Goal: Information Seeking & Learning: Learn about a topic

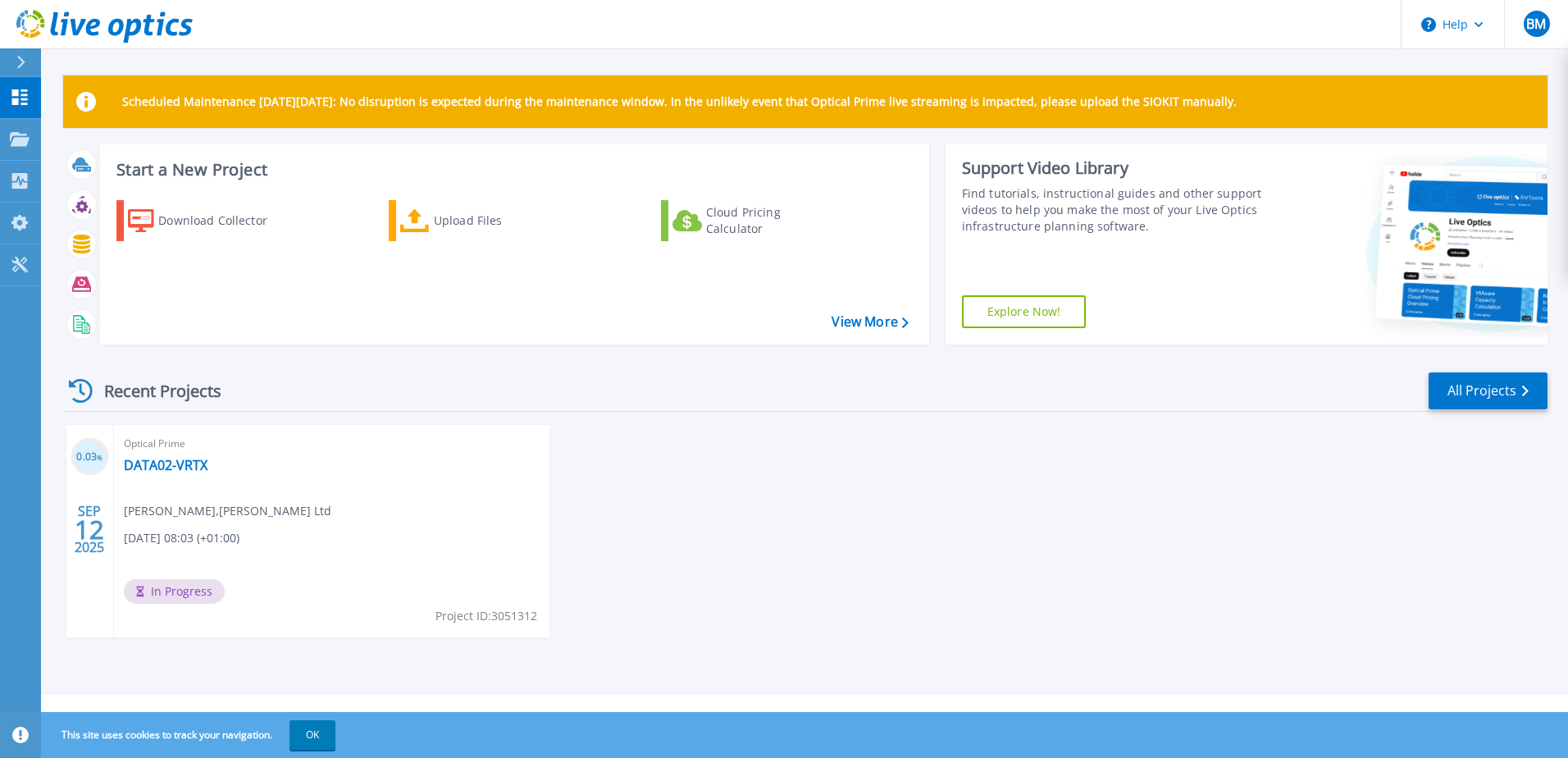
click at [223, 500] on div "Optical Prime DATA02-VRTX Bhavesh Mistry , F M Conway Ltd 09/12/2025, 08:03 (+0…" at bounding box center [332, 531] width 436 height 213
click at [181, 470] on link "DATA02-VRTX" at bounding box center [166, 464] width 84 height 17
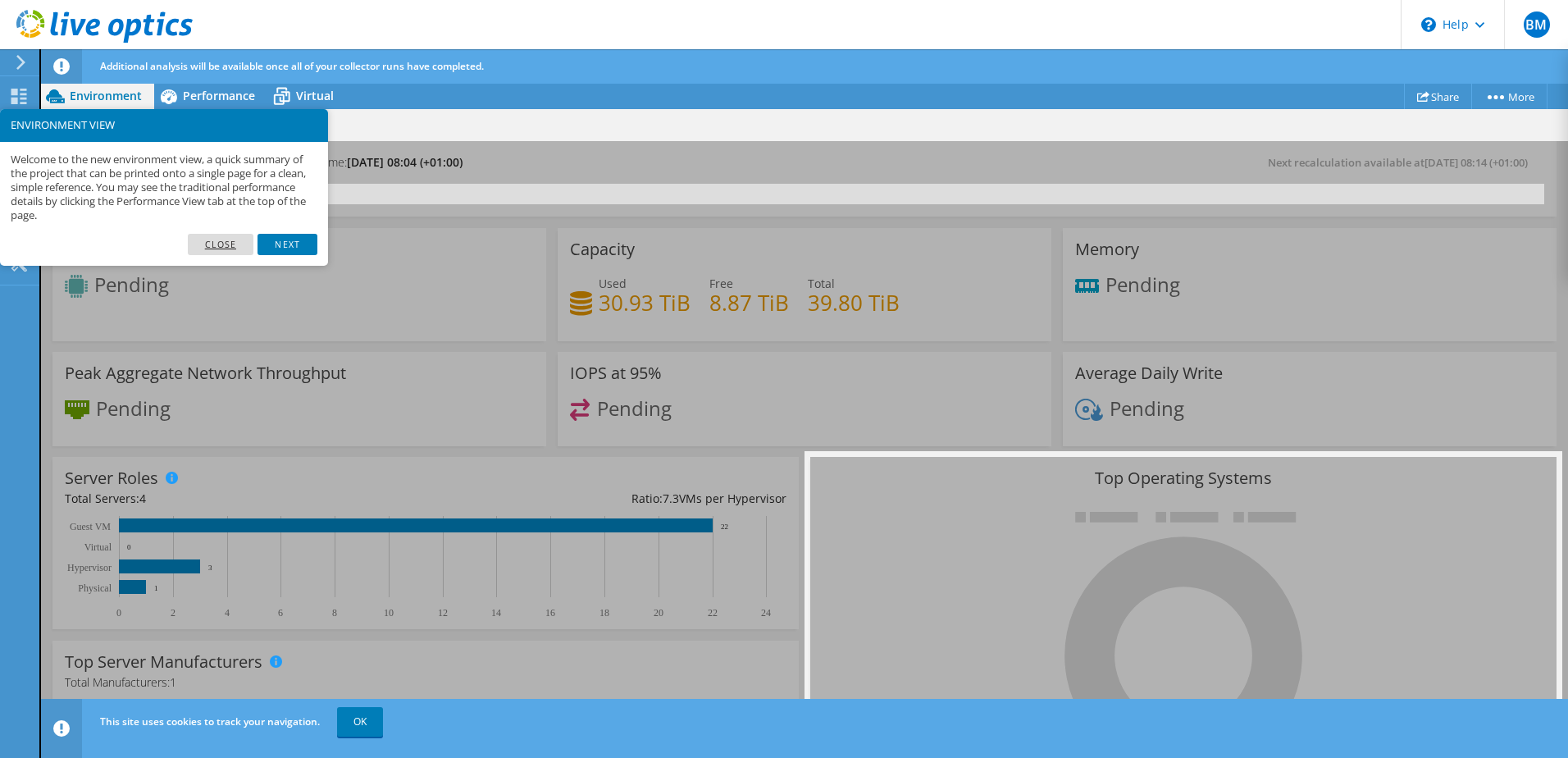
click at [226, 244] on link "Close" at bounding box center [221, 244] width 66 height 21
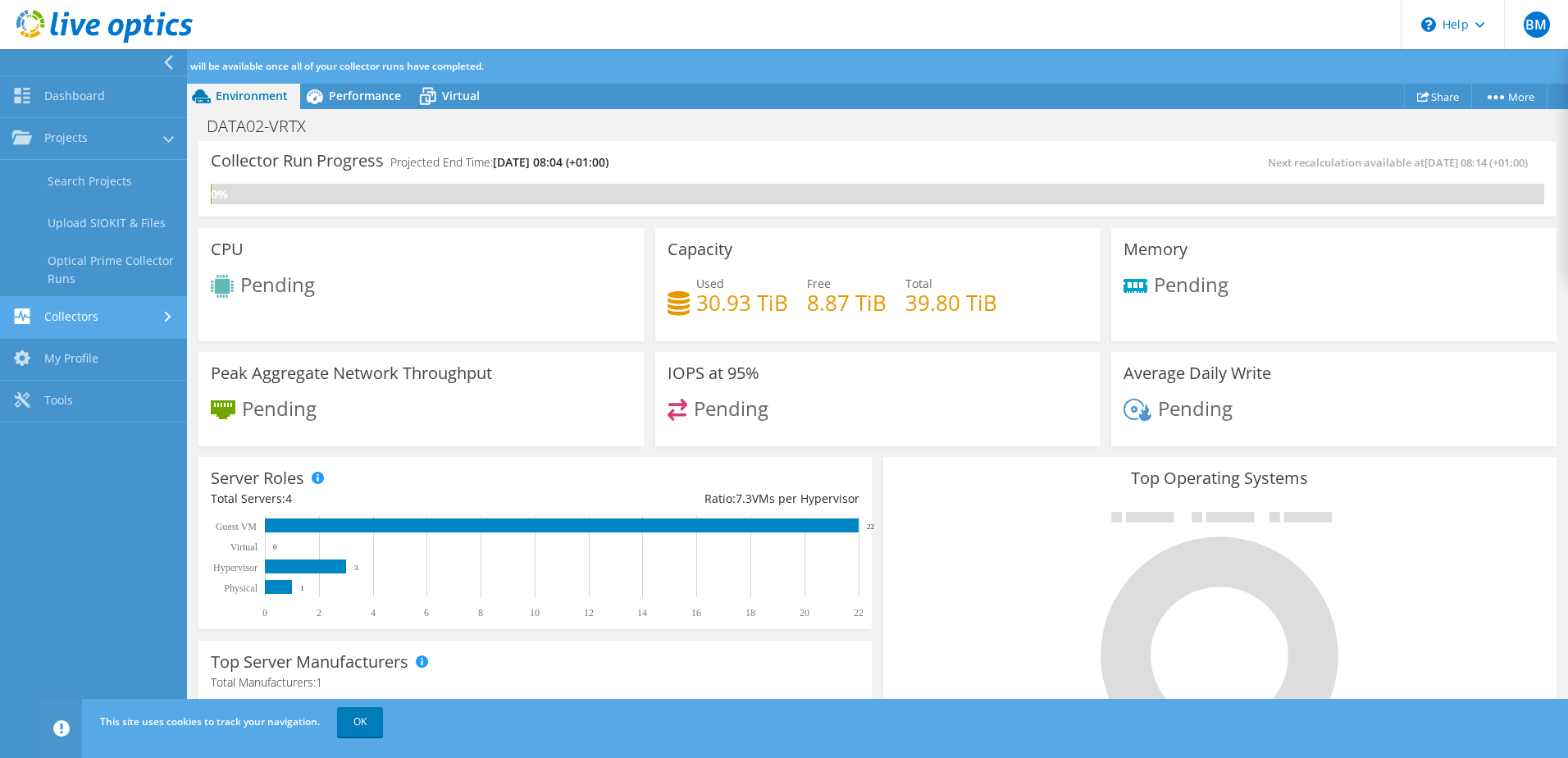
click at [61, 315] on link "Collectors" at bounding box center [93, 318] width 187 height 42
click at [78, 305] on link "My Profile" at bounding box center [93, 308] width 187 height 42
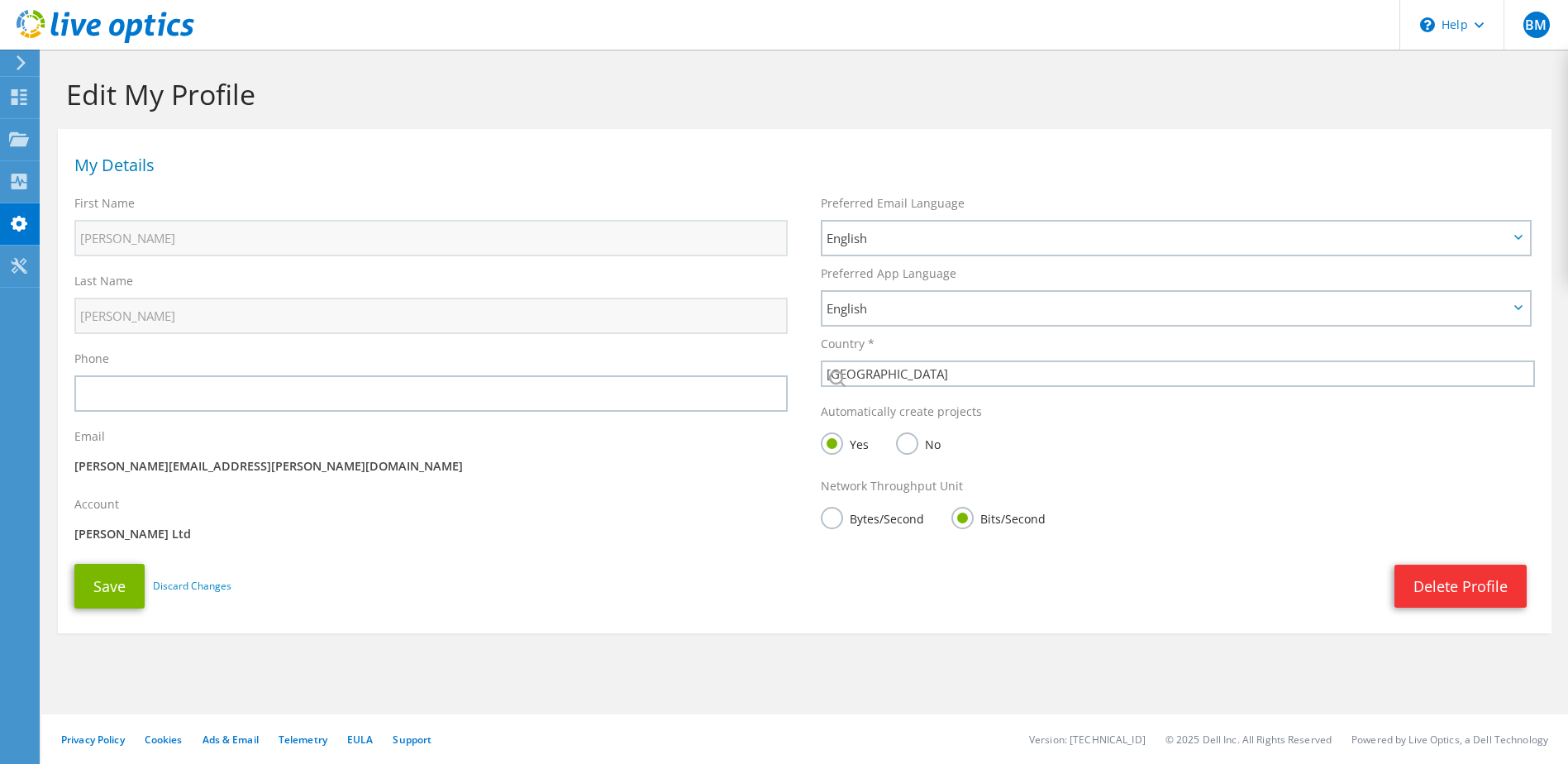
select select "75"
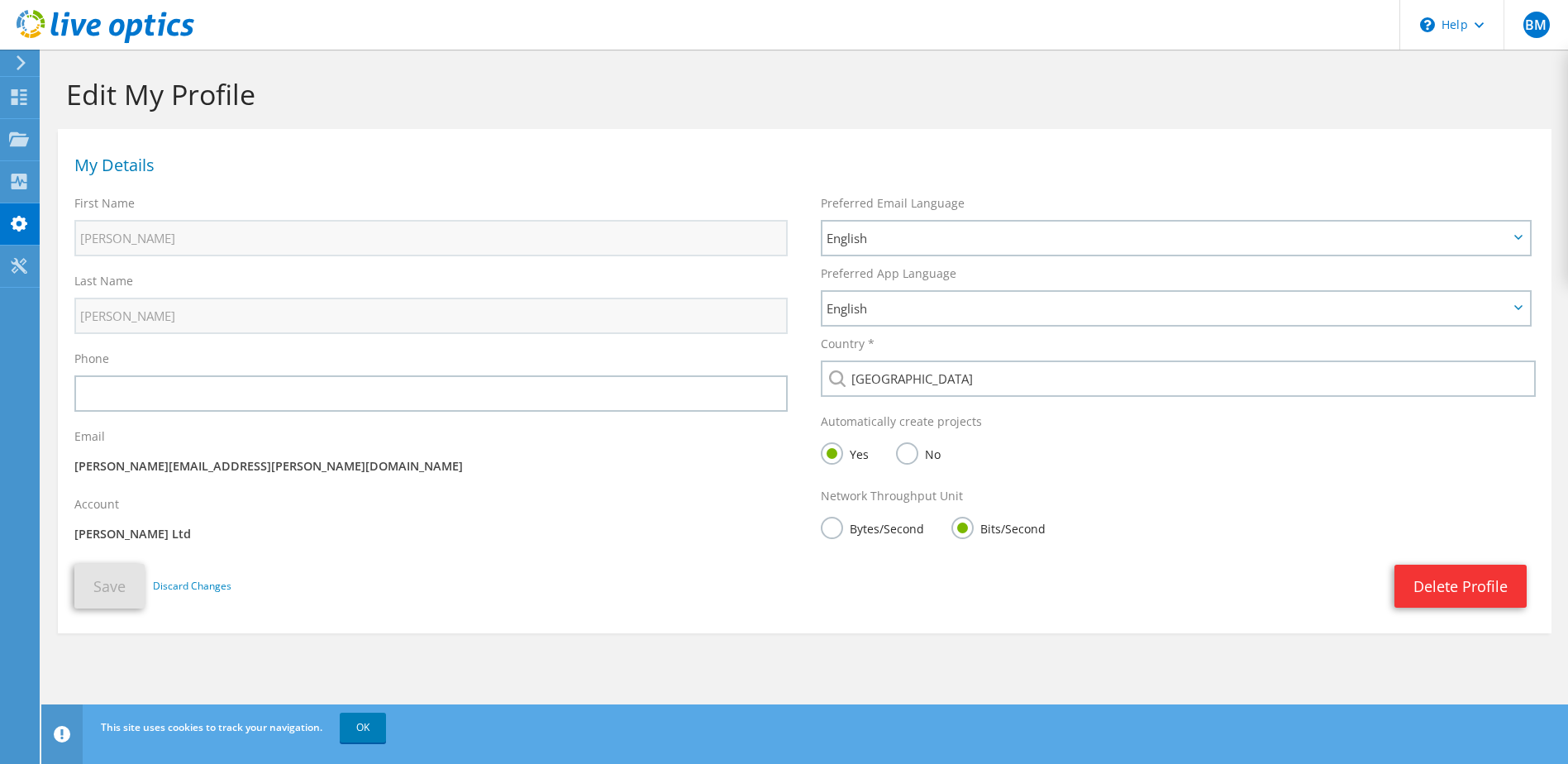
click at [823, 516] on div "Bytes/Second Bits/Second" at bounding box center [1177, 530] width 714 height 33
click at [833, 526] on label "Bytes/Second" at bounding box center [873, 528] width 104 height 21
click at [0, 0] on input "Bytes/Second" at bounding box center [0, 0] width 0 height 0
click at [108, 594] on button "Save" at bounding box center [110, 586] width 70 height 45
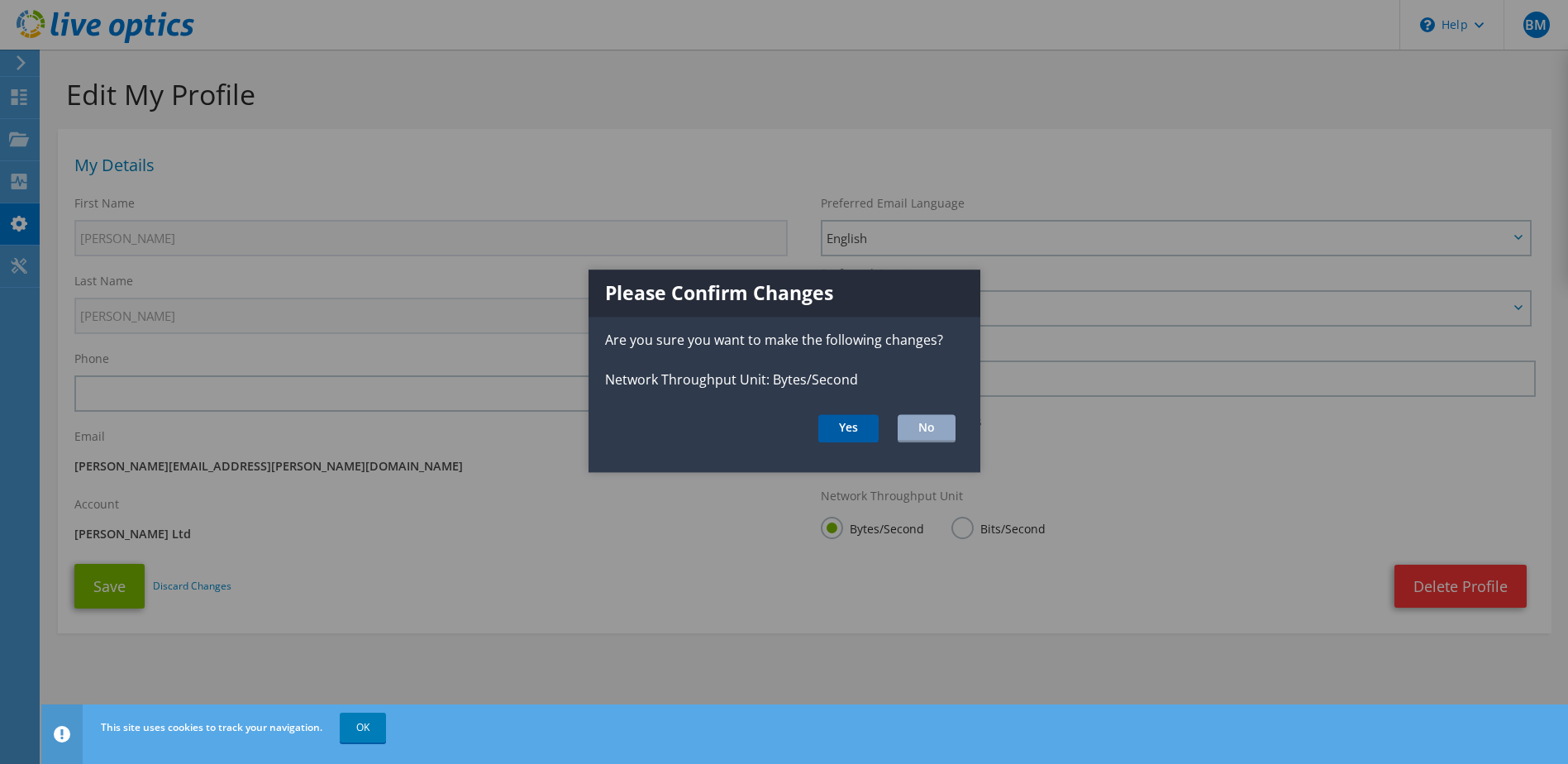
click at [823, 422] on button "Yes" at bounding box center [848, 429] width 61 height 28
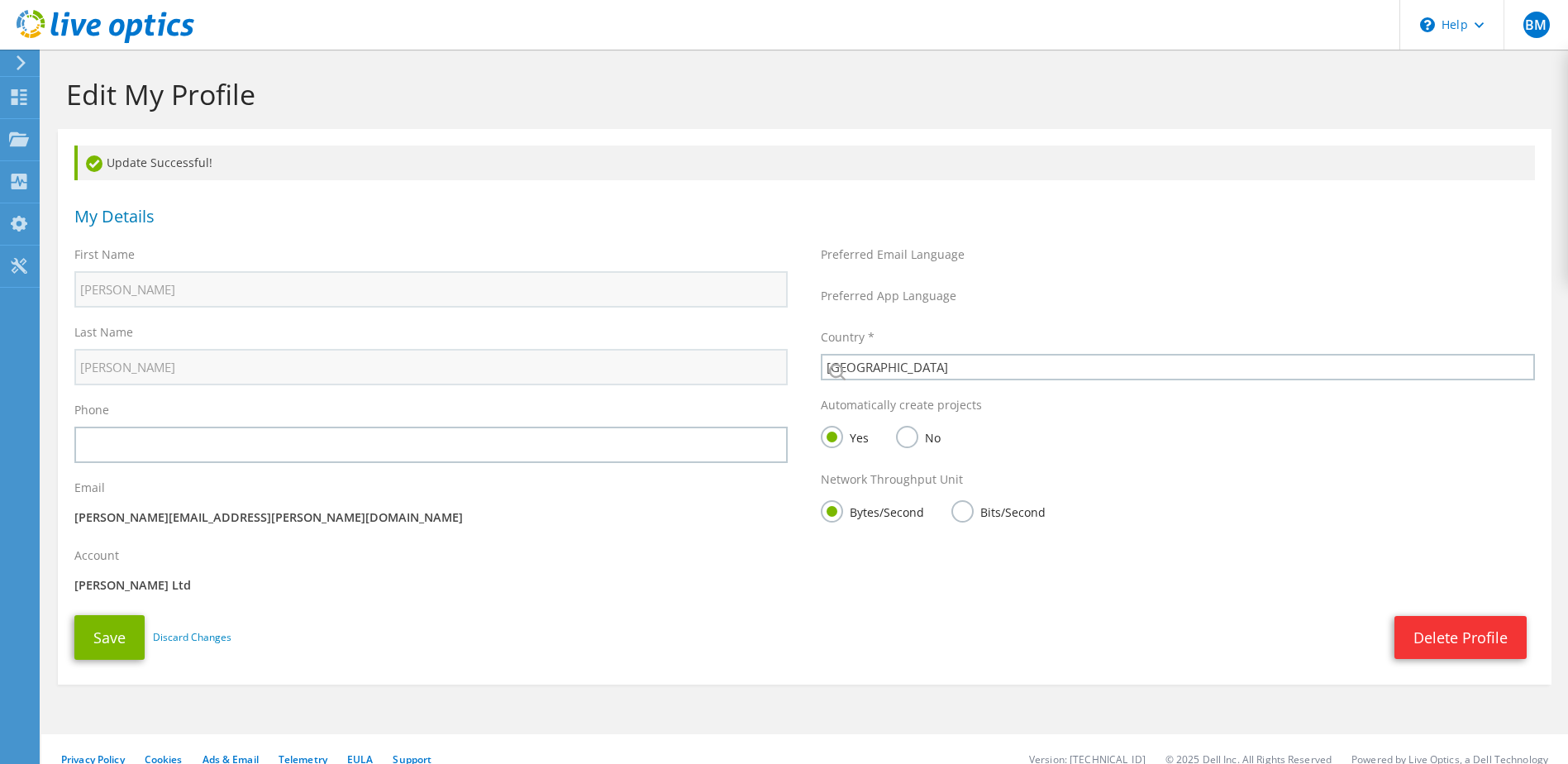
select select "75"
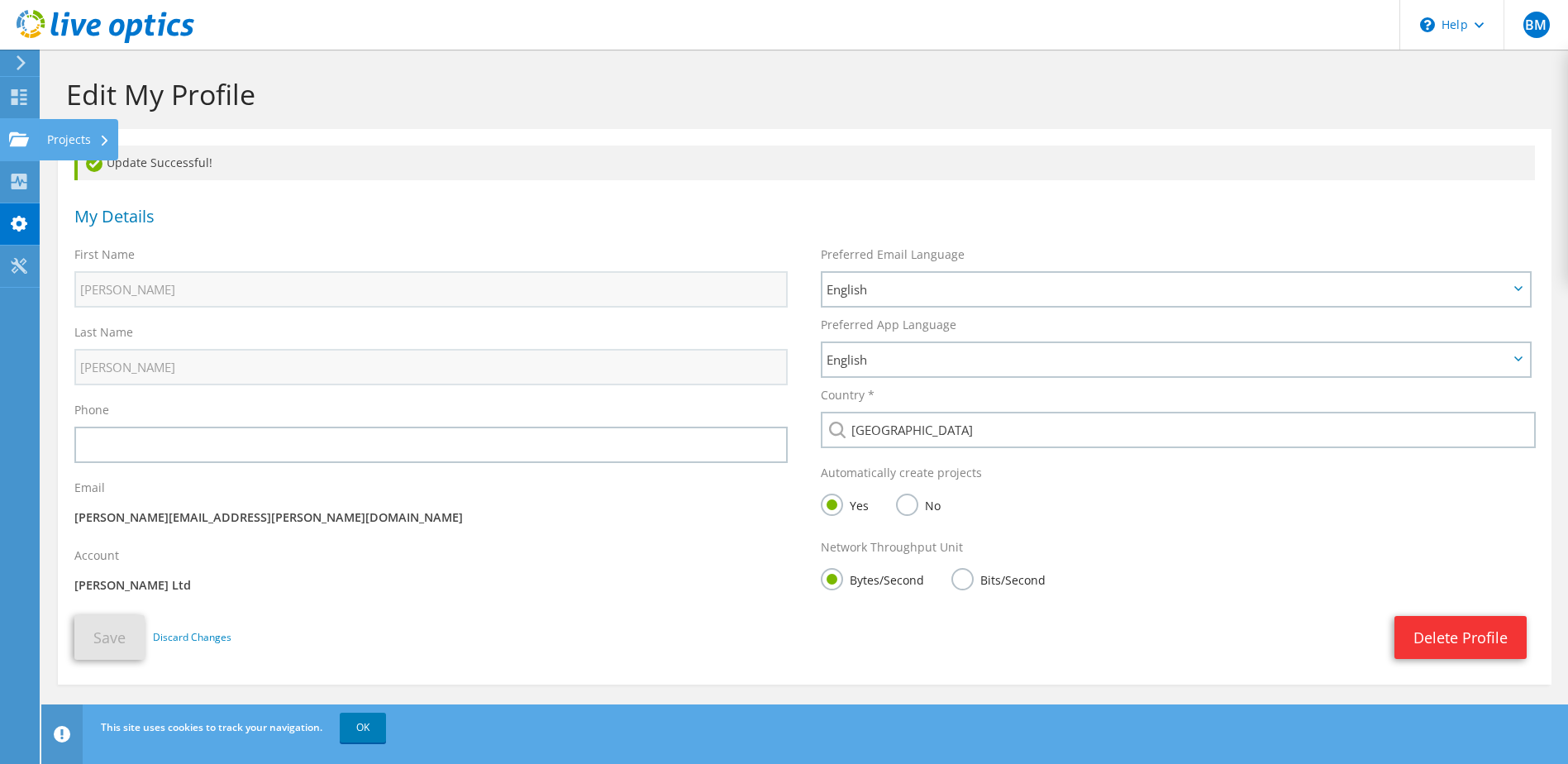
click at [26, 142] on use at bounding box center [18, 139] width 20 height 14
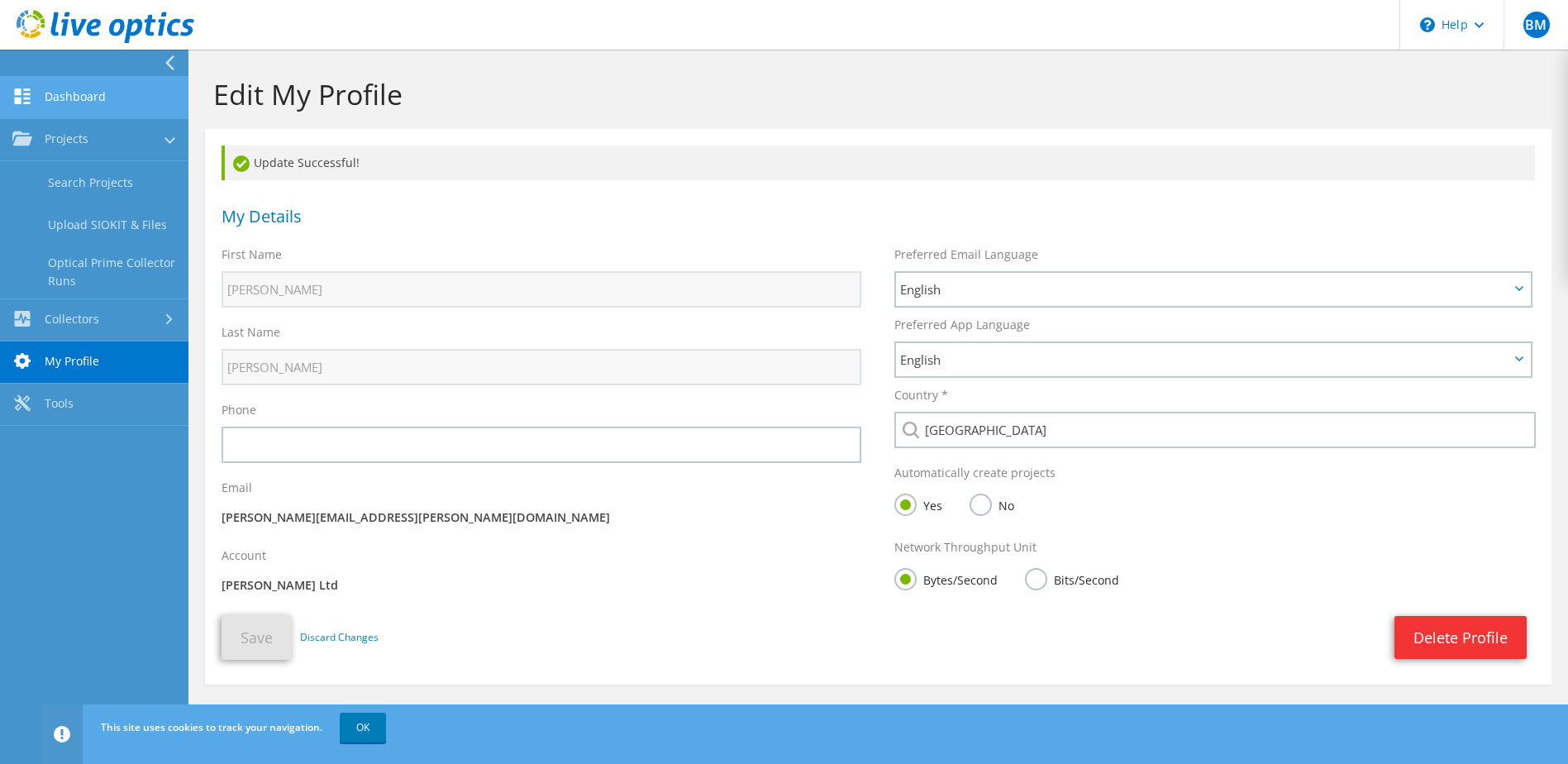
click at [53, 106] on link "Dashboard" at bounding box center [94, 98] width 189 height 42
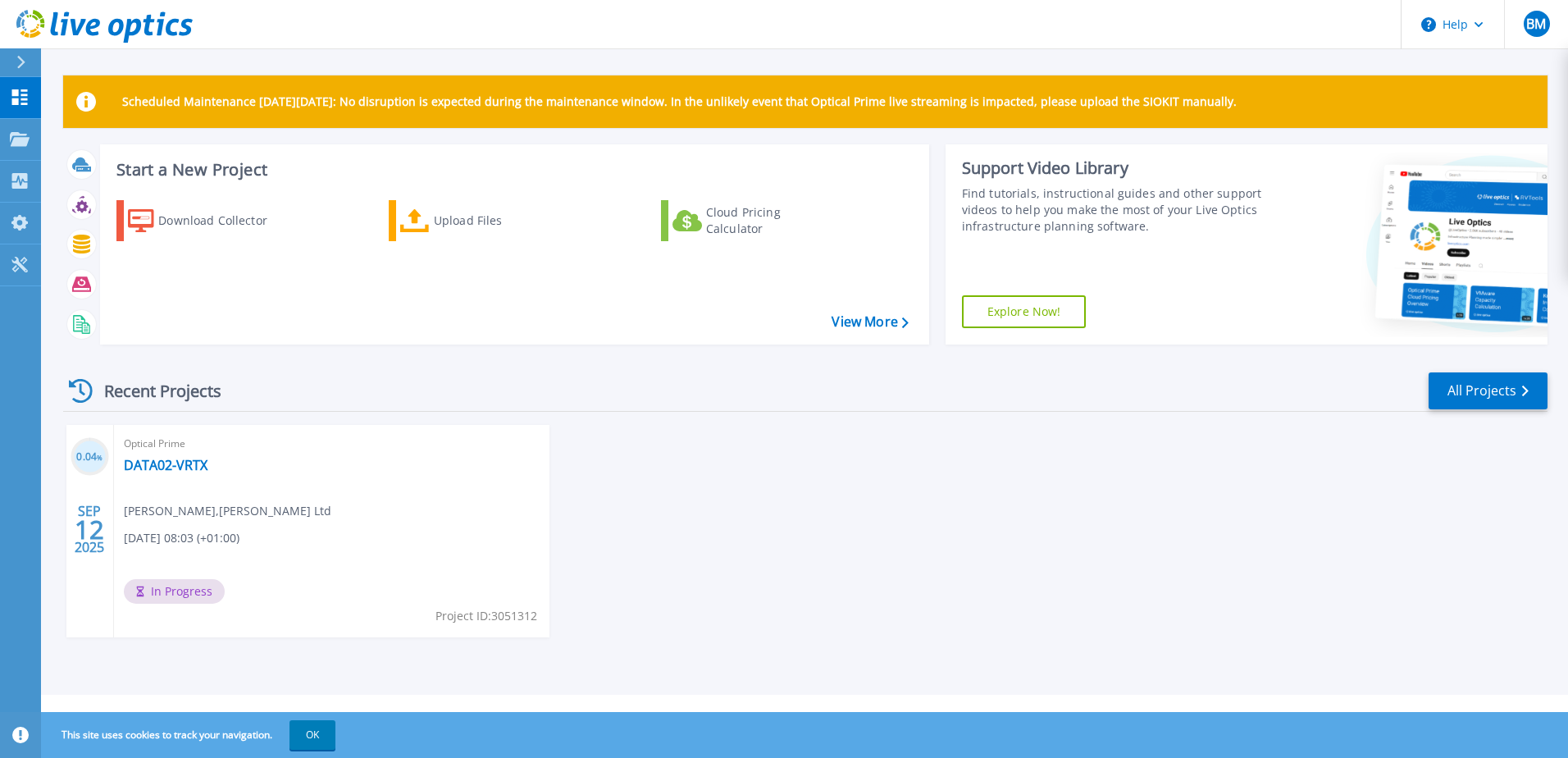
click at [184, 587] on span "In Progress" at bounding box center [174, 592] width 101 height 24
click at [155, 470] on link "DATA02-VRTX" at bounding box center [166, 464] width 84 height 17
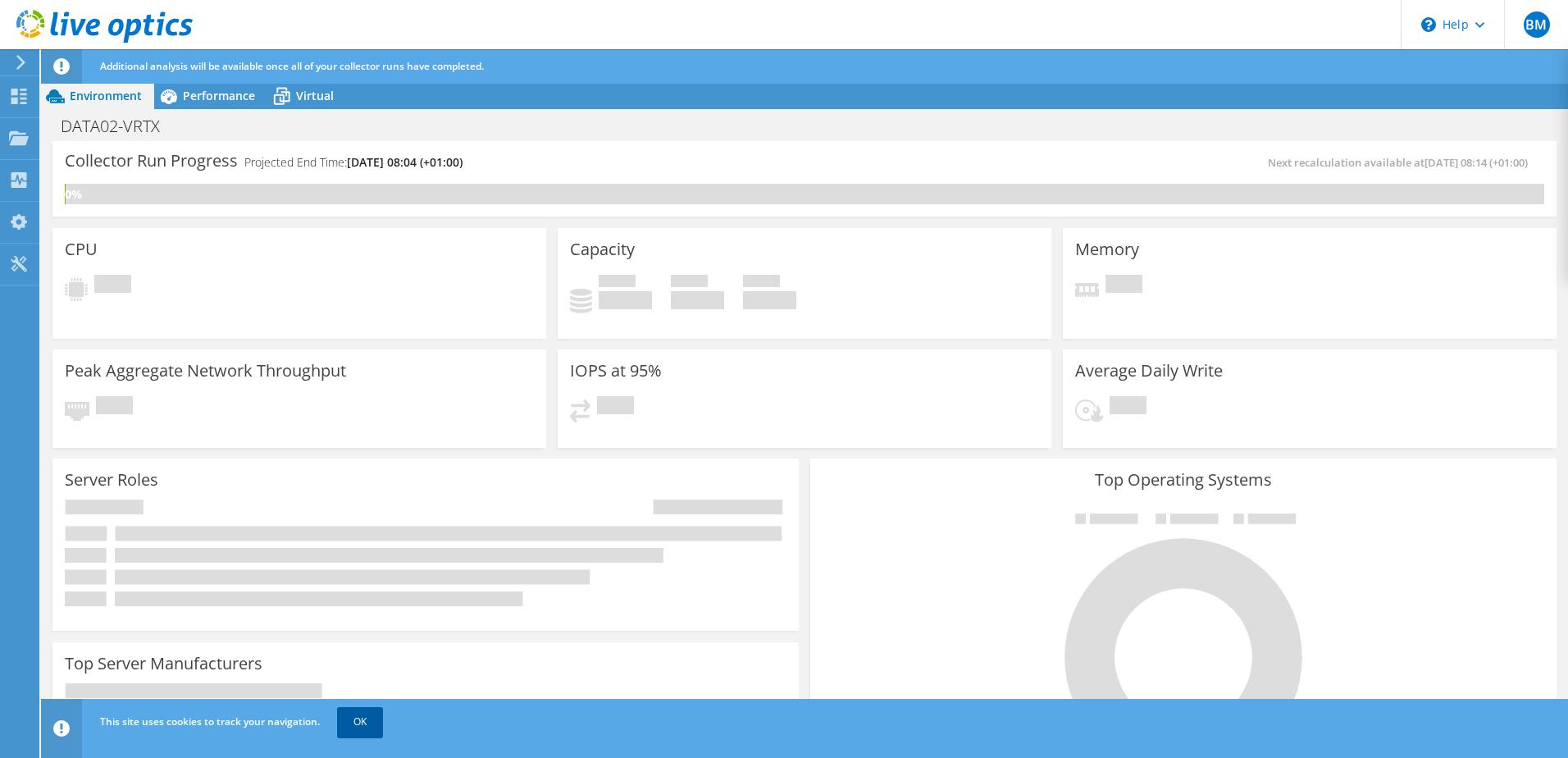
click at [351, 719] on link "OK" at bounding box center [360, 722] width 46 height 30
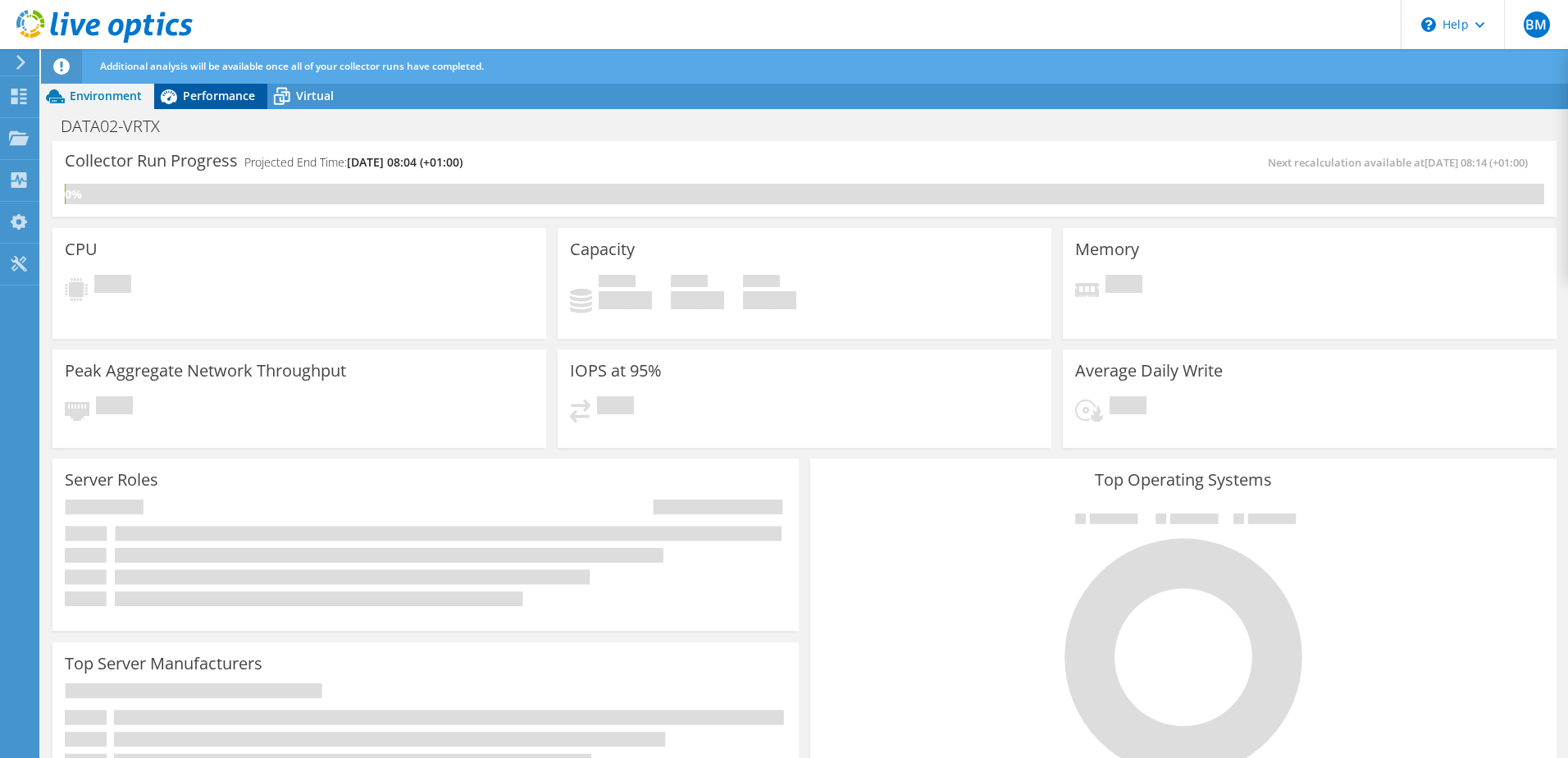
click at [221, 104] on div "Performance" at bounding box center [211, 96] width 113 height 26
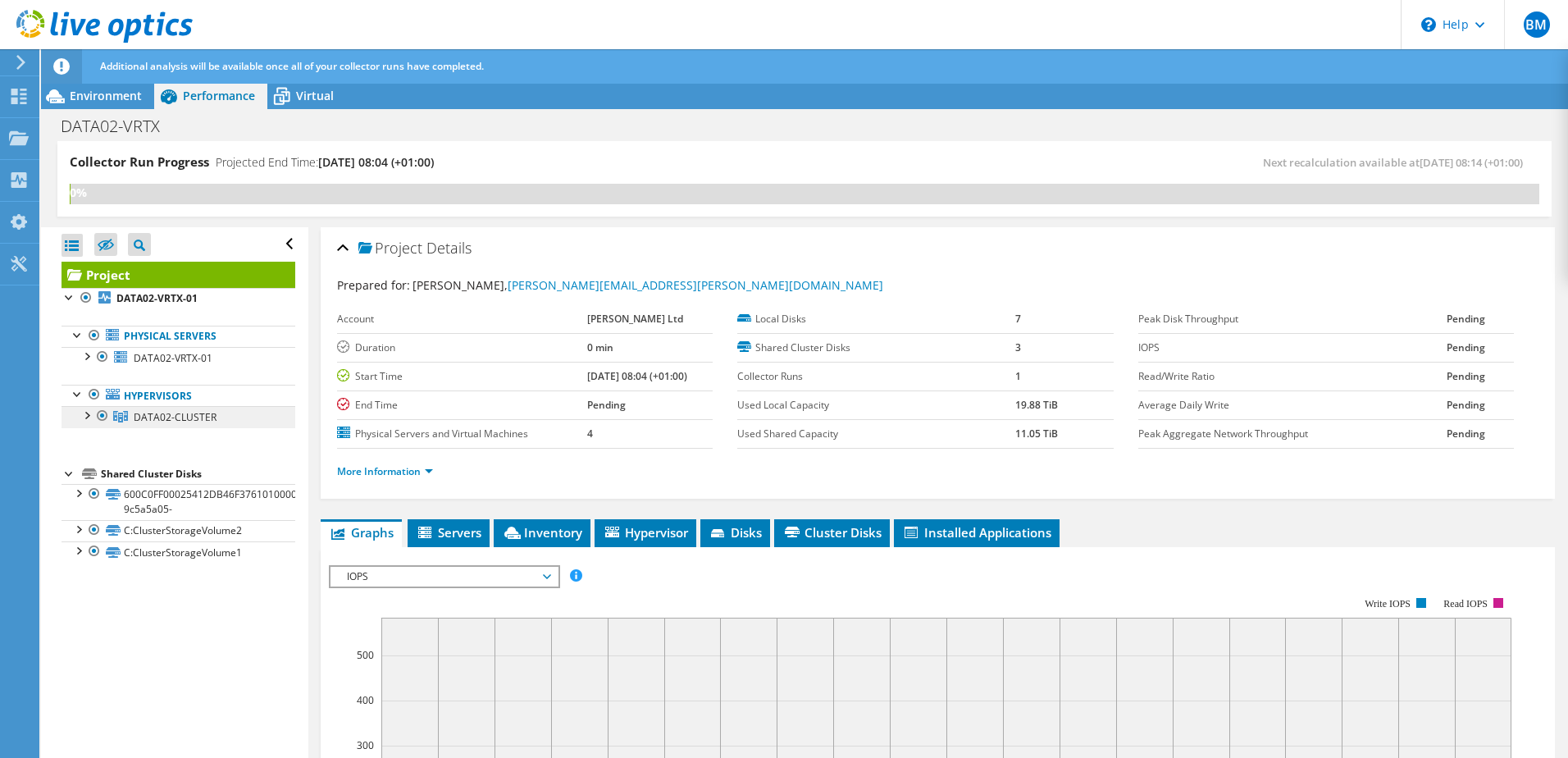
click at [85, 423] on link "DATA02-CLUSTER" at bounding box center [179, 416] width 233 height 21
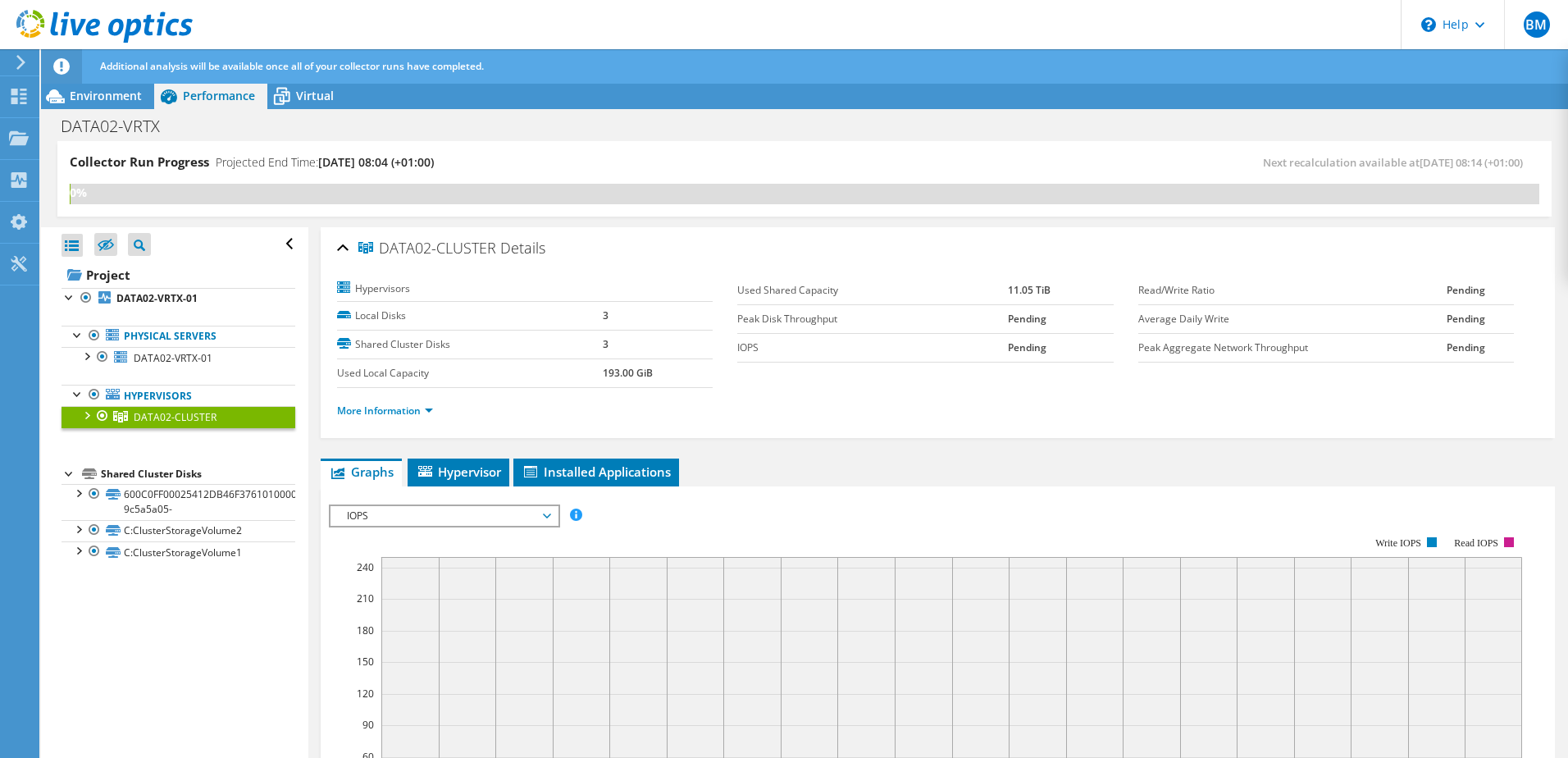
click at [88, 414] on div at bounding box center [85, 414] width 17 height 17
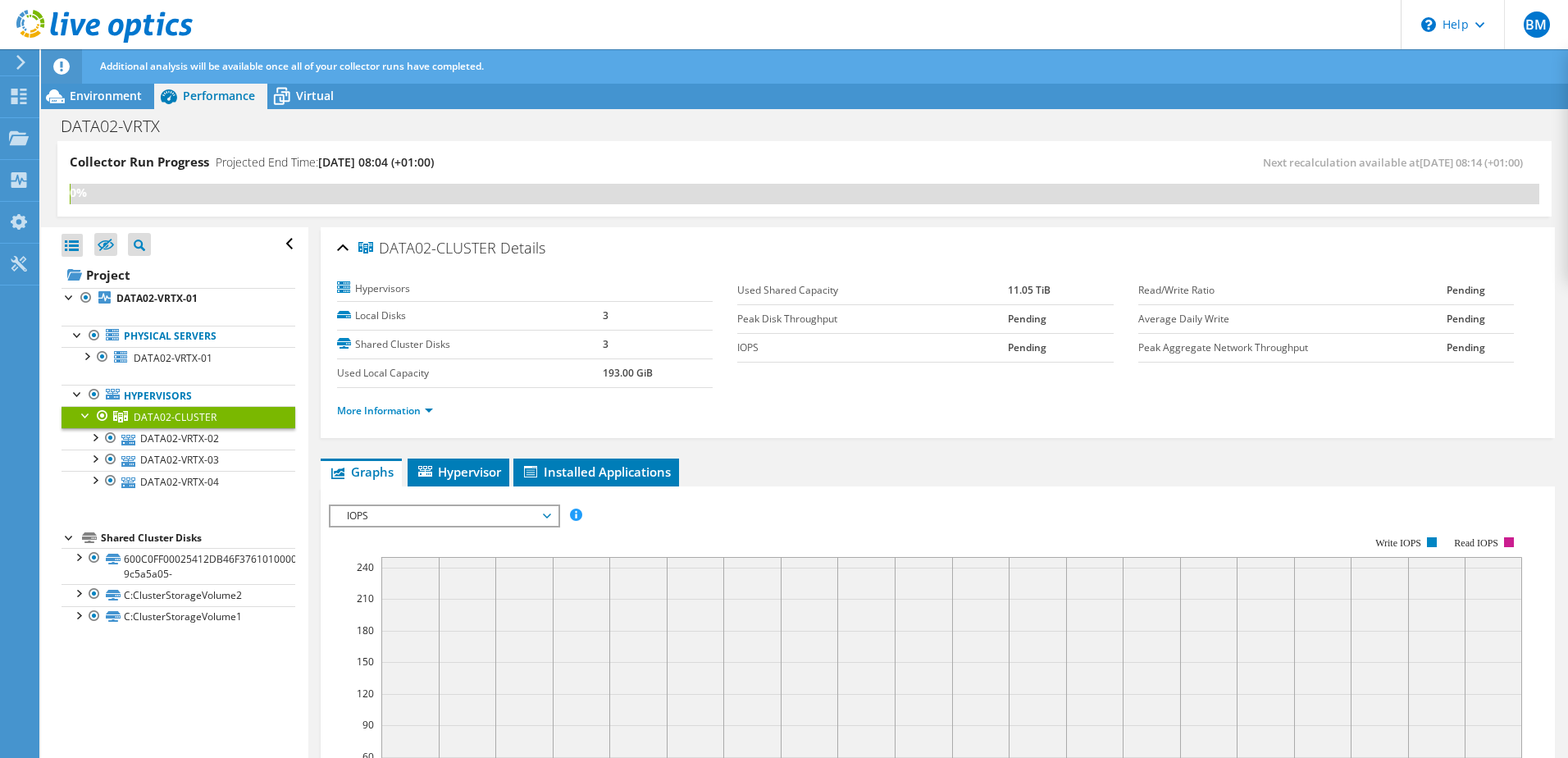
click at [88, 414] on div at bounding box center [85, 414] width 17 height 17
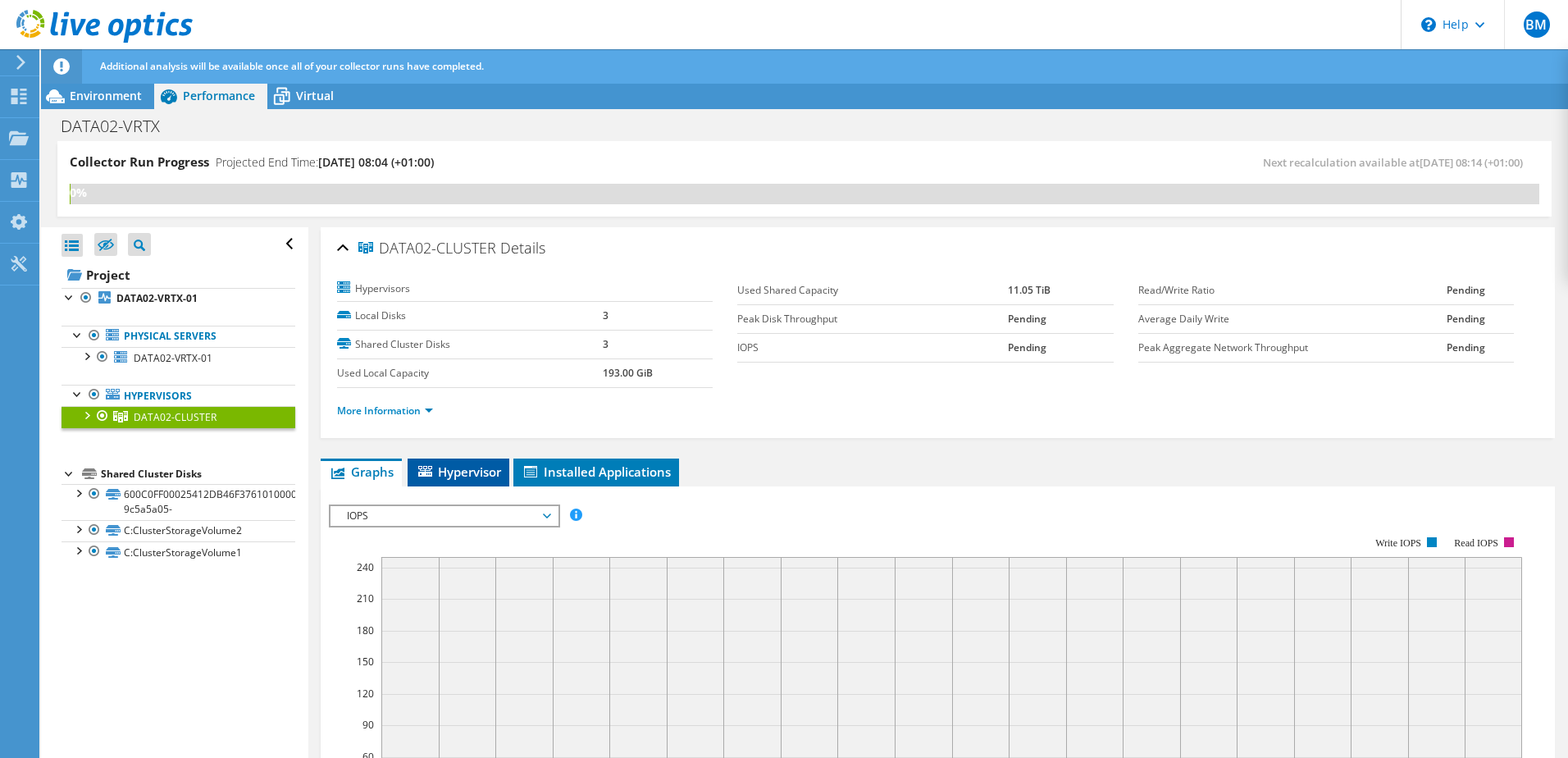
click at [465, 474] on span "Hypervisor" at bounding box center [458, 471] width 85 height 17
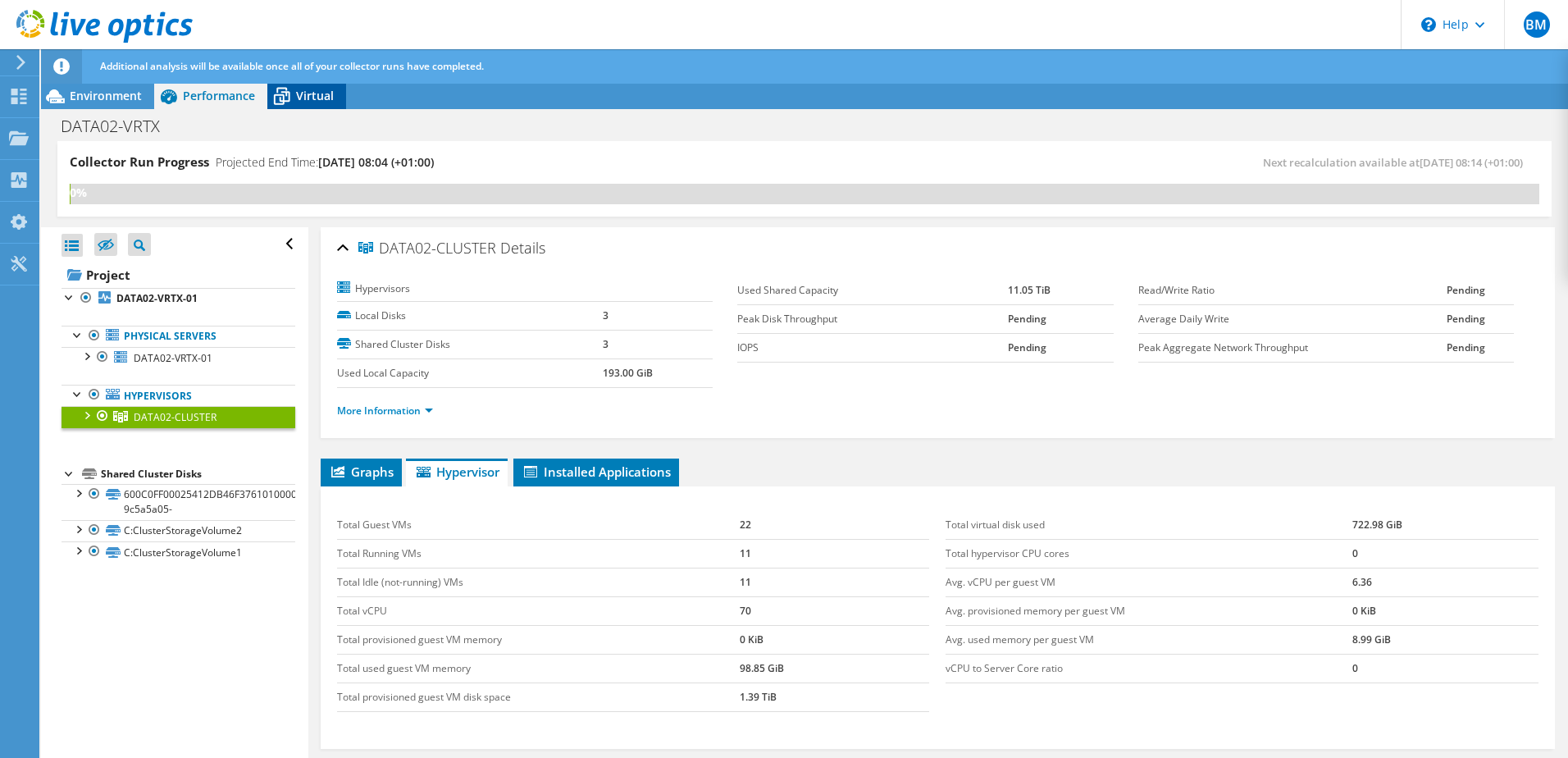
click at [309, 107] on div "Virtual" at bounding box center [307, 96] width 78 height 26
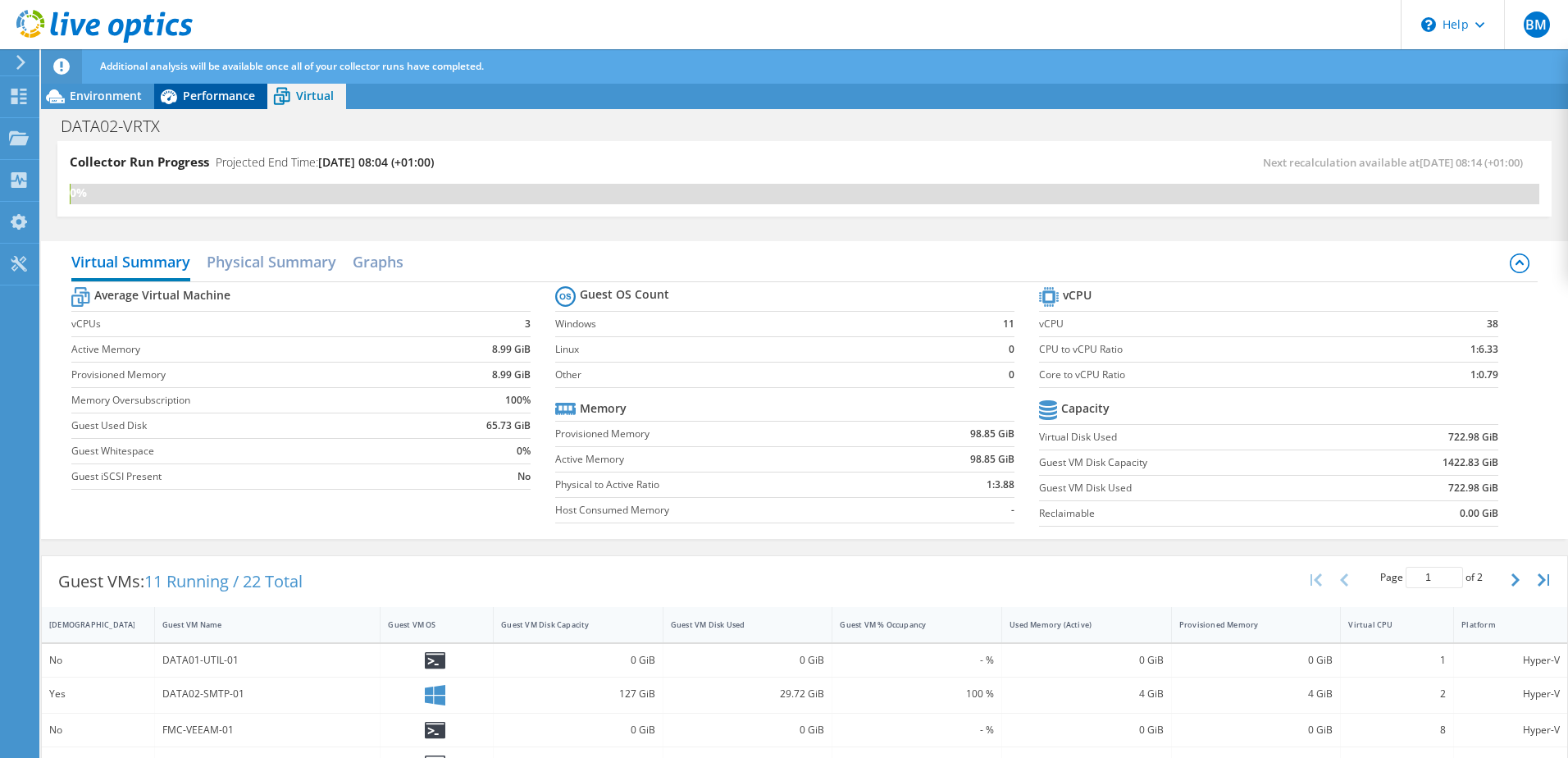
click at [222, 95] on span "Performance" at bounding box center [219, 96] width 72 height 16
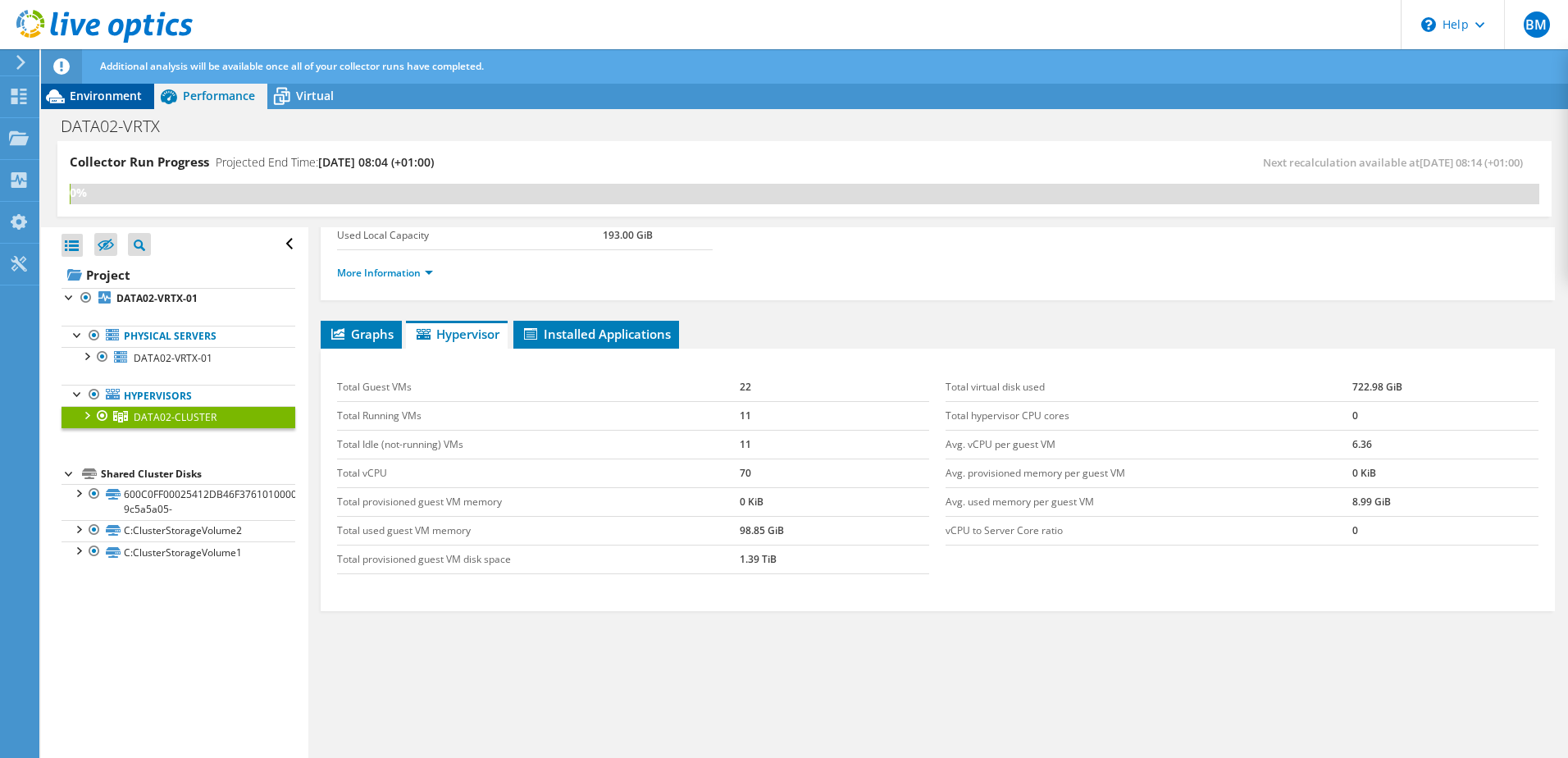
click at [120, 94] on span "Environment" at bounding box center [105, 96] width 72 height 16
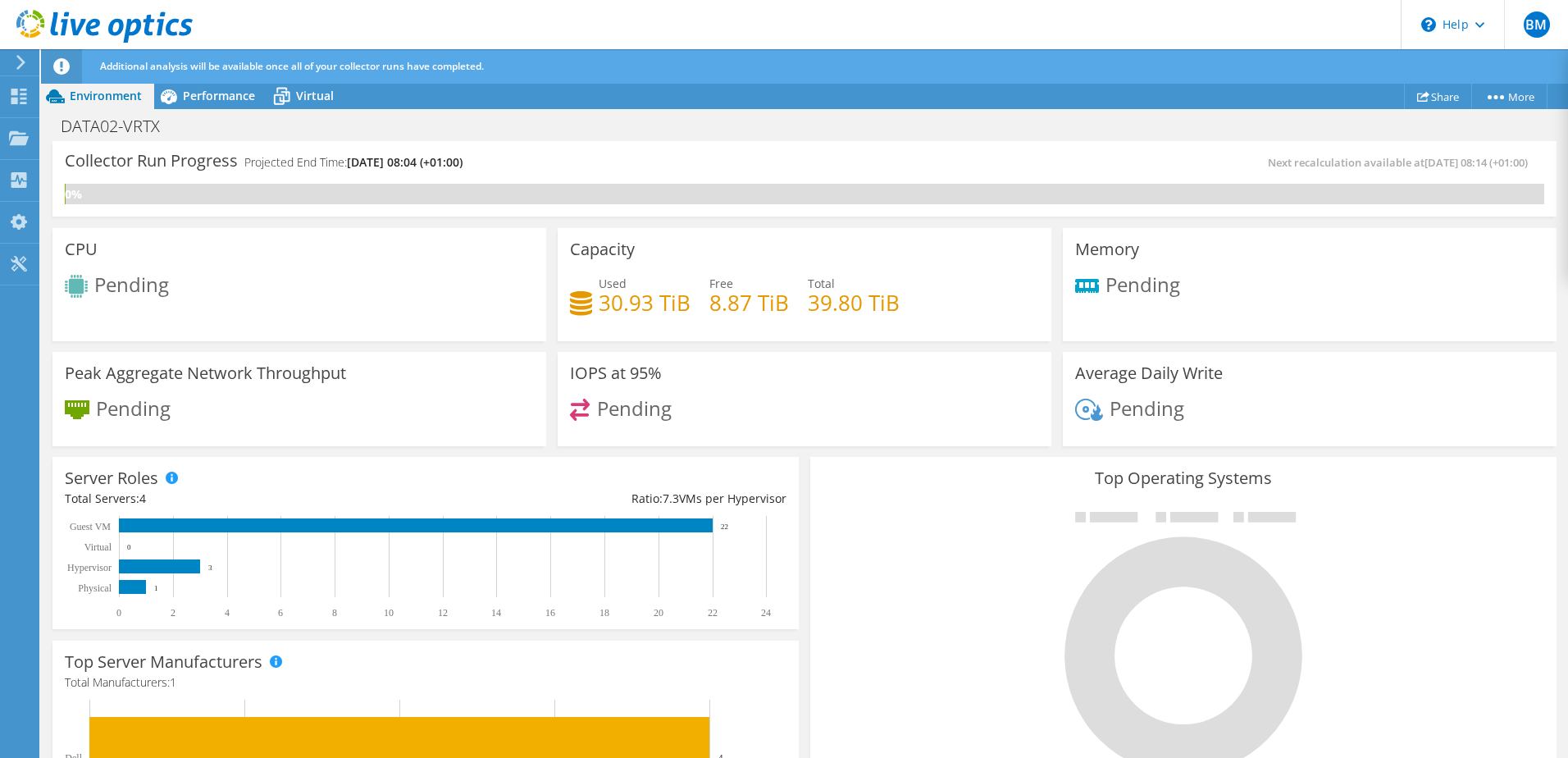
click at [101, 91] on span "Environment" at bounding box center [105, 96] width 72 height 16
click at [200, 90] on span "Performance" at bounding box center [219, 96] width 72 height 16
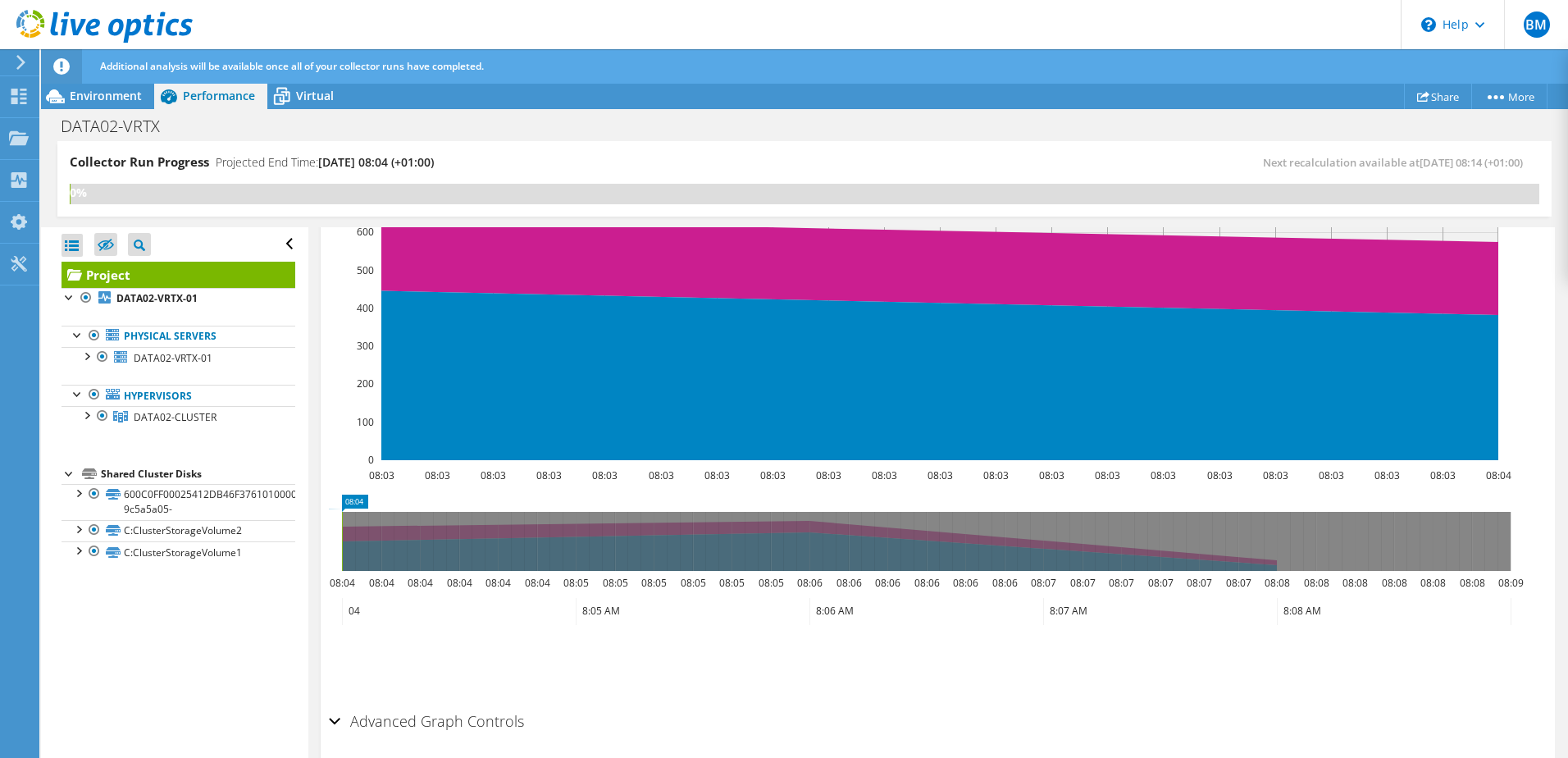
scroll to position [479, 0]
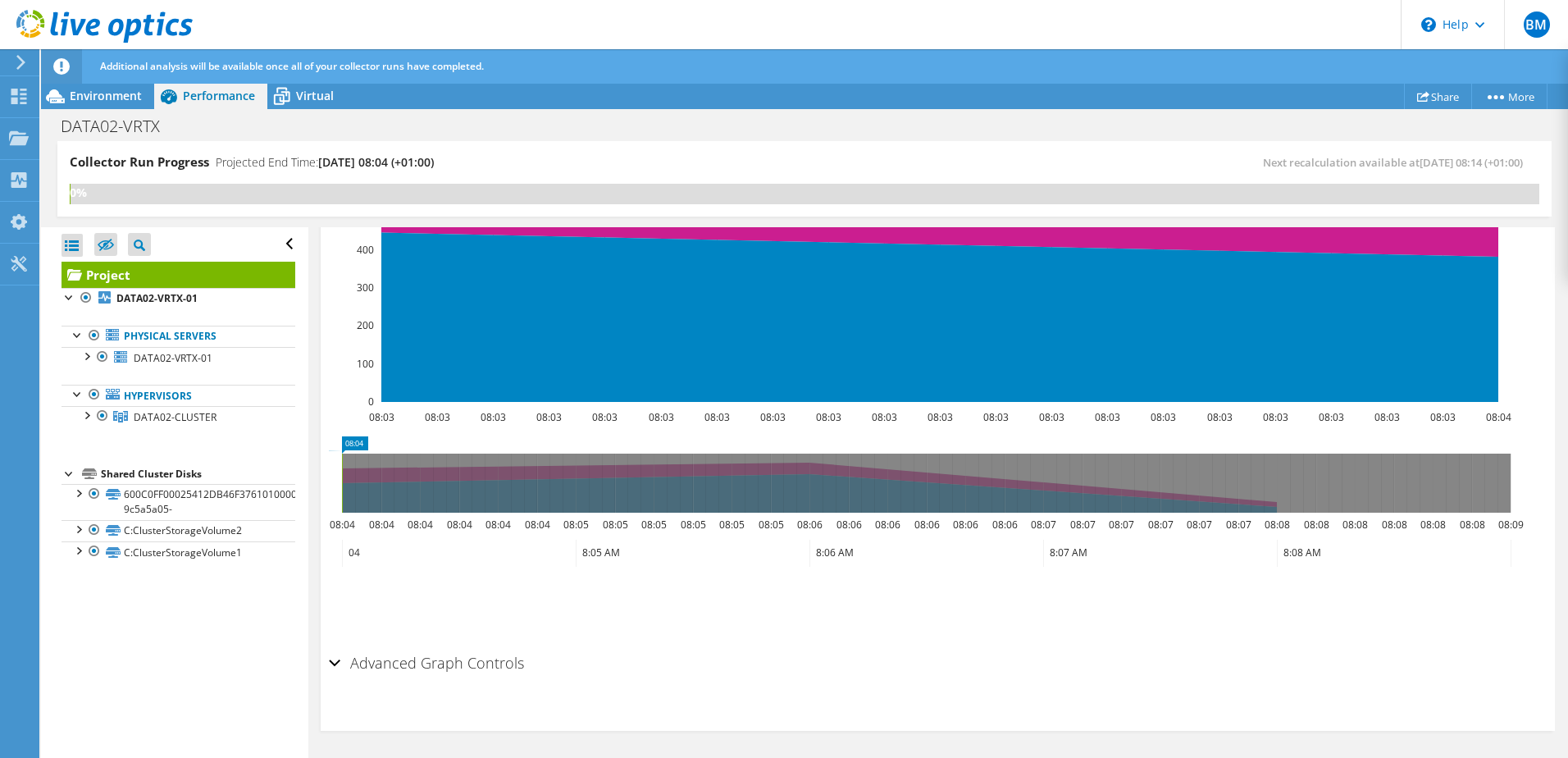
click at [396, 679] on h2 "Advanced Graph Controls" at bounding box center [427, 663] width 195 height 33
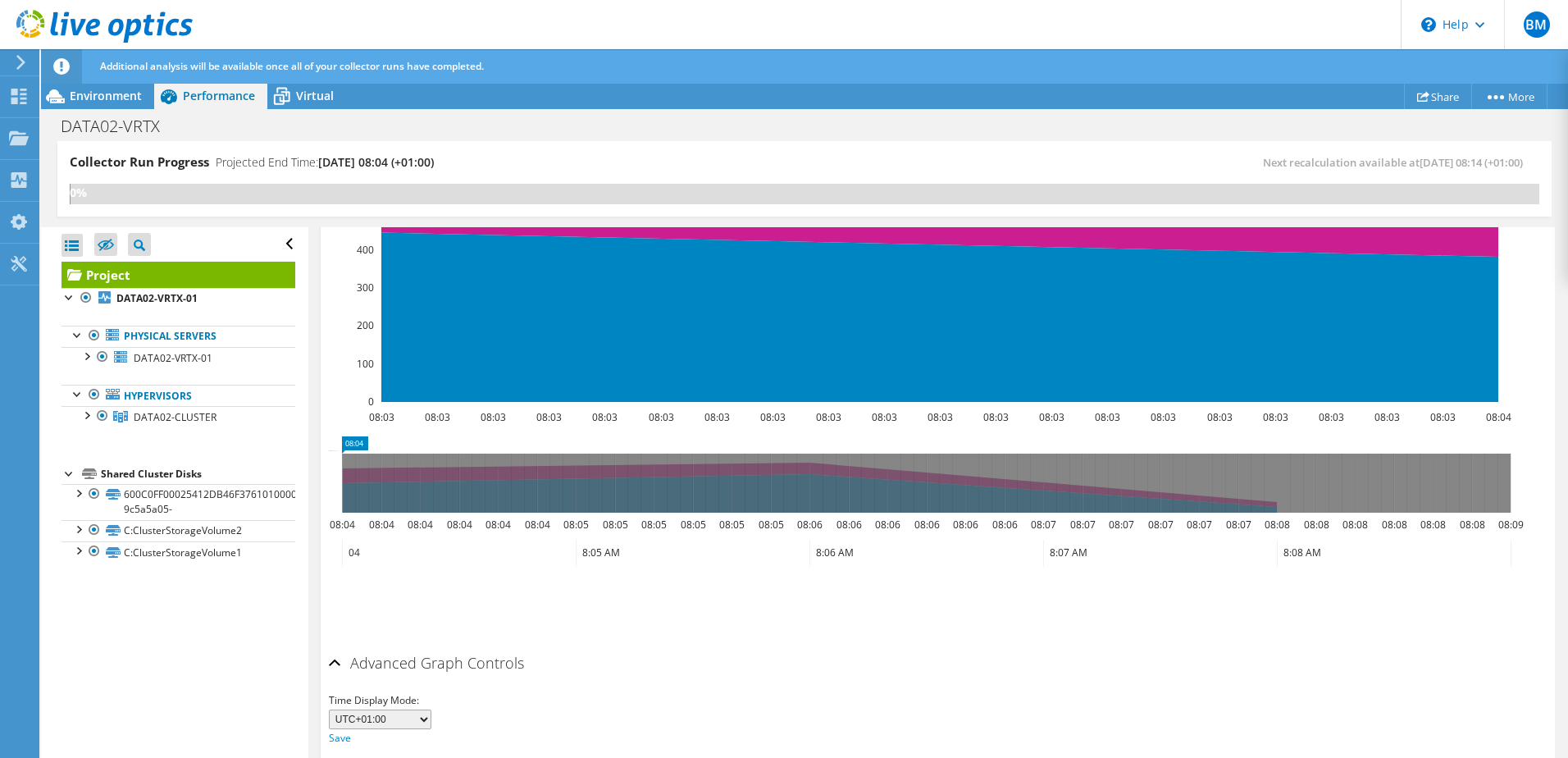
scroll to position [545, 0]
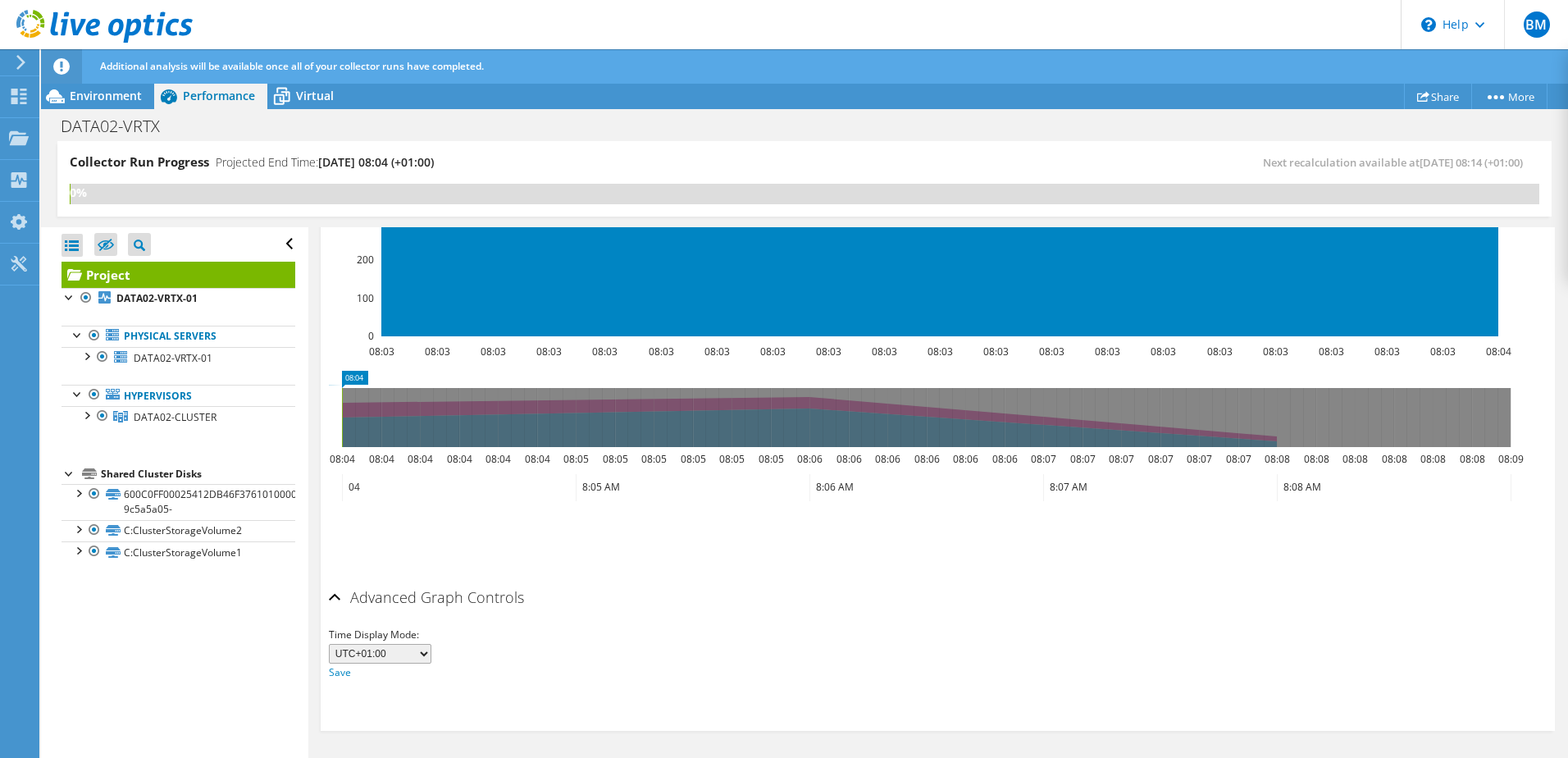
click at [387, 658] on select "UTC-12:00 UTC-11:00 UTC-10:00 UTC-09:30 UTC-09:00 UTC-08:00 UTC-07:00 UTC-06:00…" at bounding box center [381, 653] width 103 height 20
click at [647, 710] on div "Advanced Graph Controls Time Display Mode: UTC-12:00 UTC-11:00 UTC-10:00 UTC-09…" at bounding box center [938, 656] width 1218 height 150
click at [76, 390] on div at bounding box center [78, 393] width 17 height 17
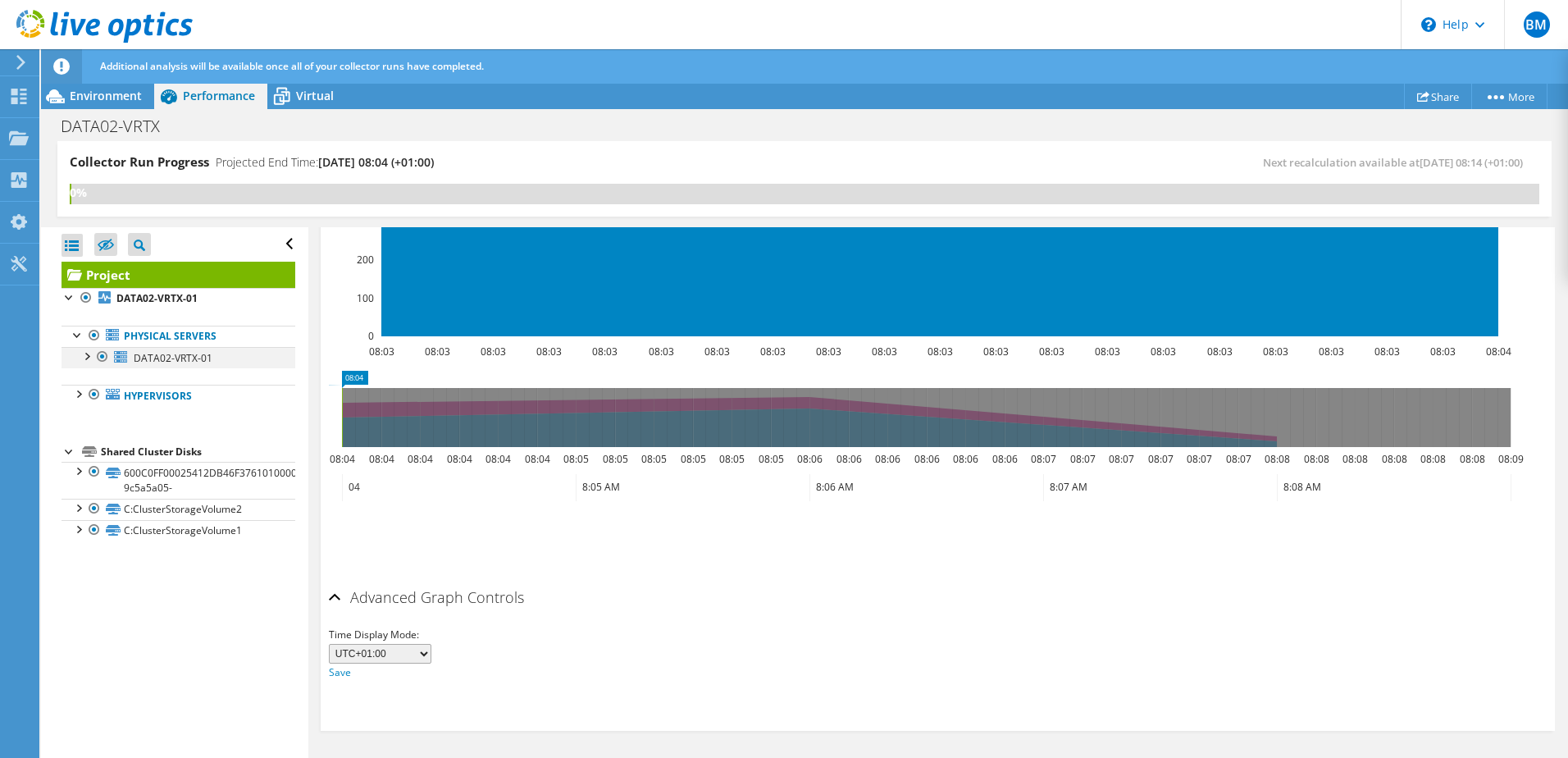
click at [91, 357] on div at bounding box center [85, 355] width 17 height 17
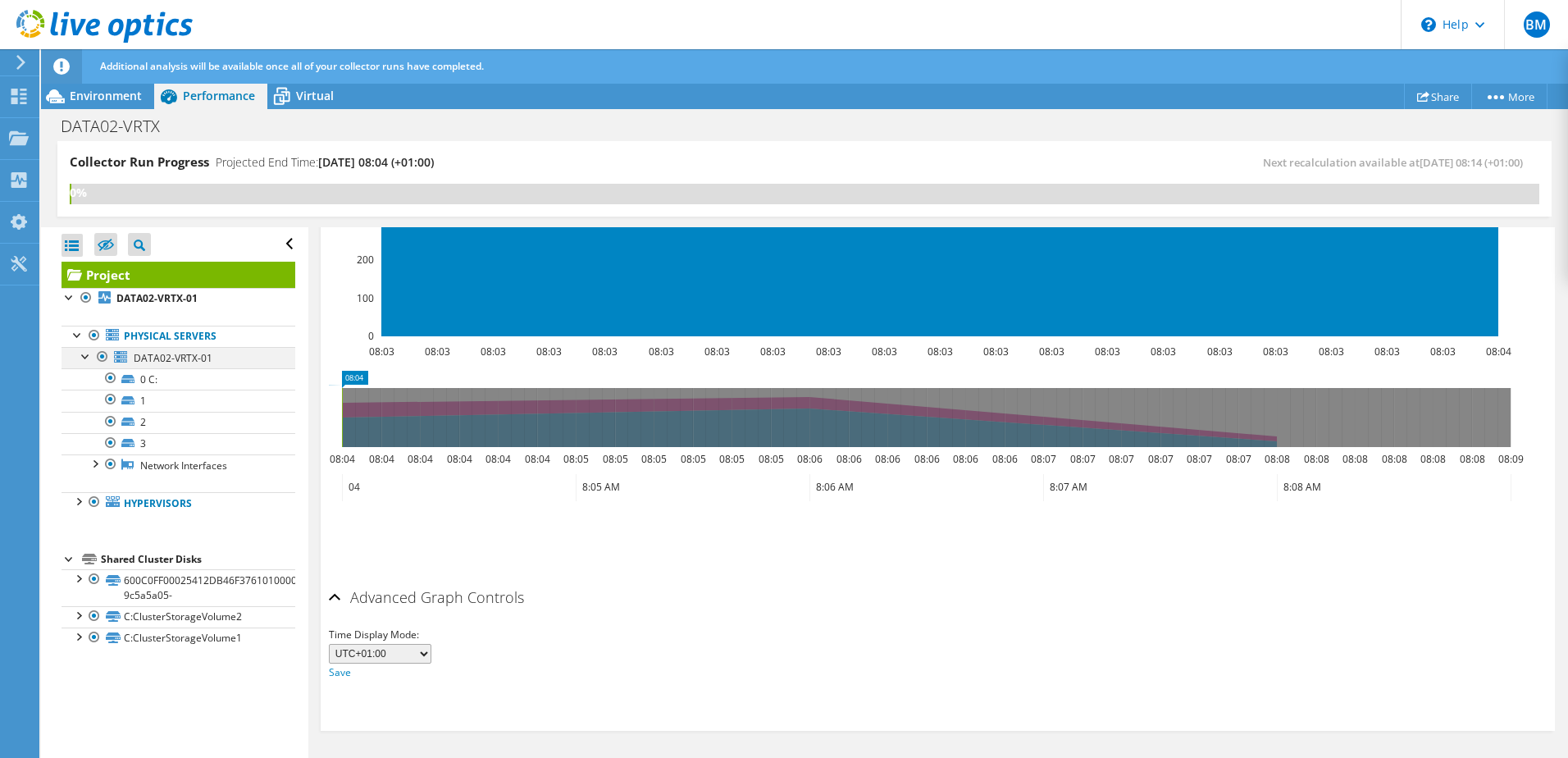
click at [91, 357] on div at bounding box center [85, 355] width 17 height 17
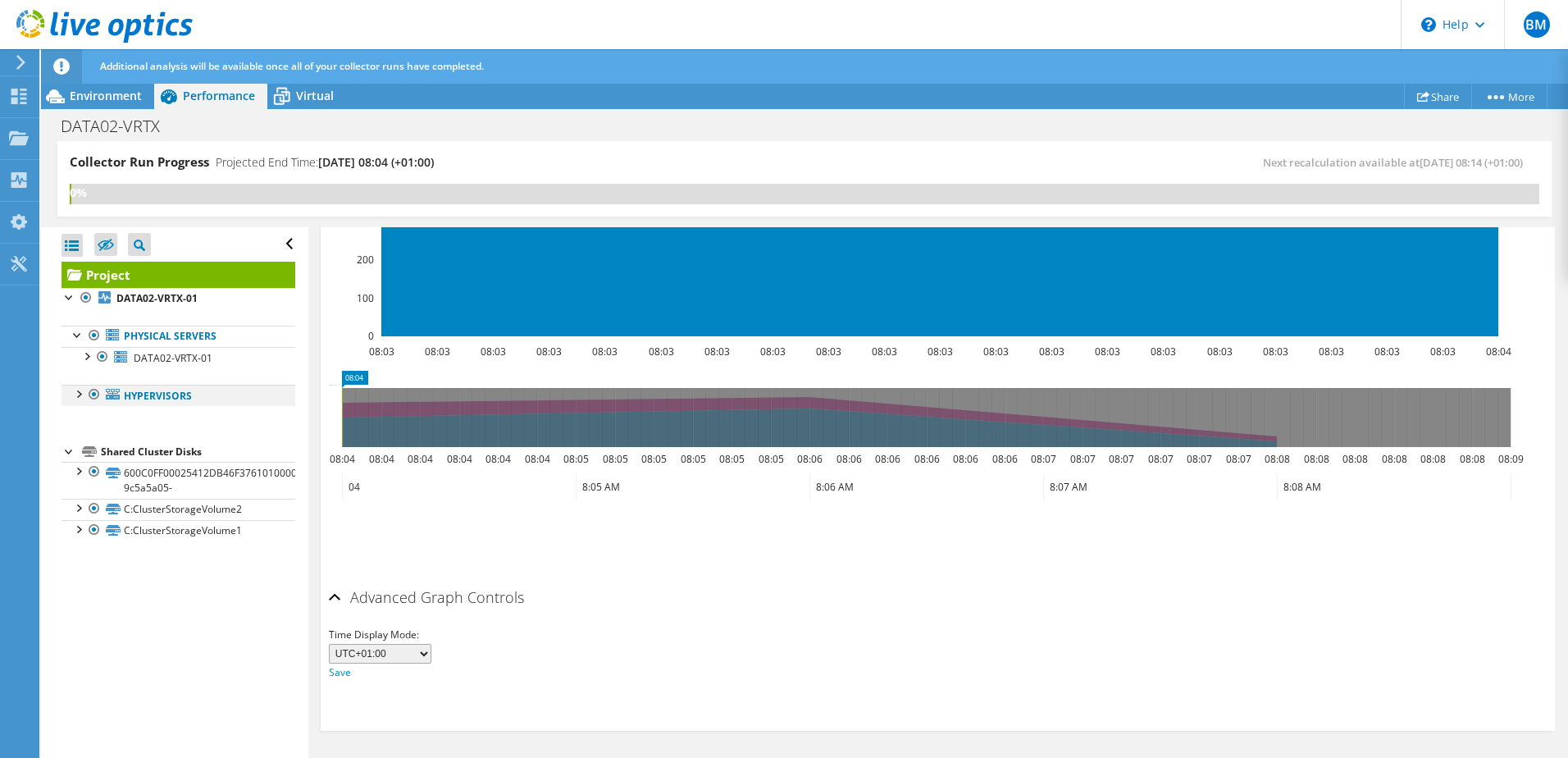
click at [77, 401] on div at bounding box center [78, 393] width 17 height 17
click at [84, 416] on div at bounding box center [85, 414] width 17 height 17
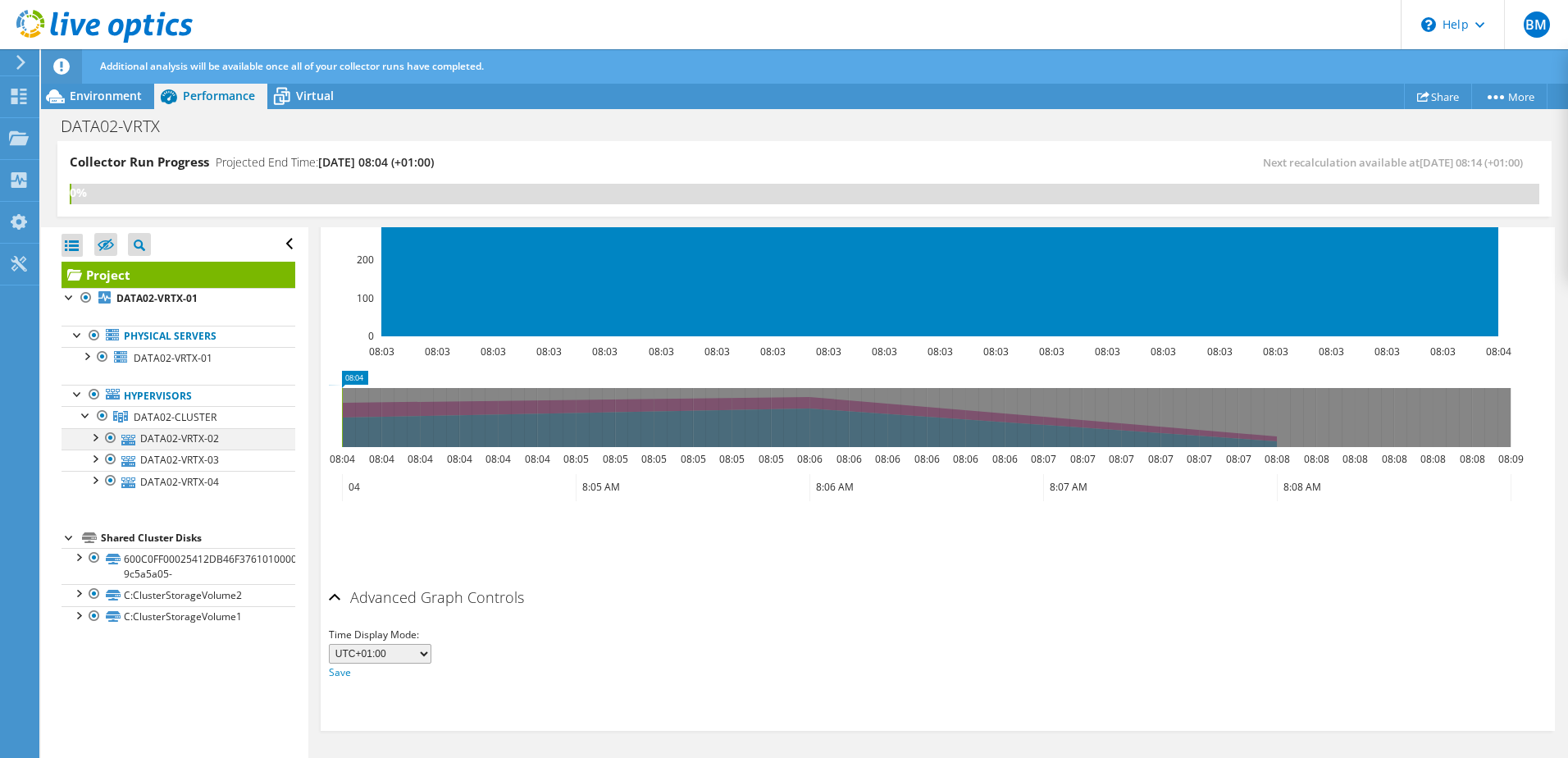
click at [92, 439] on div at bounding box center [94, 437] width 17 height 17
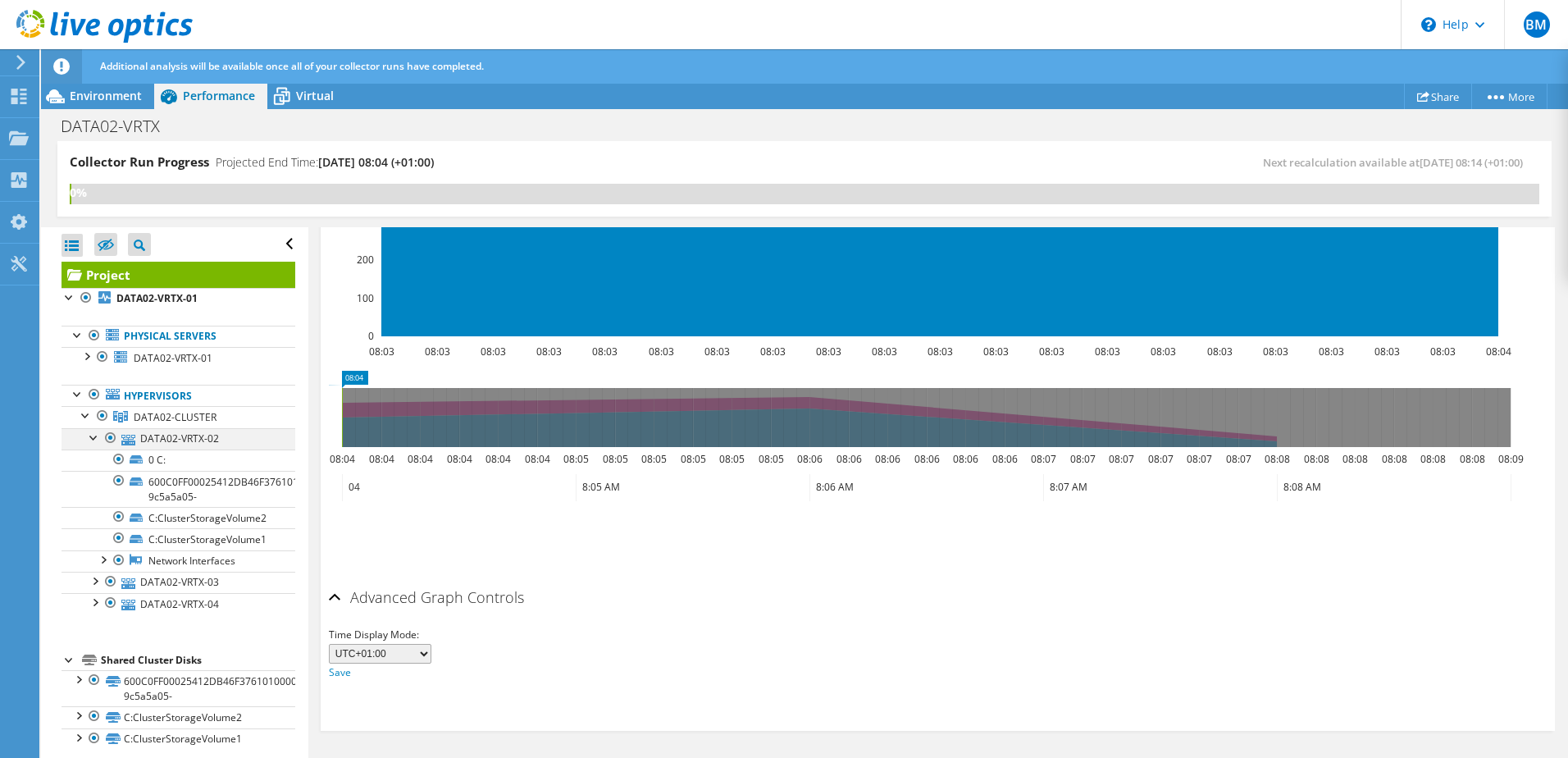
click at [92, 439] on div at bounding box center [94, 437] width 17 height 17
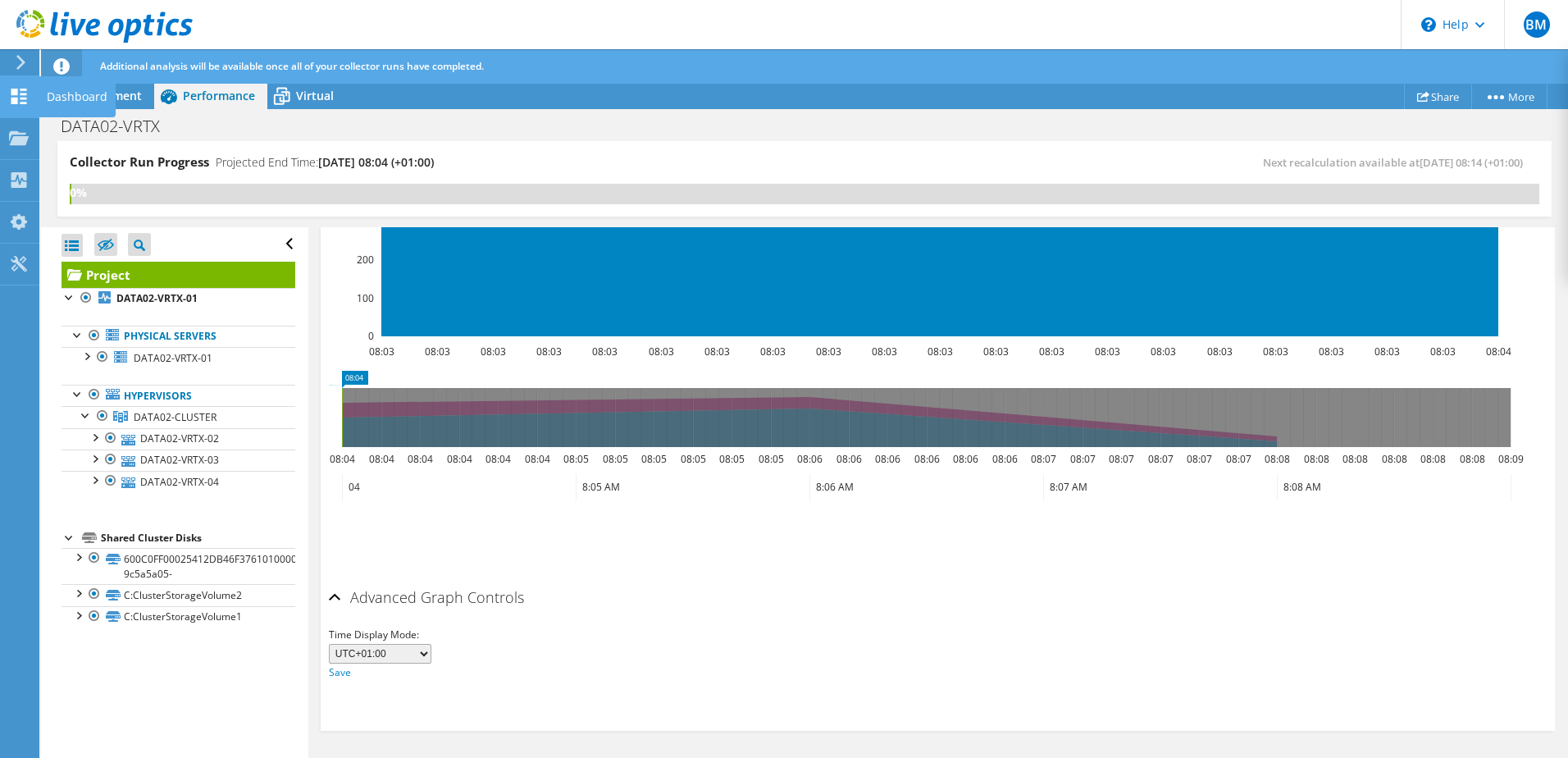
click at [12, 103] on use at bounding box center [19, 97] width 16 height 16
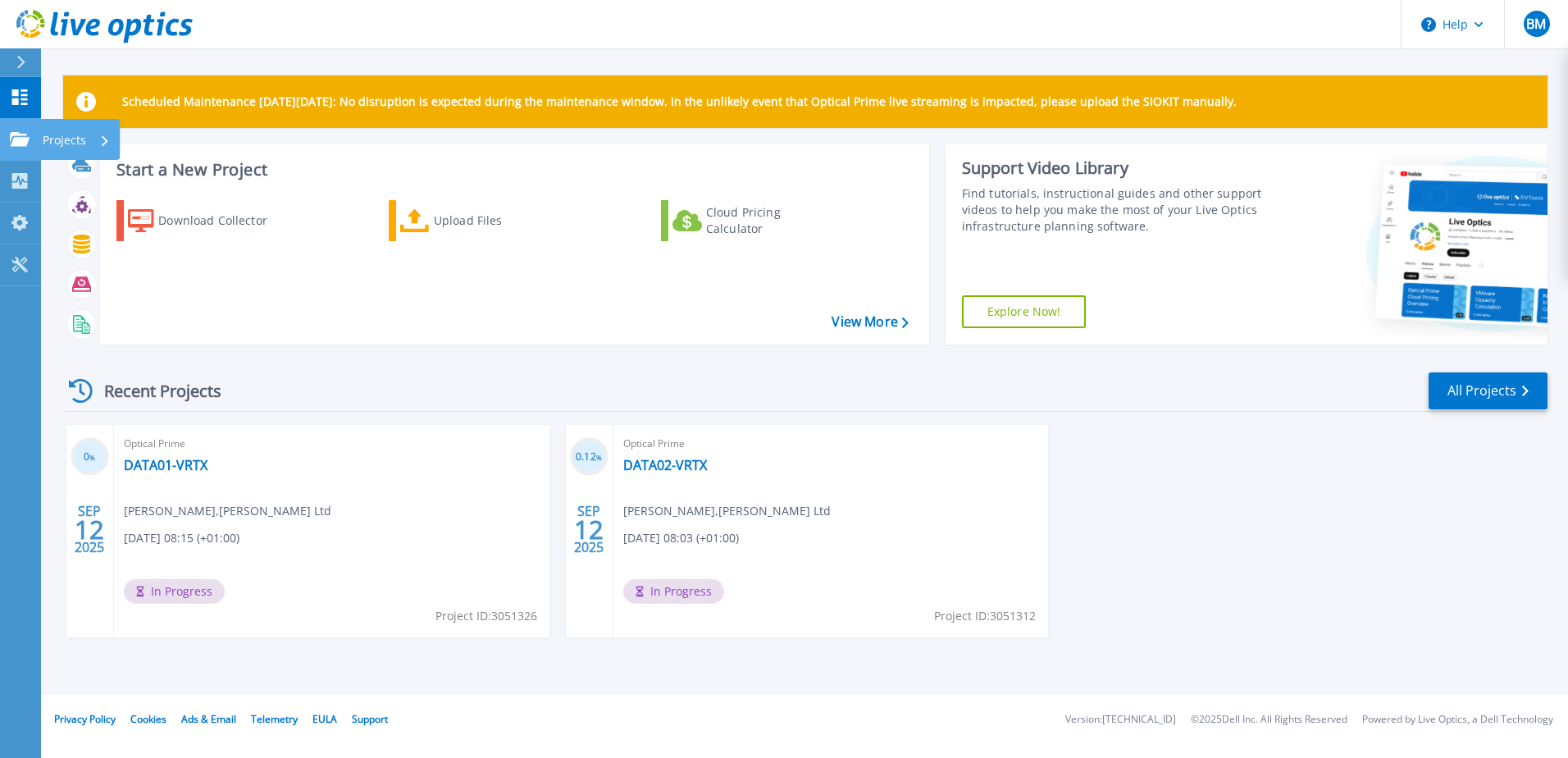
click at [22, 127] on link "Projects Projects" at bounding box center [20, 140] width 41 height 42
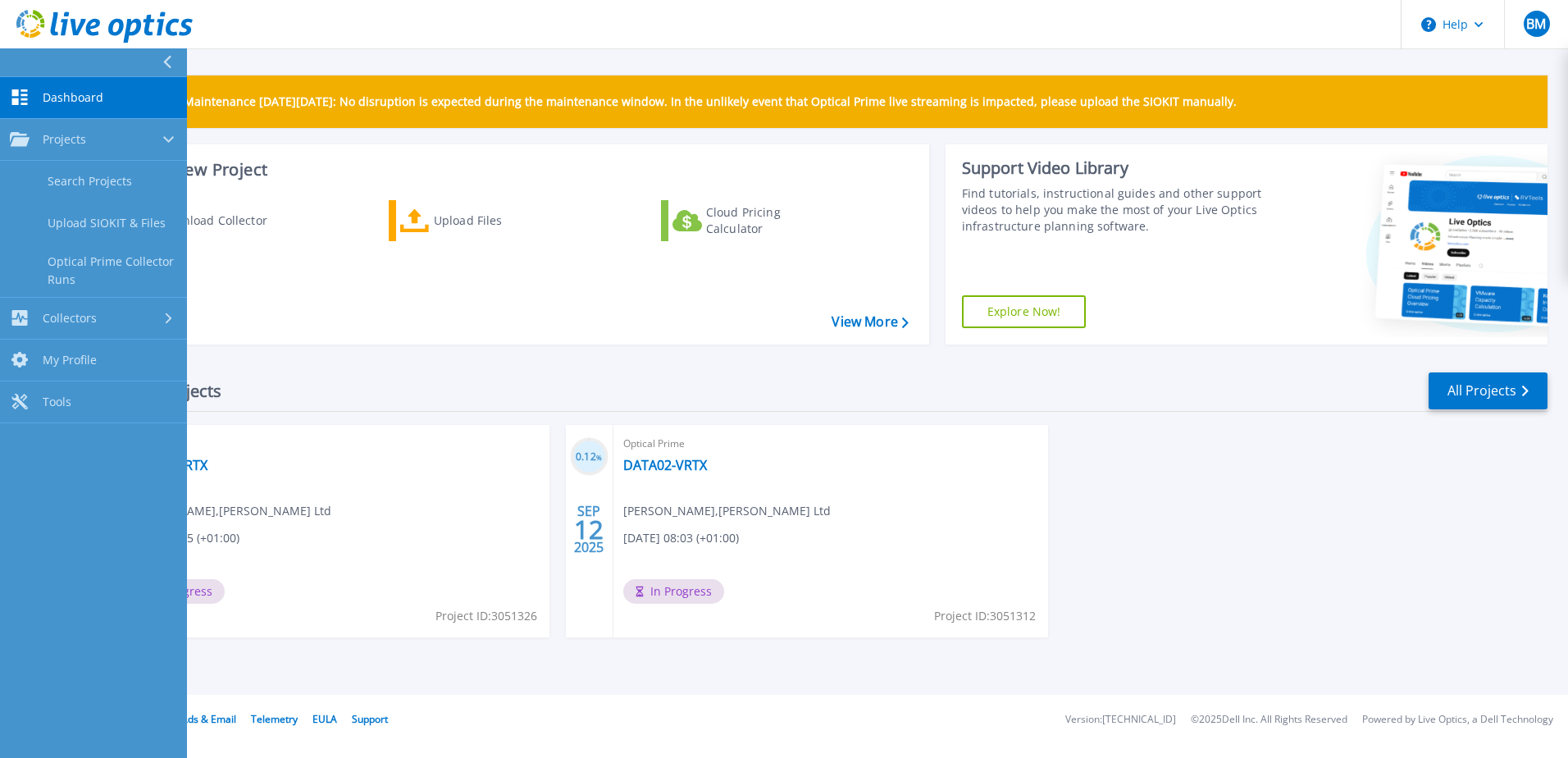
click at [425, 57] on div "Scheduled Maintenance [DATE][DATE]: No disruption is expected during the mainte…" at bounding box center [804, 348] width 1527 height 695
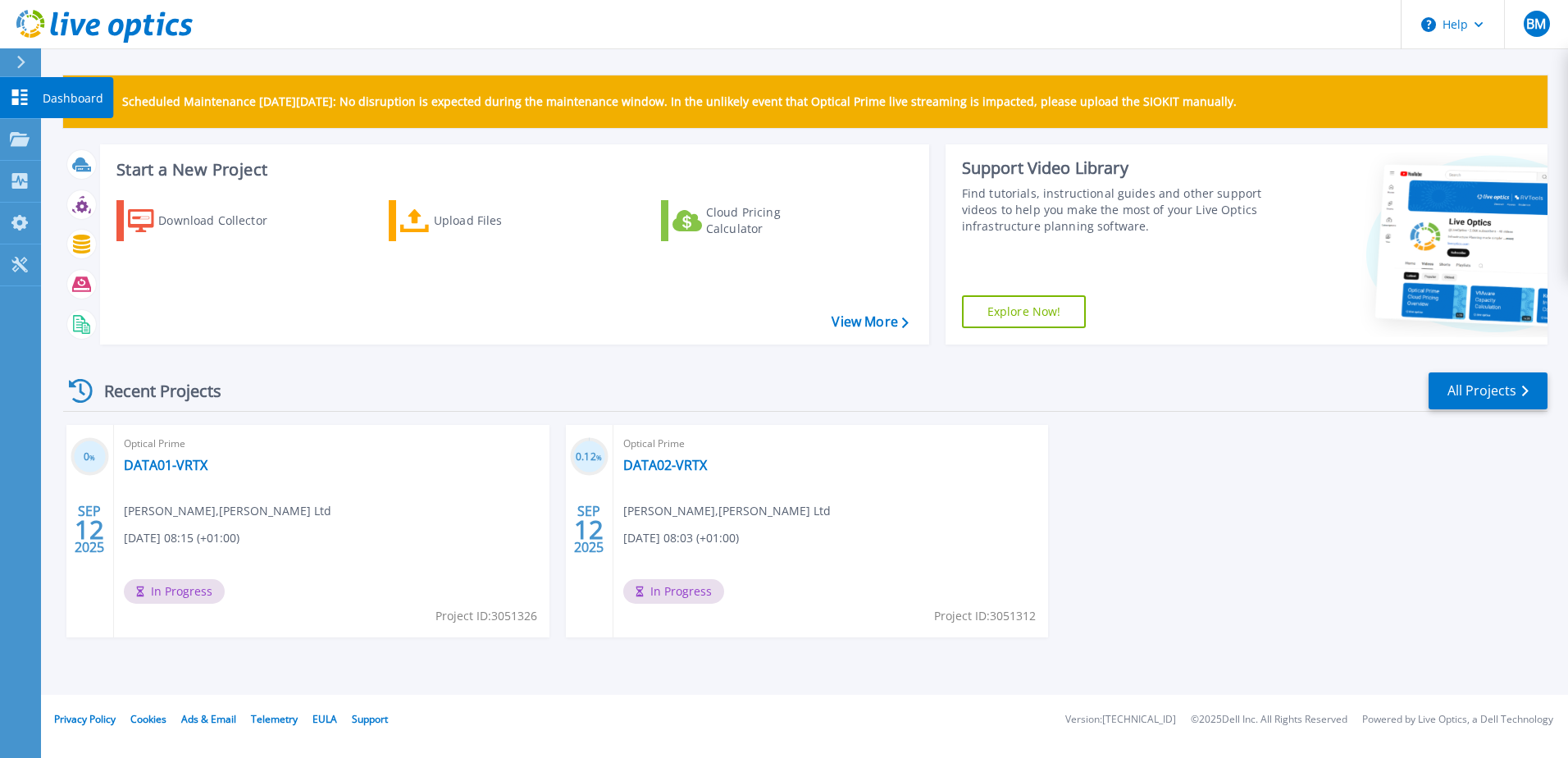
click at [18, 93] on icon at bounding box center [20, 98] width 16 height 16
click at [686, 464] on link "DATA02-VRTX" at bounding box center [666, 464] width 84 height 17
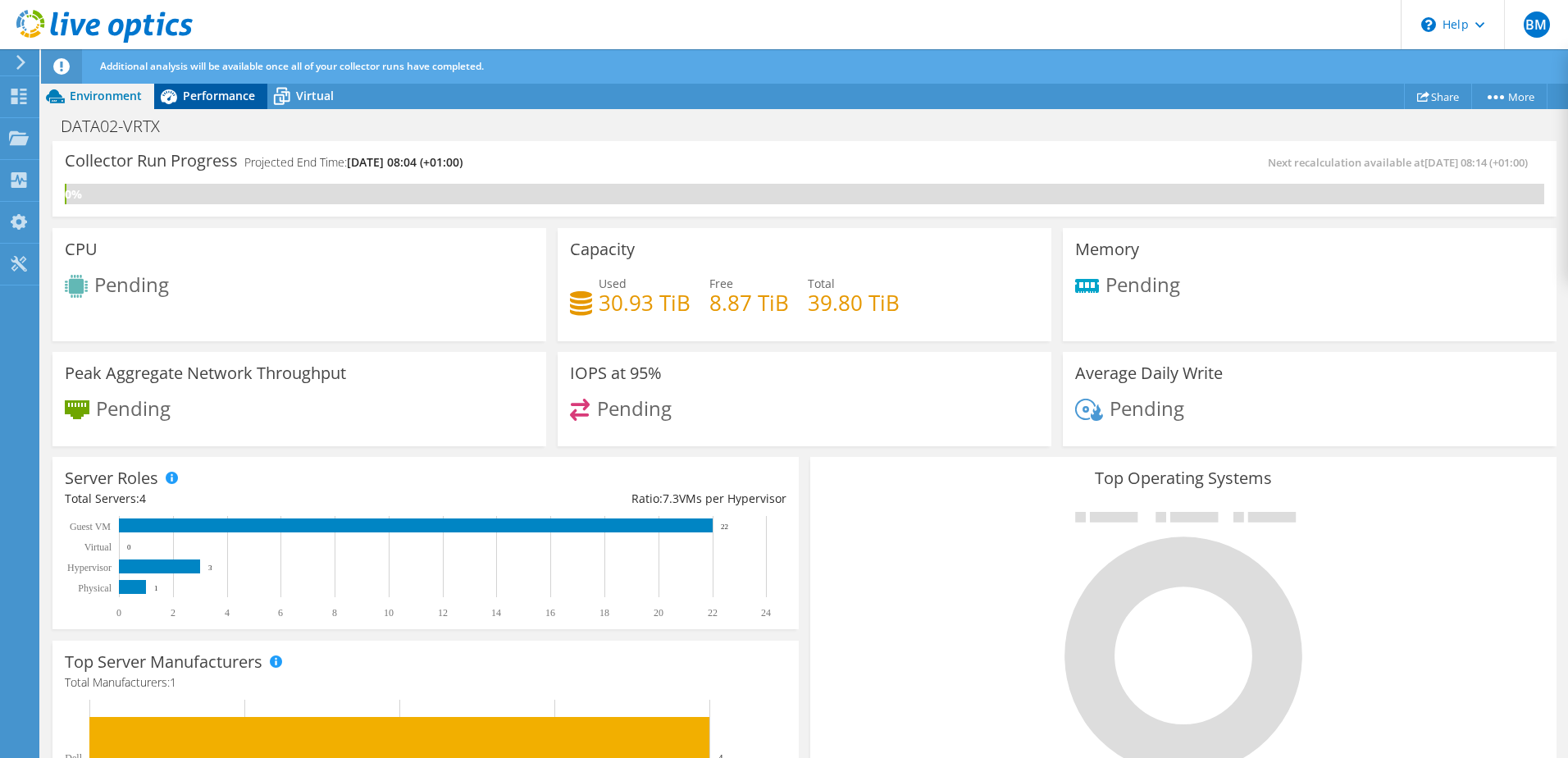
click at [204, 89] on span "Performance" at bounding box center [219, 96] width 72 height 16
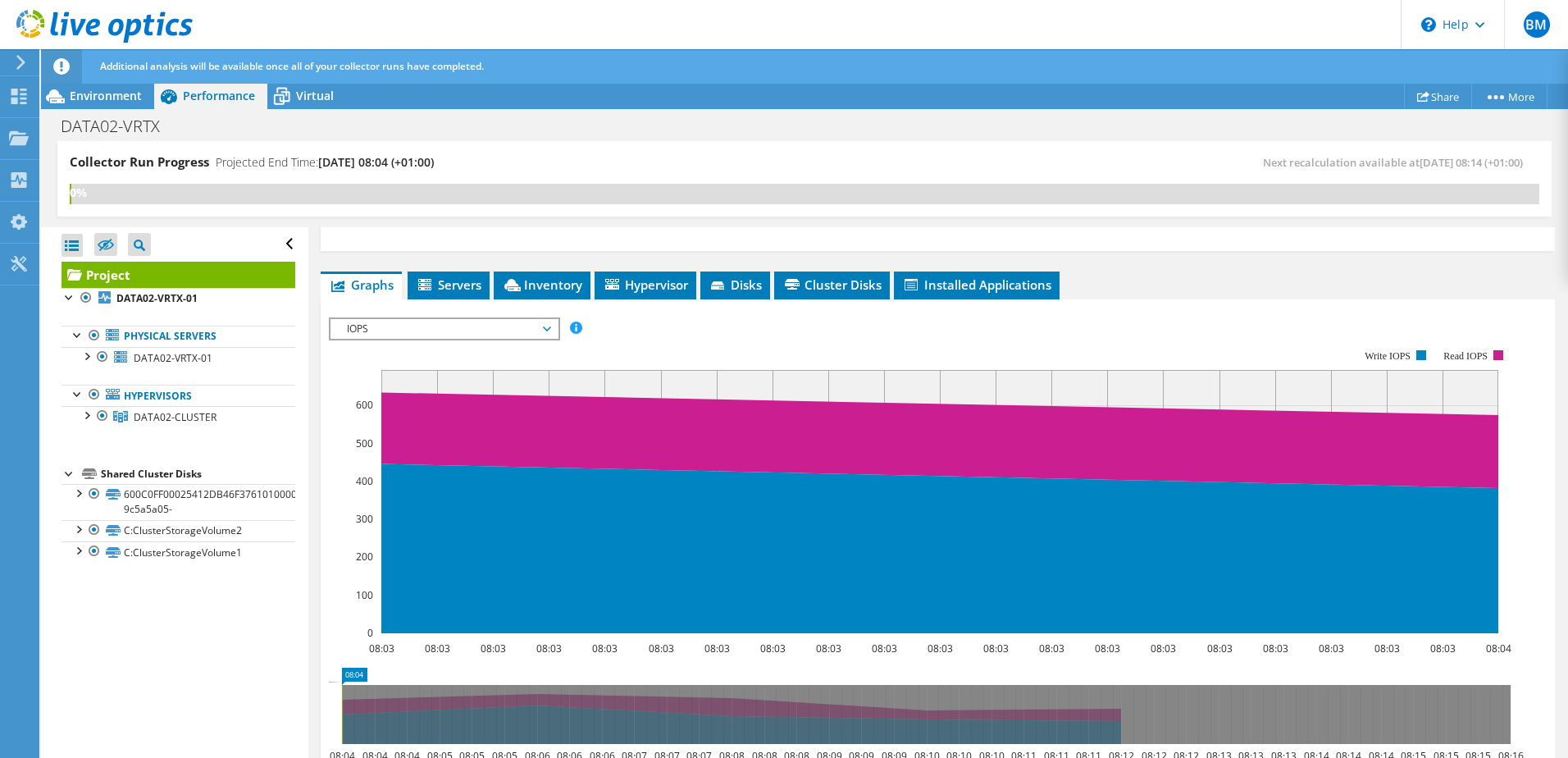
scroll to position [246, 0]
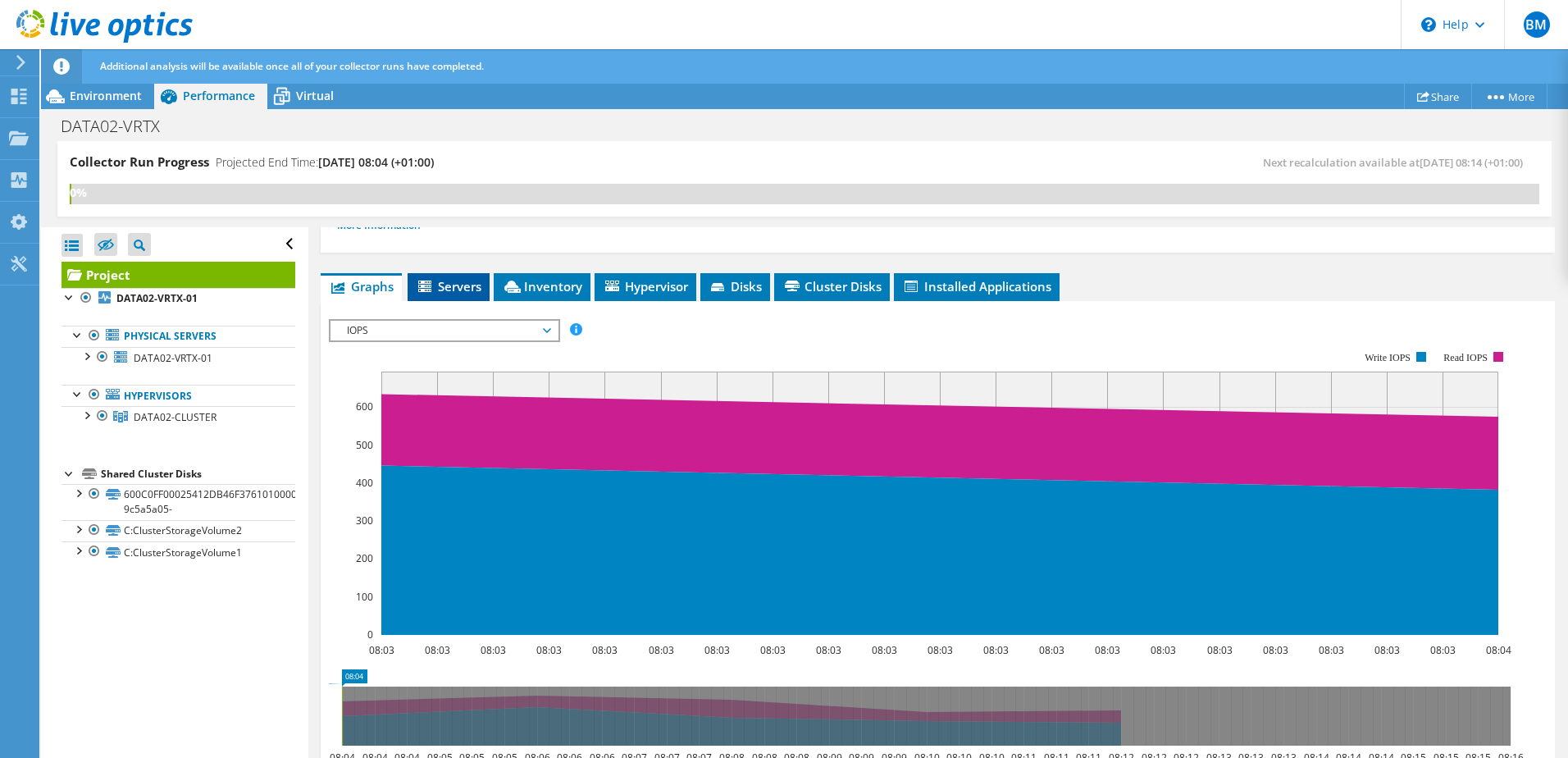
click at [463, 288] on span "Servers" at bounding box center [448, 286] width 65 height 17
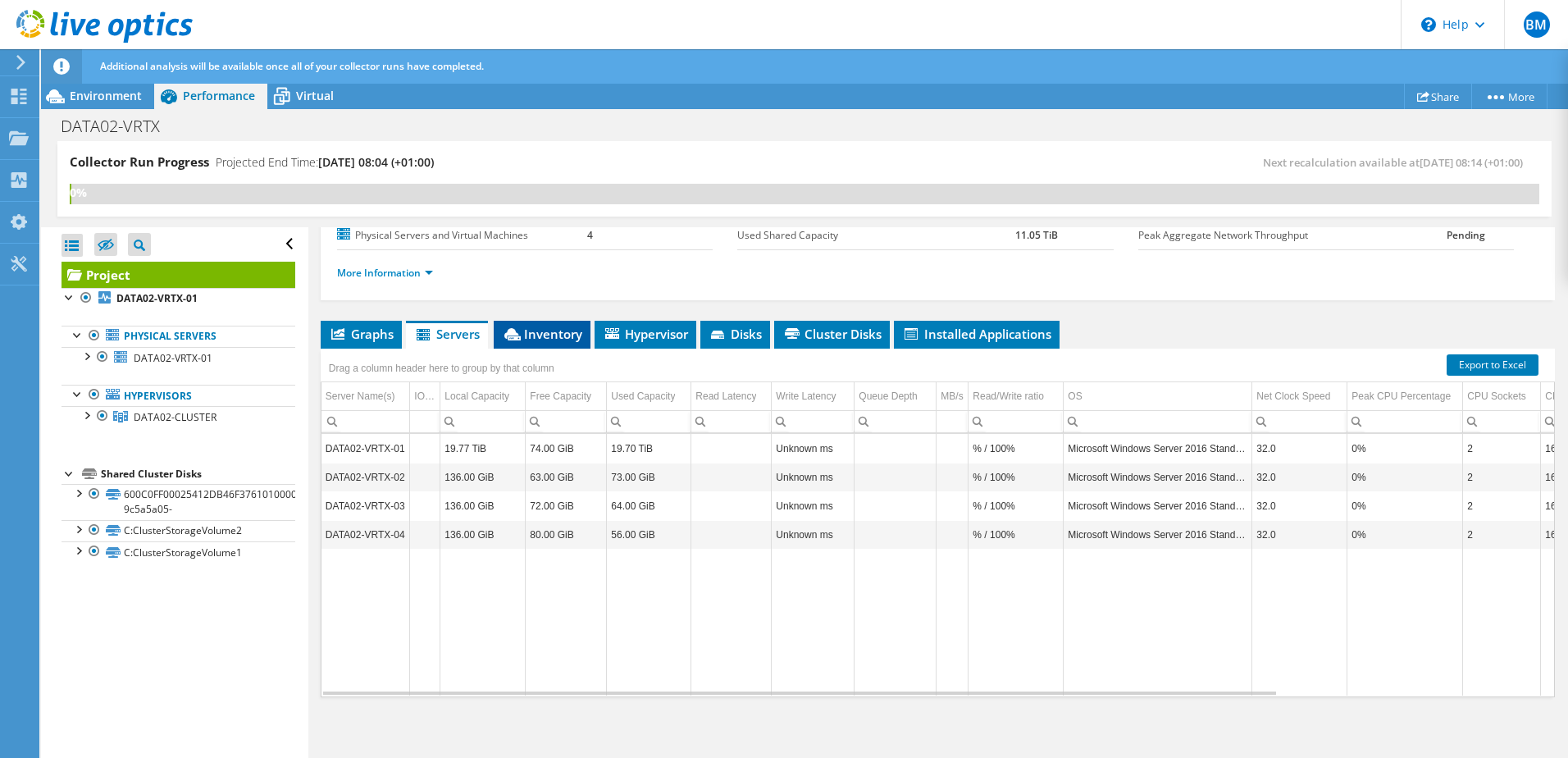
click at [544, 330] on span "Inventory" at bounding box center [542, 334] width 80 height 17
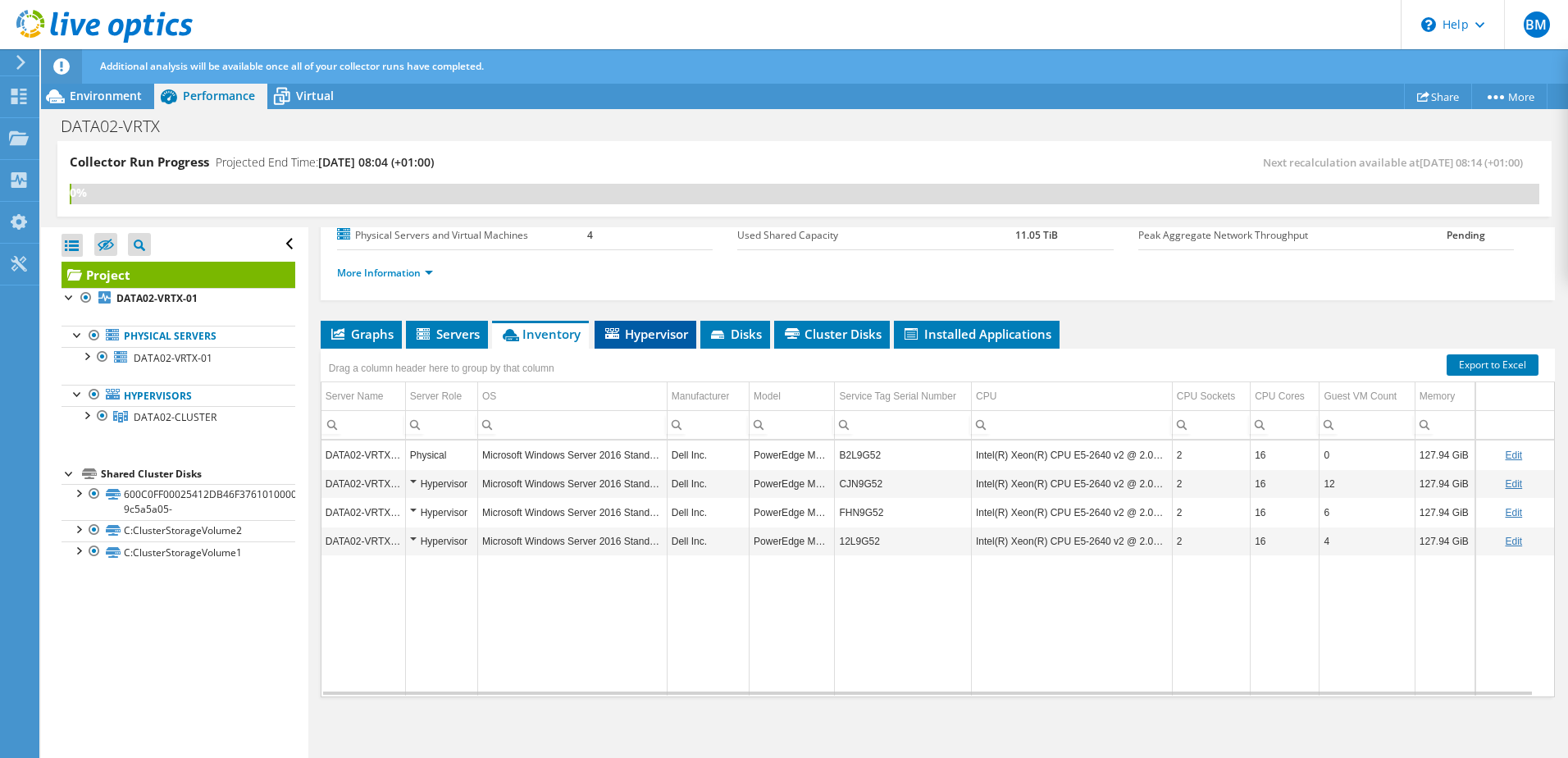
click at [665, 341] on span "Hypervisor" at bounding box center [645, 334] width 85 height 17
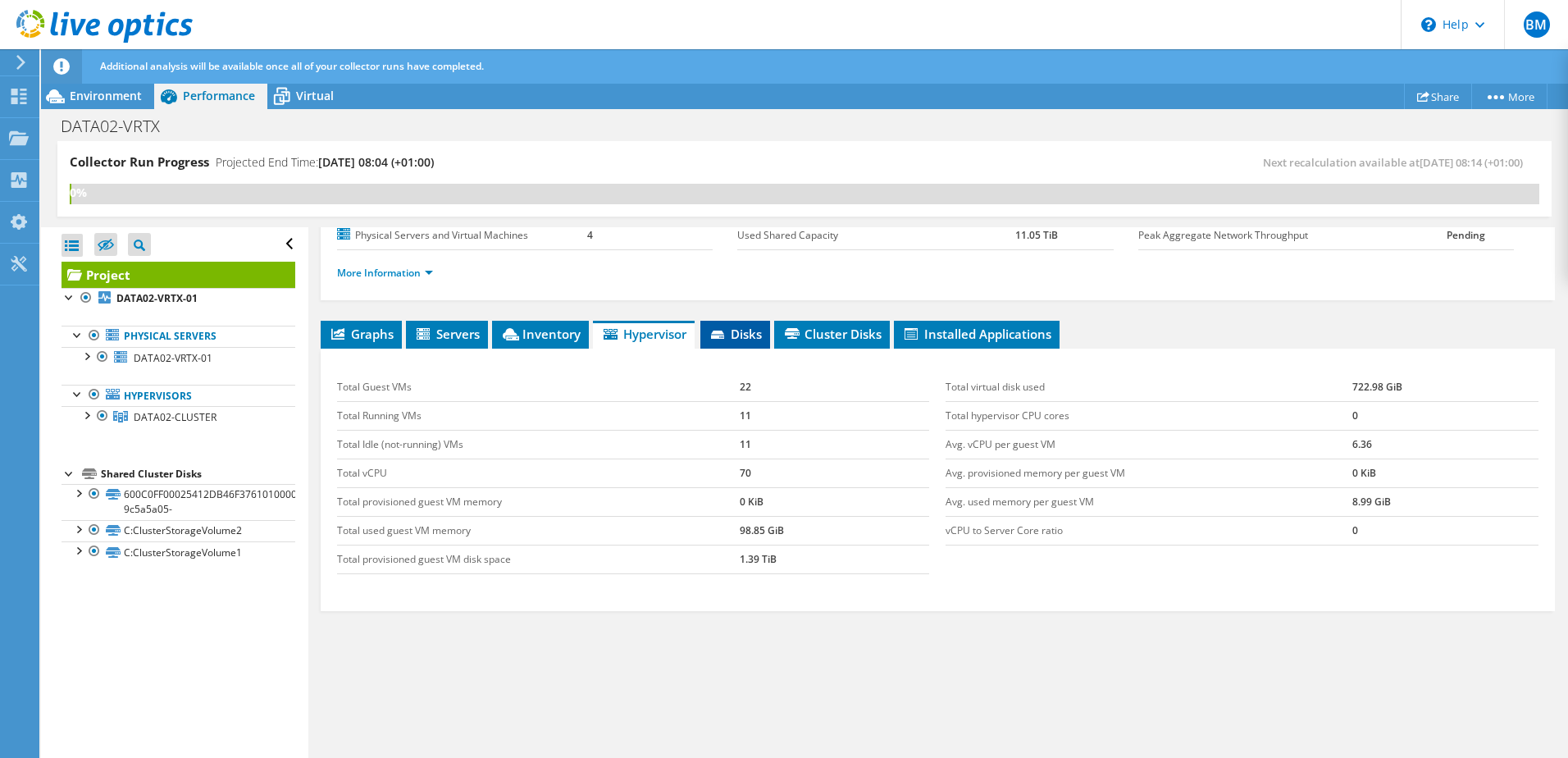
click at [736, 340] on span "Disks" at bounding box center [735, 334] width 53 height 17
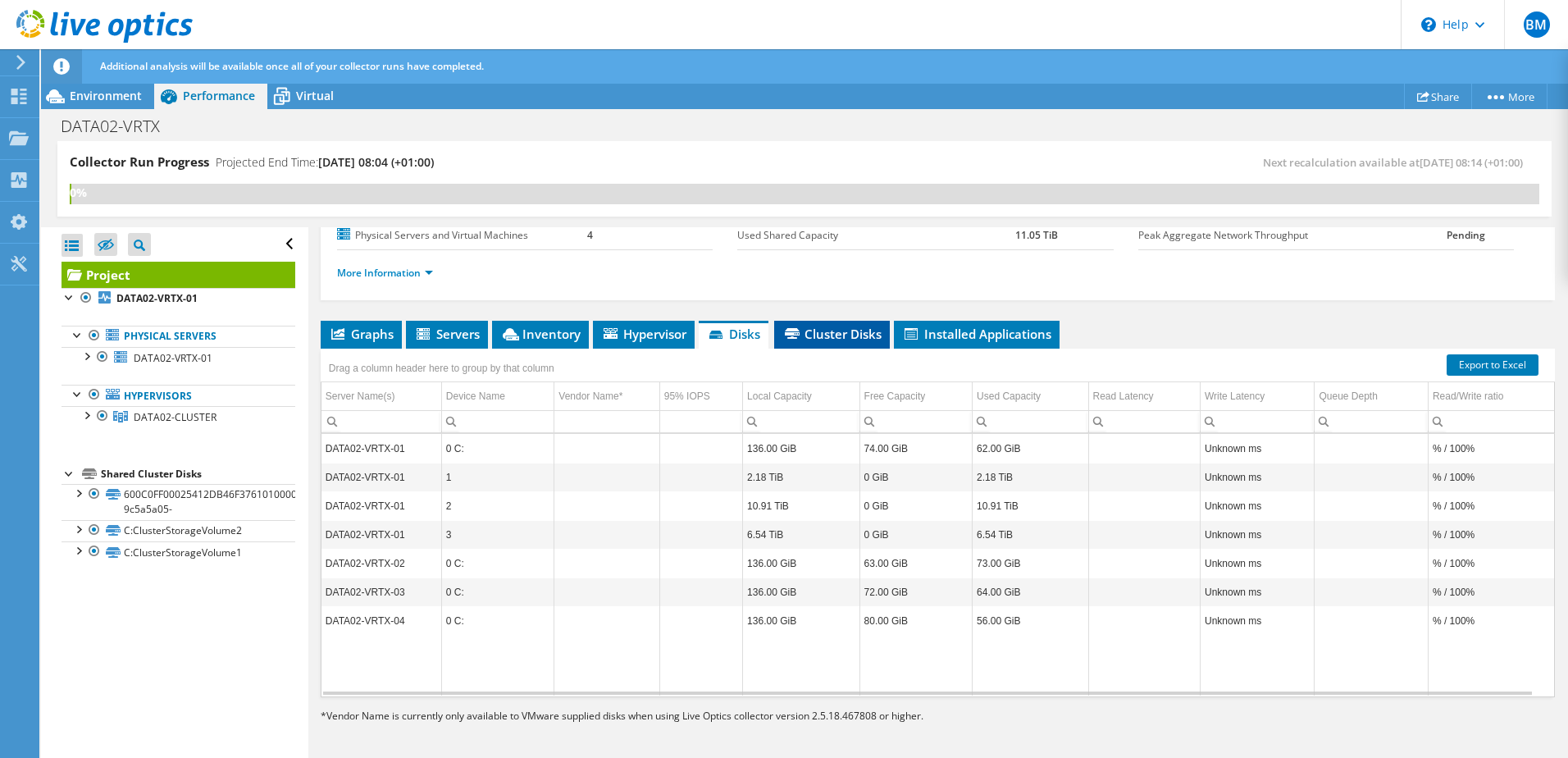
click at [840, 333] on span "Cluster Disks" at bounding box center [832, 334] width 99 height 17
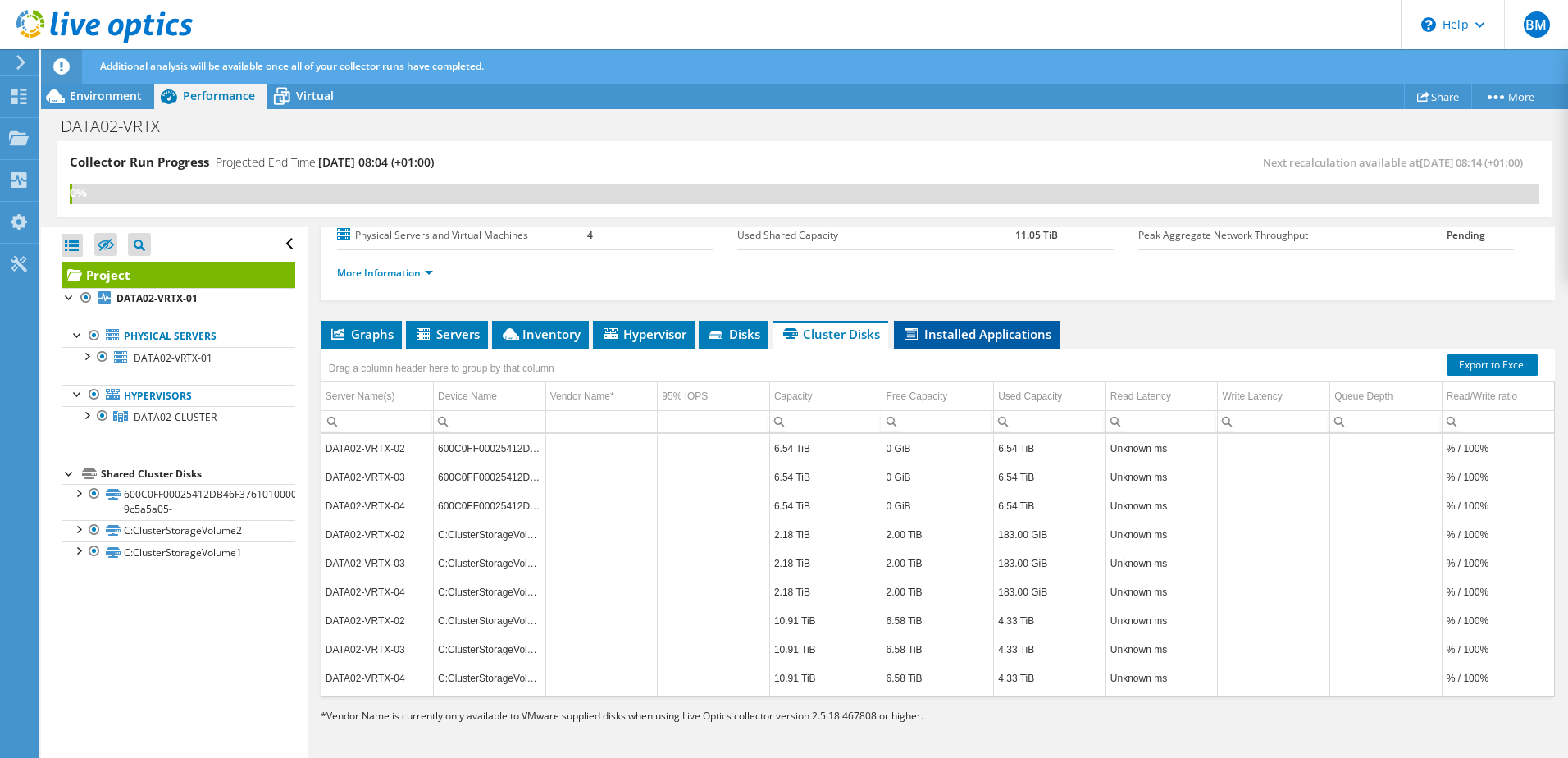
click at [966, 343] on li "Installed Applications" at bounding box center [977, 335] width 166 height 28
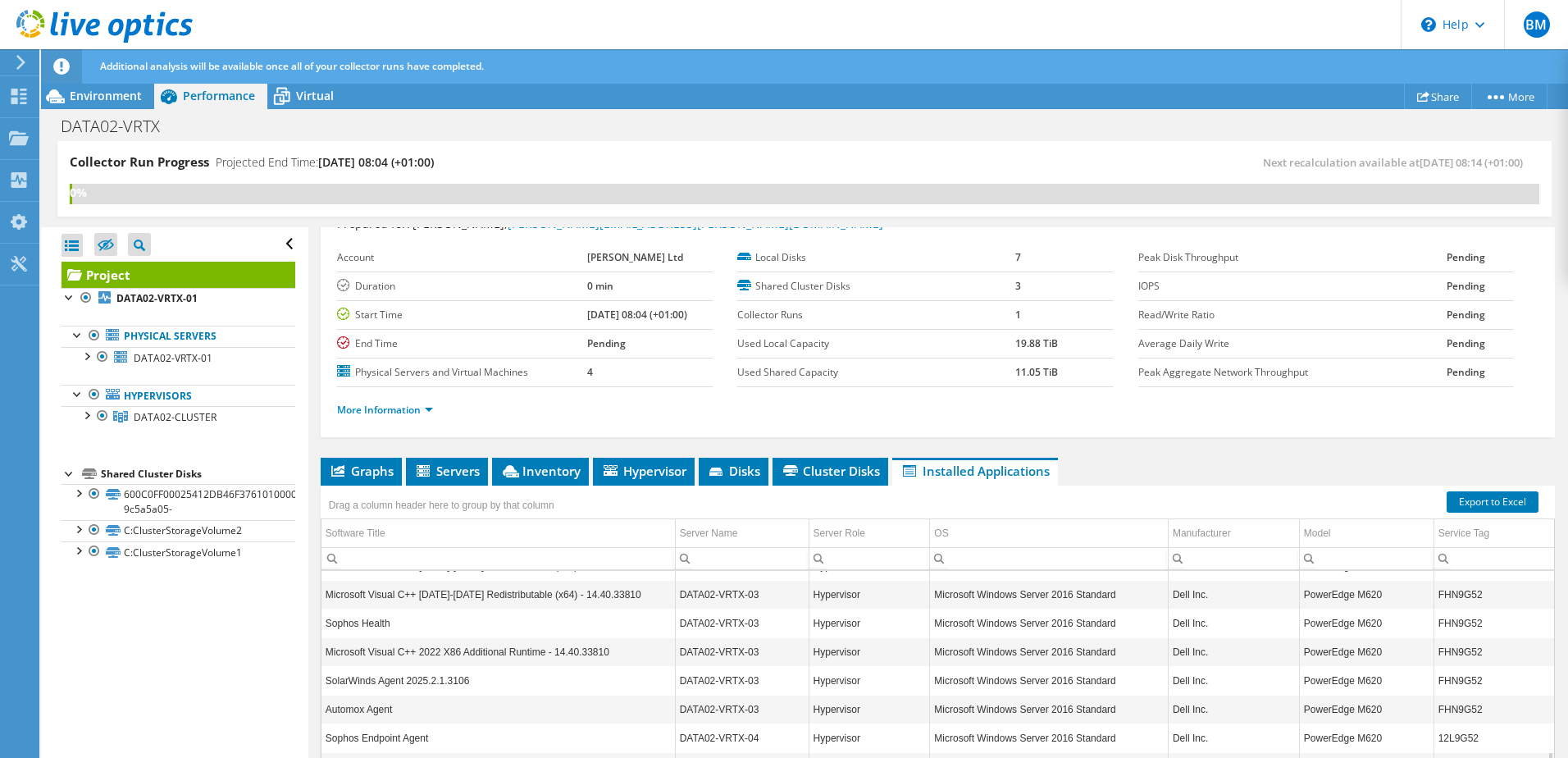
scroll to position [2218, 0]
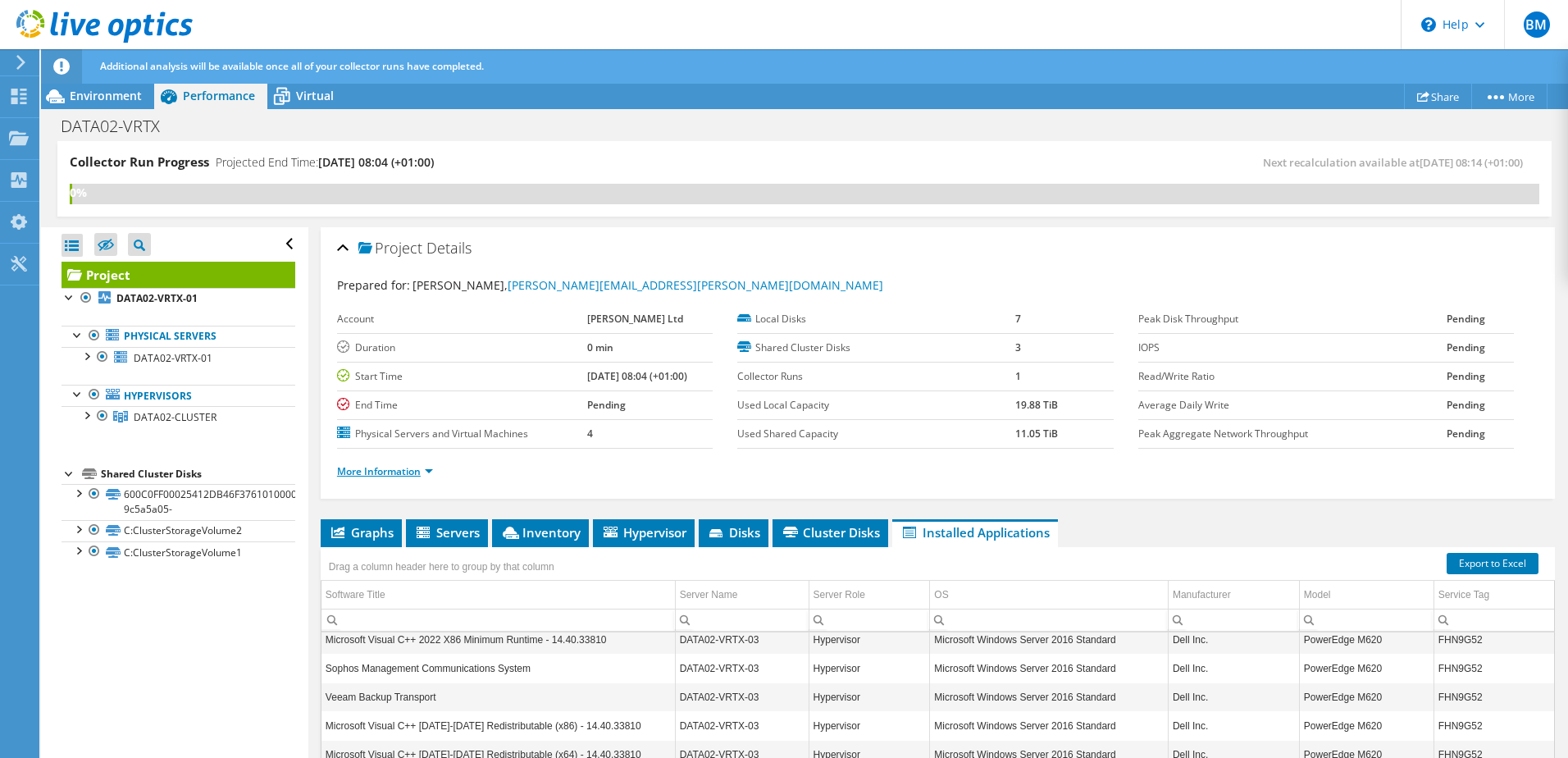
click at [425, 471] on link "More Information" at bounding box center [385, 471] width 96 height 14
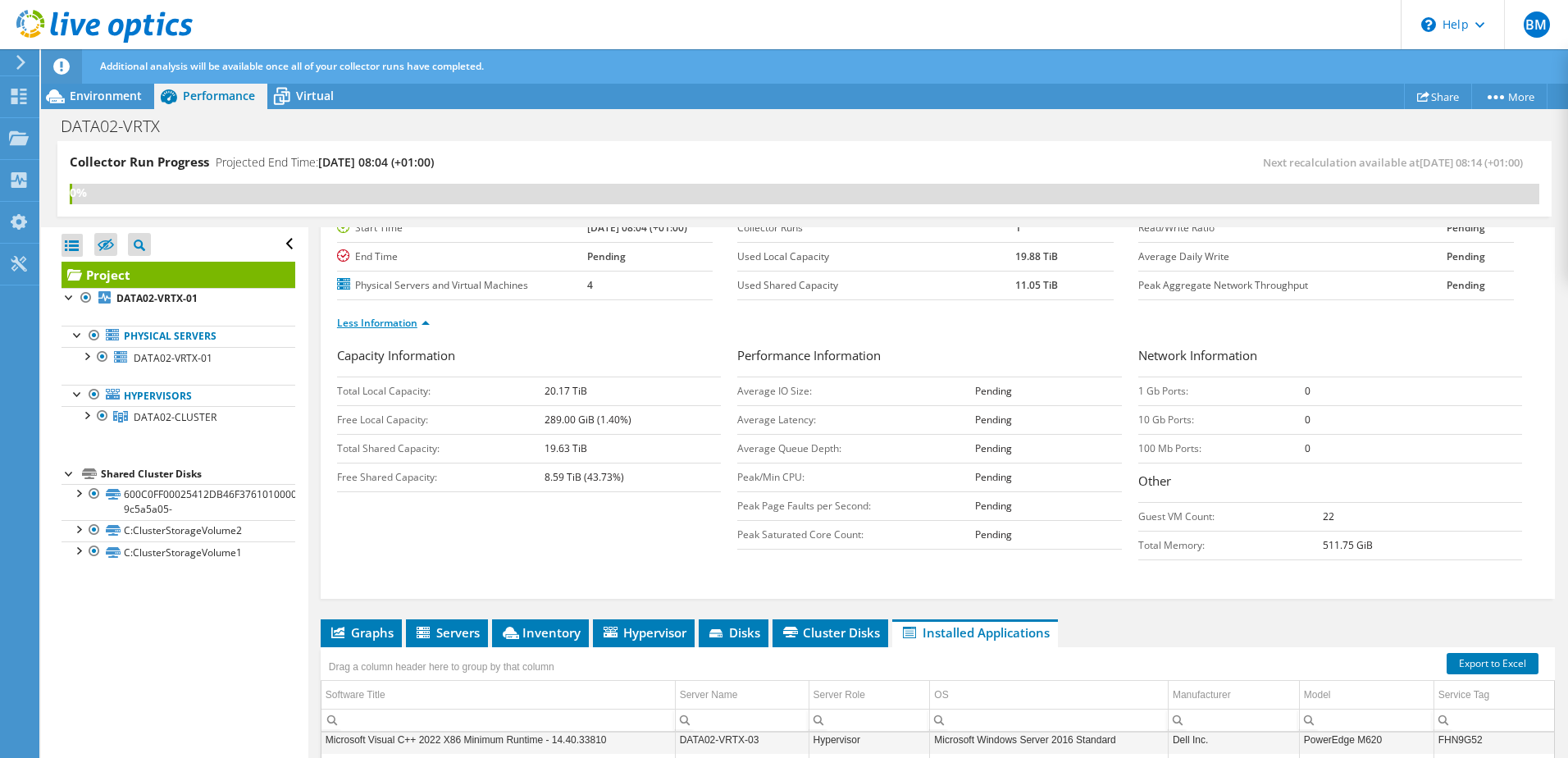
scroll to position [164, 0]
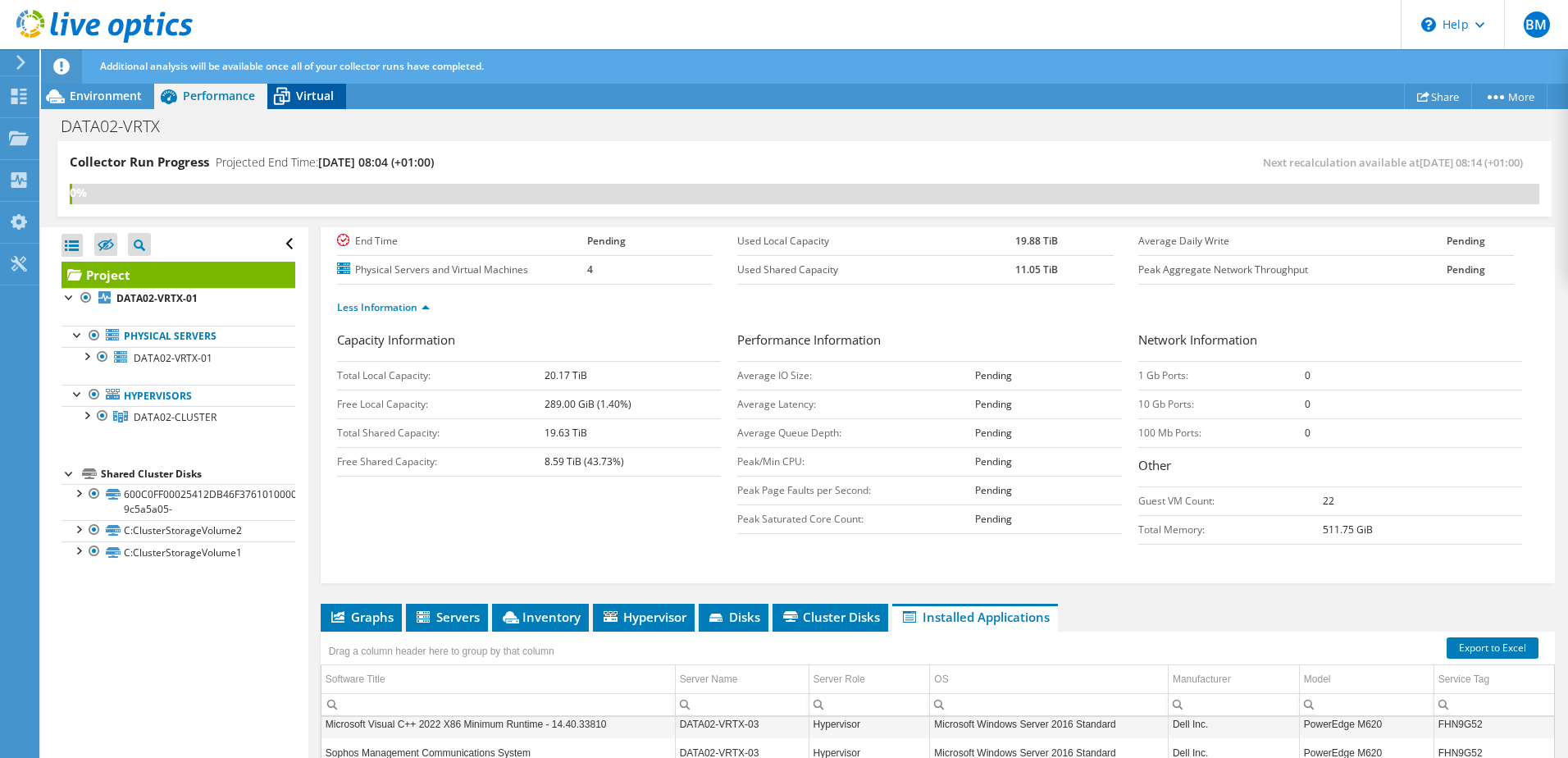
click at [326, 94] on span "Virtual" at bounding box center [314, 96] width 37 height 16
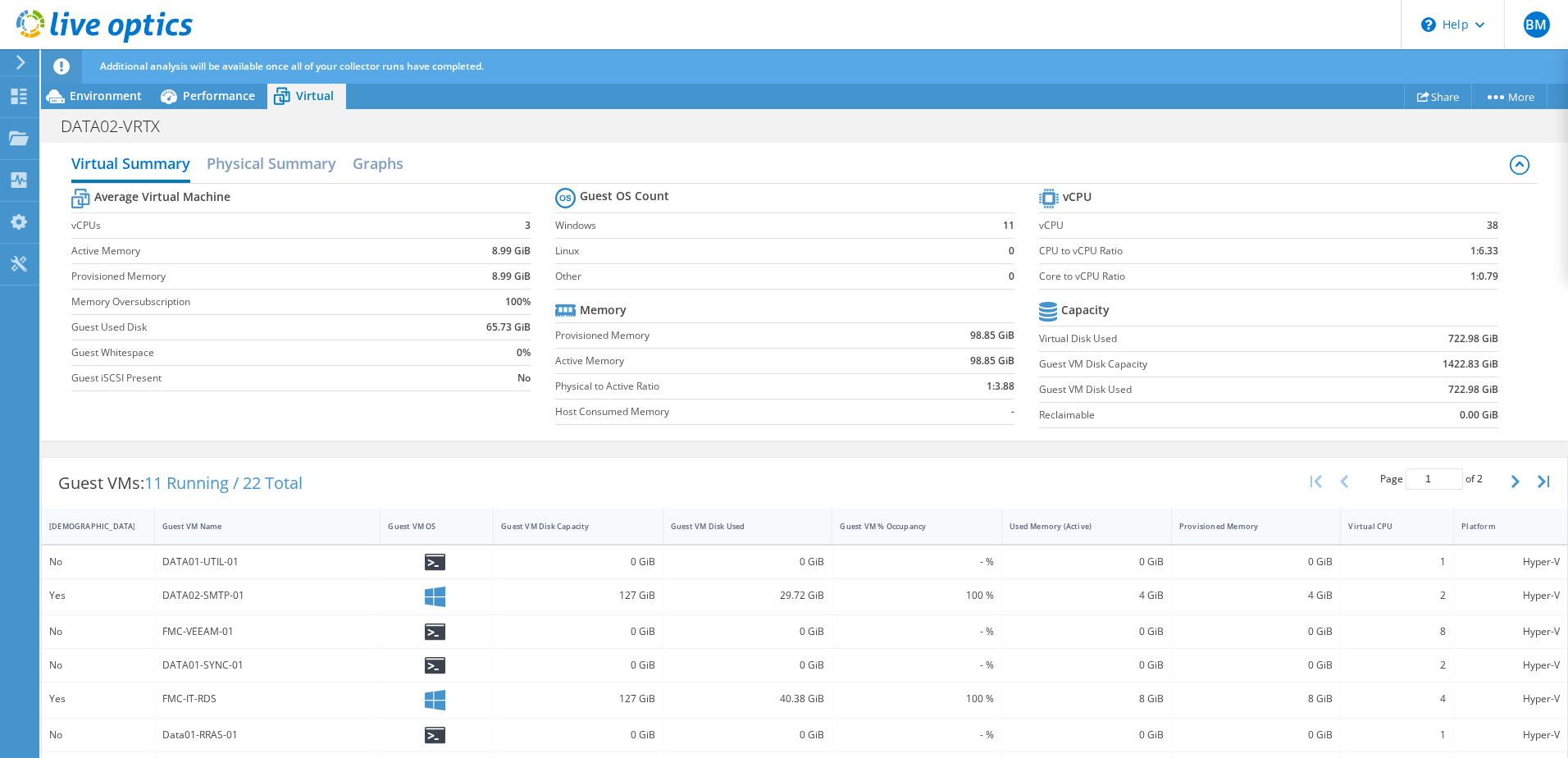
scroll to position [0, 0]
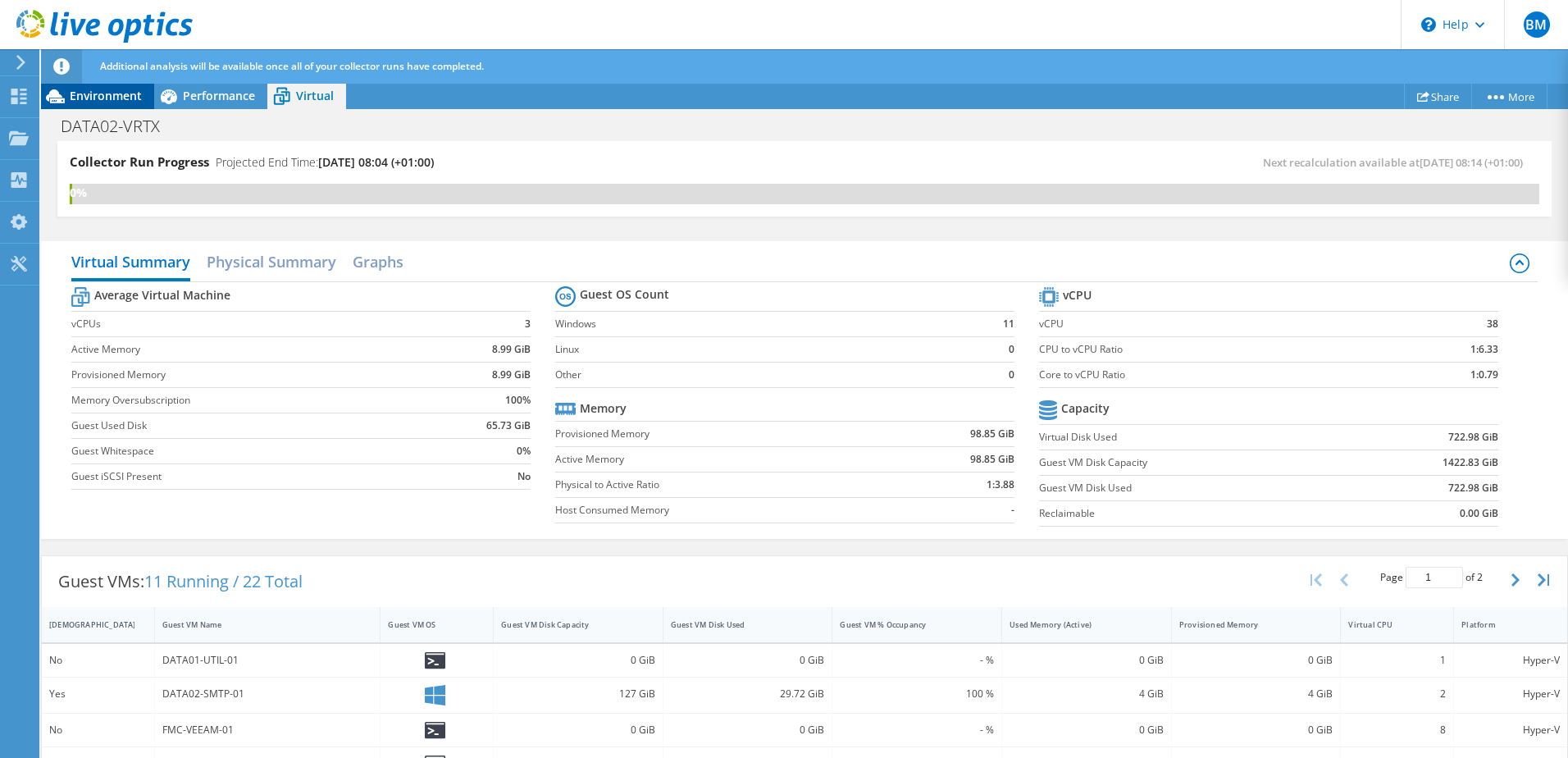
click at [102, 105] on div "Environment" at bounding box center [98, 96] width 113 height 26
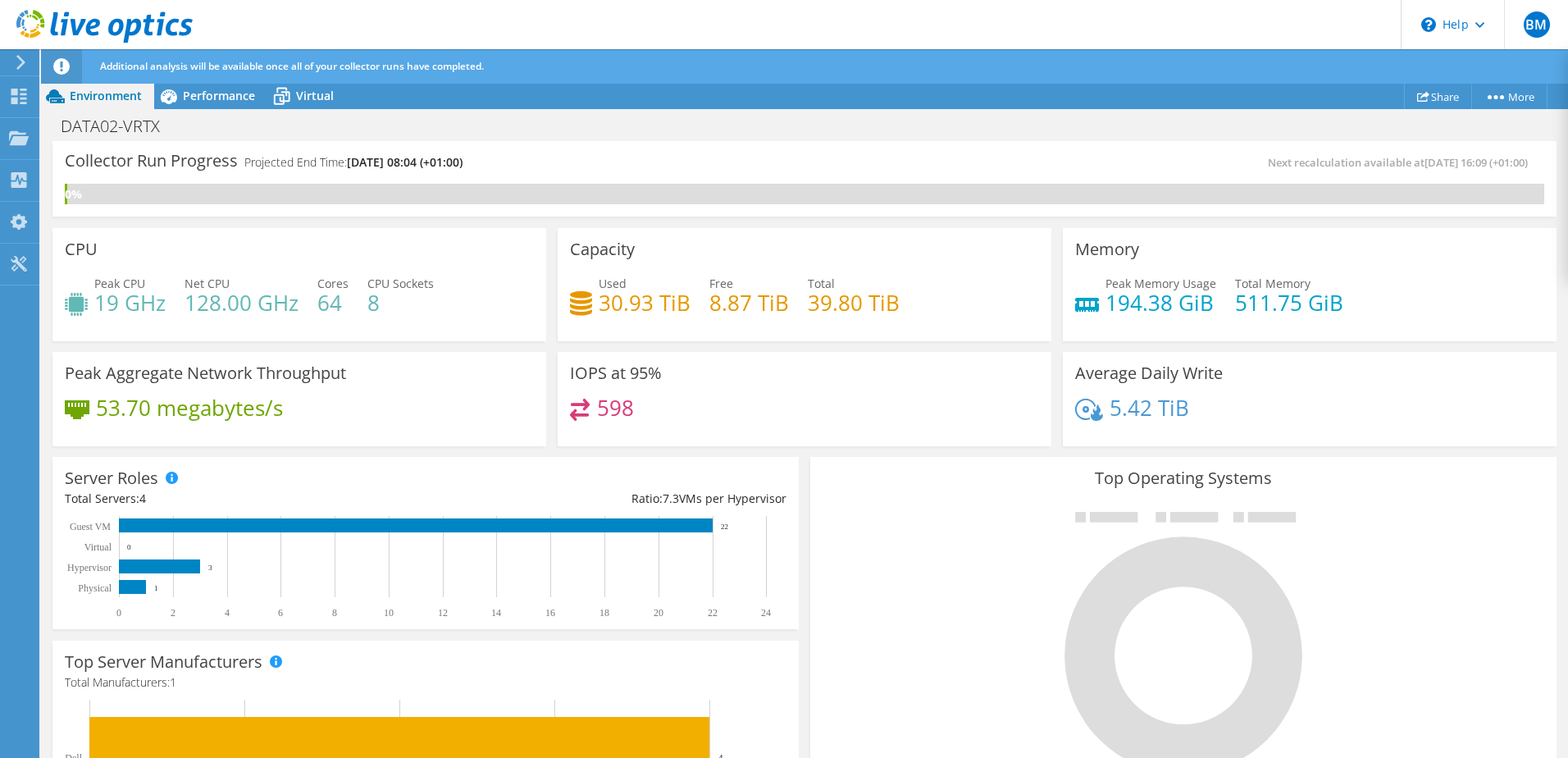
scroll to position [433, 0]
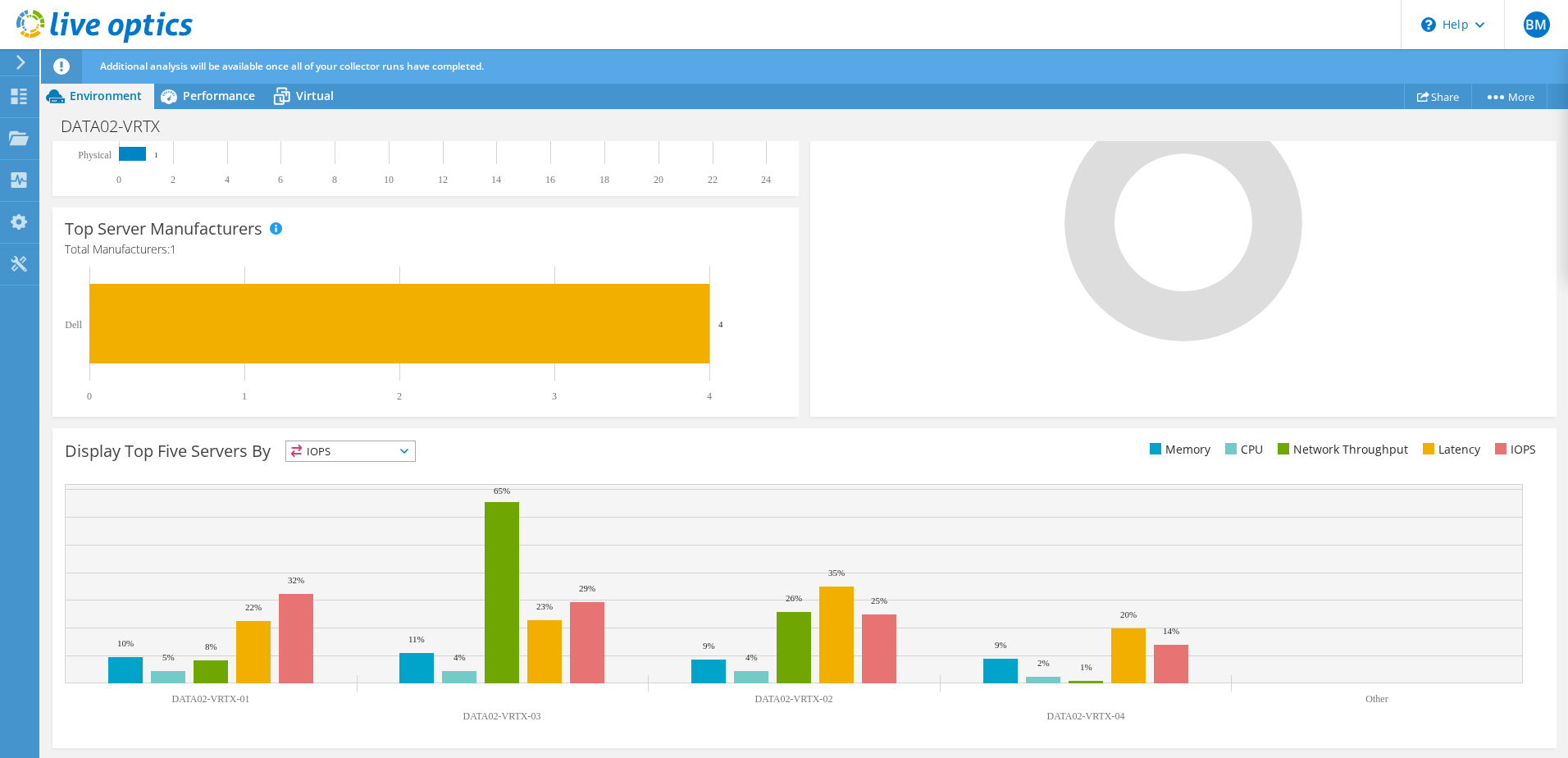
click at [697, 427] on div "This graph will display once collector runs have completed Display Top Five Ser…" at bounding box center [805, 588] width 1516 height 331
click at [382, 461] on span "IOPS" at bounding box center [351, 451] width 129 height 20
click at [382, 458] on span "IOPS" at bounding box center [351, 451] width 129 height 20
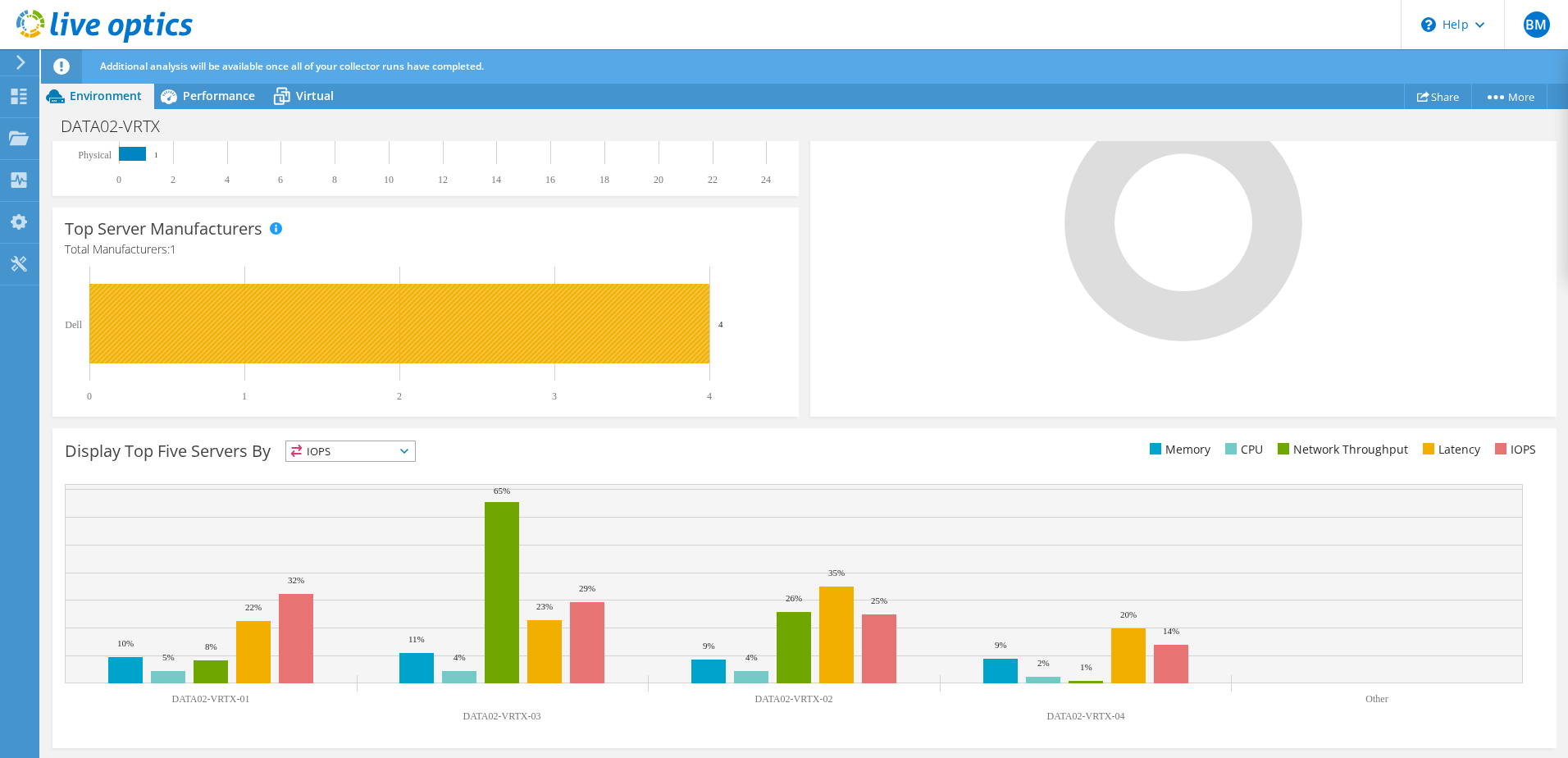
click at [183, 326] on rect at bounding box center [400, 323] width 620 height 79
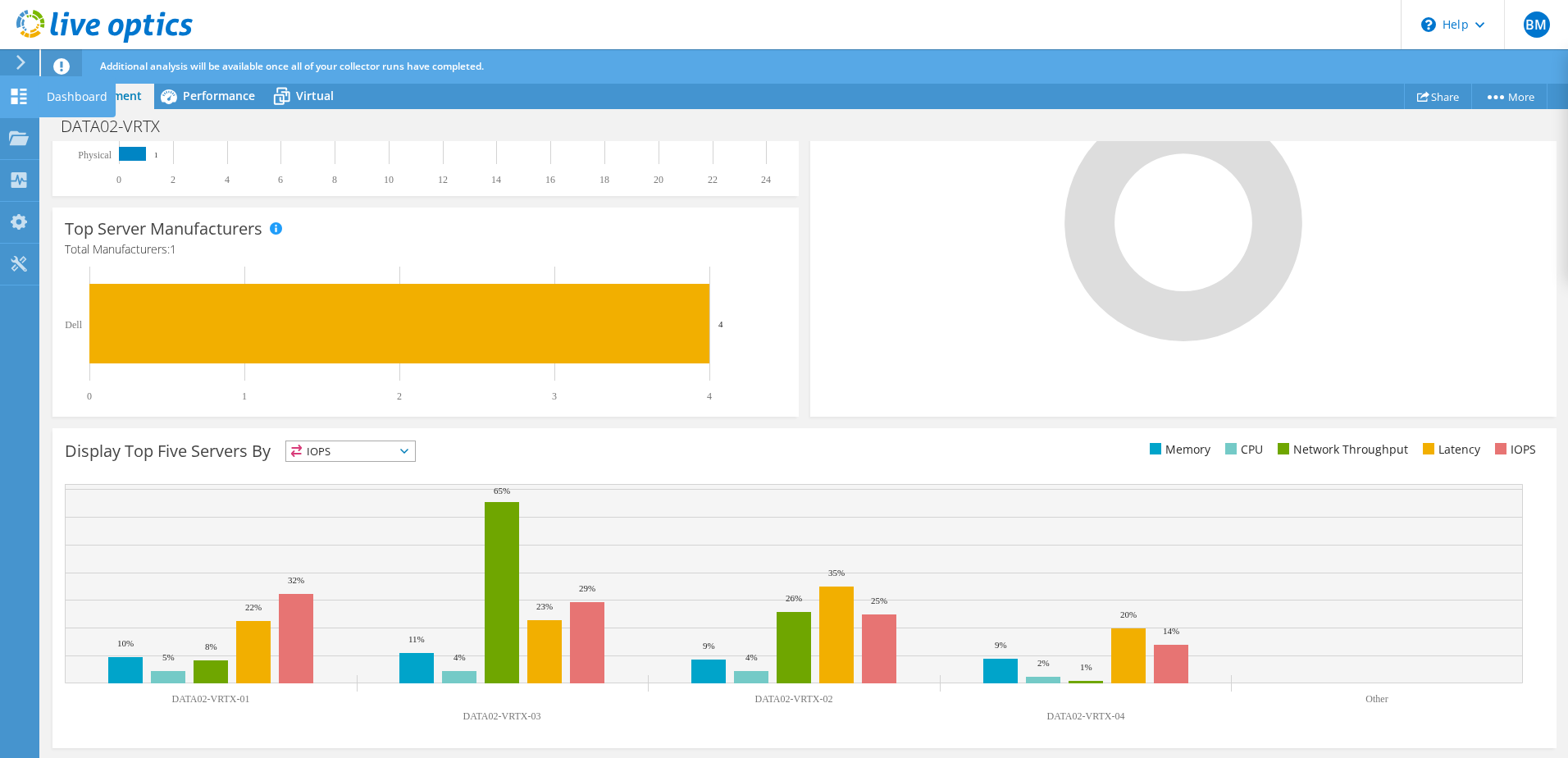
click at [15, 98] on use at bounding box center [19, 97] width 16 height 16
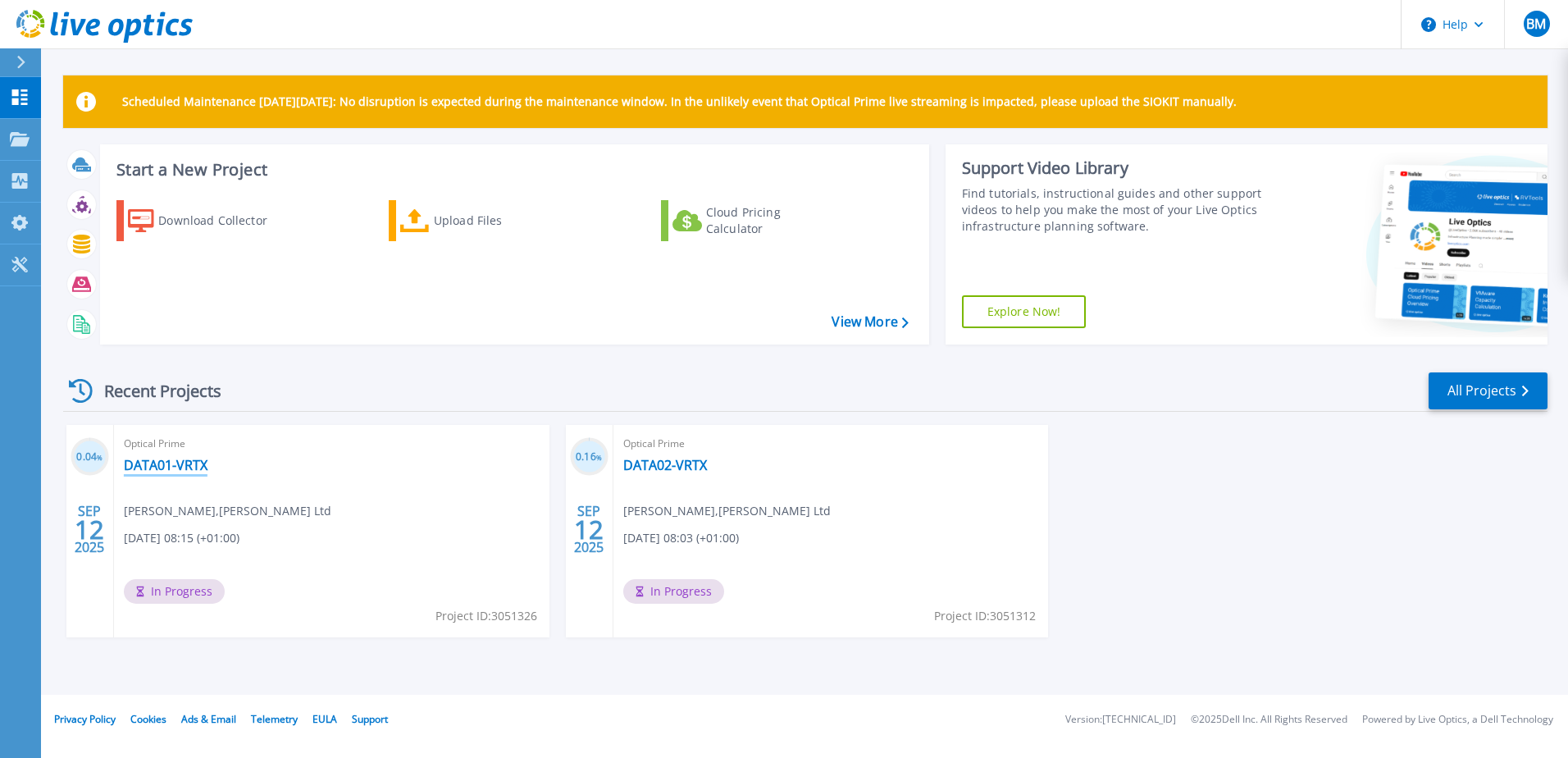
click at [172, 457] on link "DATA01-VRTX" at bounding box center [166, 464] width 84 height 17
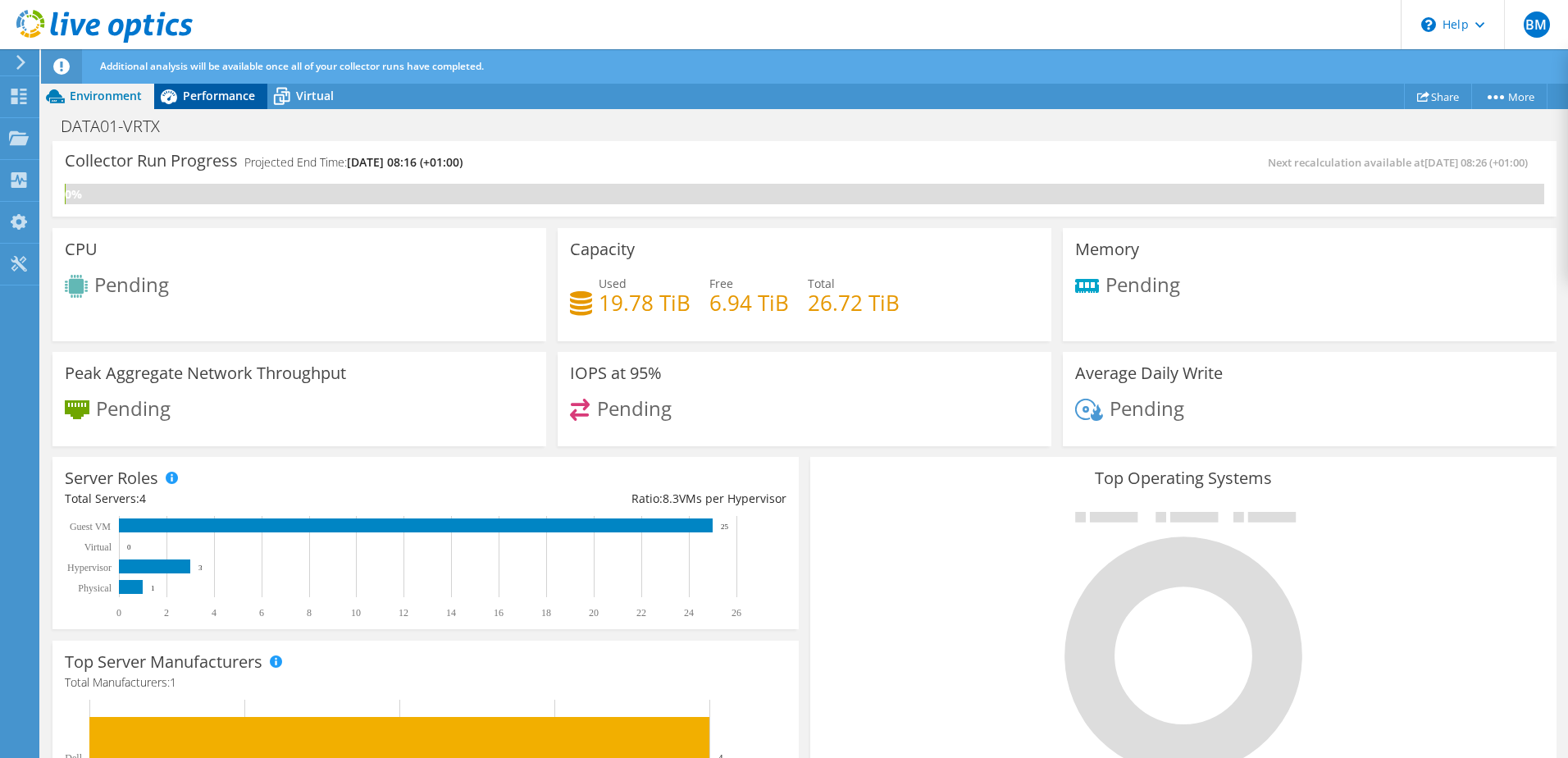
click at [226, 102] on span "Performance" at bounding box center [219, 96] width 72 height 16
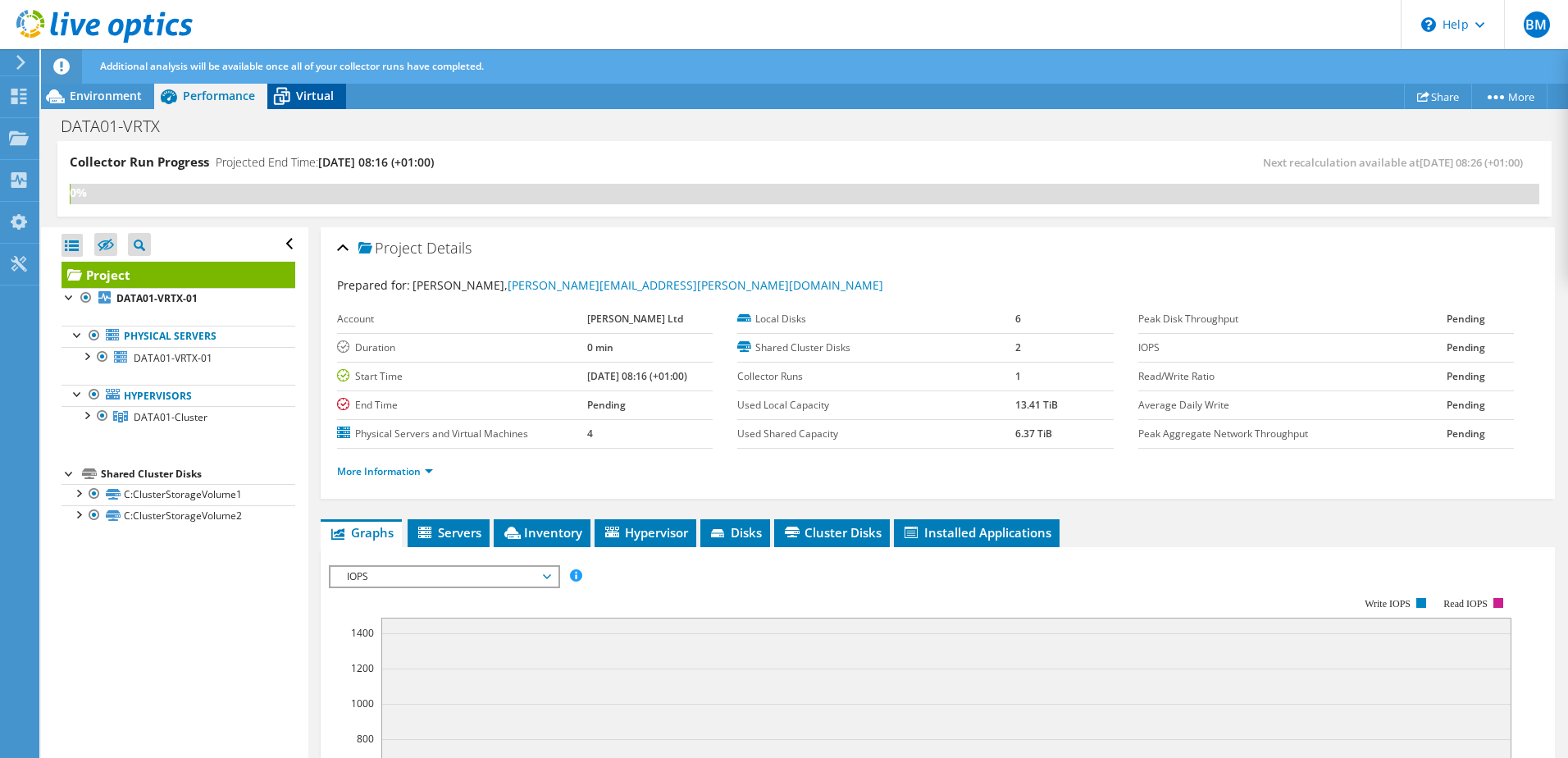
click at [314, 100] on span "Virtual" at bounding box center [314, 96] width 37 height 16
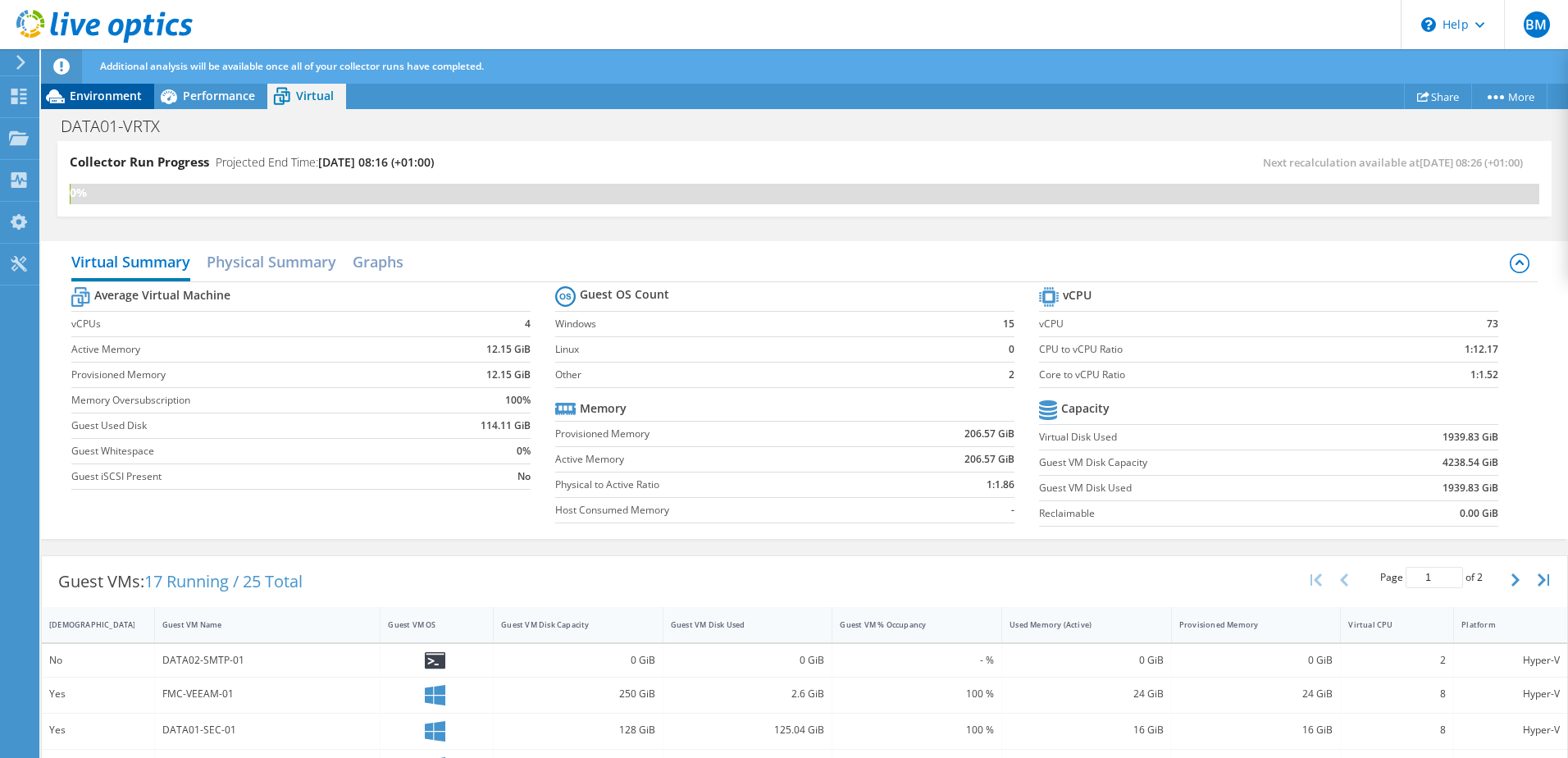
click at [105, 104] on div "Environment" at bounding box center [98, 96] width 113 height 26
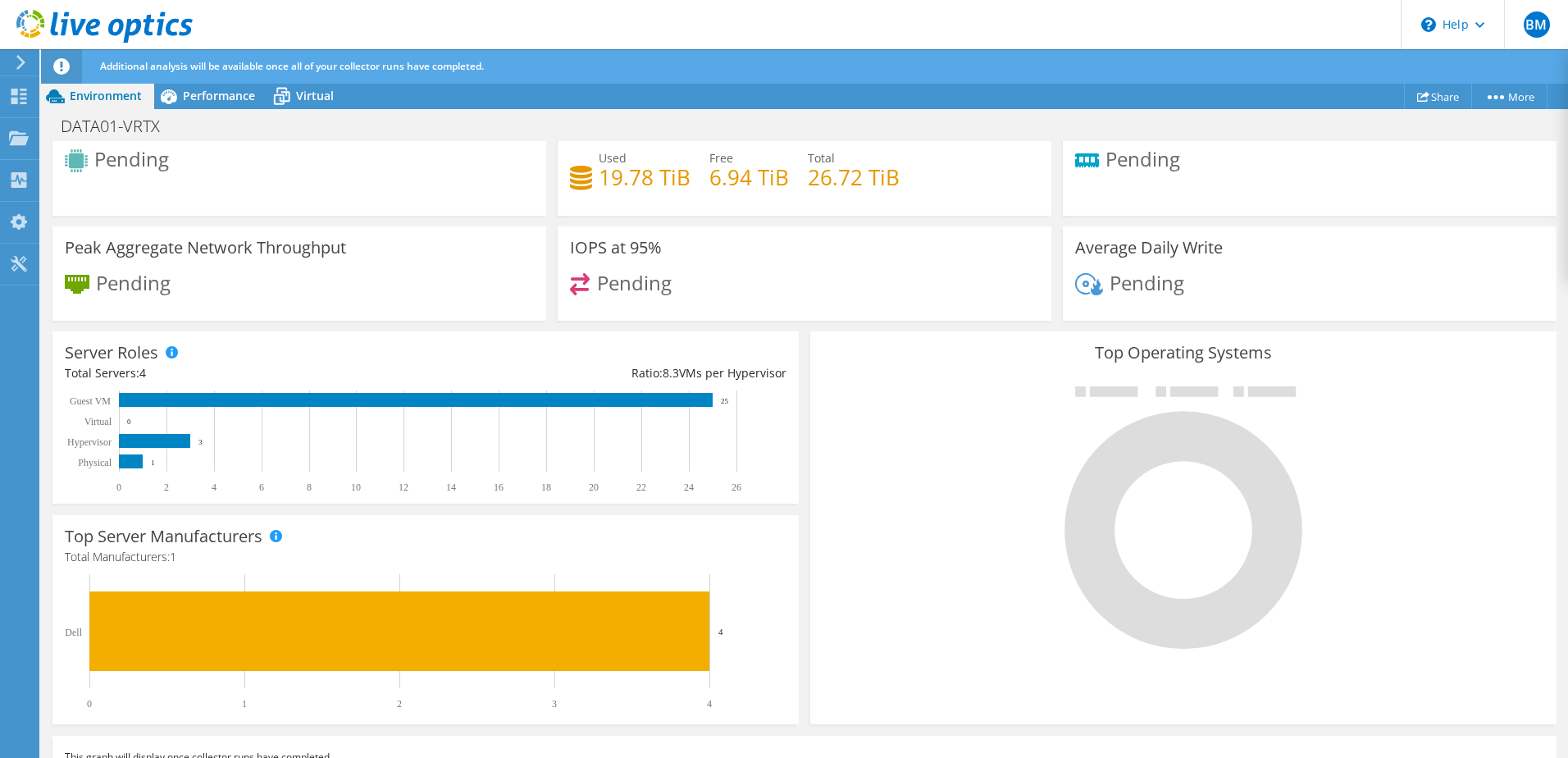
scroll to position [156, 0]
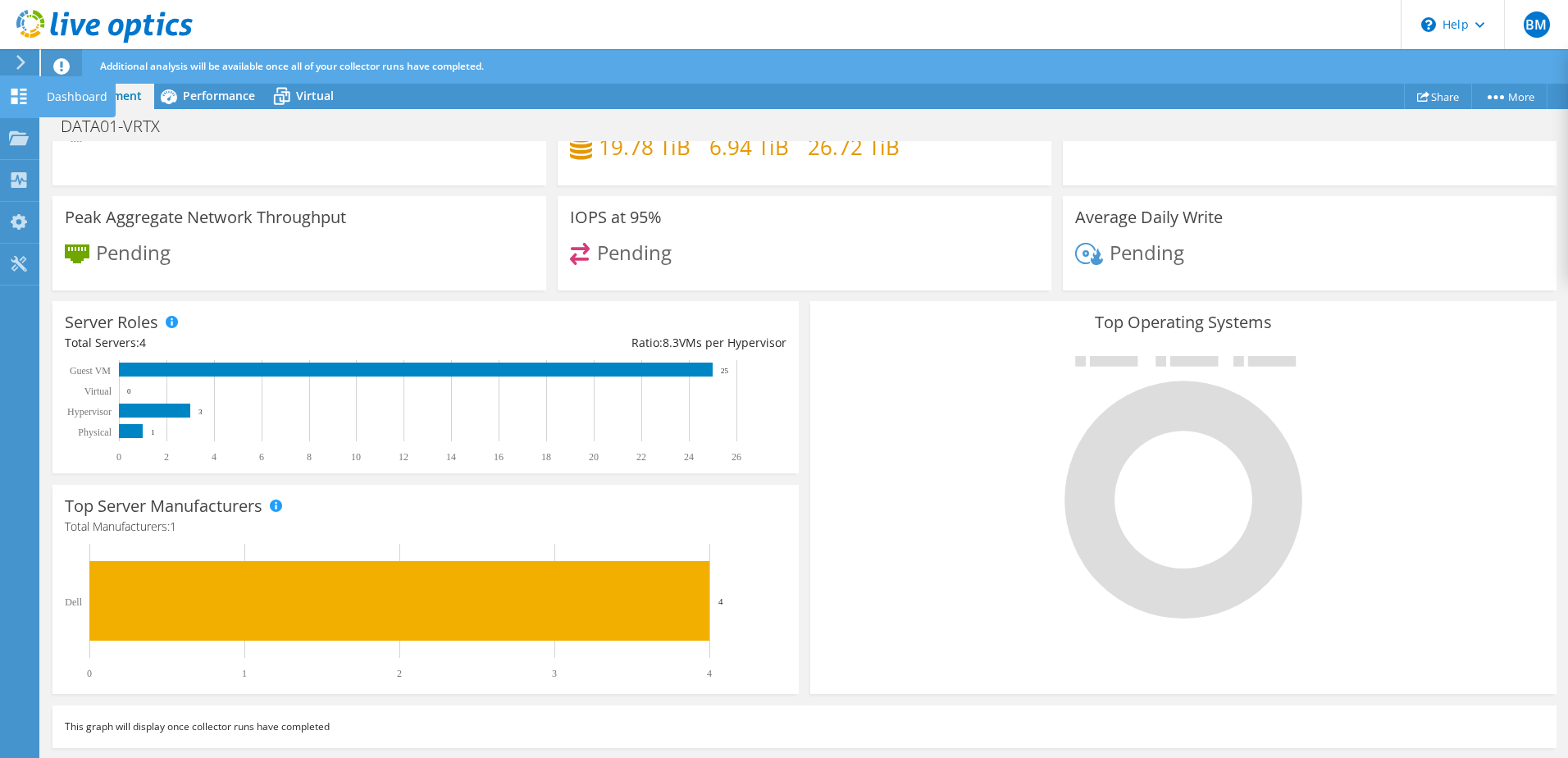
click at [12, 98] on use at bounding box center [19, 97] width 16 height 16
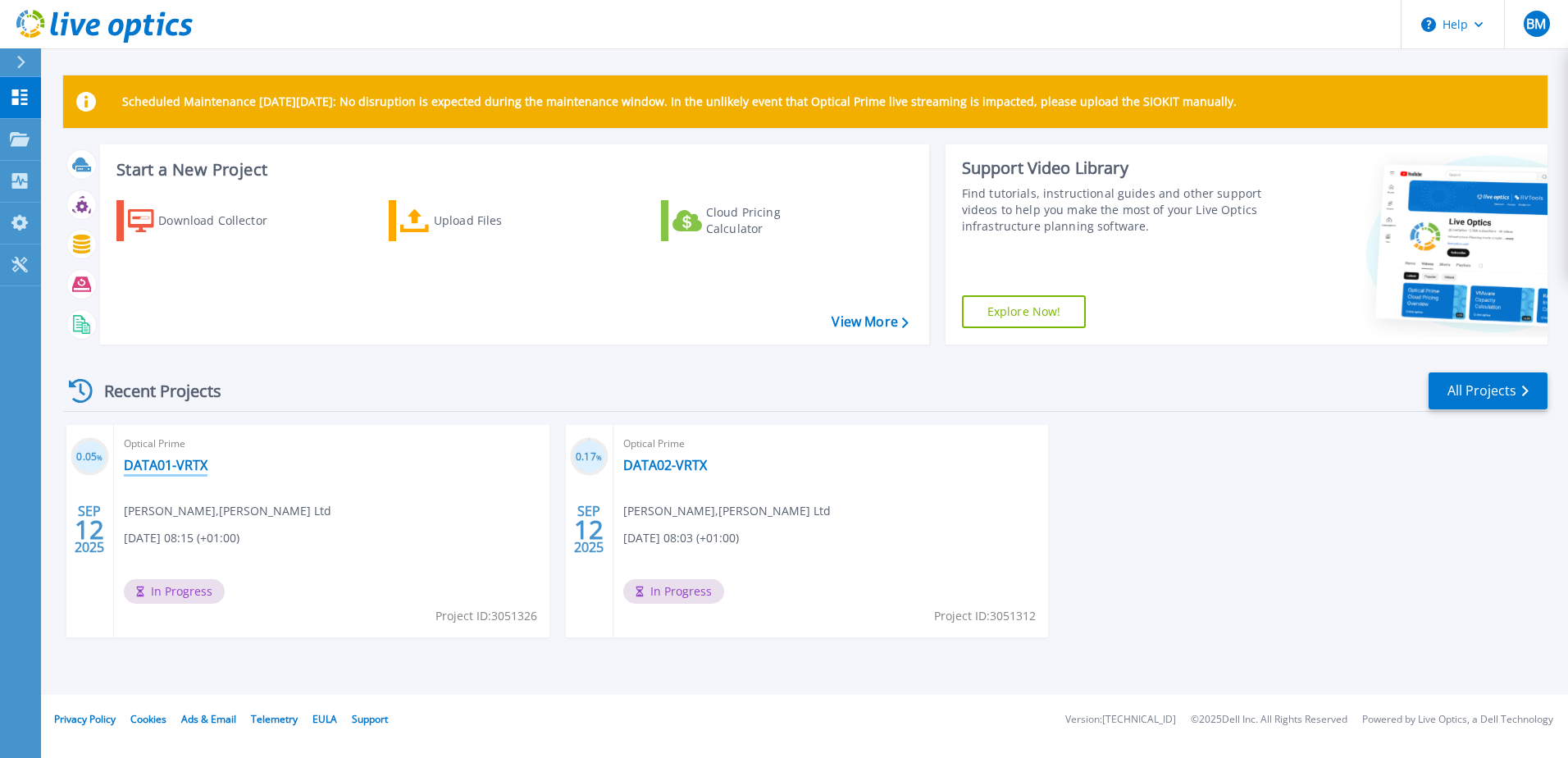
click at [152, 463] on link "DATA01-VRTX" at bounding box center [166, 464] width 84 height 17
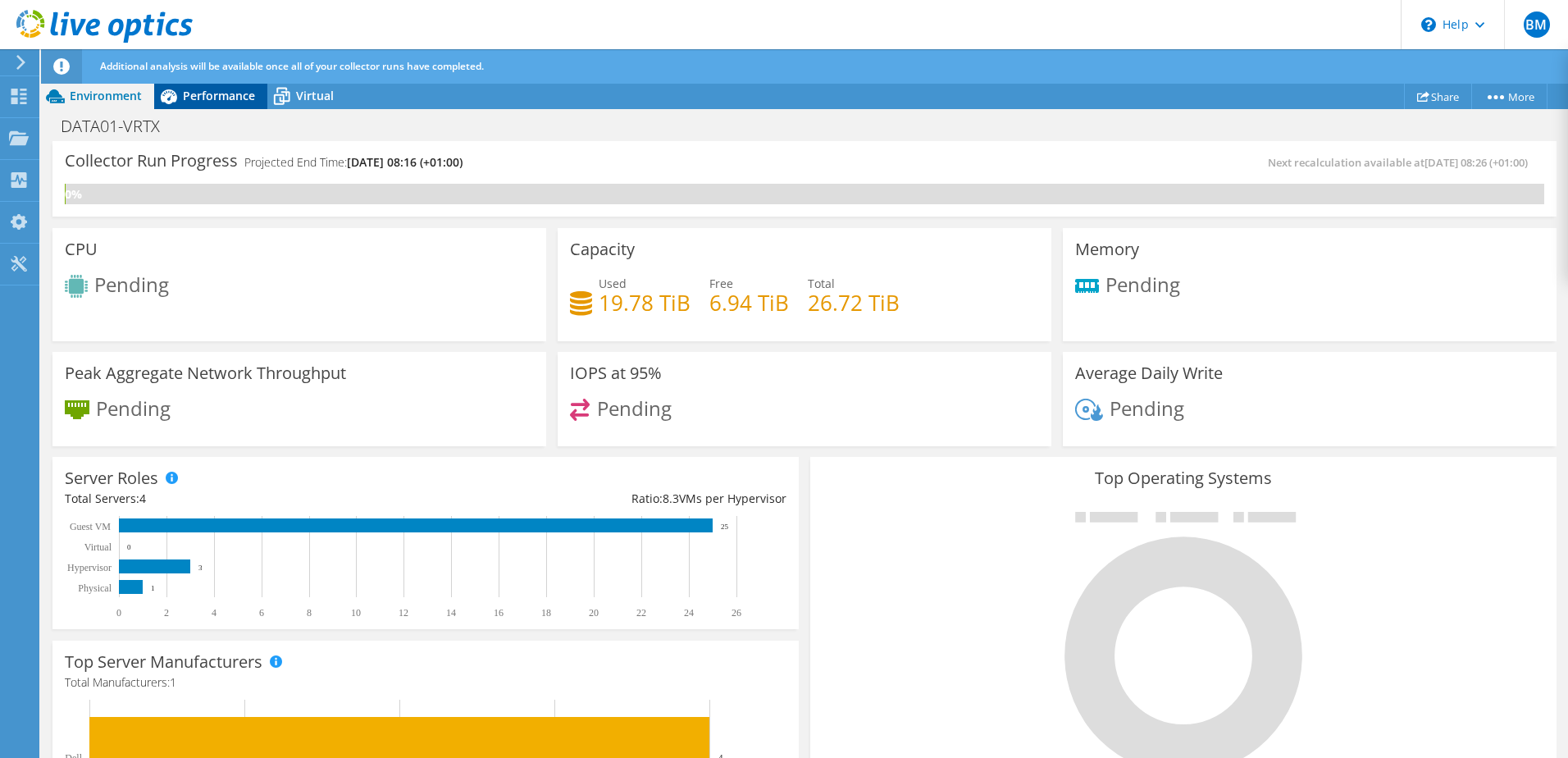
click at [216, 108] on div "Performance" at bounding box center [211, 96] width 113 height 26
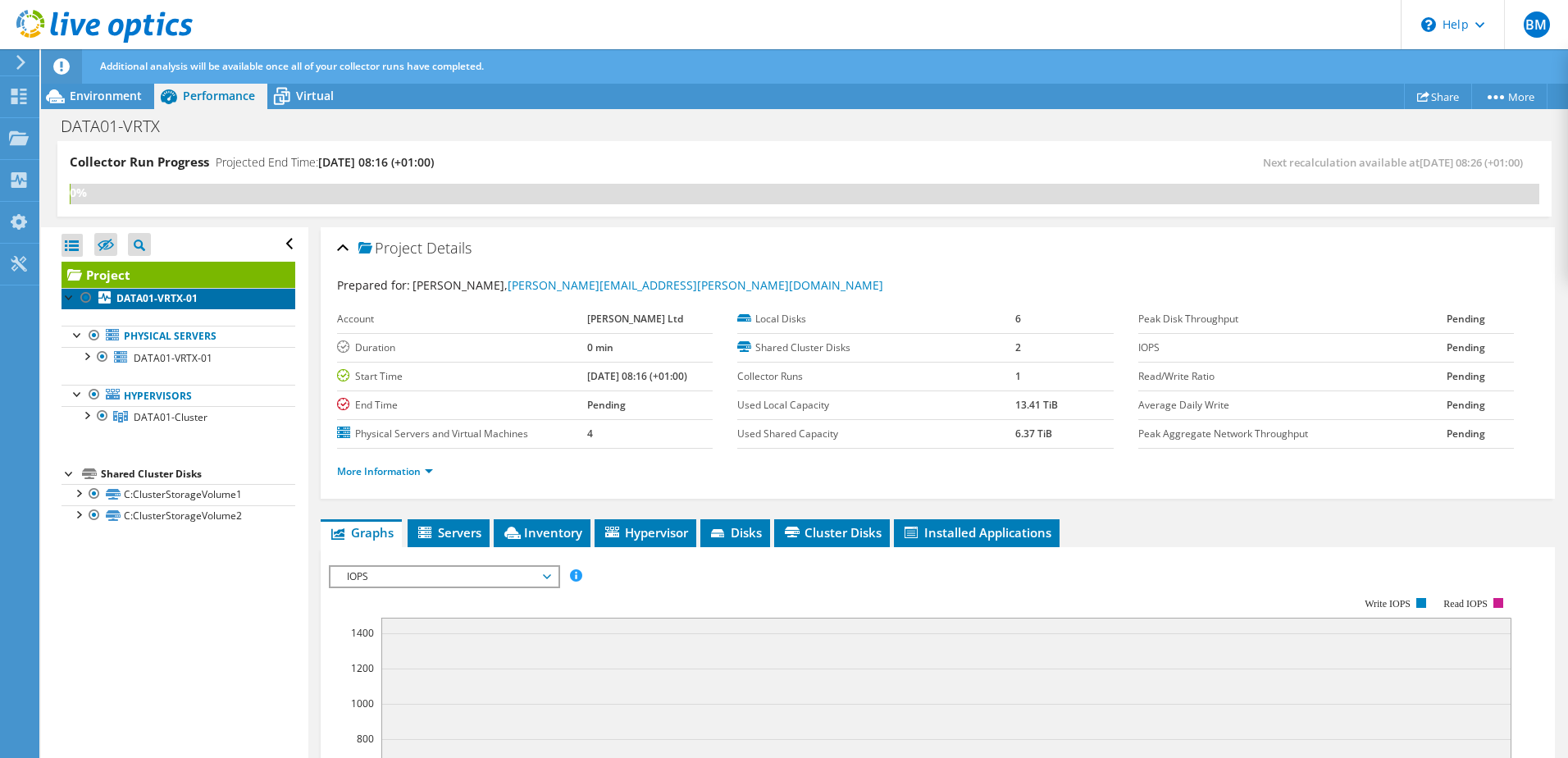
click at [172, 304] on b "DATA01-VRTX-01" at bounding box center [157, 298] width 81 height 14
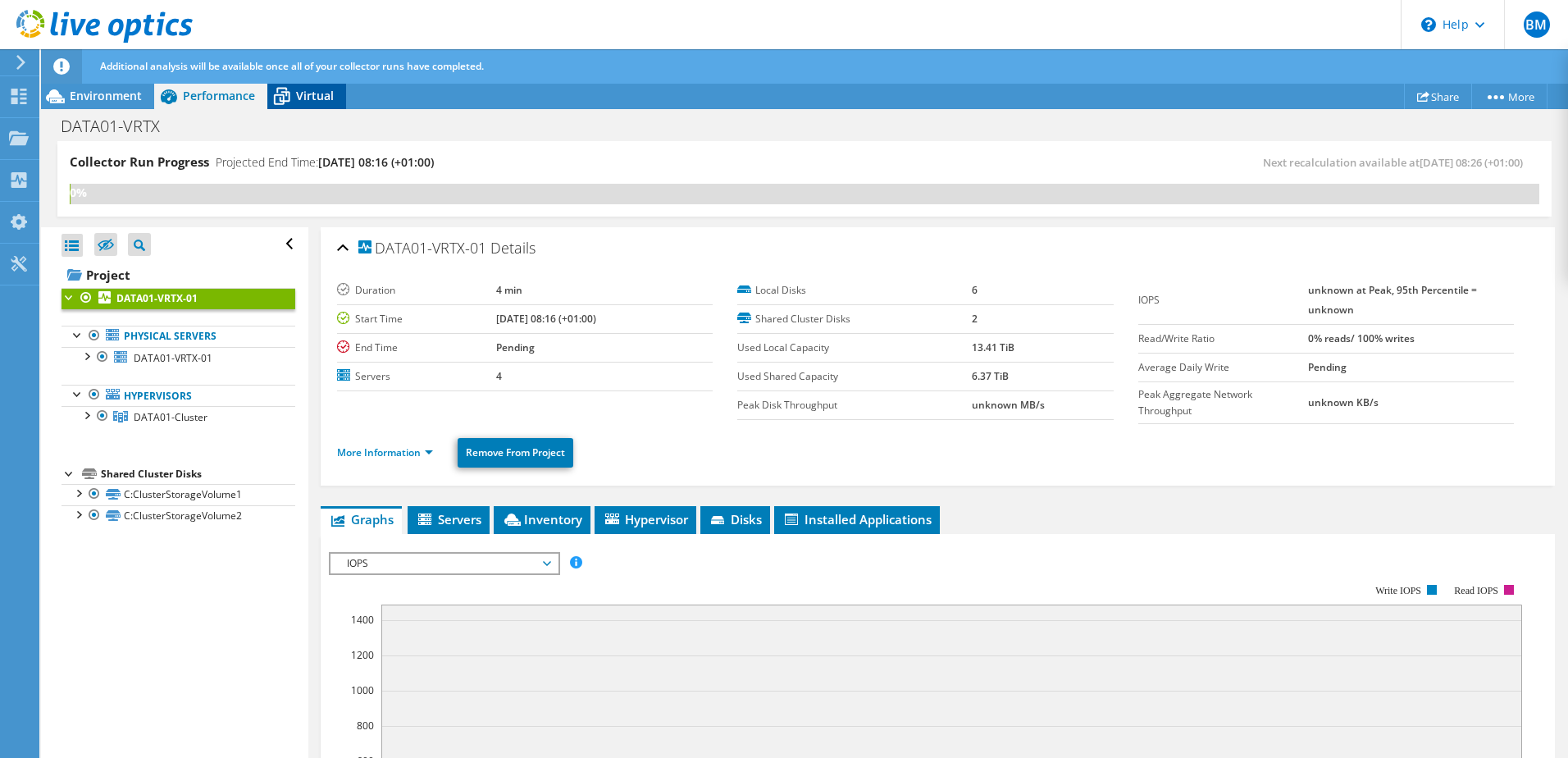
click at [273, 103] on icon at bounding box center [281, 96] width 29 height 29
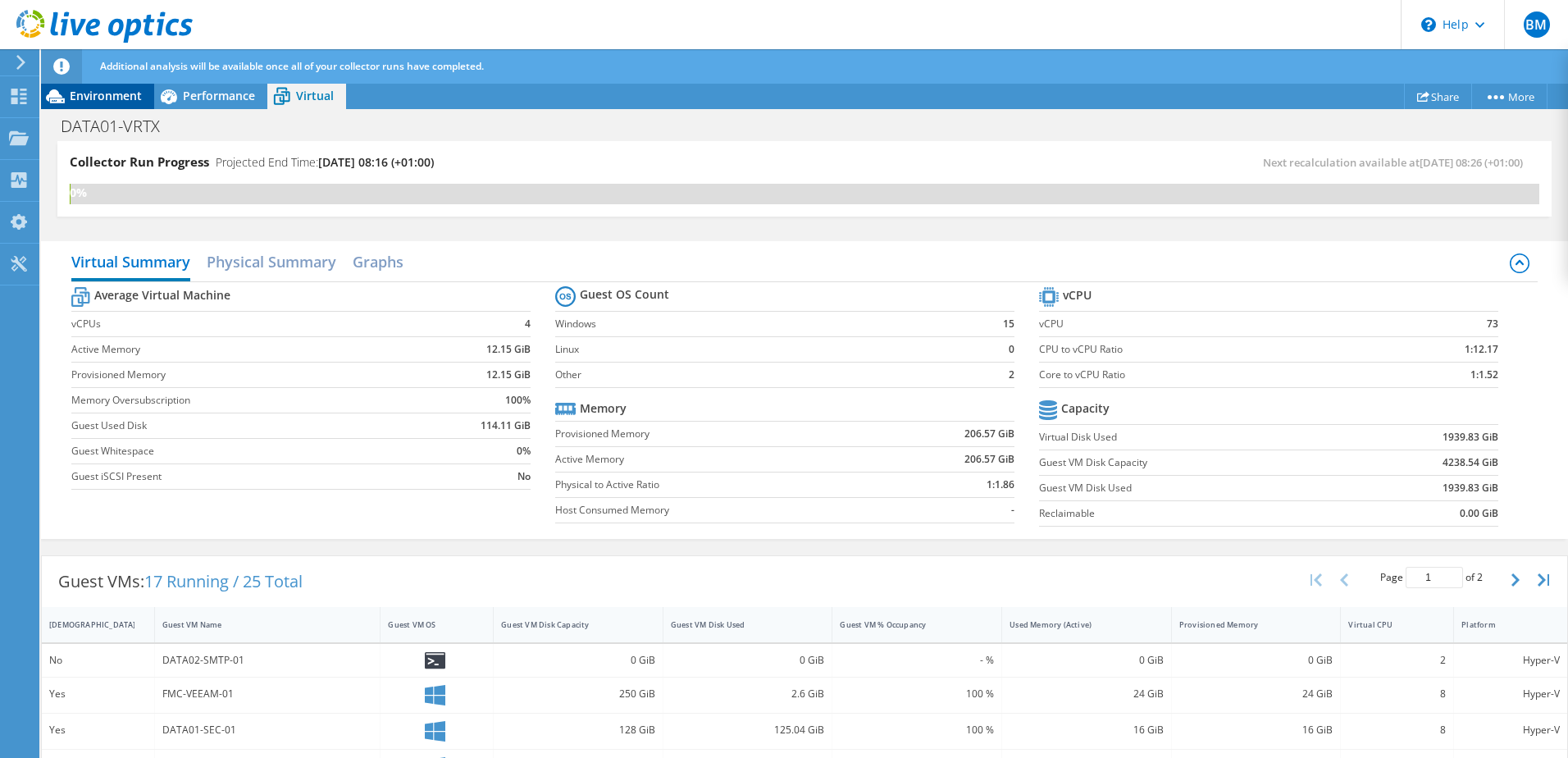
click at [94, 93] on span "Environment" at bounding box center [105, 96] width 72 height 16
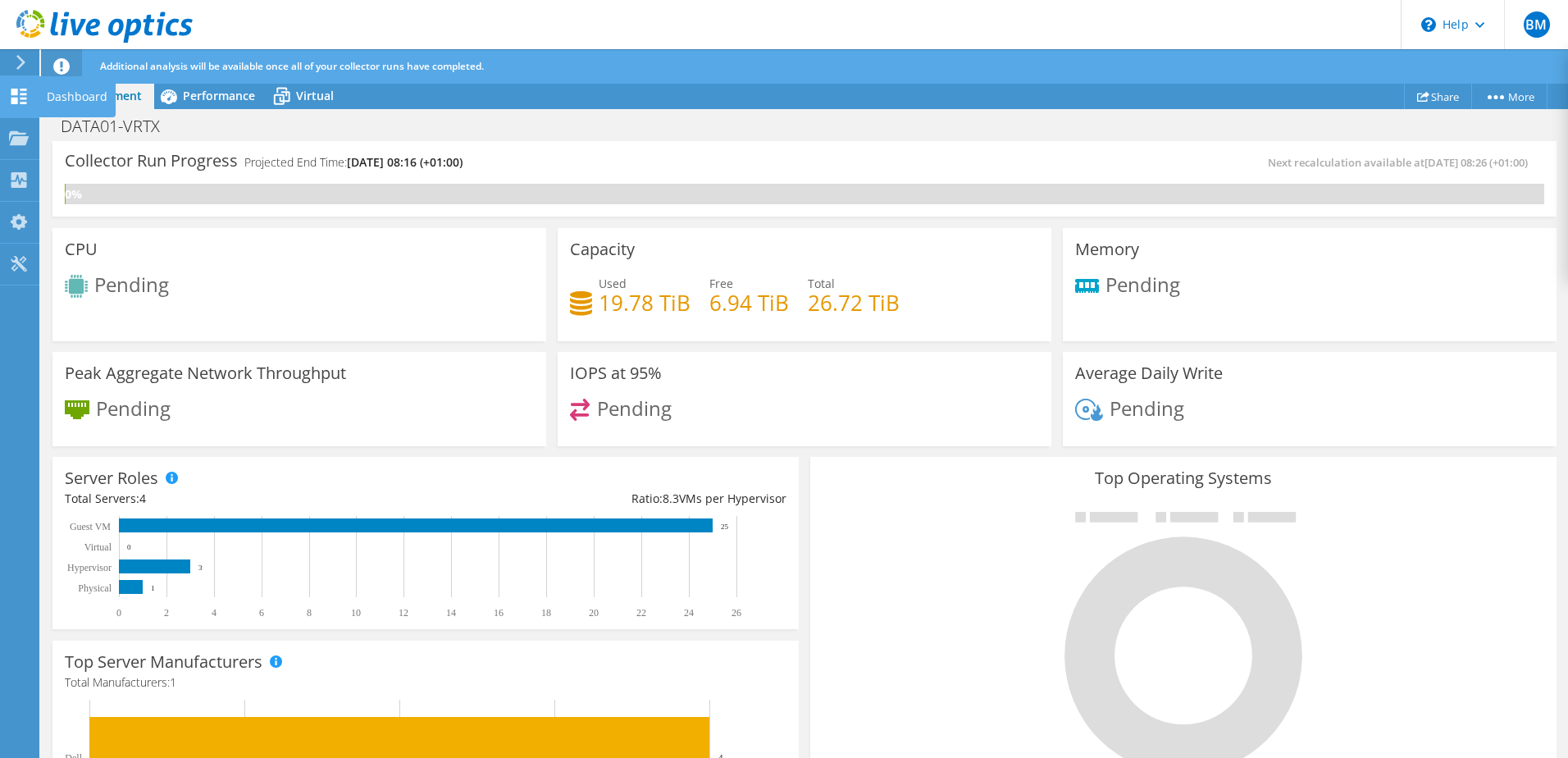
click at [21, 100] on icon at bounding box center [18, 97] width 20 height 16
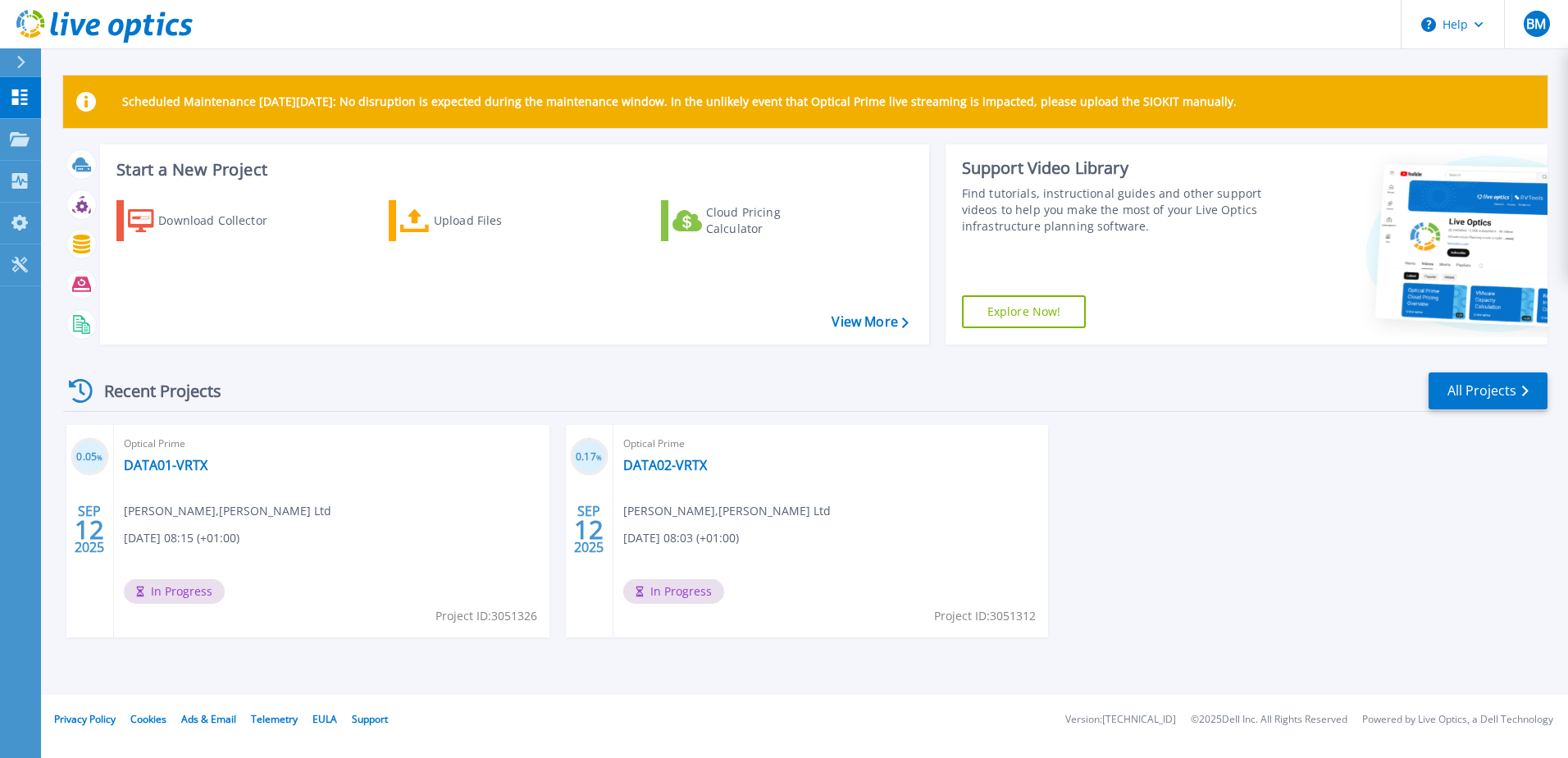
click at [1148, 608] on div "0.05 % [DATE] Optical Prime DATA01-VRTX [PERSON_NAME] , [PERSON_NAME] Ltd [DATE…" at bounding box center [798, 548] width 1497 height 246
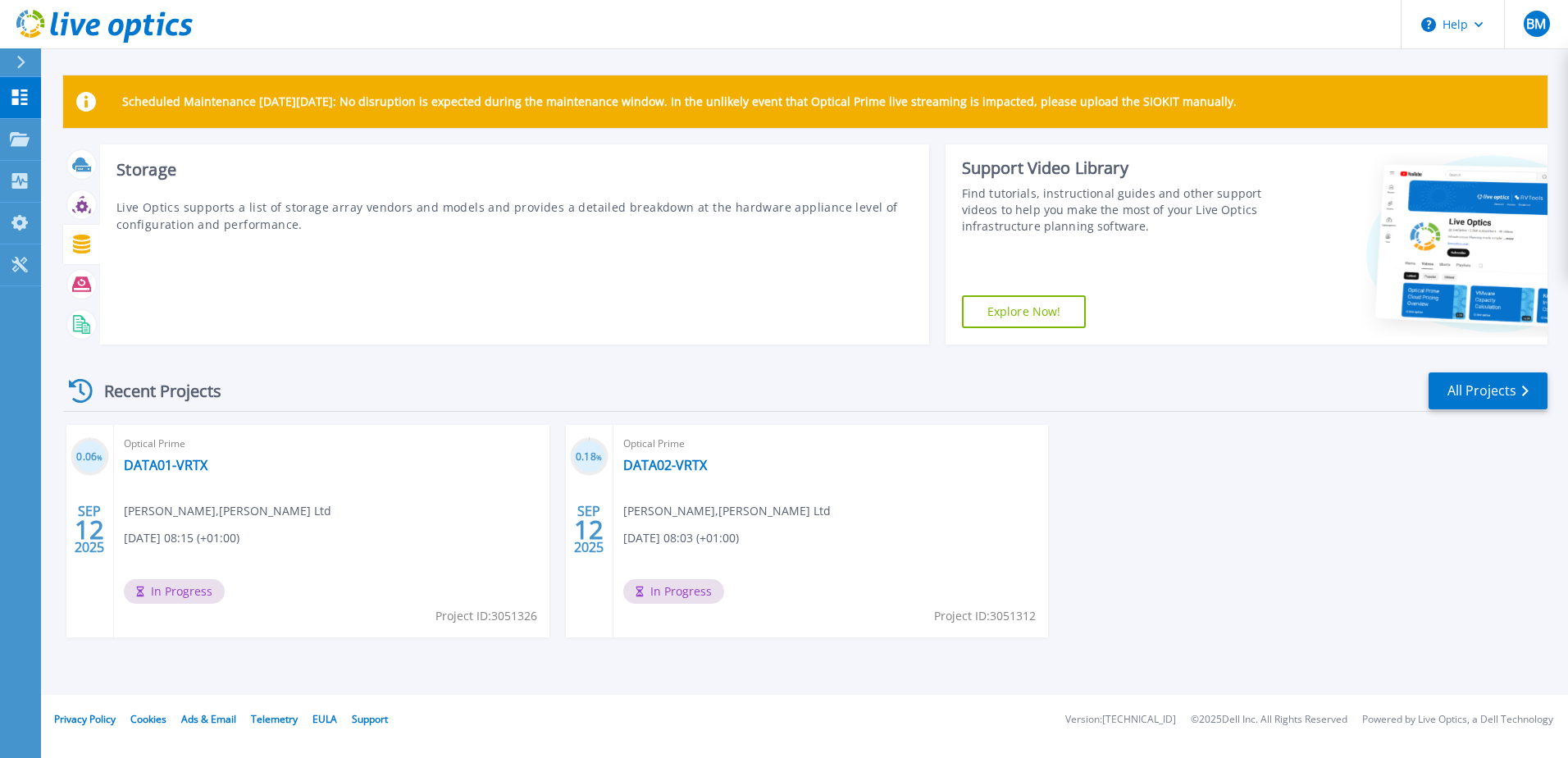
click at [81, 240] on icon at bounding box center [82, 244] width 17 height 19
click at [85, 249] on icon at bounding box center [82, 244] width 19 height 19
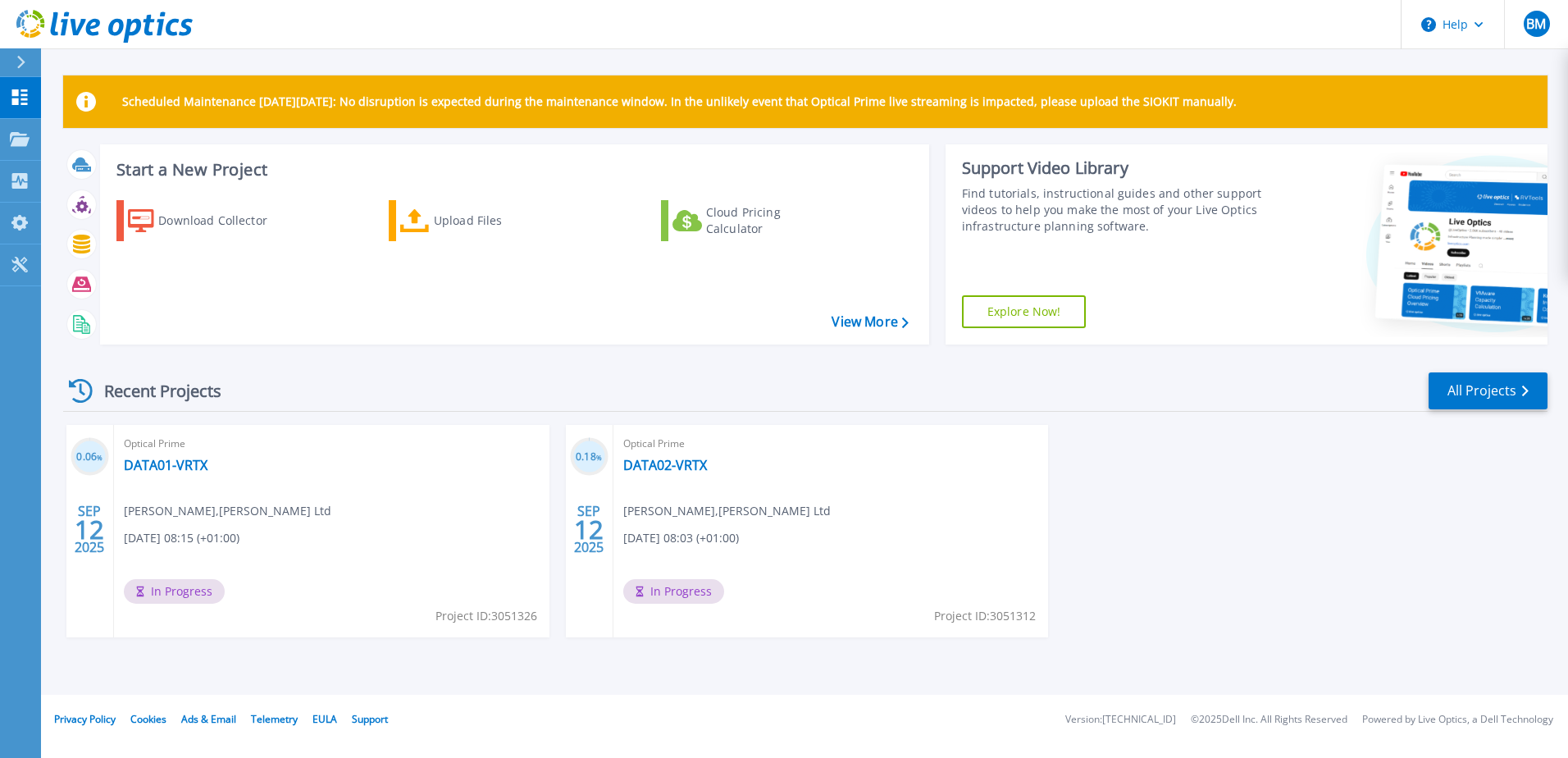
click at [251, 402] on div "Recent Projects All Projects" at bounding box center [806, 391] width 1484 height 41
click at [10, 138] on icon at bounding box center [19, 139] width 20 height 14
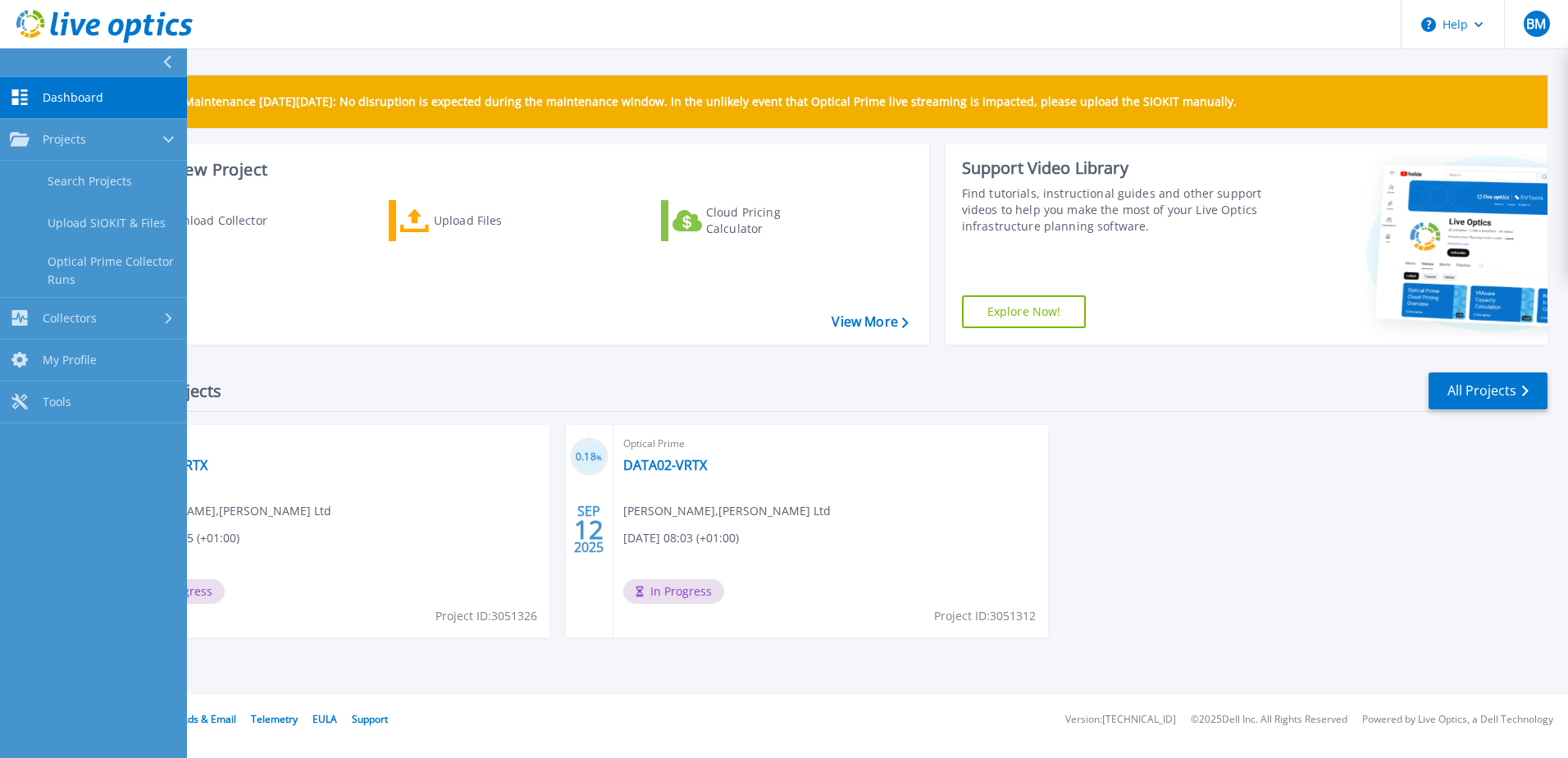
click at [443, 386] on div "Recent Projects All Projects" at bounding box center [806, 391] width 1484 height 41
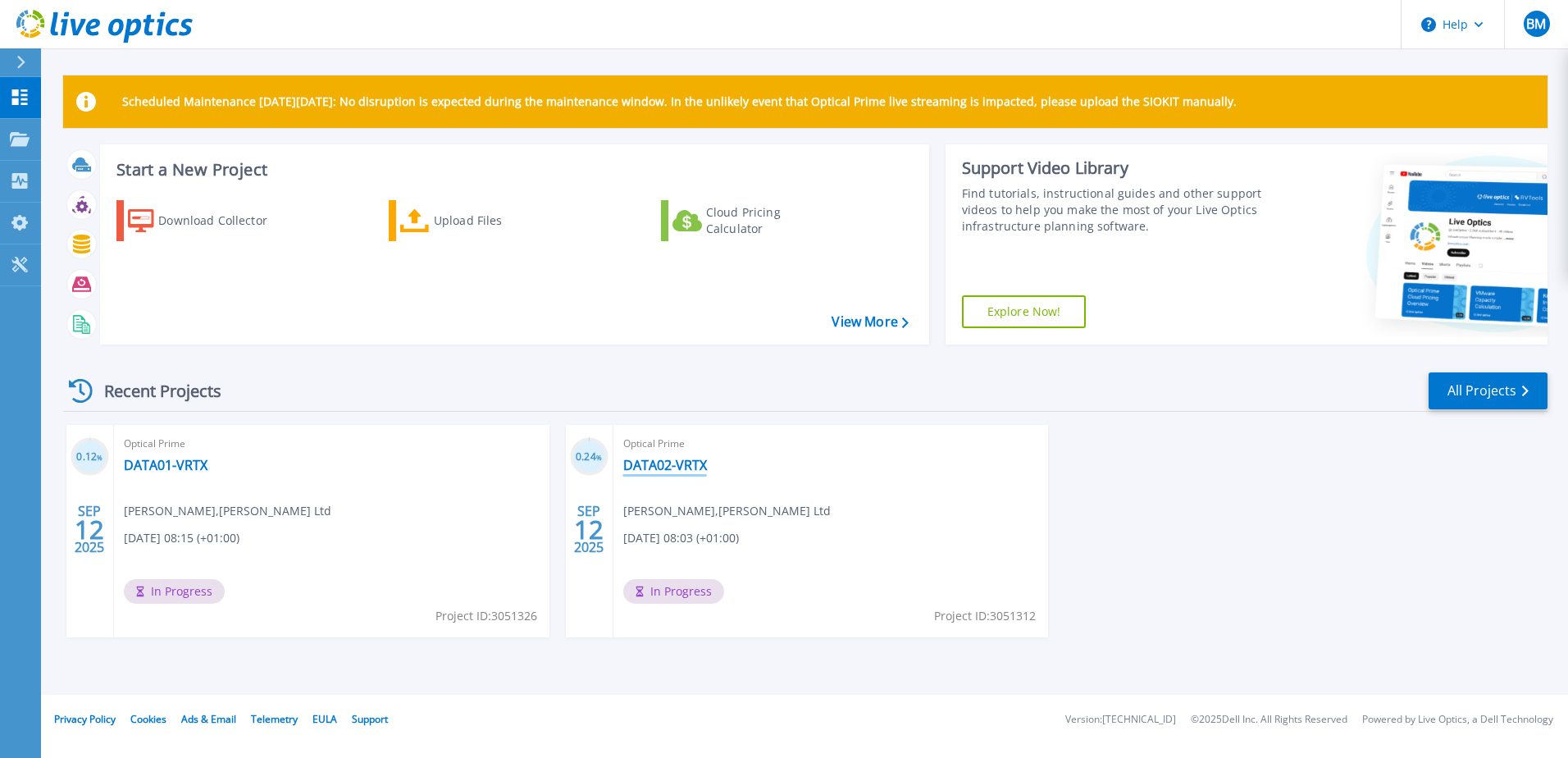
click at [692, 471] on link "DATA02-VRTX" at bounding box center [666, 464] width 84 height 17
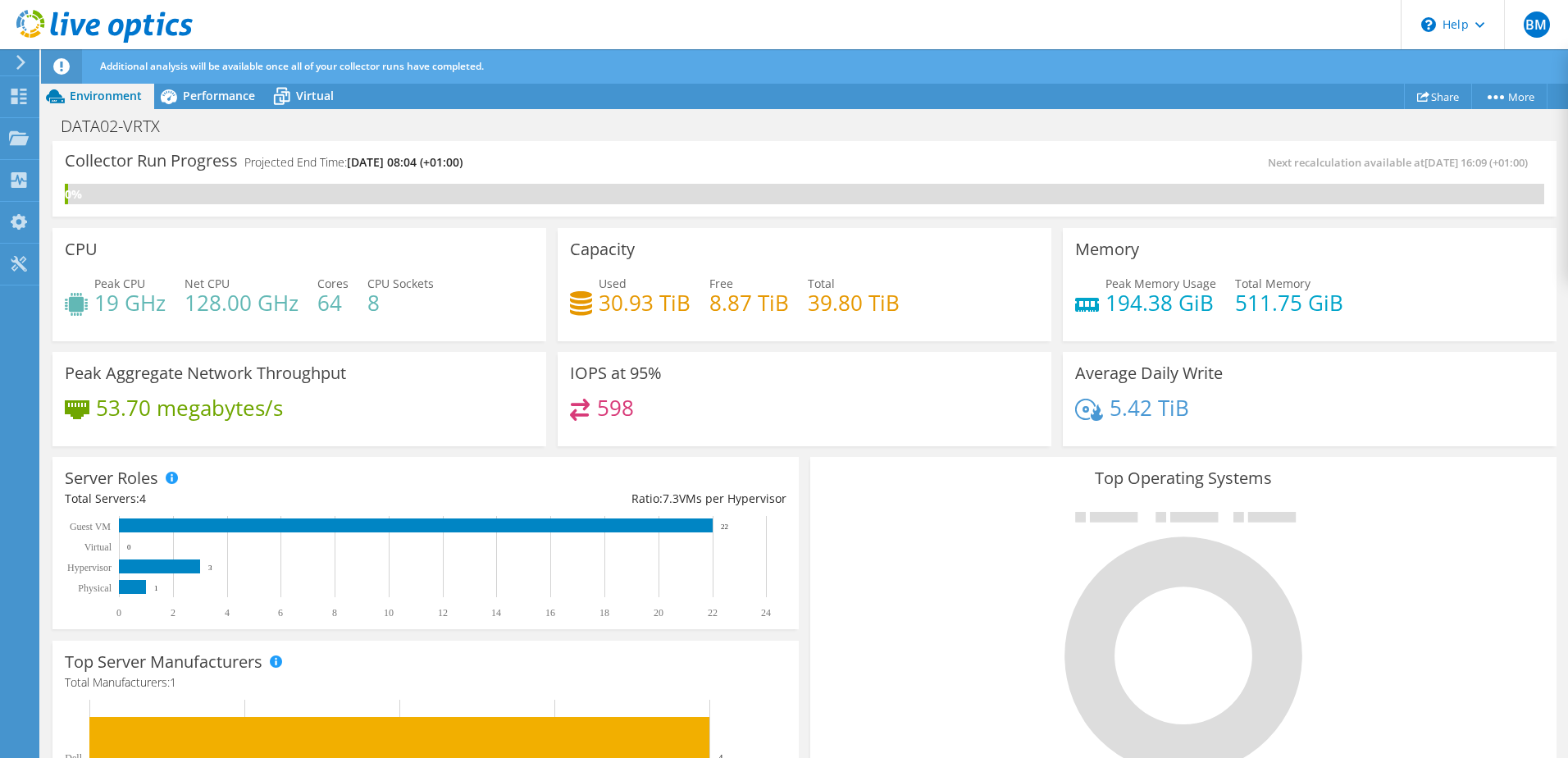
scroll to position [479, 0]
click at [787, 446] on div "IOPS at 95% 598" at bounding box center [804, 399] width 494 height 95
click at [202, 101] on span "Performance" at bounding box center [219, 96] width 72 height 16
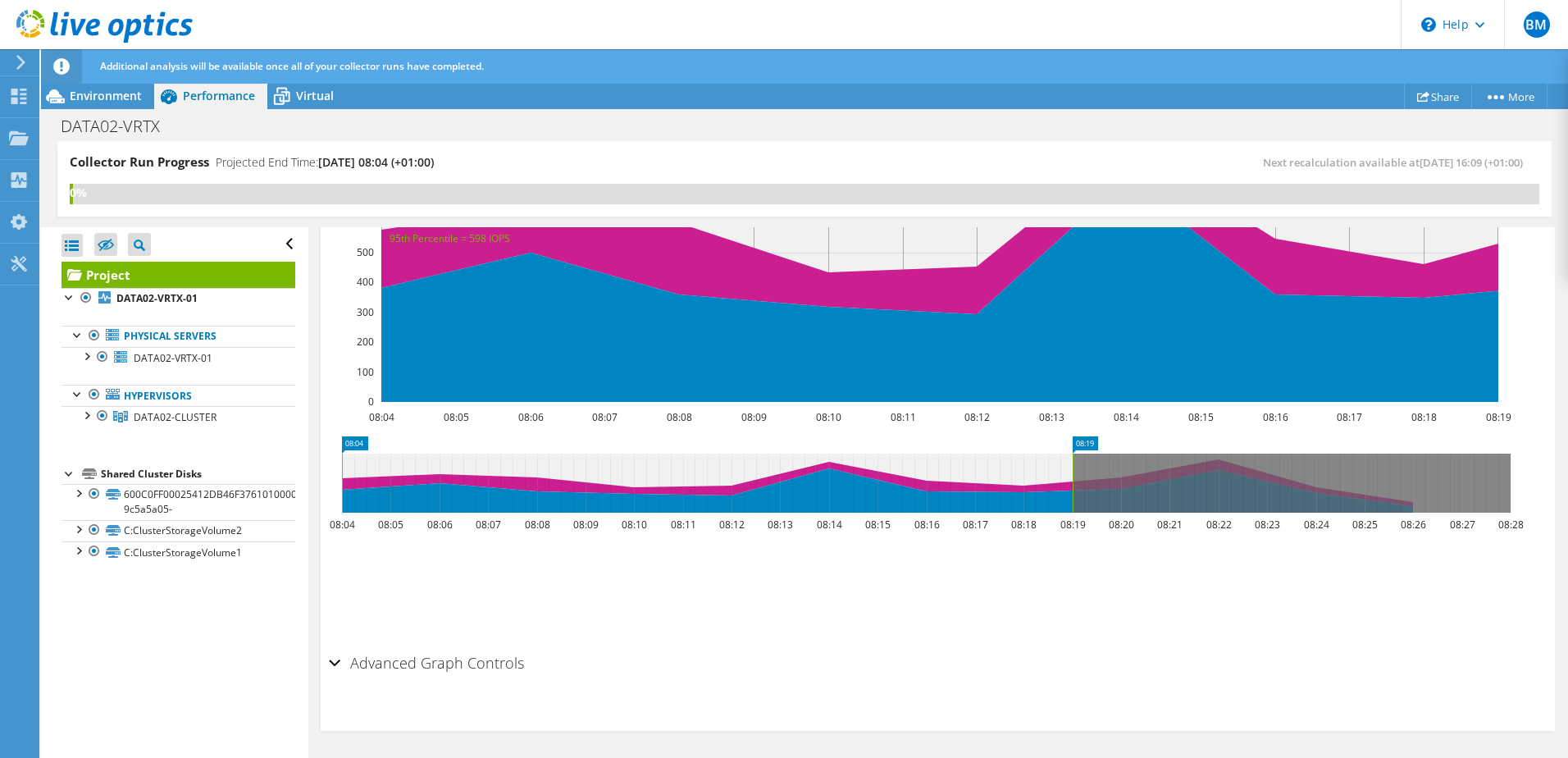
click at [388, 475] on icon at bounding box center [707, 484] width 731 height 59
click at [388, 477] on icon at bounding box center [707, 484] width 731 height 59
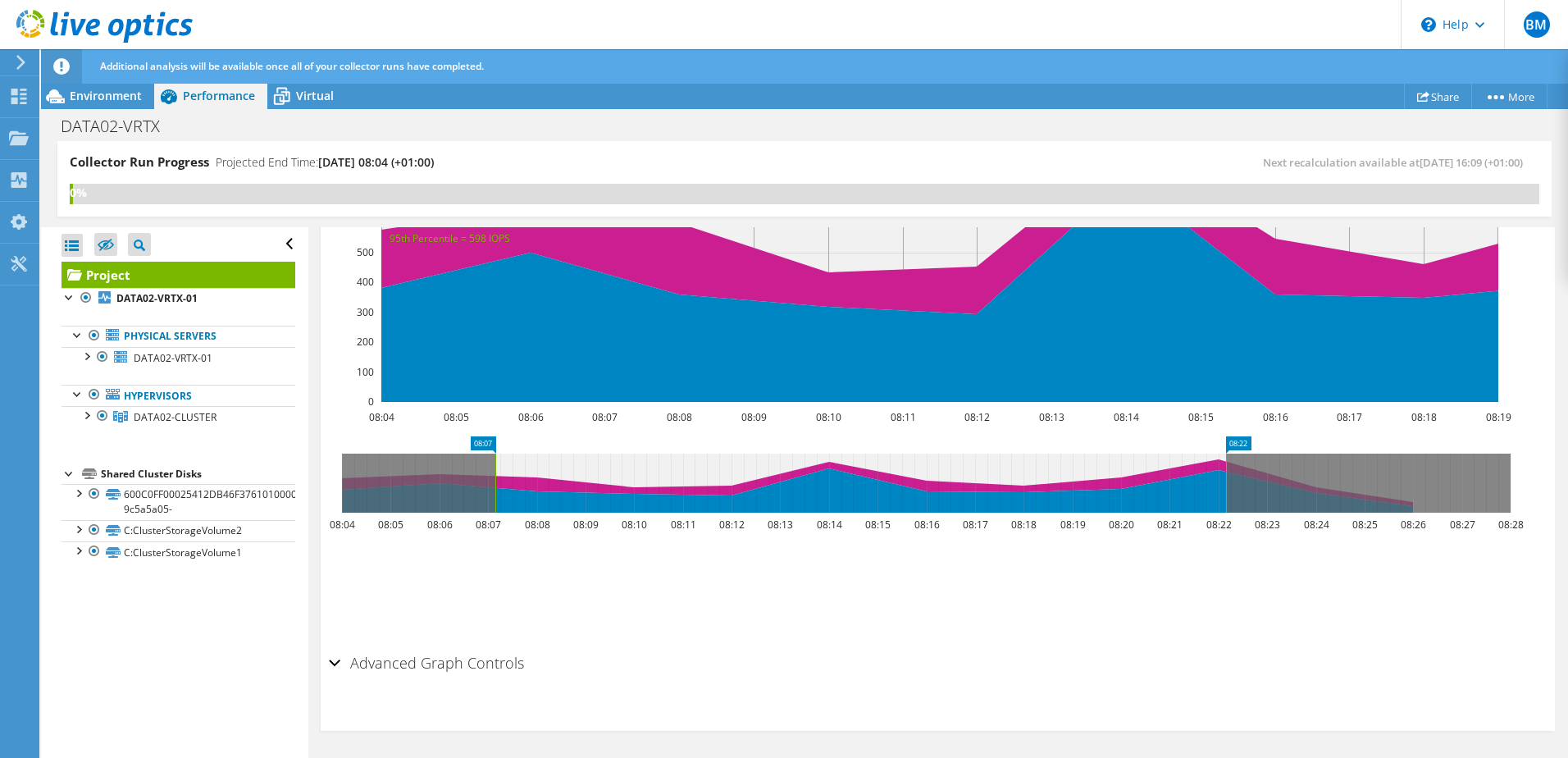
drag, startPoint x: 393, startPoint y: 477, endPoint x: 542, endPoint y: 481, distance: 149.1
click at [542, 481] on icon at bounding box center [861, 484] width 731 height 59
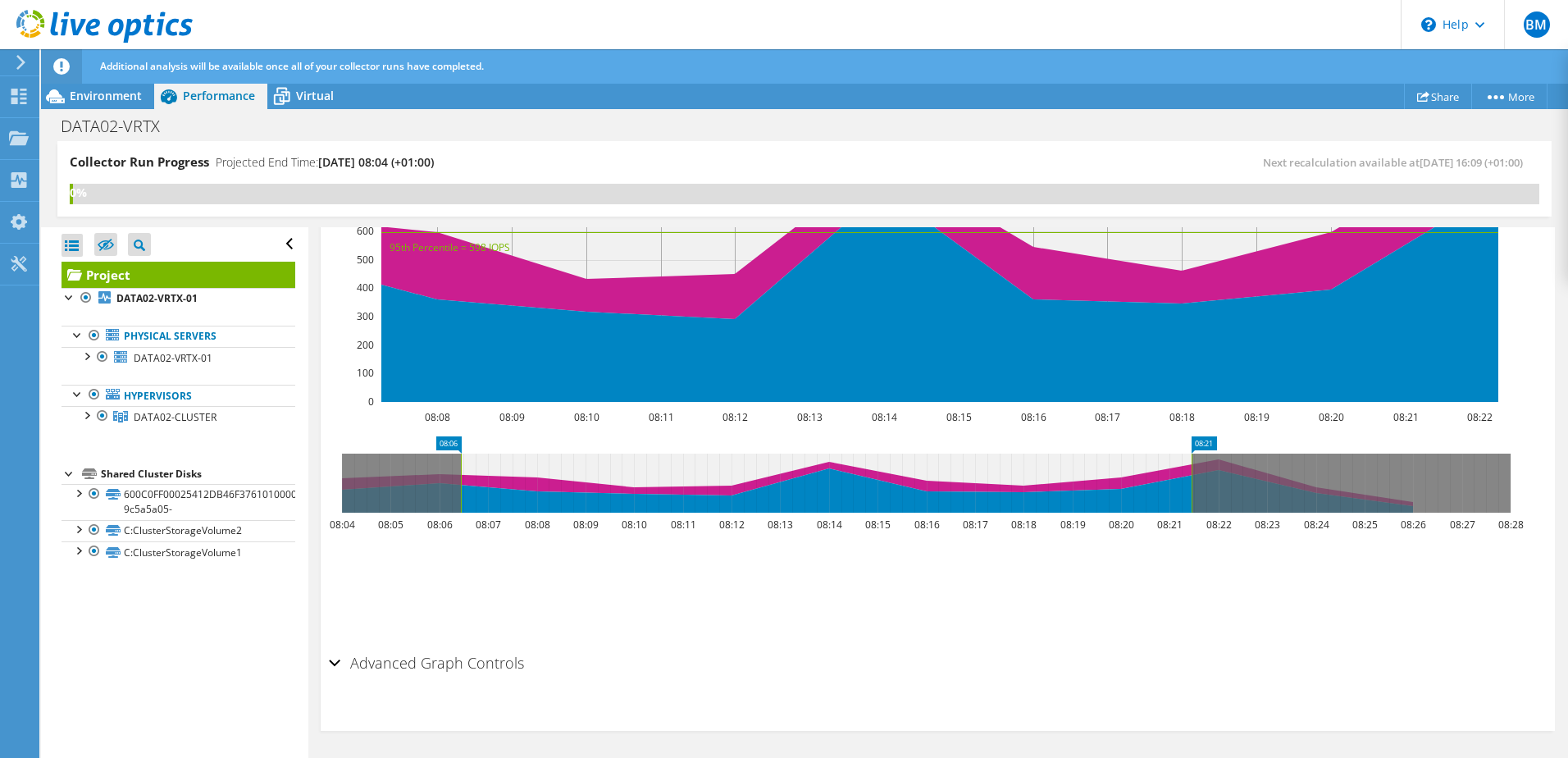
drag, startPoint x: 641, startPoint y: 474, endPoint x: 590, endPoint y: 480, distance: 51.4
click at [590, 480] on icon at bounding box center [826, 484] width 731 height 59
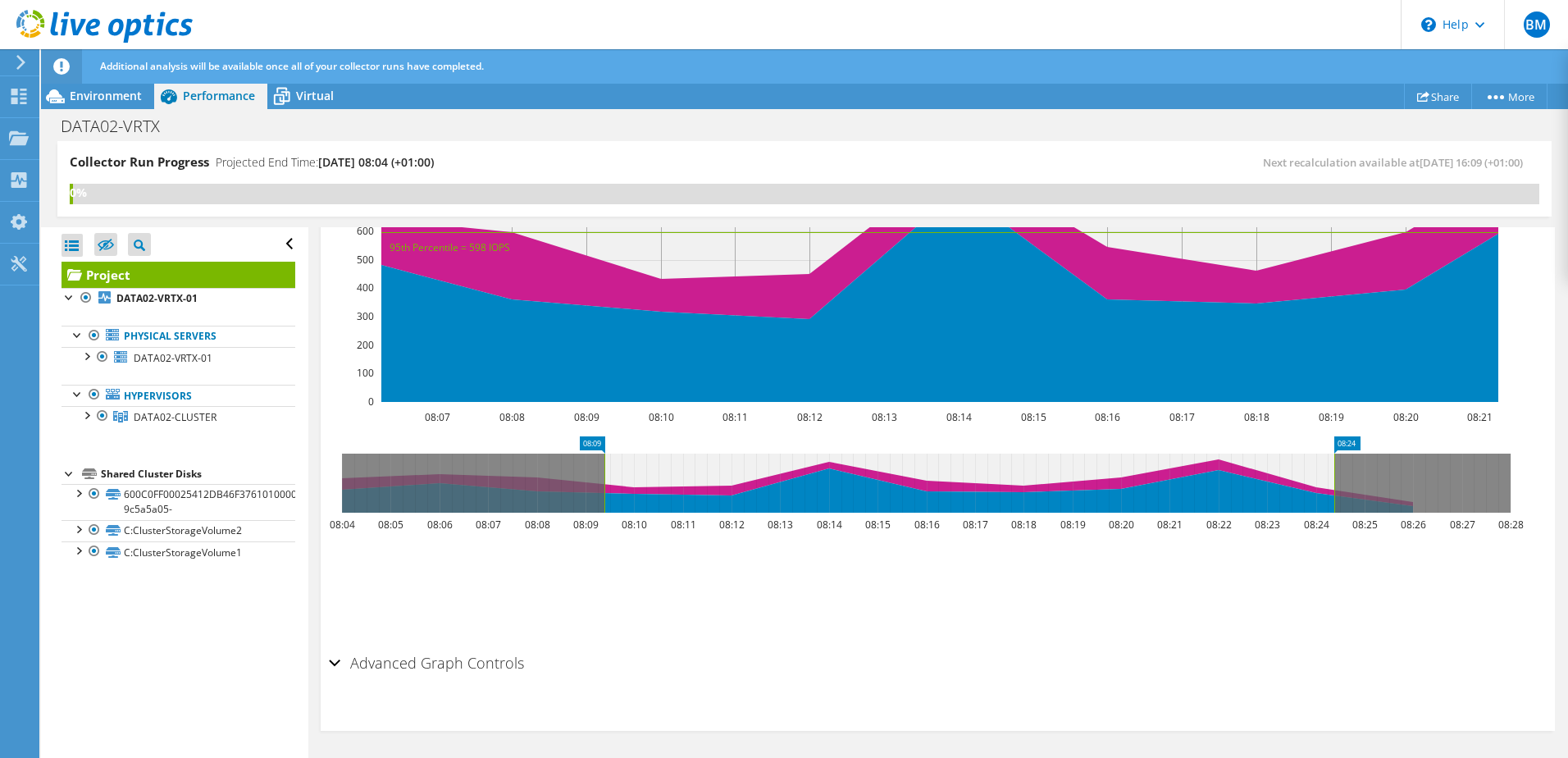
drag, startPoint x: 590, startPoint y: 480, endPoint x: 796, endPoint y: 477, distance: 206.0
click at [796, 477] on icon at bounding box center [970, 484] width 730 height 59
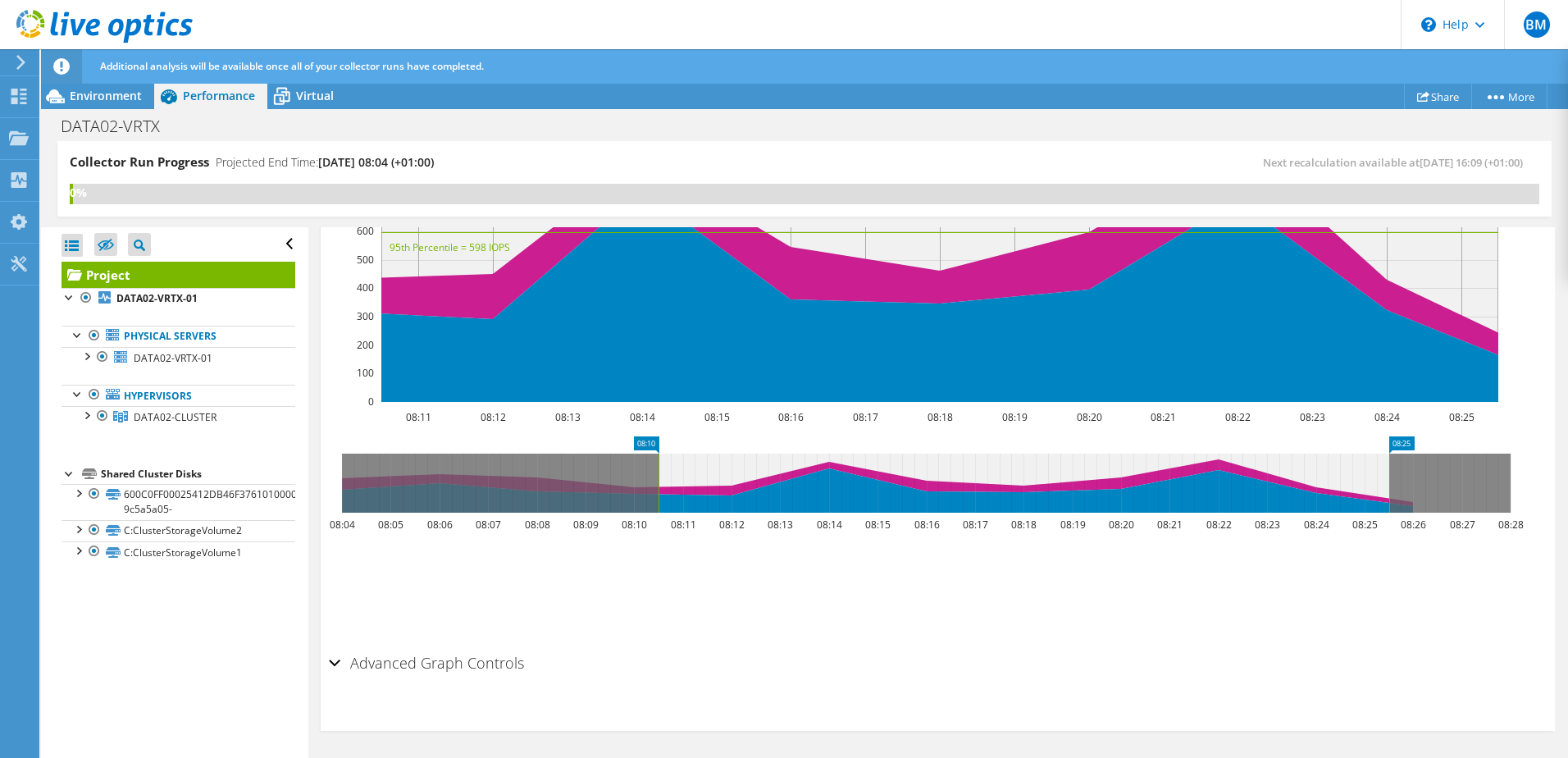
drag, startPoint x: 796, startPoint y: 477, endPoint x: 846, endPoint y: 477, distance: 50.0
click at [846, 477] on icon at bounding box center [1024, 484] width 731 height 59
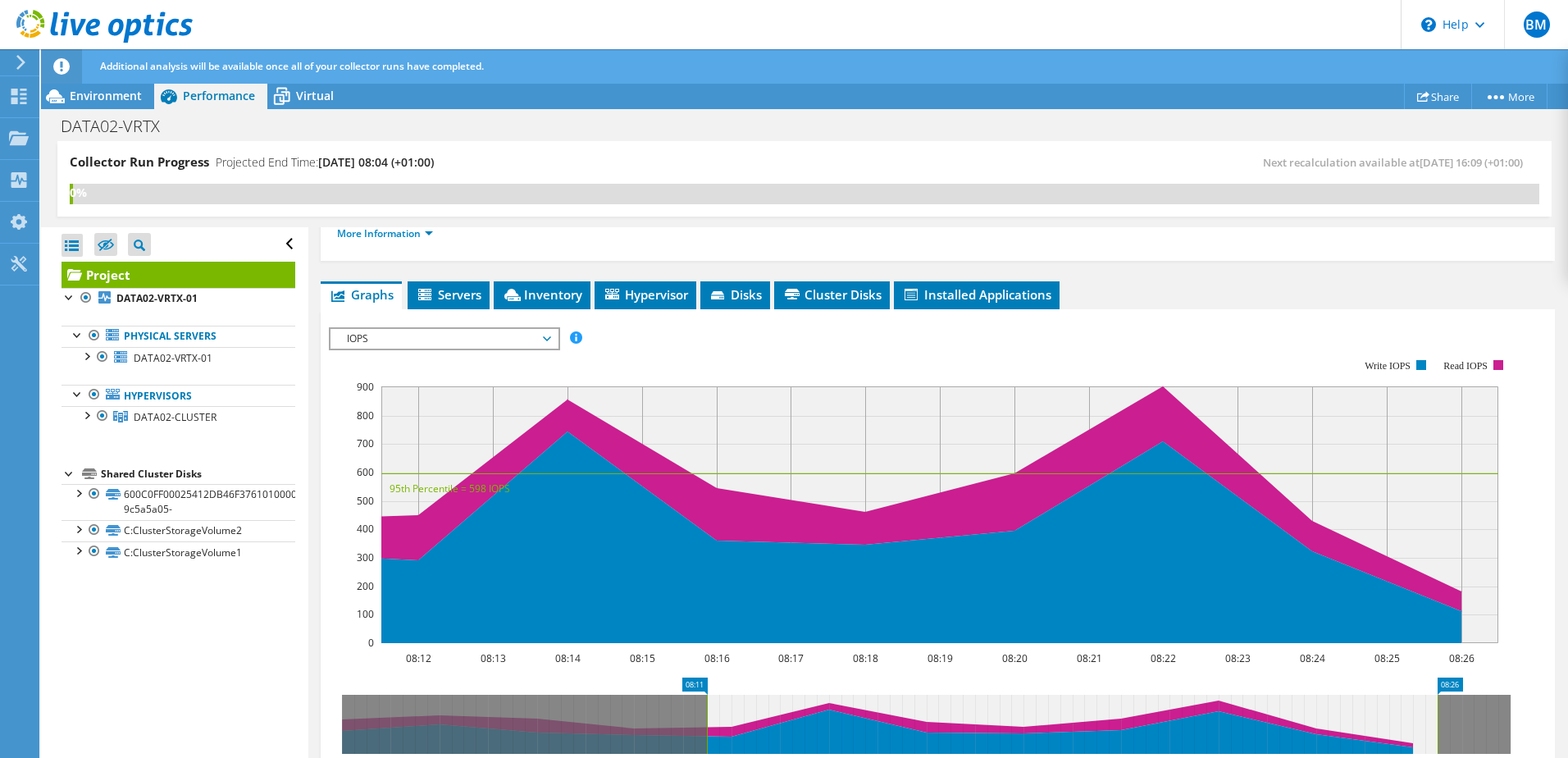
scroll to position [397, 0]
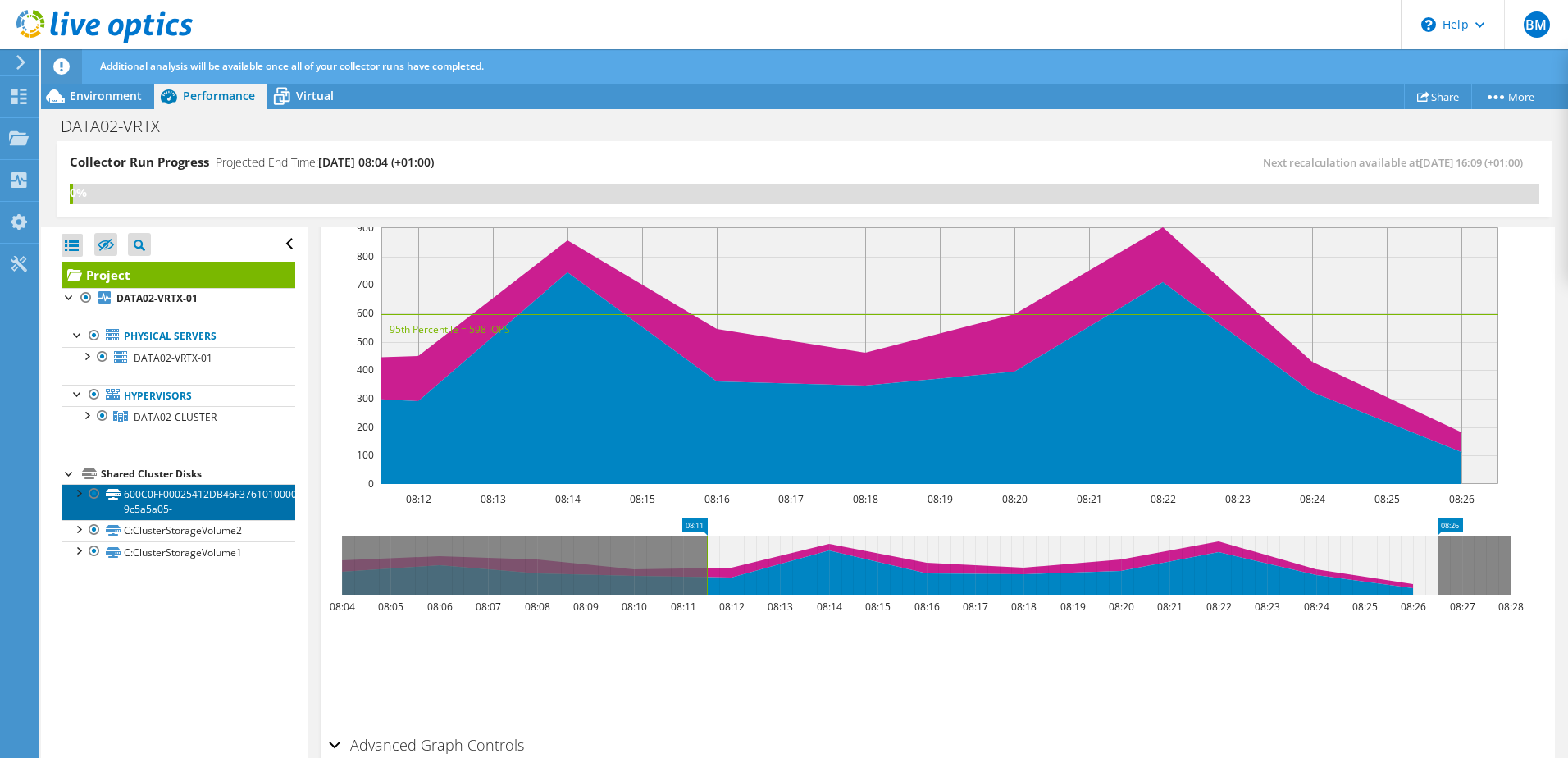
click at [160, 499] on link "600C0FF00025412DB46F376101000000-9c5a5a05-" at bounding box center [179, 502] width 233 height 36
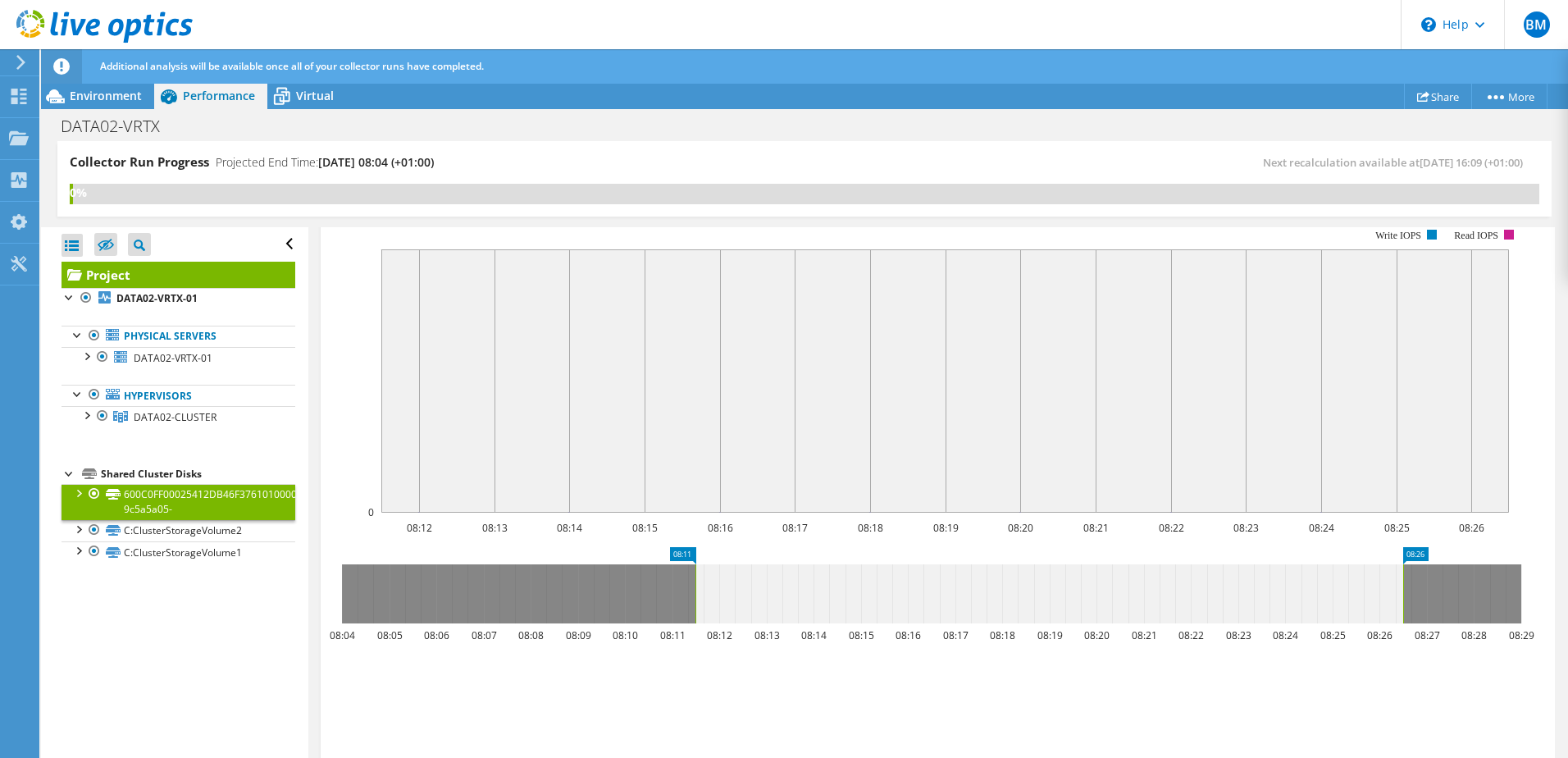
scroll to position [426, 0]
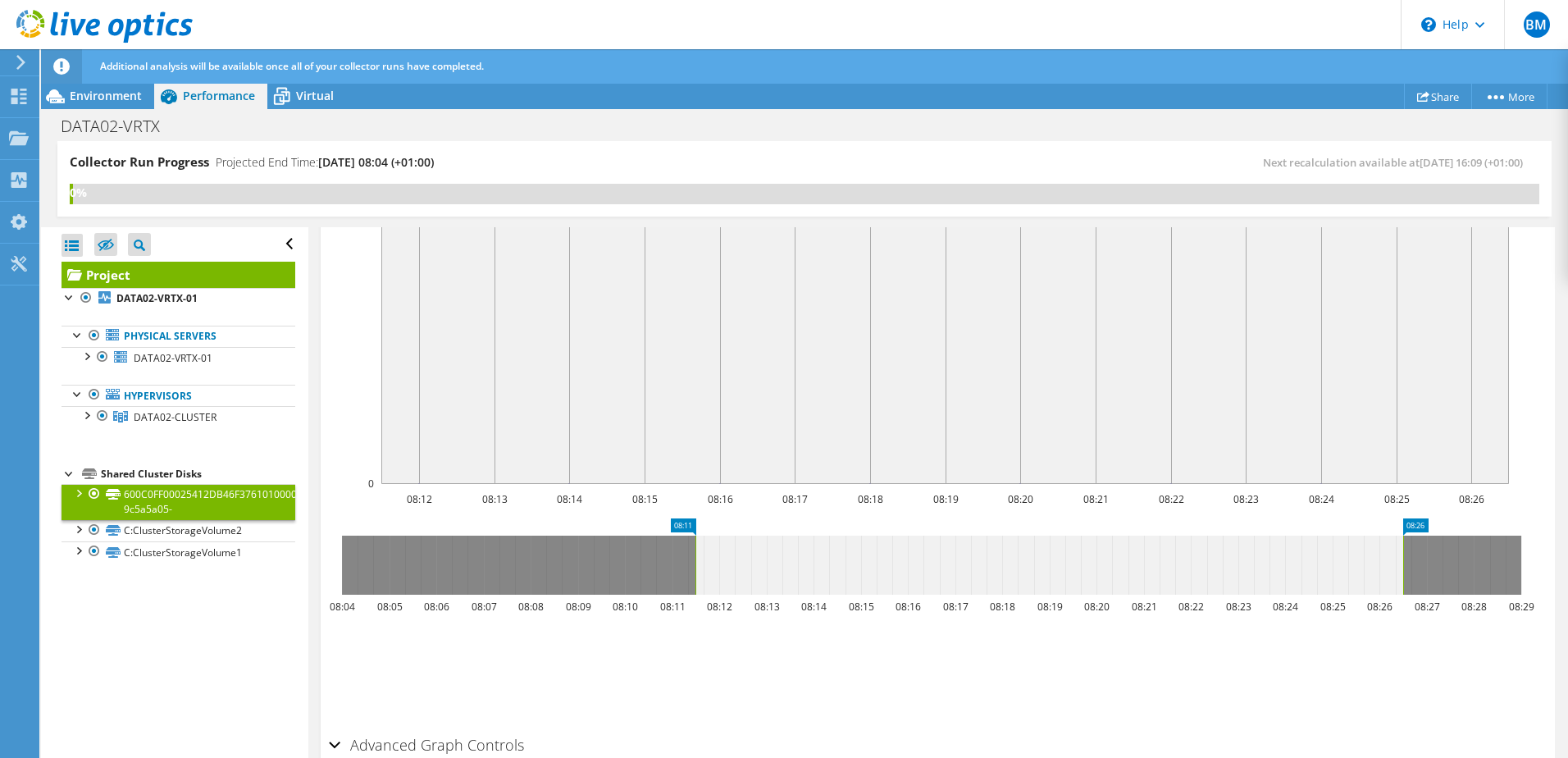
click at [76, 487] on div at bounding box center [78, 492] width 17 height 17
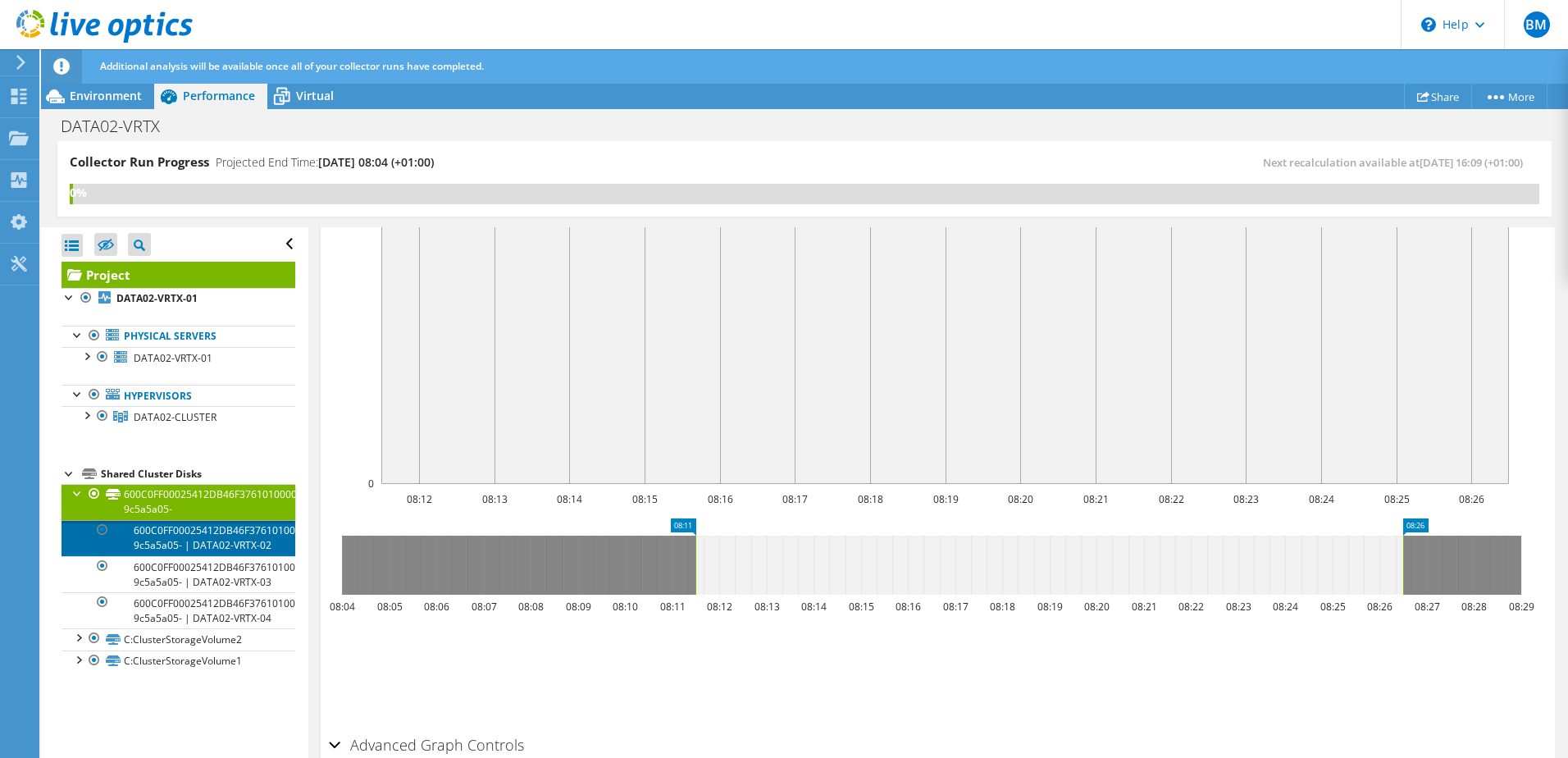
click at [186, 546] on link "600C0FF00025412DB46F376101000000-9c5a5a05- | DATA02-VRTX-02" at bounding box center [179, 538] width 233 height 36
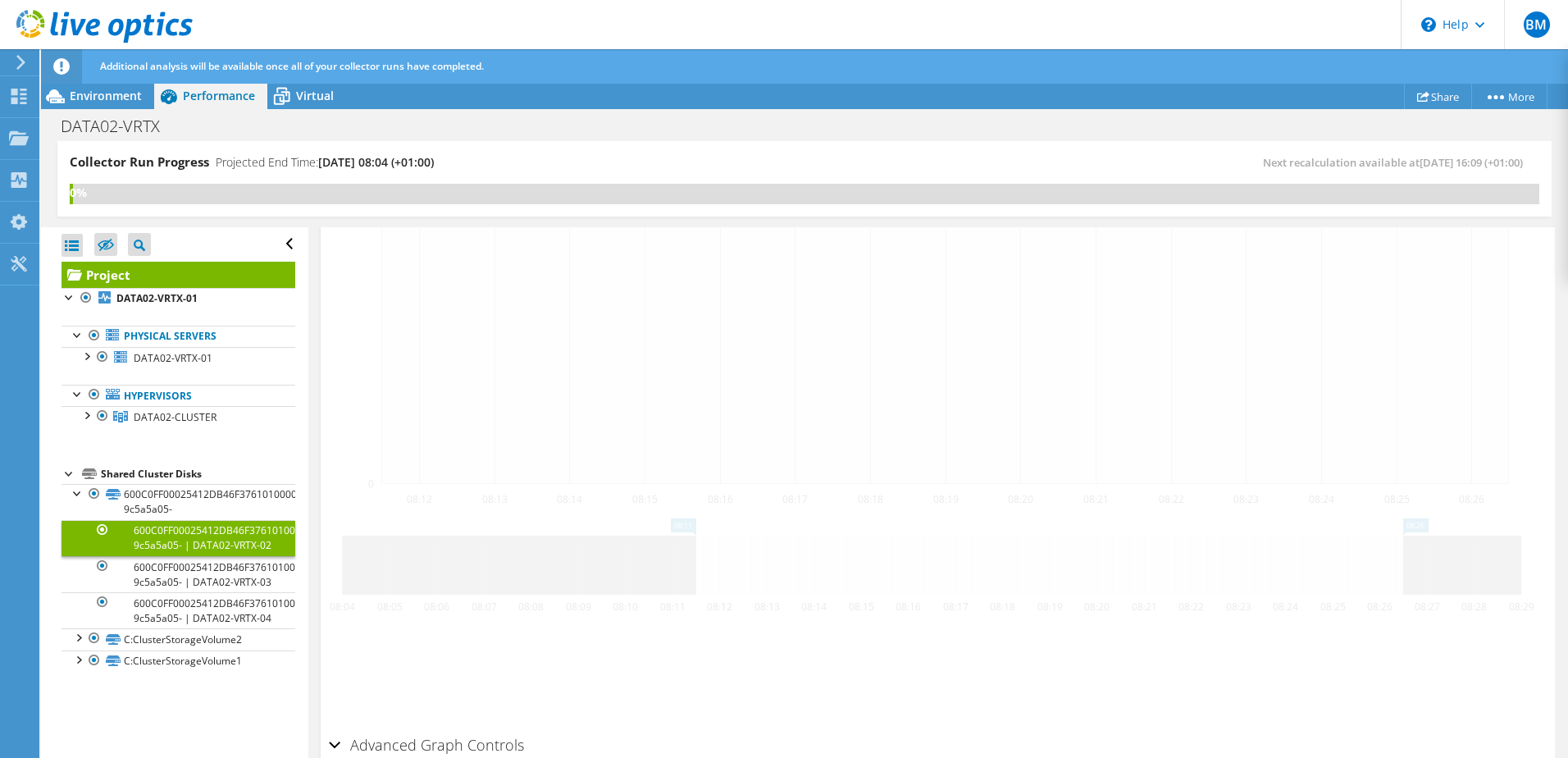
scroll to position [369, 0]
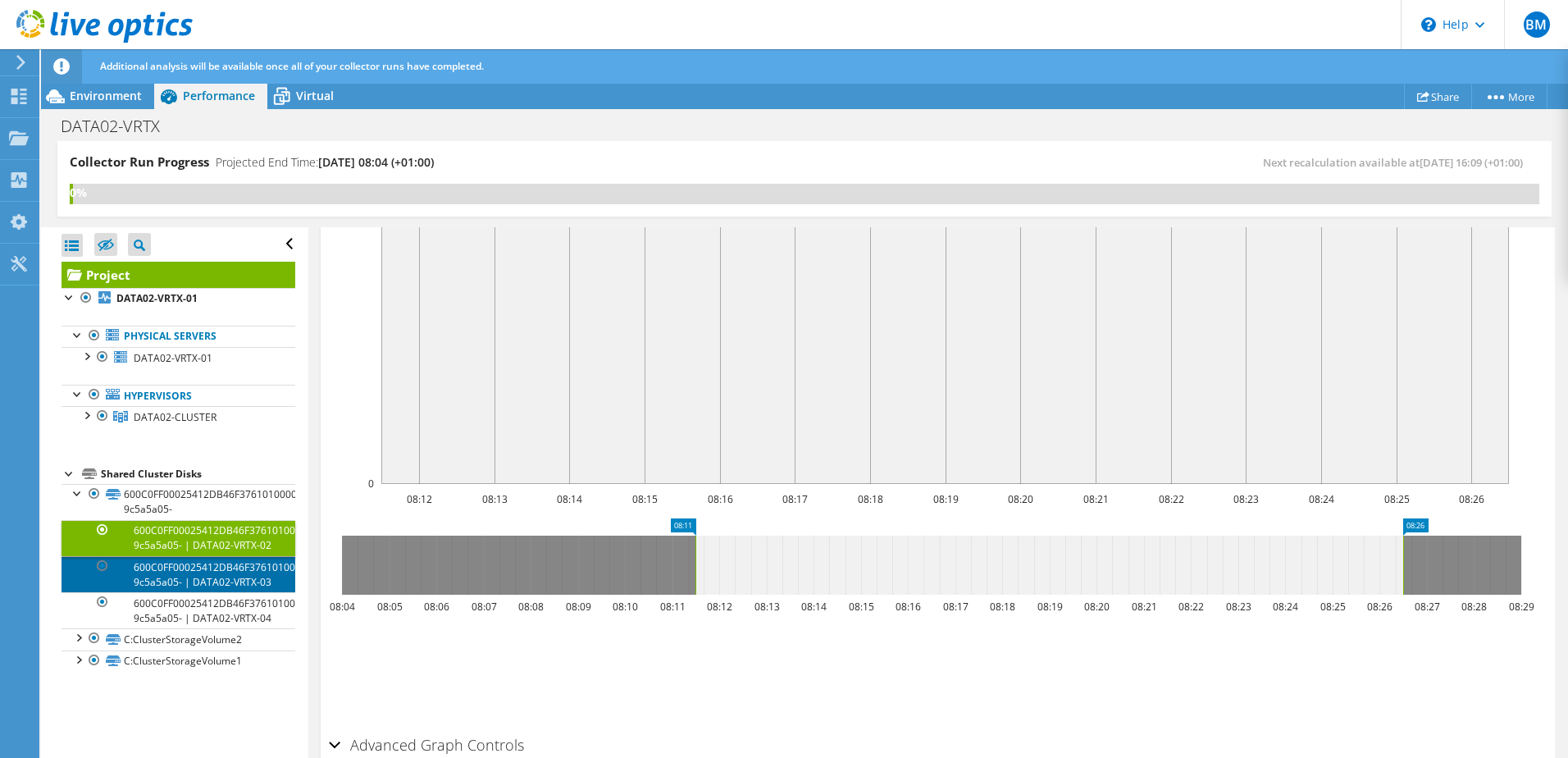
click at [188, 592] on link "600C0FF00025412DB46F376101000000-9c5a5a05- | DATA02-VRTX-03" at bounding box center [179, 573] width 233 height 36
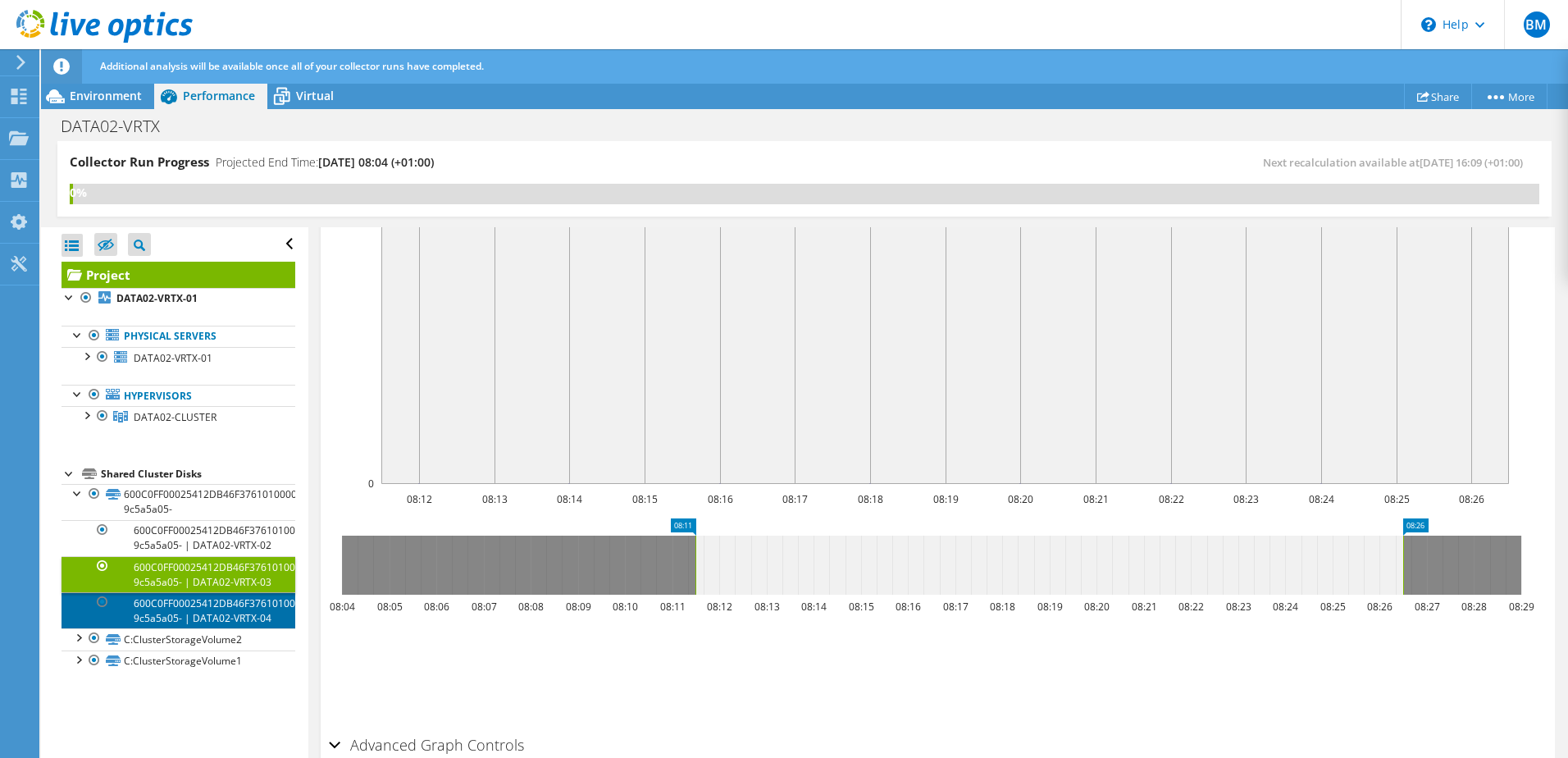
click at [184, 628] on link "600C0FF00025412DB46F376101000000-9c5a5a05- | DATA02-VRTX-04" at bounding box center [179, 610] width 233 height 36
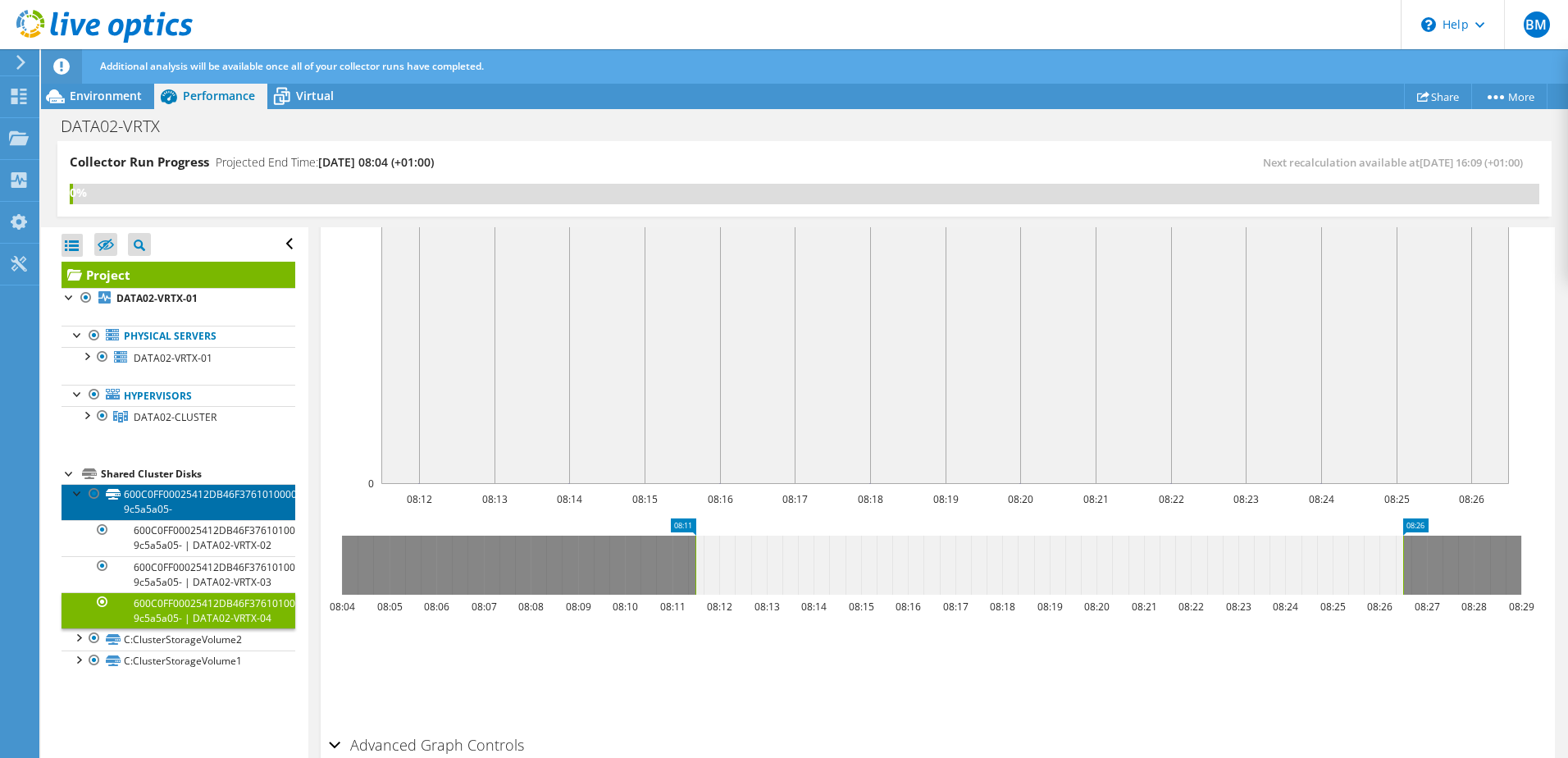
click at [69, 497] on link "600C0FF00025412DB46F376101000000-9c5a5a05-" at bounding box center [179, 502] width 233 height 36
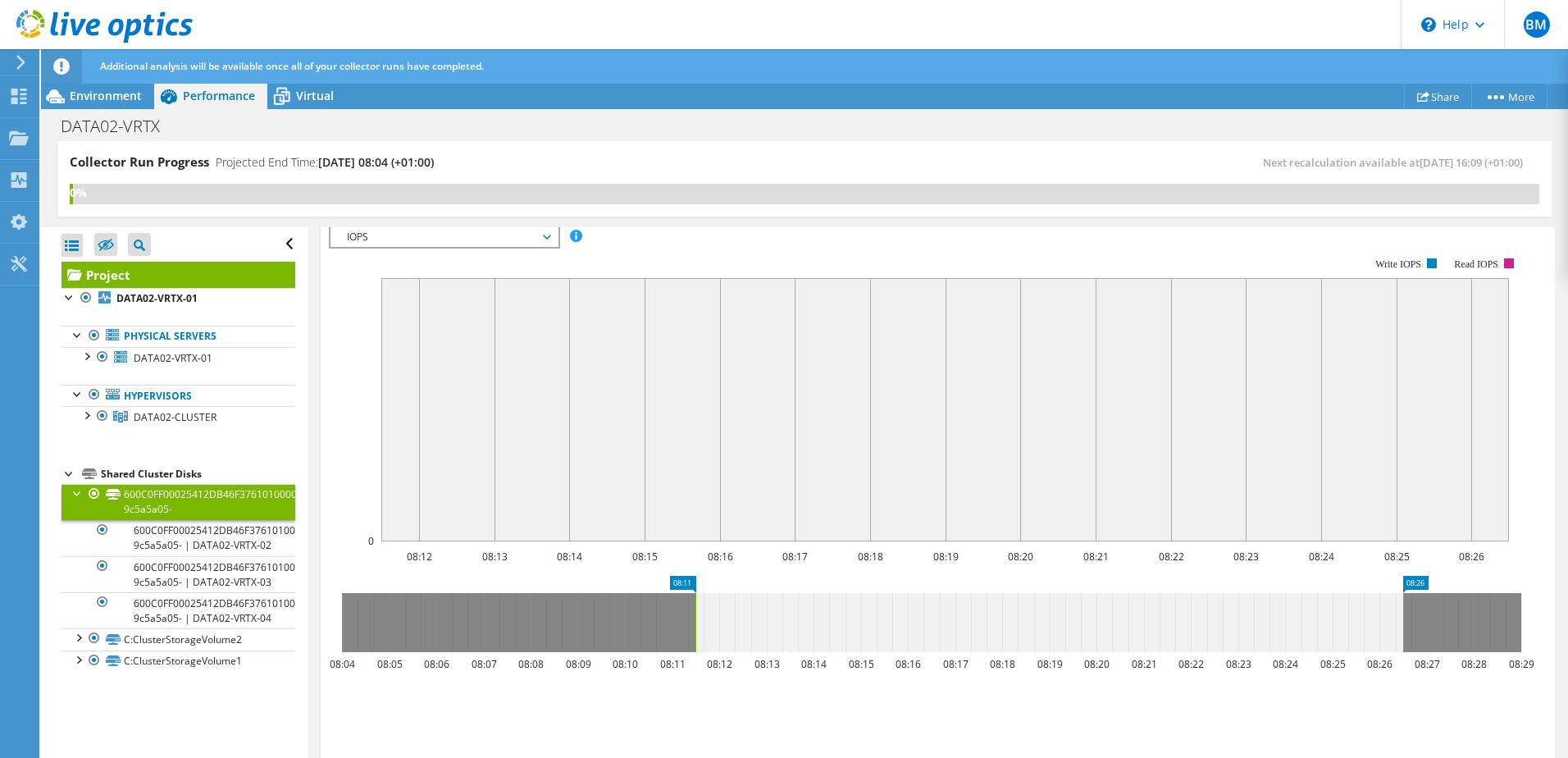
scroll to position [426, 0]
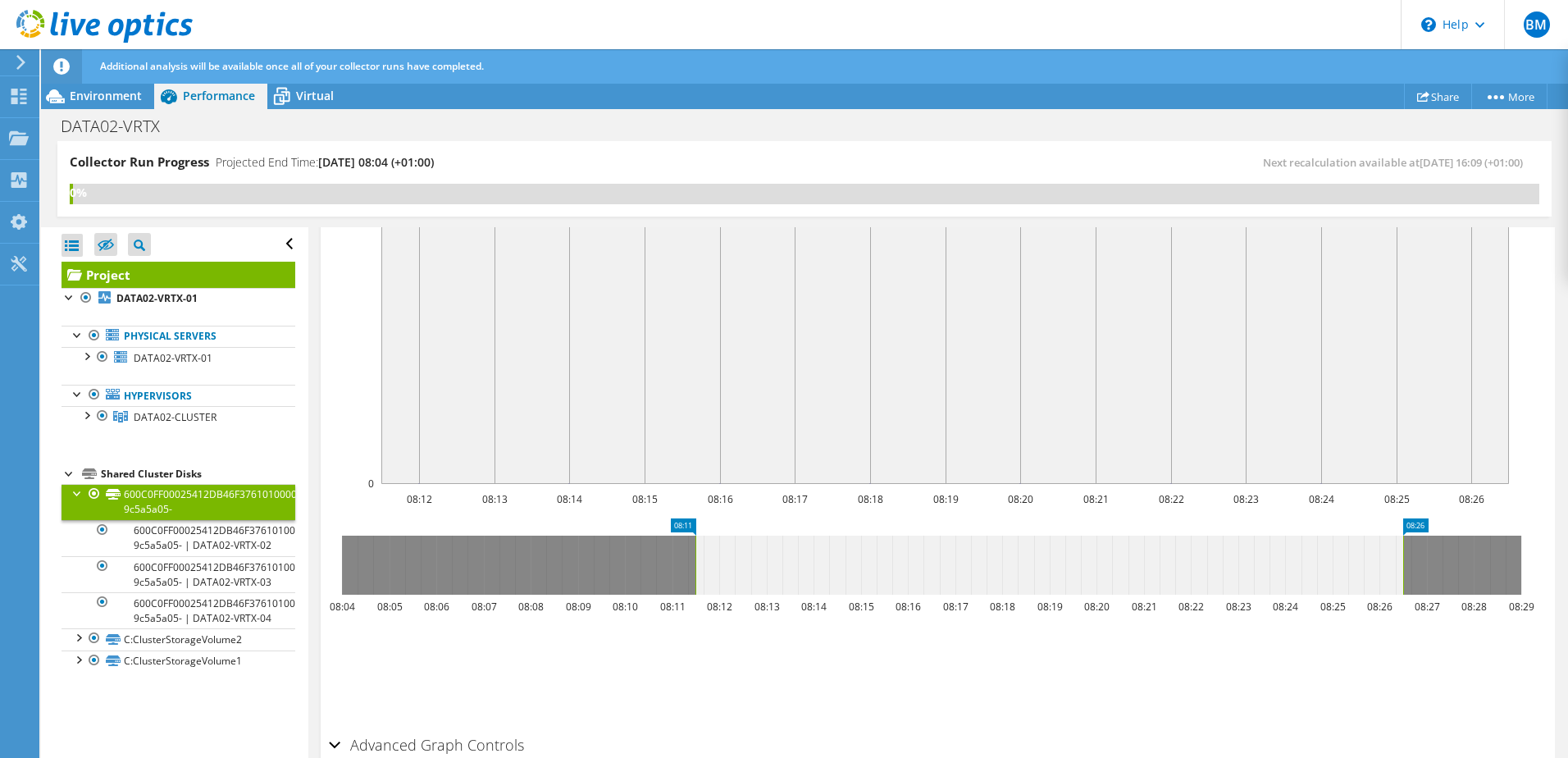
click at [71, 497] on div at bounding box center [78, 492] width 17 height 17
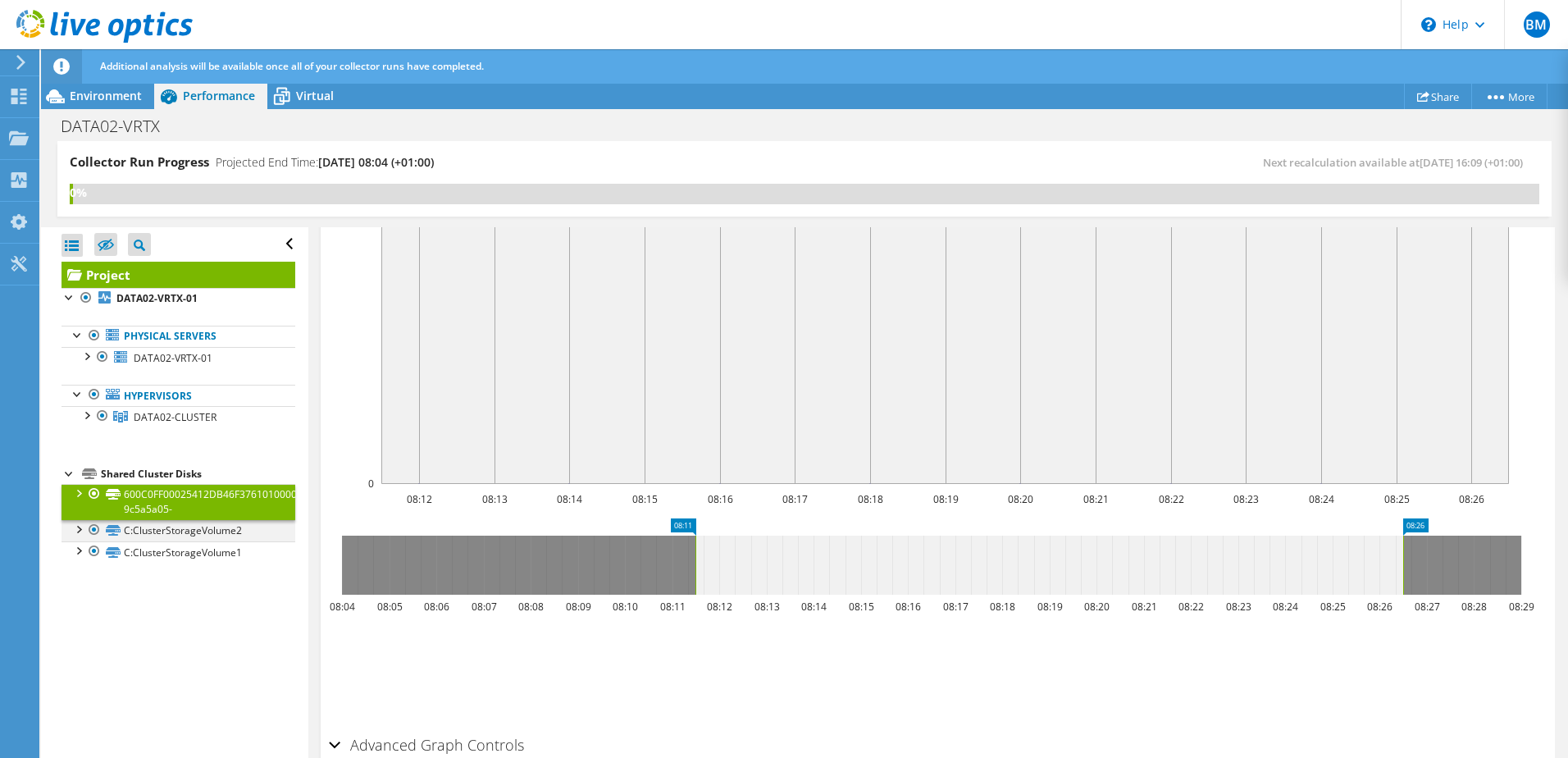
click at [76, 527] on div at bounding box center [78, 528] width 17 height 17
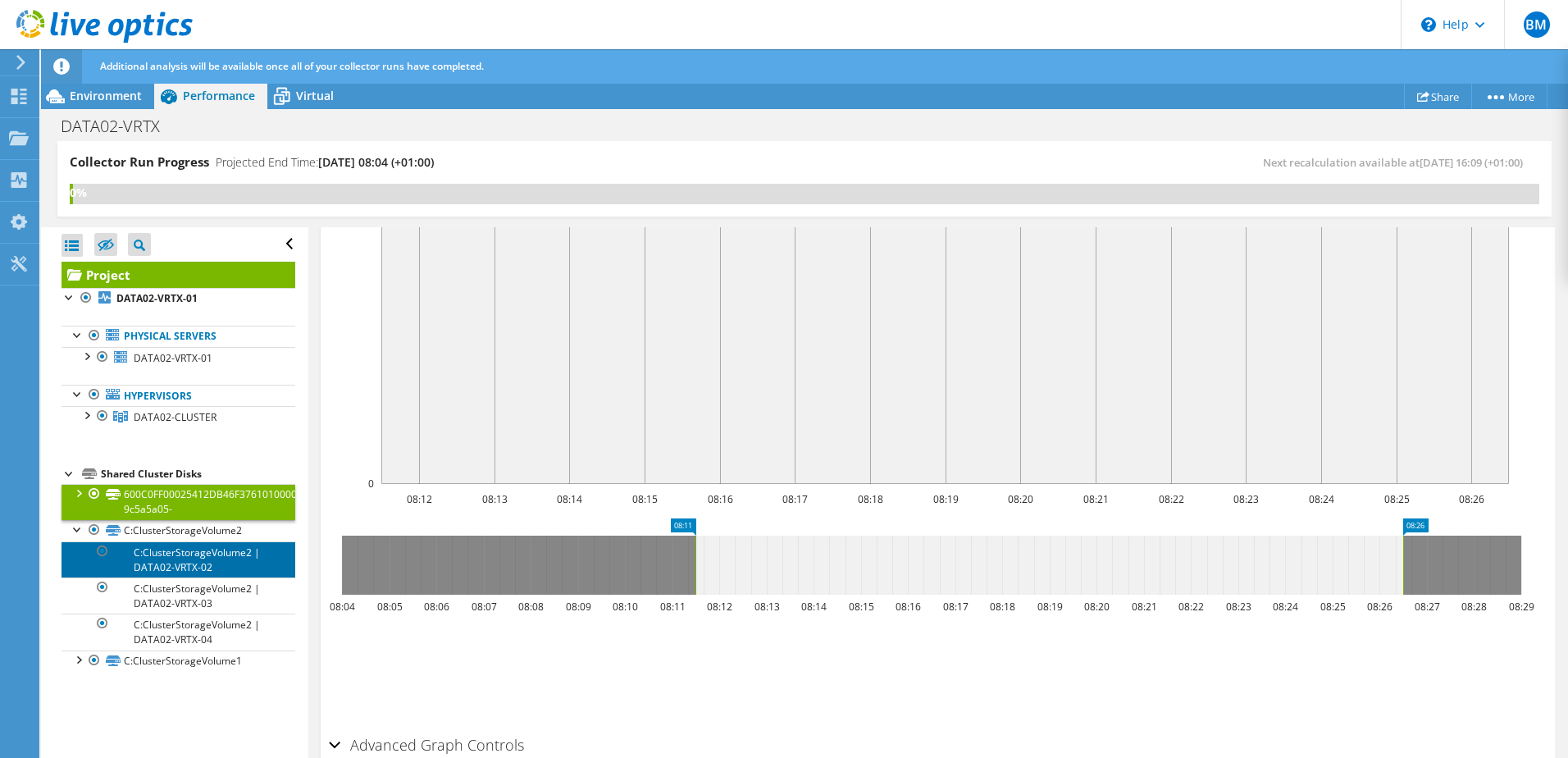
click at [218, 565] on link "C:ClusterStorageVolume2 | DATA02-VRTX-02" at bounding box center [179, 558] width 233 height 36
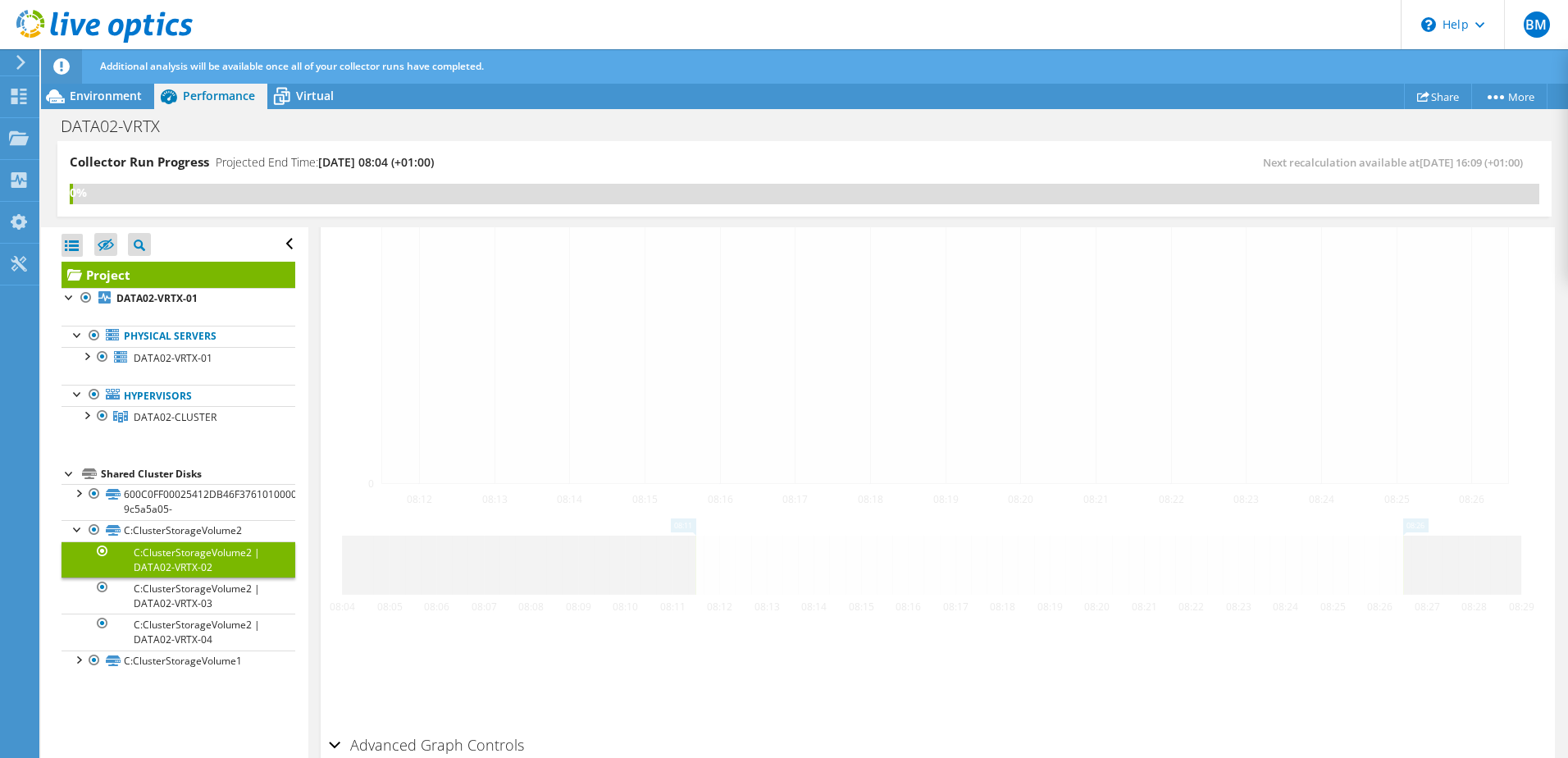
scroll to position [369, 0]
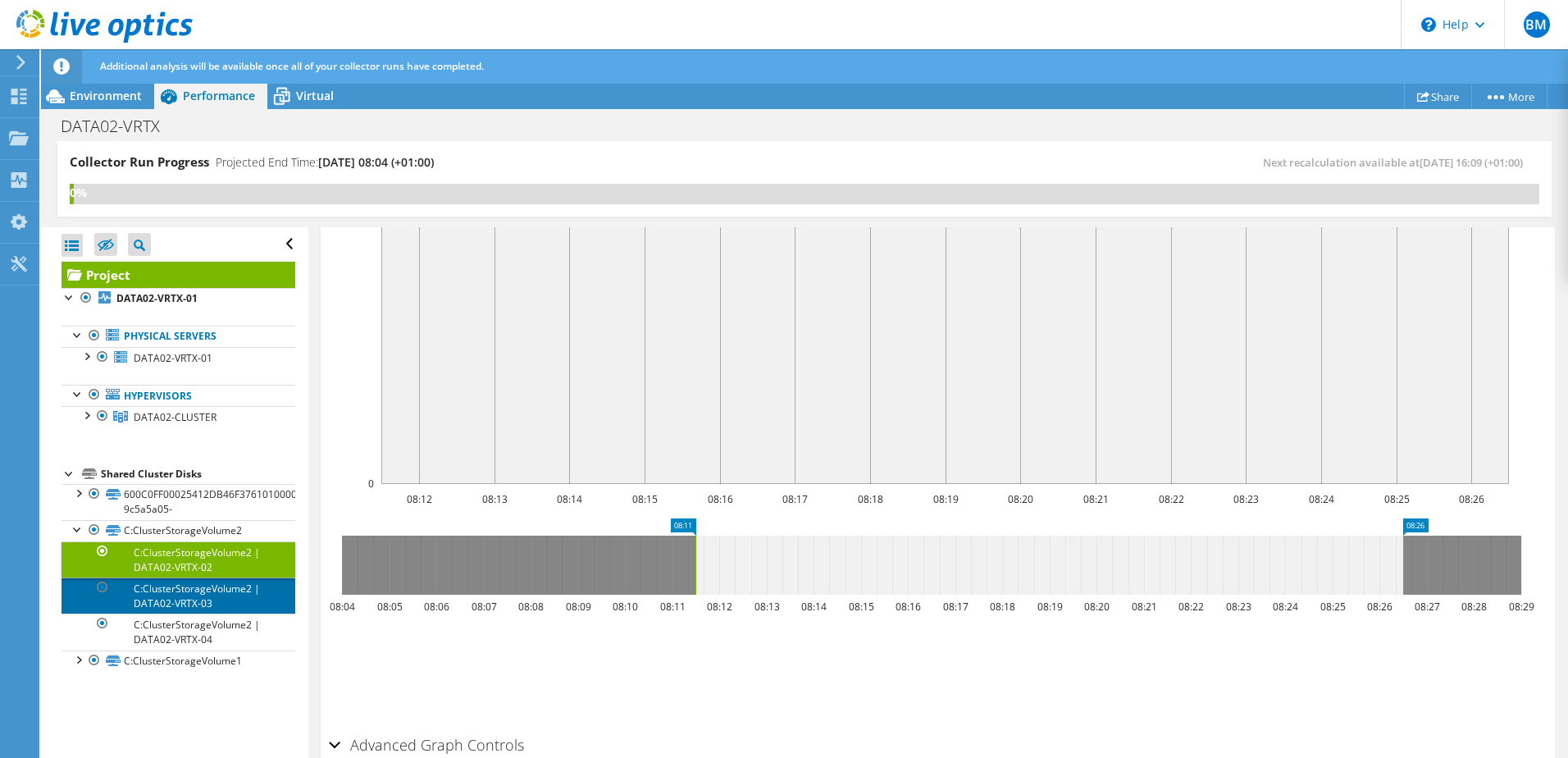
click at [181, 595] on link "C:ClusterStorageVolume2 | DATA02-VRTX-03" at bounding box center [179, 595] width 233 height 36
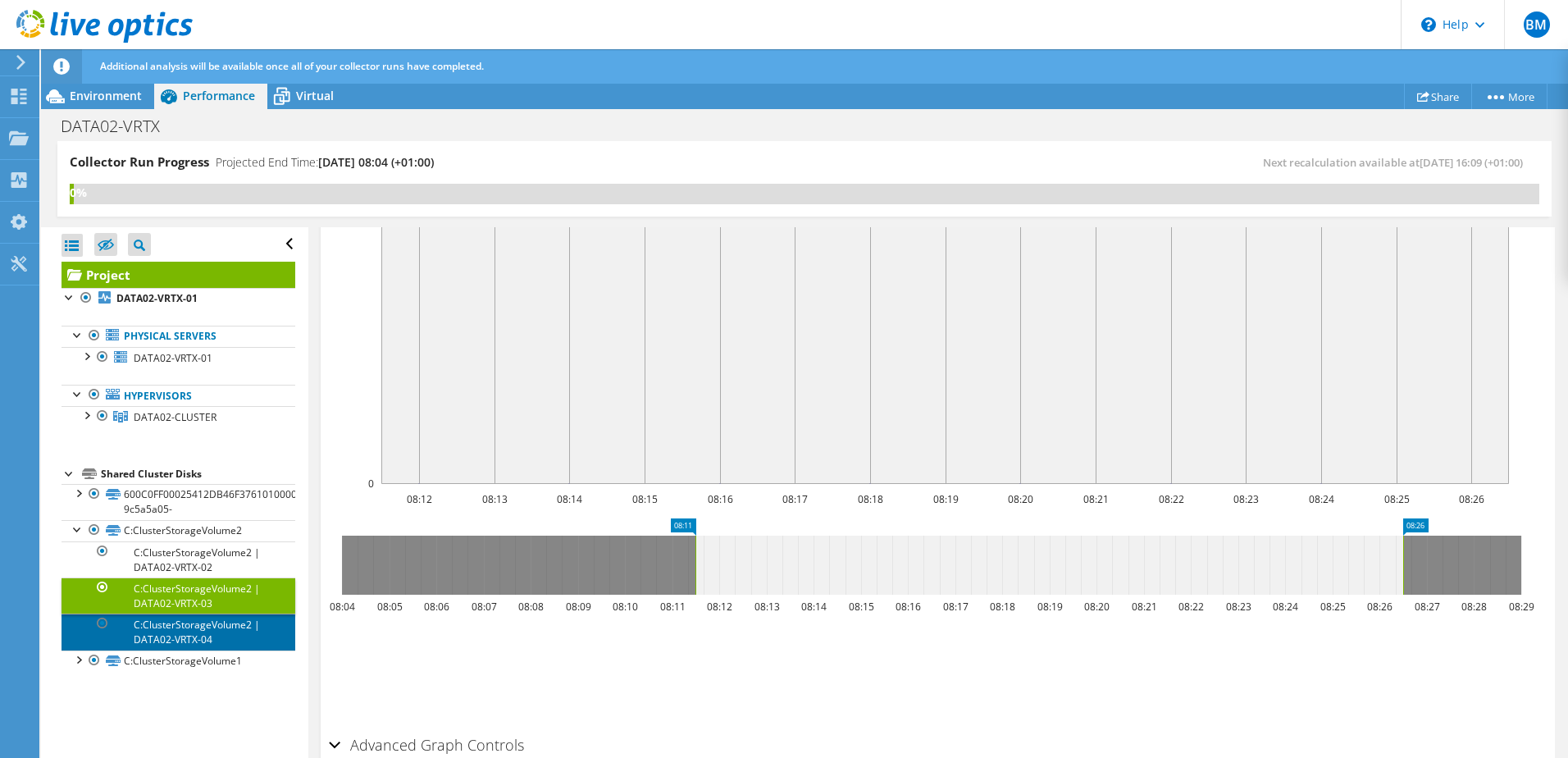
click at [186, 619] on link "C:ClusterStorageVolume2 | DATA02-VRTX-04" at bounding box center [179, 631] width 233 height 36
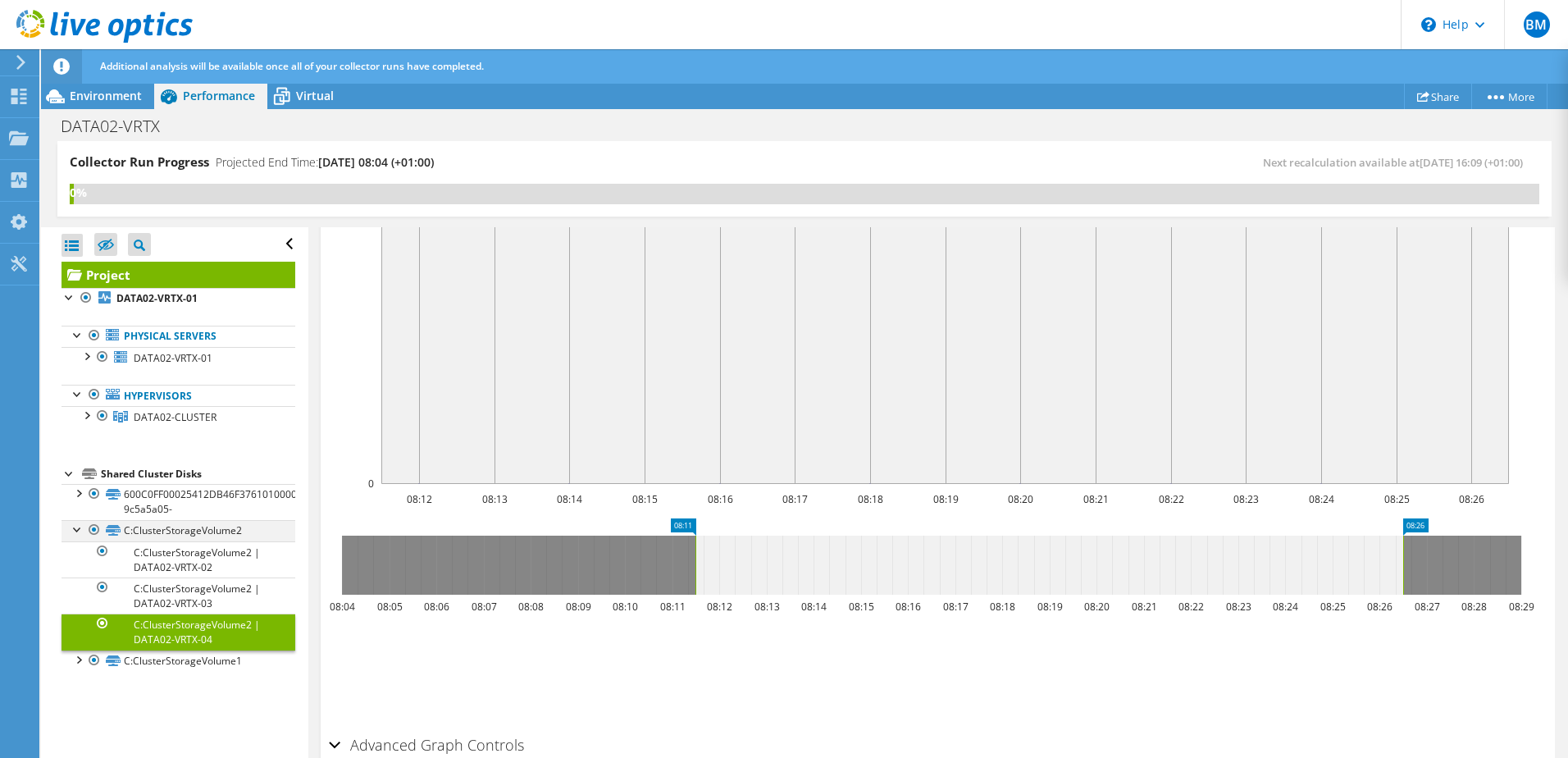
click at [73, 528] on div at bounding box center [78, 528] width 17 height 17
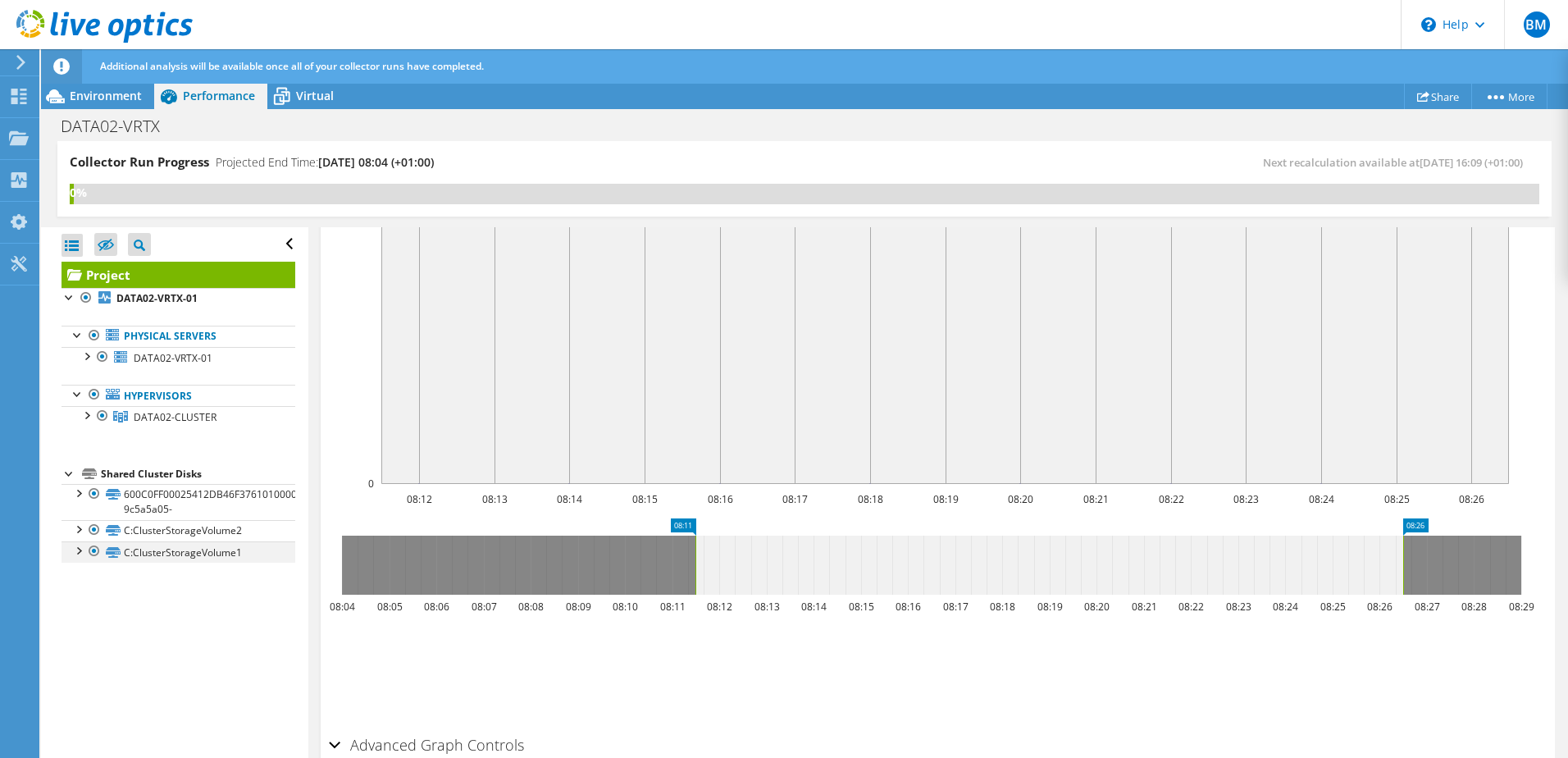
click at [78, 555] on div at bounding box center [78, 549] width 17 height 17
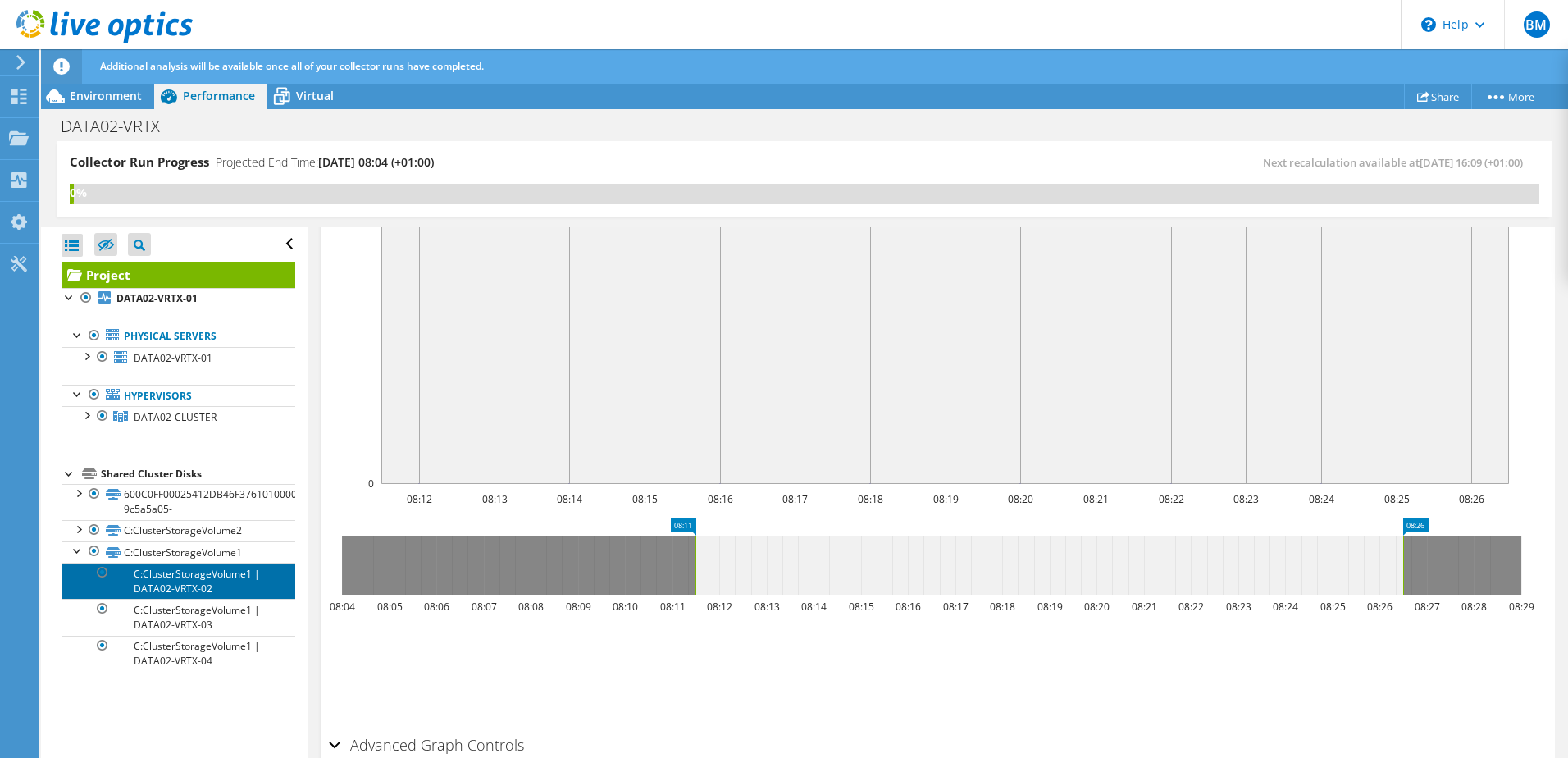
click at [204, 589] on link "C:ClusterStorageVolume1 | DATA02-VRTX-02" at bounding box center [179, 580] width 233 height 36
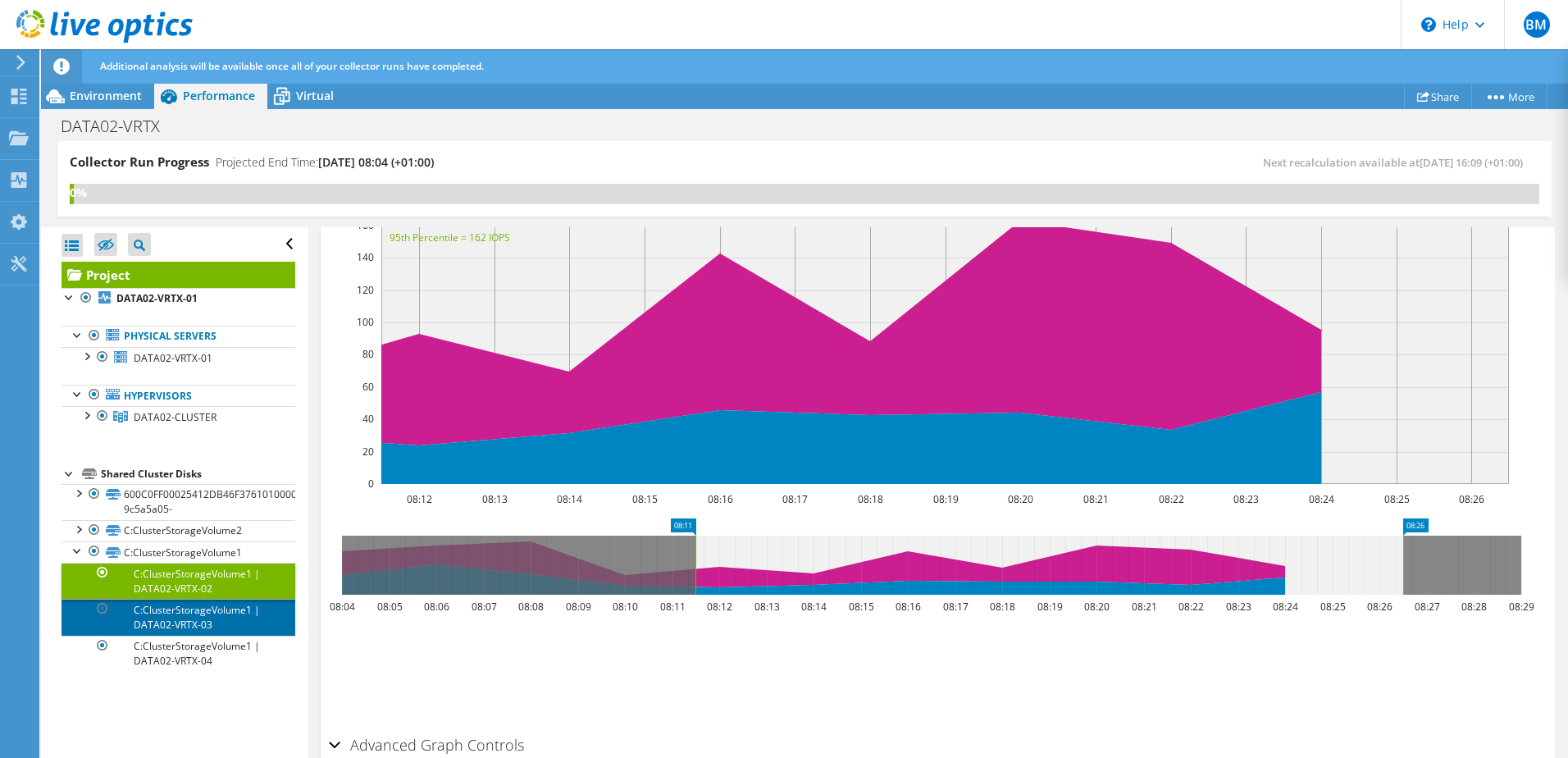
click at [202, 612] on link "C:ClusterStorageVolume1 | DATA02-VRTX-03" at bounding box center [179, 616] width 233 height 36
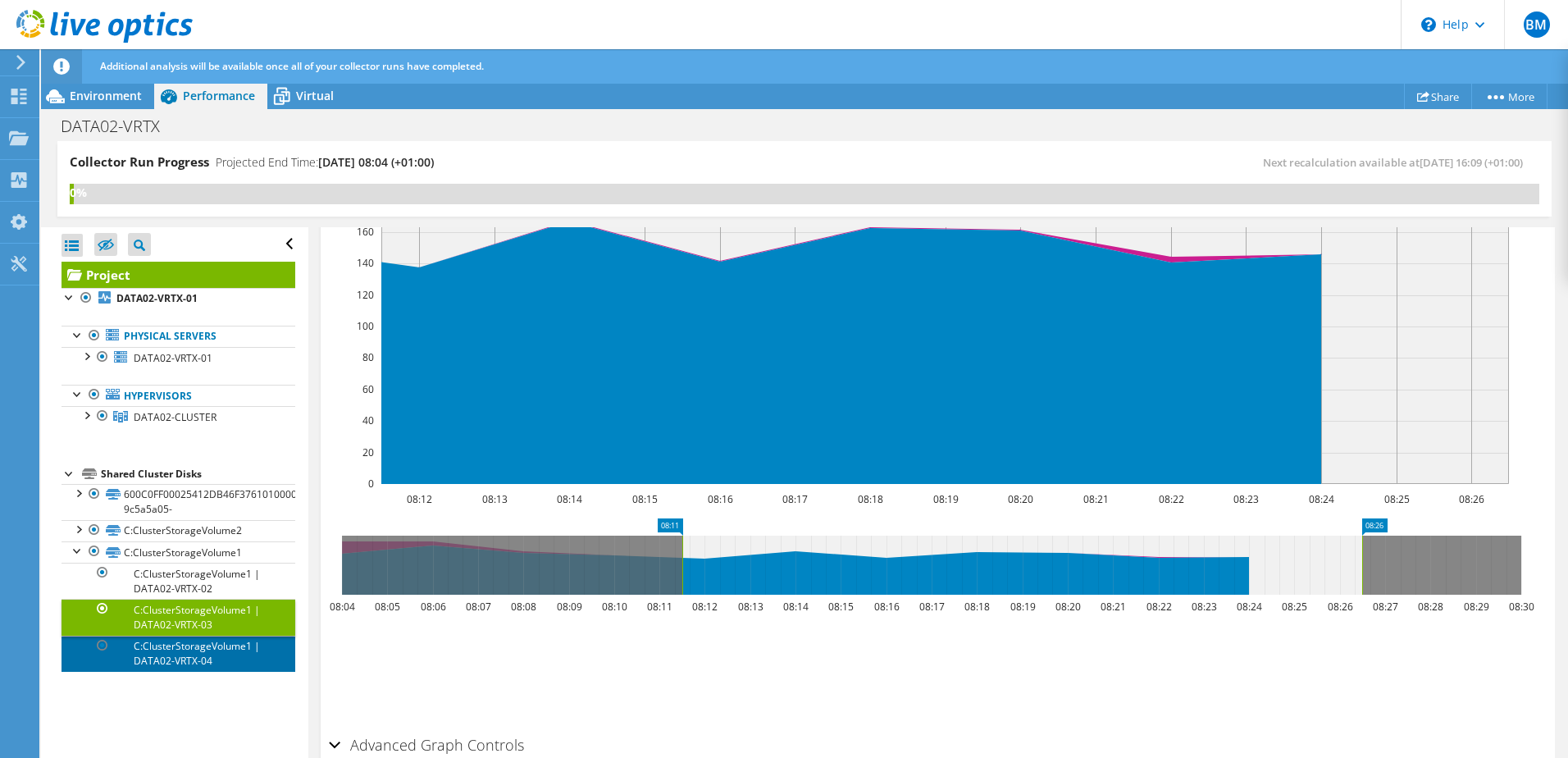
click at [175, 652] on link "C:ClusterStorageVolume1 | DATA02-VRTX-04" at bounding box center [179, 653] width 233 height 36
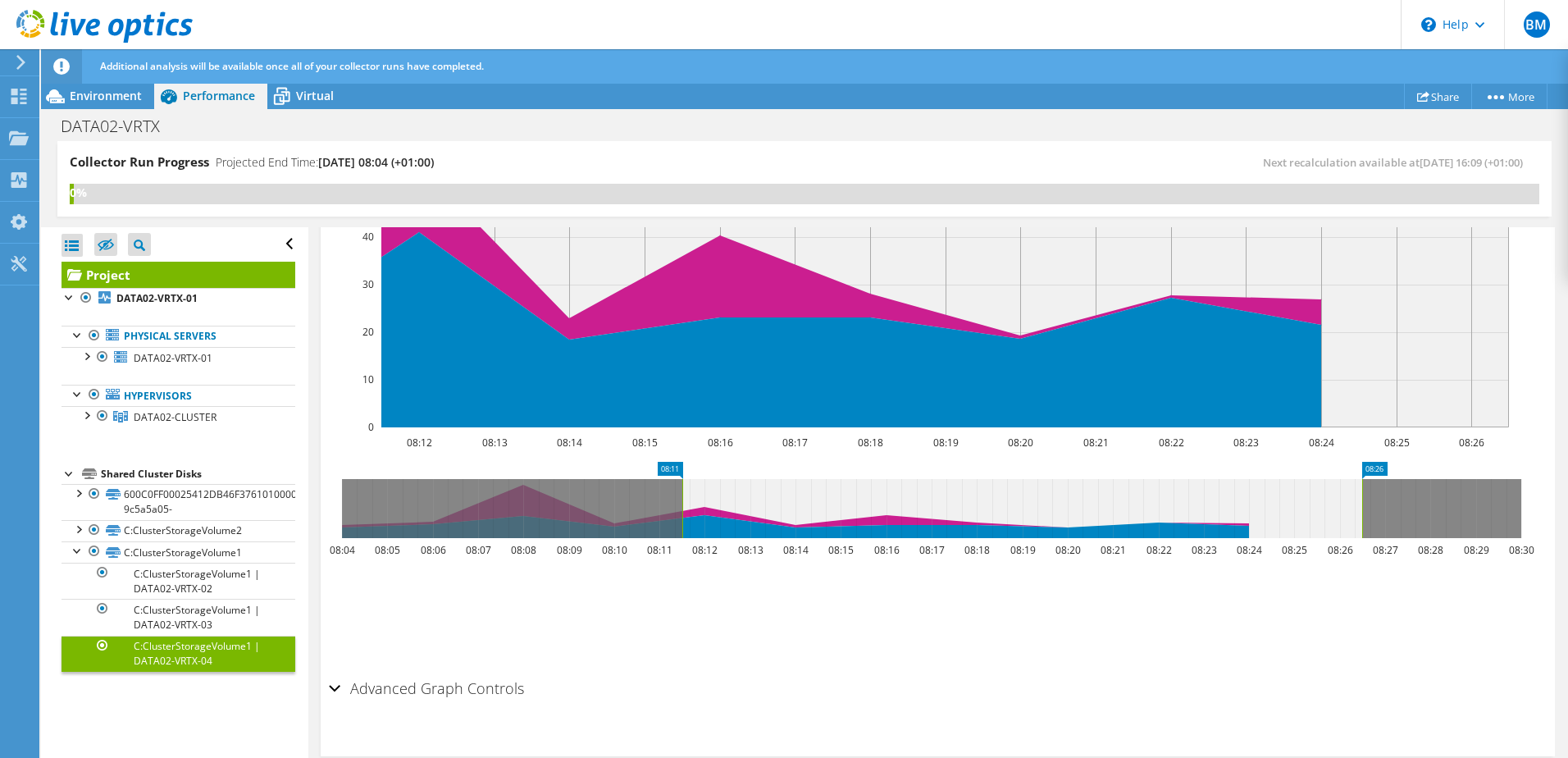
scroll to position [450, 0]
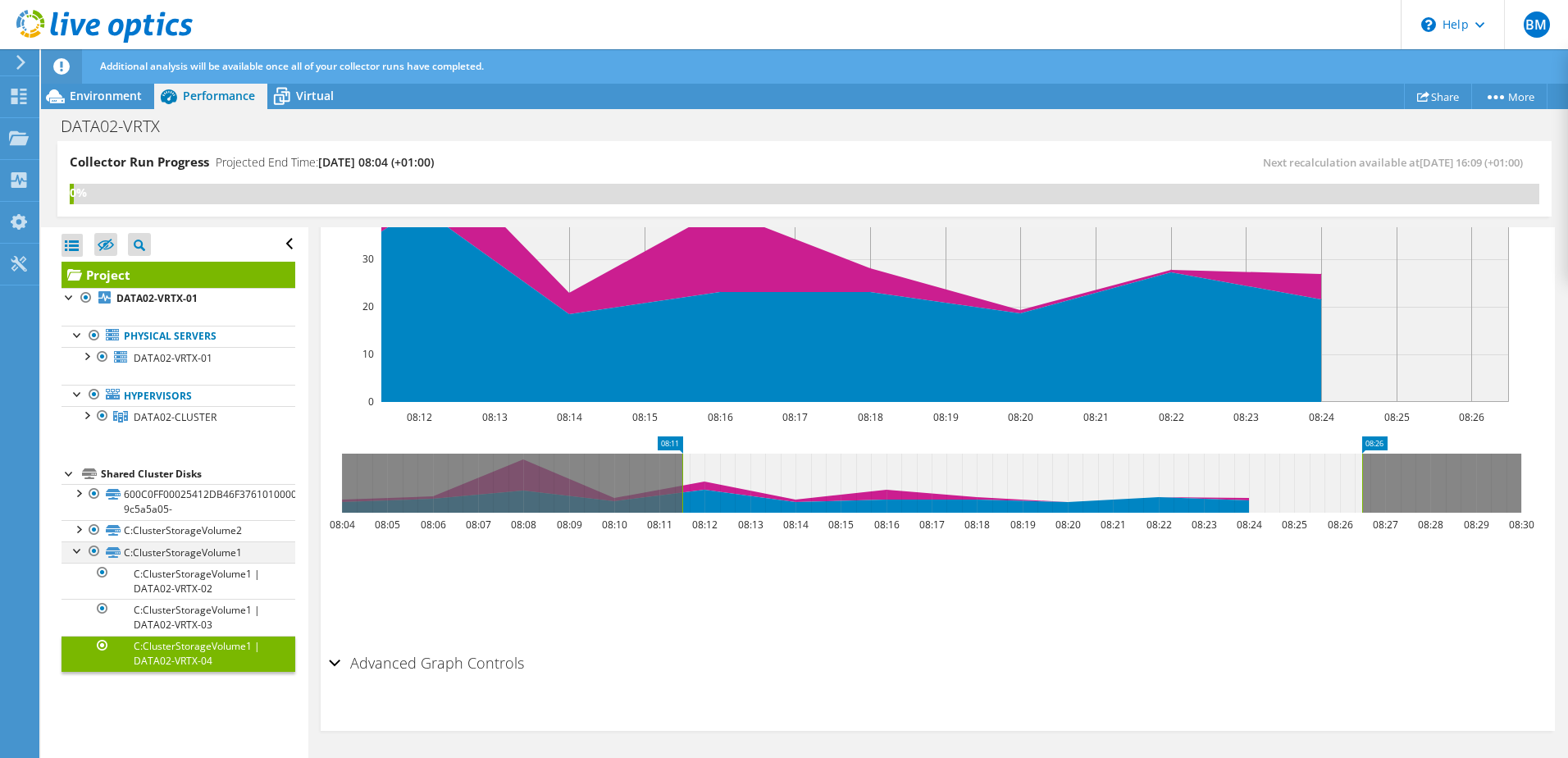
click at [75, 548] on div at bounding box center [78, 549] width 17 height 17
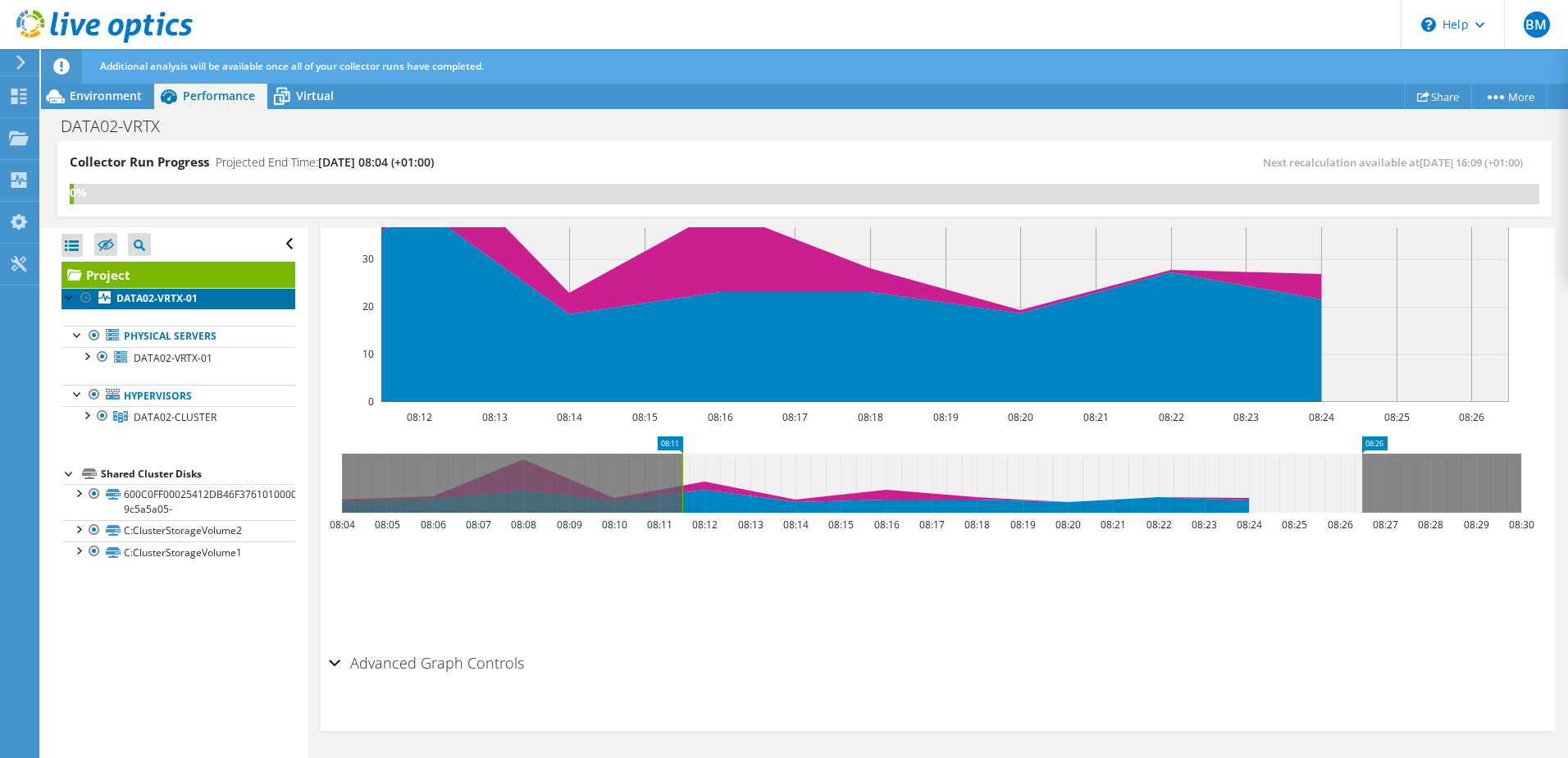
click at [152, 302] on b "DATA02-VRTX-01" at bounding box center [157, 298] width 81 height 14
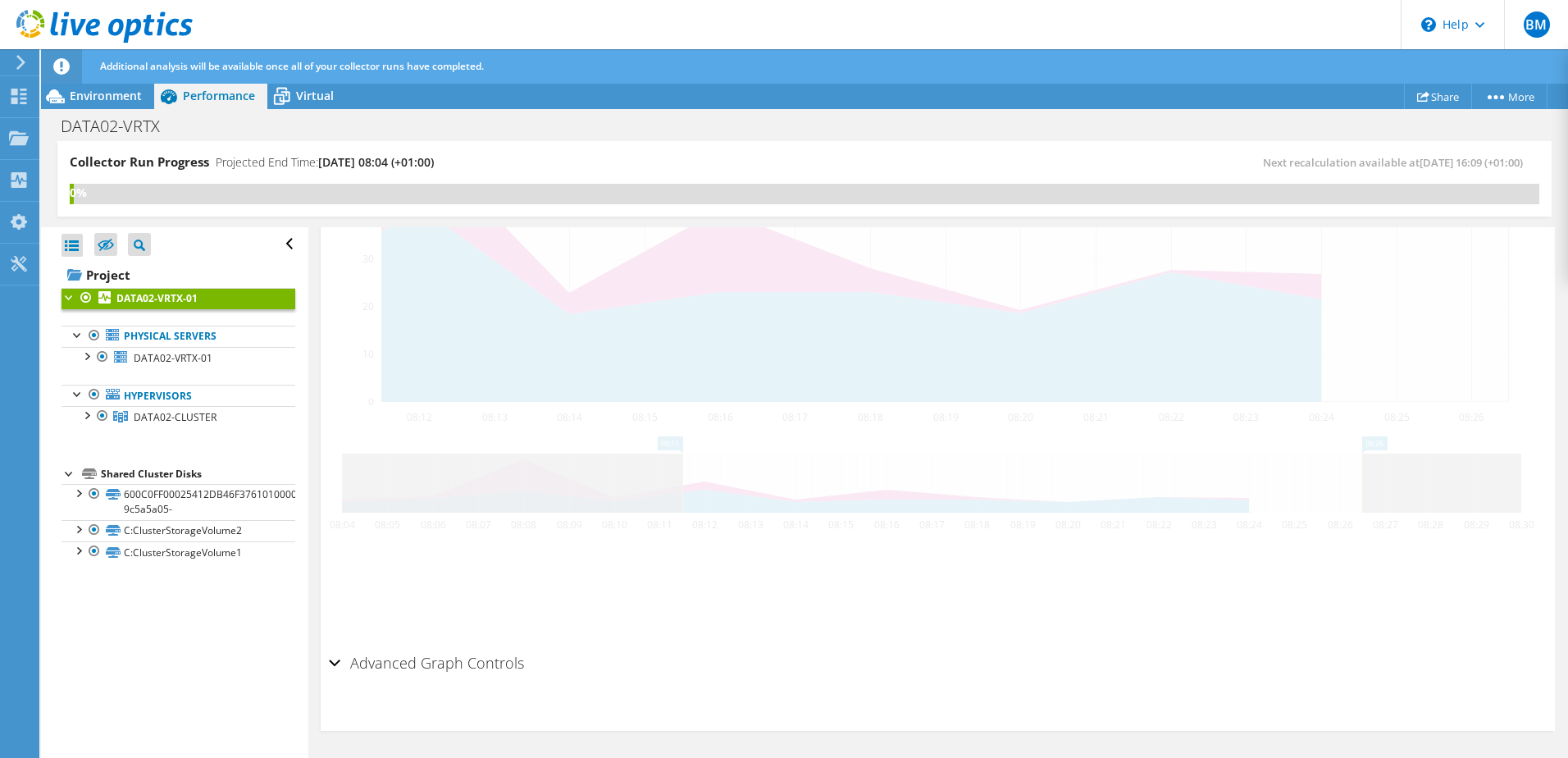
scroll to position [462, 0]
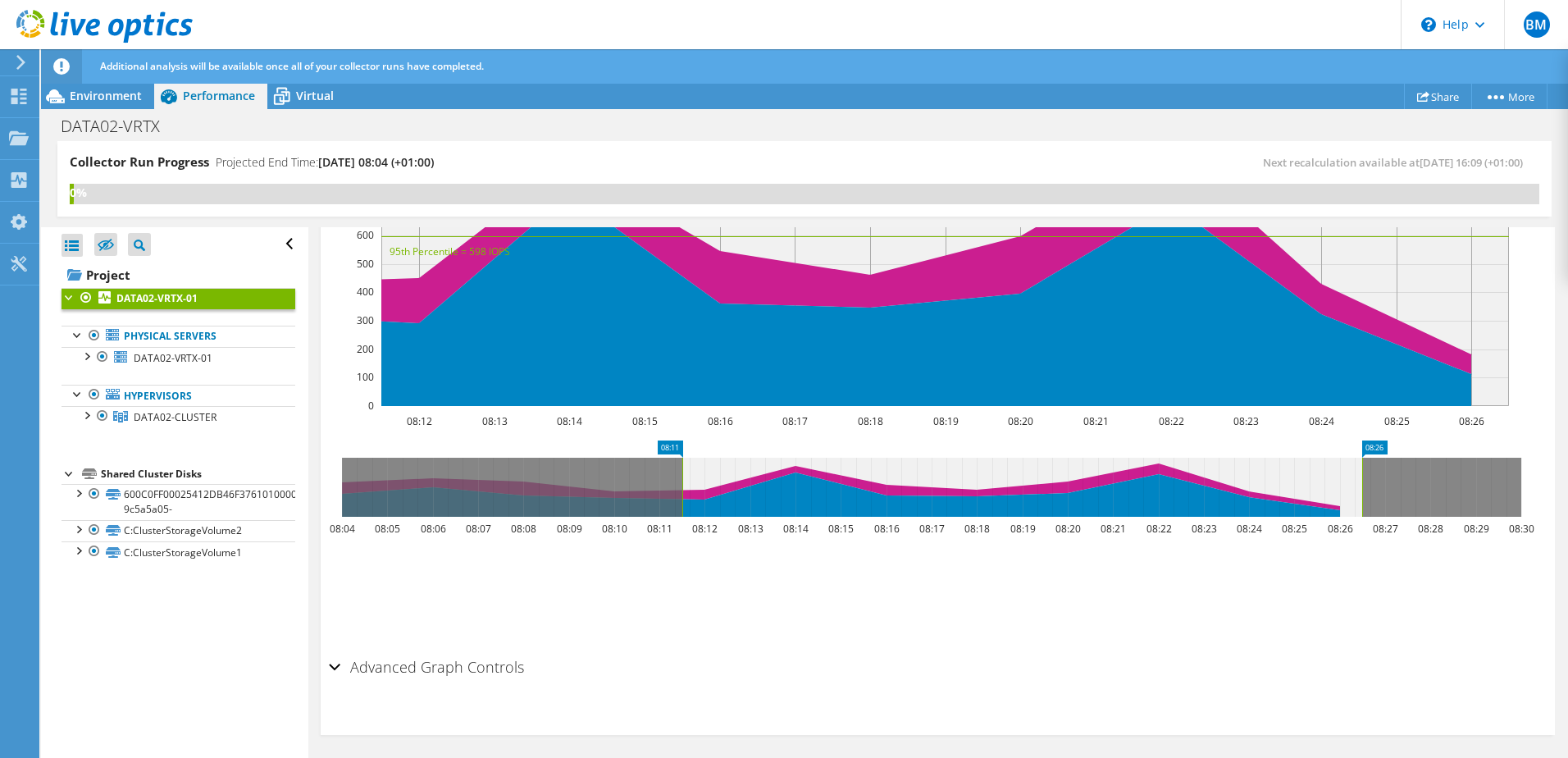
click at [69, 299] on div at bounding box center [70, 296] width 17 height 17
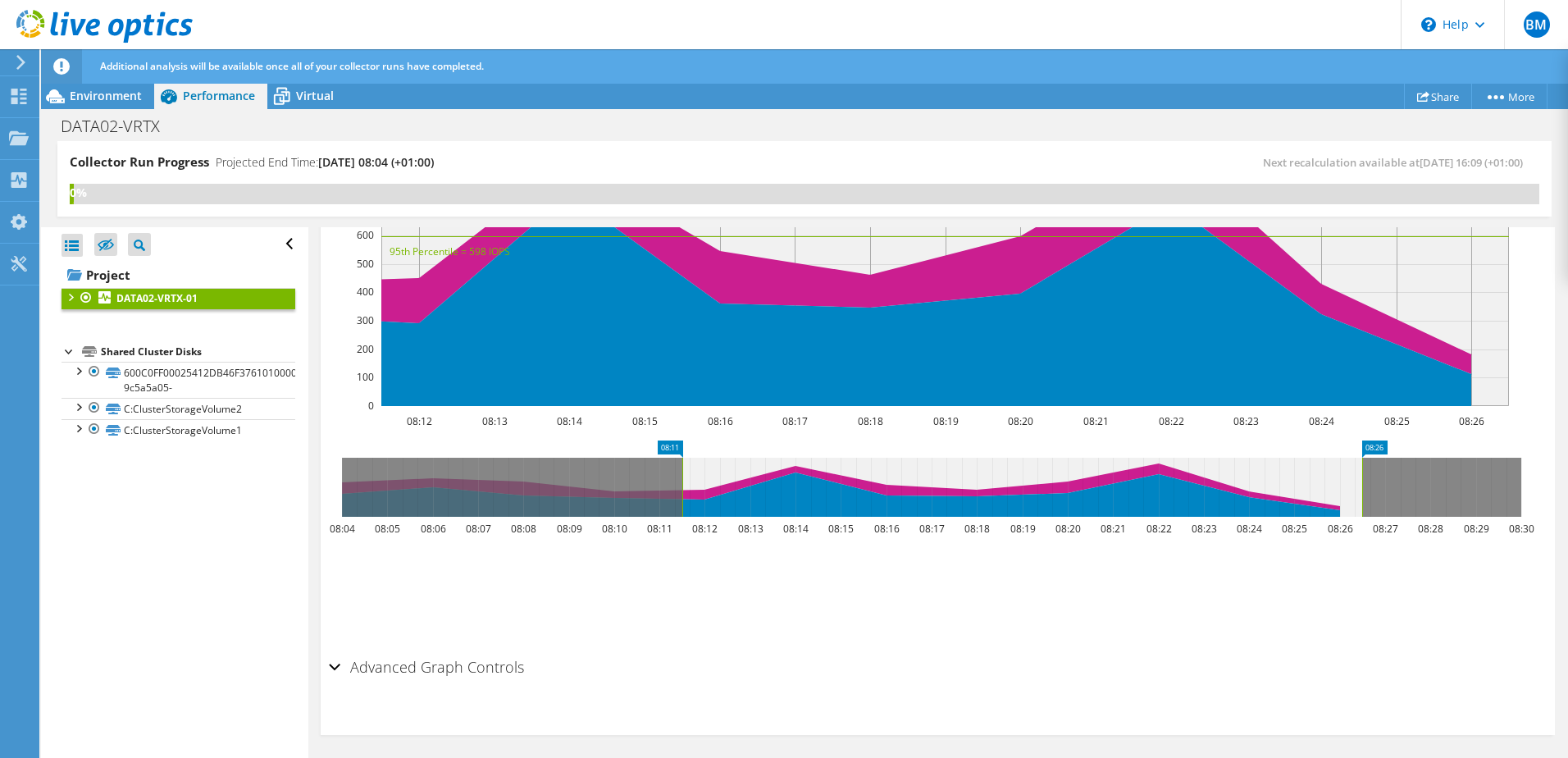
click at [68, 299] on div at bounding box center [70, 296] width 17 height 17
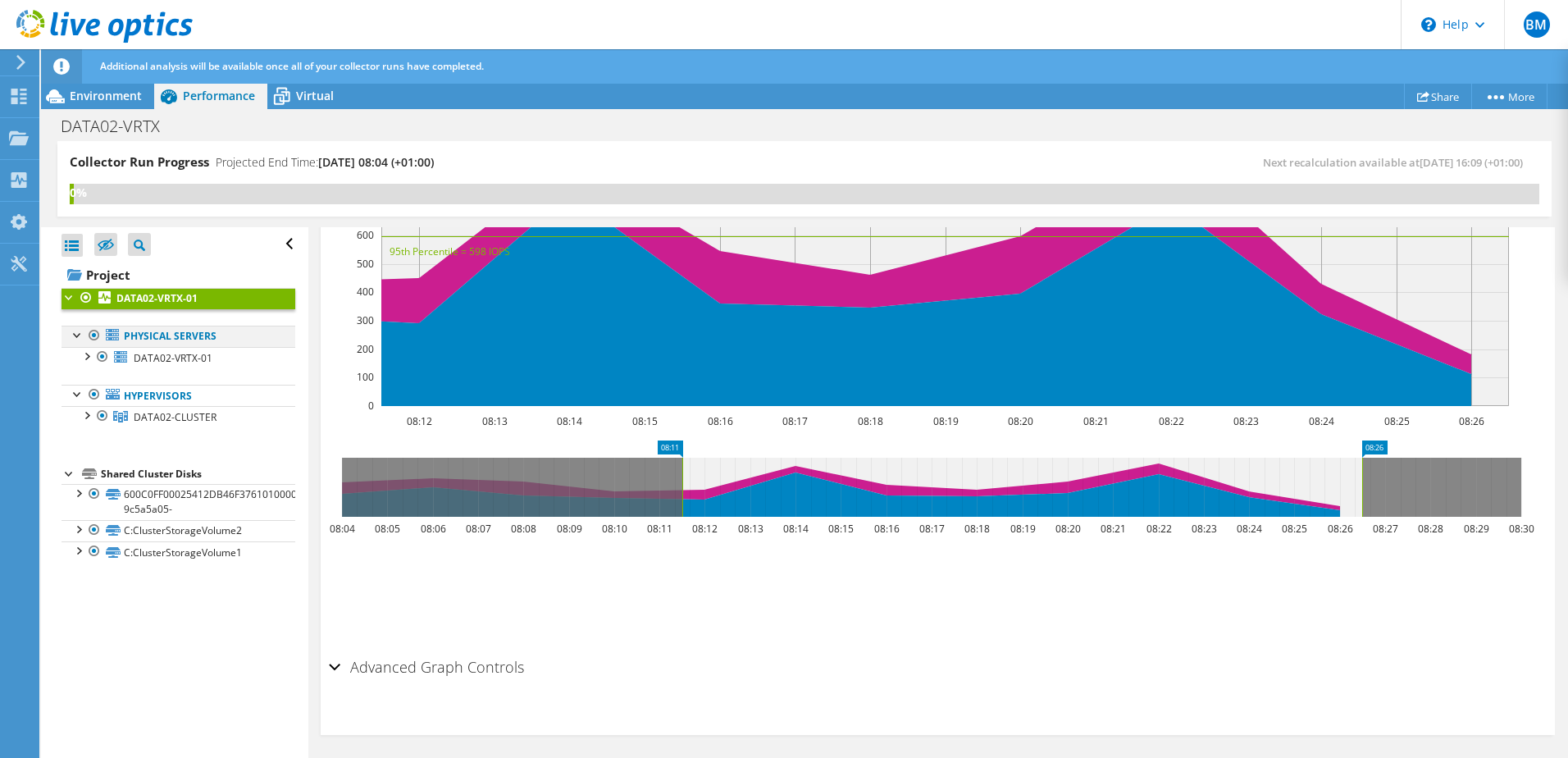
click at [79, 336] on div at bounding box center [78, 334] width 17 height 17
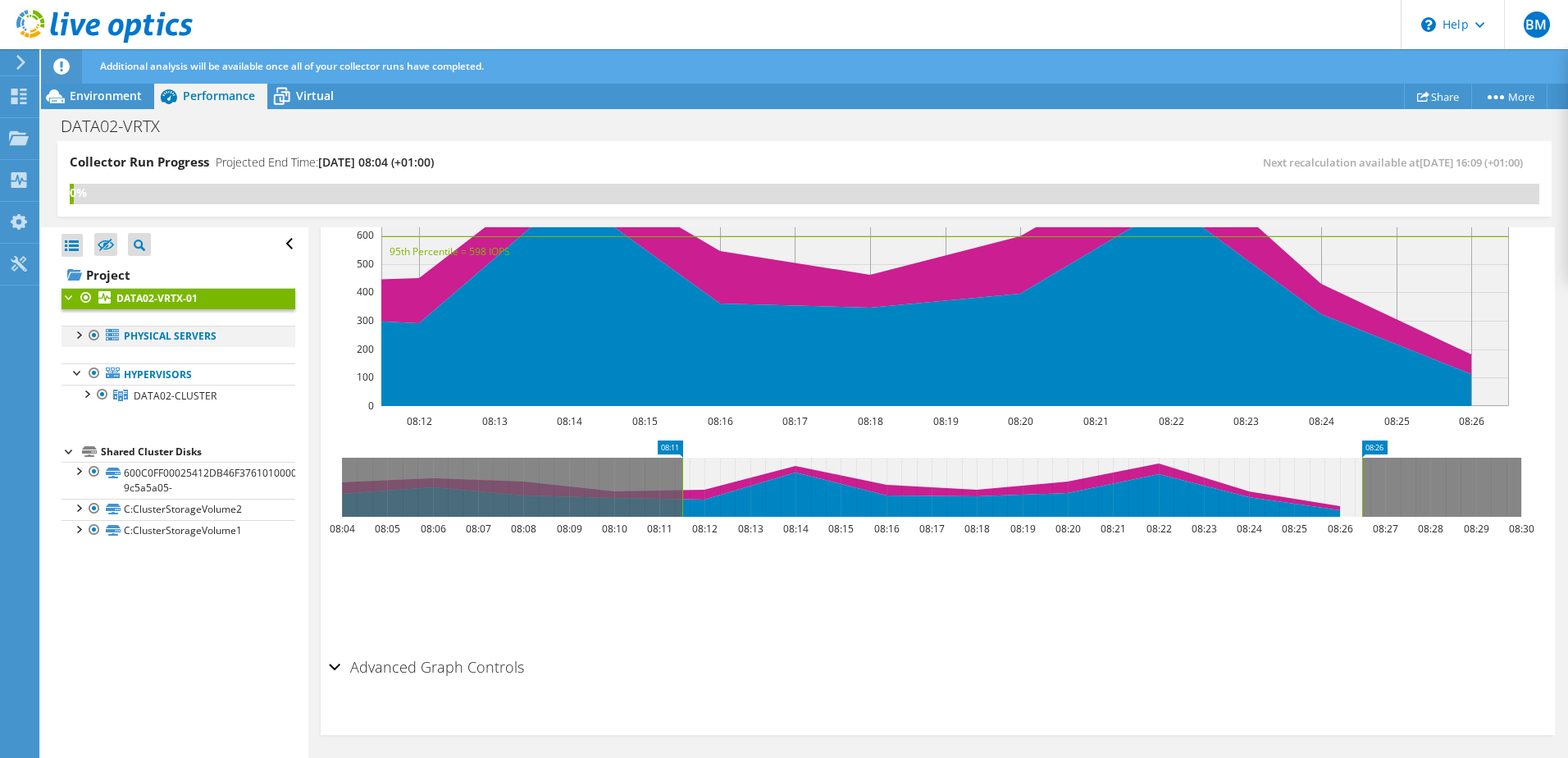
click at [79, 336] on div at bounding box center [78, 334] width 17 height 17
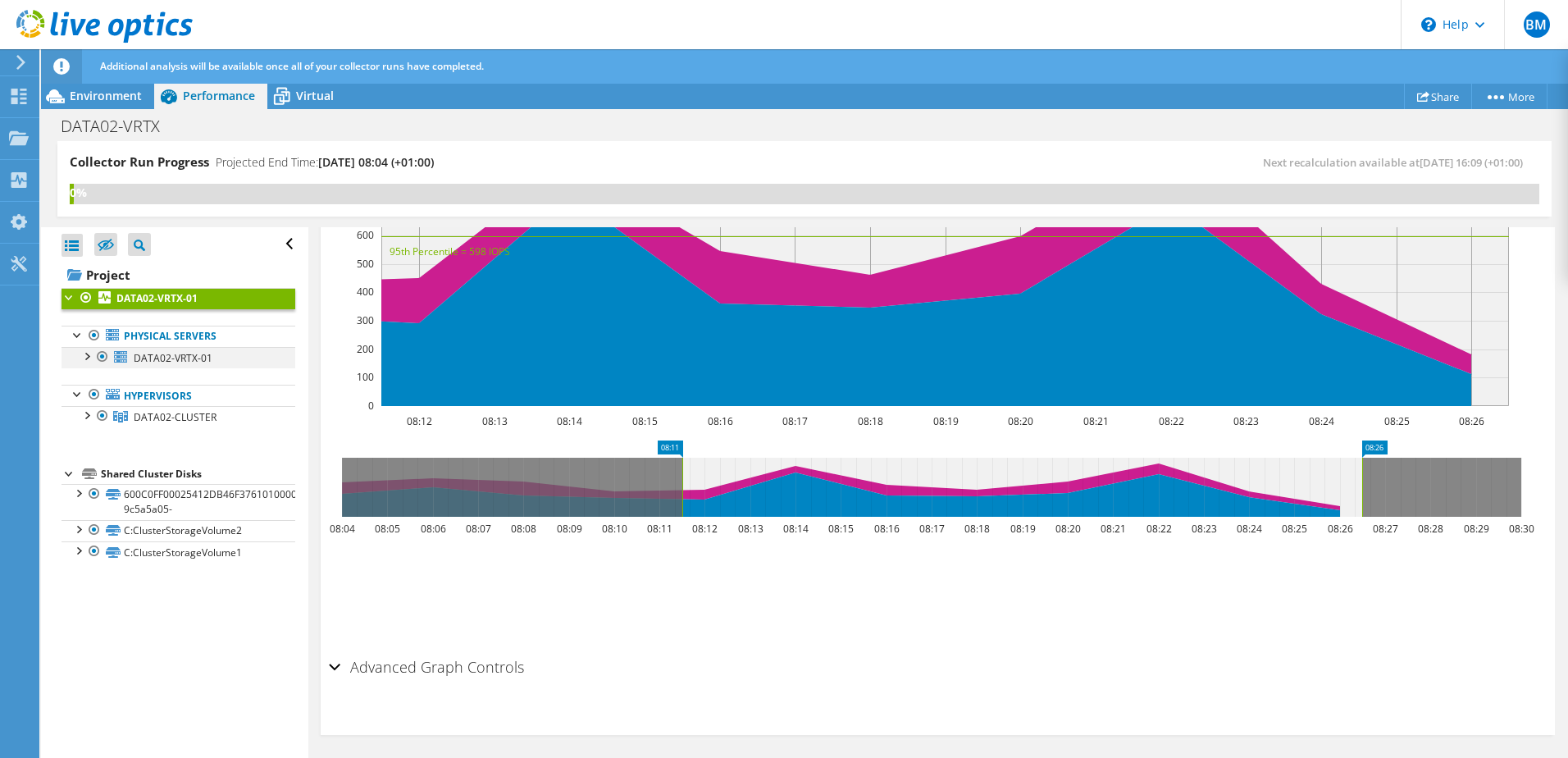
click at [93, 358] on div at bounding box center [85, 355] width 17 height 17
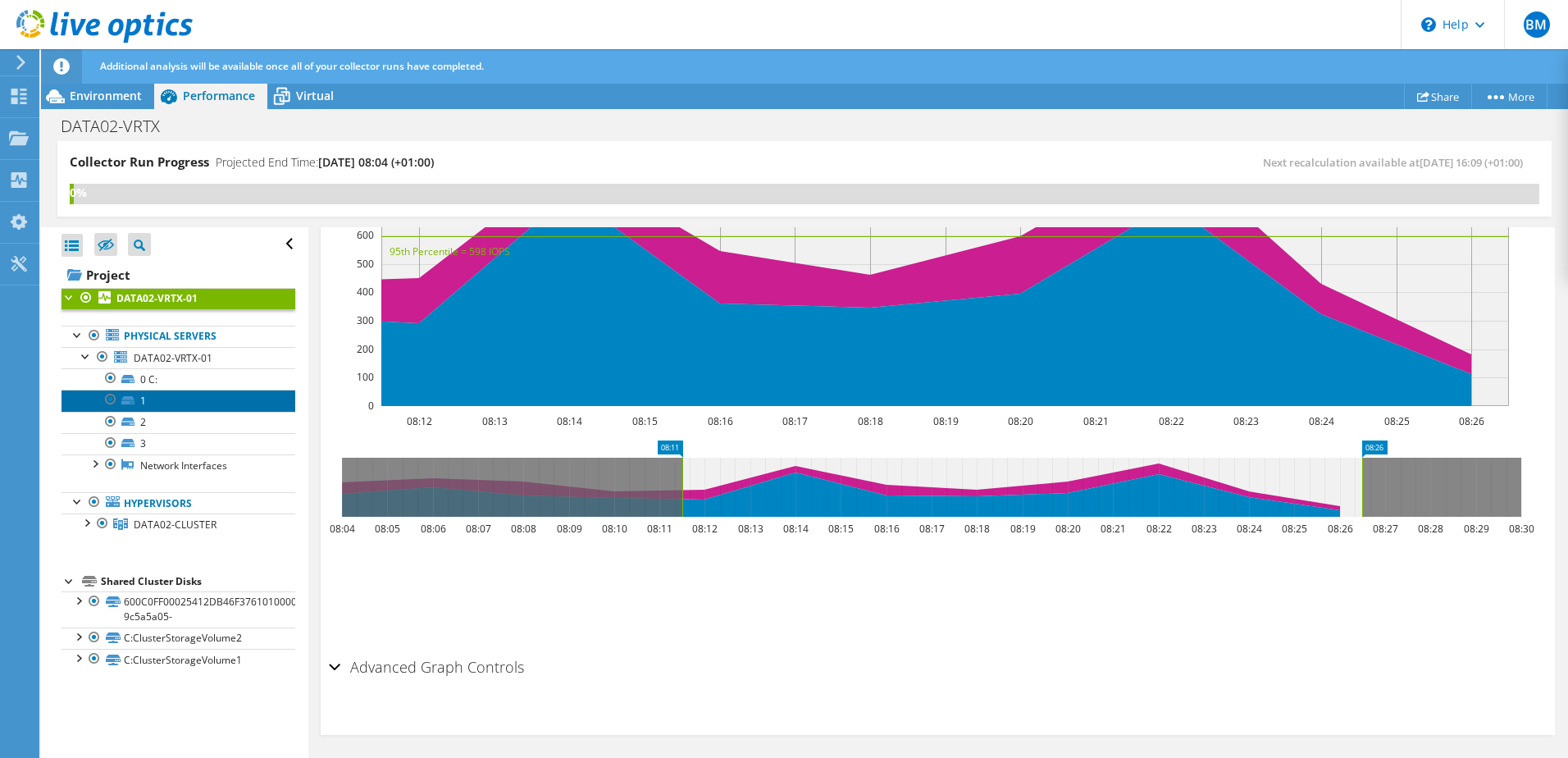
click at [145, 397] on link "1" at bounding box center [179, 400] width 233 height 21
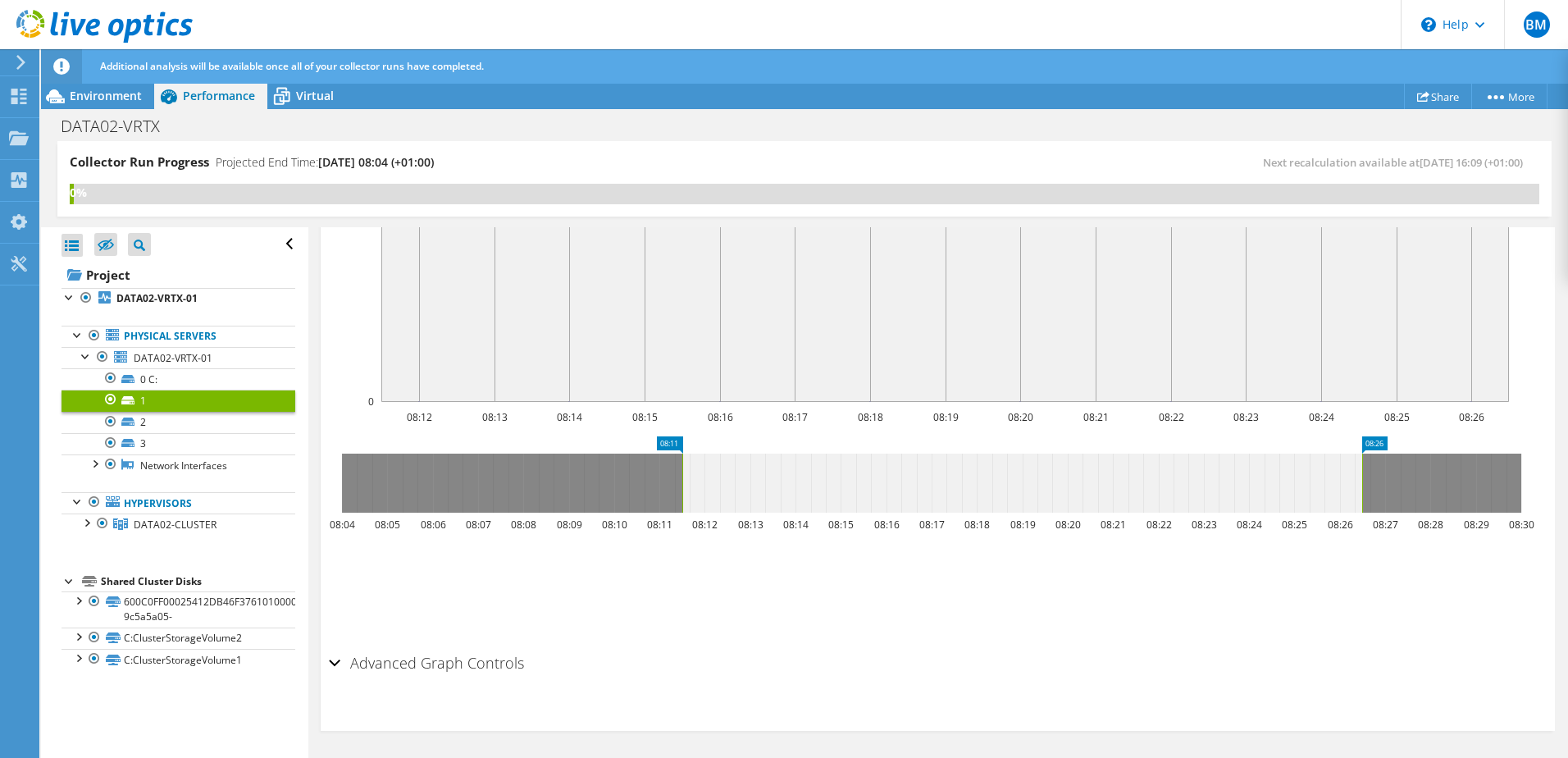
scroll to position [450, 0]
click at [162, 366] on link "DATA02-VRTX-01" at bounding box center [179, 357] width 233 height 21
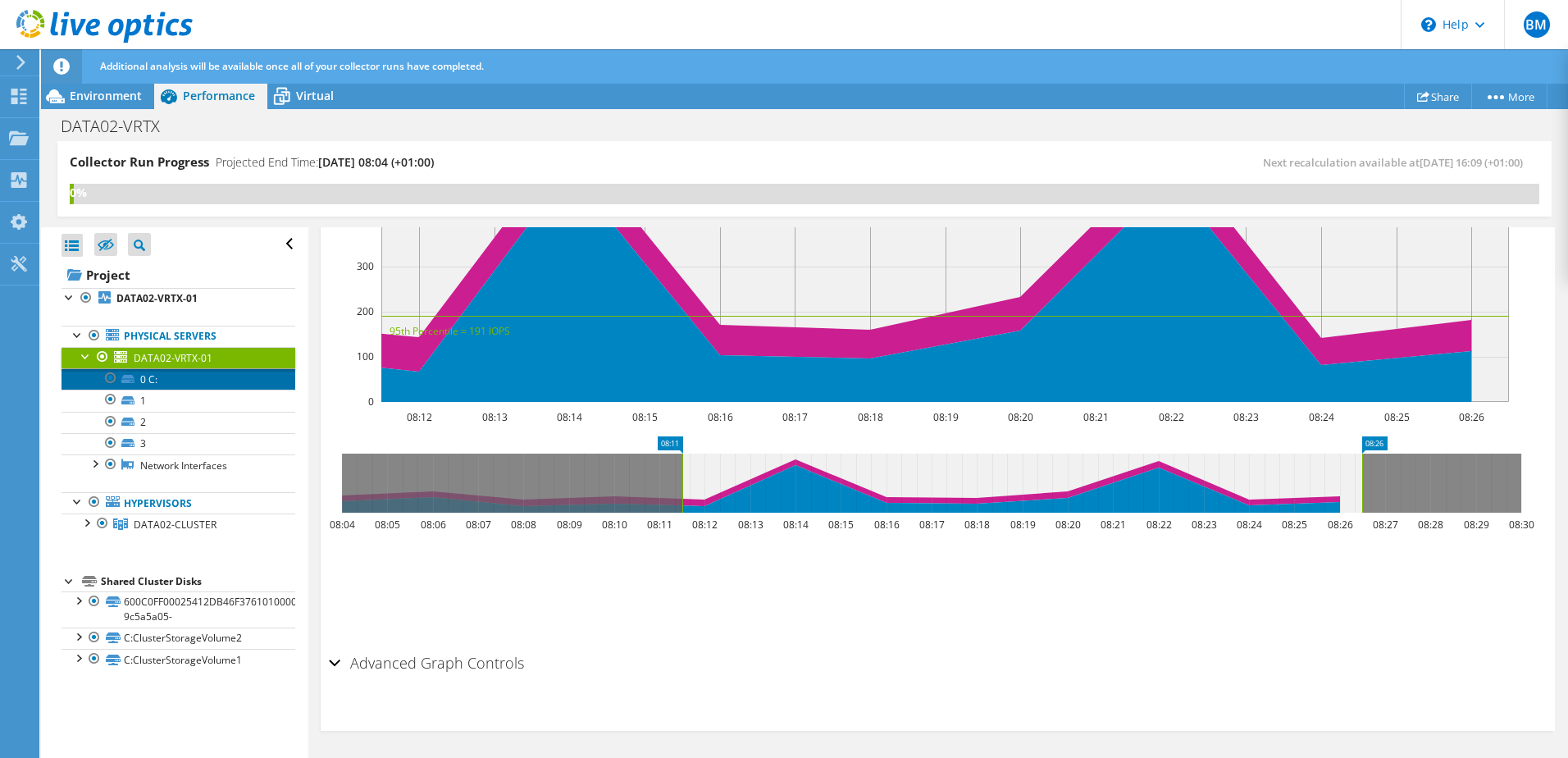
click at [157, 383] on link "0 C:" at bounding box center [179, 379] width 233 height 21
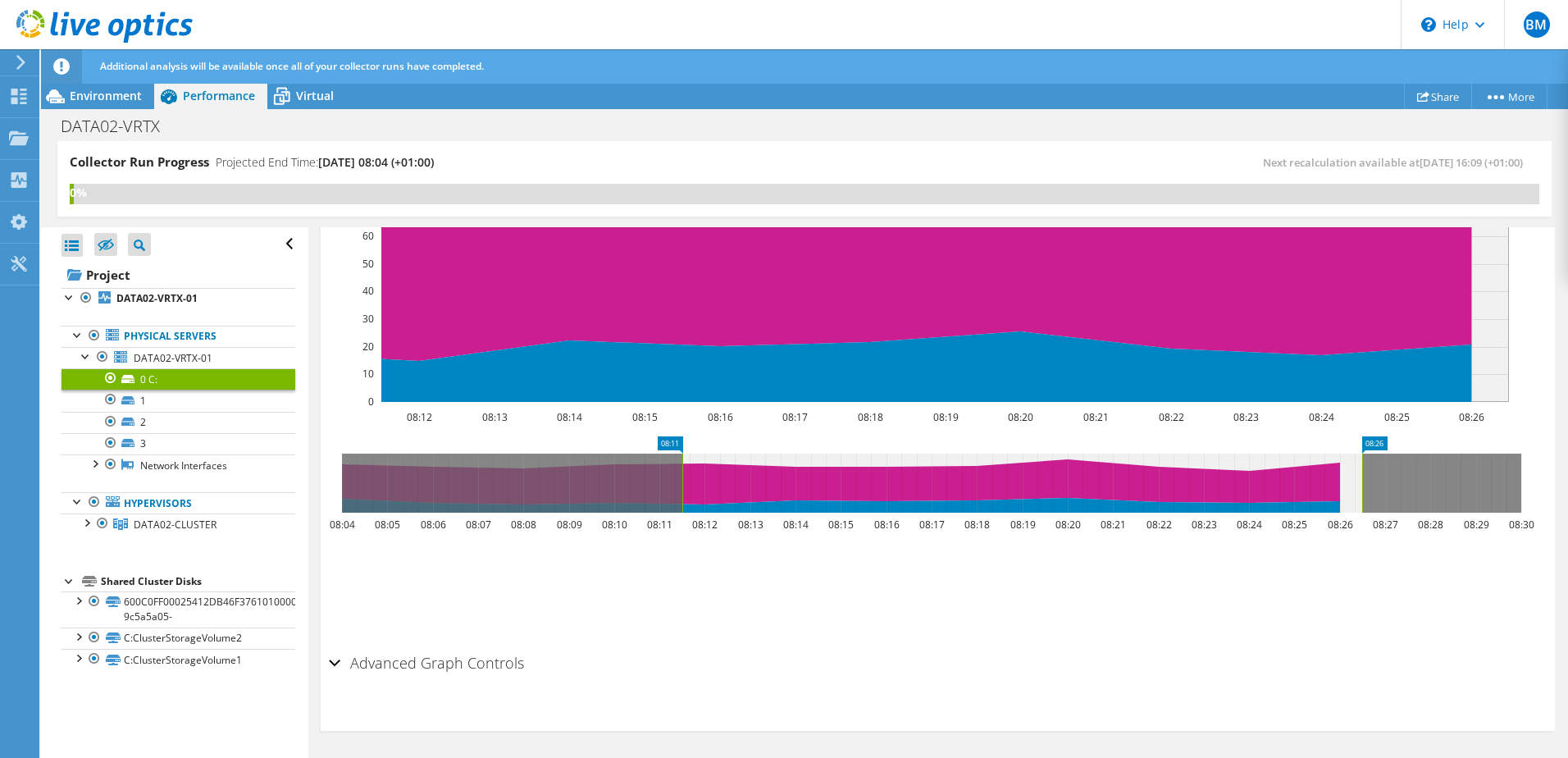
scroll to position [122, 0]
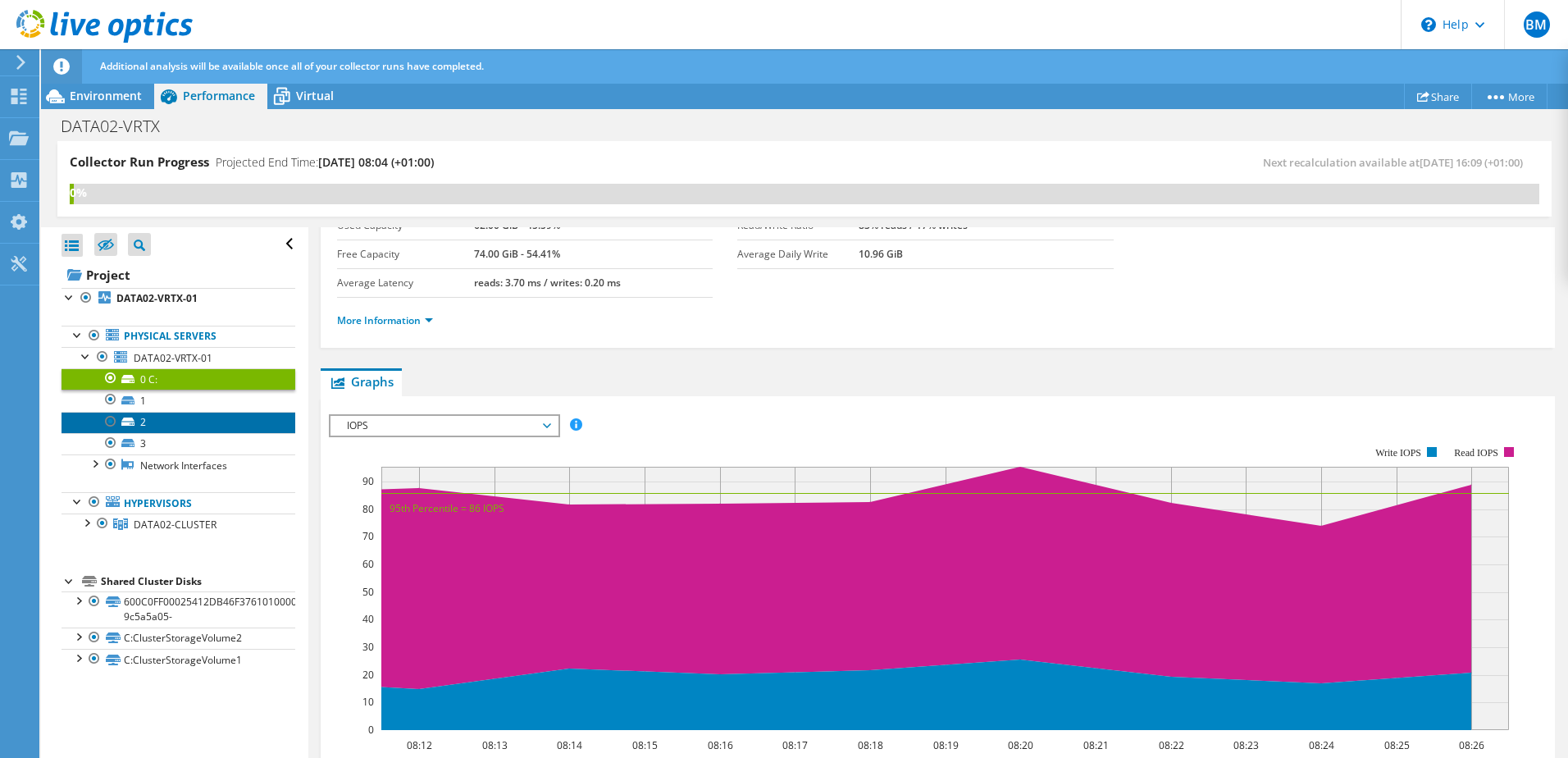
click at [139, 416] on link "2" at bounding box center [179, 423] width 233 height 21
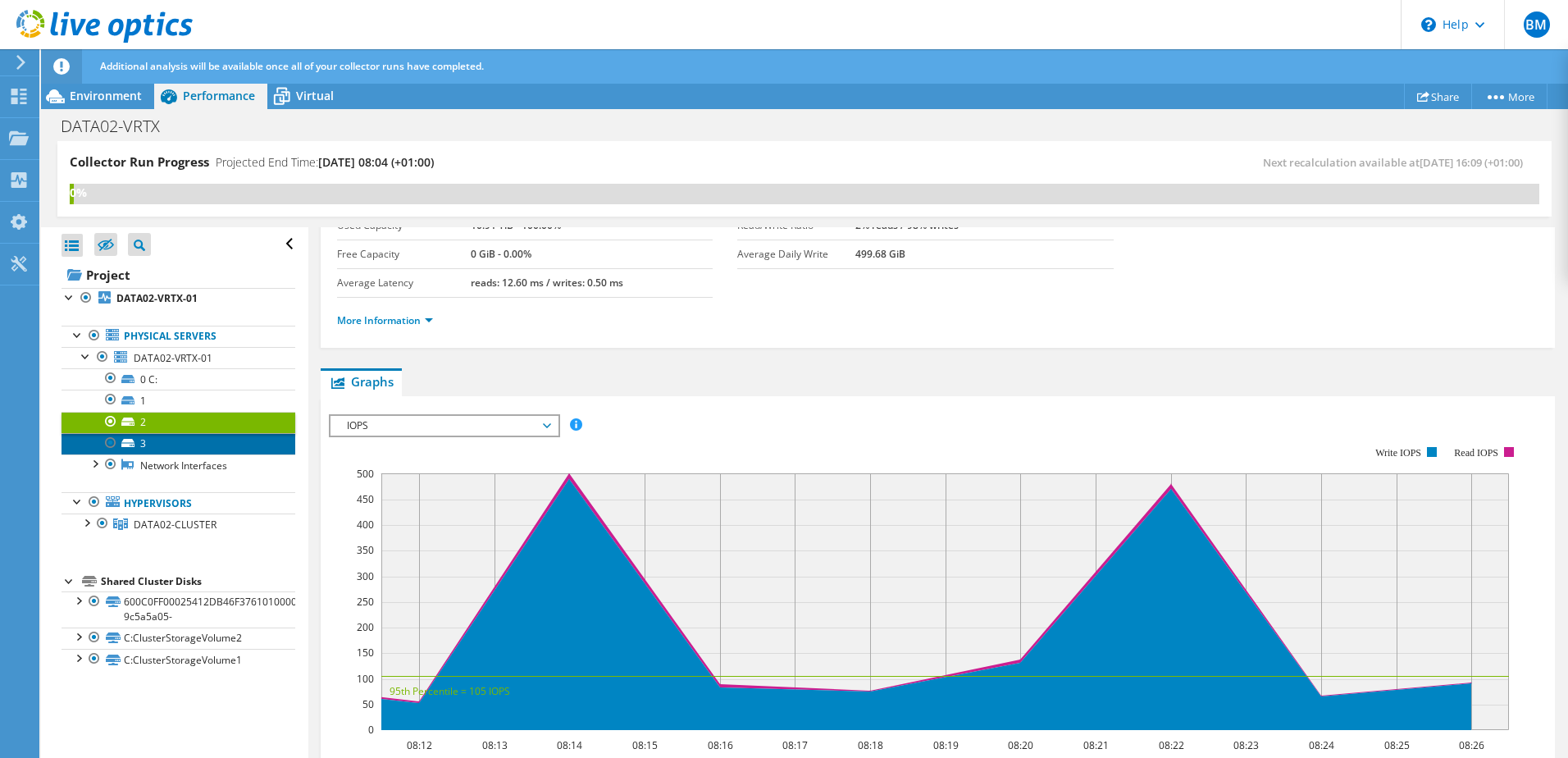
click at [150, 440] on link "3" at bounding box center [179, 443] width 233 height 21
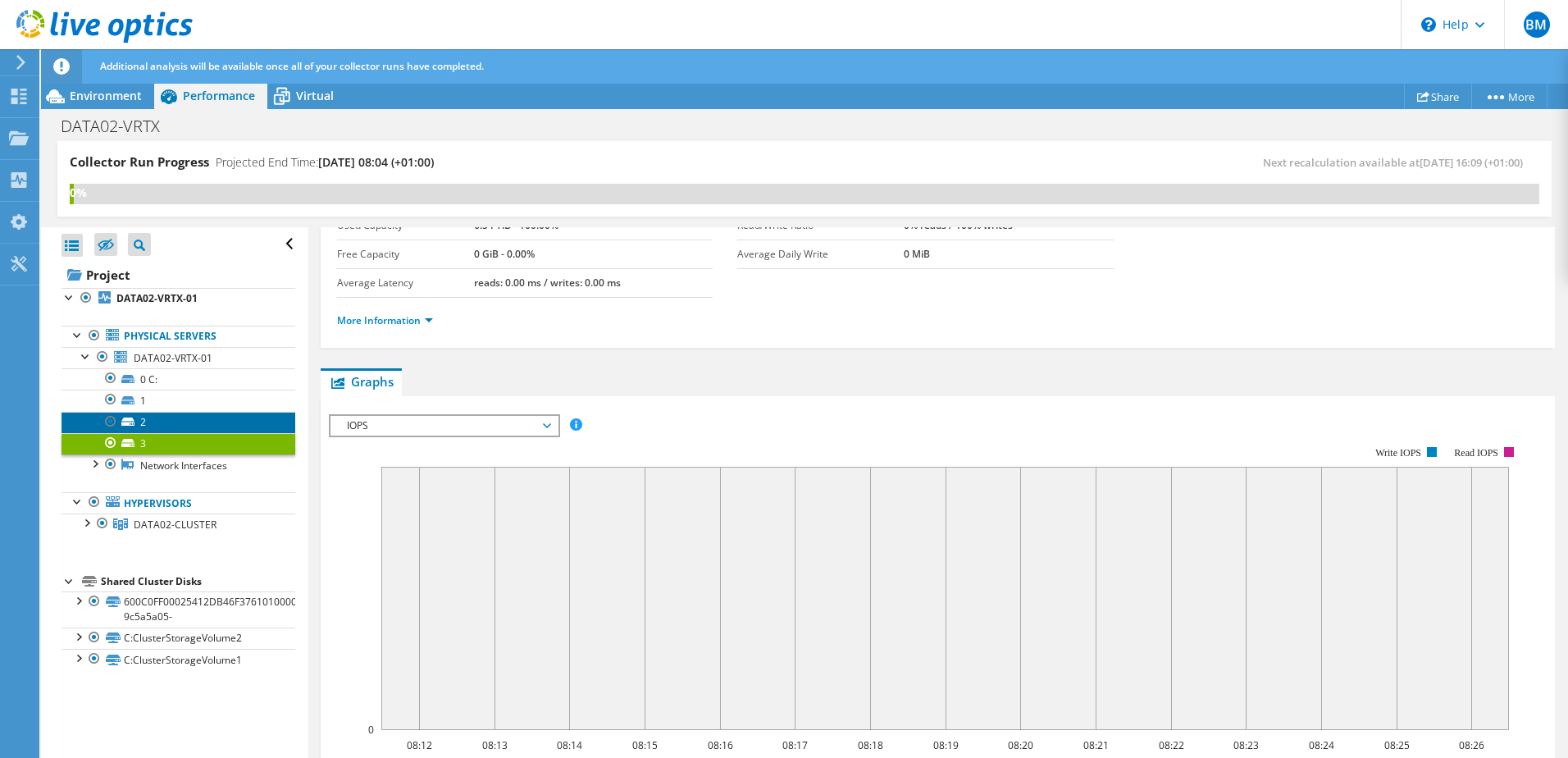
click at [150, 429] on link "2" at bounding box center [179, 423] width 233 height 21
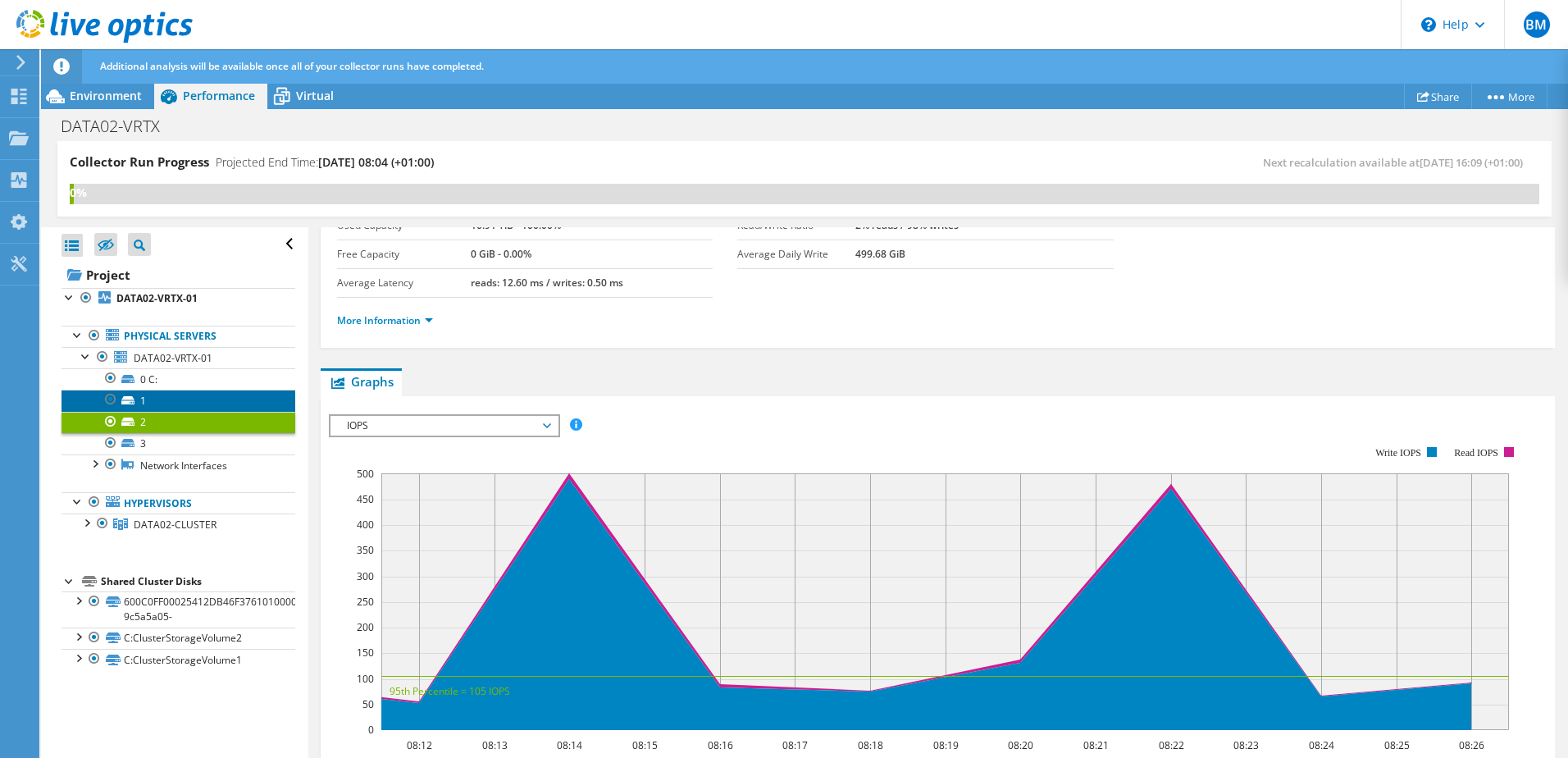
click at [152, 392] on link "1" at bounding box center [179, 400] width 233 height 21
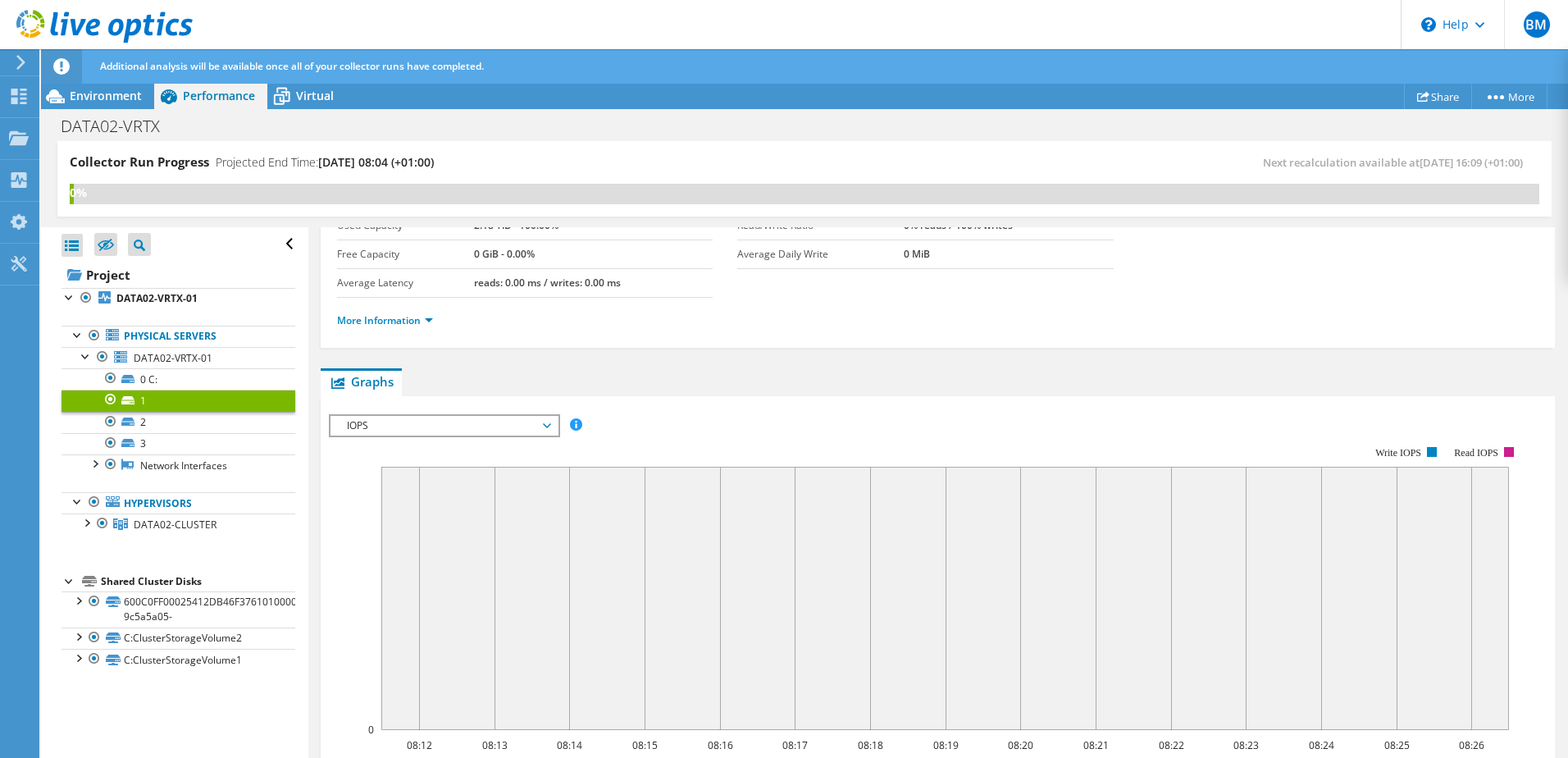
click at [153, 409] on link "1" at bounding box center [179, 400] width 233 height 21
click at [88, 469] on div at bounding box center [94, 463] width 17 height 17
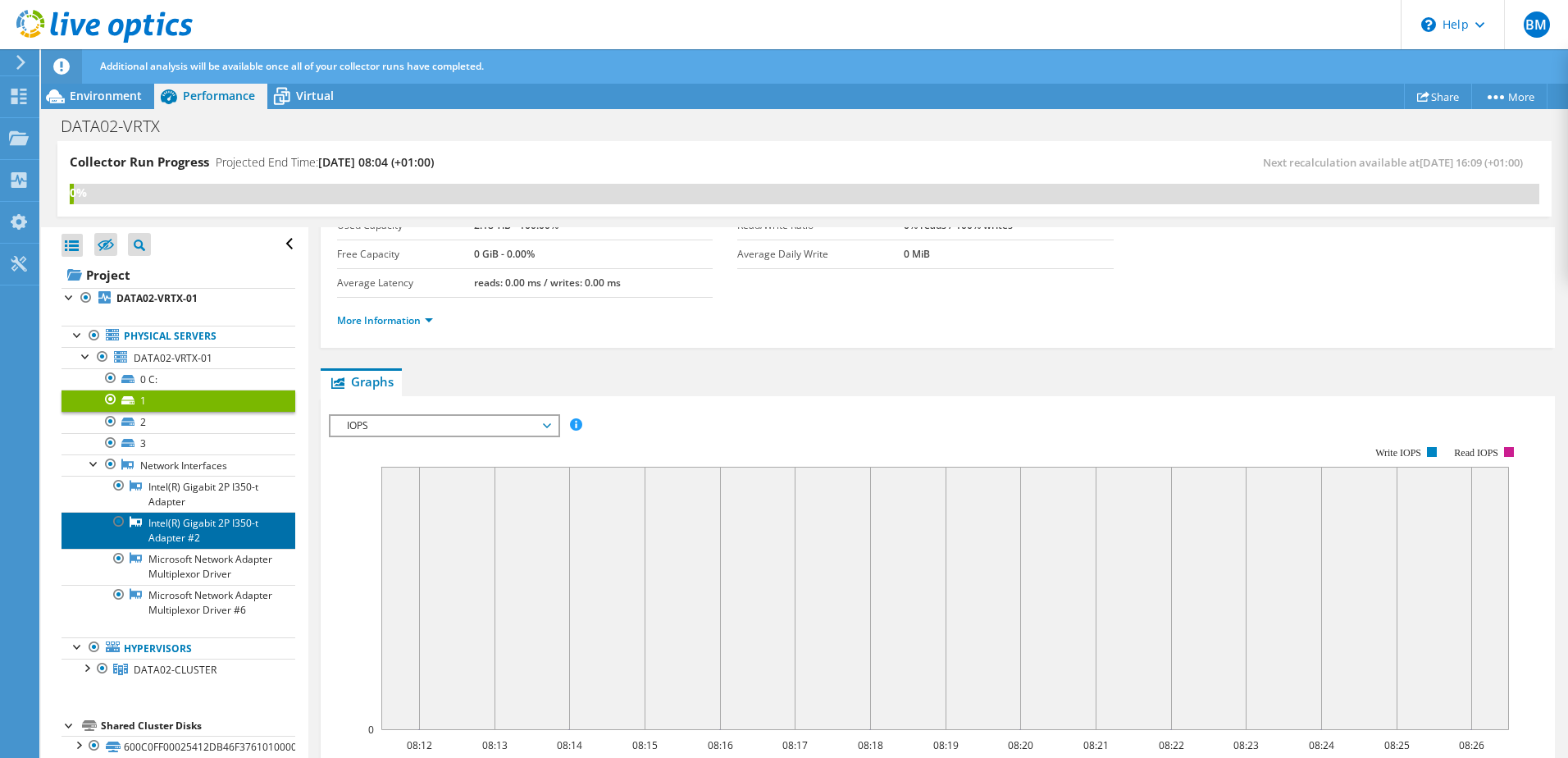
click at [204, 513] on link "Intel(R) Gigabit 2P I350-t Adapter #2" at bounding box center [179, 530] width 233 height 36
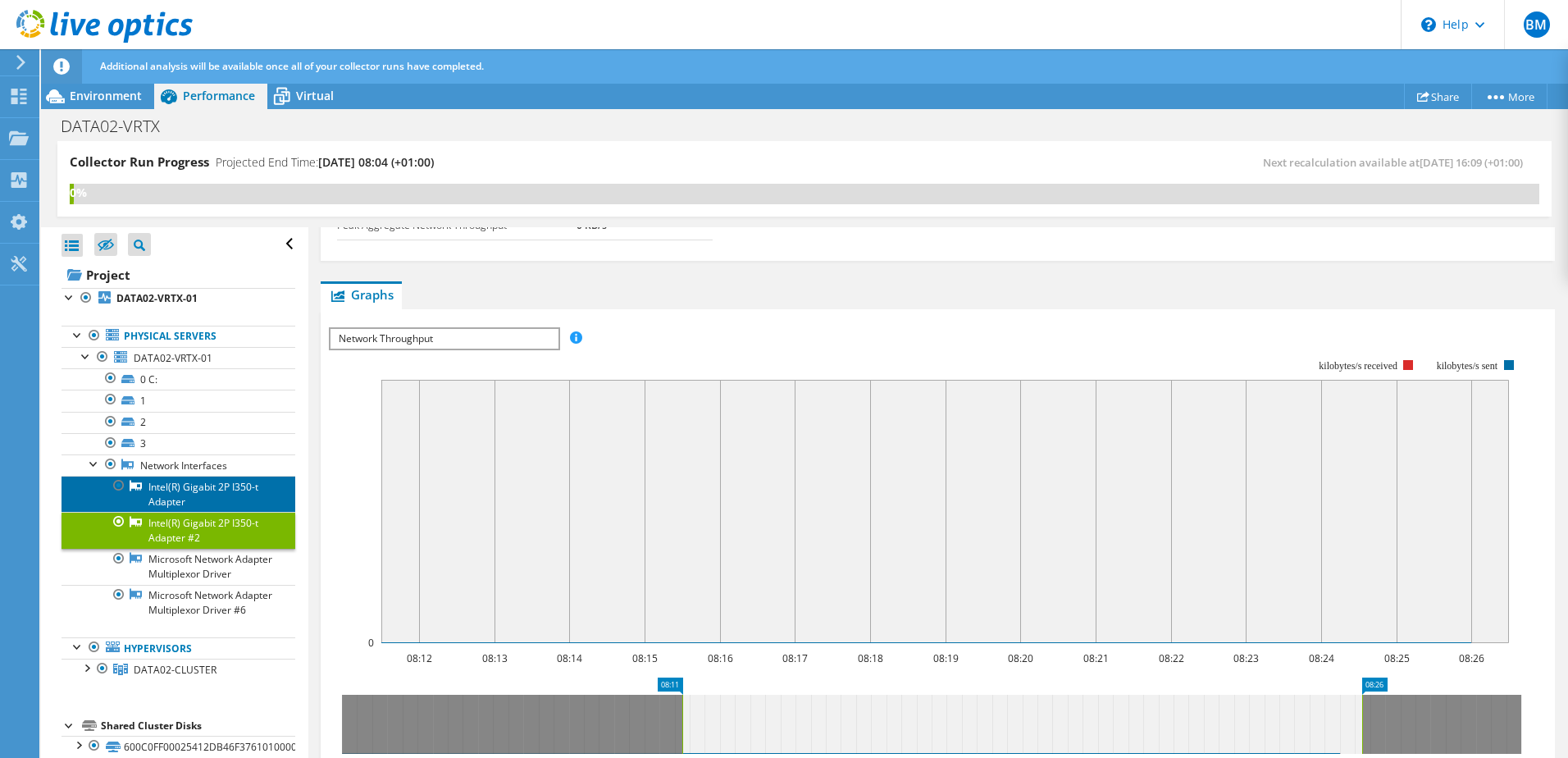
click at [202, 486] on link "Intel(R) Gigabit 2P I350-t Adapter" at bounding box center [179, 493] width 233 height 36
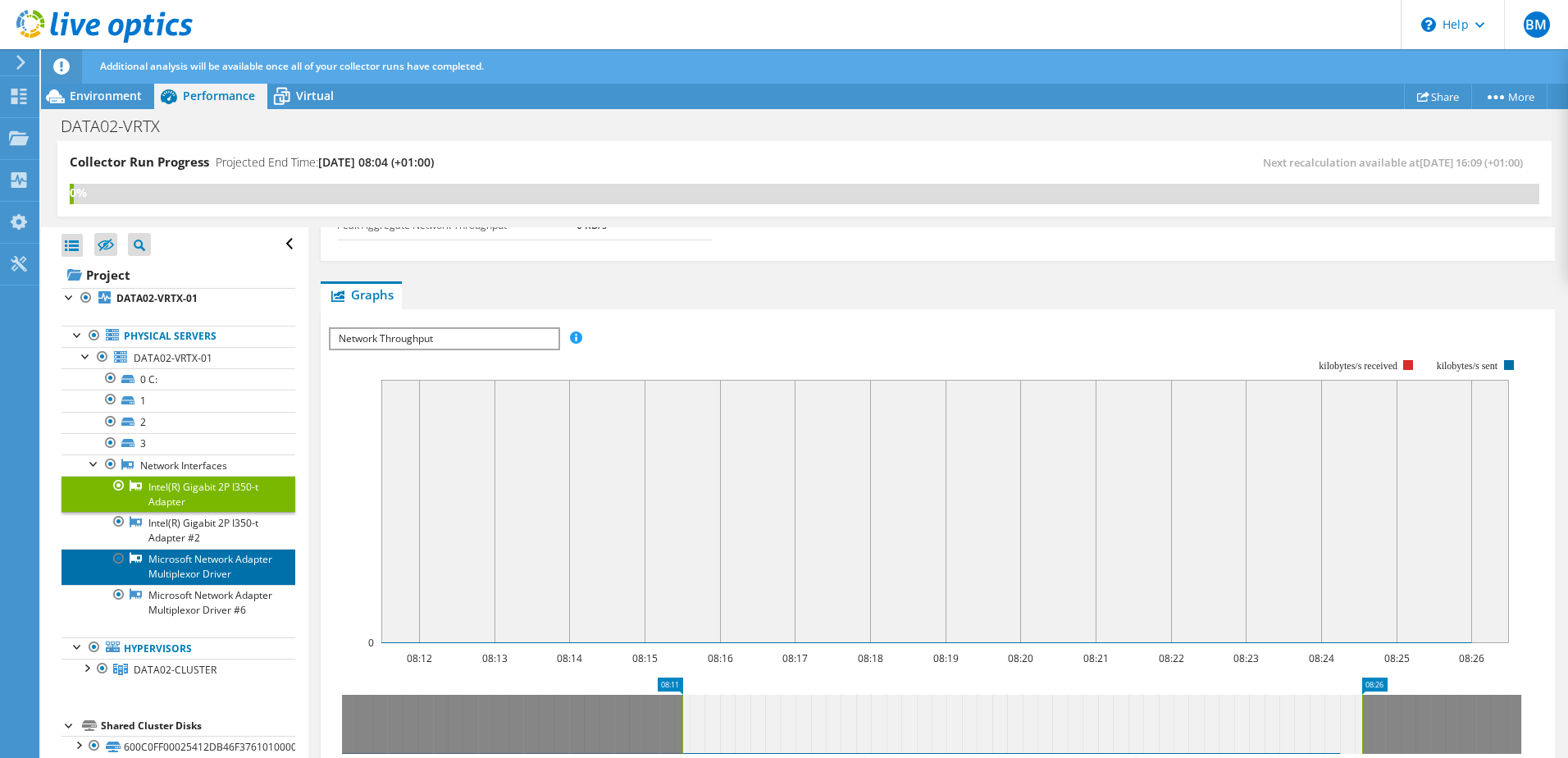
click at [190, 572] on link "Microsoft Network Adapter Multiplexor Driver" at bounding box center [179, 566] width 233 height 36
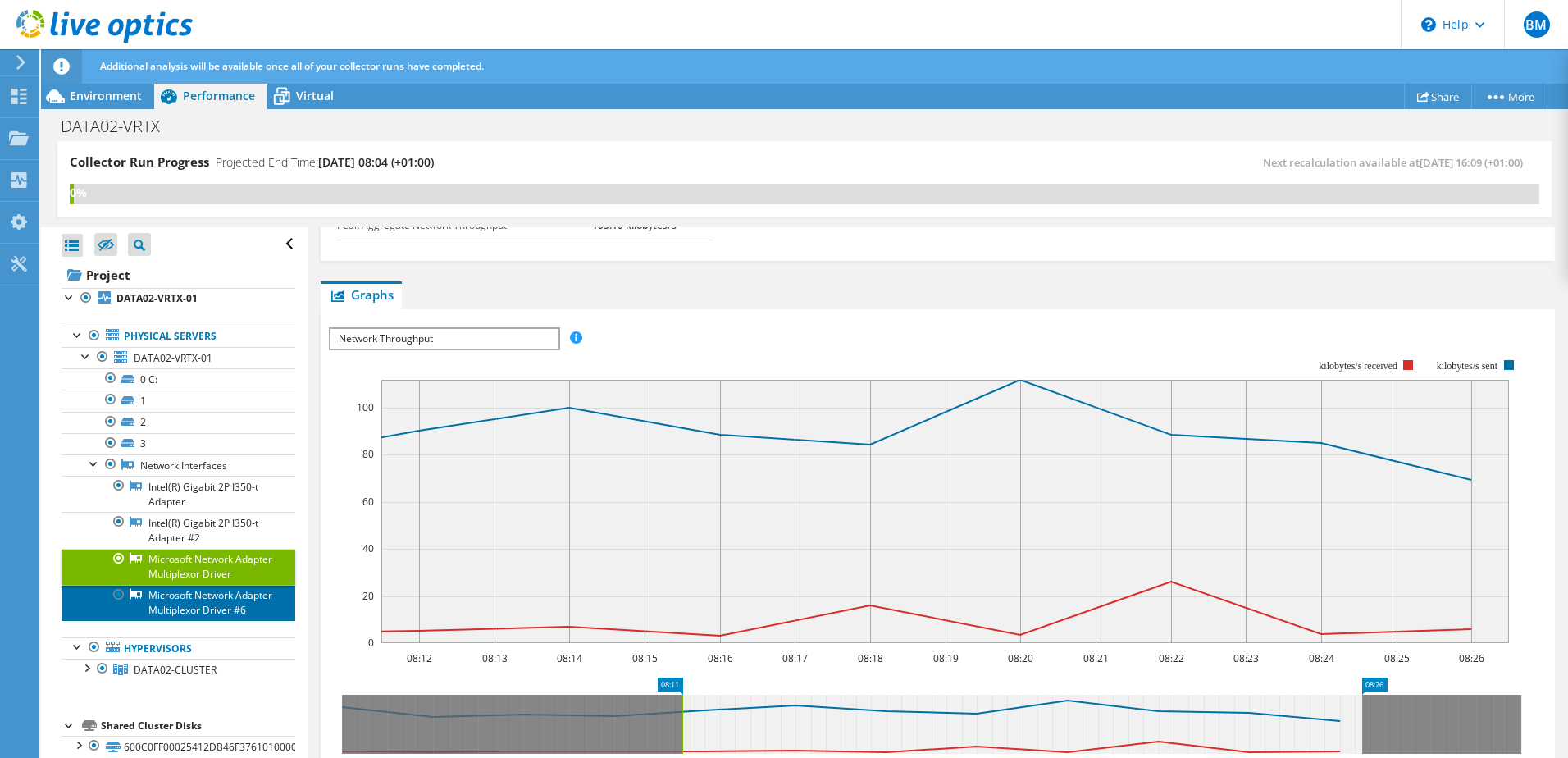
click at [185, 620] on link "Microsoft Network Adapter Multiplexor Driver #6" at bounding box center [179, 602] width 233 height 36
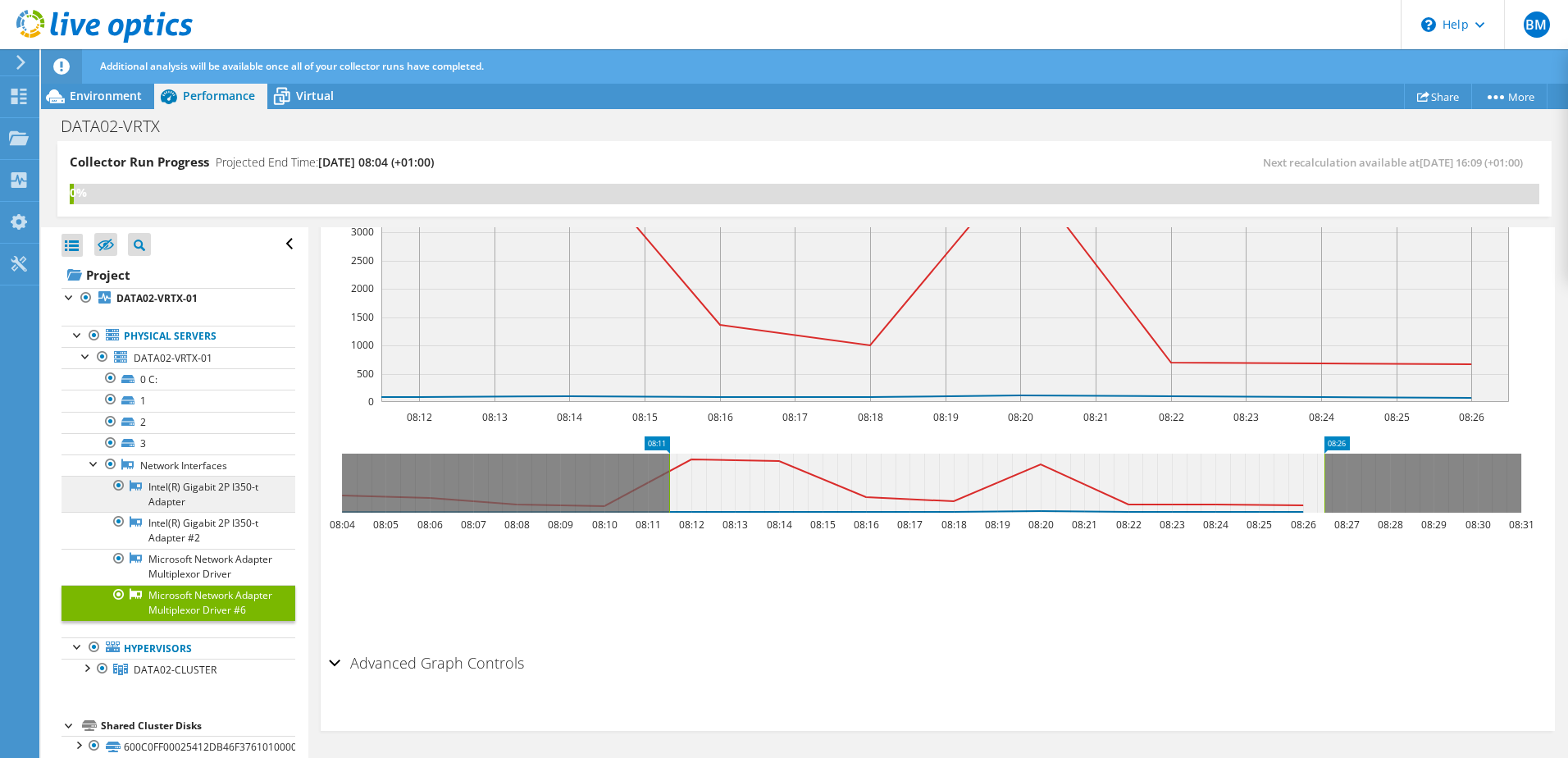
scroll to position [105, 0]
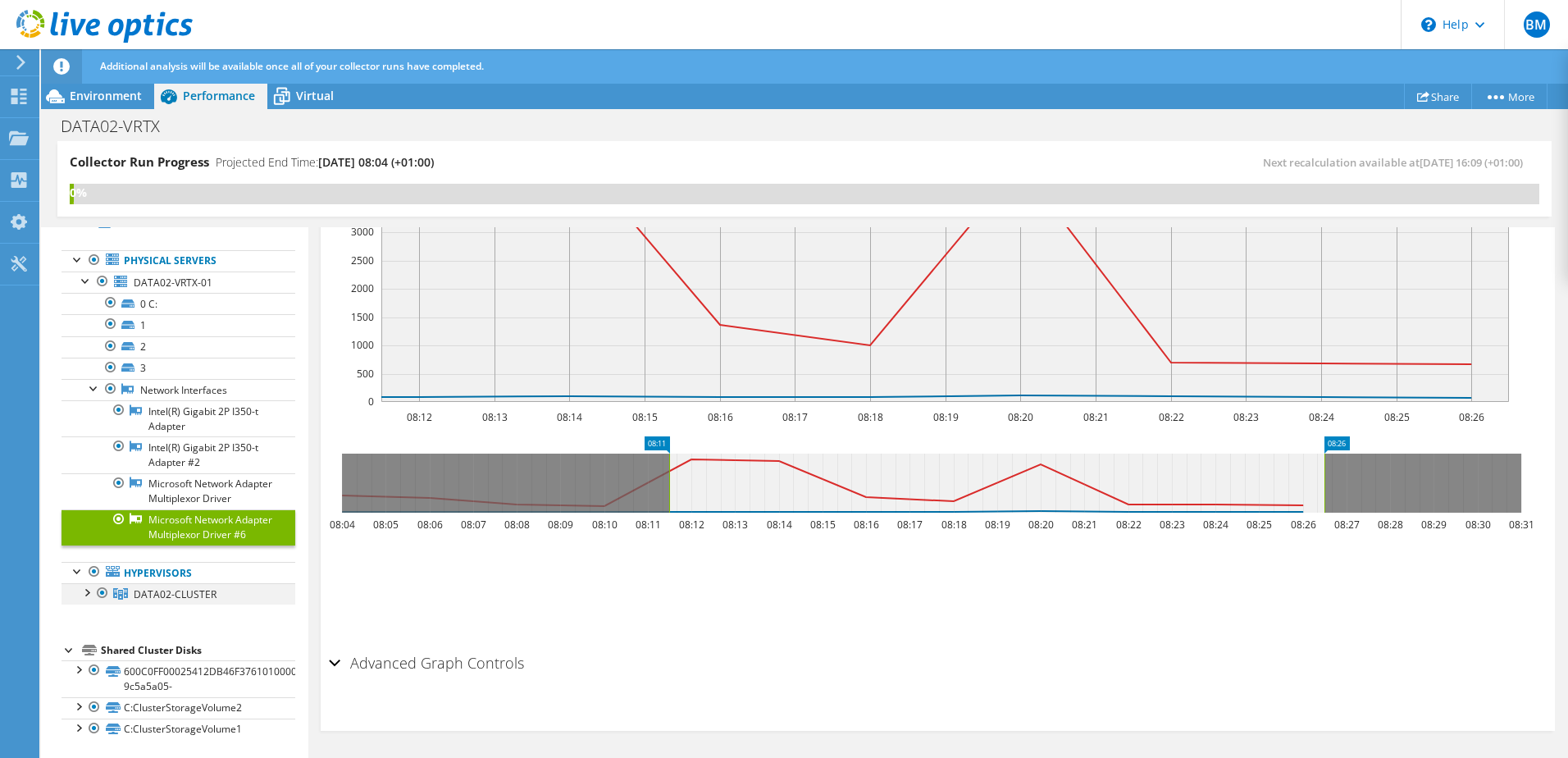
click at [85, 591] on div at bounding box center [85, 592] width 17 height 17
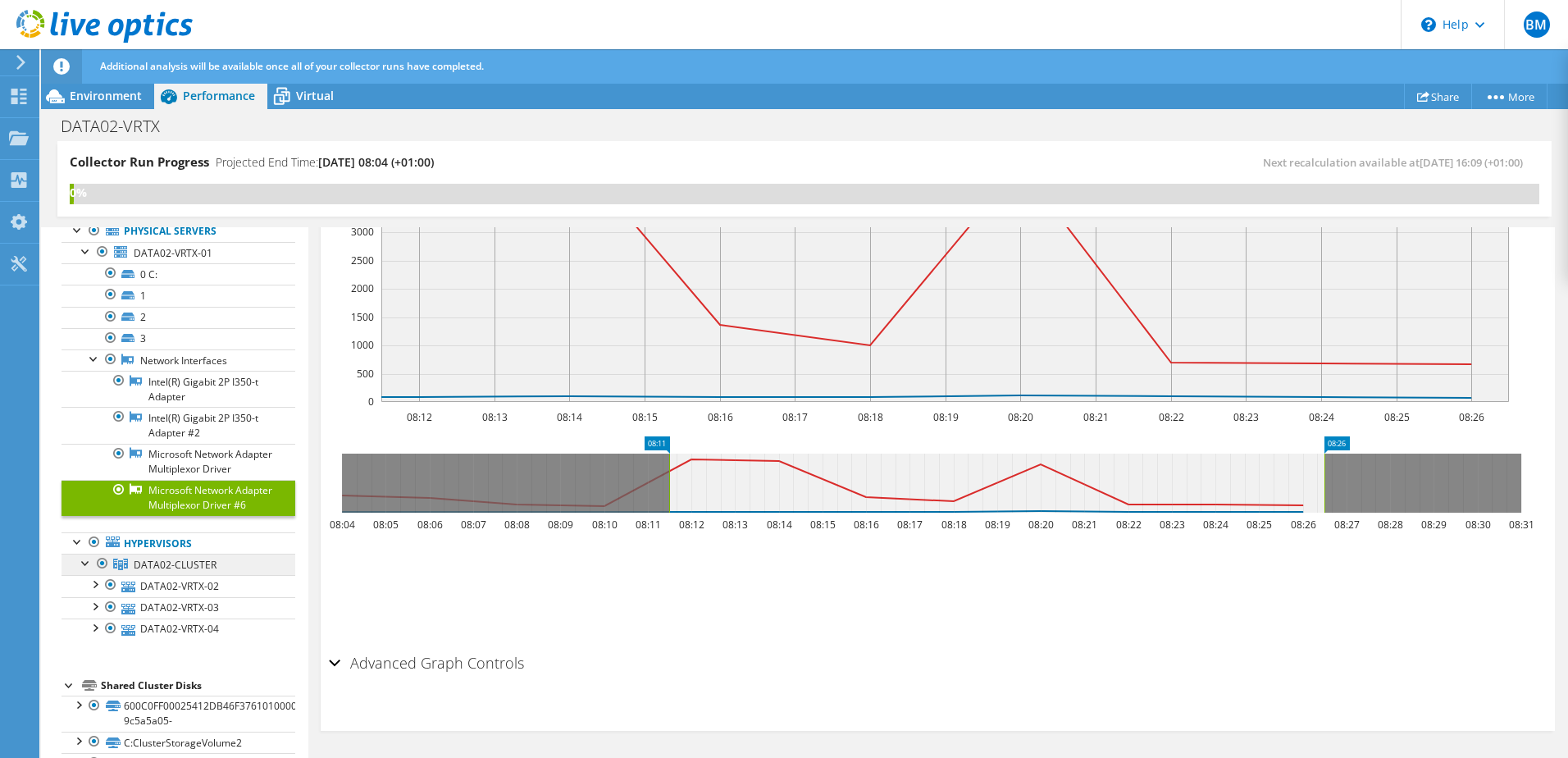
click at [162, 572] on span "DATA02-CLUSTER" at bounding box center [174, 565] width 83 height 14
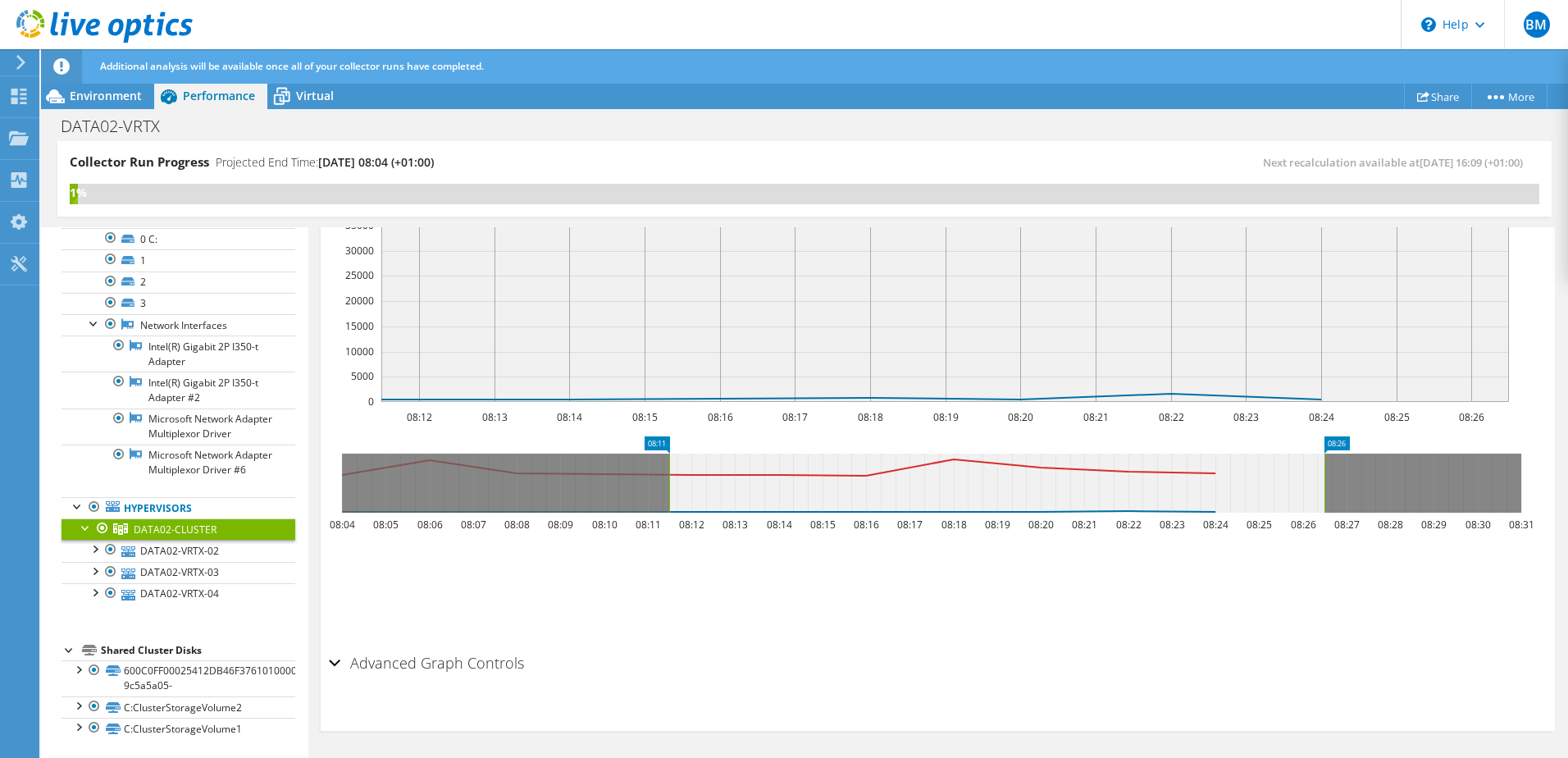
scroll to position [0, 0]
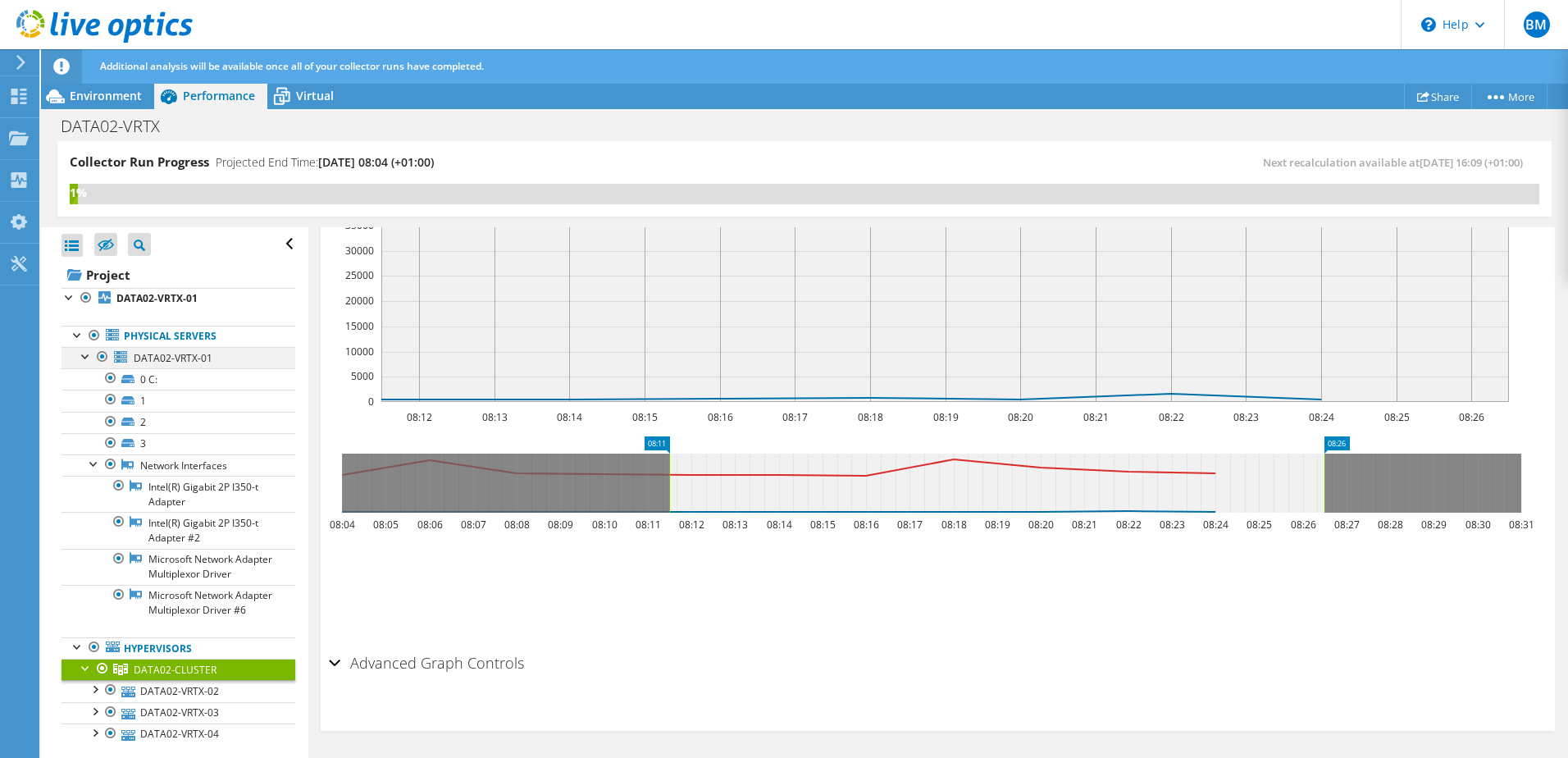
click at [91, 357] on div at bounding box center [85, 355] width 17 height 17
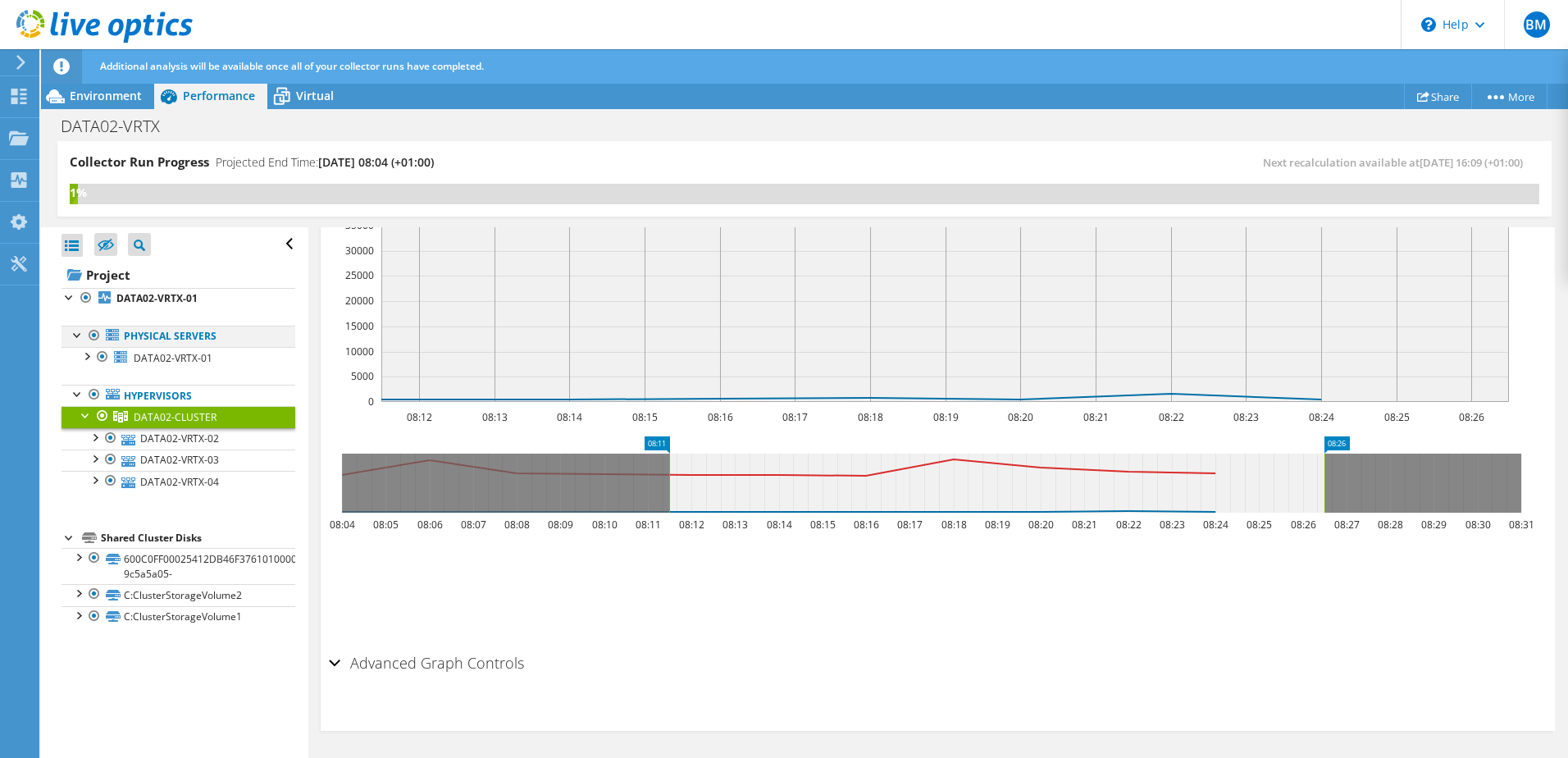
click at [77, 335] on div at bounding box center [78, 334] width 17 height 17
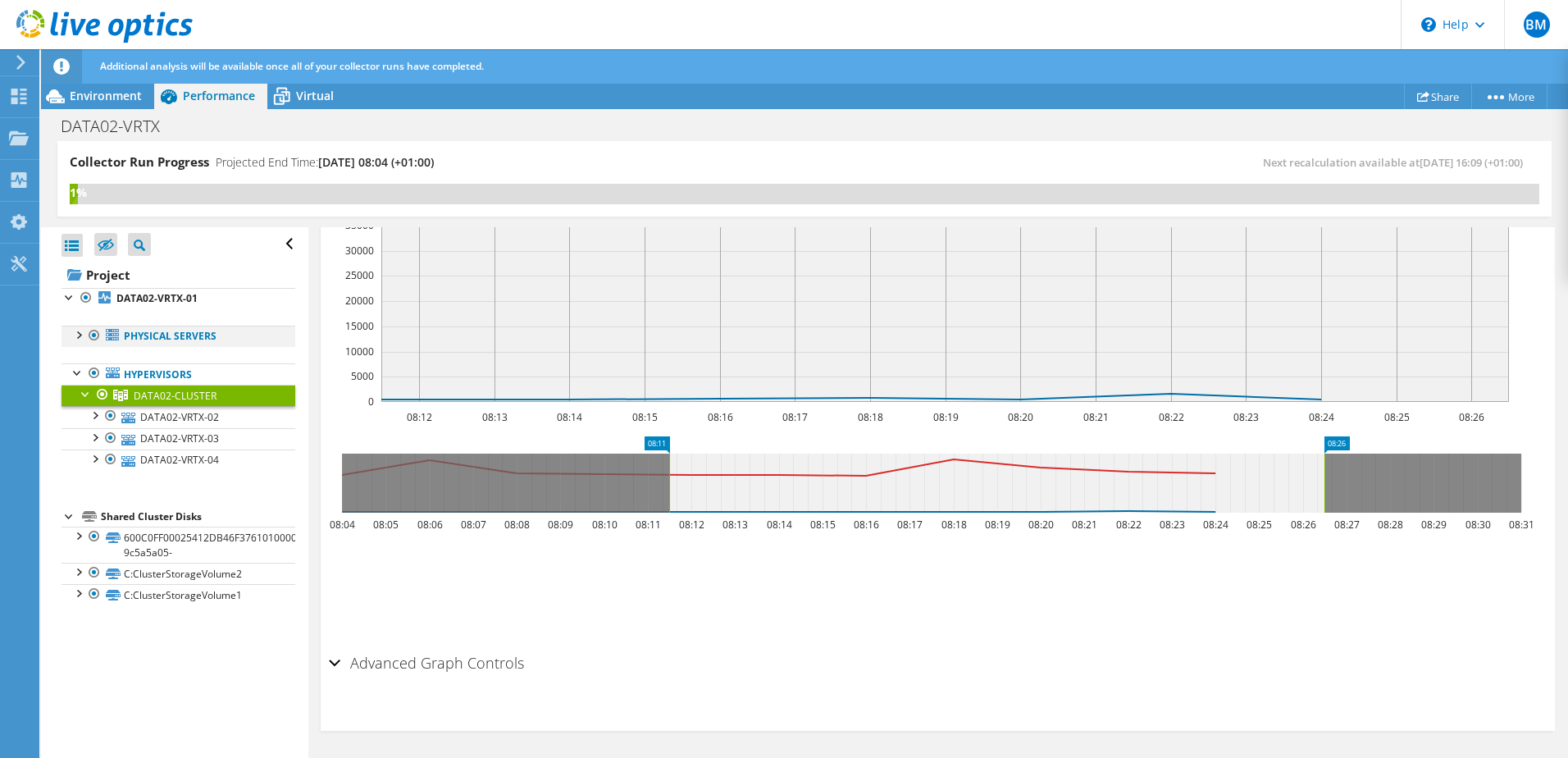
click at [77, 335] on div at bounding box center [78, 334] width 17 height 17
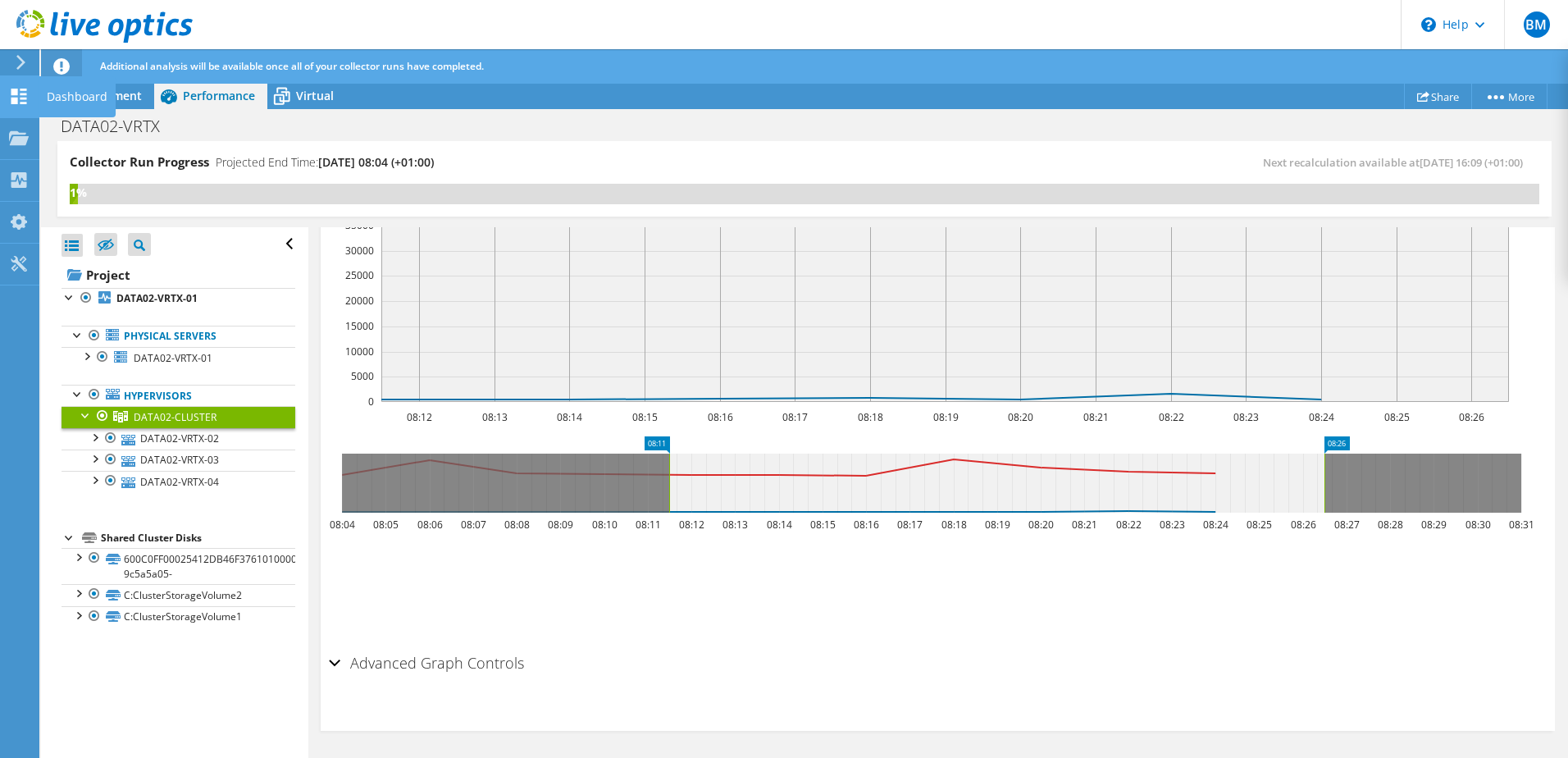
click at [21, 99] on use at bounding box center [19, 97] width 16 height 16
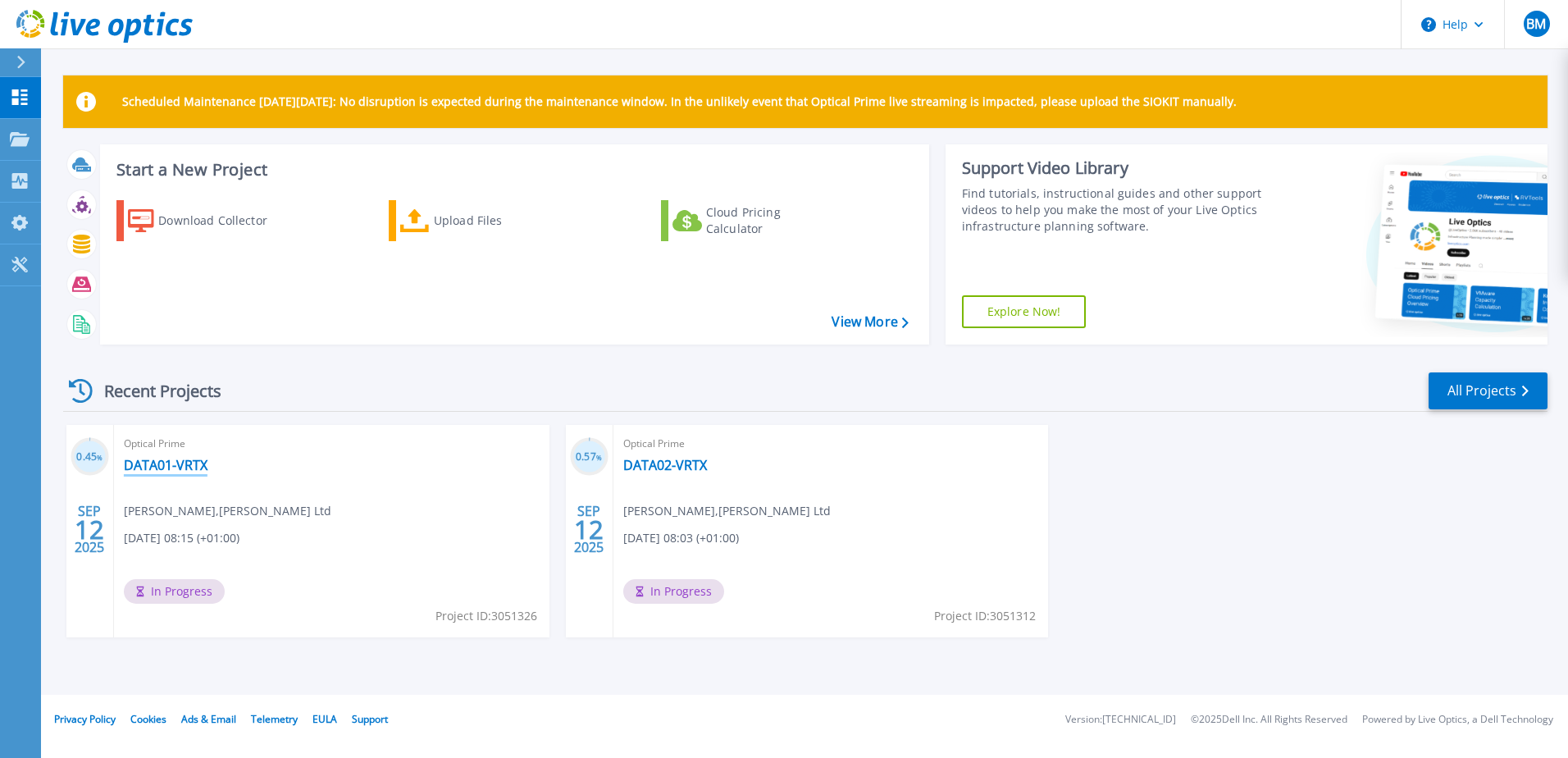
click at [175, 460] on link "DATA01-VRTX" at bounding box center [166, 464] width 84 height 17
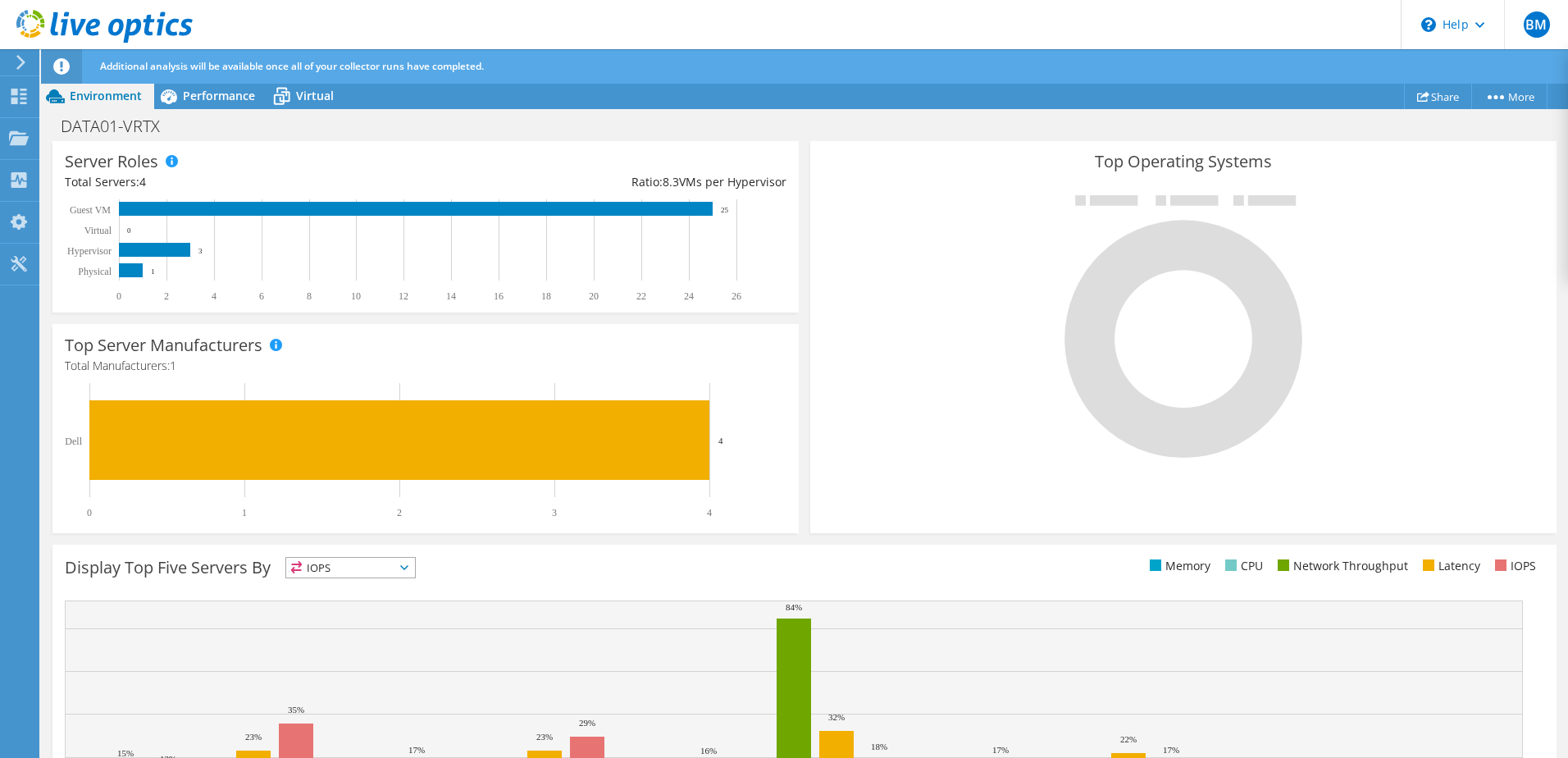
scroll to position [433, 0]
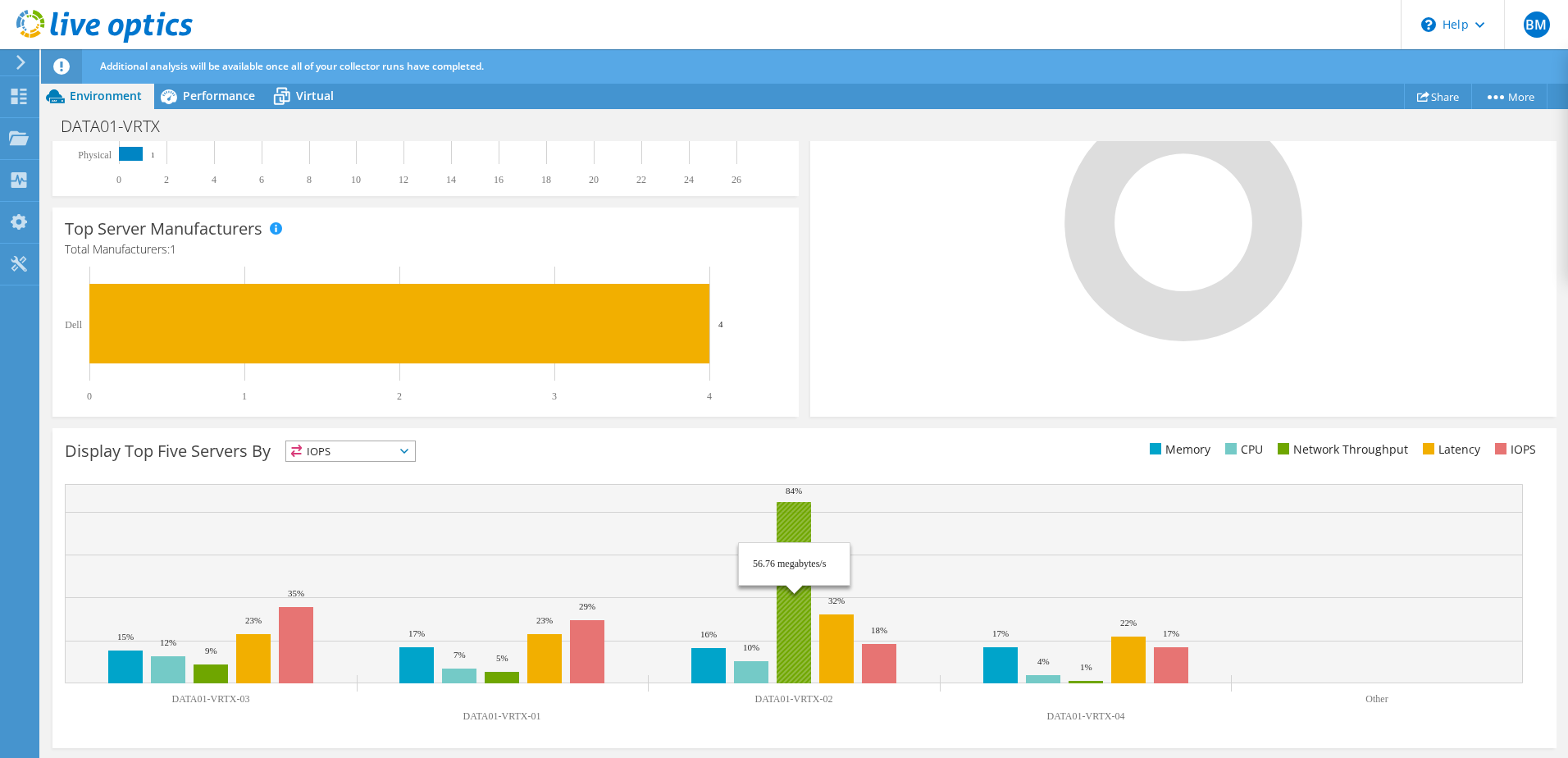
click at [791, 627] on rect at bounding box center [794, 592] width 35 height 181
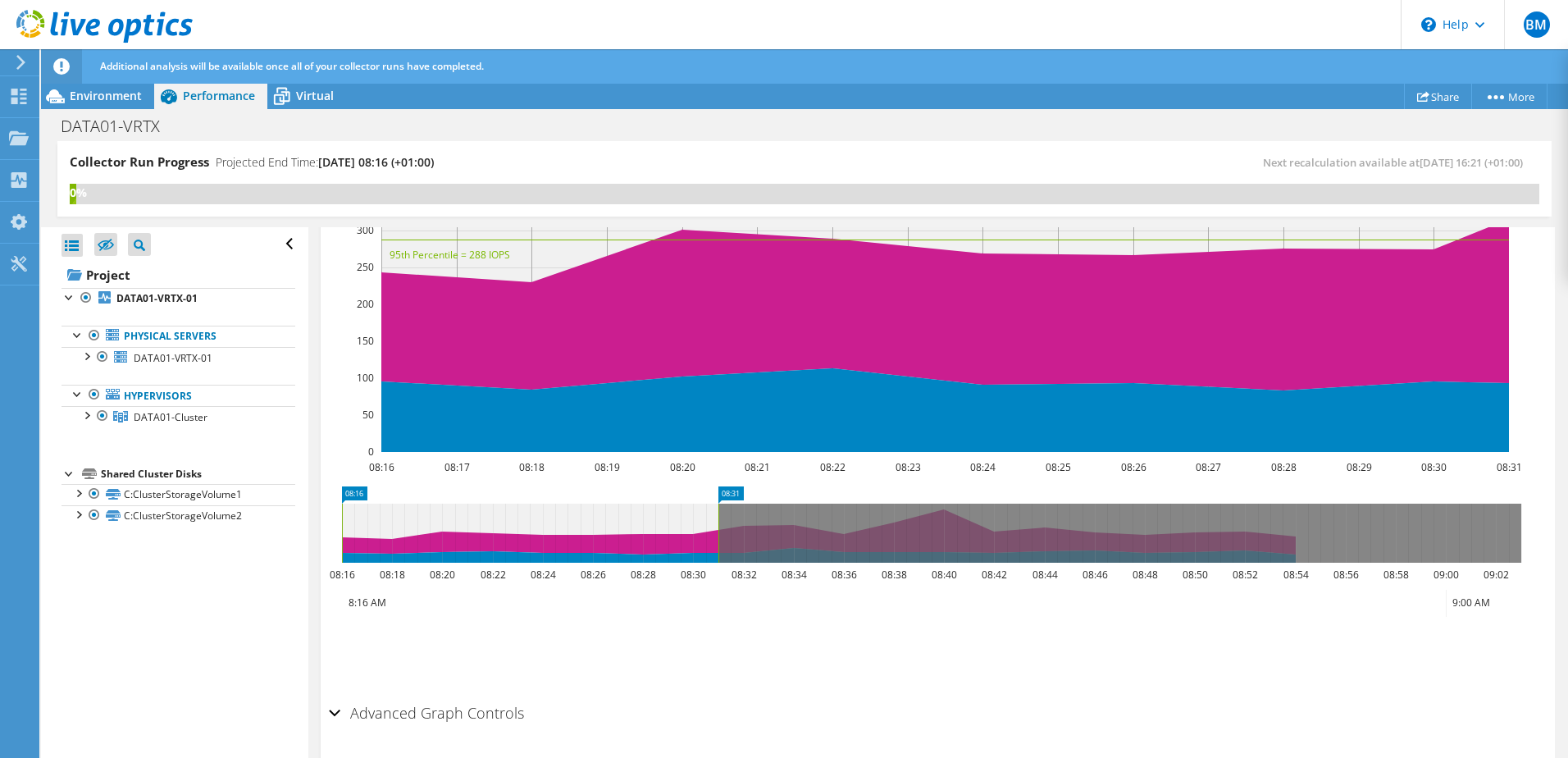
scroll to position [1166, 0]
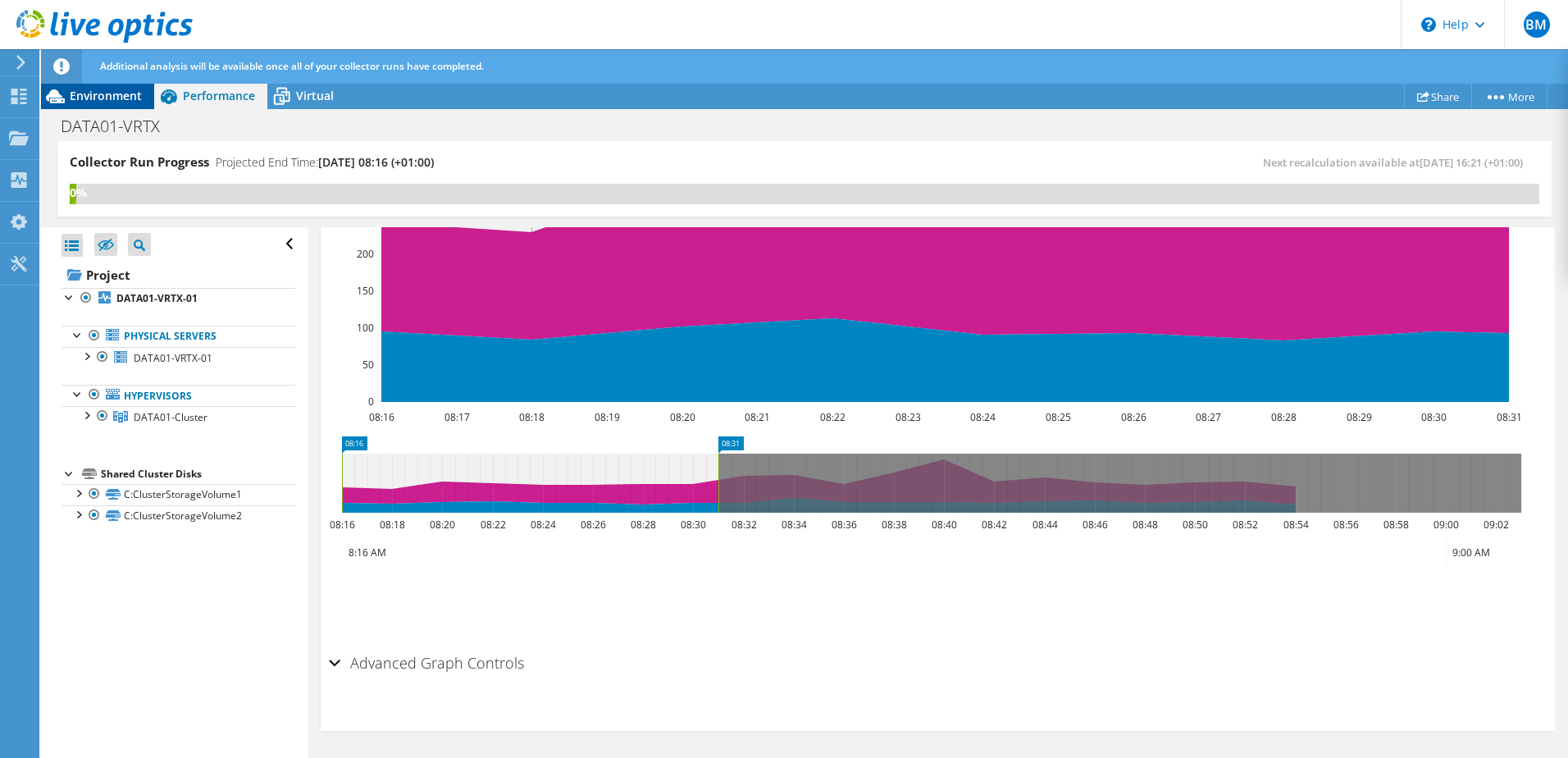
click at [112, 105] on div "Environment" at bounding box center [98, 96] width 113 height 26
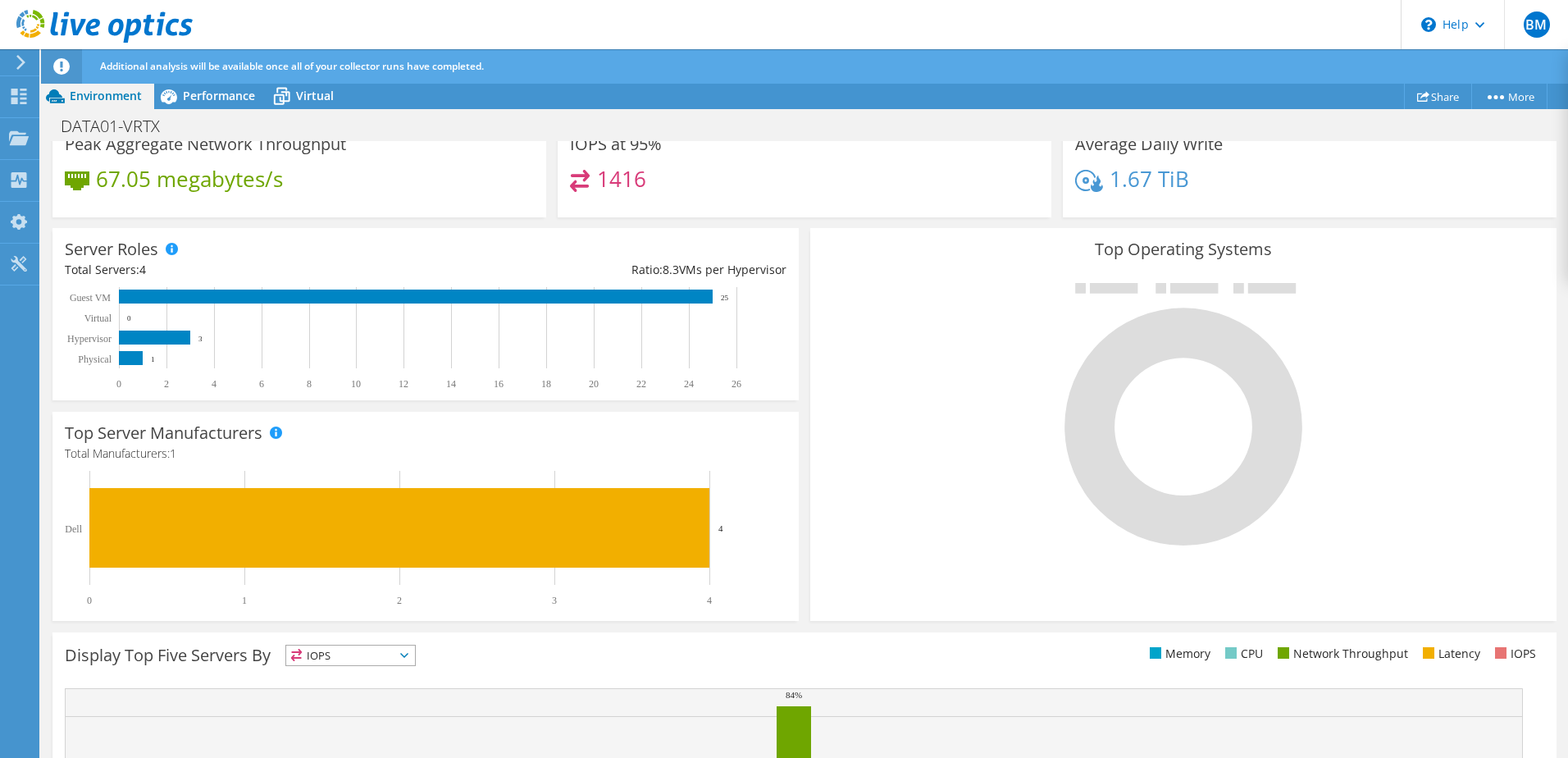
scroll to position [433, 0]
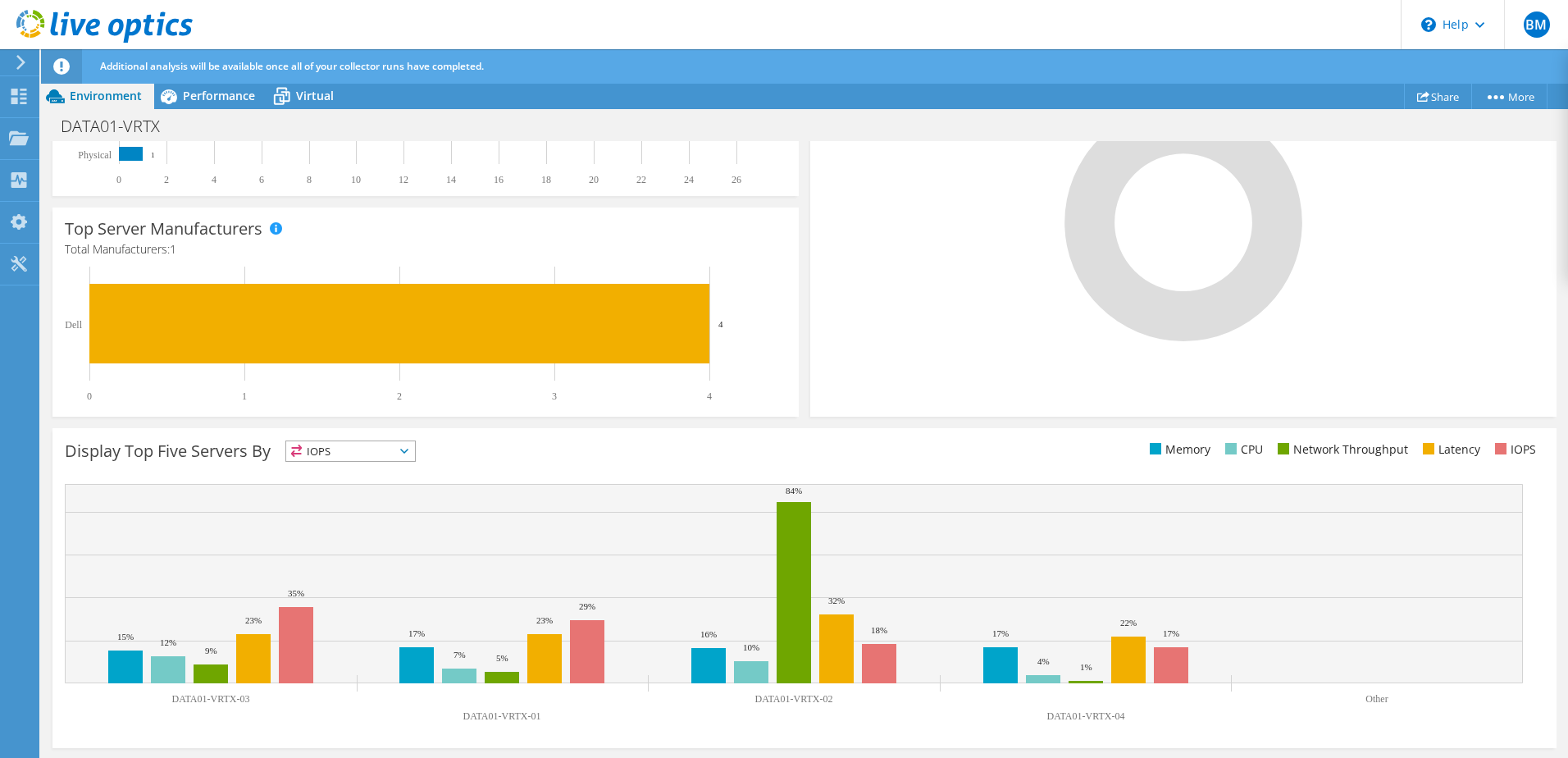
click at [320, 457] on span "IOPS" at bounding box center [351, 451] width 129 height 20
click at [355, 493] on li "Memory" at bounding box center [351, 496] width 129 height 23
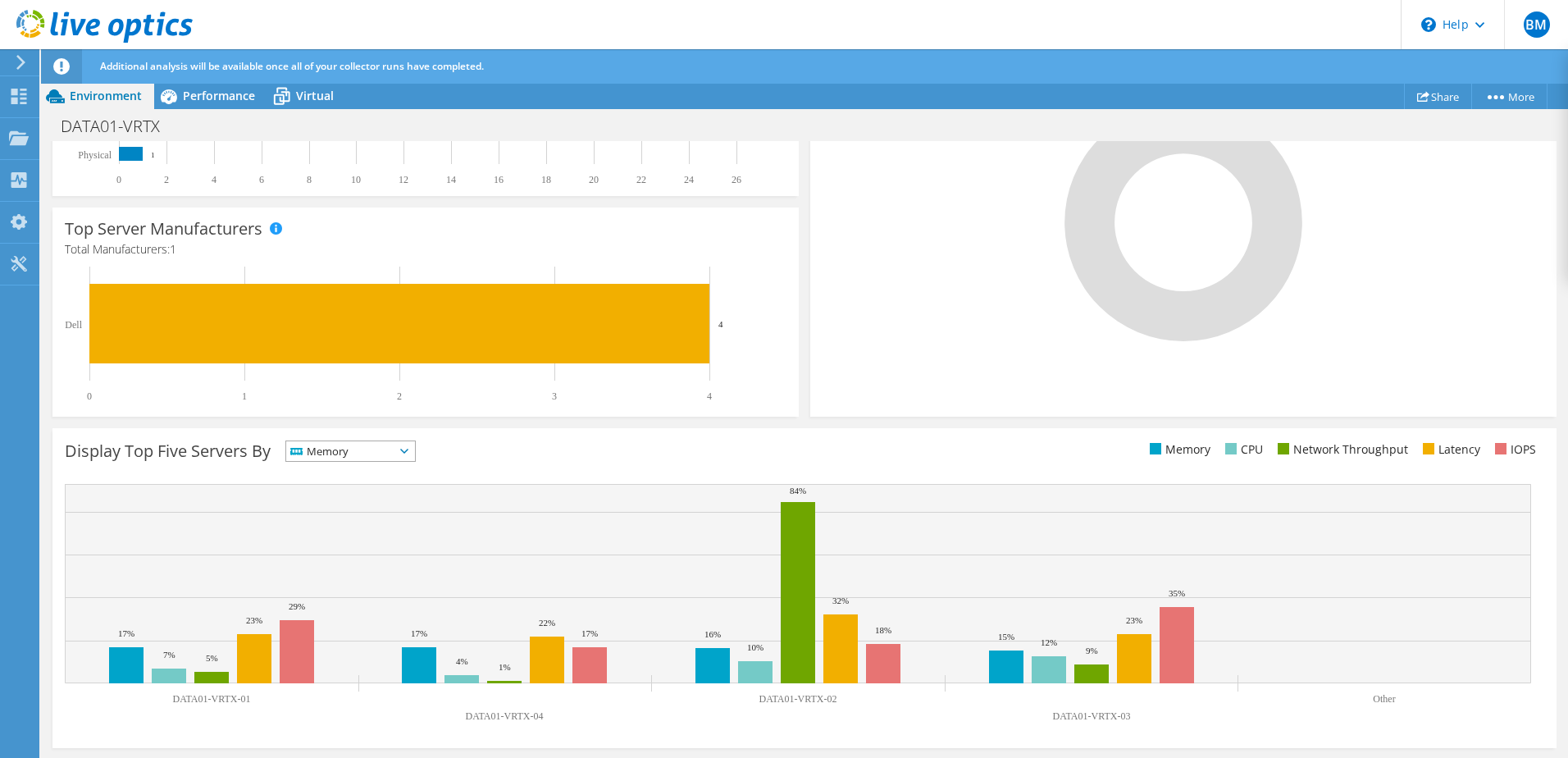
click at [358, 450] on span "Memory" at bounding box center [341, 451] width 108 height 20
click at [348, 510] on li "CPU" at bounding box center [351, 518] width 129 height 23
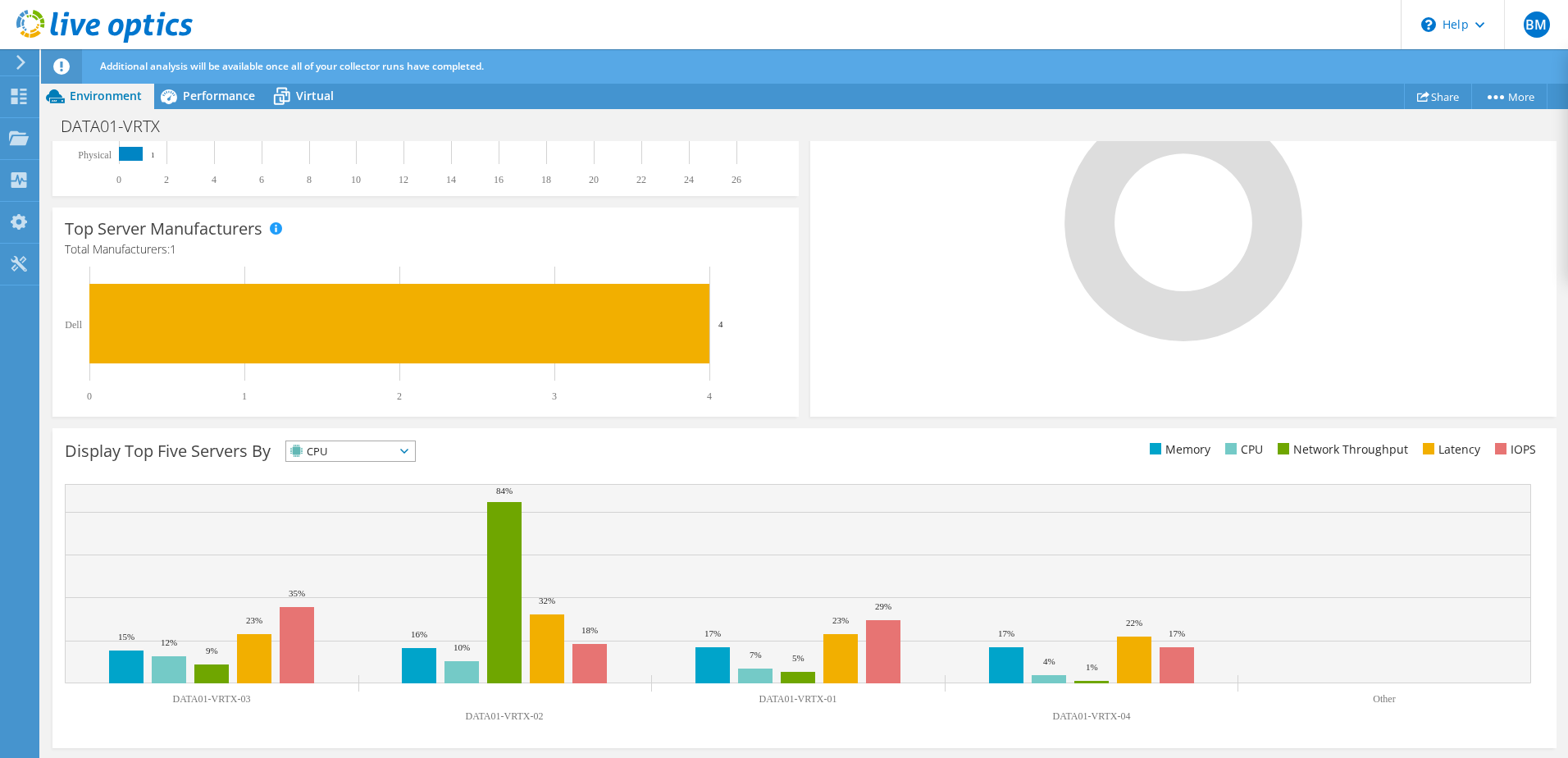
click at [337, 450] on span "CPU" at bounding box center [341, 451] width 108 height 20
click at [343, 540] on li "Network Throughput" at bounding box center [351, 541] width 129 height 23
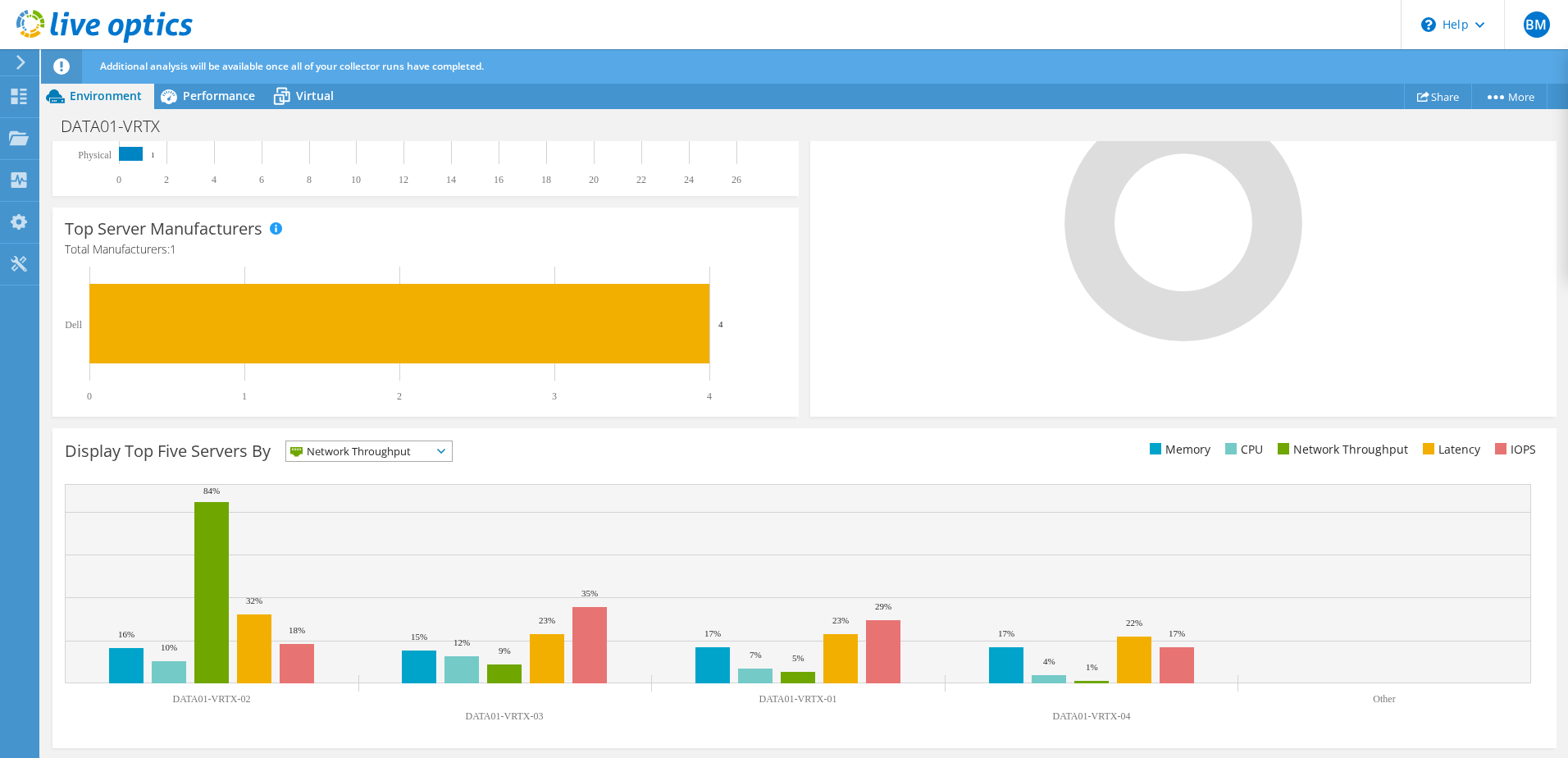
click at [365, 453] on span "Network Throughput" at bounding box center [359, 451] width 145 height 20
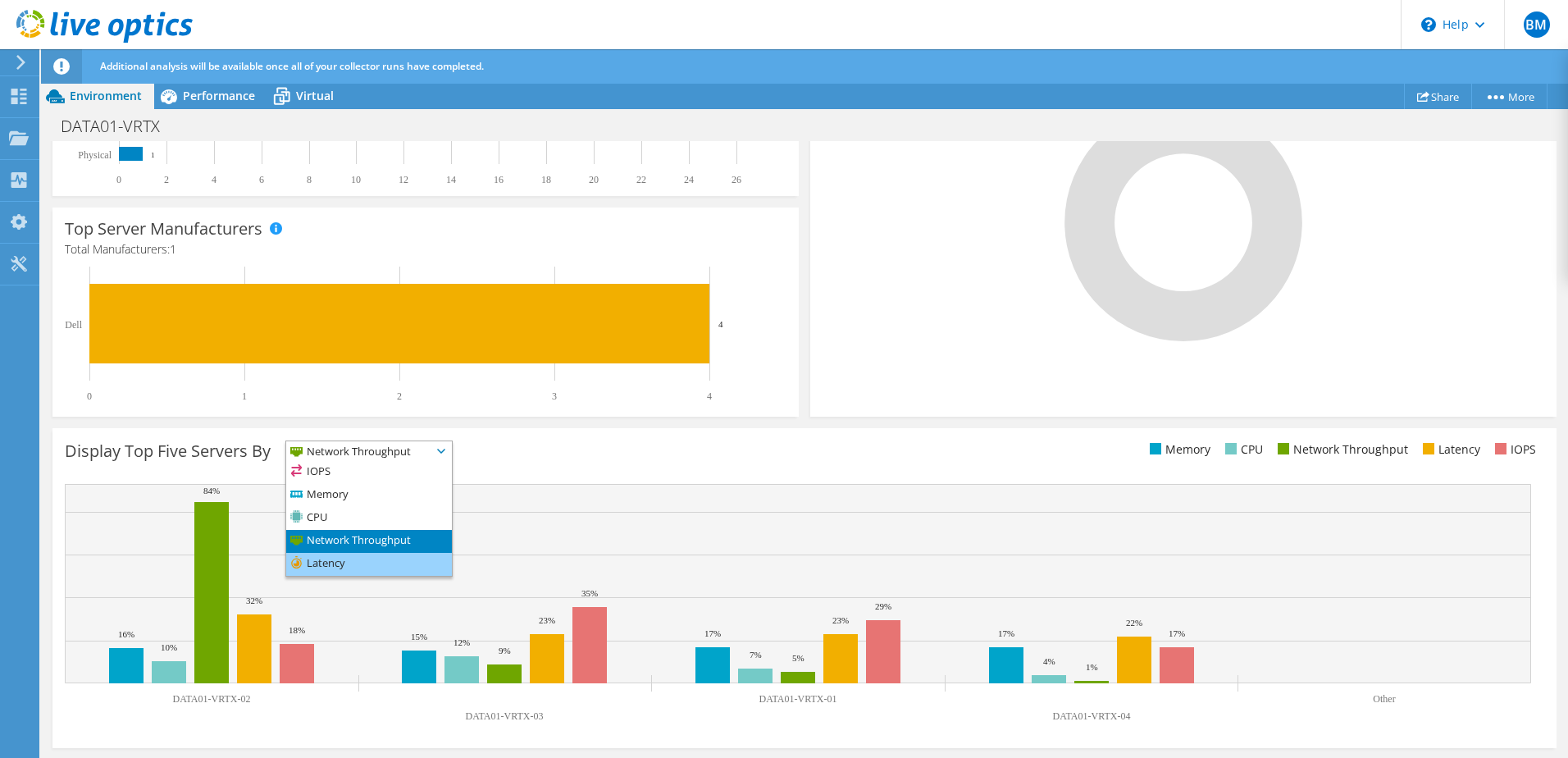
click at [352, 558] on li "Latency" at bounding box center [369, 565] width 166 height 23
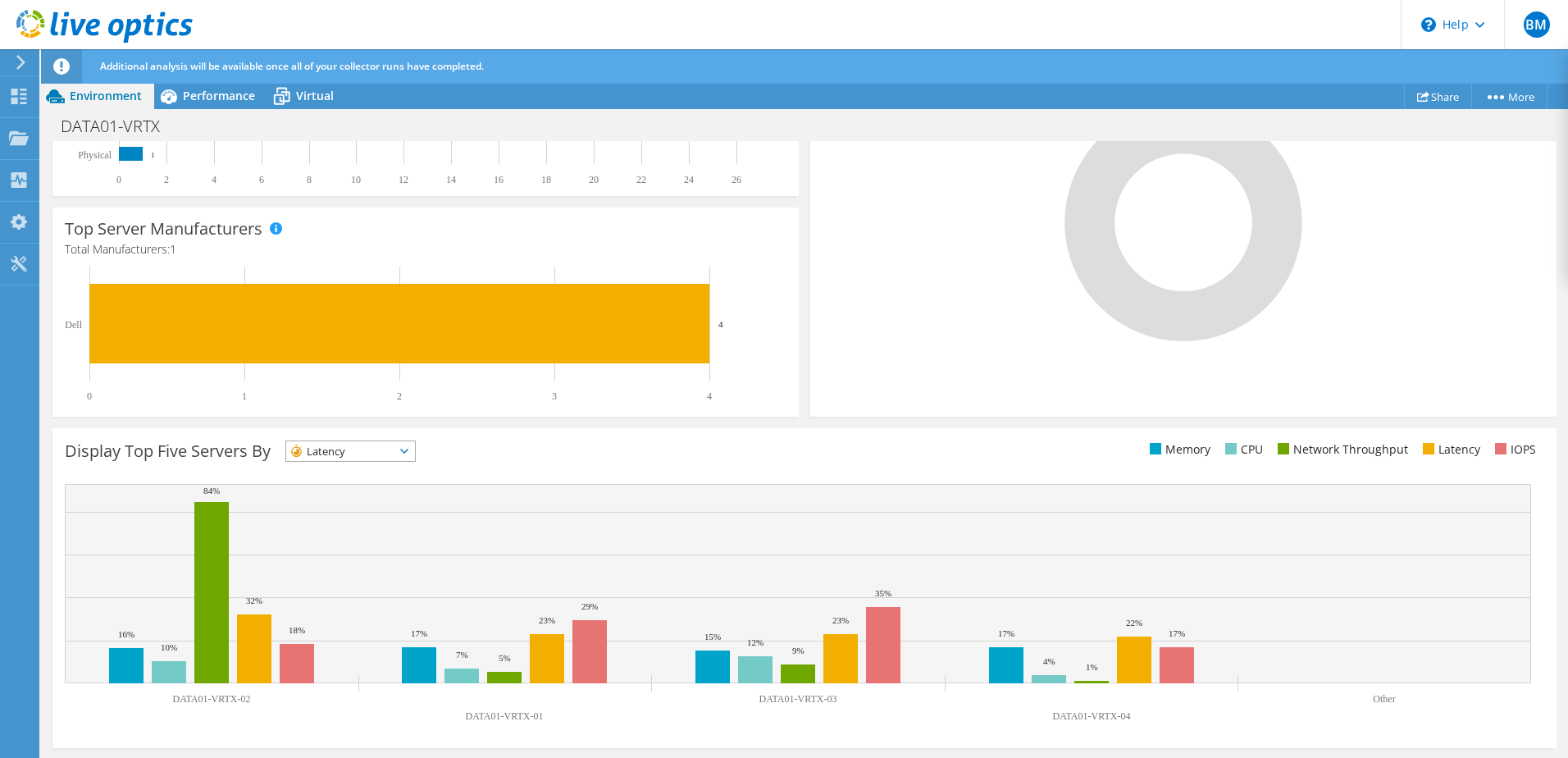
click at [212, 696] on text "DATA01-VRTX-02" at bounding box center [212, 699] width 78 height 11
click at [215, 620] on rect at bounding box center [212, 592] width 35 height 181
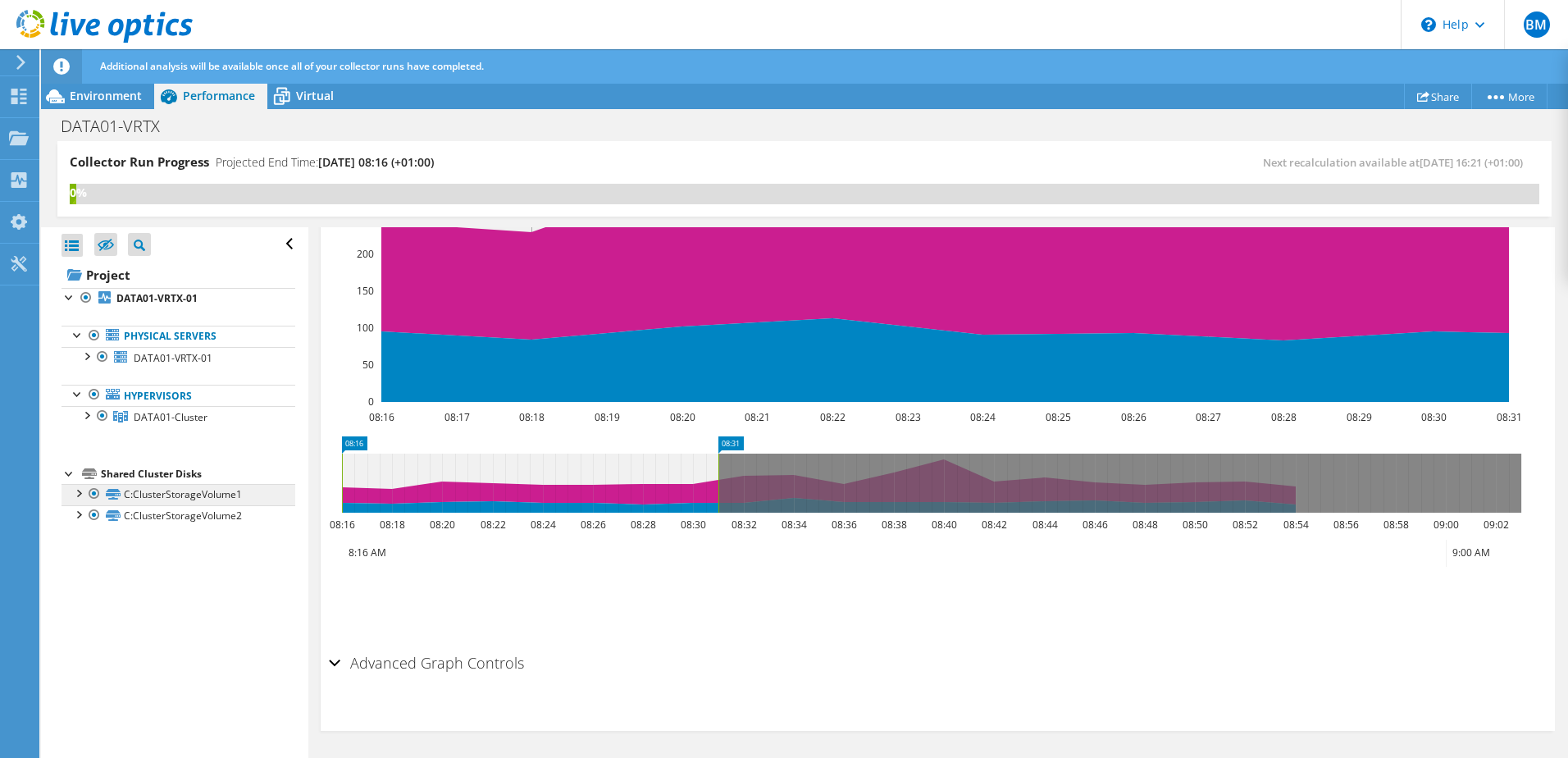
scroll to position [251, 0]
click at [81, 409] on div at bounding box center [85, 414] width 17 height 17
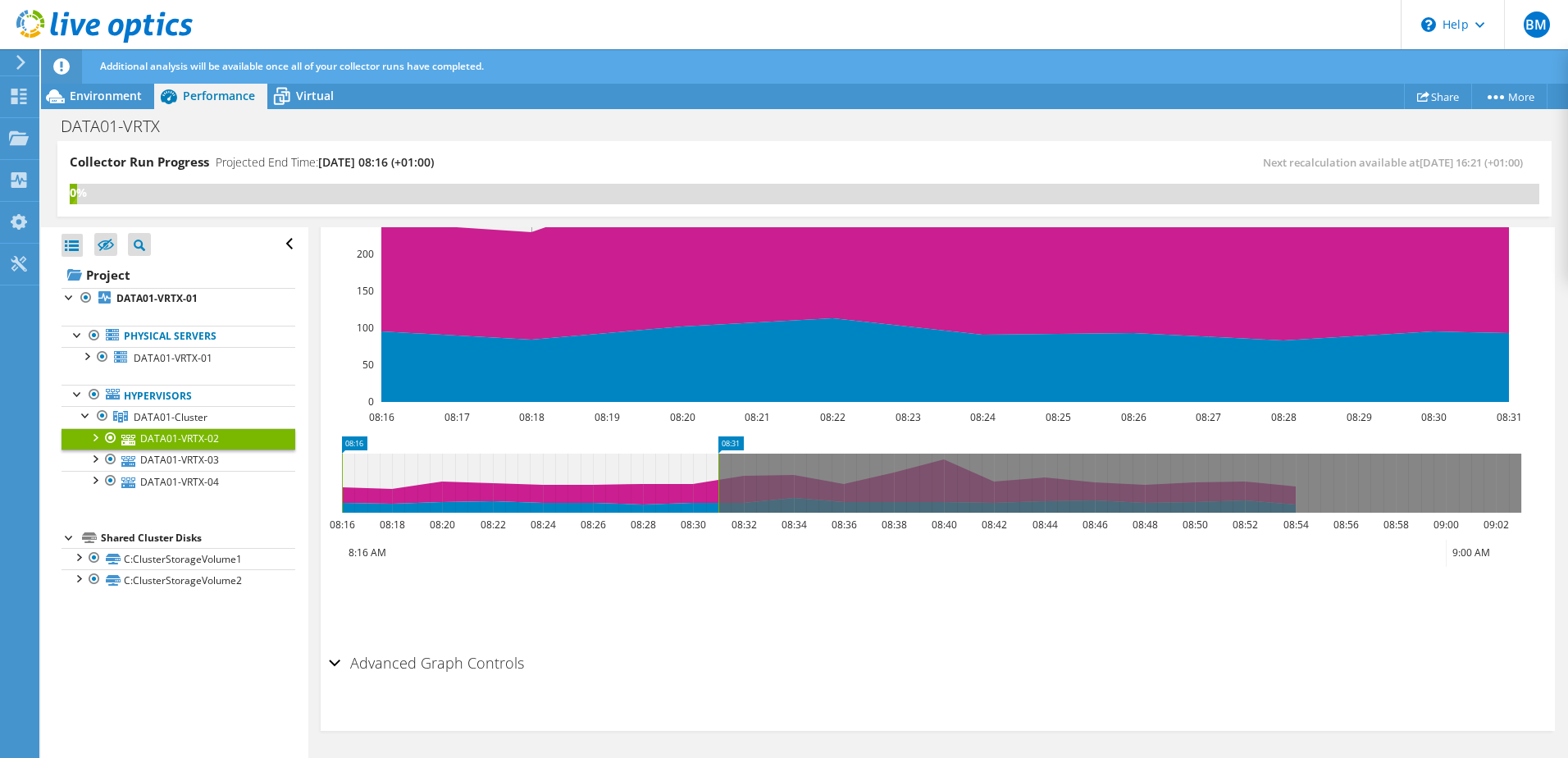
click at [195, 435] on link "DATA01-VRTX-02" at bounding box center [179, 439] width 233 height 21
click at [92, 437] on div at bounding box center [94, 437] width 17 height 17
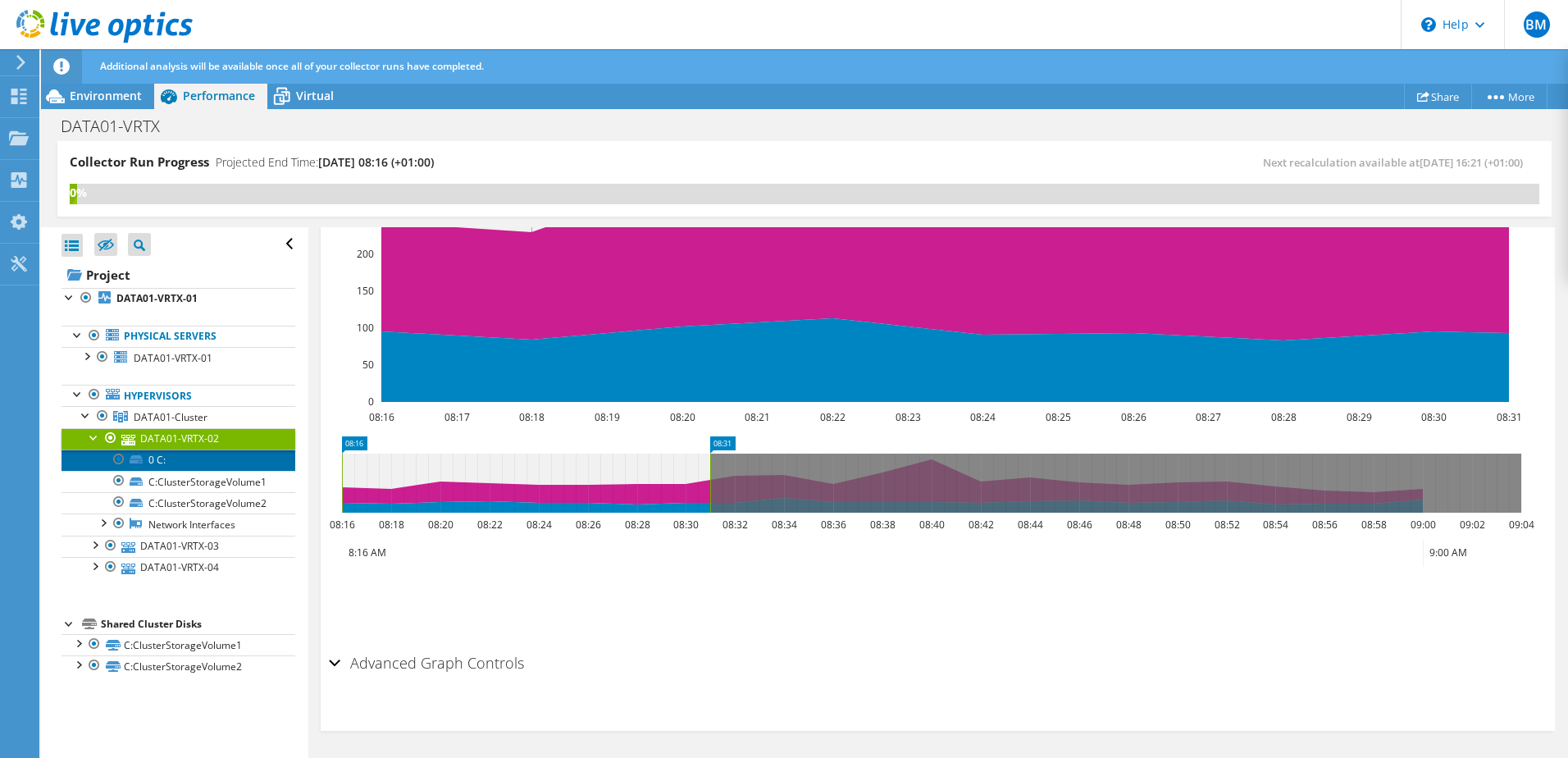
click at [166, 458] on link "0 C:" at bounding box center [179, 460] width 233 height 21
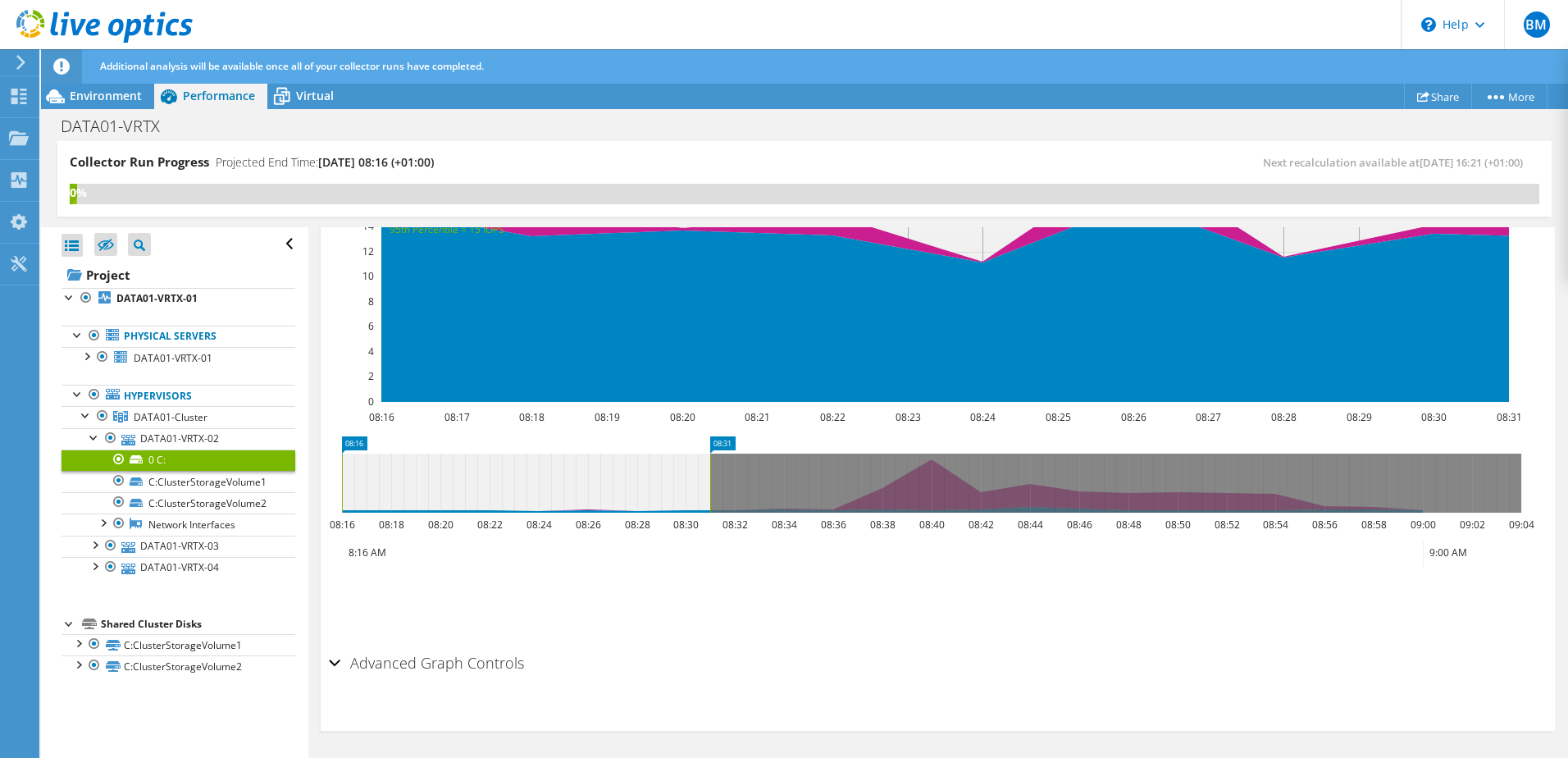
click at [803, 601] on ul "Save Zoom" at bounding box center [934, 601] width 1210 height 47
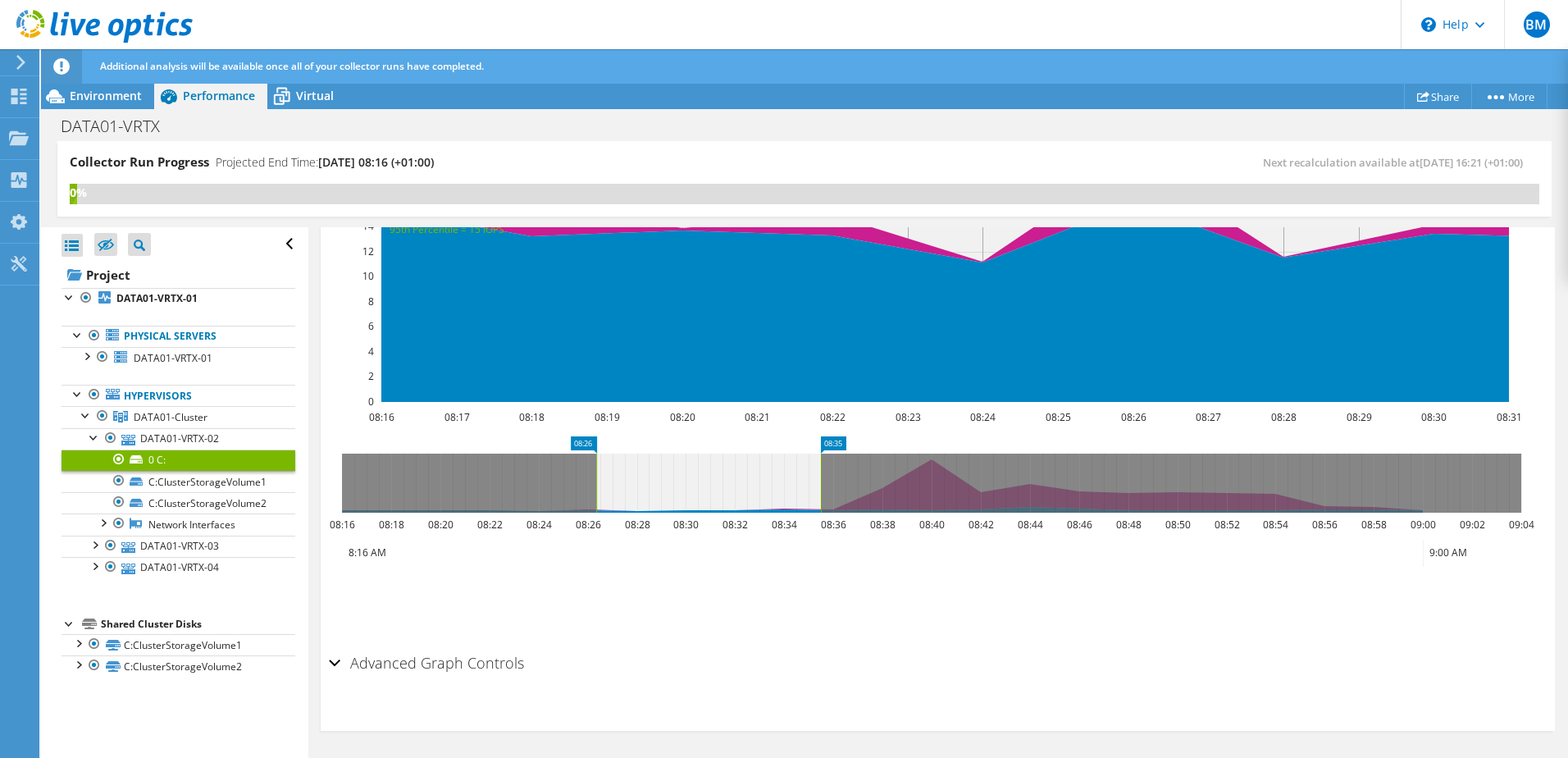
drag, startPoint x: 821, startPoint y: 486, endPoint x: 567, endPoint y: 513, distance: 255.4
click at [567, 513] on icon "08:35 08:26 08:16 08:18 08:20 08:22 08:24 08:26 08:28 08:30 08:32 08:34 08:36 0…" at bounding box center [932, 502] width 1206 height 132
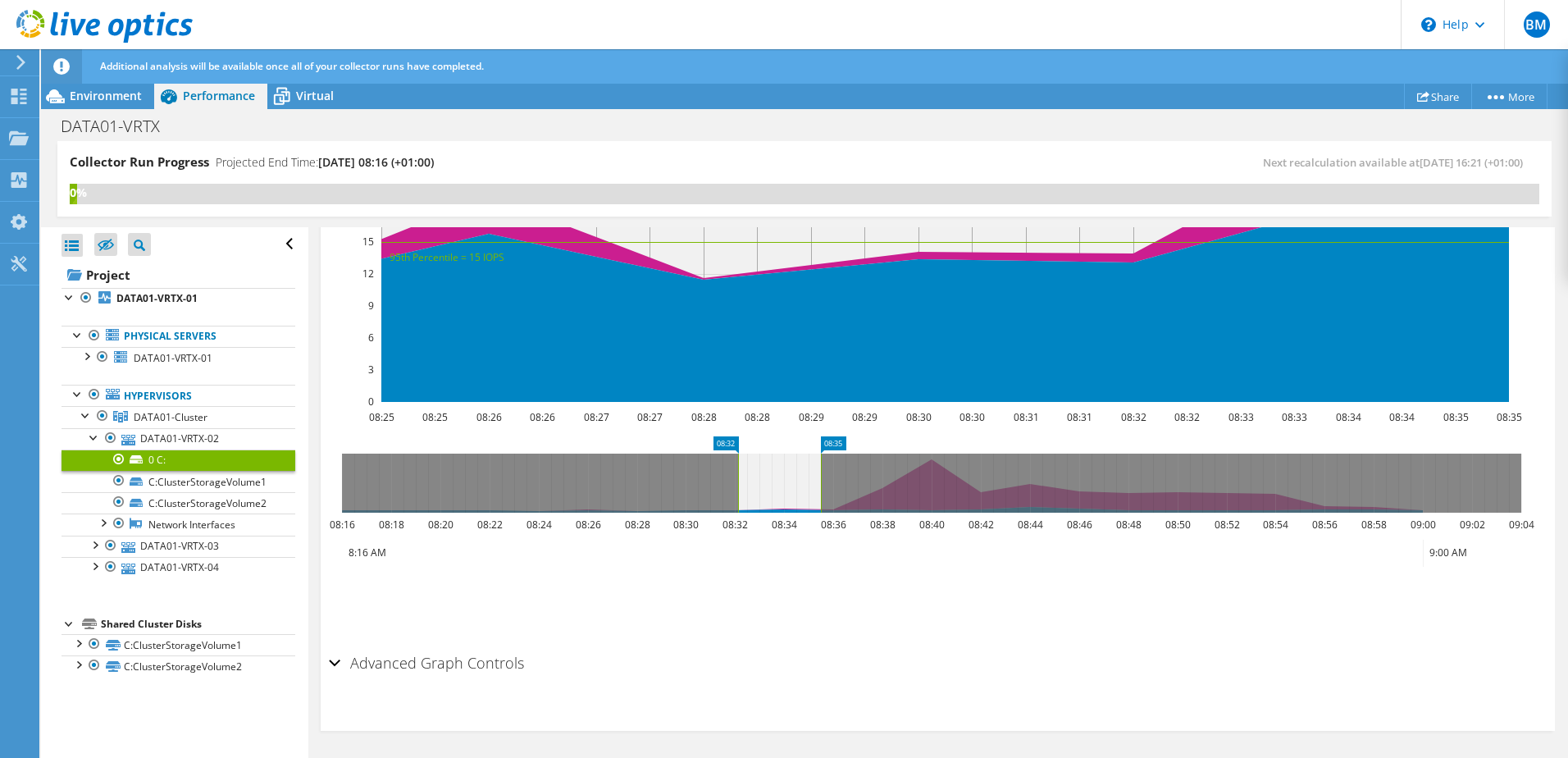
drag, startPoint x: 622, startPoint y: 496, endPoint x: 879, endPoint y: 485, distance: 257.2
click at [862, 487] on g at bounding box center [932, 484] width 1179 height 59
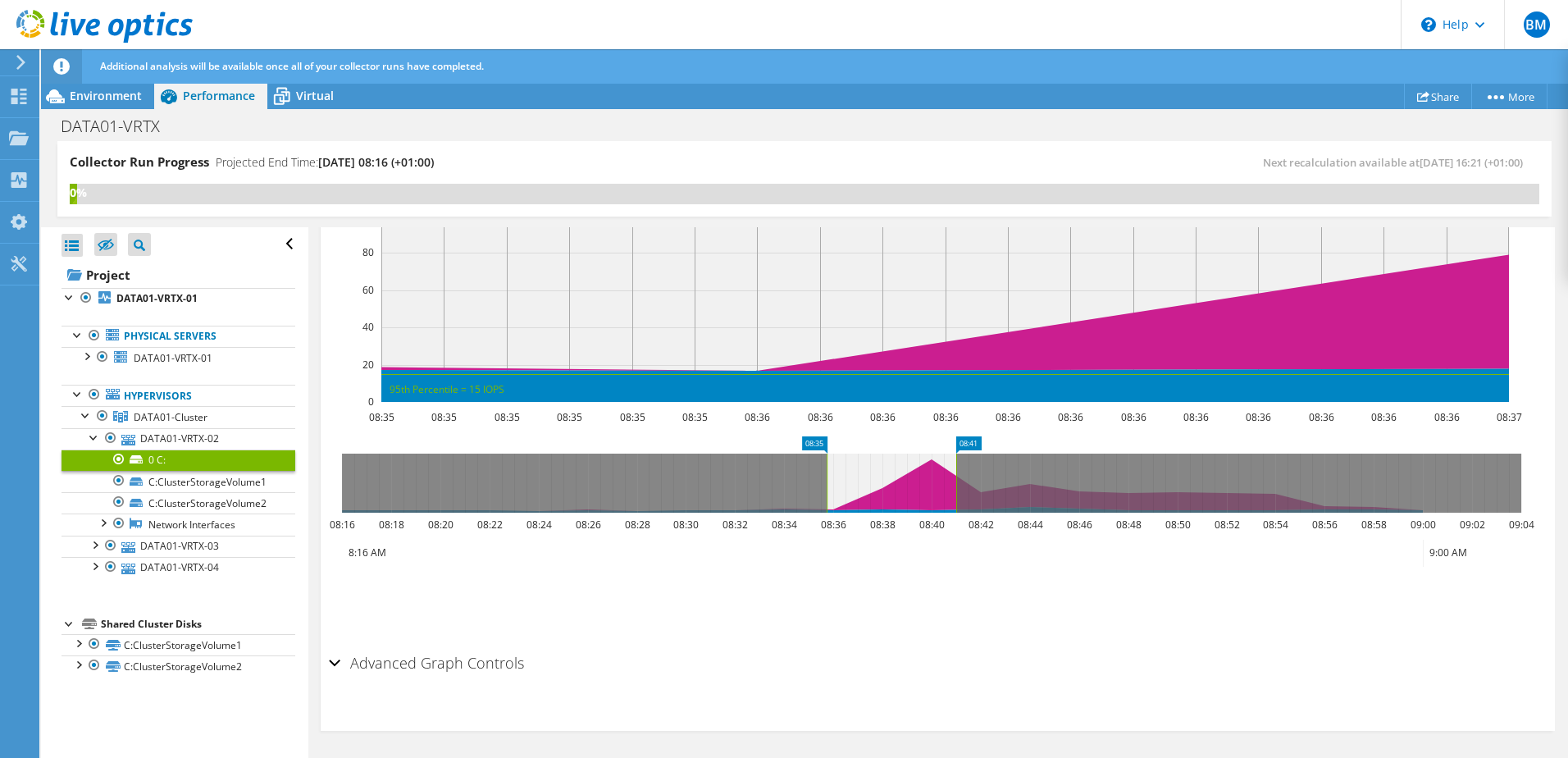
drag, startPoint x: 962, startPoint y: 470, endPoint x: 738, endPoint y: 488, distance: 224.7
click at [738, 488] on g at bounding box center [932, 484] width 1179 height 59
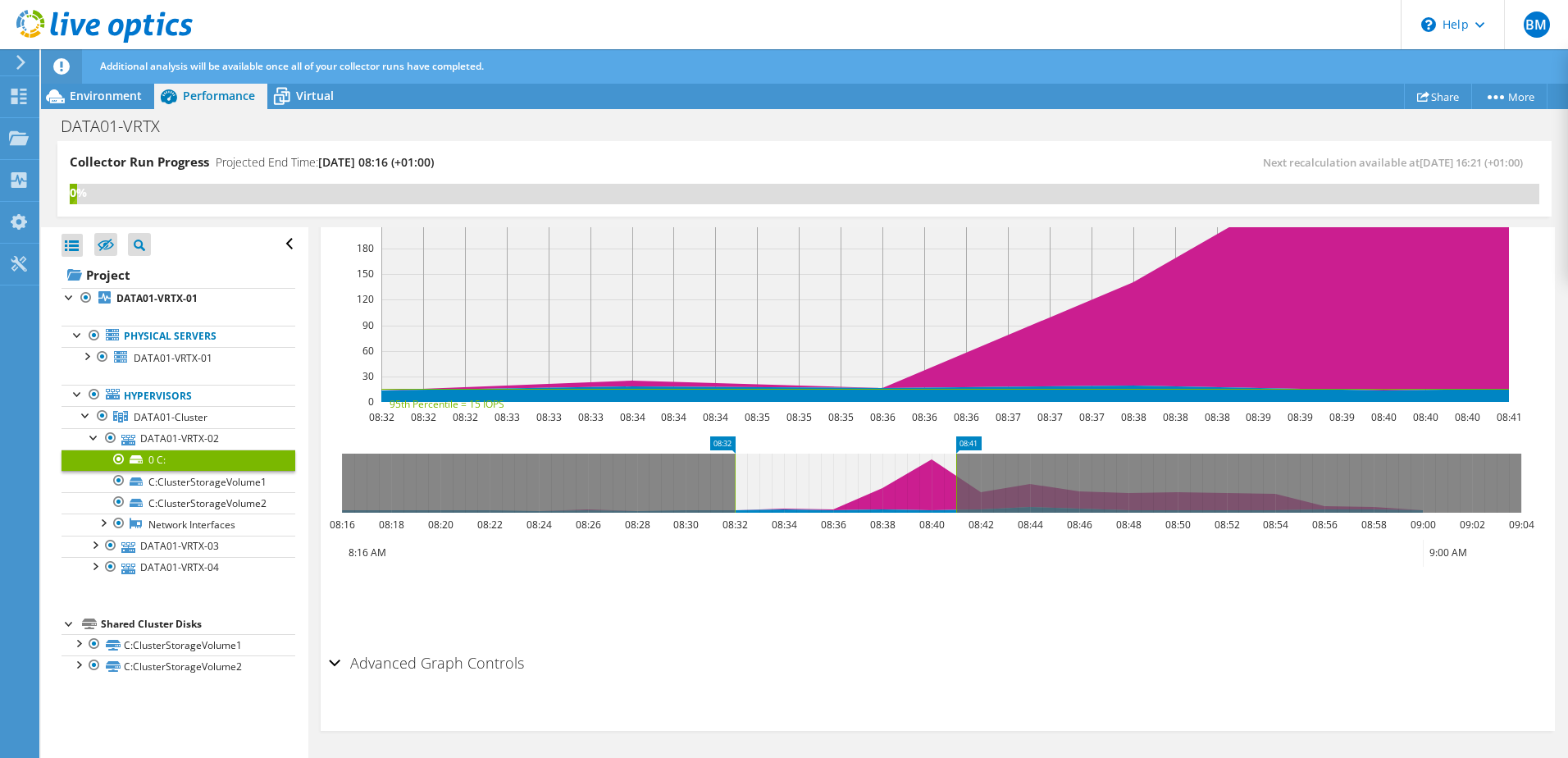
click at [832, 479] on icon at bounding box center [846, 484] width 221 height 59
drag, startPoint x: 745, startPoint y: 479, endPoint x: 963, endPoint y: 477, distance: 218.0
click at [963, 477] on icon at bounding box center [896, 484] width 221 height 59
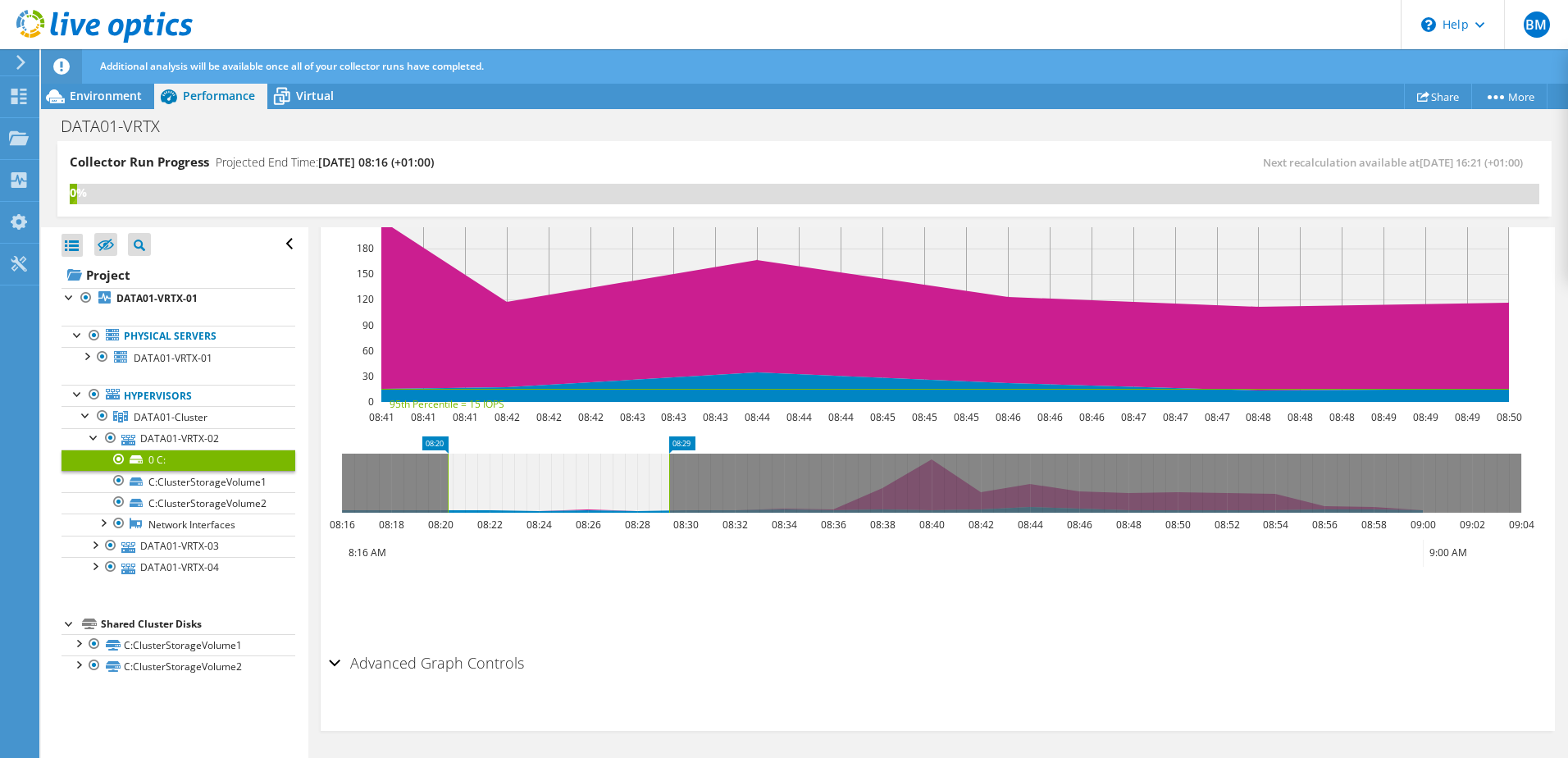
drag, startPoint x: 1016, startPoint y: 475, endPoint x: 507, endPoint y: 508, distance: 510.1
click at [507, 508] on icon at bounding box center [558, 484] width 221 height 59
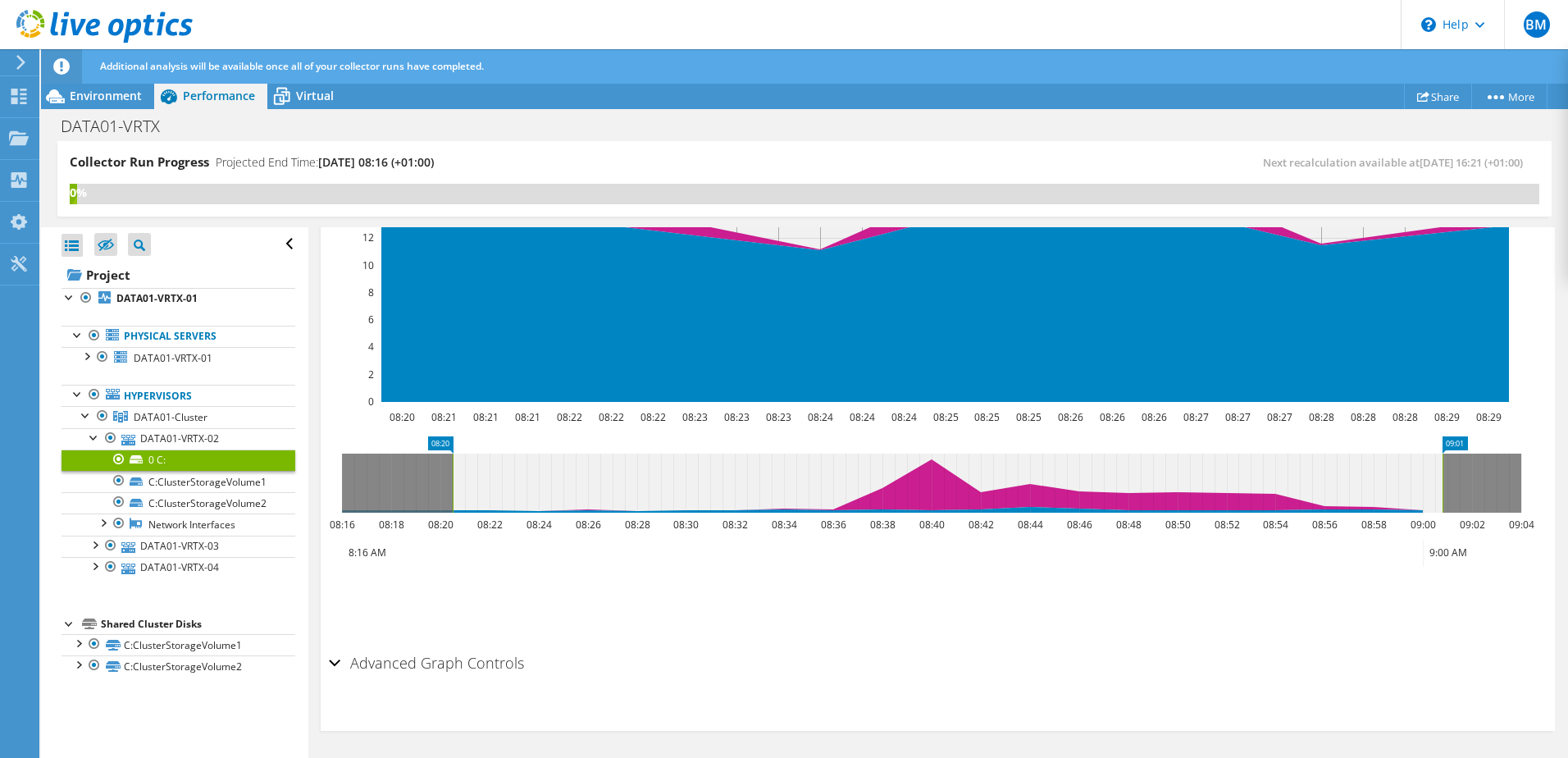
drag, startPoint x: 675, startPoint y: 485, endPoint x: 1463, endPoint y: 466, distance: 788.2
click at [1446, 466] on rect at bounding box center [1443, 484] width 7 height 59
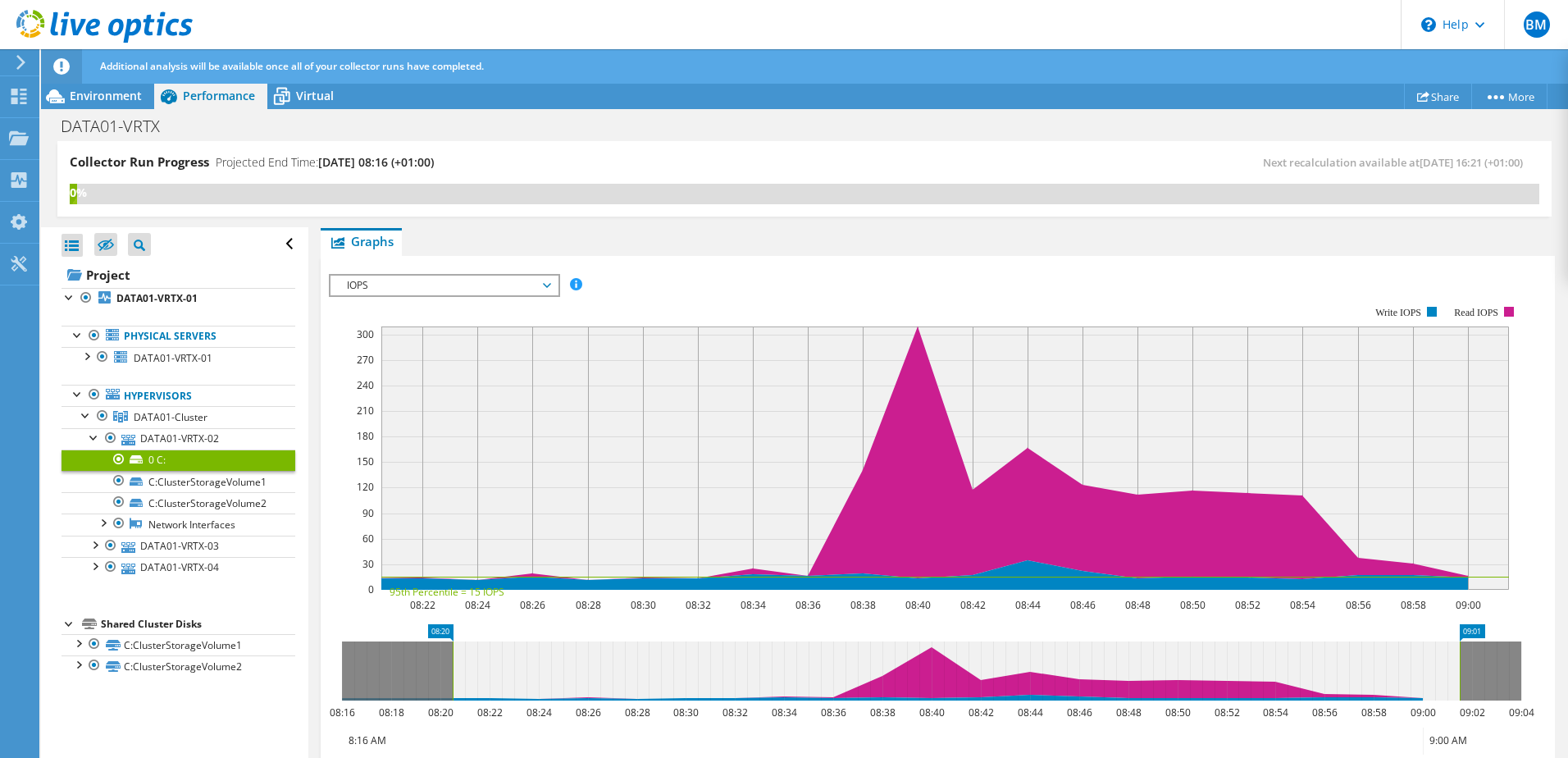
scroll to position [87, 0]
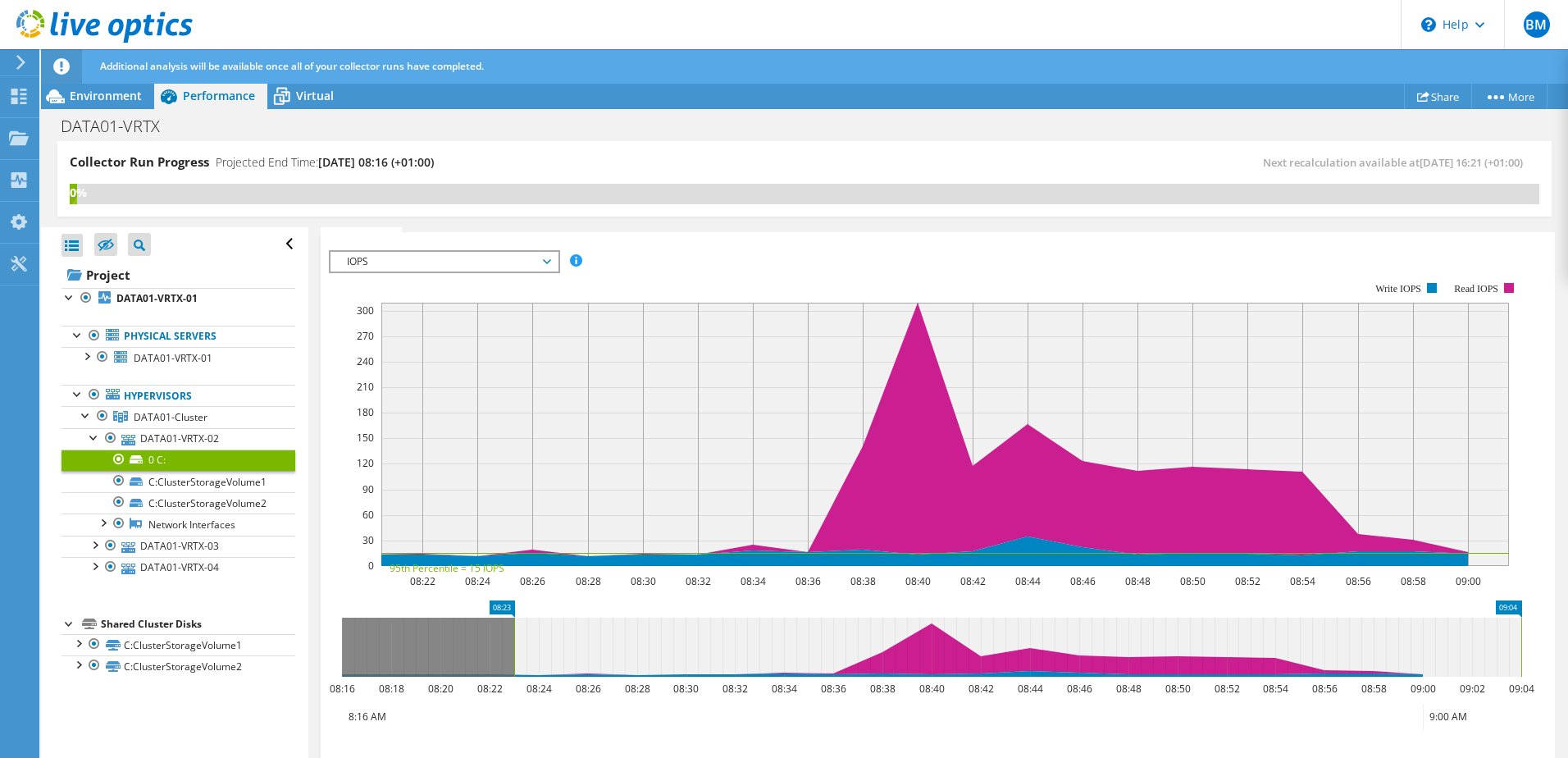
drag, startPoint x: 819, startPoint y: 655, endPoint x: 908, endPoint y: 655, distance: 89.0
click at [908, 655] on icon at bounding box center [1017, 647] width 1007 height 59
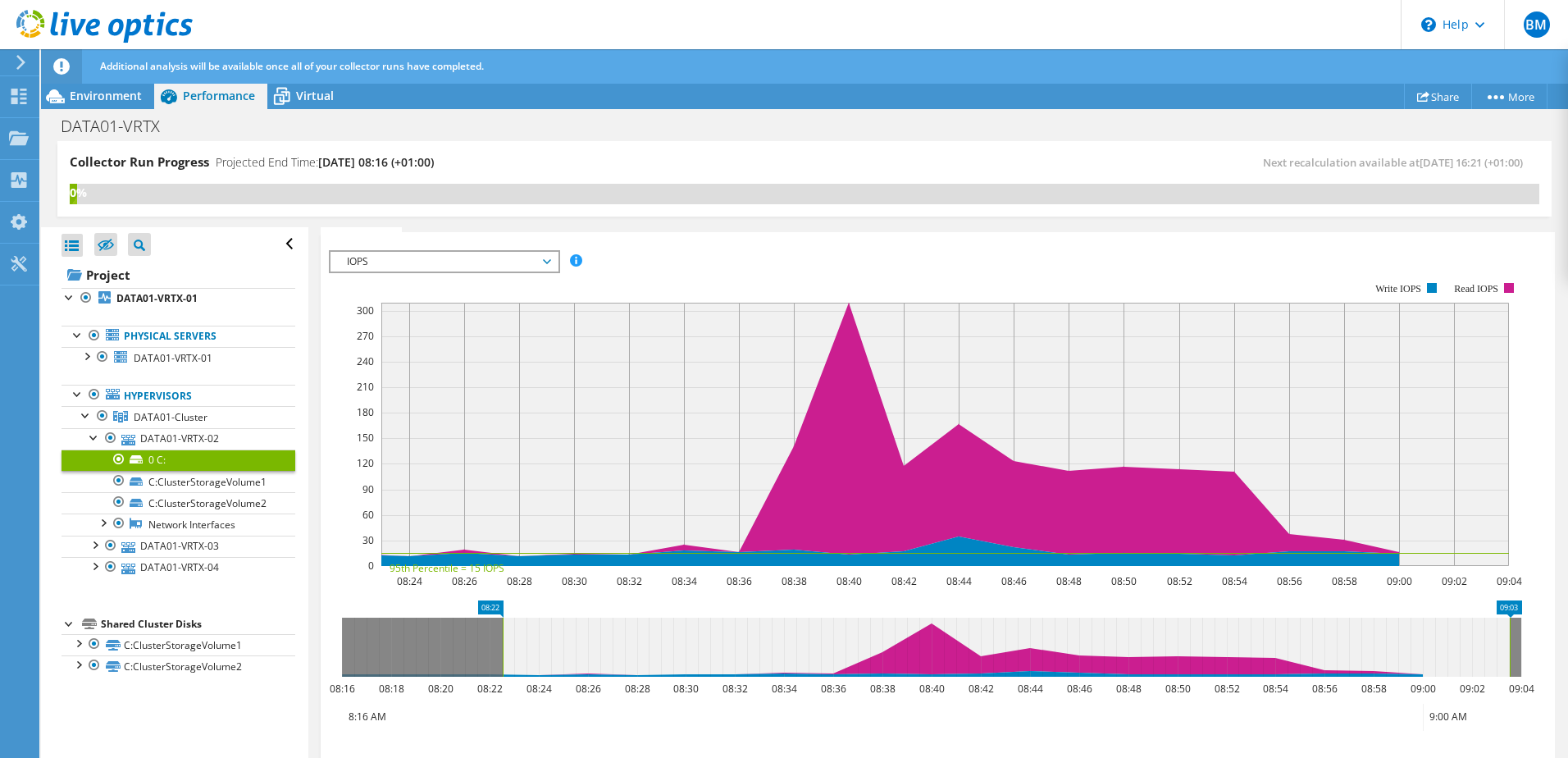
drag, startPoint x: 908, startPoint y: 655, endPoint x: 896, endPoint y: 655, distance: 12.0
click at [896, 655] on icon at bounding box center [1006, 647] width 1007 height 59
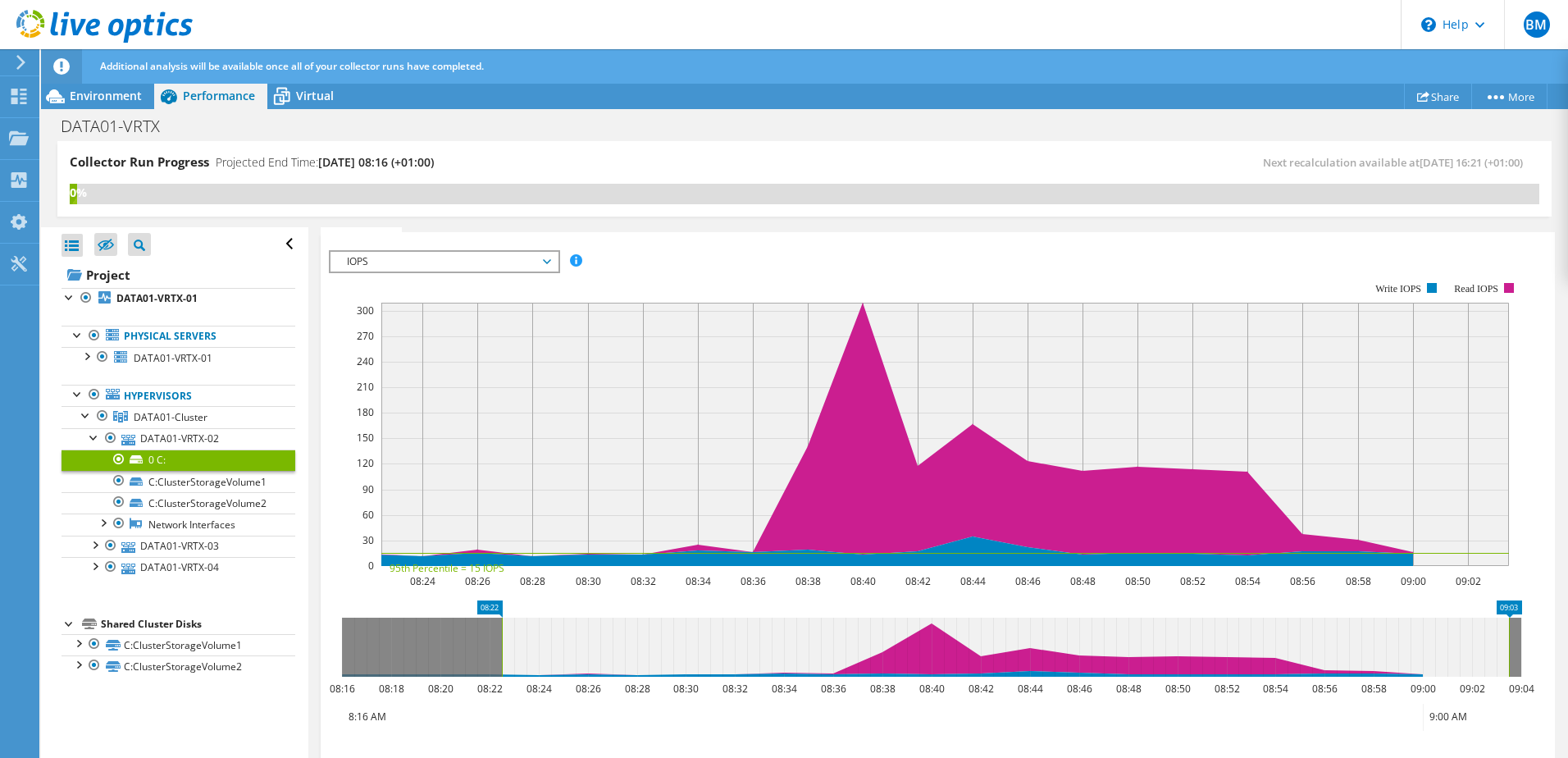
drag, startPoint x: 390, startPoint y: 570, endPoint x: 455, endPoint y: 572, distance: 65.0
click at [455, 572] on text "95th Percentile = 15 IOPS" at bounding box center [447, 568] width 115 height 14
click at [21, 90] on use at bounding box center [19, 97] width 16 height 16
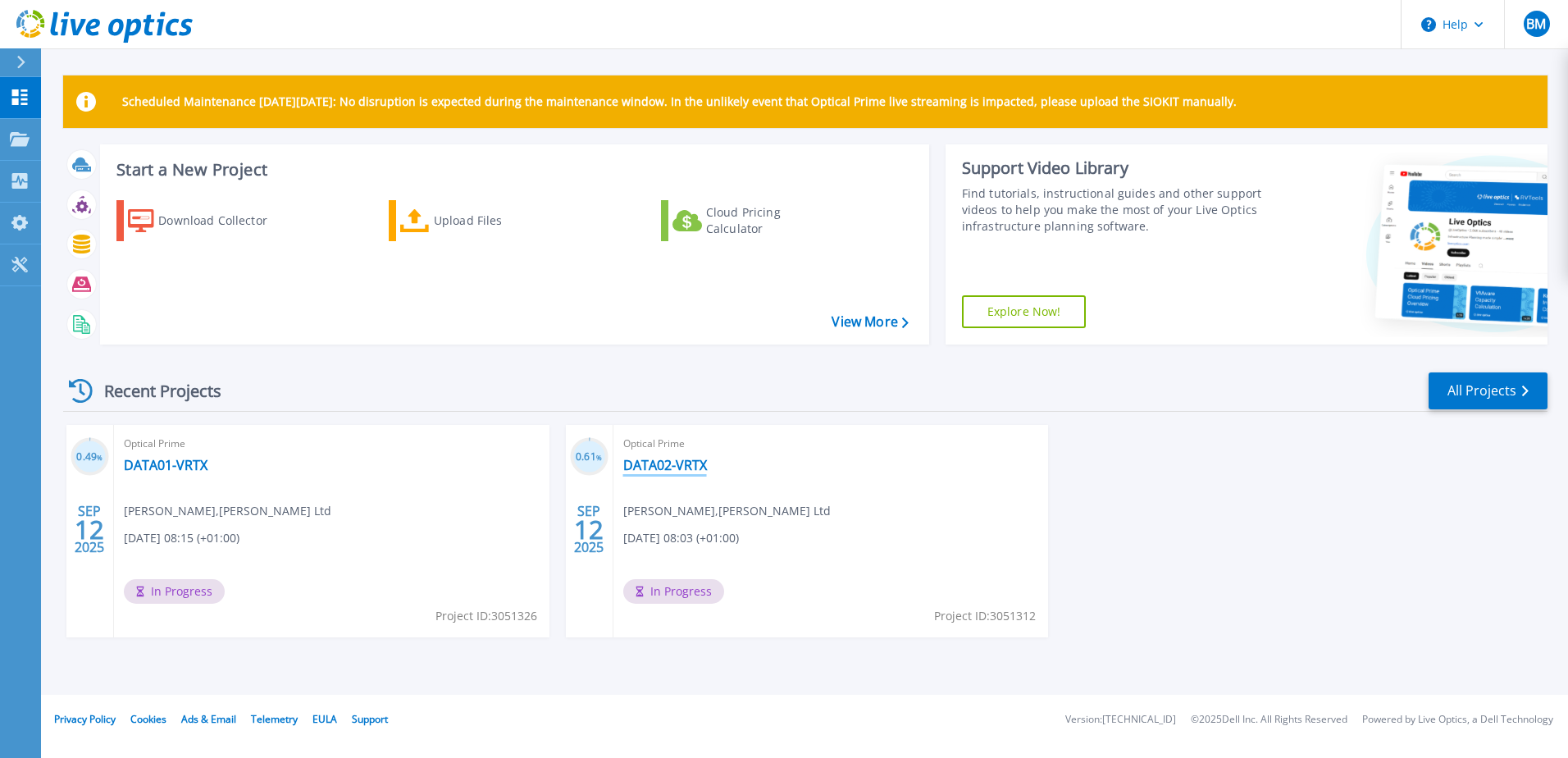
click at [678, 465] on link "DATA02-VRTX" at bounding box center [666, 464] width 84 height 17
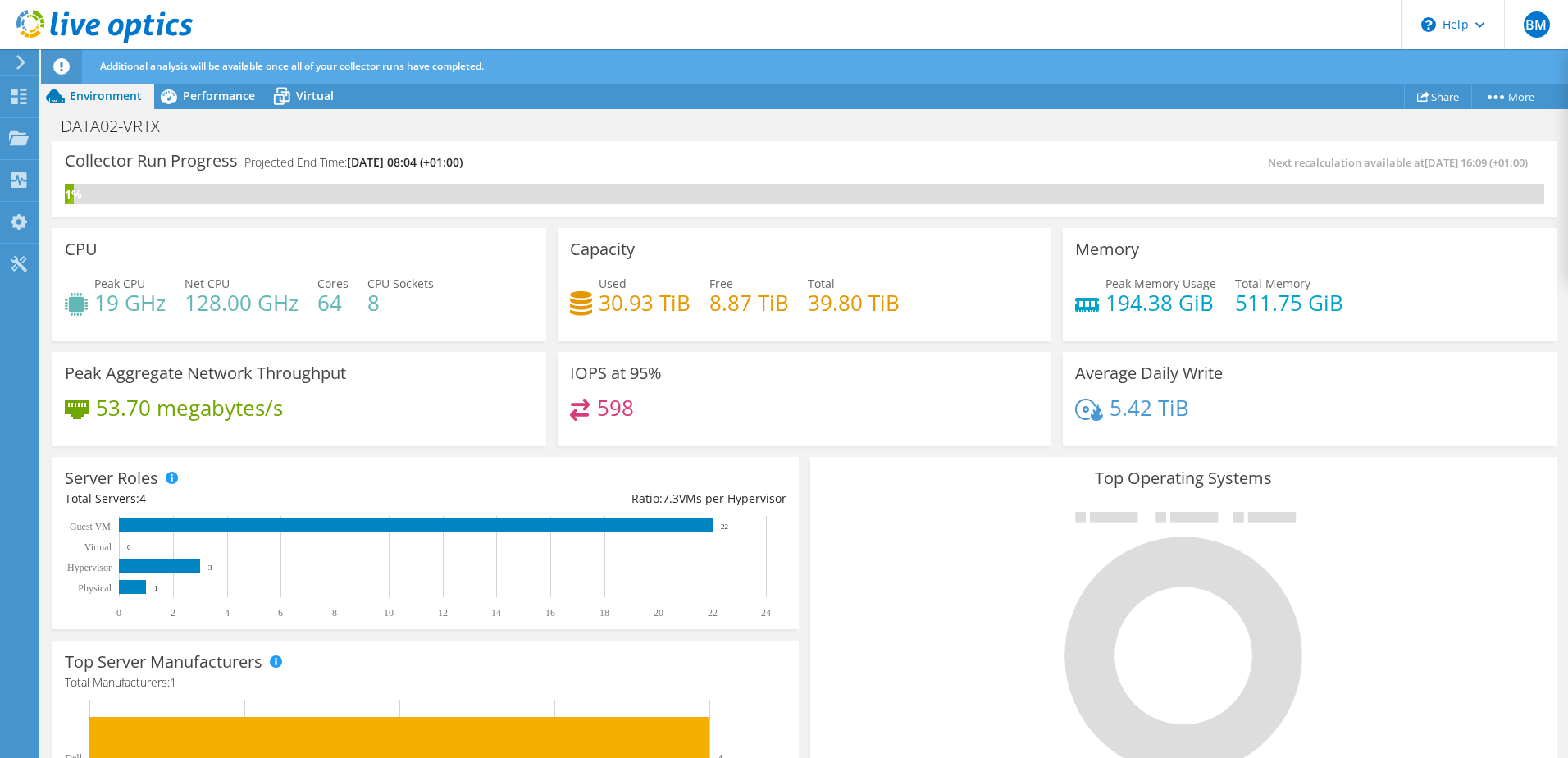
click at [1122, 408] on h4 "5.42 TiB" at bounding box center [1149, 408] width 79 height 18
click at [230, 105] on div "Performance" at bounding box center [211, 96] width 113 height 26
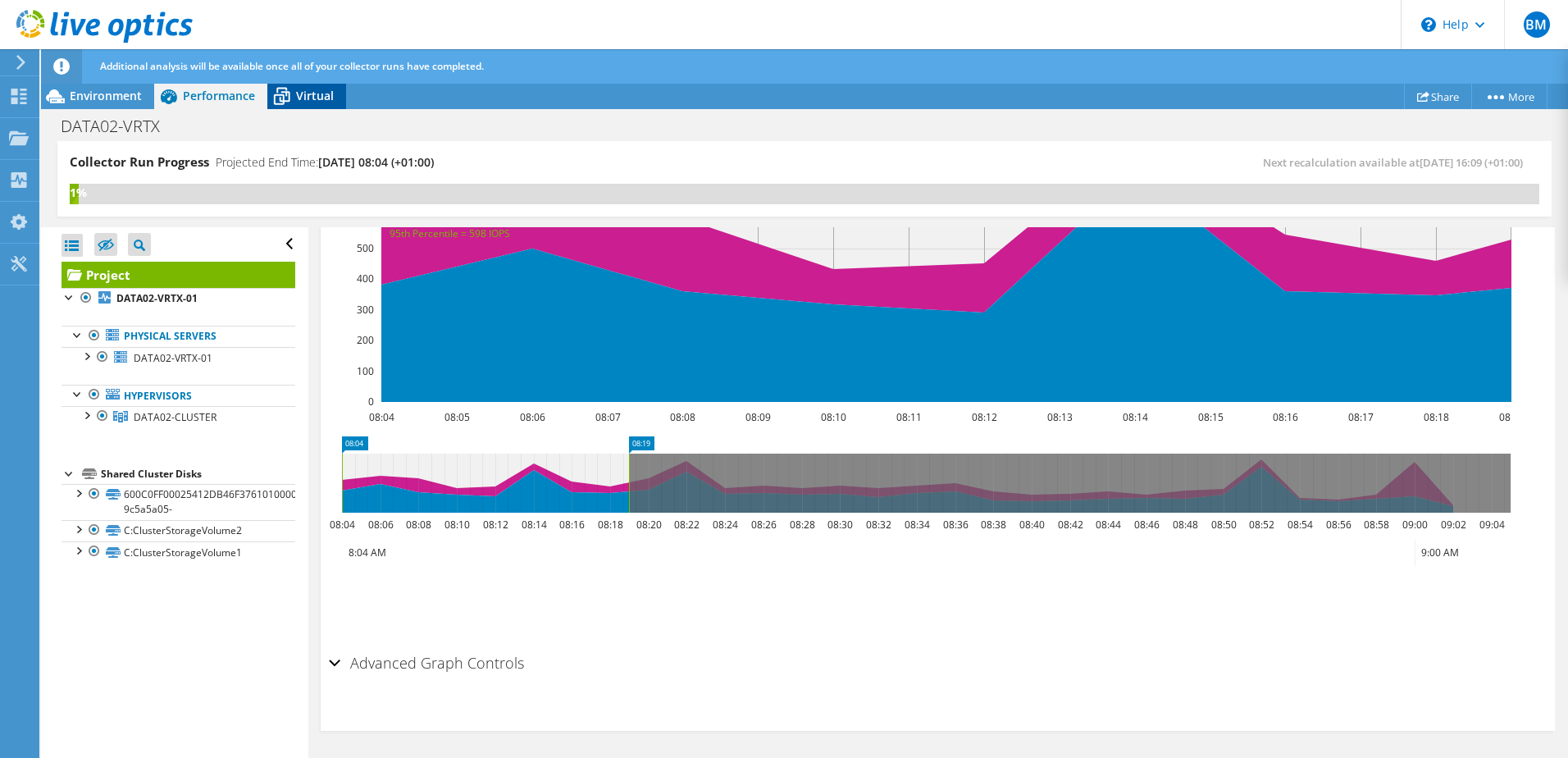
click at [308, 105] on div "Virtual" at bounding box center [307, 96] width 78 height 26
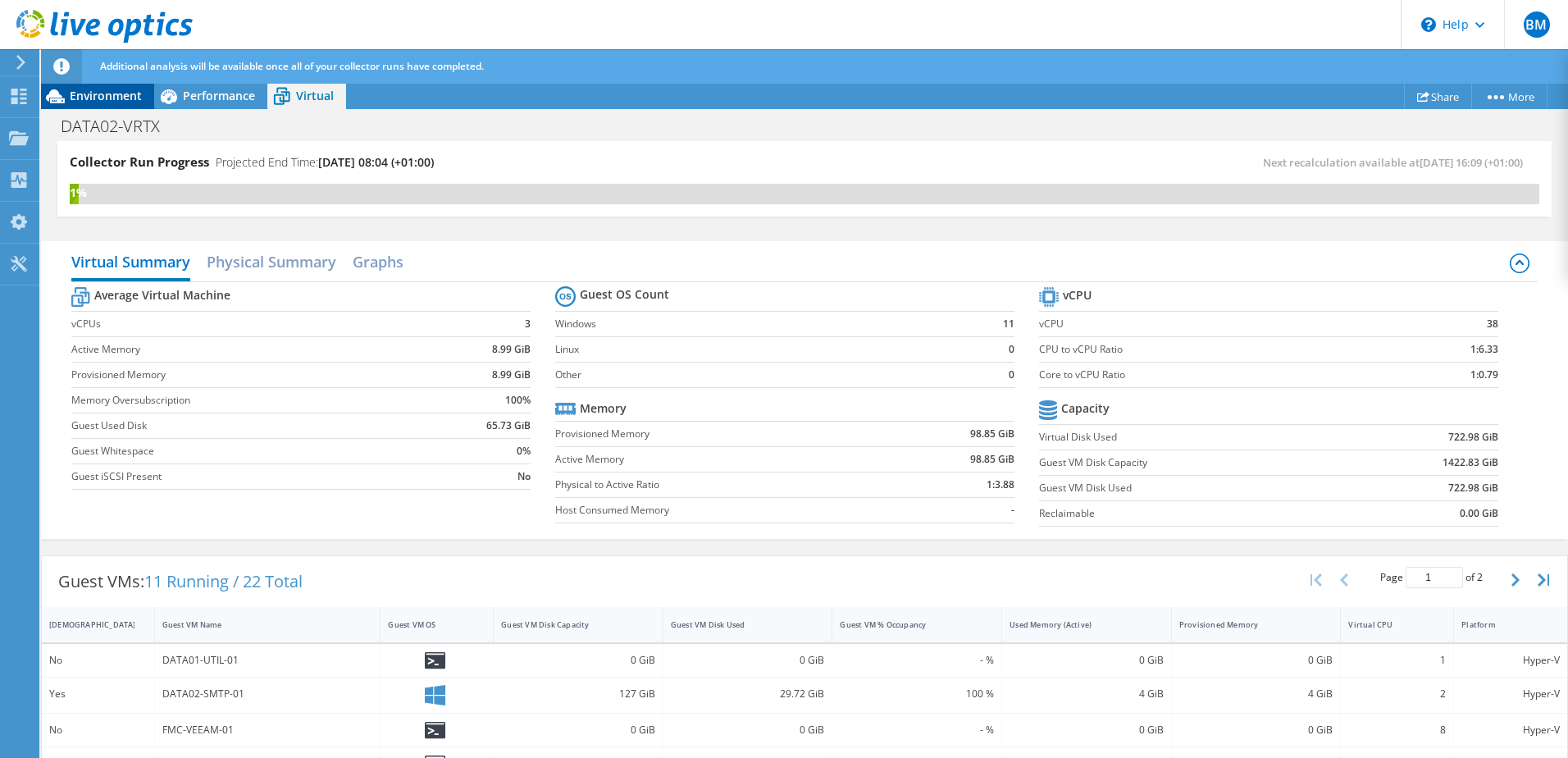
click at [83, 102] on span "Environment" at bounding box center [105, 96] width 72 height 16
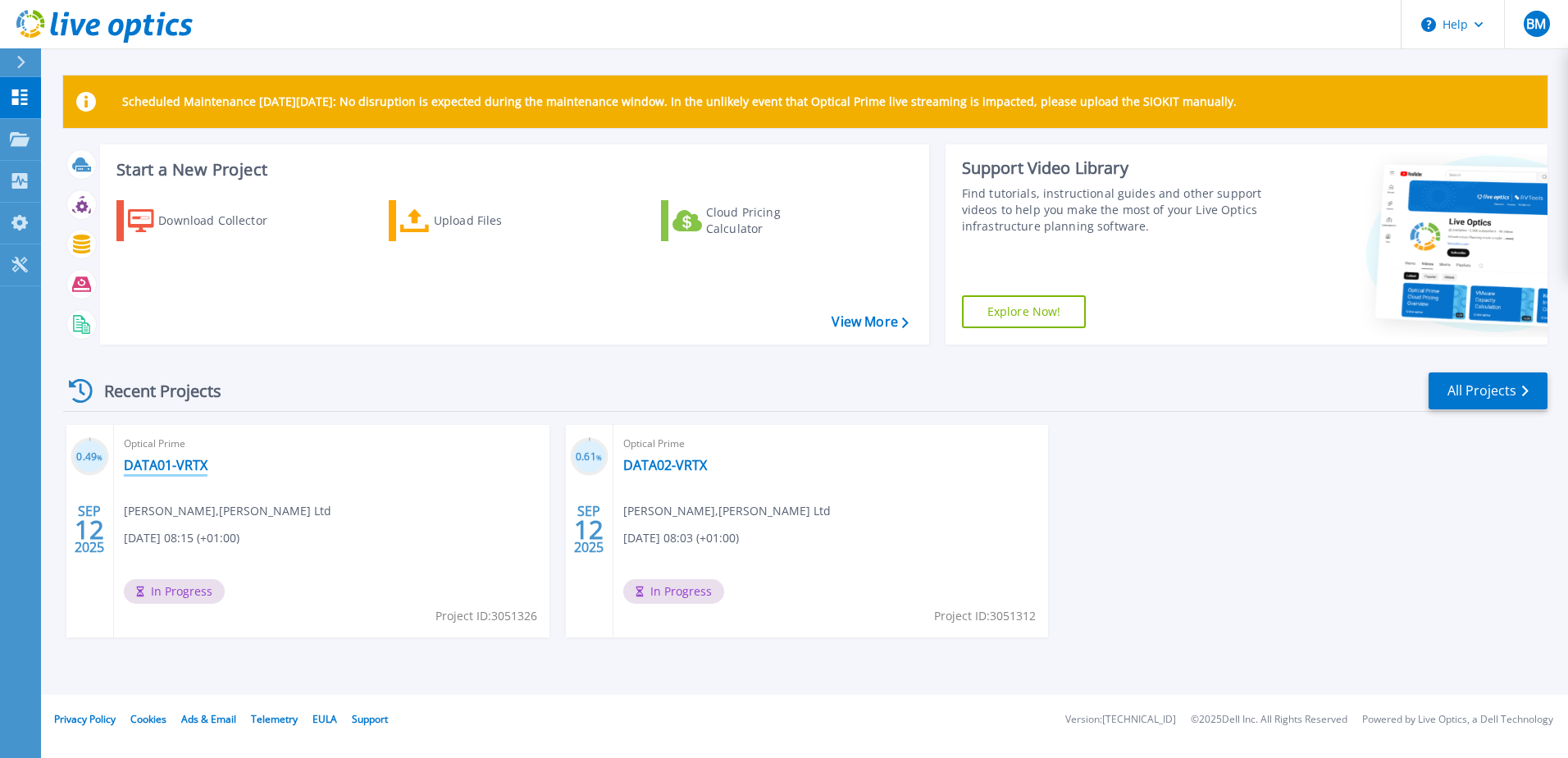
click at [193, 461] on link "DATA01-VRTX" at bounding box center [166, 464] width 84 height 17
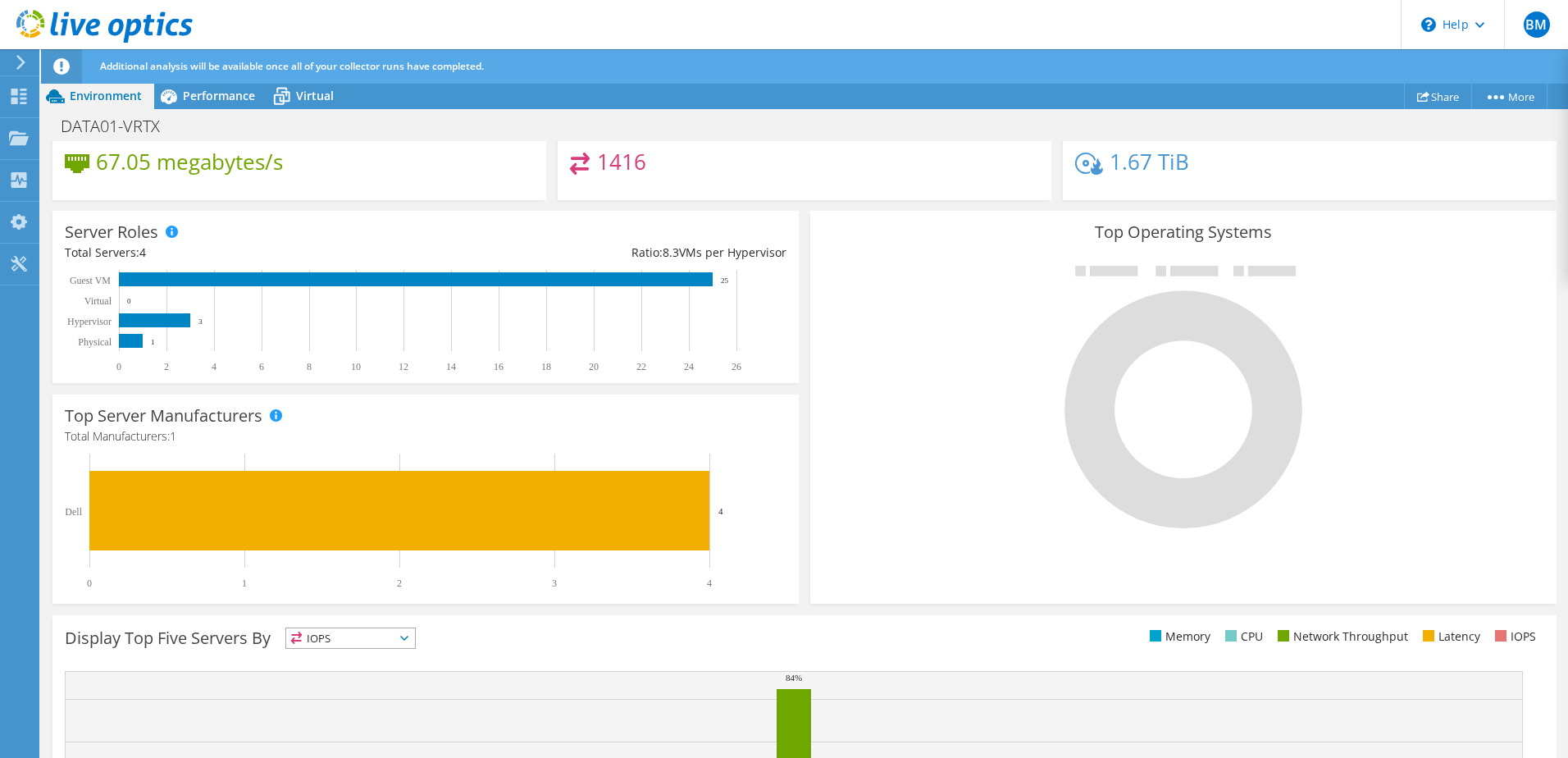
scroll to position [433, 0]
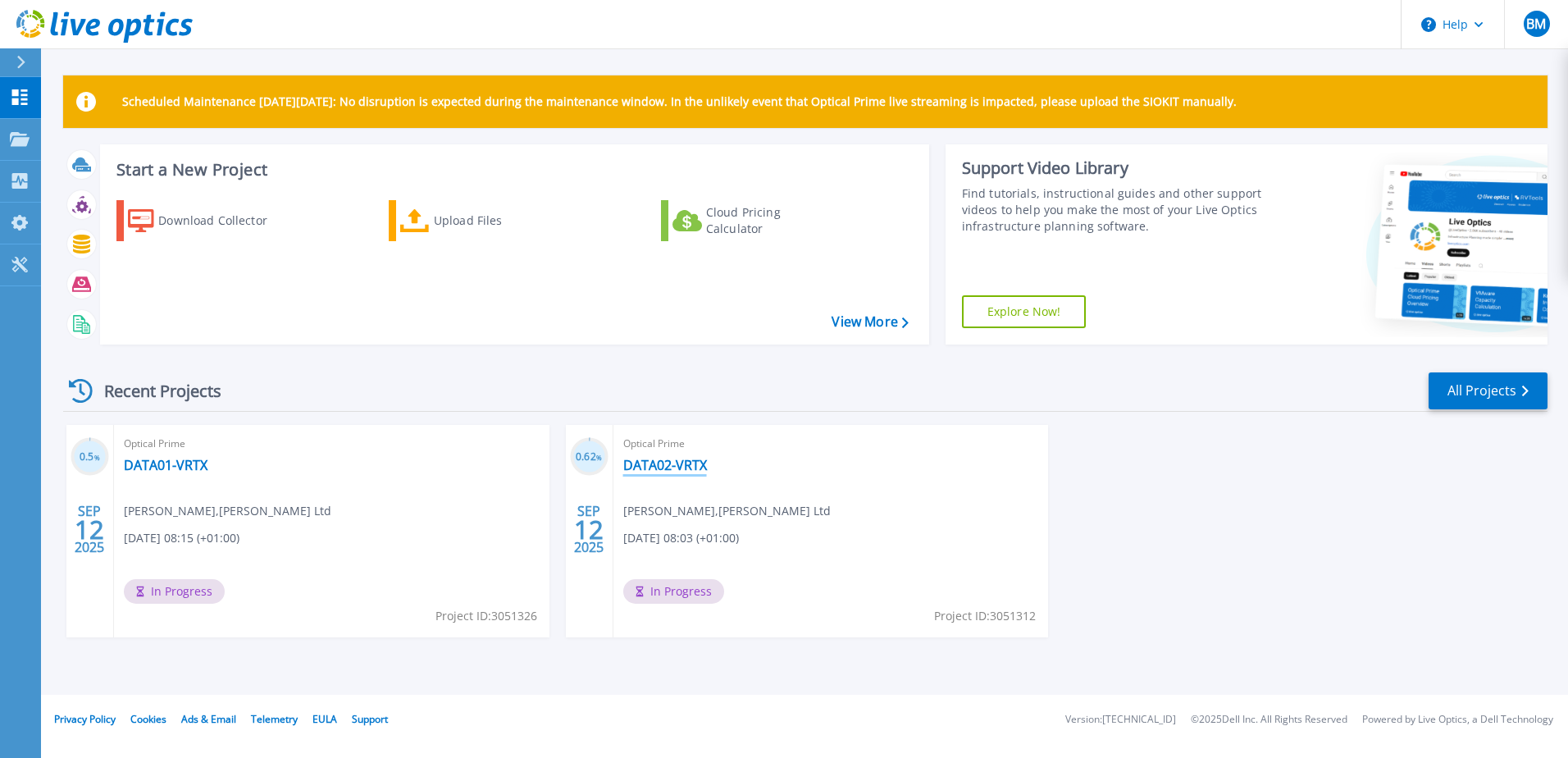
click at [696, 466] on link "DATA02-VRTX" at bounding box center [666, 464] width 84 height 17
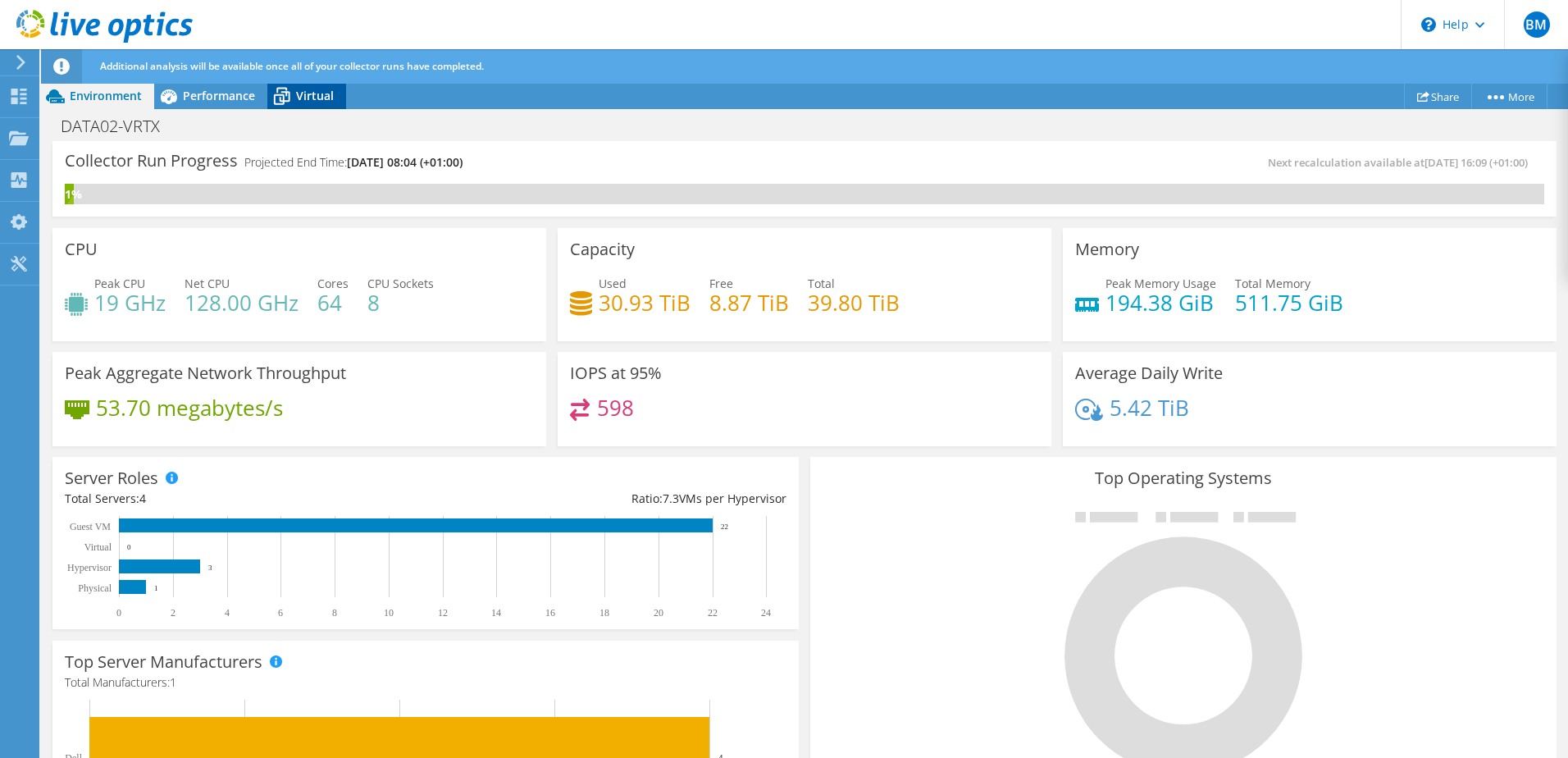
click at [308, 105] on div "Virtual" at bounding box center [307, 96] width 78 height 26
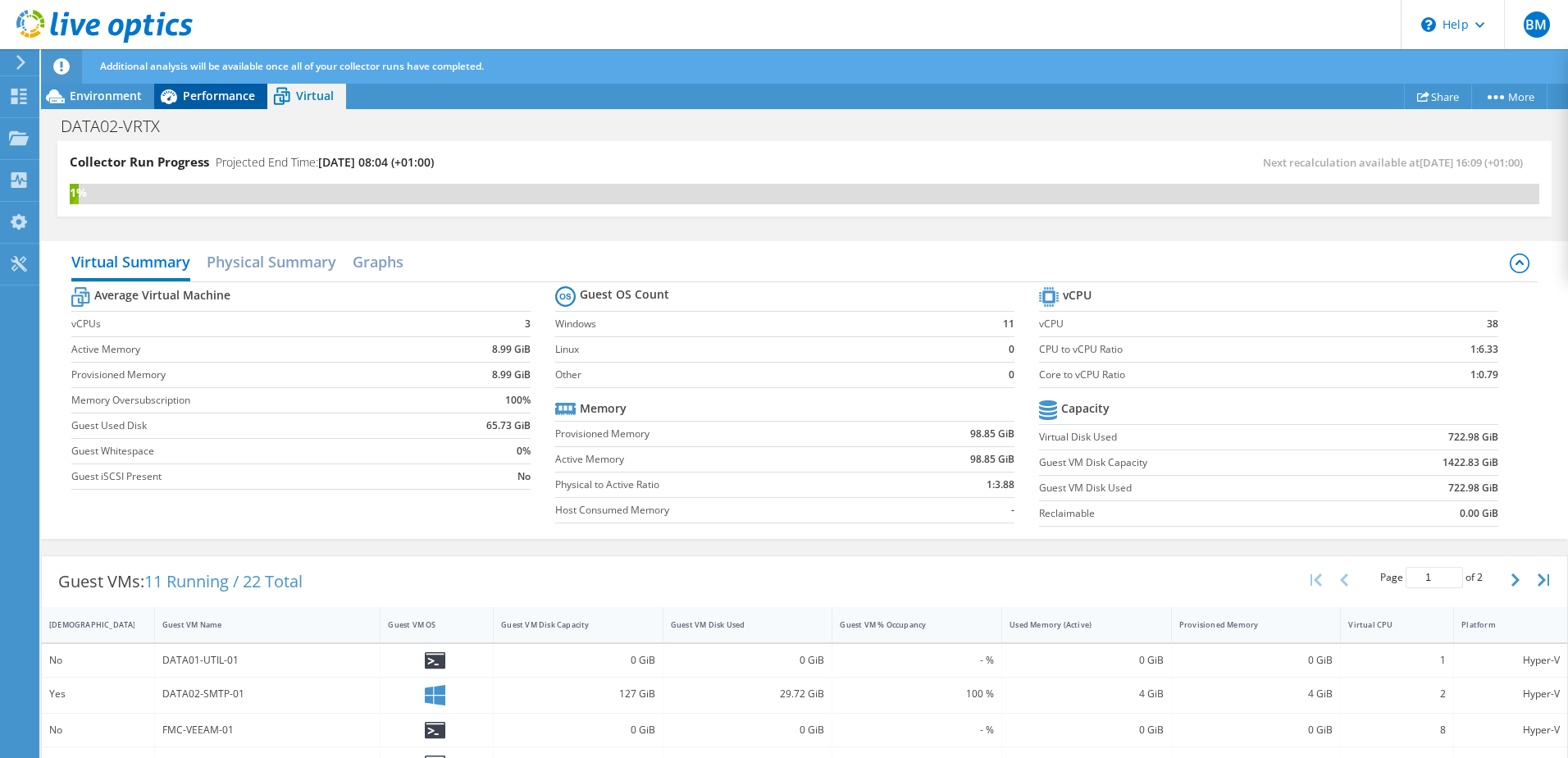
click at [221, 87] on div "Performance" at bounding box center [211, 96] width 113 height 26
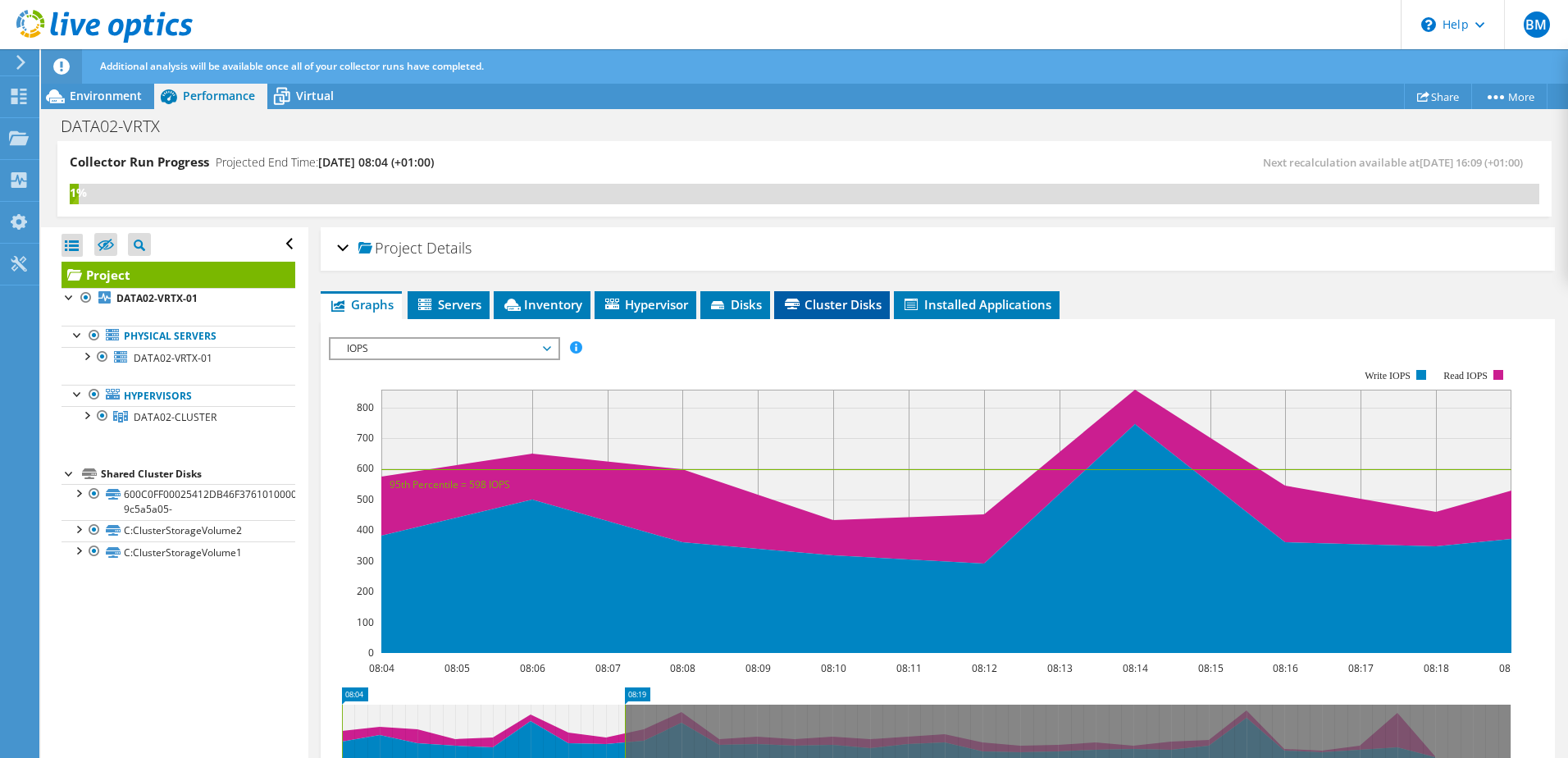
click at [845, 314] on li "Cluster Disks" at bounding box center [832, 305] width 116 height 28
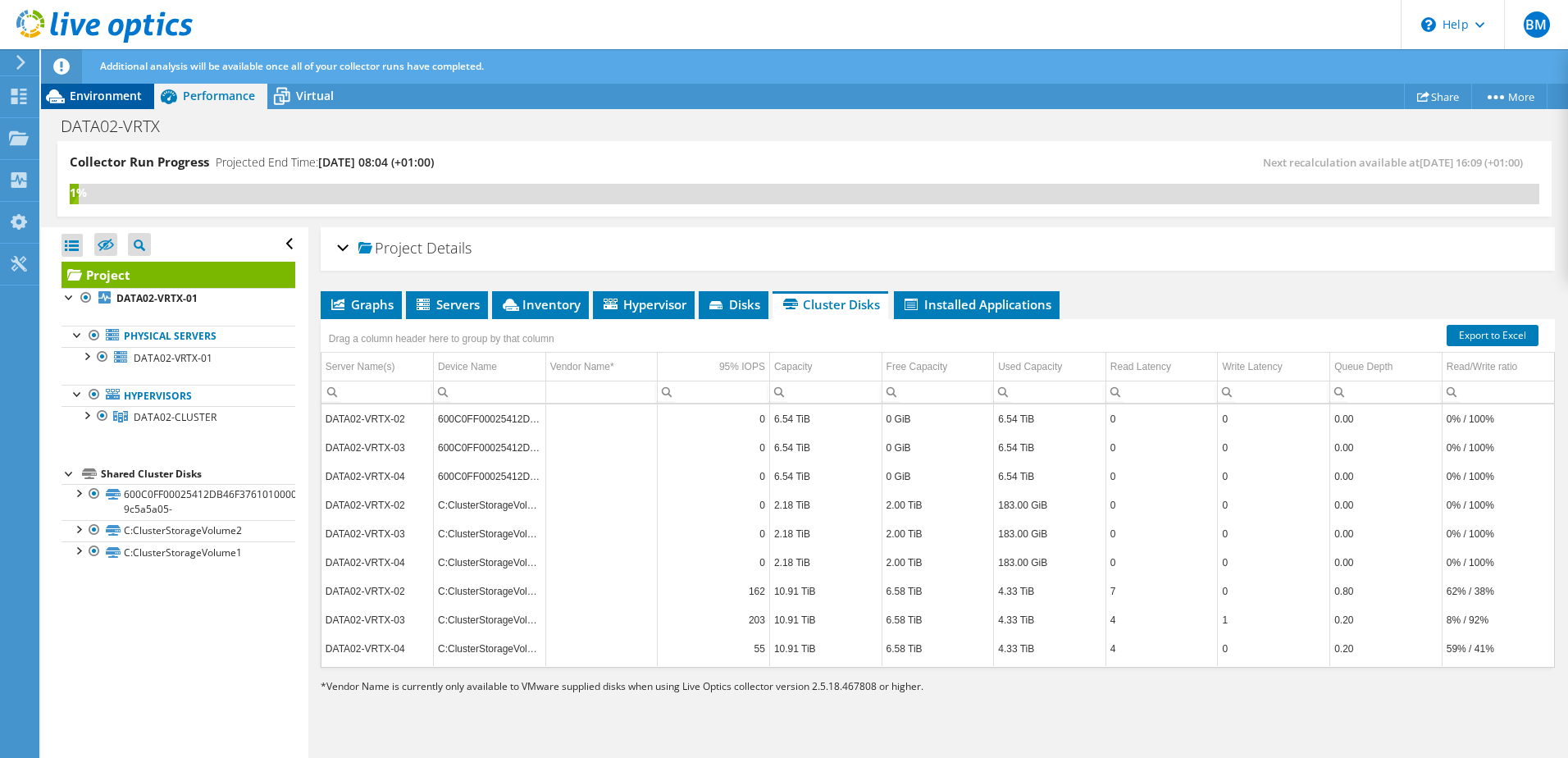
click at [71, 96] on span "Environment" at bounding box center [105, 96] width 72 height 16
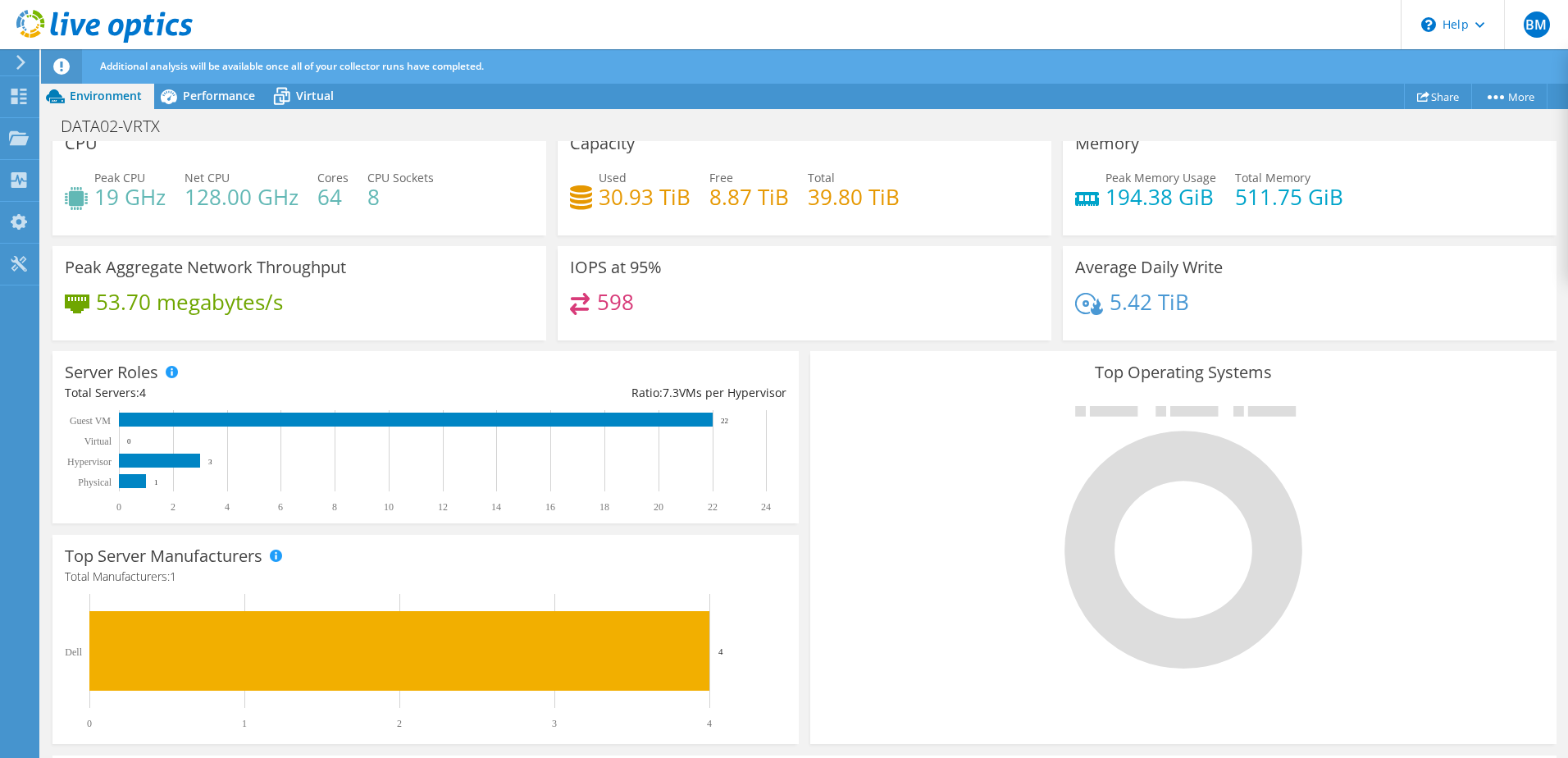
scroll to position [105, 0]
click at [61, 93] on div "Dashboard" at bounding box center [77, 97] width 78 height 41
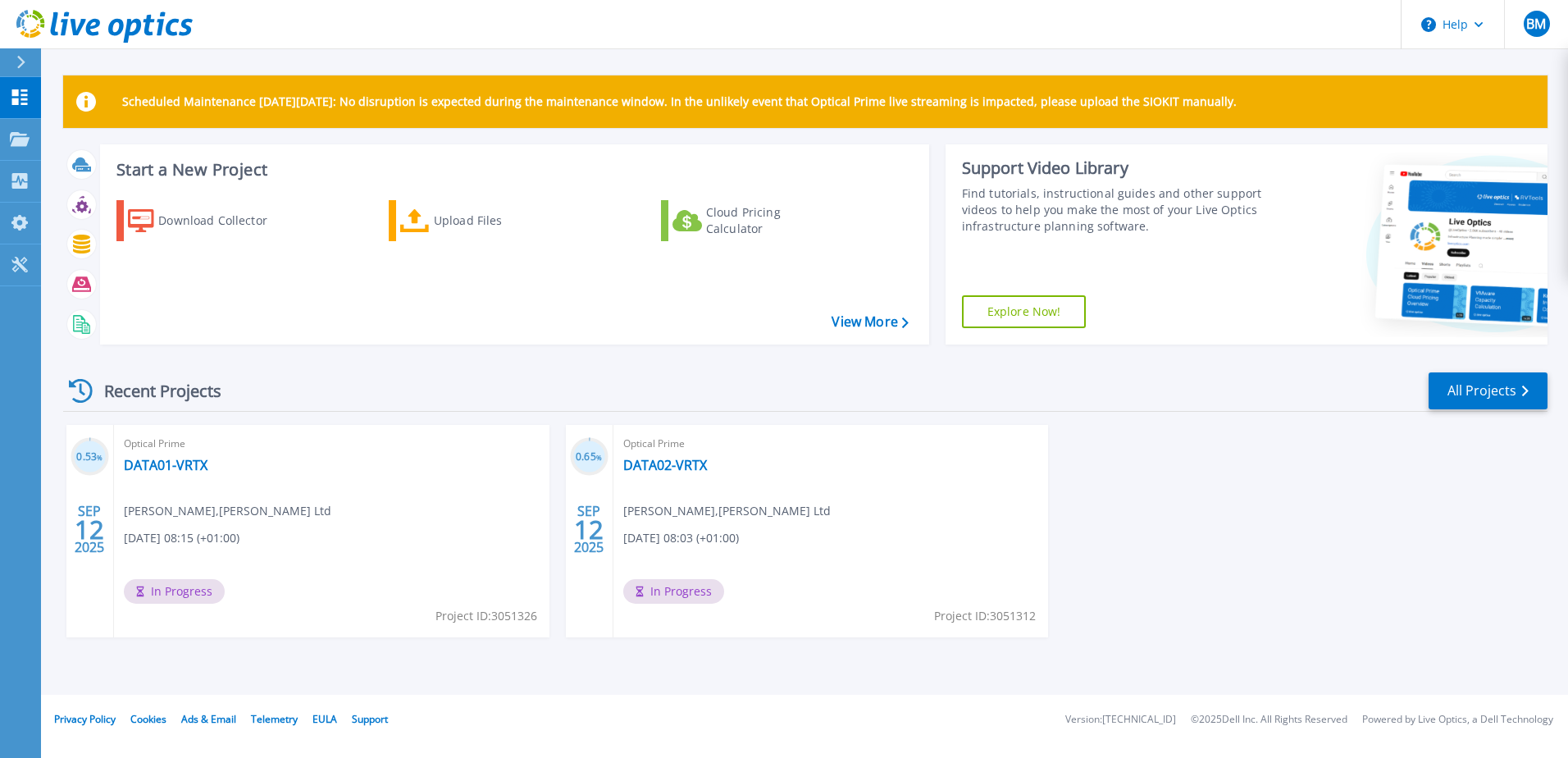
click at [1206, 520] on div "0.53 % [DATE] Optical Prime DATA01-VRTX [PERSON_NAME] , [PERSON_NAME] Ltd [DATE…" at bounding box center [798, 548] width 1497 height 246
click at [668, 461] on link "DATA02-VRTX" at bounding box center [666, 464] width 84 height 17
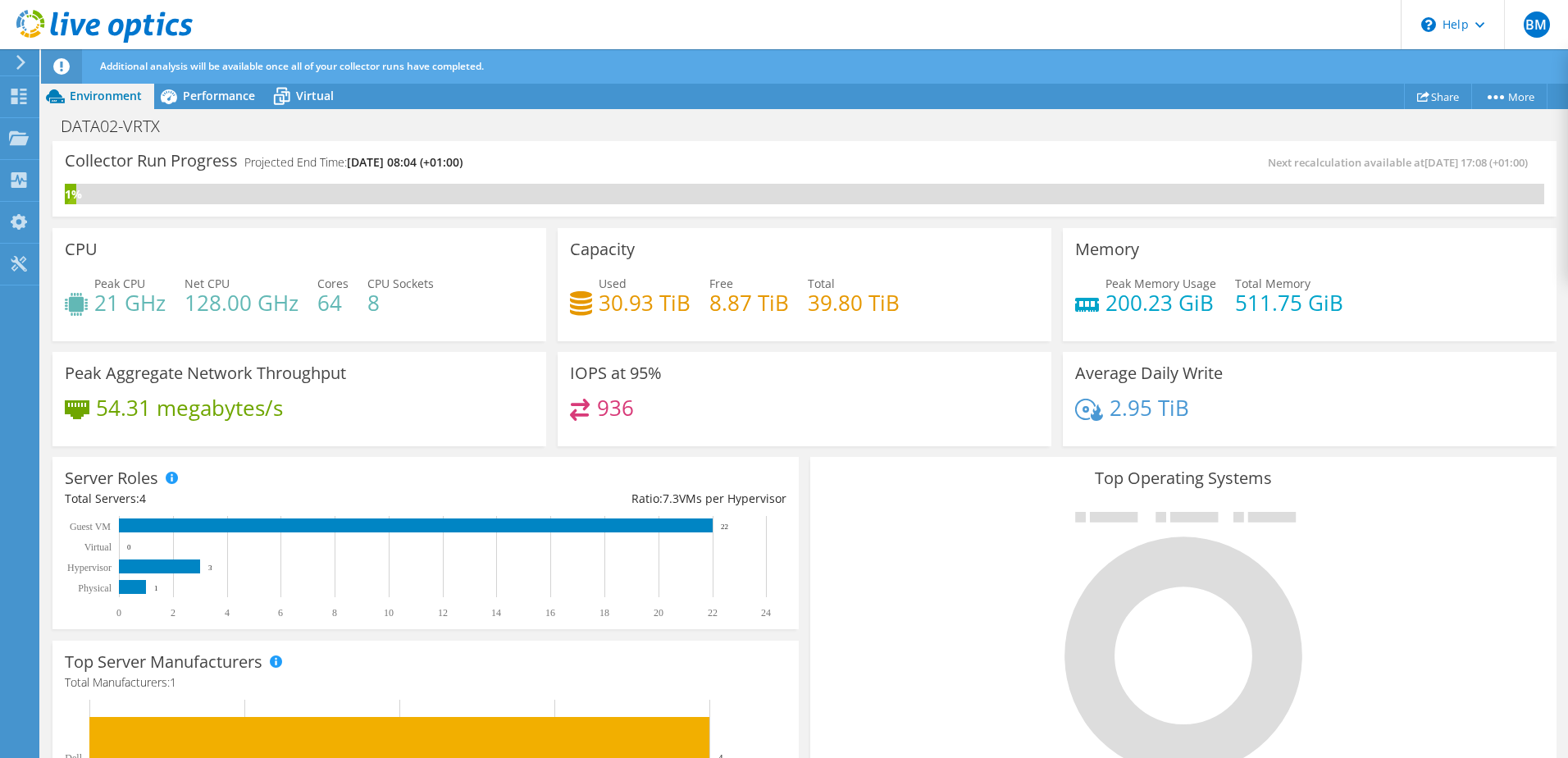
scroll to position [251, 0]
click at [202, 97] on span "Performance" at bounding box center [219, 96] width 72 height 16
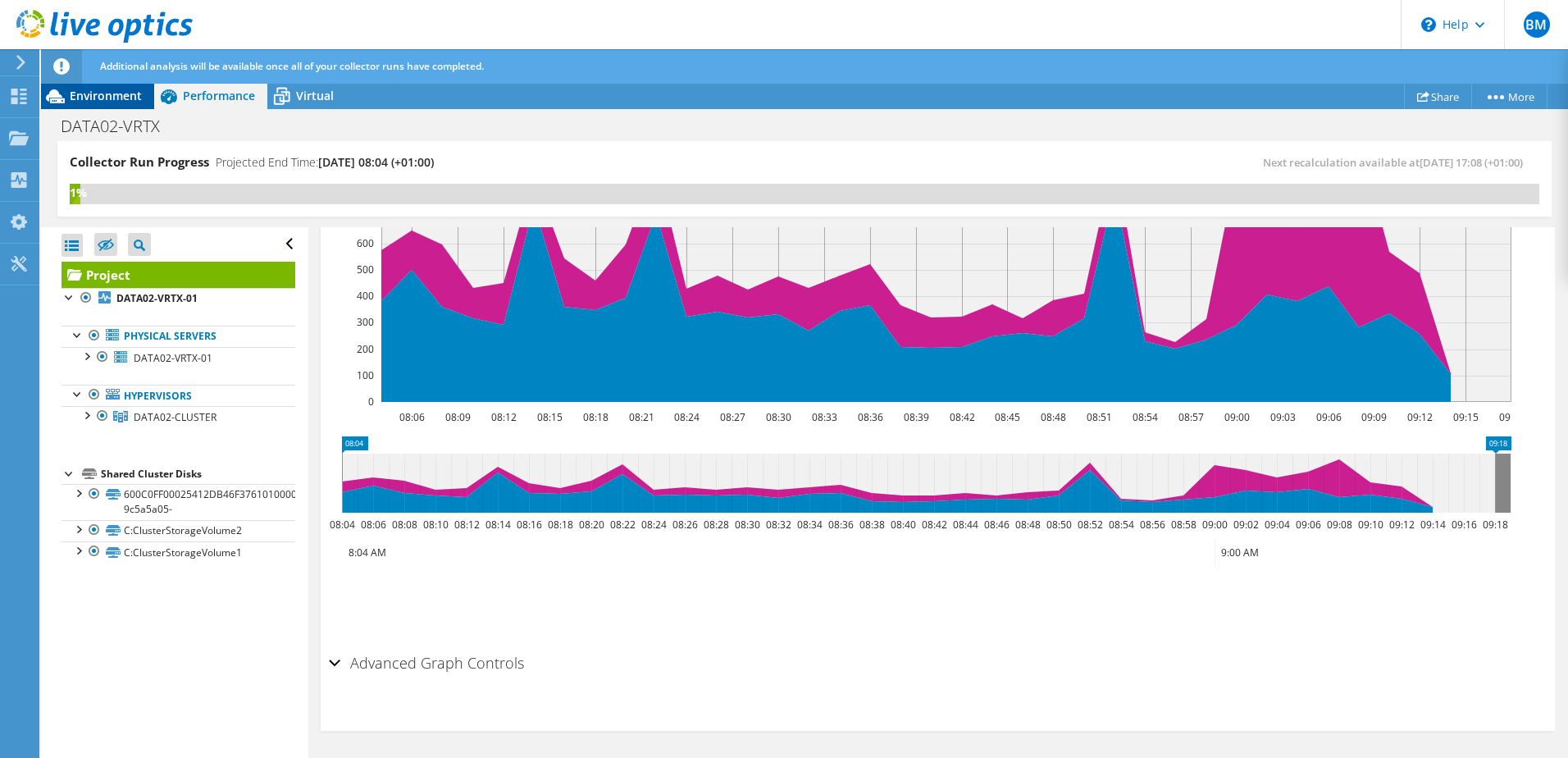
click at [98, 91] on span "Environment" at bounding box center [105, 96] width 72 height 16
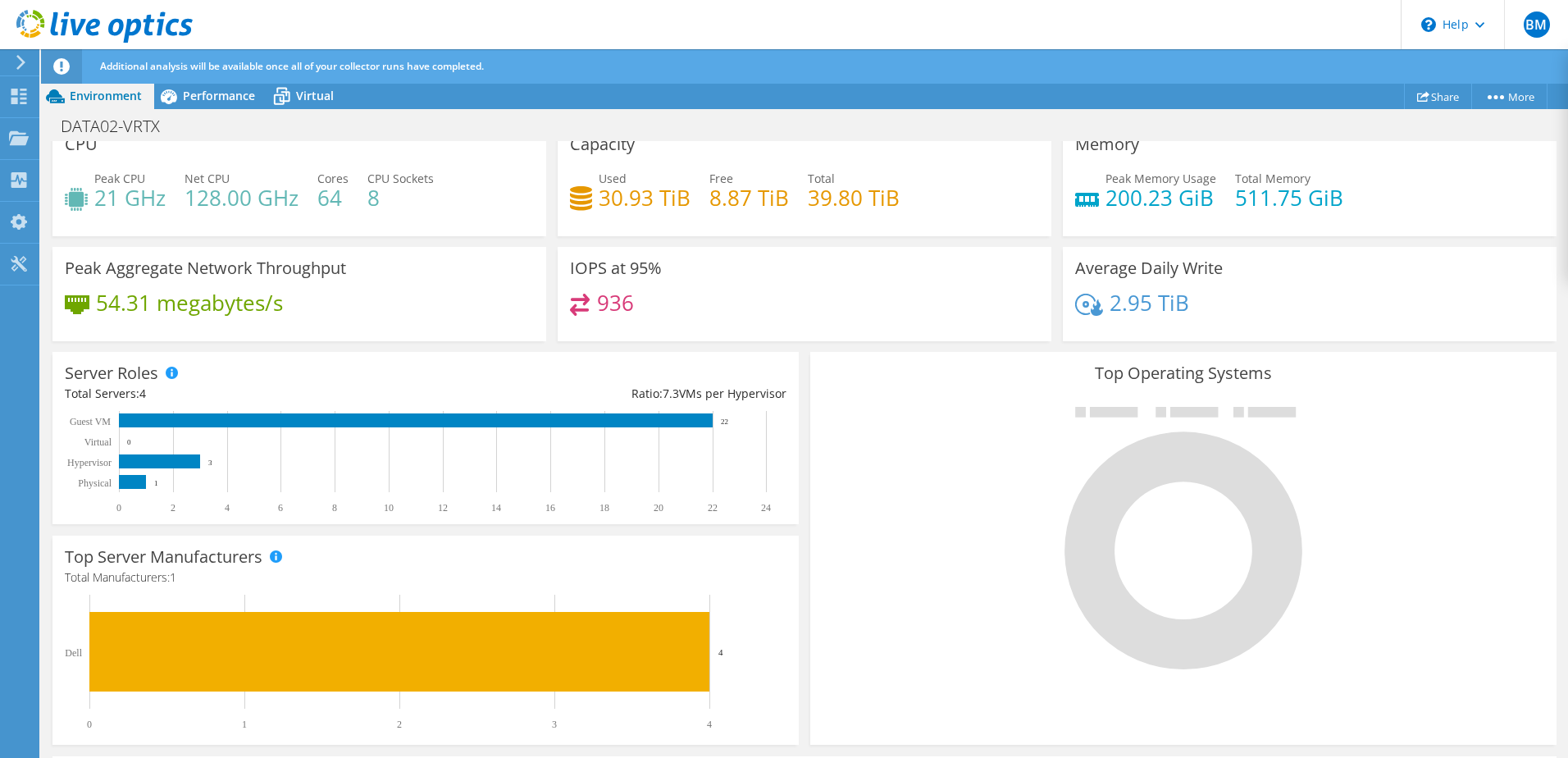
scroll to position [0, 0]
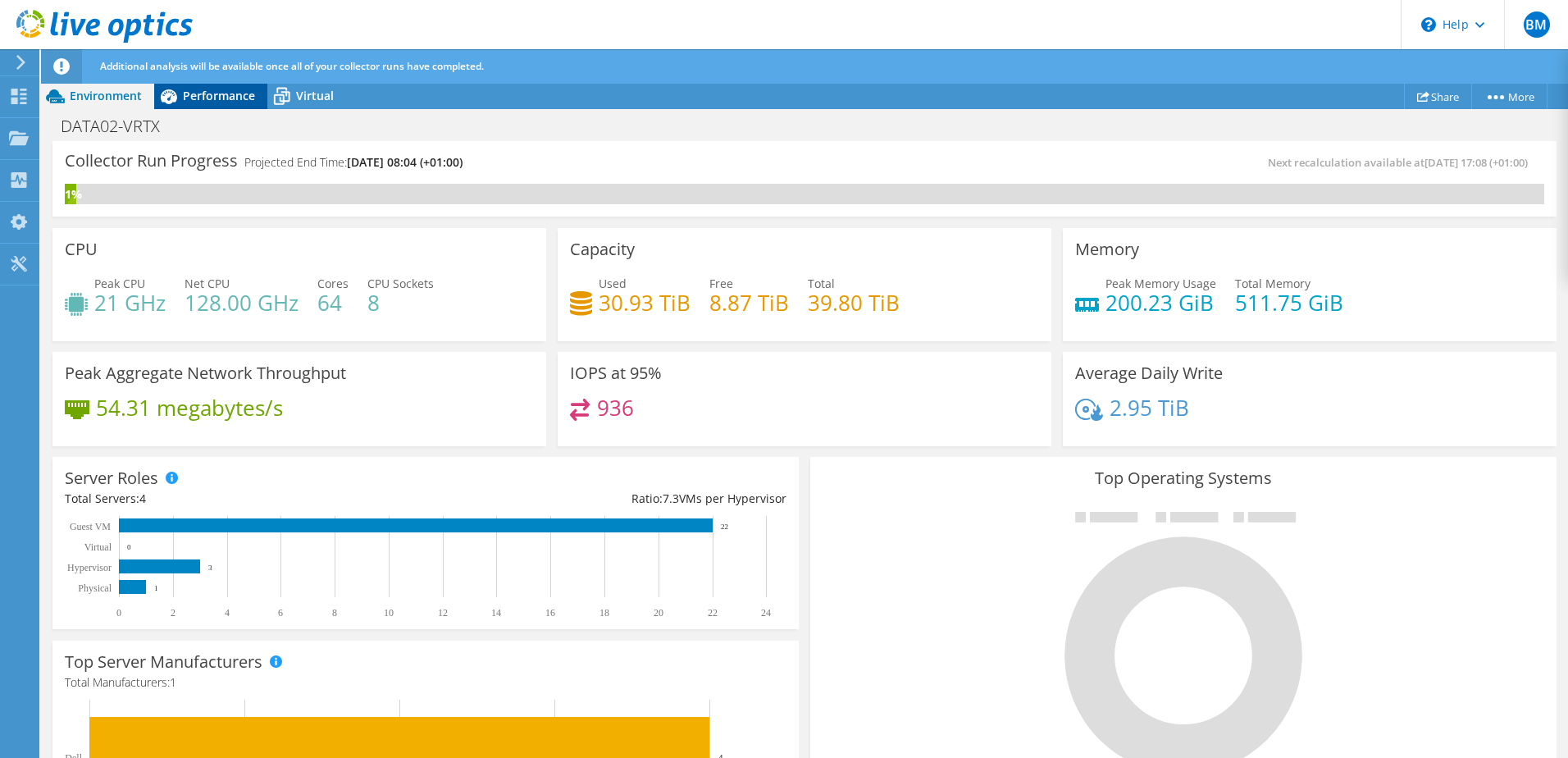
click at [220, 93] on span "Performance" at bounding box center [219, 96] width 72 height 16
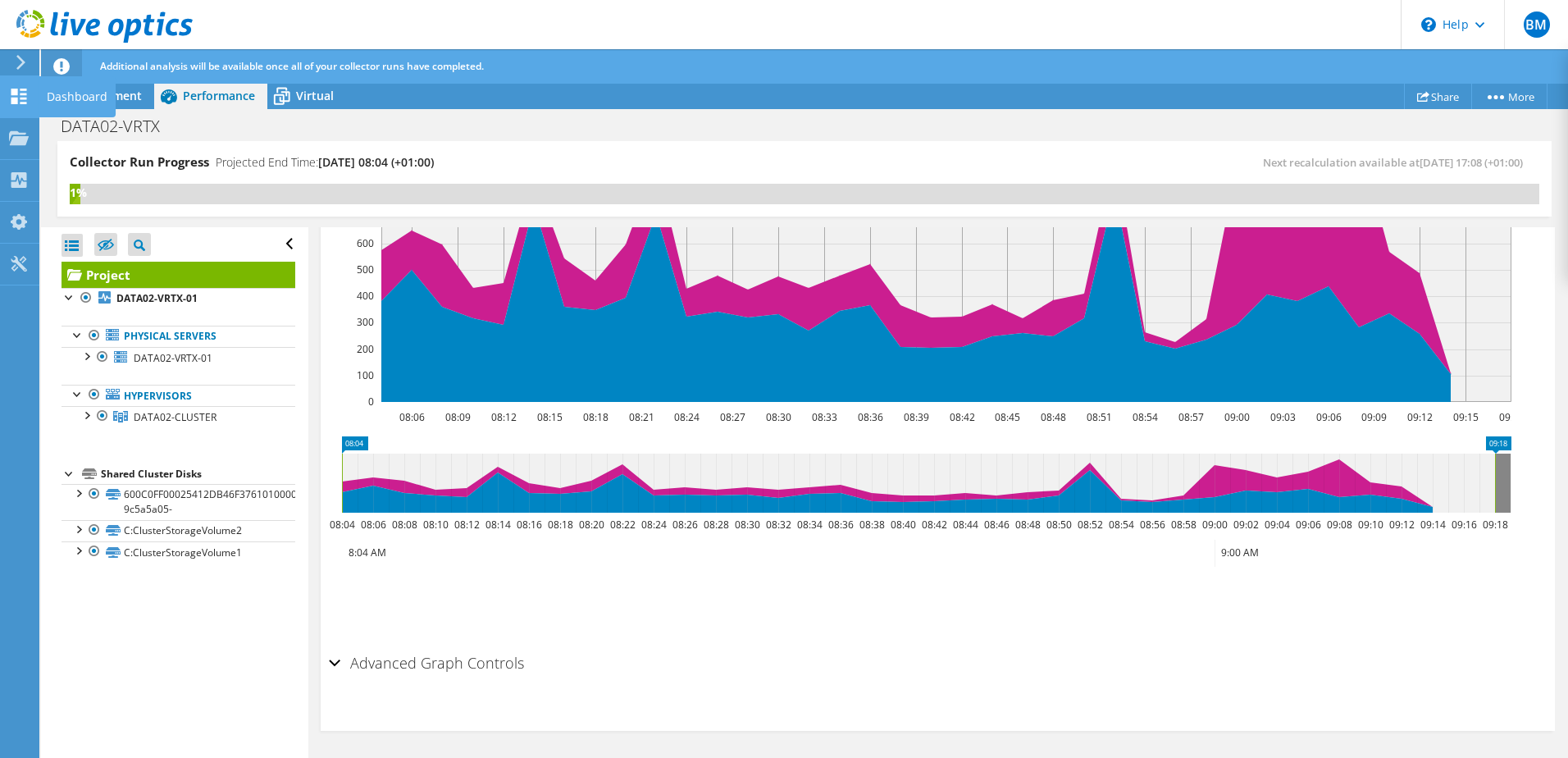
click at [24, 96] on icon at bounding box center [18, 97] width 20 height 16
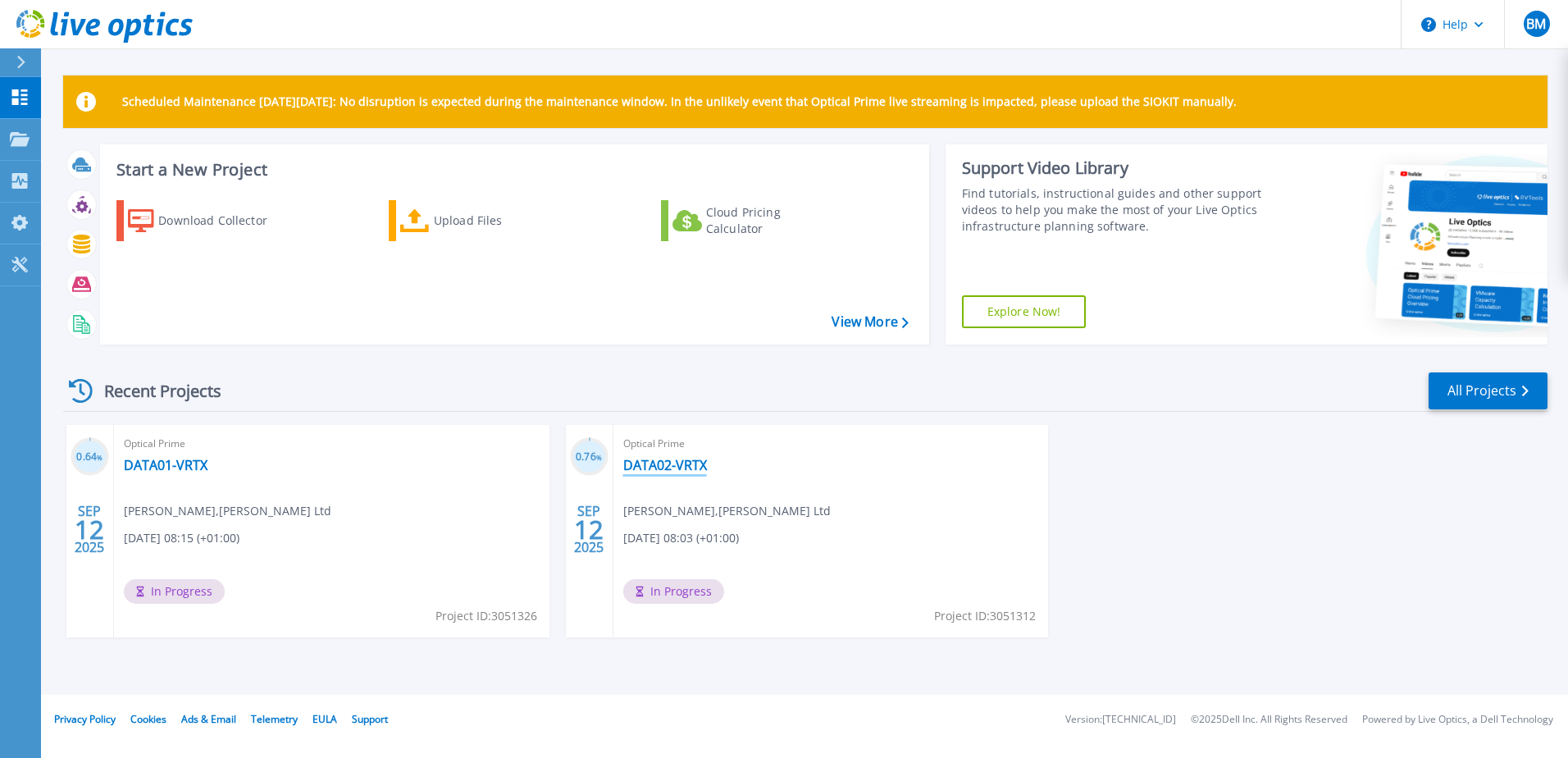
click at [671, 464] on link "DATA02-VRTX" at bounding box center [666, 464] width 84 height 17
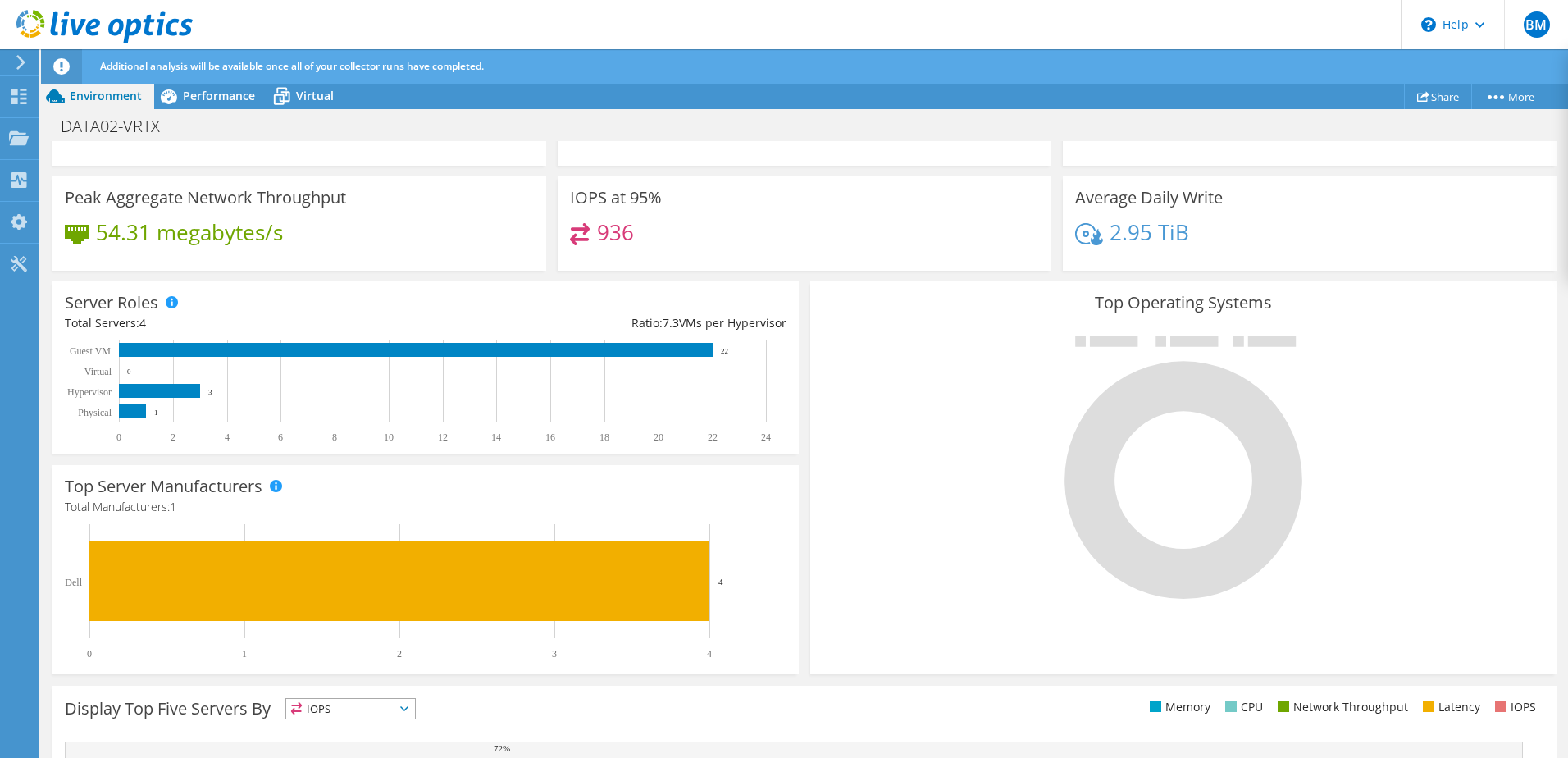
scroll to position [23, 0]
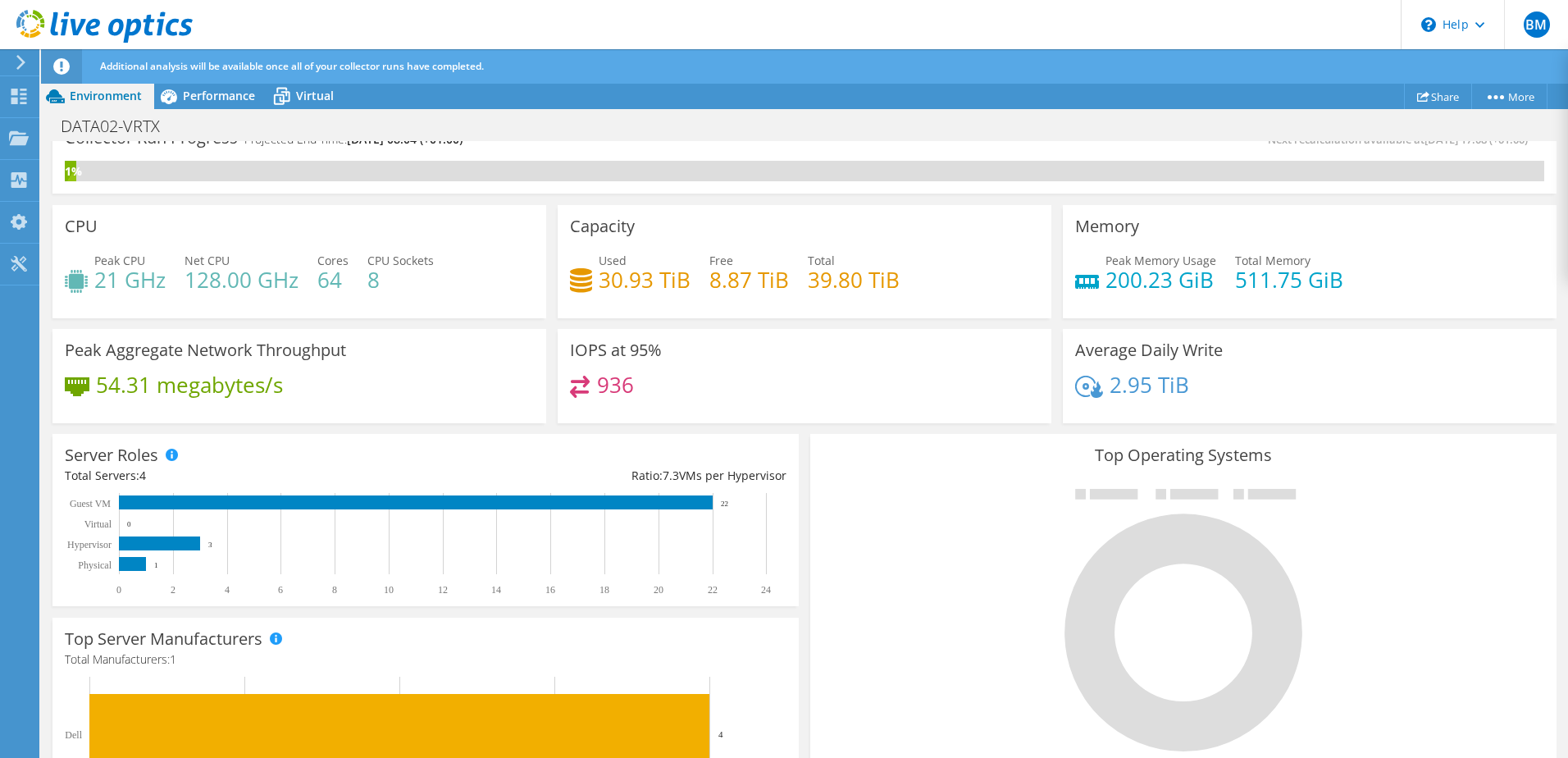
click at [208, 74] on div "Additional analysis will be available once all of your collector runs have comp…" at bounding box center [835, 66] width 1478 height 35
click at [215, 88] on span "Performance" at bounding box center [219, 96] width 72 height 16
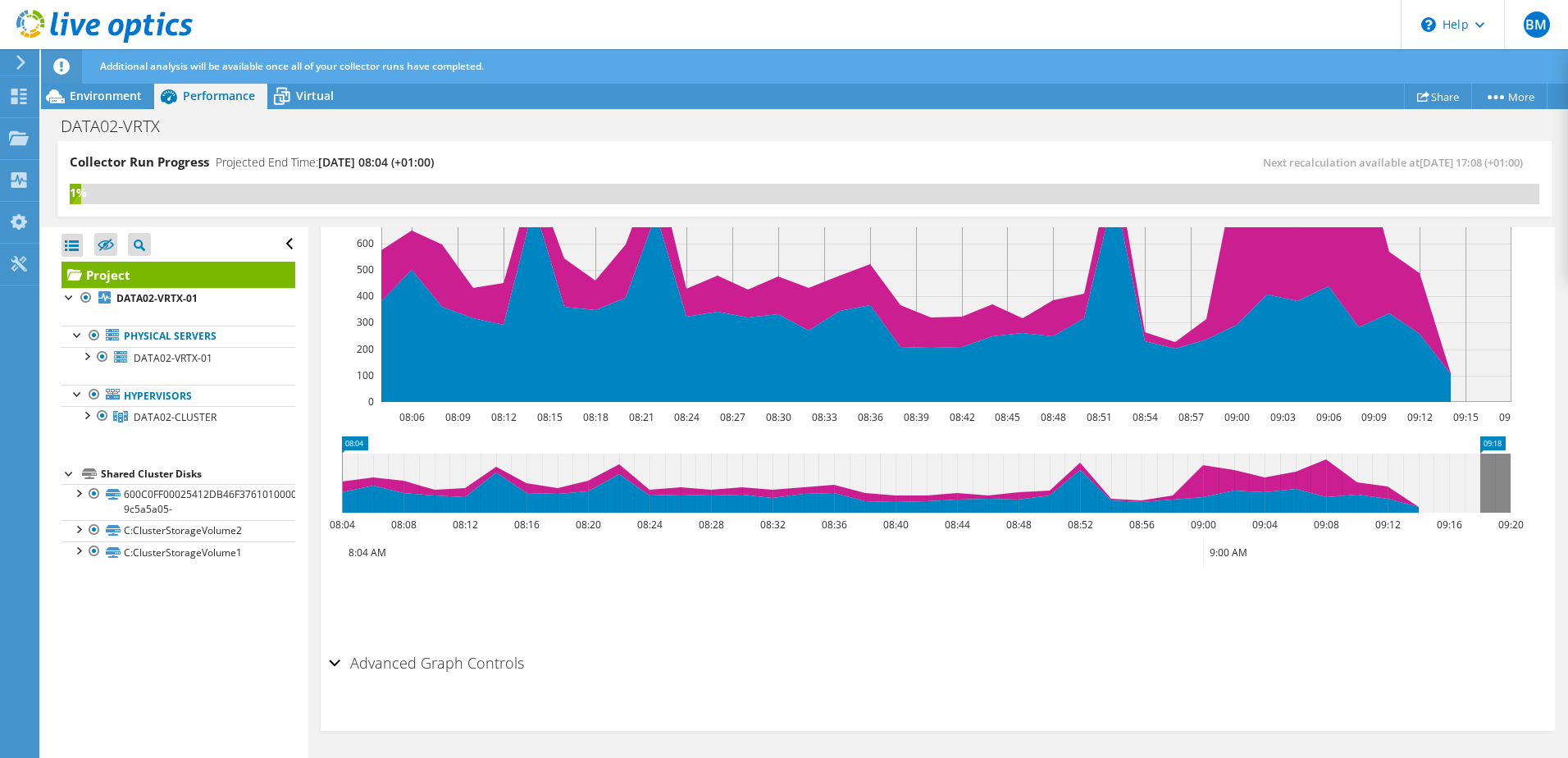
scroll to position [0, 0]
click at [279, 93] on icon at bounding box center [281, 96] width 29 height 29
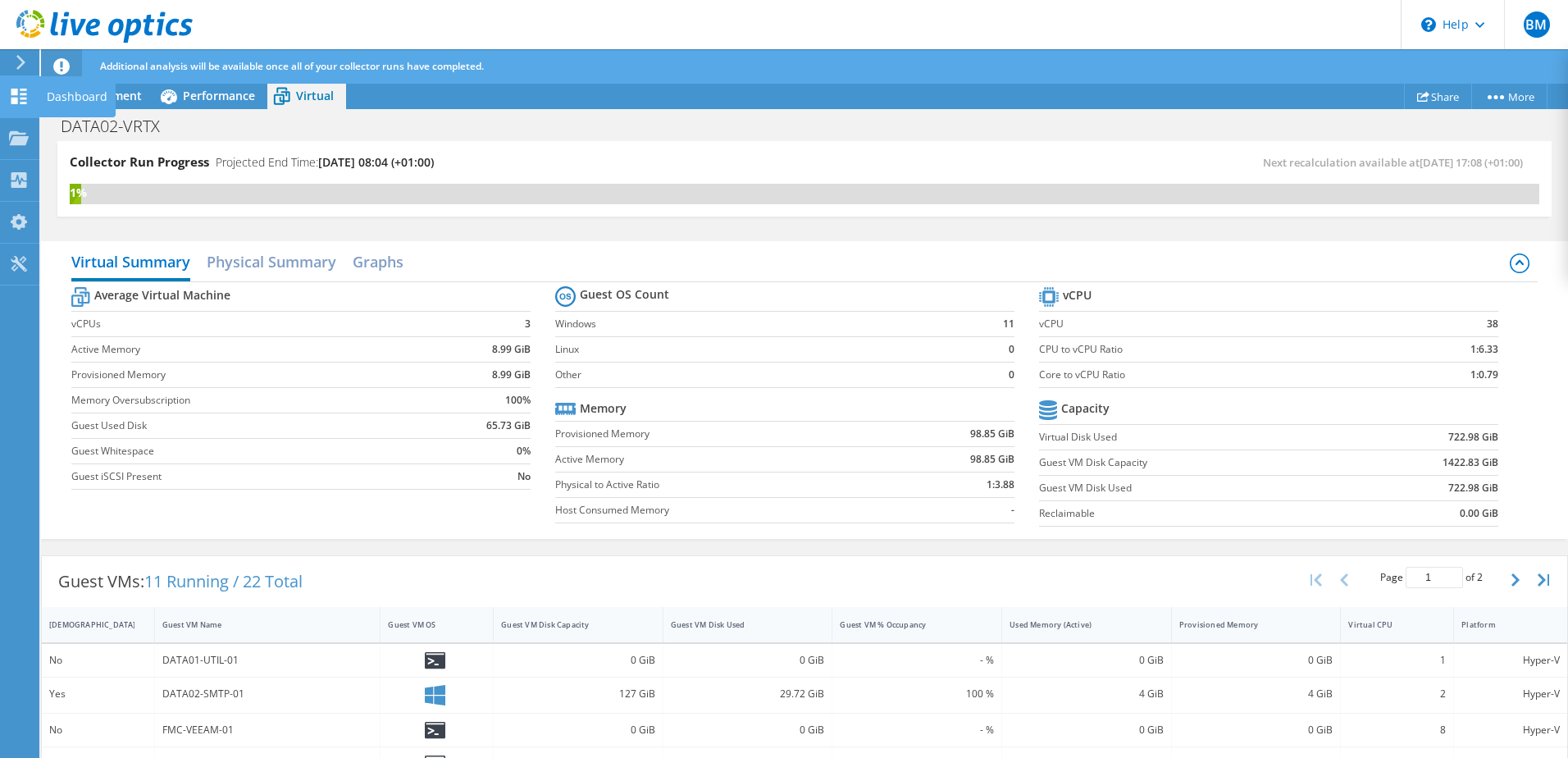
click at [13, 94] on use at bounding box center [19, 97] width 16 height 16
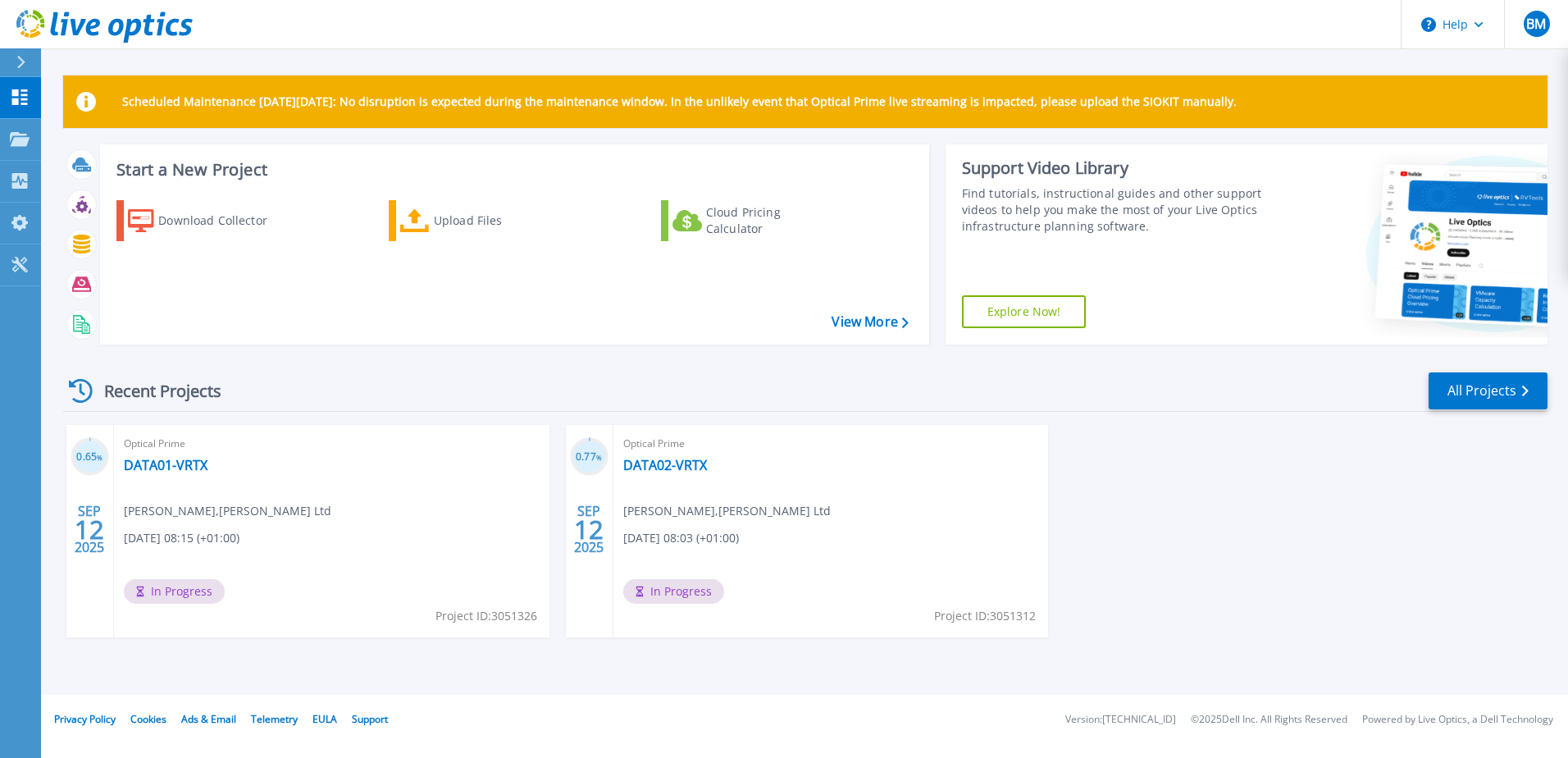
click at [693, 455] on div "Optical Prime DATA02-VRTX Bhavesh Mistry , F M Conway Ltd 09/12/2025, 08:03 (+0…" at bounding box center [831, 531] width 436 height 213
click at [139, 476] on div "Optical Prime DATA01-VRTX Bhavesh Mistry , F M Conway Ltd 09/12/2025, 08:15 (+0…" at bounding box center [332, 531] width 436 height 213
click at [149, 467] on link "DATA01-VRTX" at bounding box center [166, 464] width 84 height 17
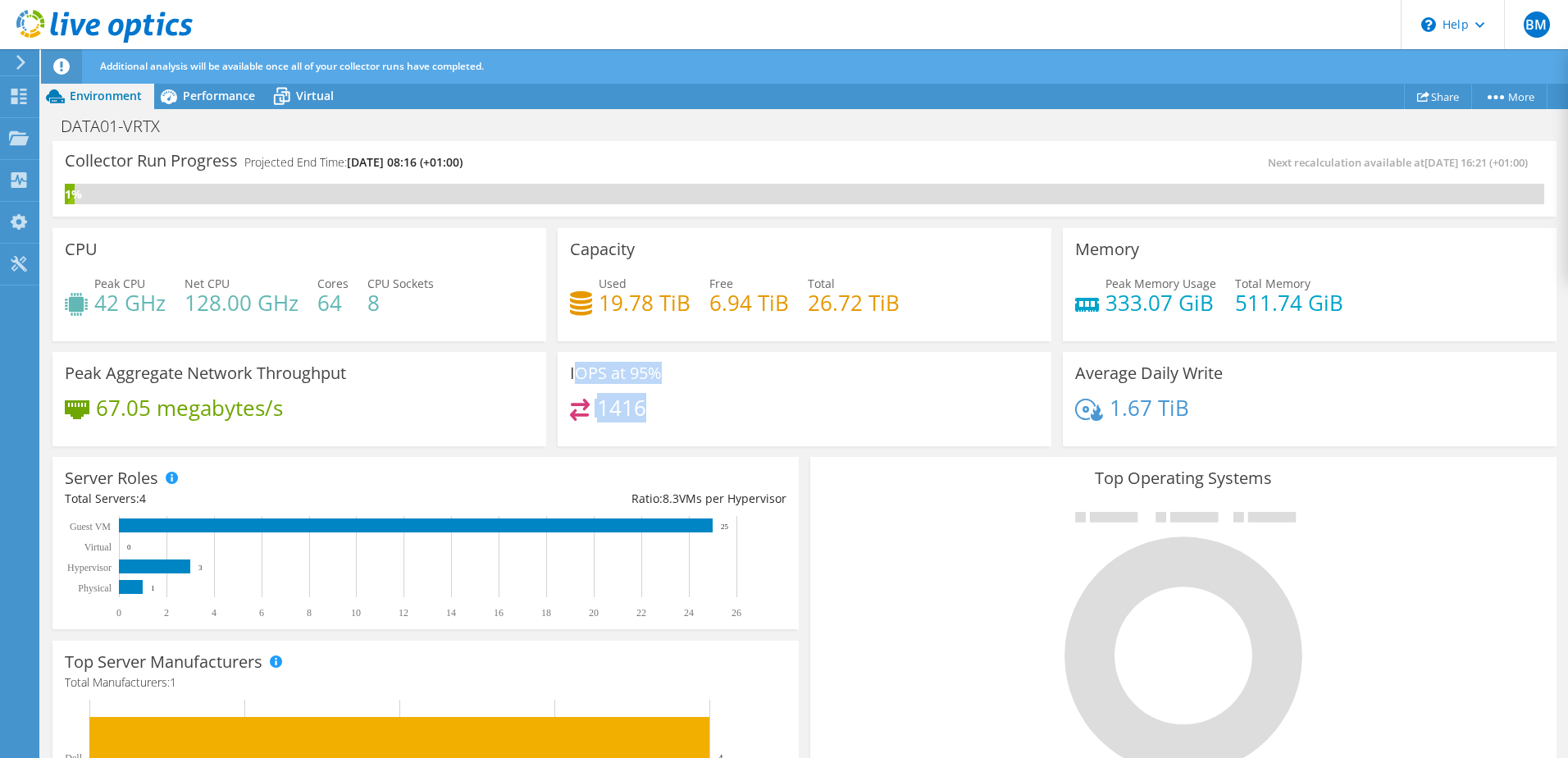
drag, startPoint x: 571, startPoint y: 381, endPoint x: 699, endPoint y: 412, distance: 131.7
click at [699, 412] on div "IOPS at 95% 1416" at bounding box center [804, 399] width 494 height 95
click at [410, 467] on div "Server Roles Physical Servers represent bare metal servers that were targets of…" at bounding box center [425, 543] width 747 height 173
drag, startPoint x: 649, startPoint y: 414, endPoint x: 589, endPoint y: 415, distance: 60.0
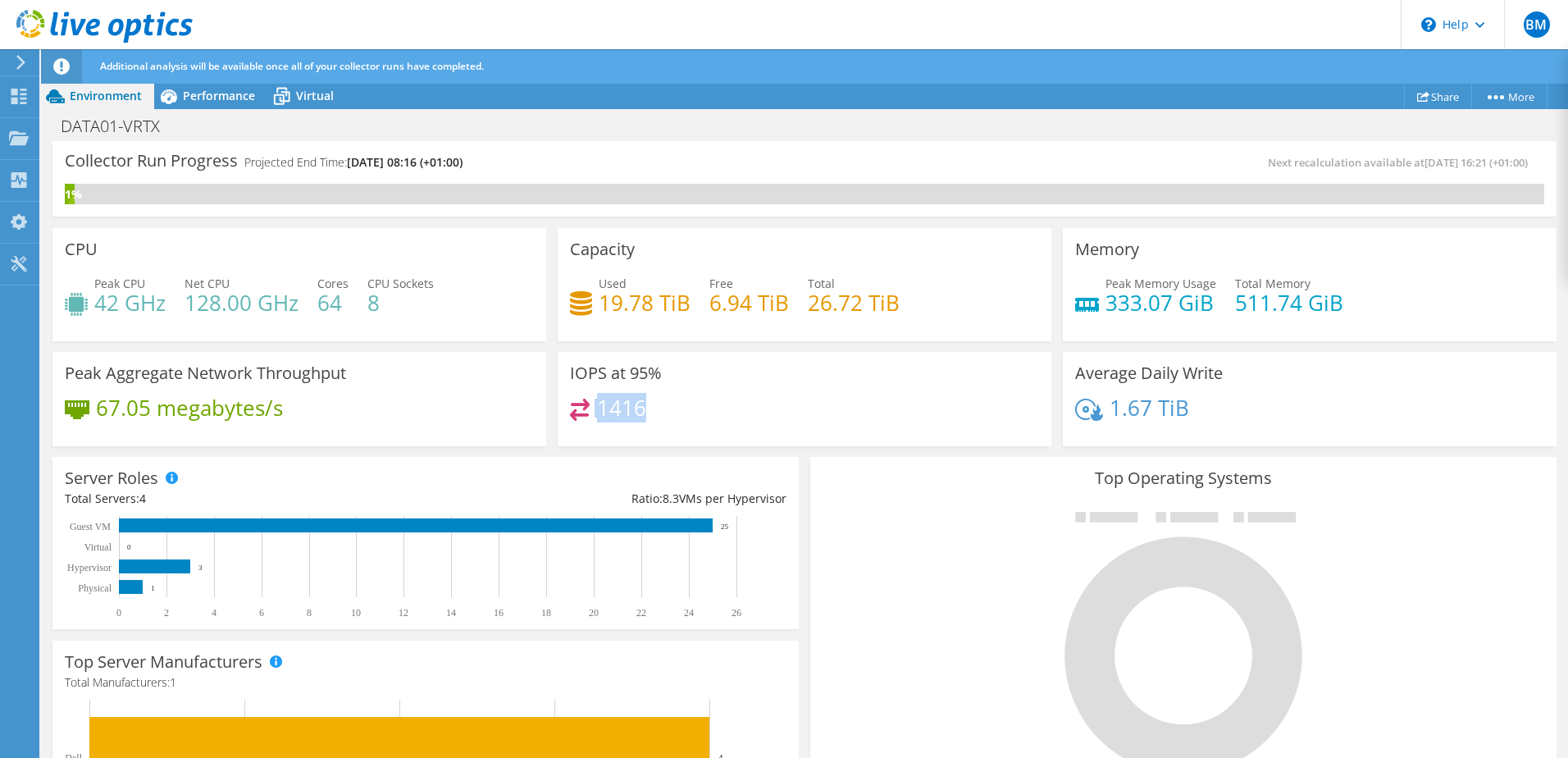
click at [589, 415] on div "1416" at bounding box center [804, 416] width 470 height 35
drag, startPoint x: 589, startPoint y: 415, endPoint x: 646, endPoint y: 424, distance: 57.7
click at [646, 424] on div "1416" at bounding box center [804, 416] width 470 height 35
drag, startPoint x: 639, startPoint y: 414, endPoint x: 597, endPoint y: 414, distance: 42.0
click at [598, 414] on h4 "1416" at bounding box center [622, 408] width 49 height 18
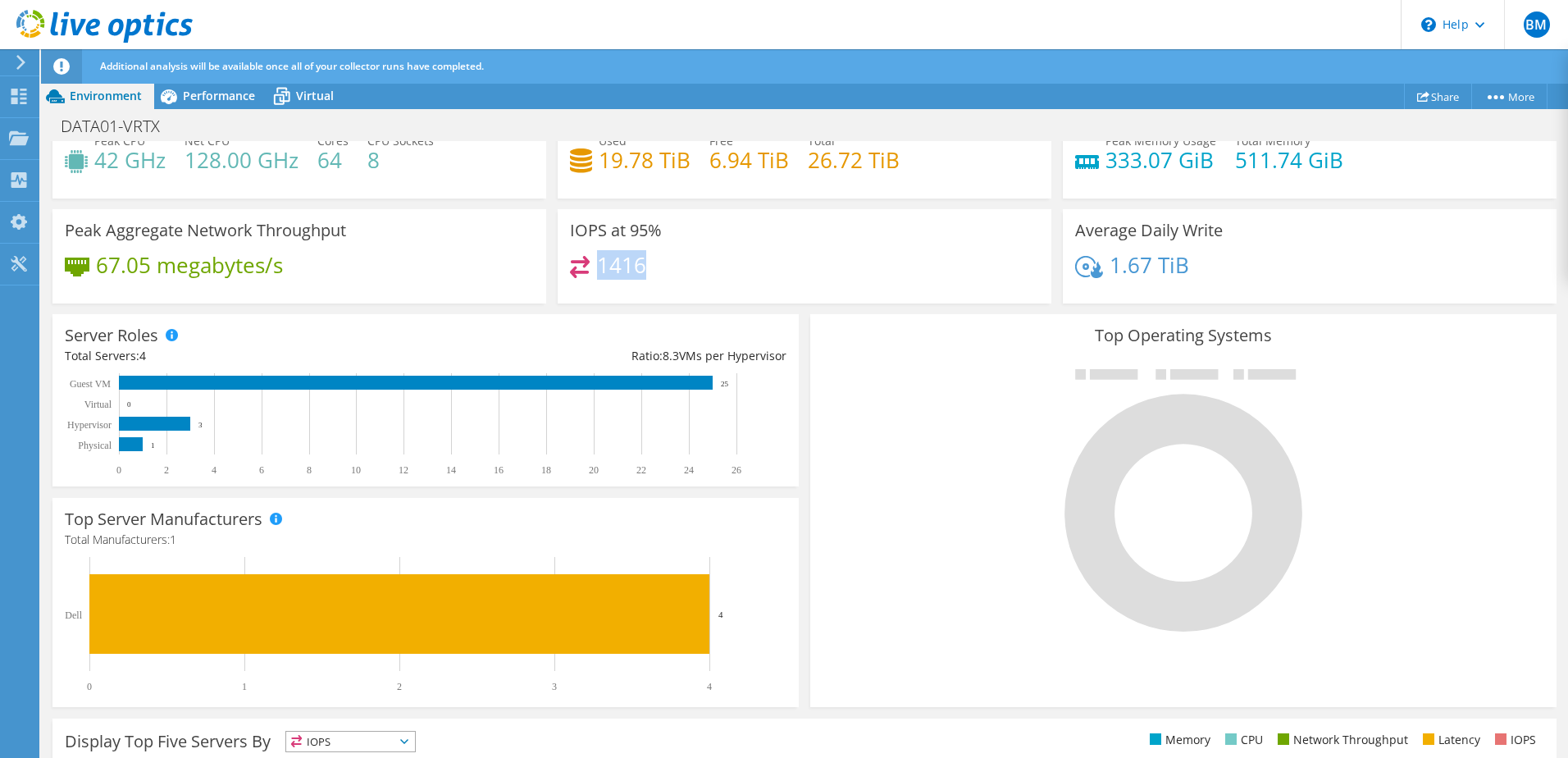
scroll to position [0, 0]
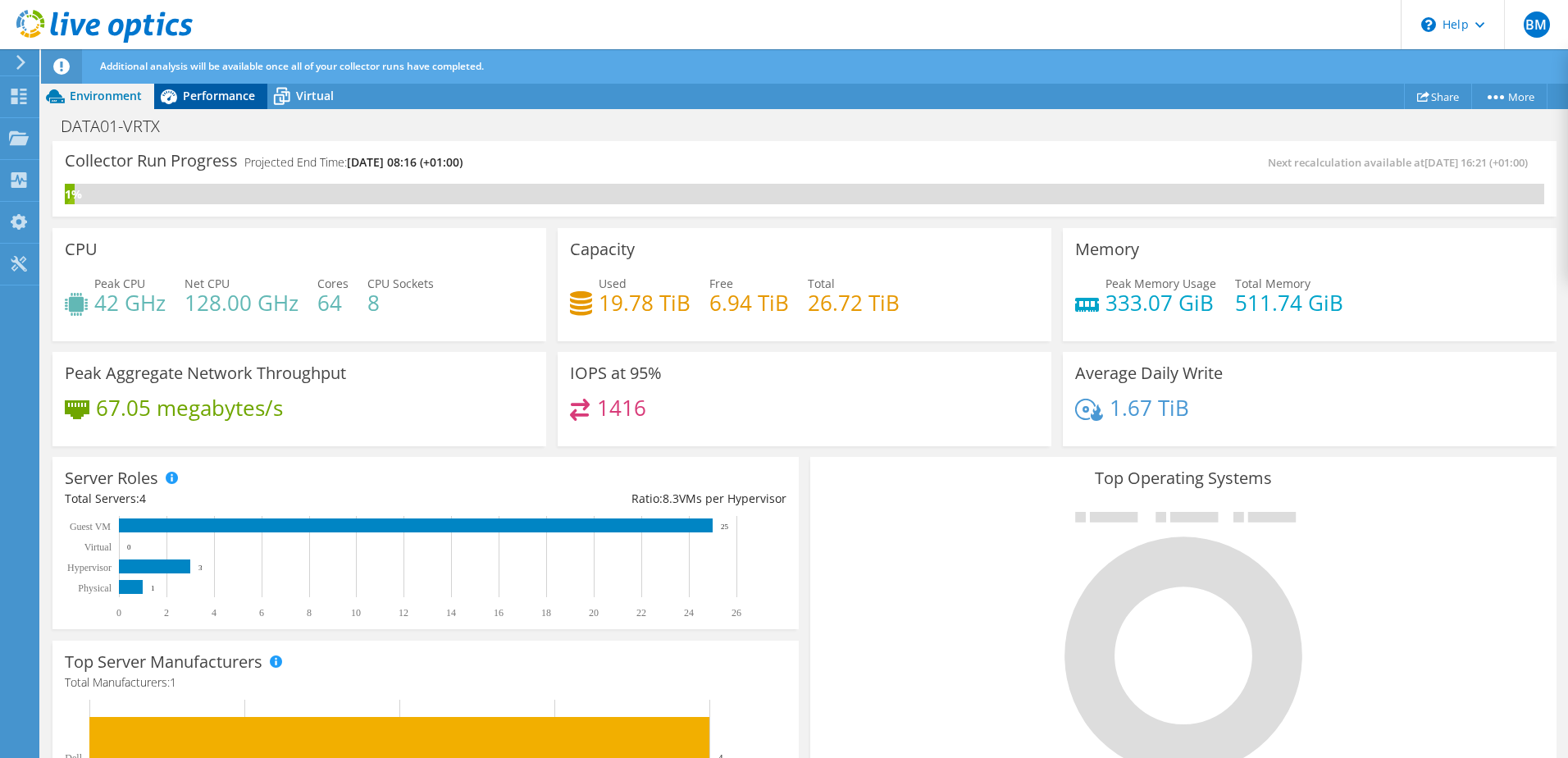
click at [218, 89] on span "Performance" at bounding box center [219, 96] width 72 height 16
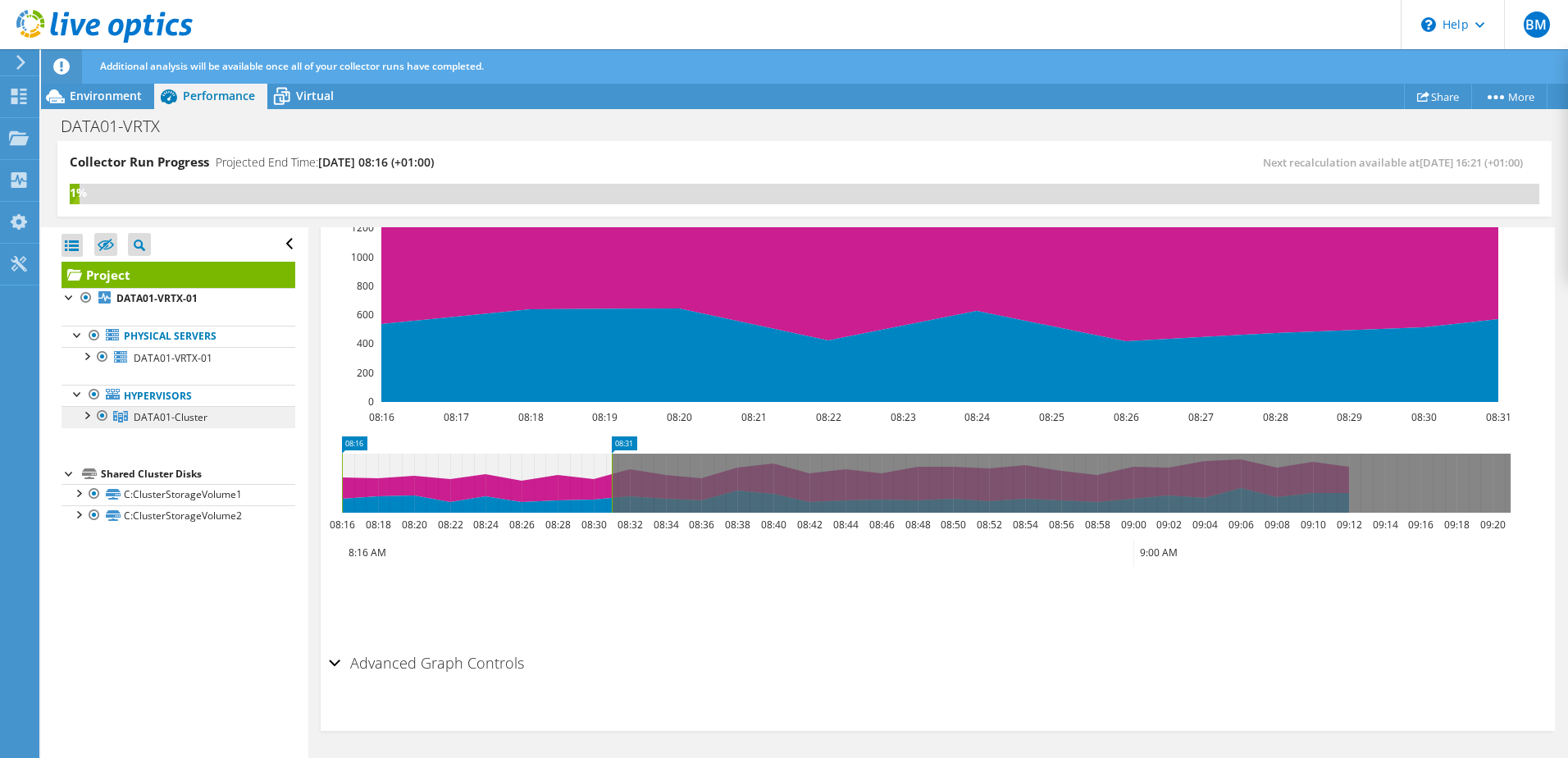
click at [152, 410] on span "DATA01-Cluster" at bounding box center [170, 417] width 74 height 14
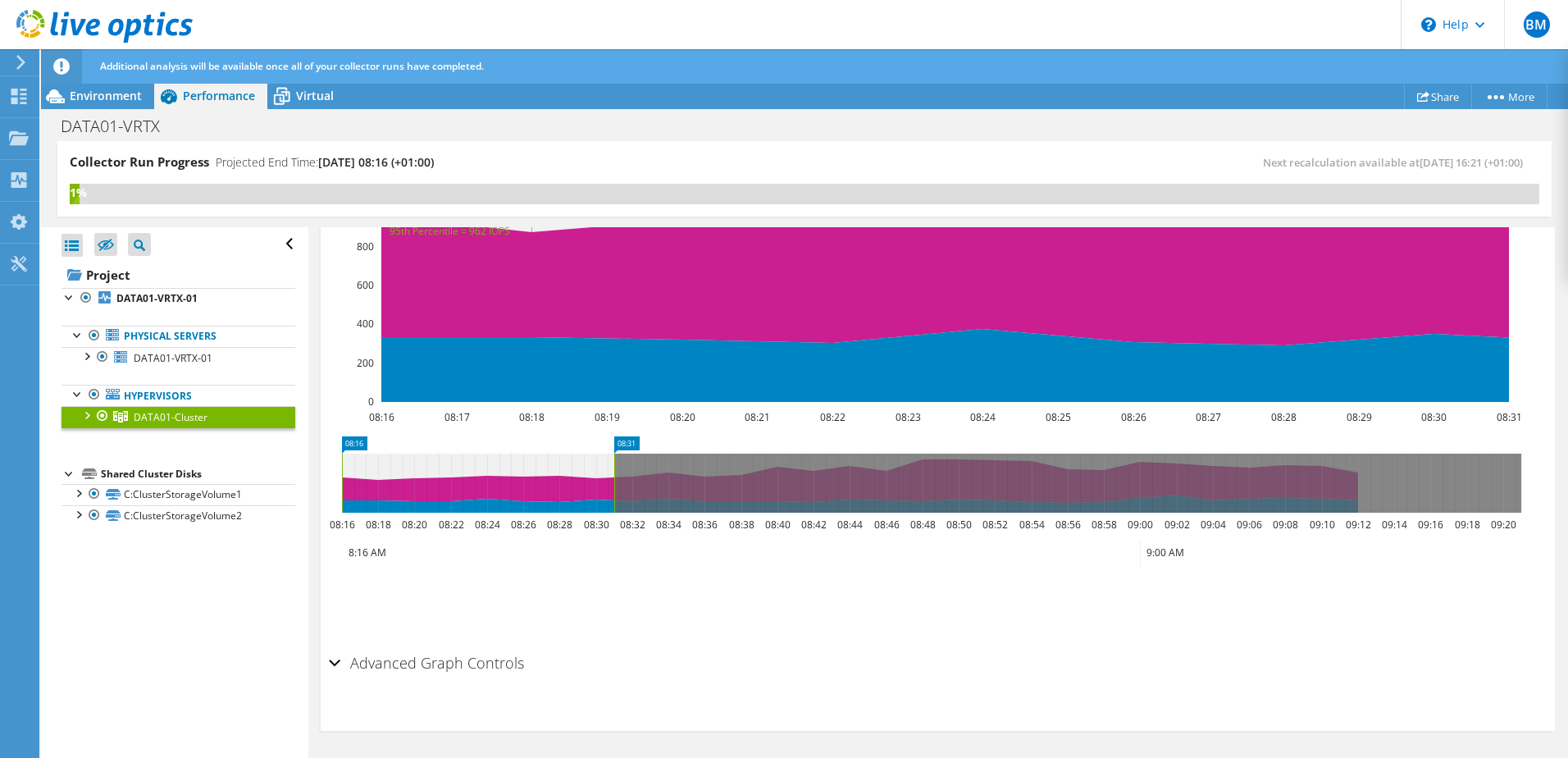
click at [82, 418] on div at bounding box center [85, 414] width 17 height 17
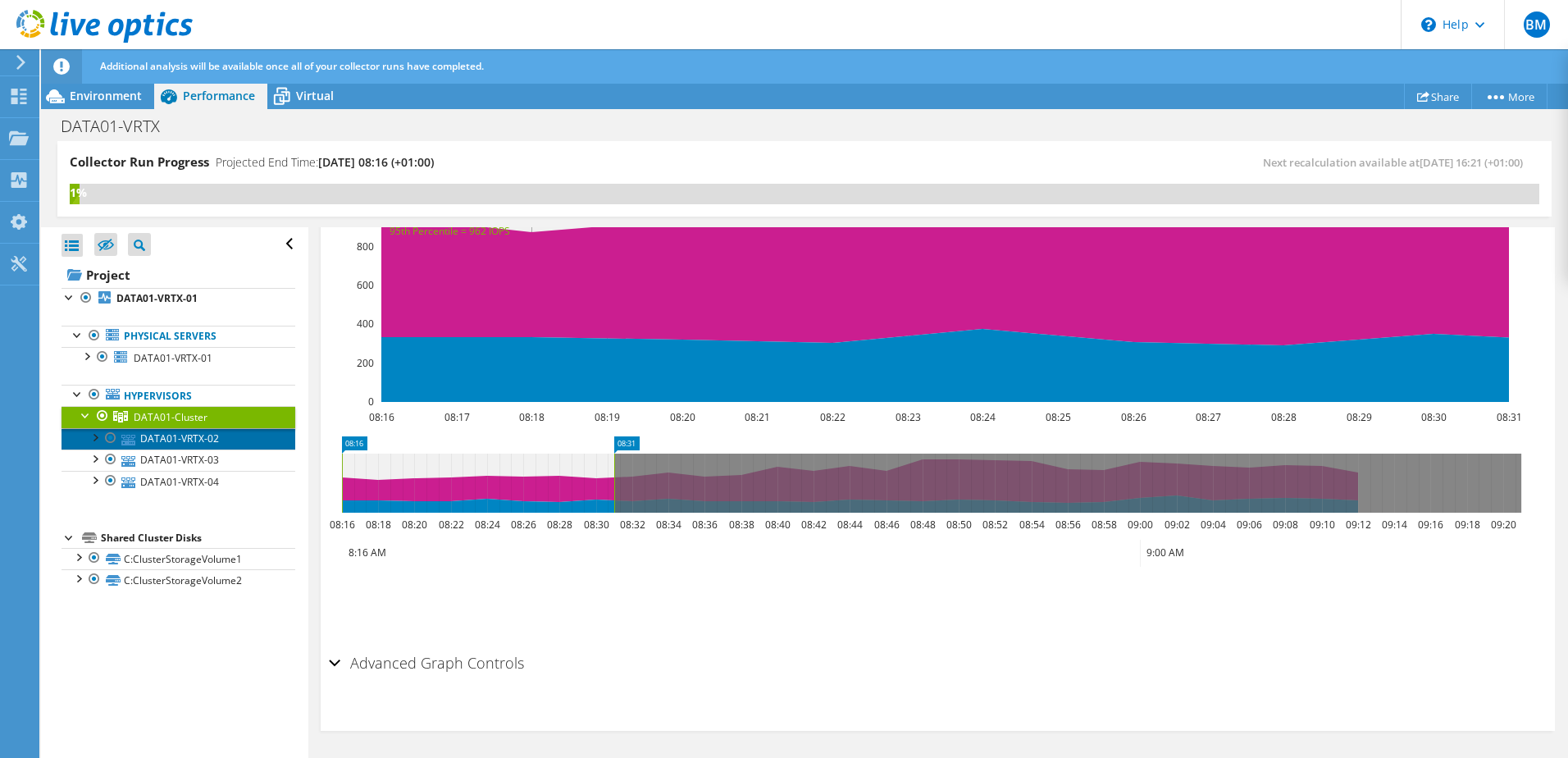
click at [172, 442] on link "DATA01-VRTX-02" at bounding box center [179, 439] width 233 height 21
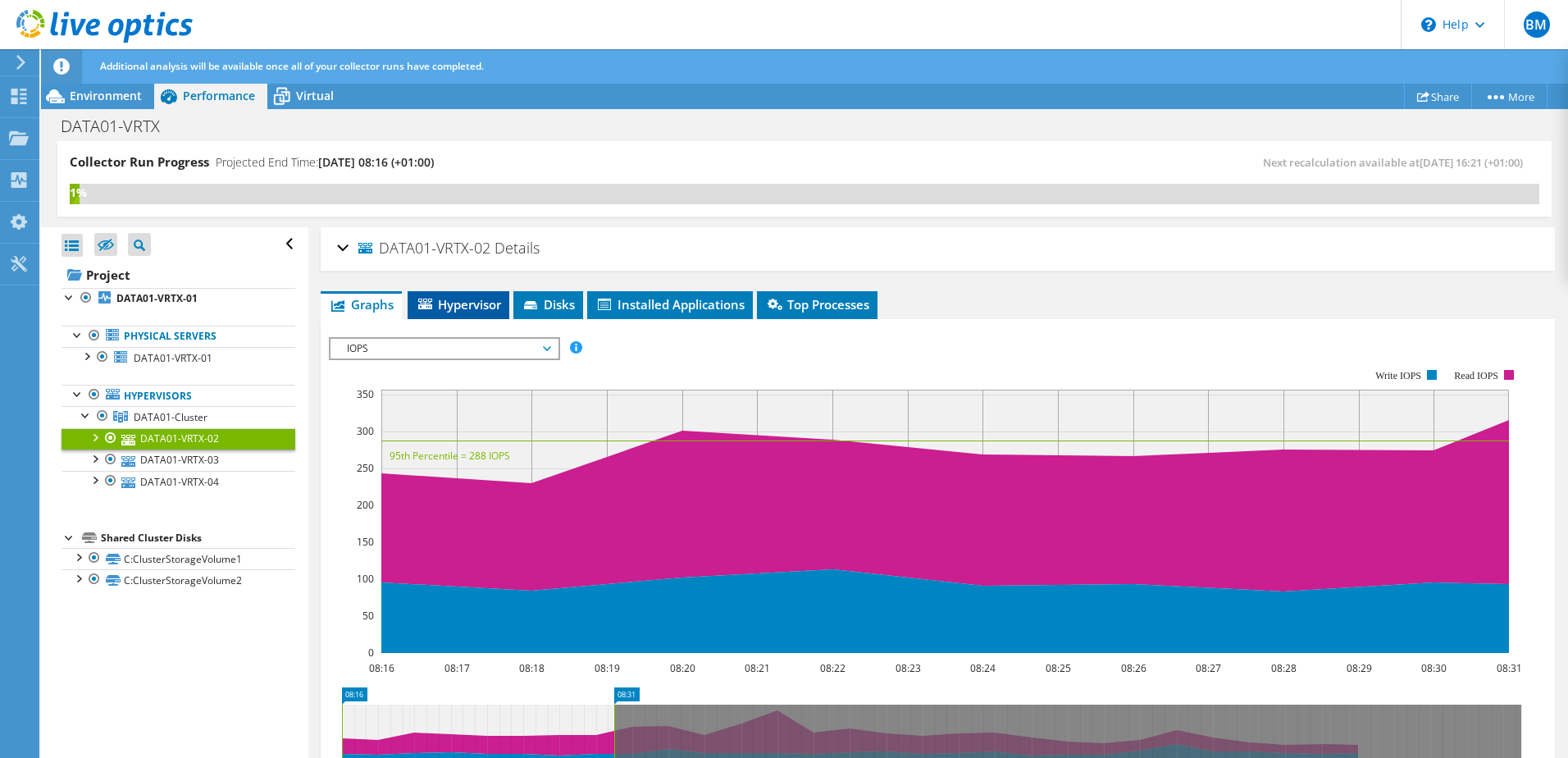
click at [463, 300] on span "Hypervisor" at bounding box center [458, 304] width 85 height 17
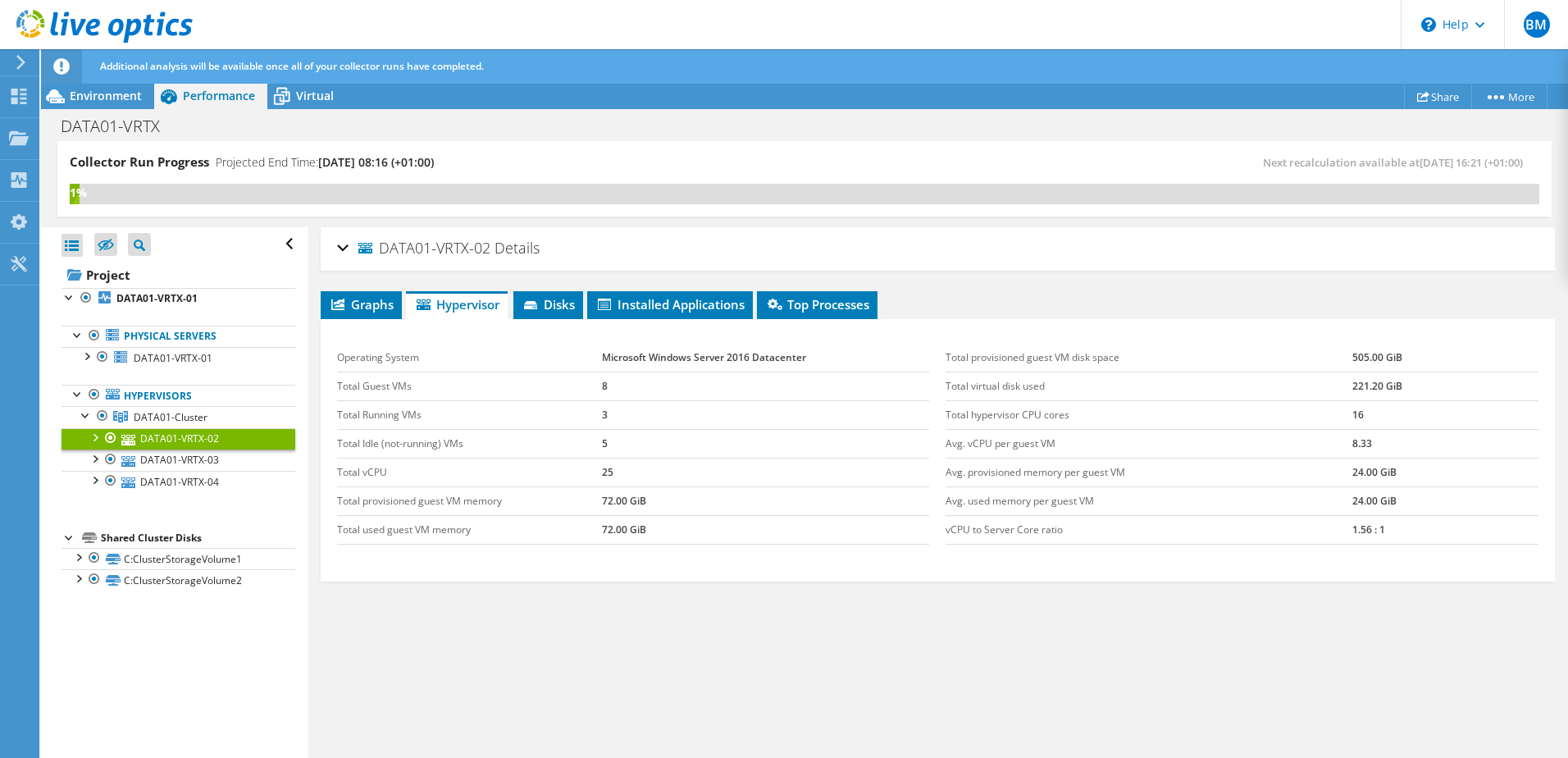
click at [588, 304] on ul "Graphs Servers Inventory Hypervisor Disks Cluster Disks Installed Applications" at bounding box center [937, 305] width 1234 height 28
click at [570, 302] on span "Disks" at bounding box center [548, 304] width 53 height 17
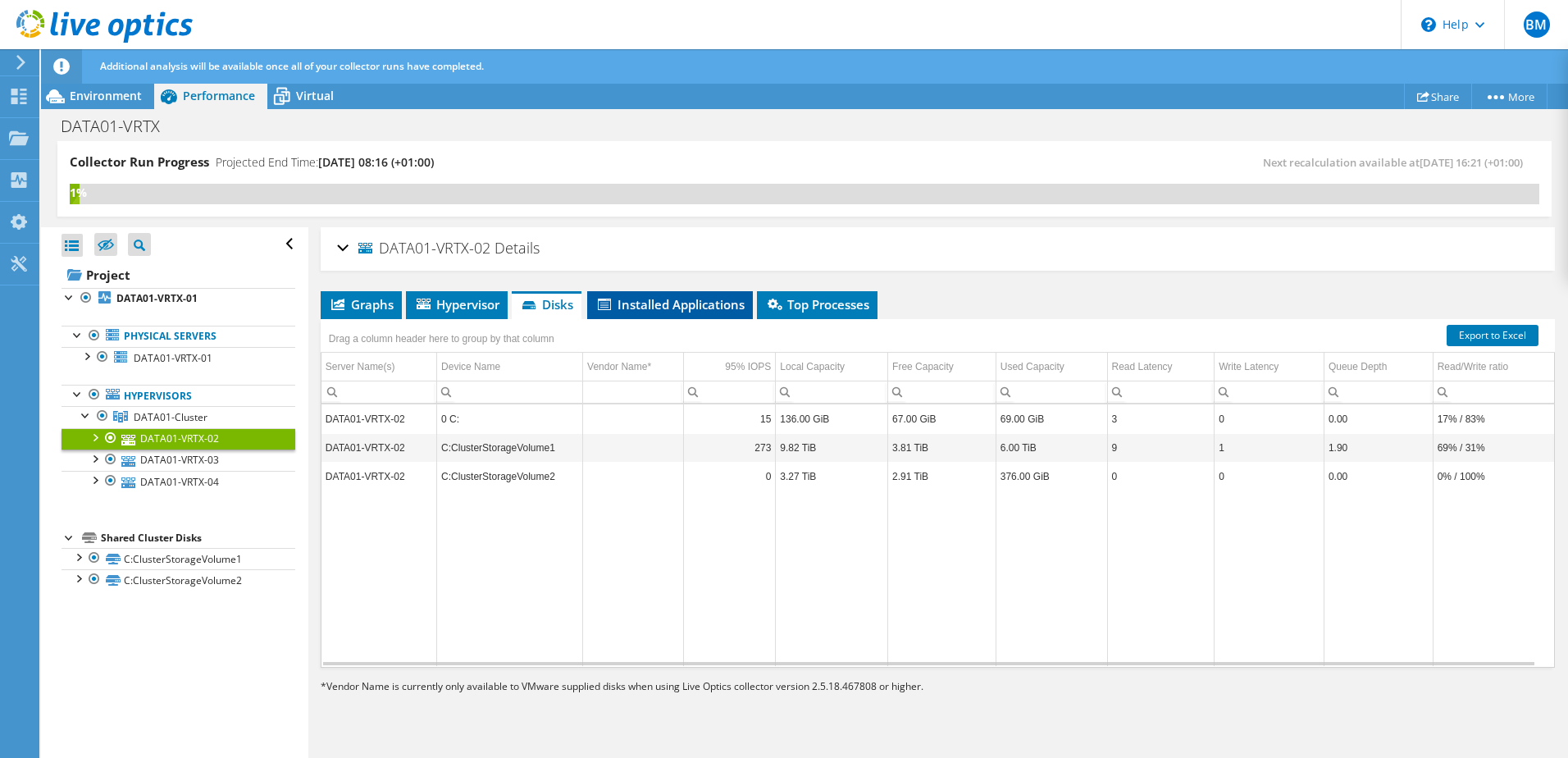
click at [678, 298] on span "Installed Applications" at bounding box center [670, 304] width 149 height 17
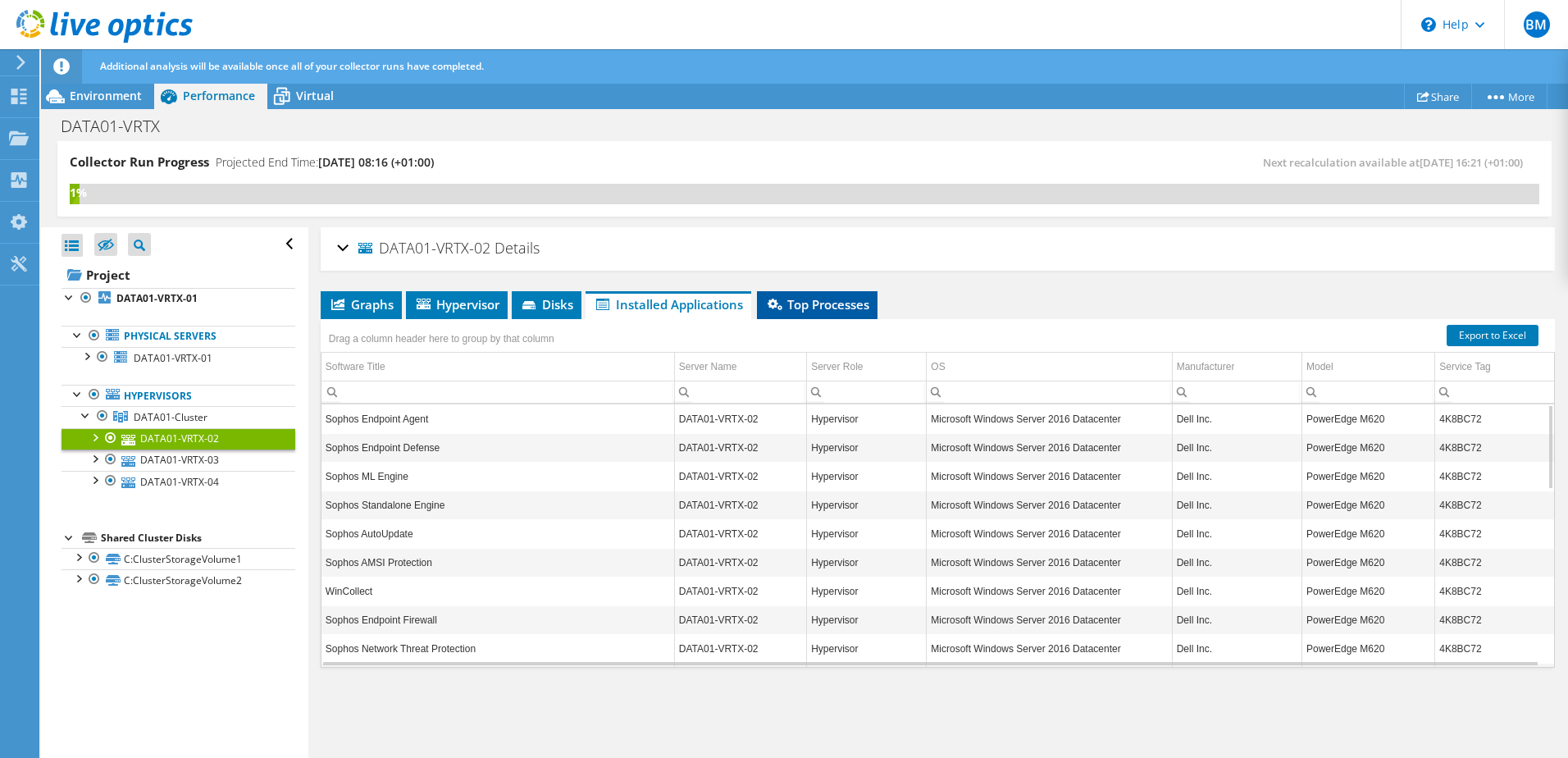
click at [823, 301] on span "Top Processes" at bounding box center [818, 304] width 105 height 17
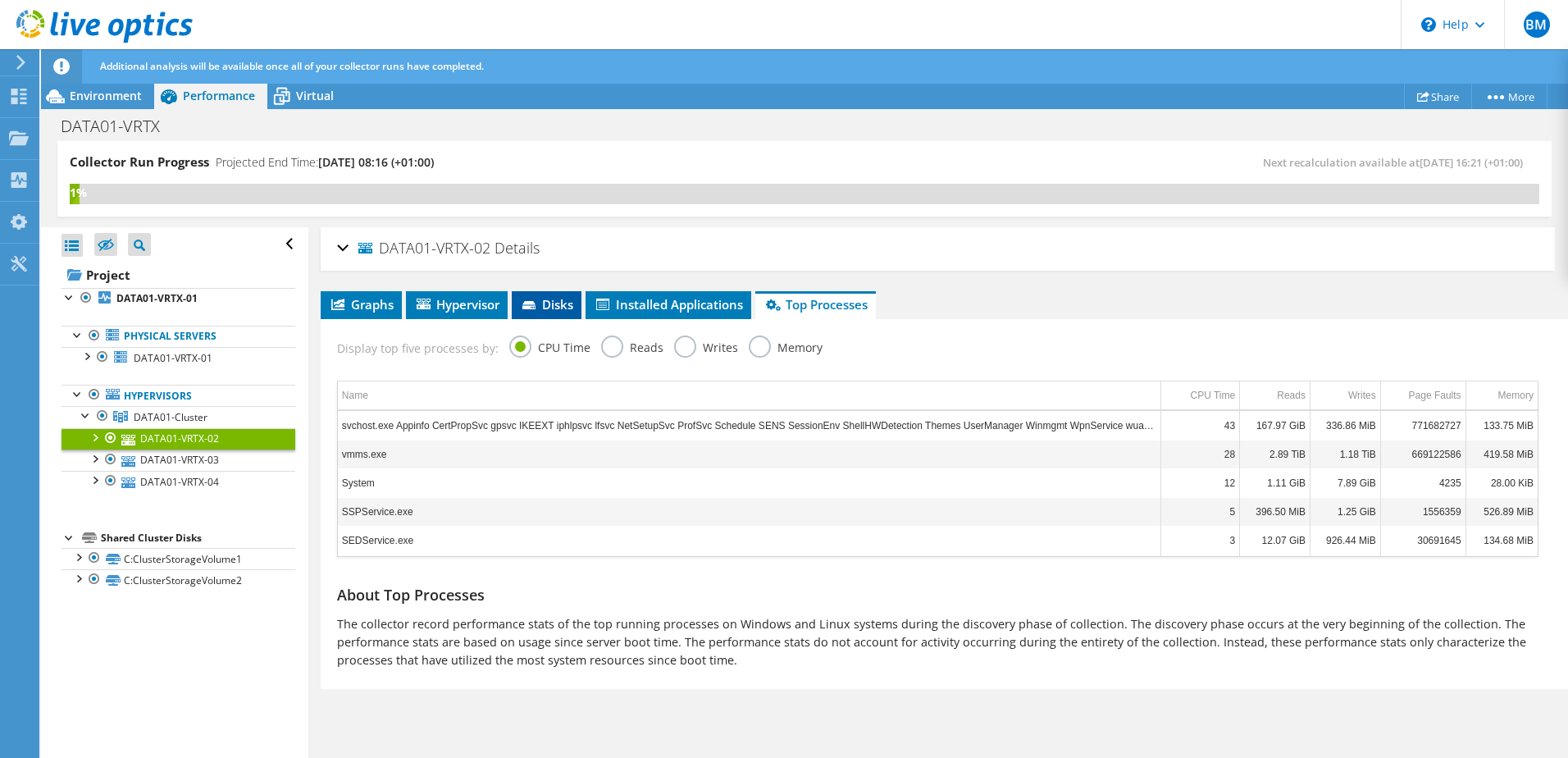
click at [564, 302] on span "Disks" at bounding box center [546, 304] width 53 height 17
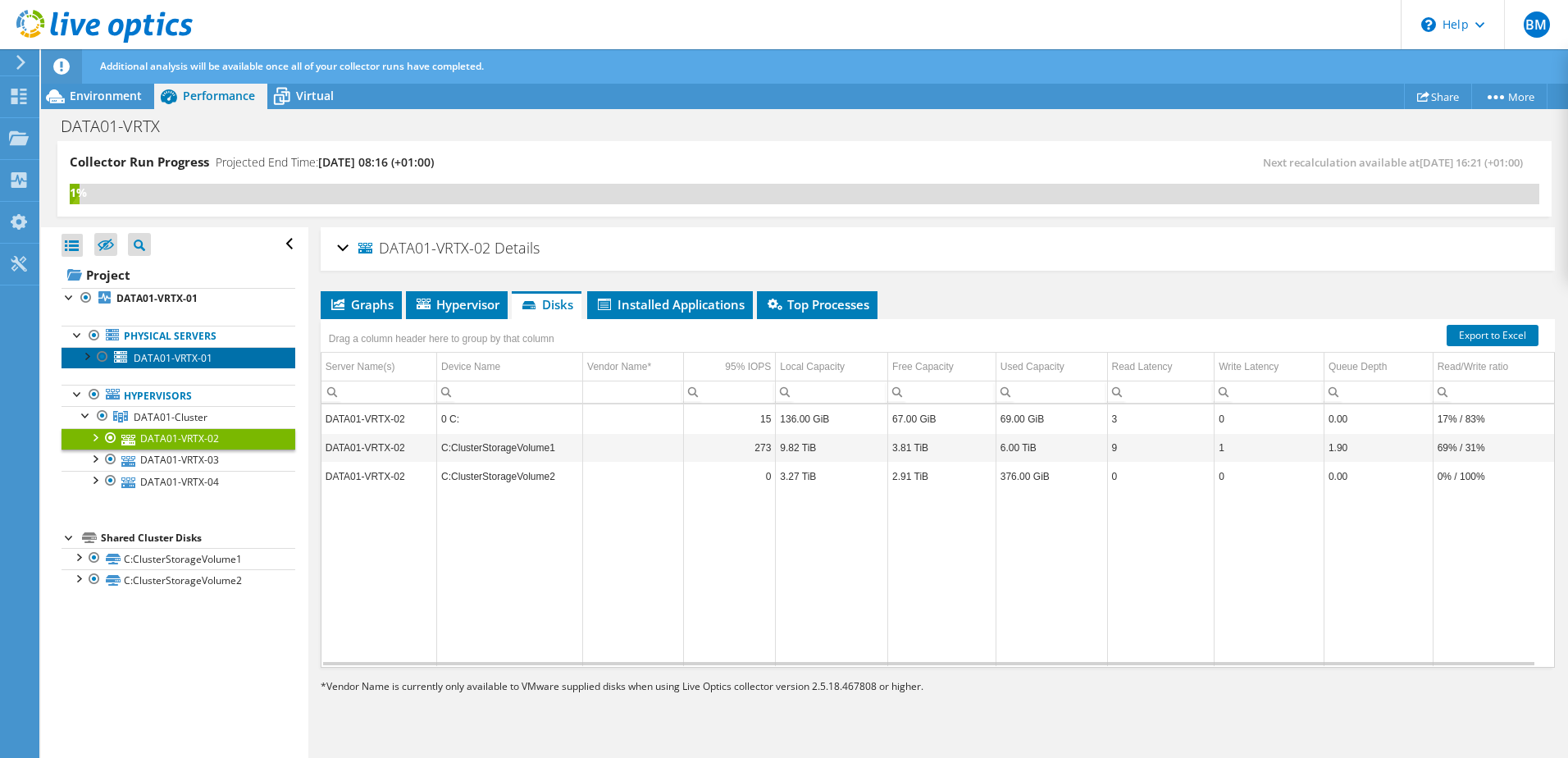
click at [155, 358] on span "DATA01-VRTX-01" at bounding box center [172, 358] width 78 height 14
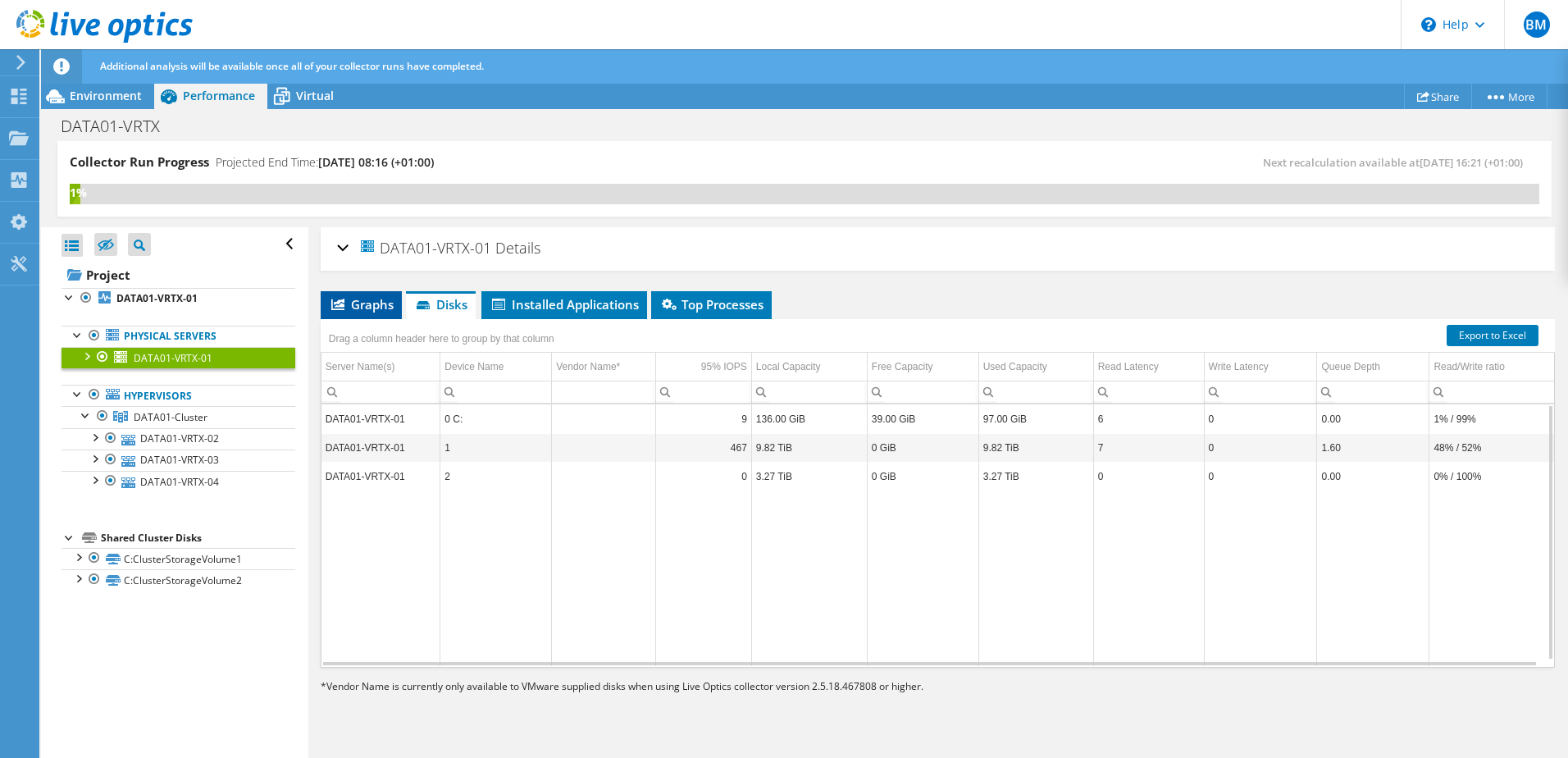
click at [367, 300] on span "Graphs" at bounding box center [362, 304] width 64 height 17
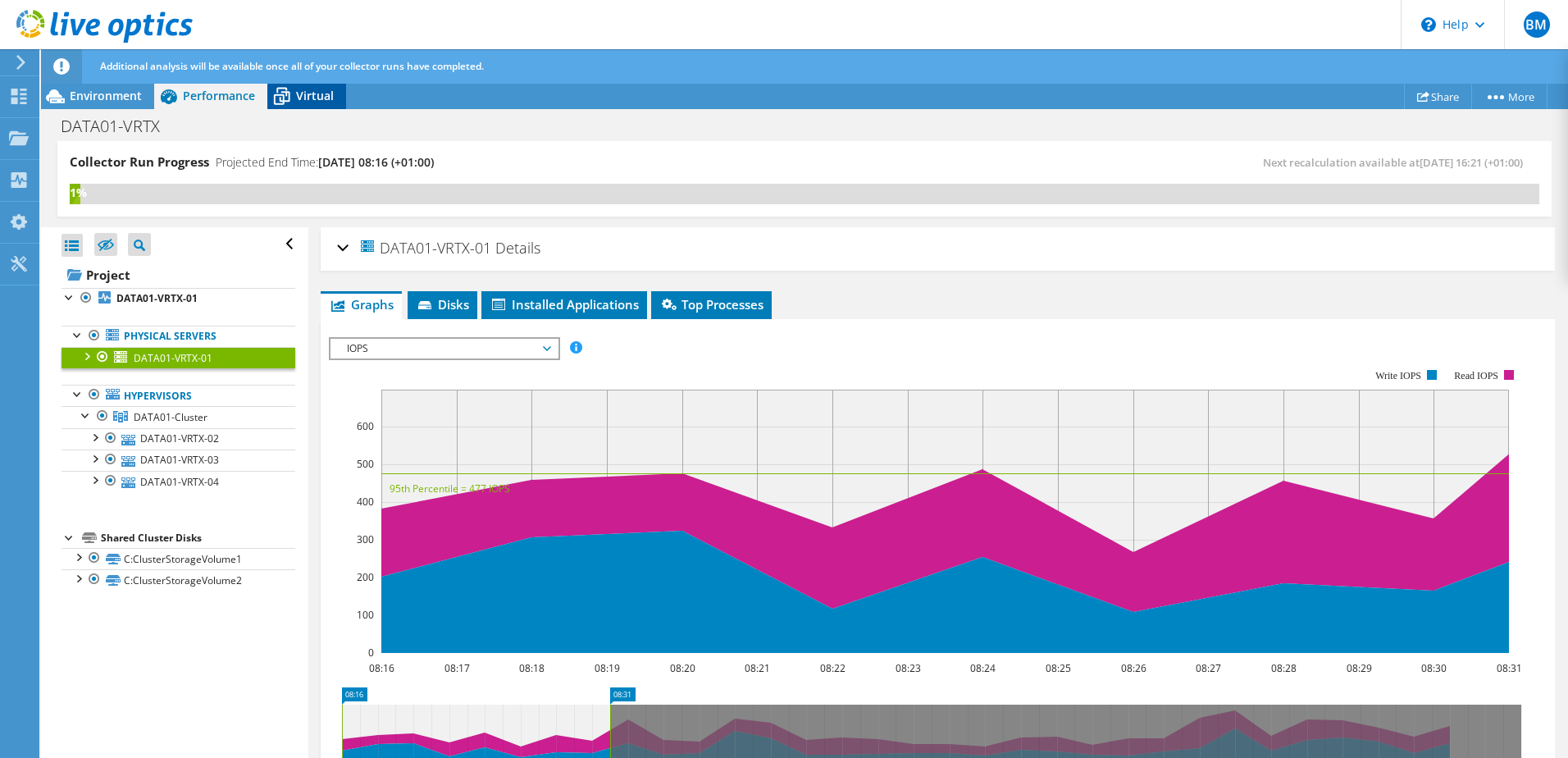
click at [302, 100] on span "Virtual" at bounding box center [314, 96] width 37 height 16
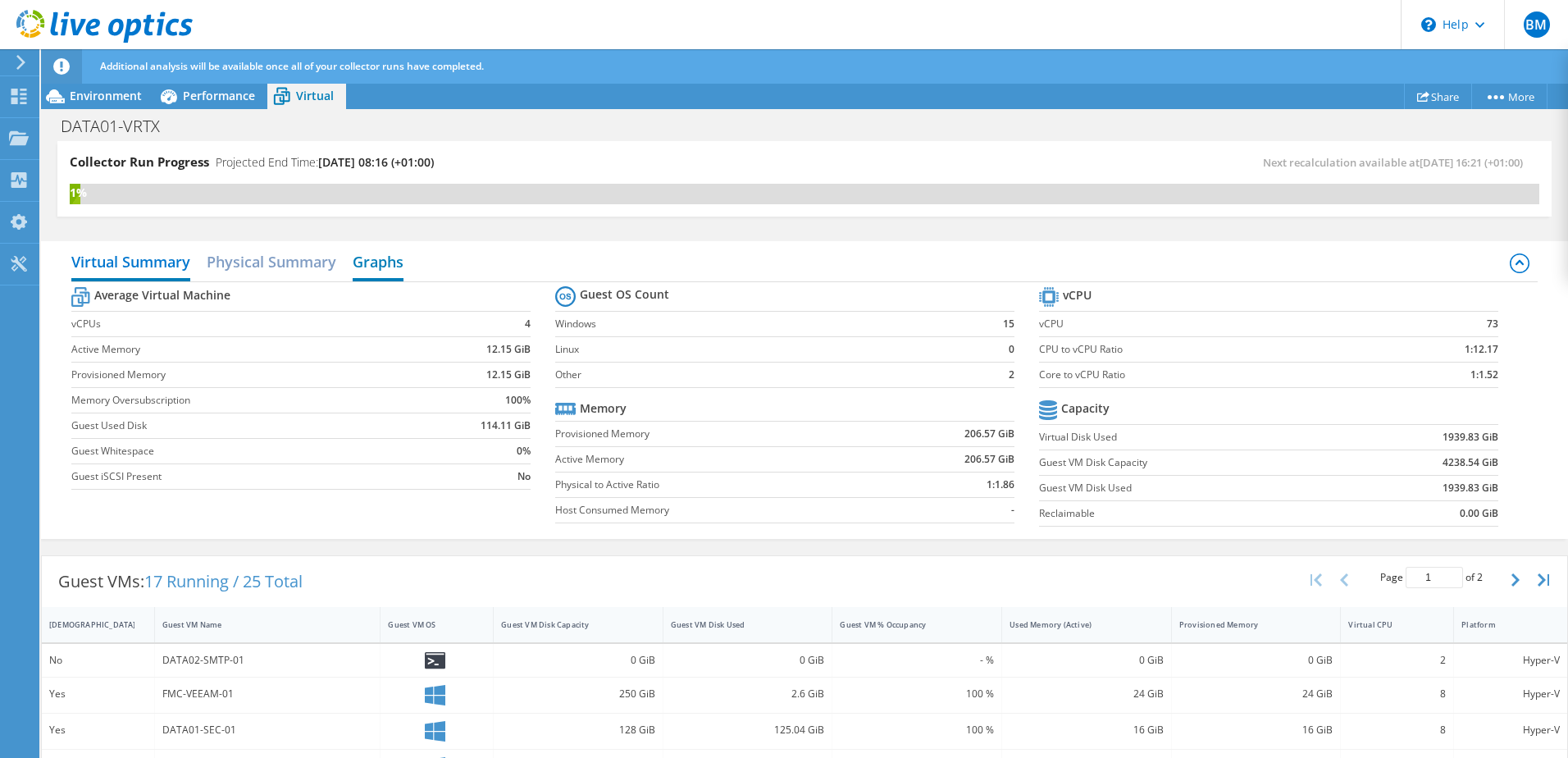
click at [381, 267] on h2 "Graphs" at bounding box center [378, 263] width 51 height 36
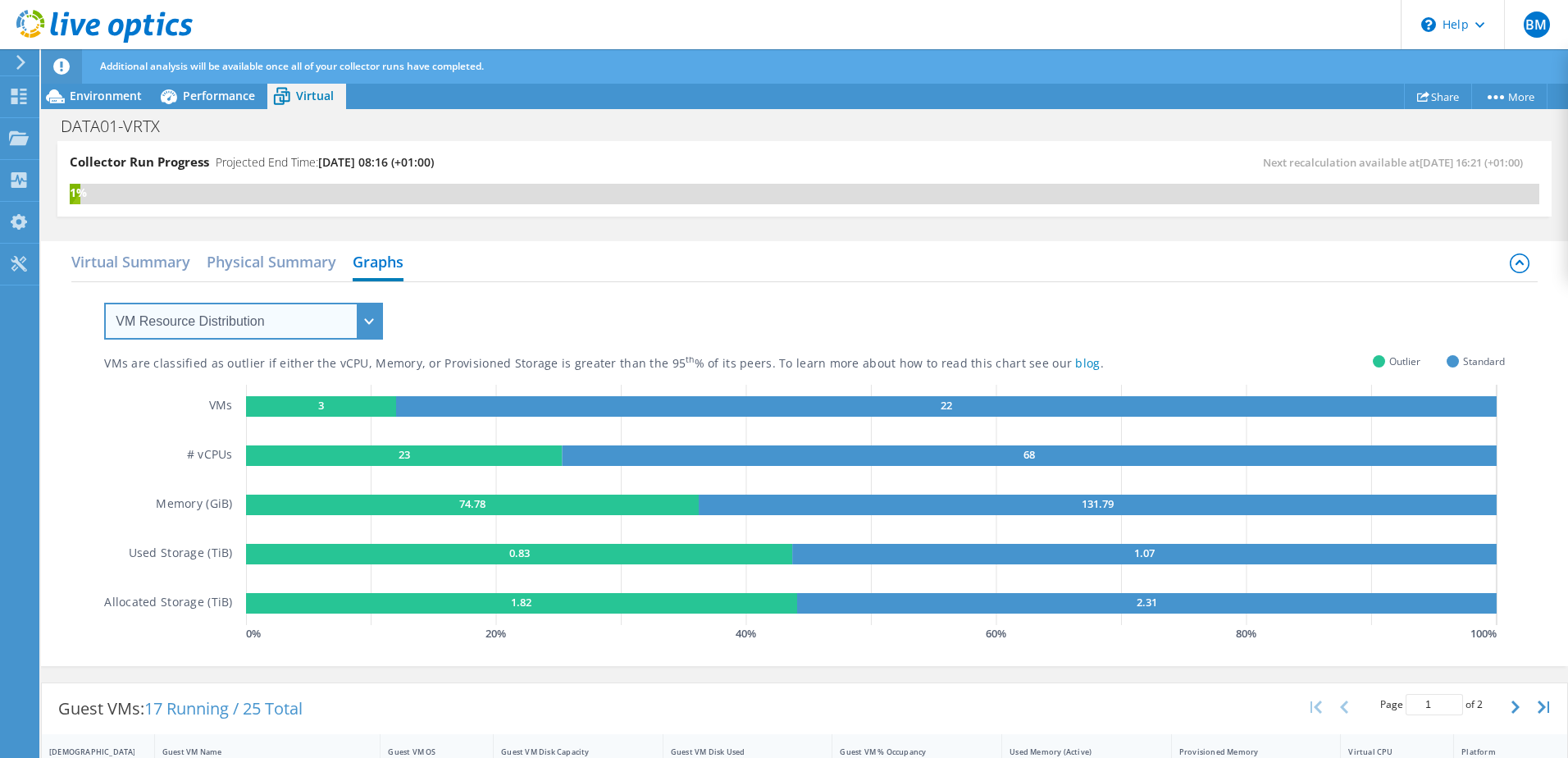
click at [348, 335] on select "VM Resource Distribution Provisioning Contrast Over Provisioning" at bounding box center [244, 321] width 279 height 37
click at [105, 302] on select "VM Resource Distribution Provisioning Contrast Over Provisioning" at bounding box center [244, 321] width 279 height 37
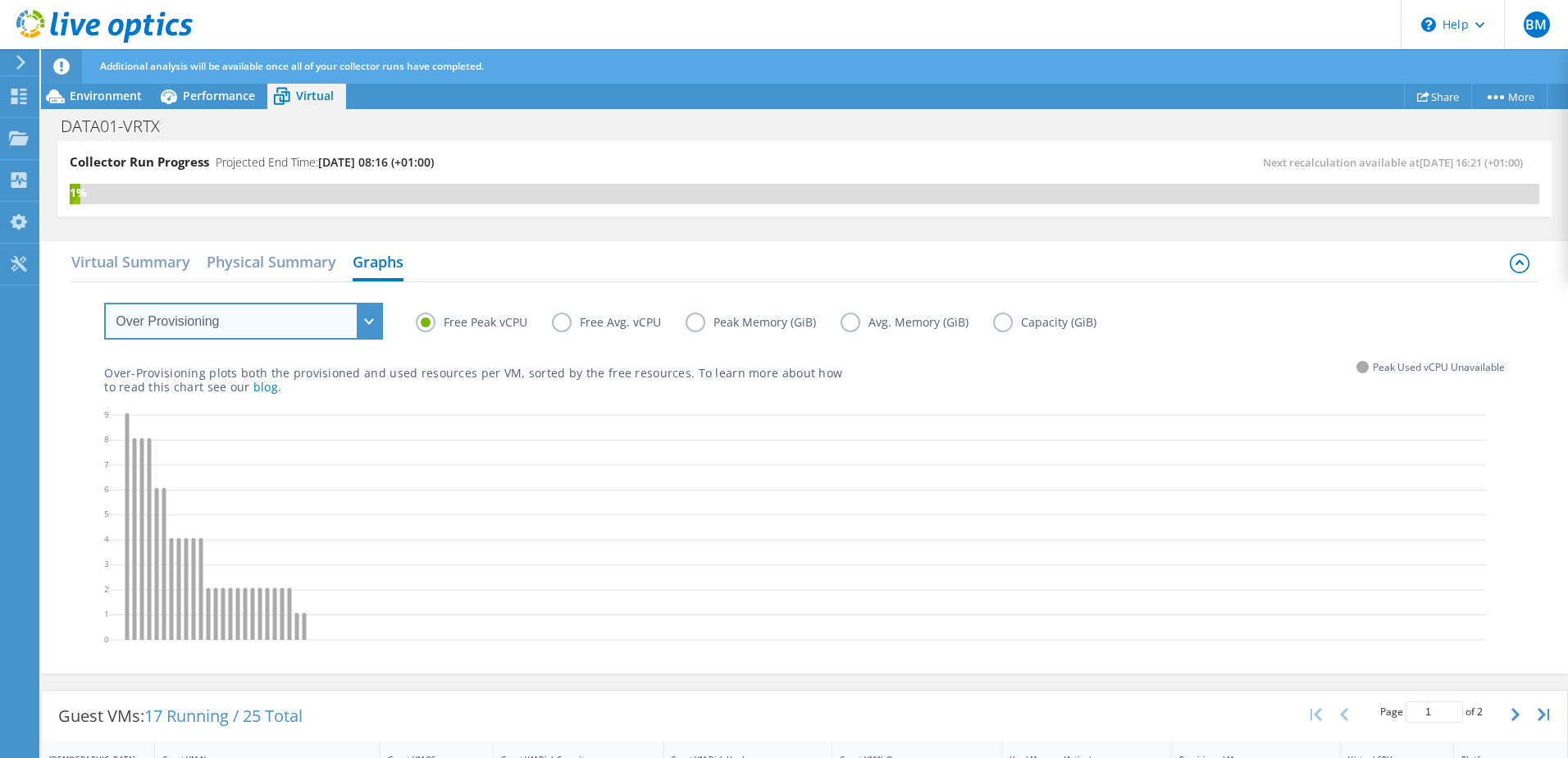
click at [290, 328] on select "VM Resource Distribution Provisioning Contrast Over Provisioning" at bounding box center [244, 321] width 279 height 37
click at [105, 302] on select "VM Resource Distribution Provisioning Contrast Over Provisioning" at bounding box center [244, 321] width 279 height 37
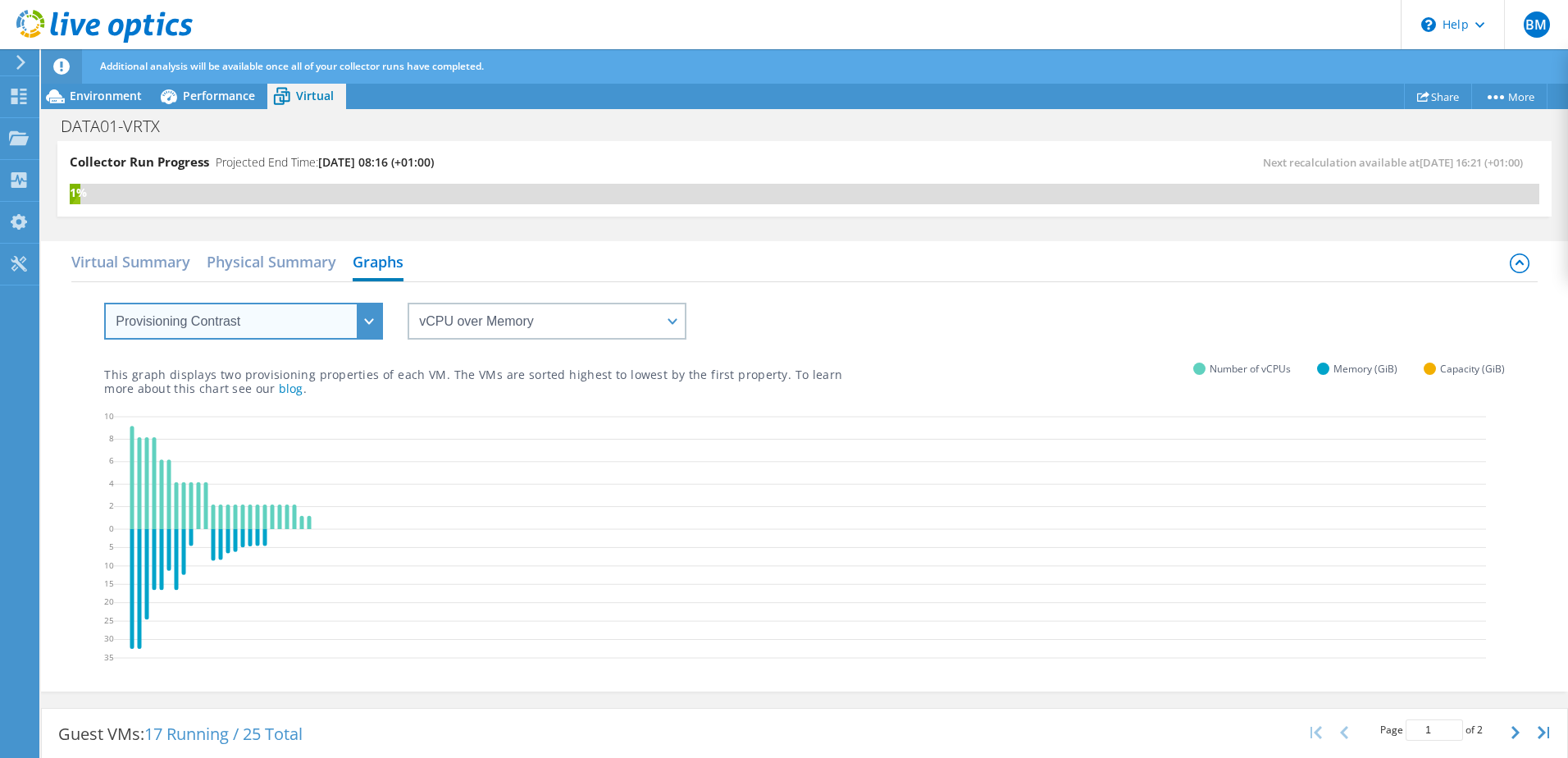
click at [302, 323] on select "VM Resource Distribution Provisioning Contrast Over Provisioning" at bounding box center [244, 321] width 279 height 37
select select "VM Resource Distribution"
click at [105, 302] on select "VM Resource Distribution Provisioning Contrast Over Provisioning" at bounding box center [244, 321] width 279 height 37
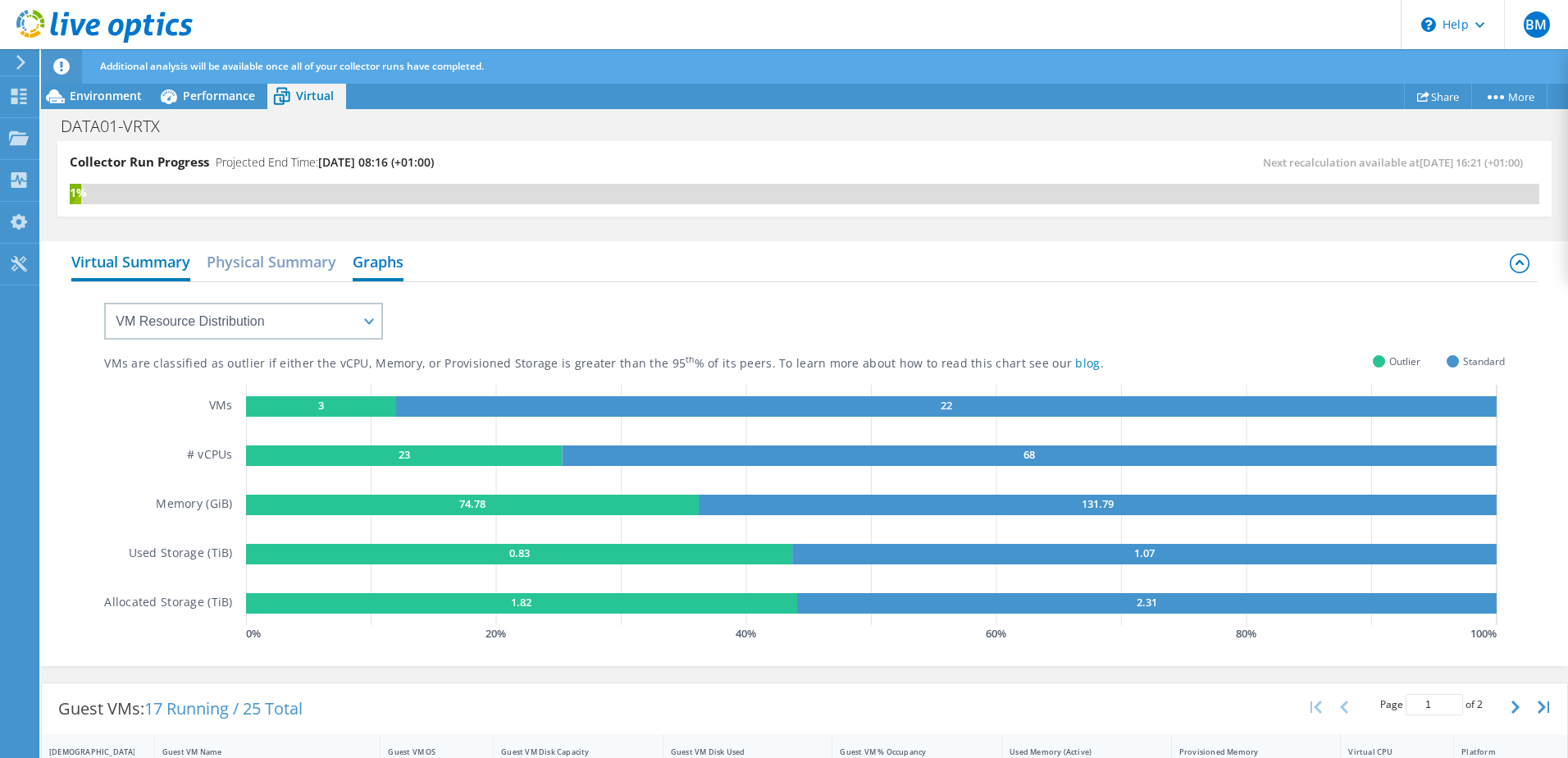
click at [97, 259] on h2 "Virtual Summary" at bounding box center [131, 263] width 119 height 36
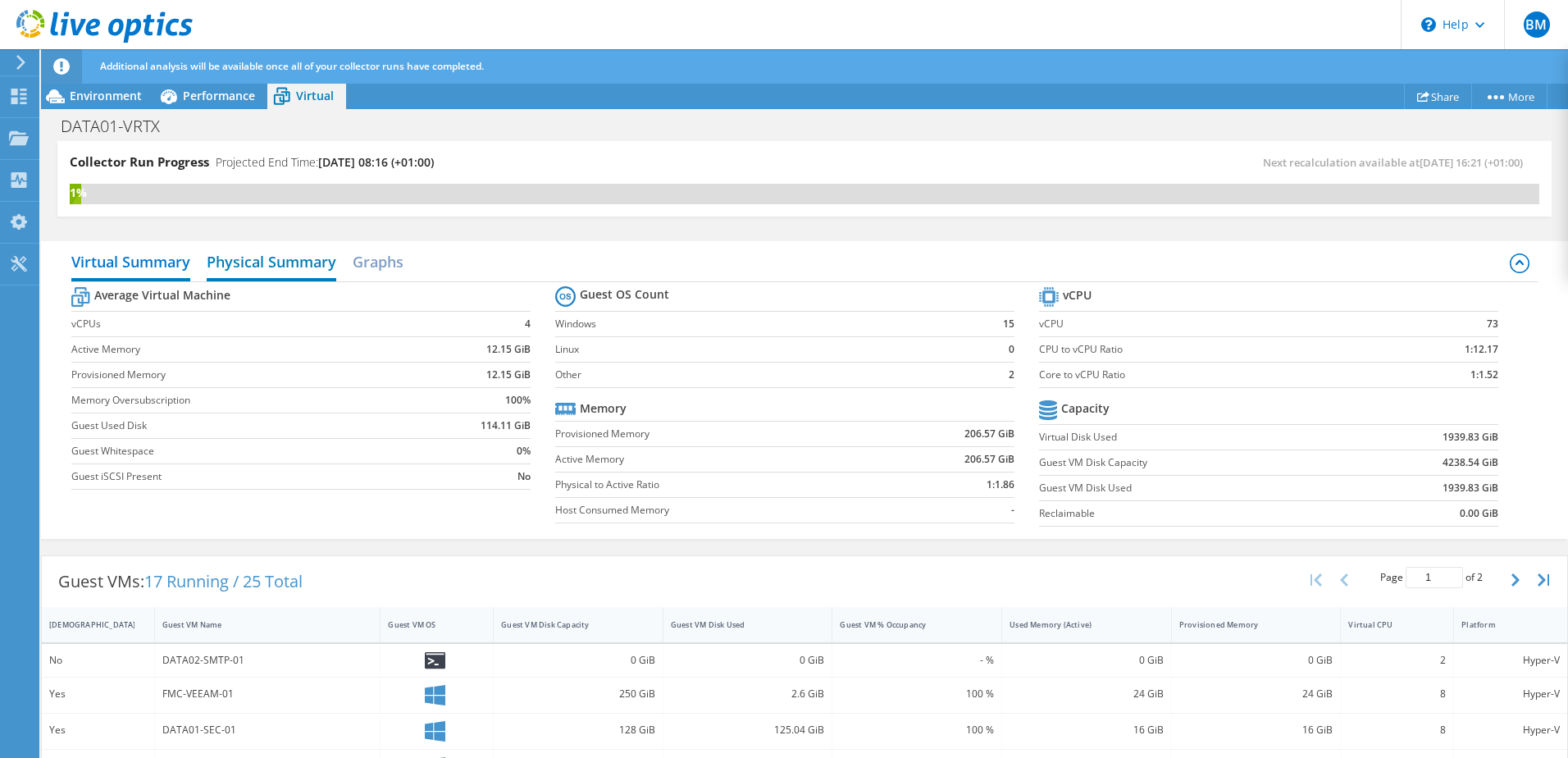
click at [290, 266] on h2 "Physical Summary" at bounding box center [271, 263] width 130 height 36
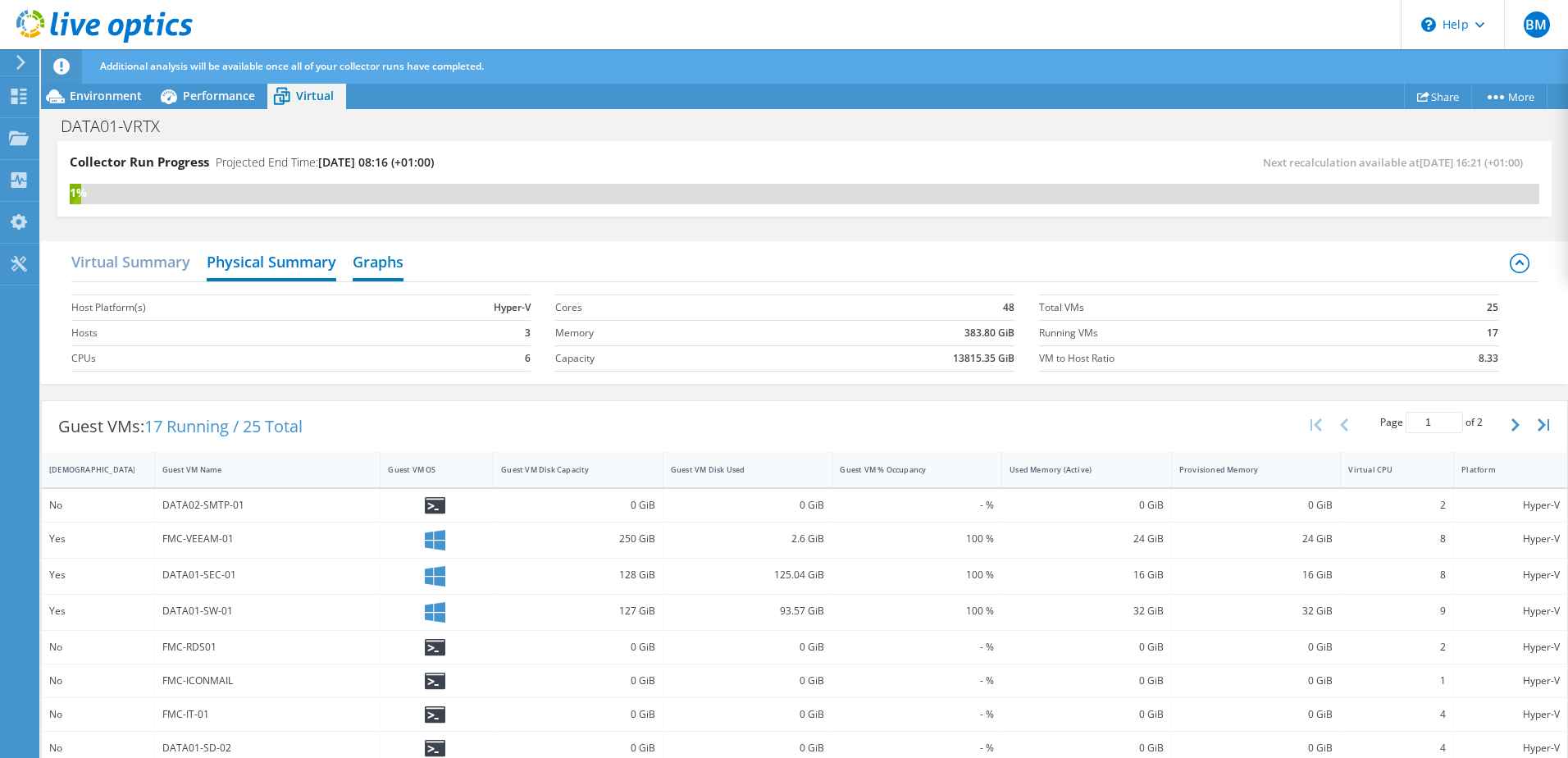
click at [366, 264] on h2 "Graphs" at bounding box center [378, 263] width 51 height 36
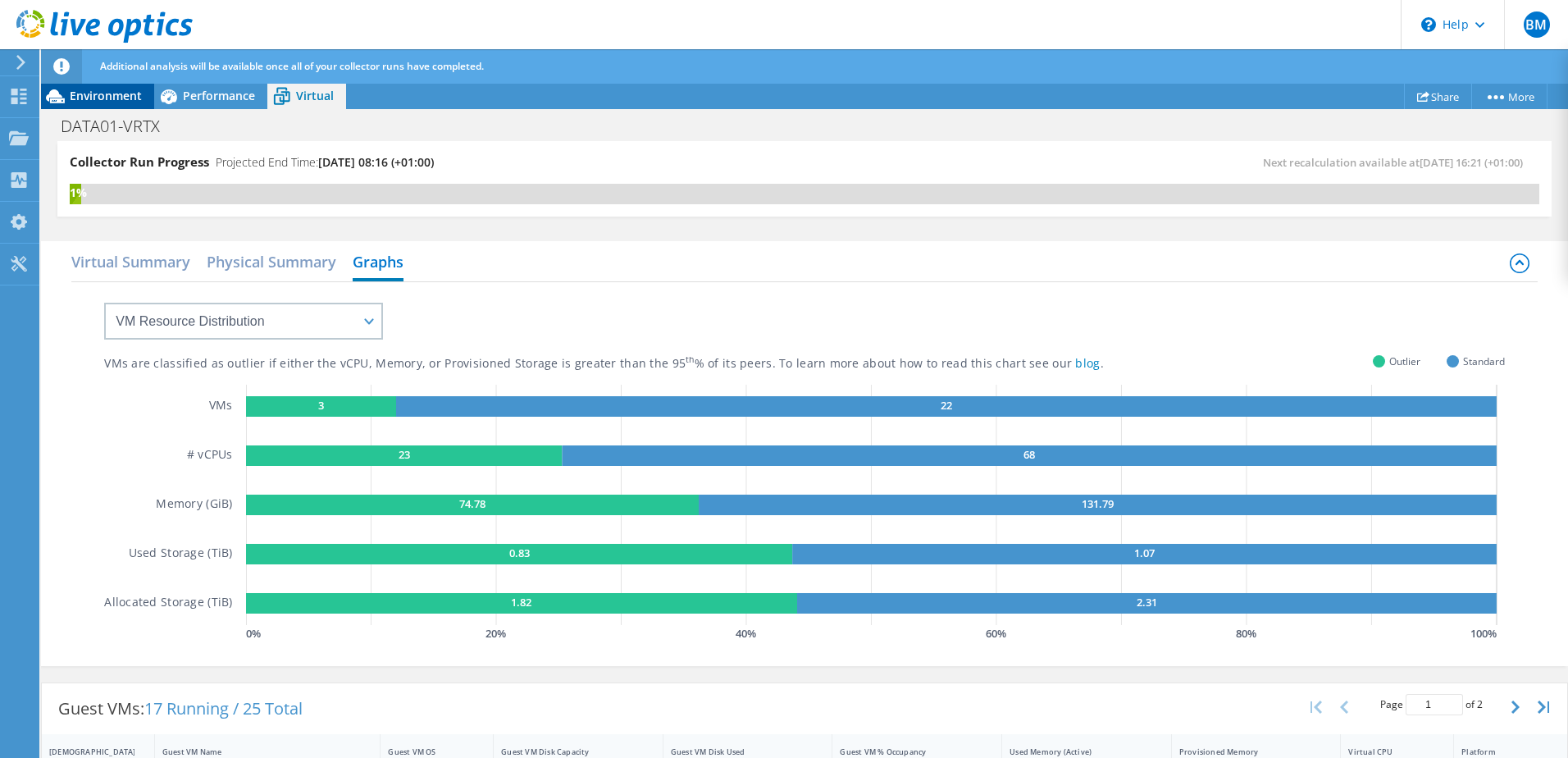
click at [107, 95] on span "Environment" at bounding box center [105, 96] width 72 height 16
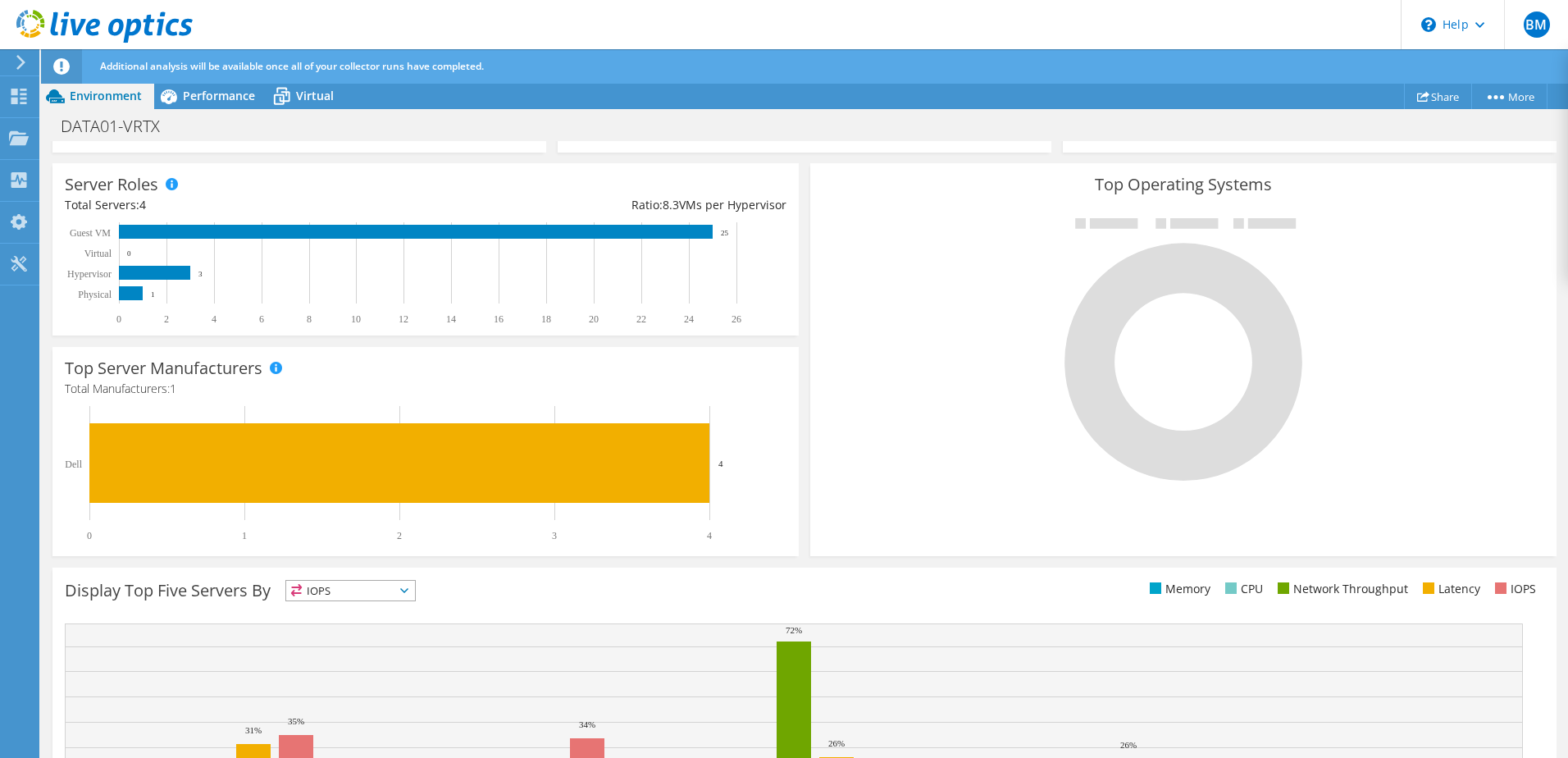
scroll to position [433, 0]
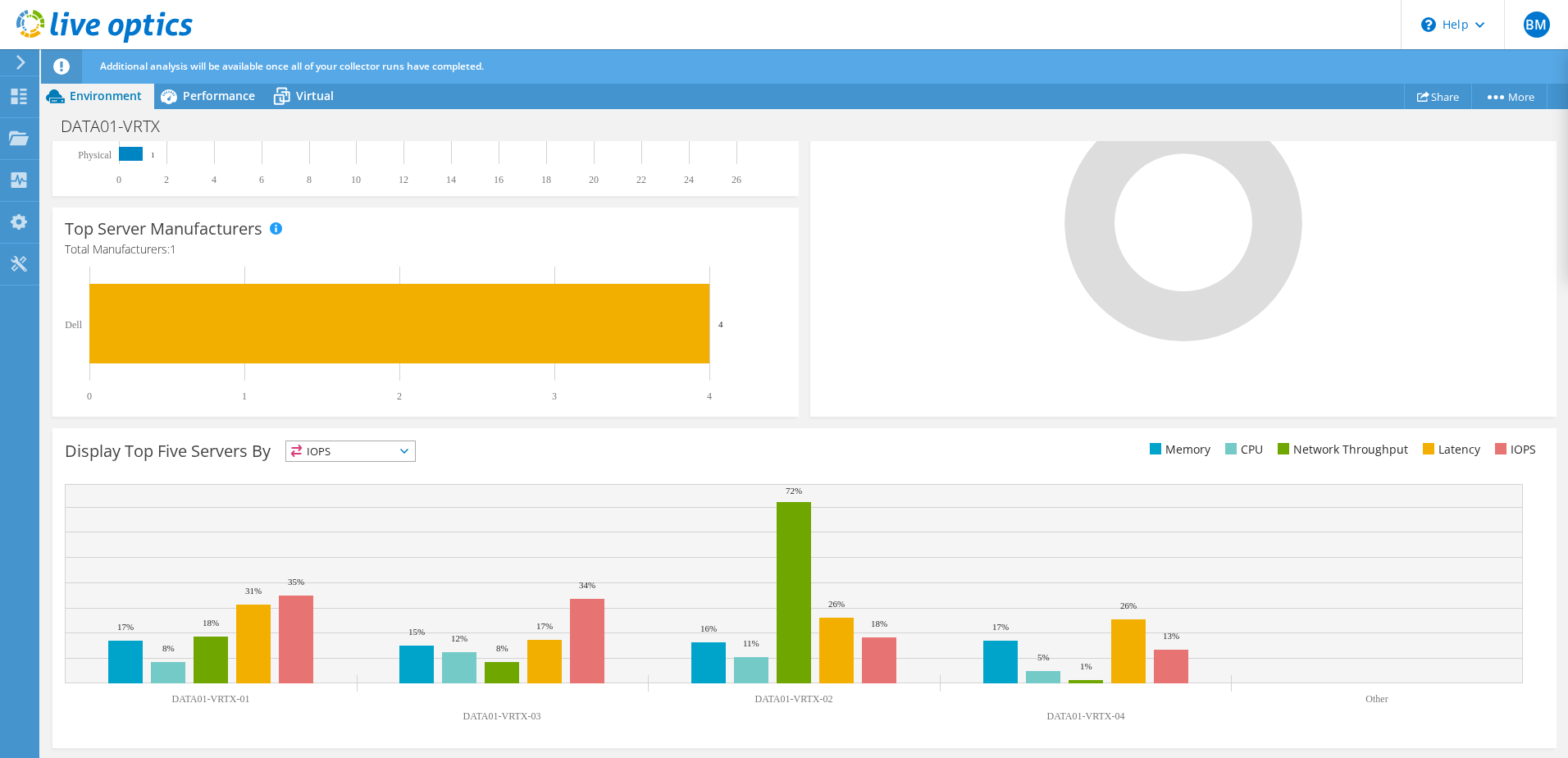
click at [342, 454] on span "IOPS" at bounding box center [351, 451] width 129 height 20
click at [327, 564] on li "Latency" at bounding box center [351, 565] width 129 height 23
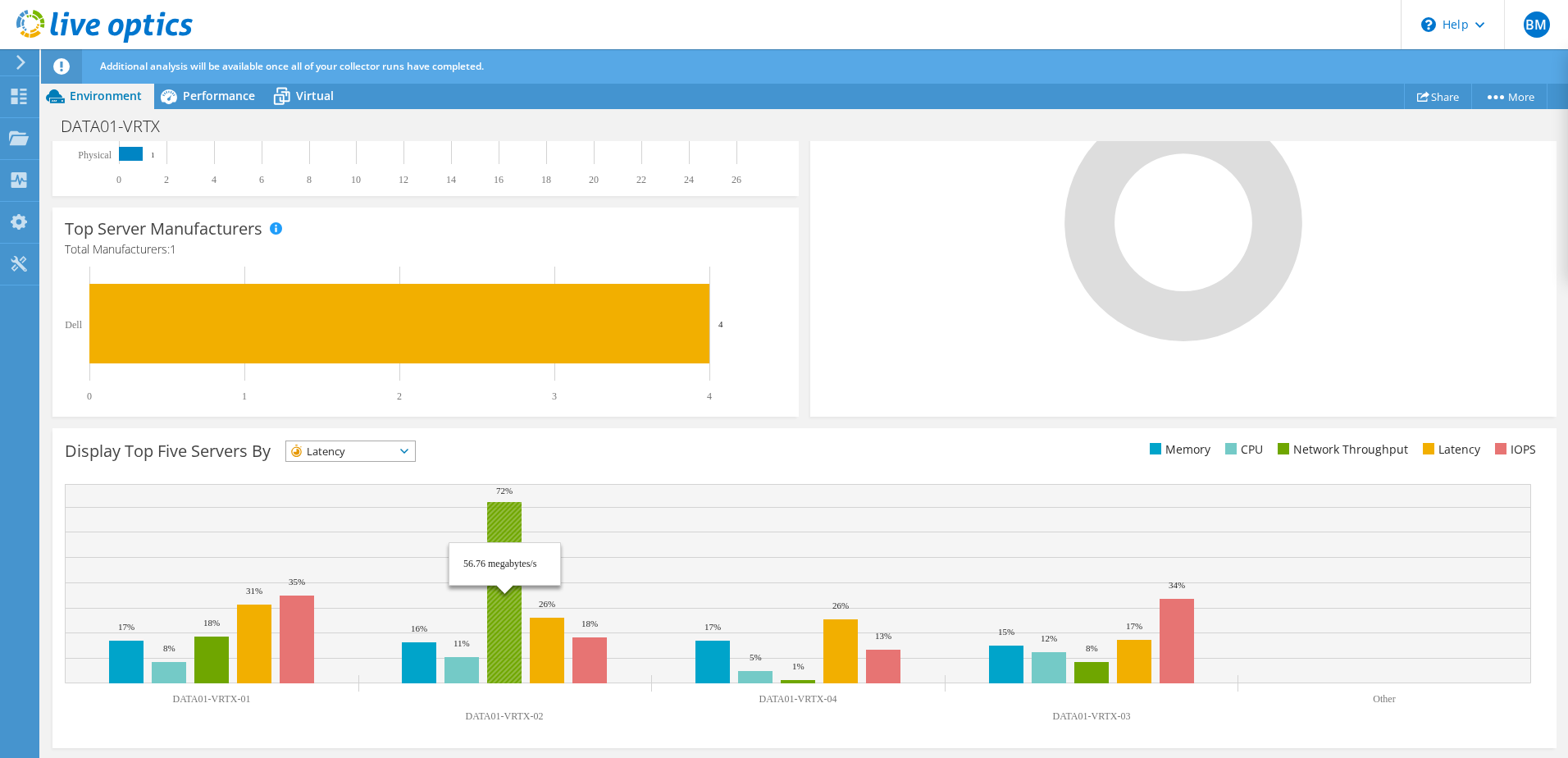
click at [497, 608] on rect at bounding box center [504, 592] width 35 height 181
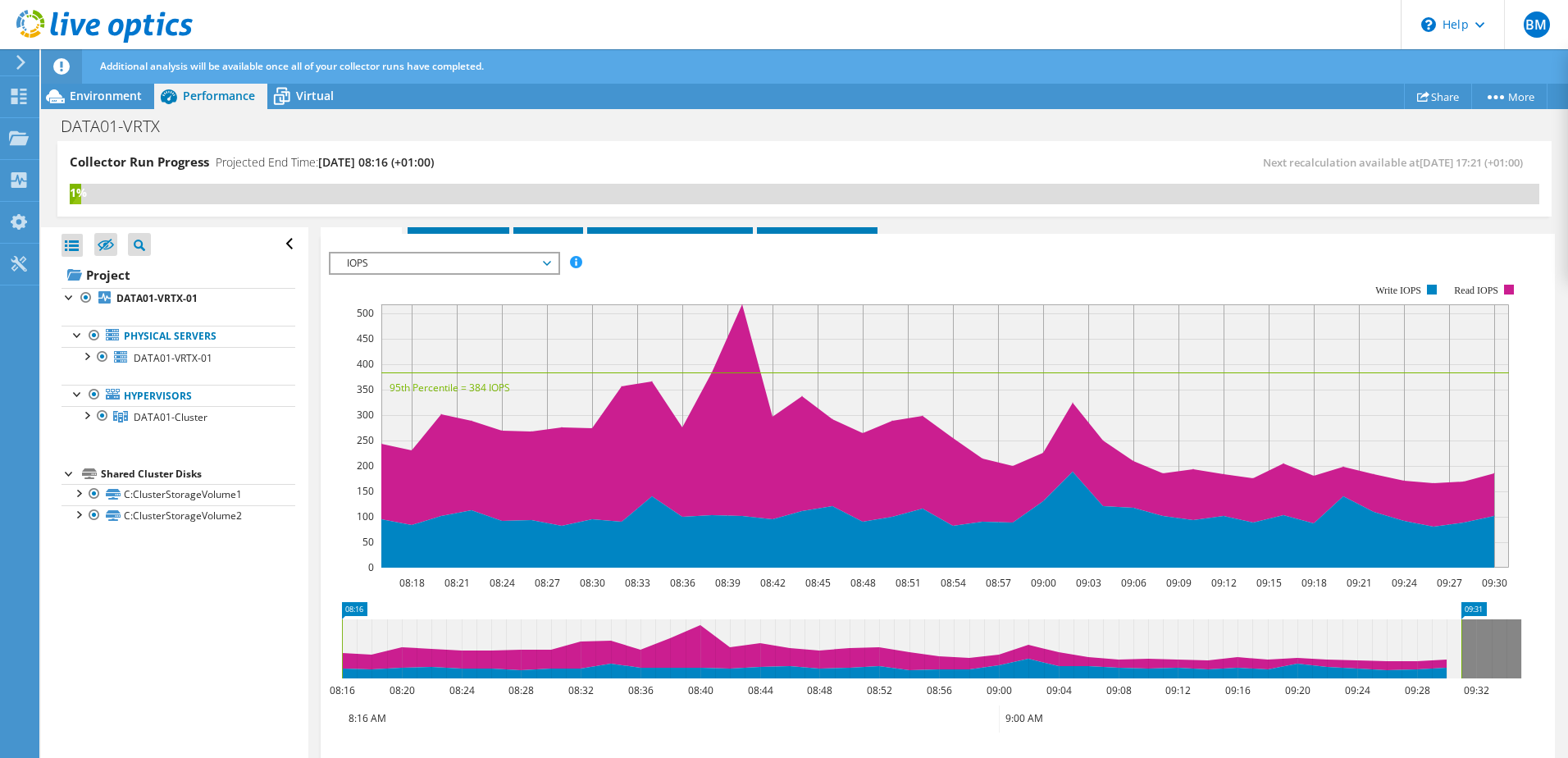
scroll to position [0, 0]
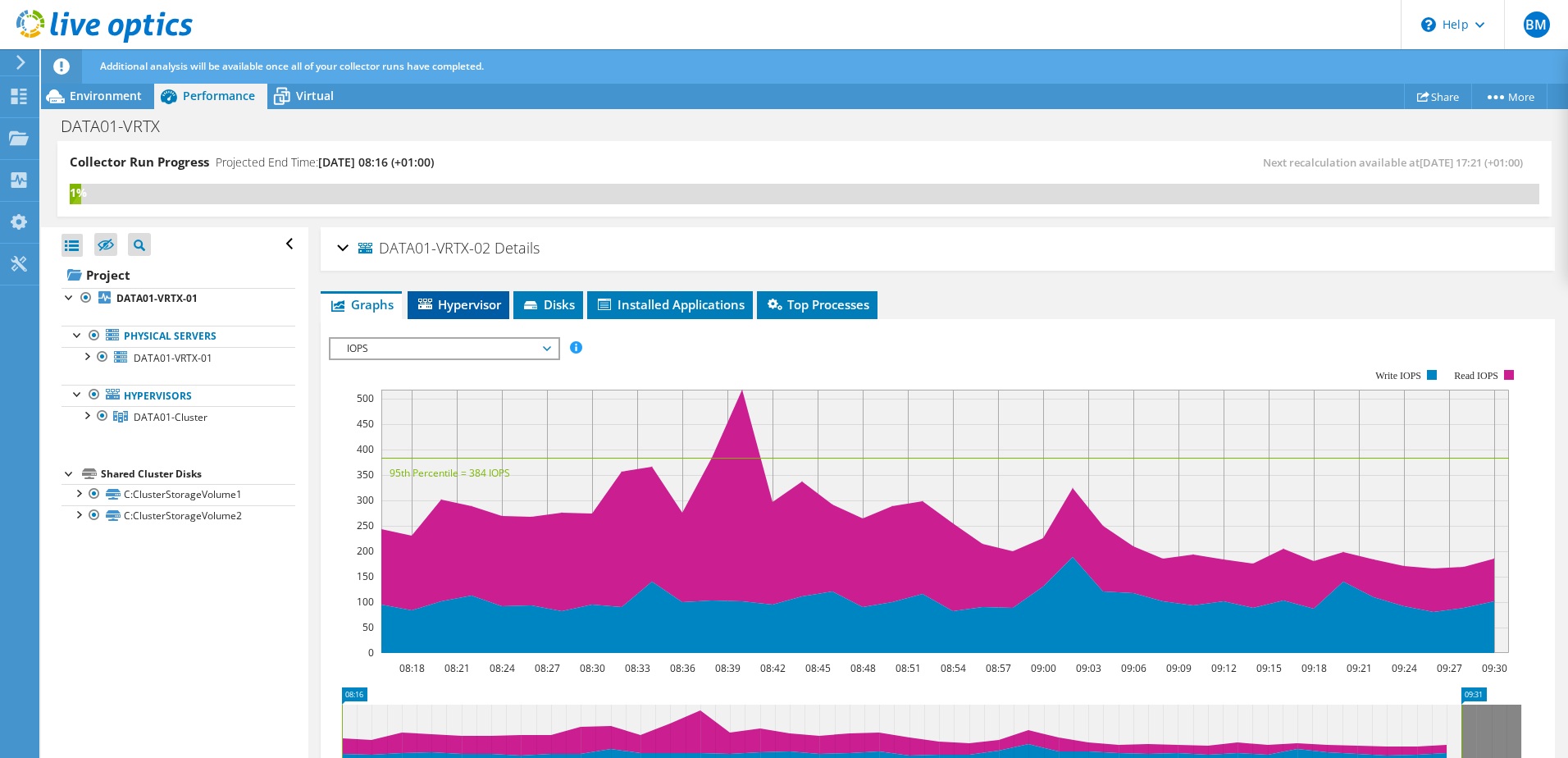
click at [494, 306] on span "Hypervisor" at bounding box center [458, 304] width 85 height 17
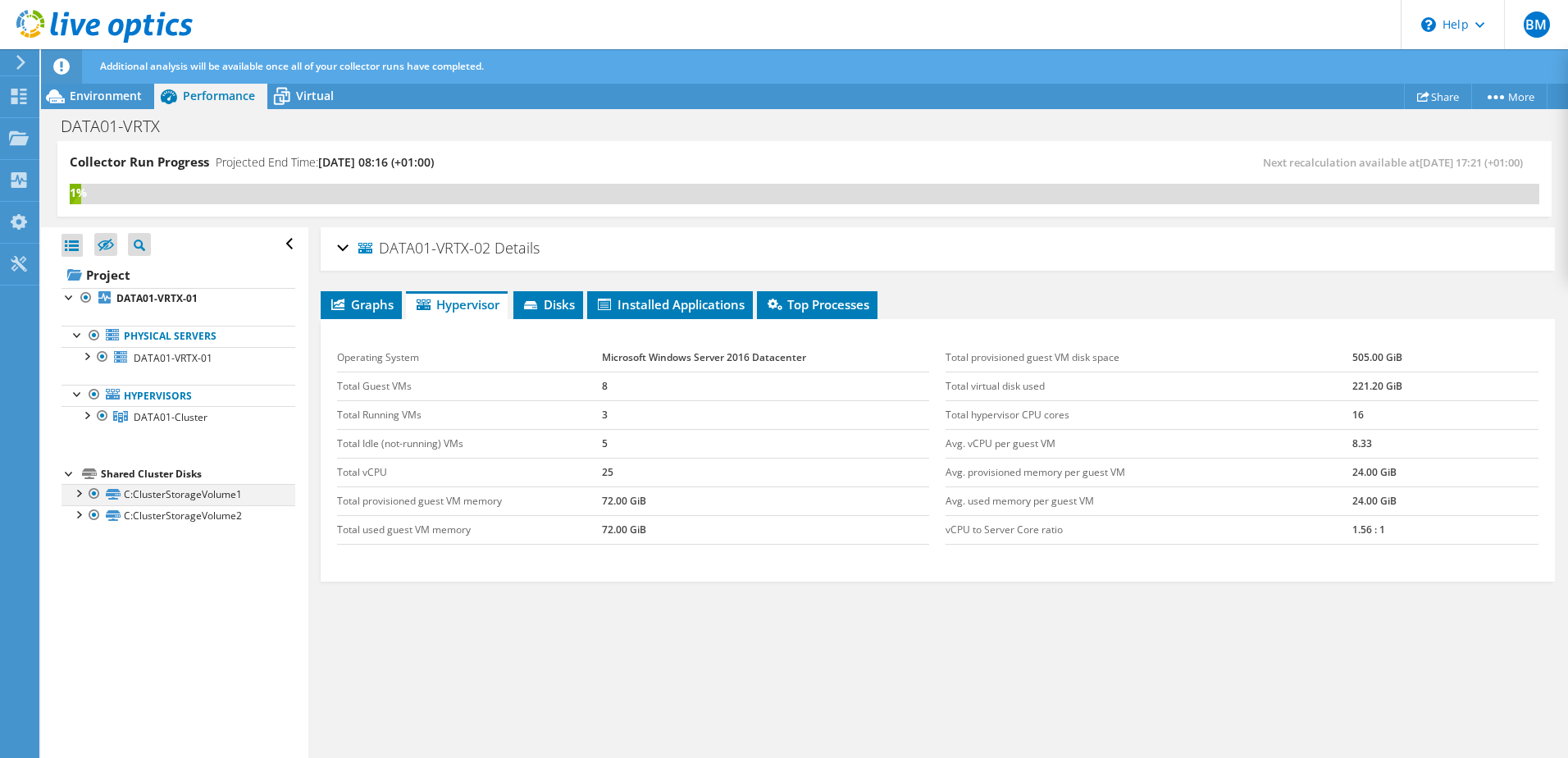
click at [84, 493] on div at bounding box center [78, 492] width 17 height 17
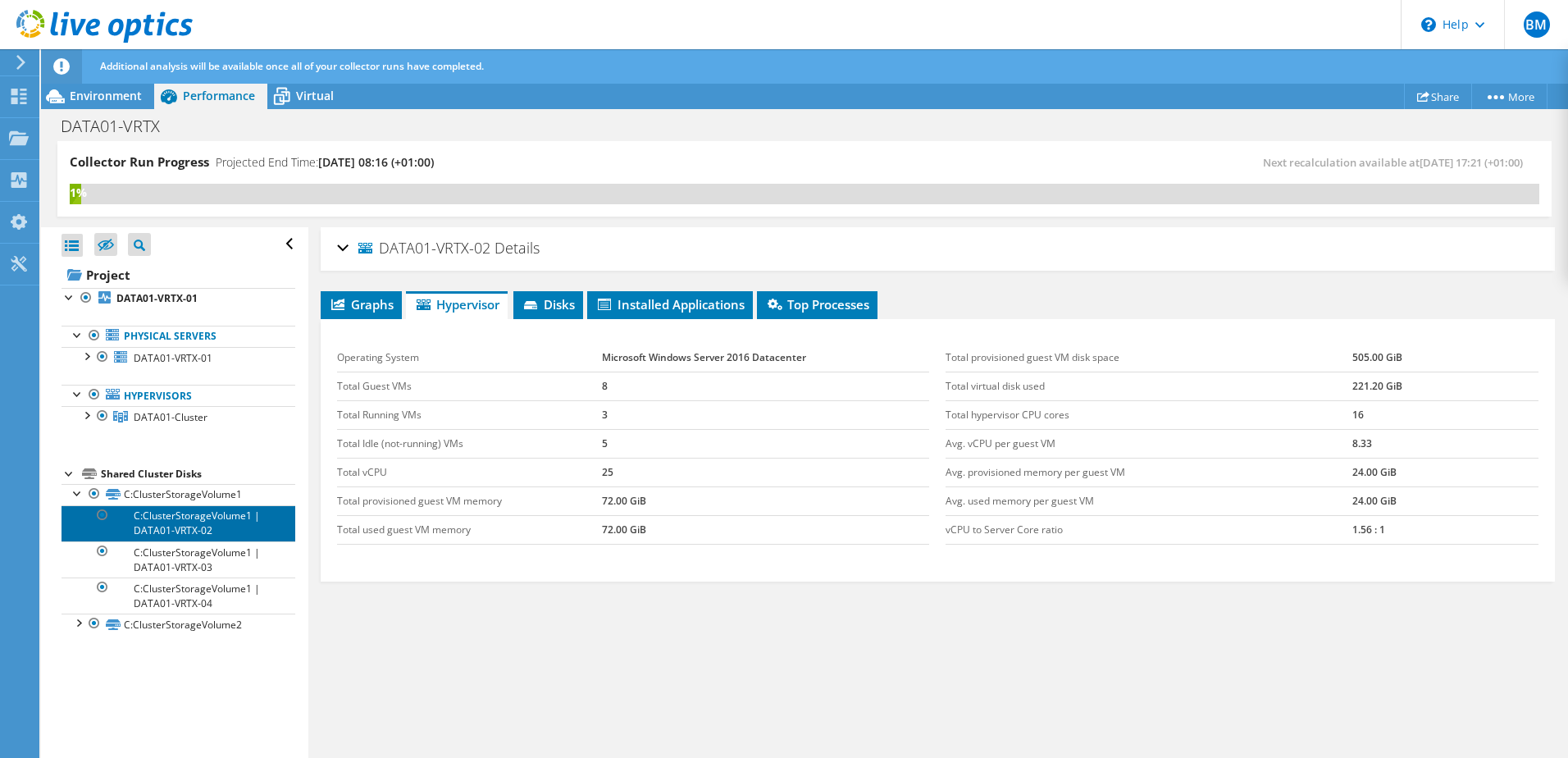
click at [180, 524] on link "C:ClusterStorageVolume1 | DATA01-VRTX-02" at bounding box center [179, 523] width 233 height 36
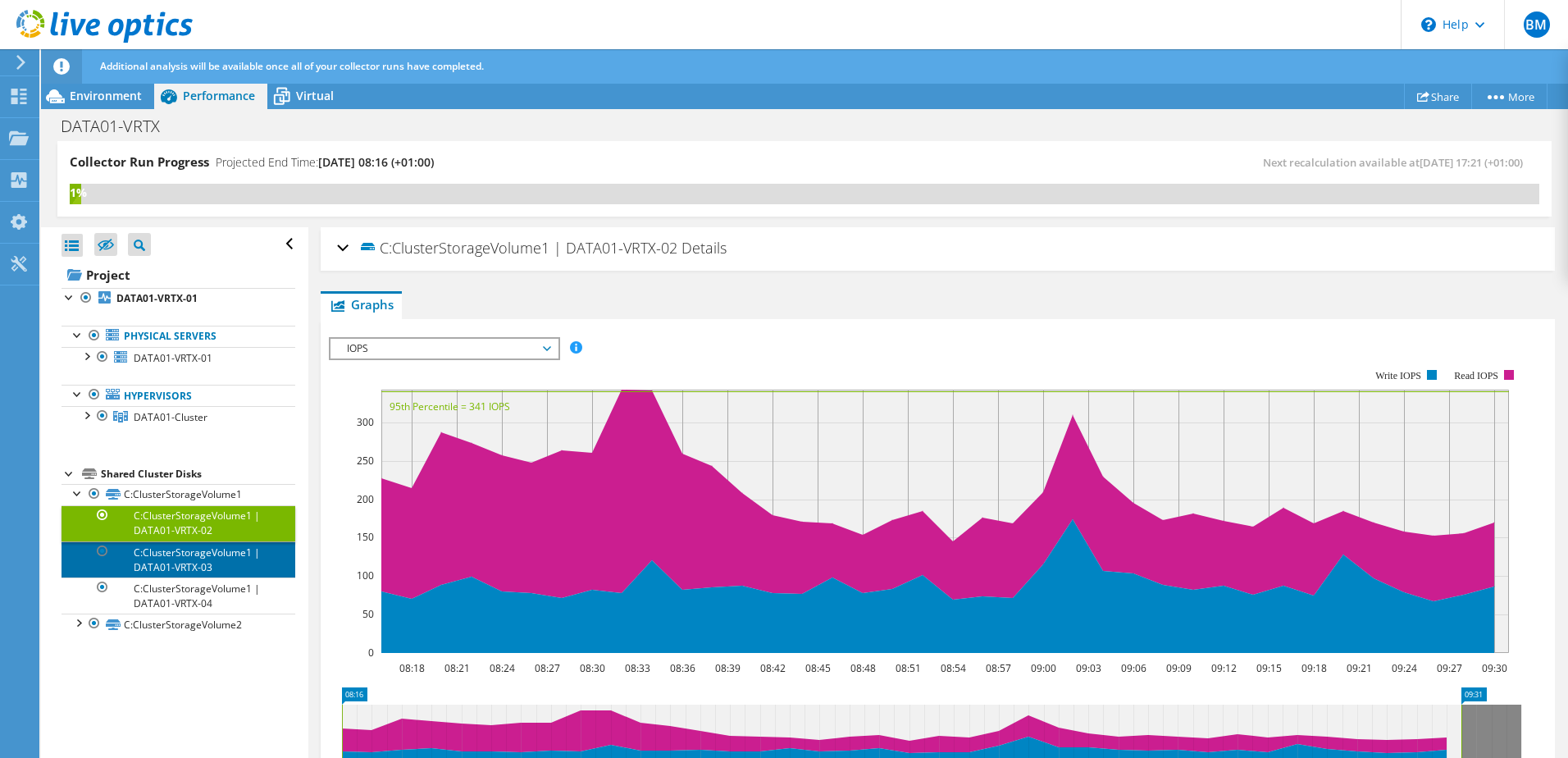
click at [191, 557] on link "C:ClusterStorageVolume1 | DATA01-VRTX-03" at bounding box center [179, 558] width 233 height 36
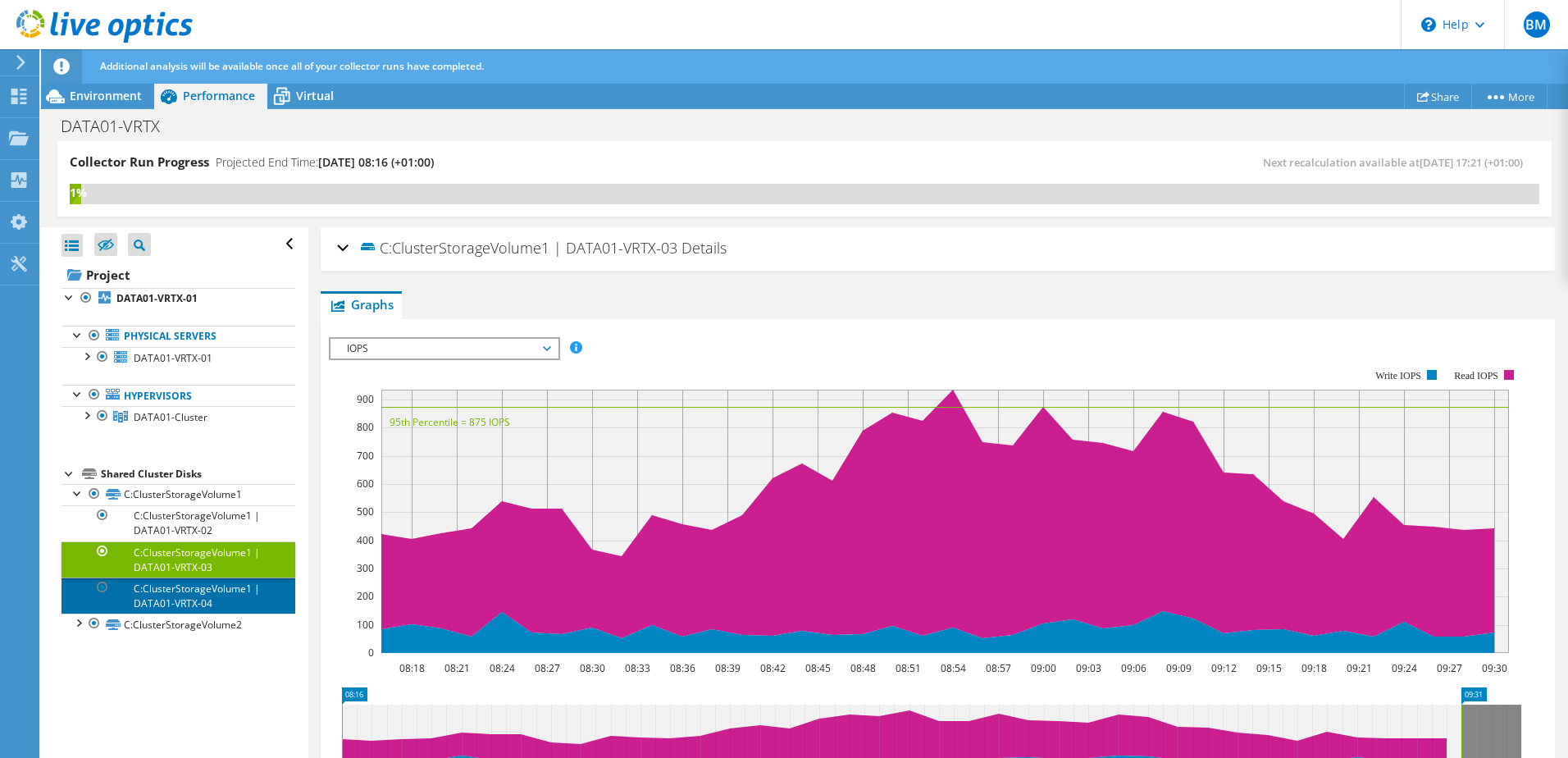
click at [190, 599] on link "C:ClusterStorageVolume1 | DATA01-VRTX-04" at bounding box center [179, 595] width 233 height 36
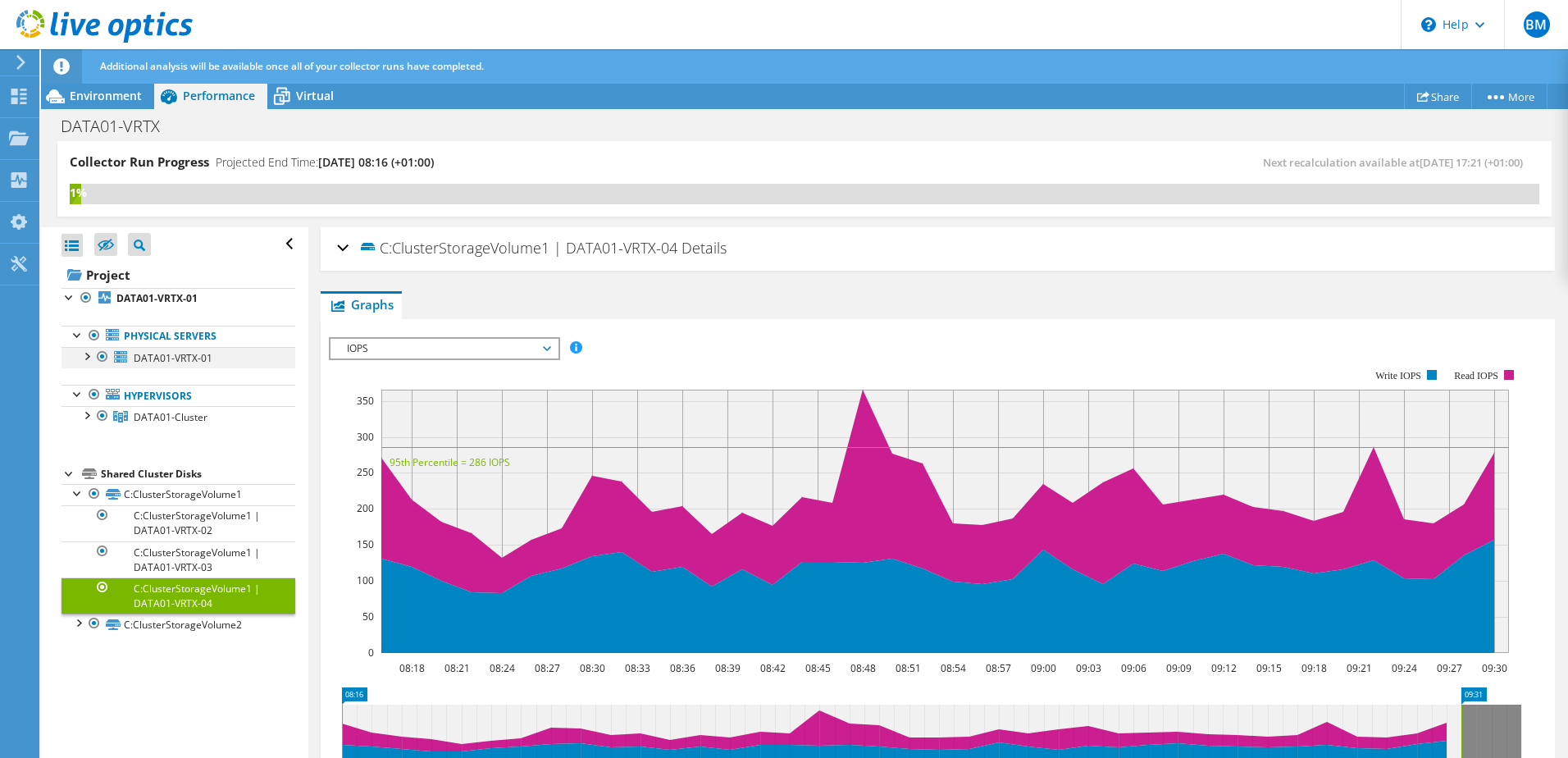
click at [88, 357] on div at bounding box center [85, 355] width 17 height 17
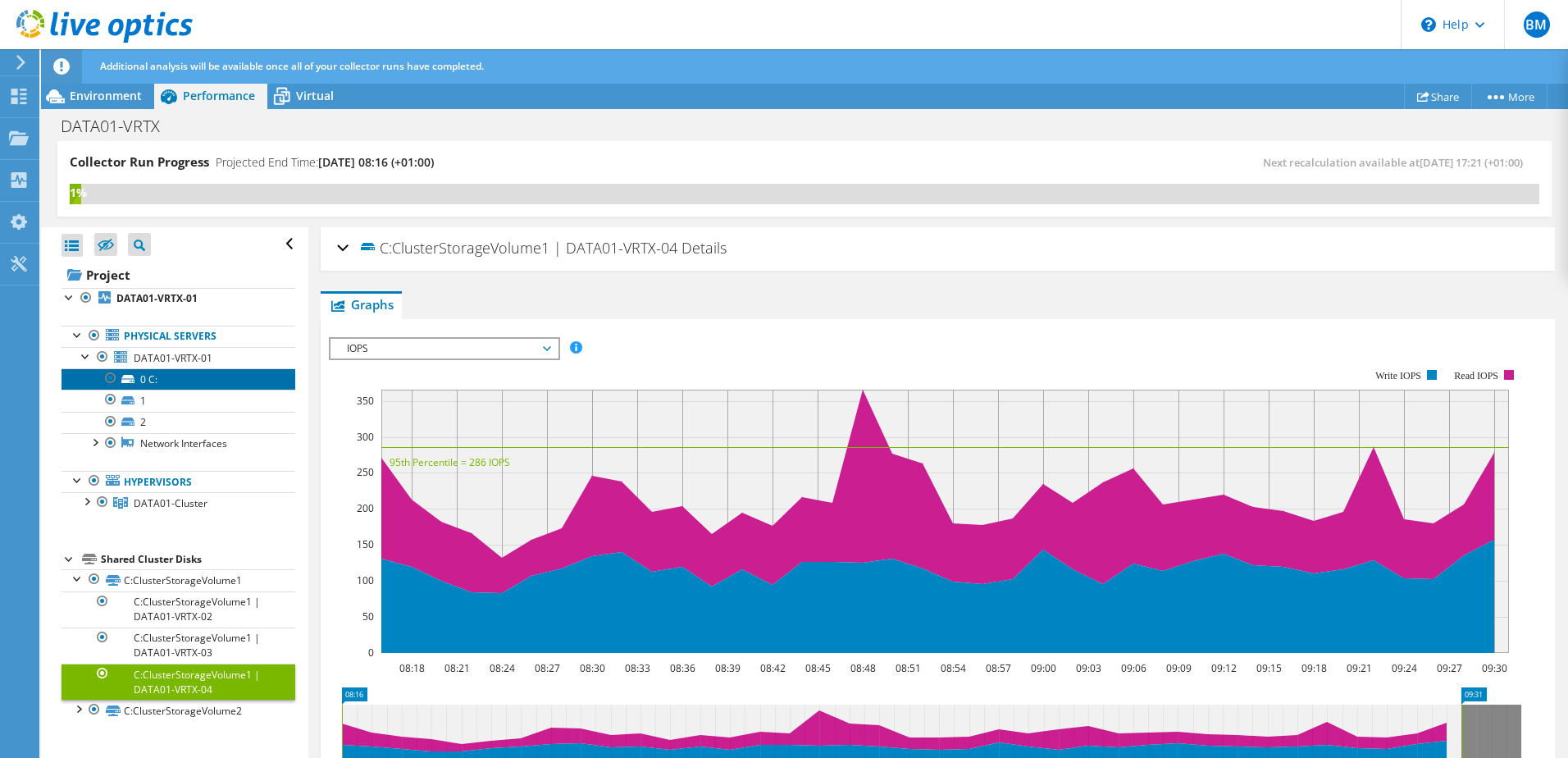
click at [168, 384] on link "0 C:" at bounding box center [179, 379] width 233 height 21
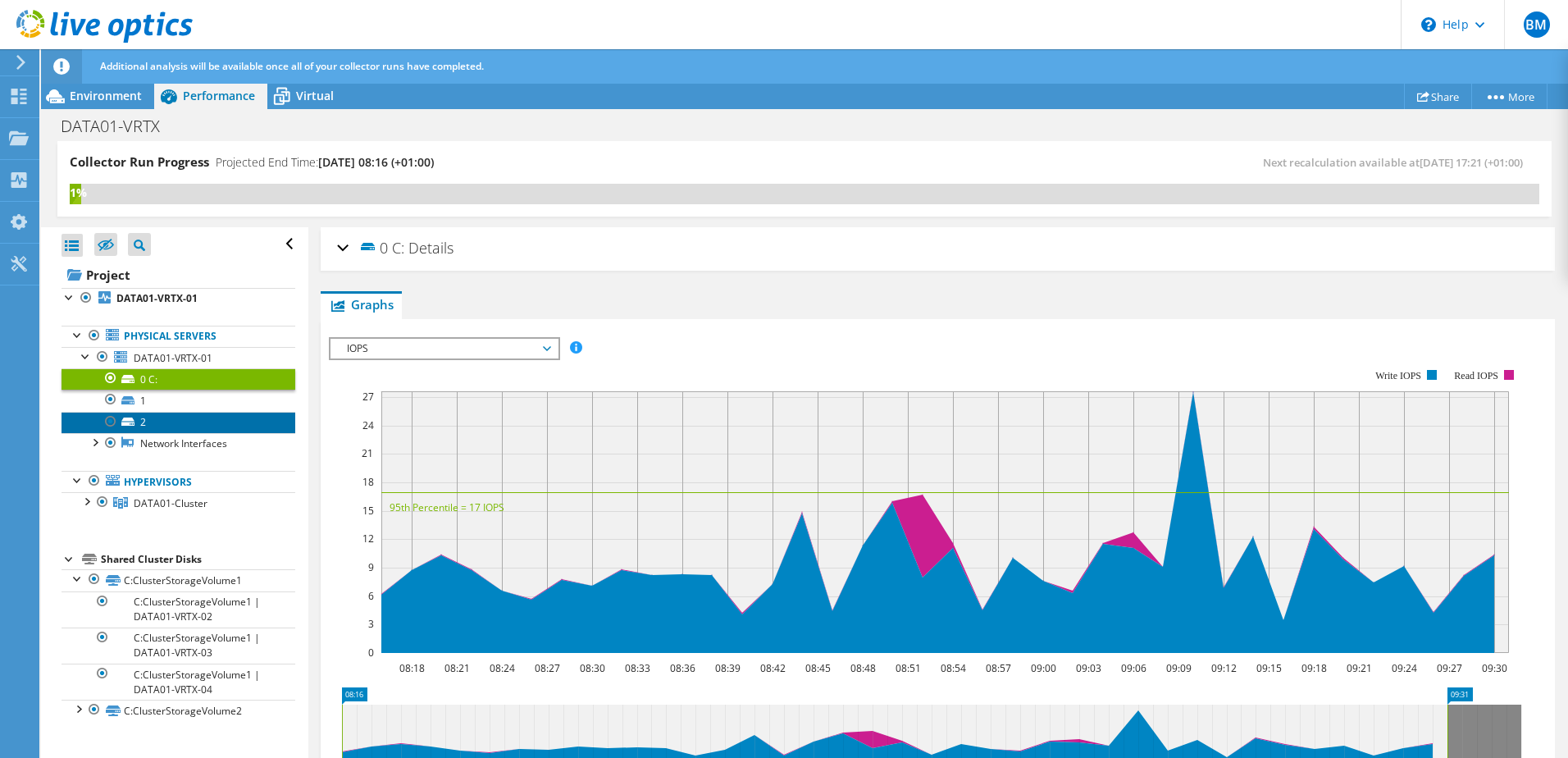
click at [172, 417] on link "2" at bounding box center [179, 423] width 233 height 21
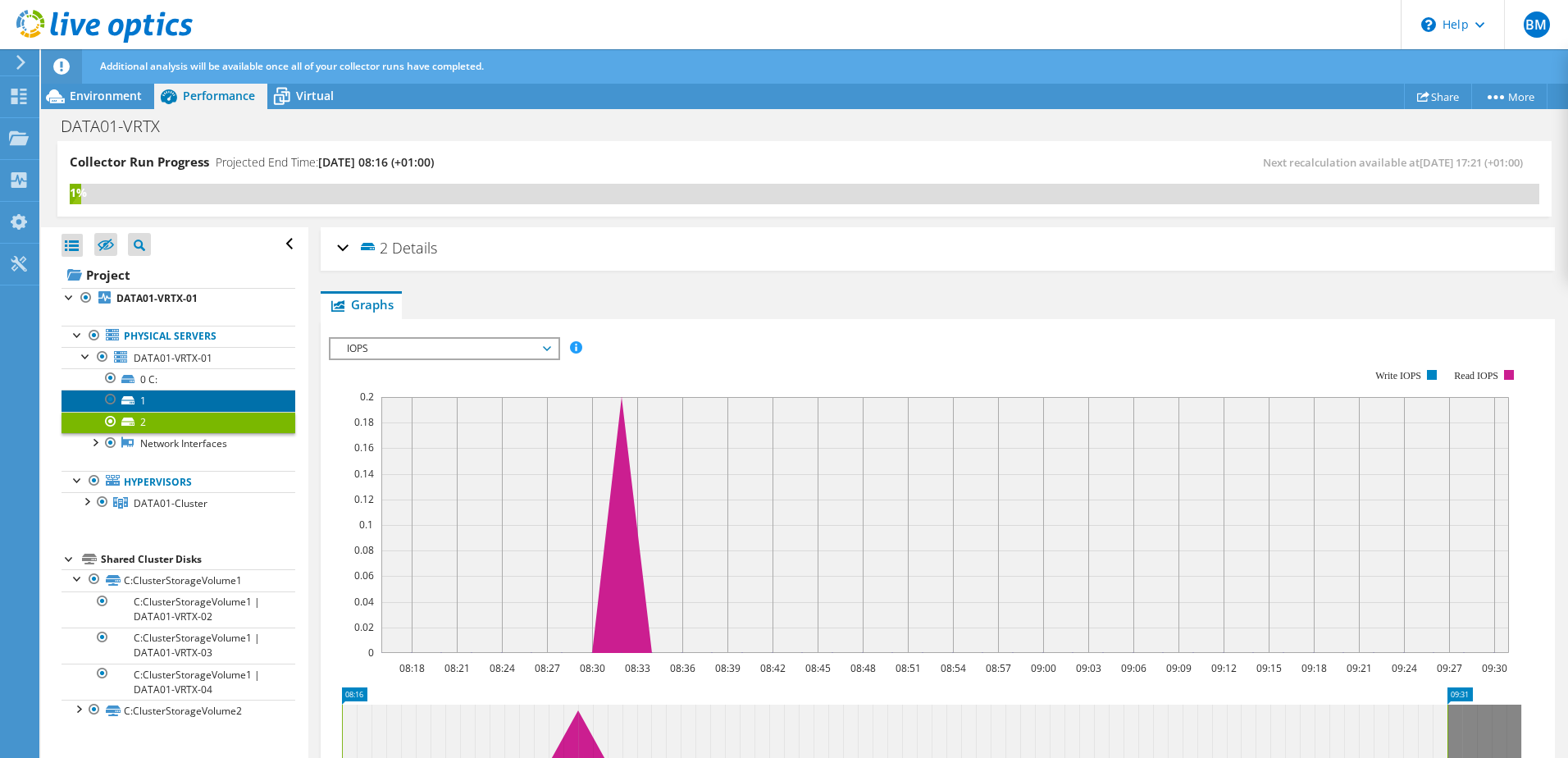
click at [175, 396] on link "1" at bounding box center [179, 400] width 233 height 21
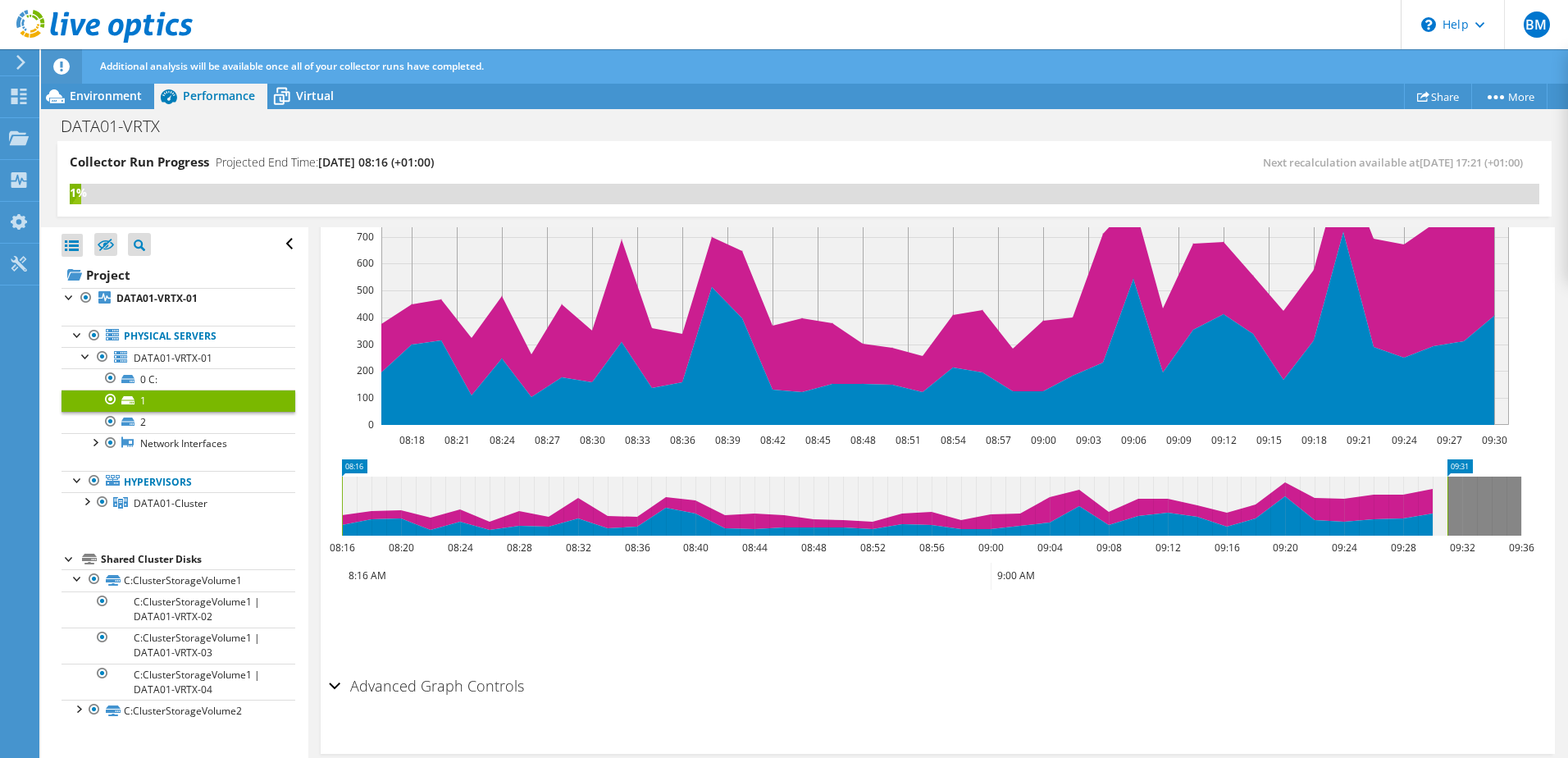
scroll to position [246, 0]
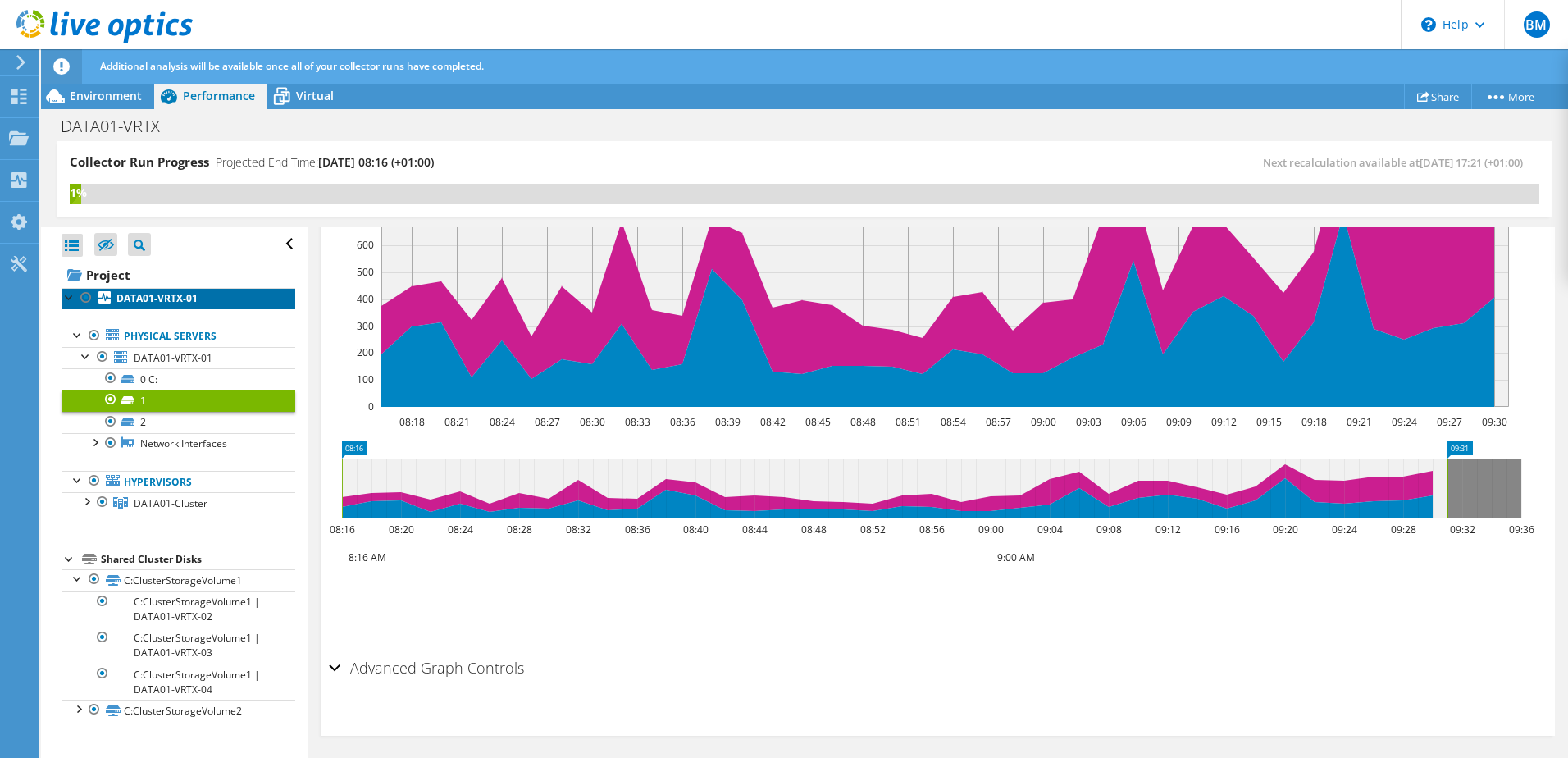
click at [145, 306] on link "DATA01-VRTX-01" at bounding box center [179, 299] width 233 height 21
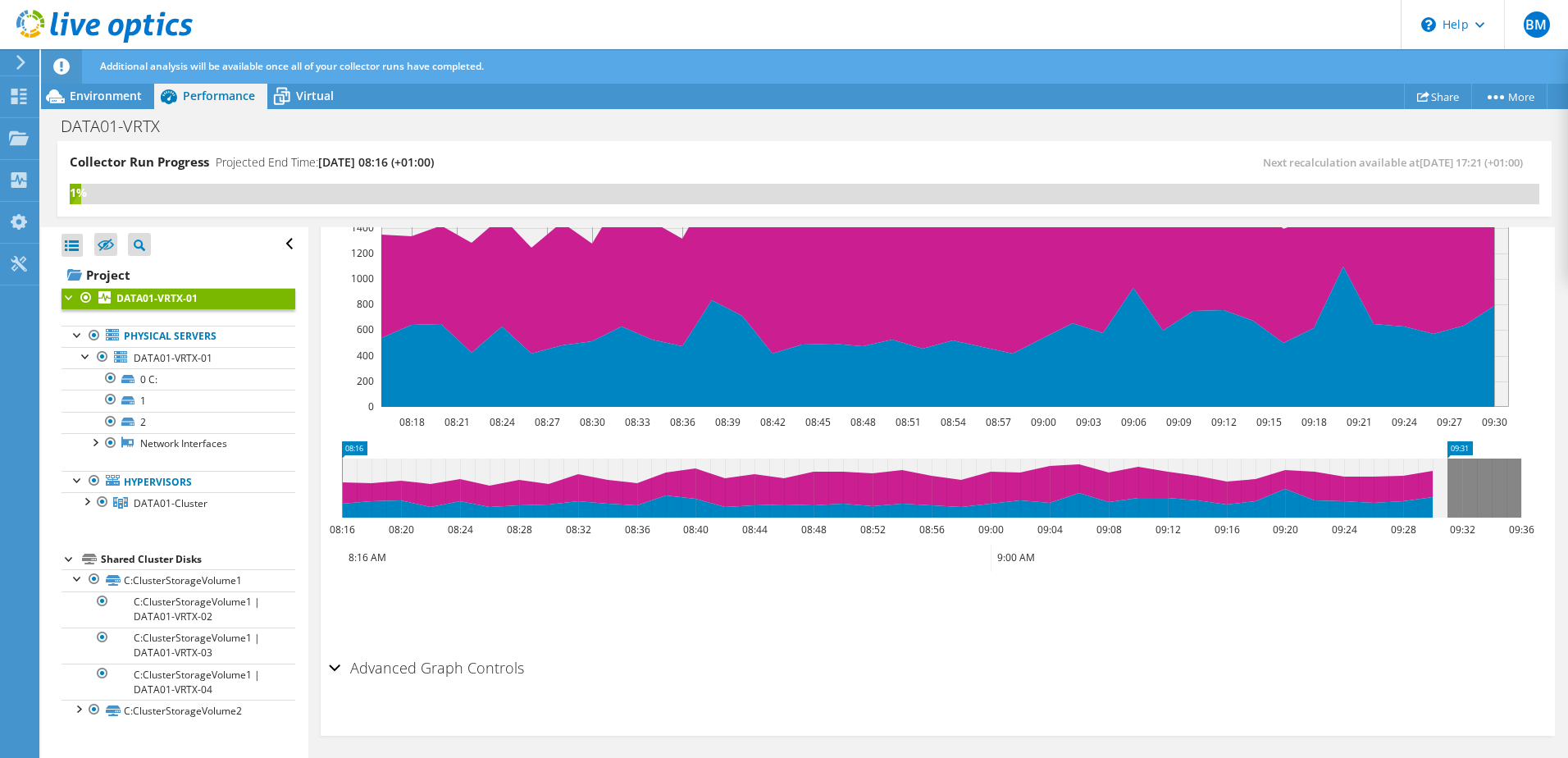
click at [145, 306] on link "DATA01-VRTX-01" at bounding box center [179, 299] width 233 height 21
click at [73, 297] on div at bounding box center [70, 296] width 17 height 17
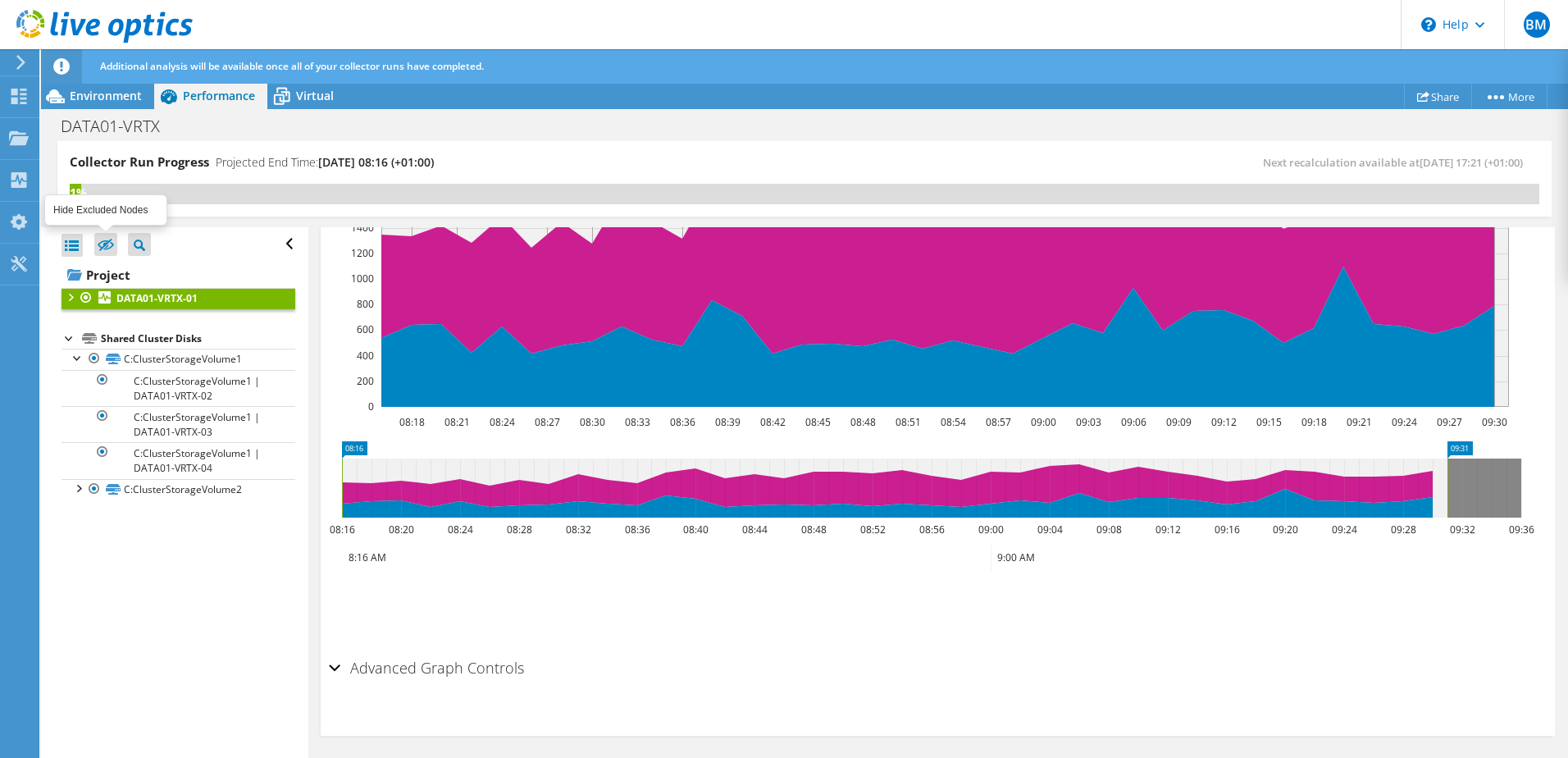
click at [107, 250] on icon at bounding box center [105, 245] width 17 height 12
click at [0, 0] on input "checkbox" at bounding box center [0, 0] width 0 height 0
click at [105, 242] on icon at bounding box center [105, 246] width 17 height 12
click at [0, 0] on input "checkbox" at bounding box center [0, 0] width 0 height 0
click at [73, 259] on ul "Open All Close All" at bounding box center [113, 280] width 103 height 43
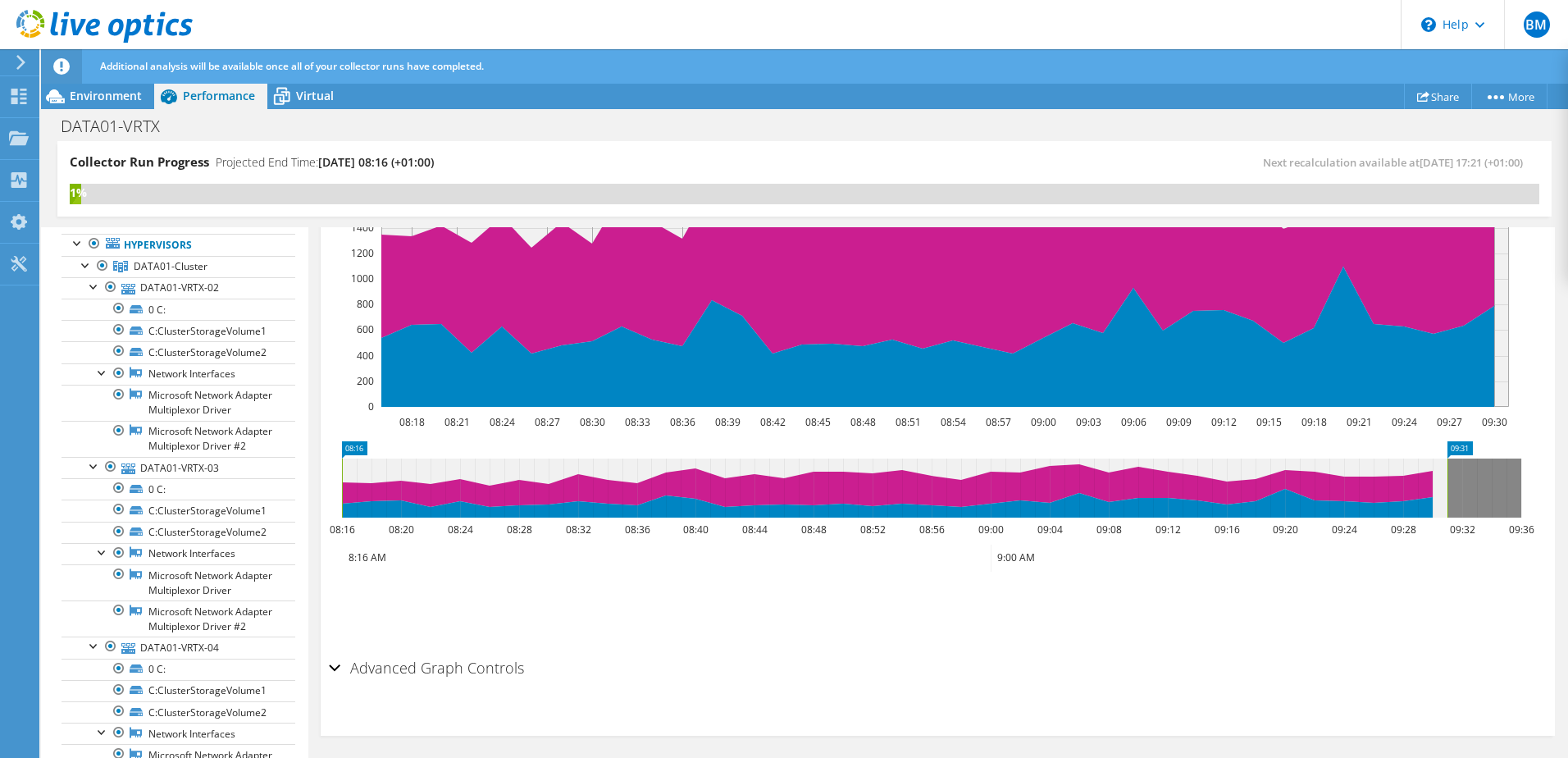
scroll to position [137, 0]
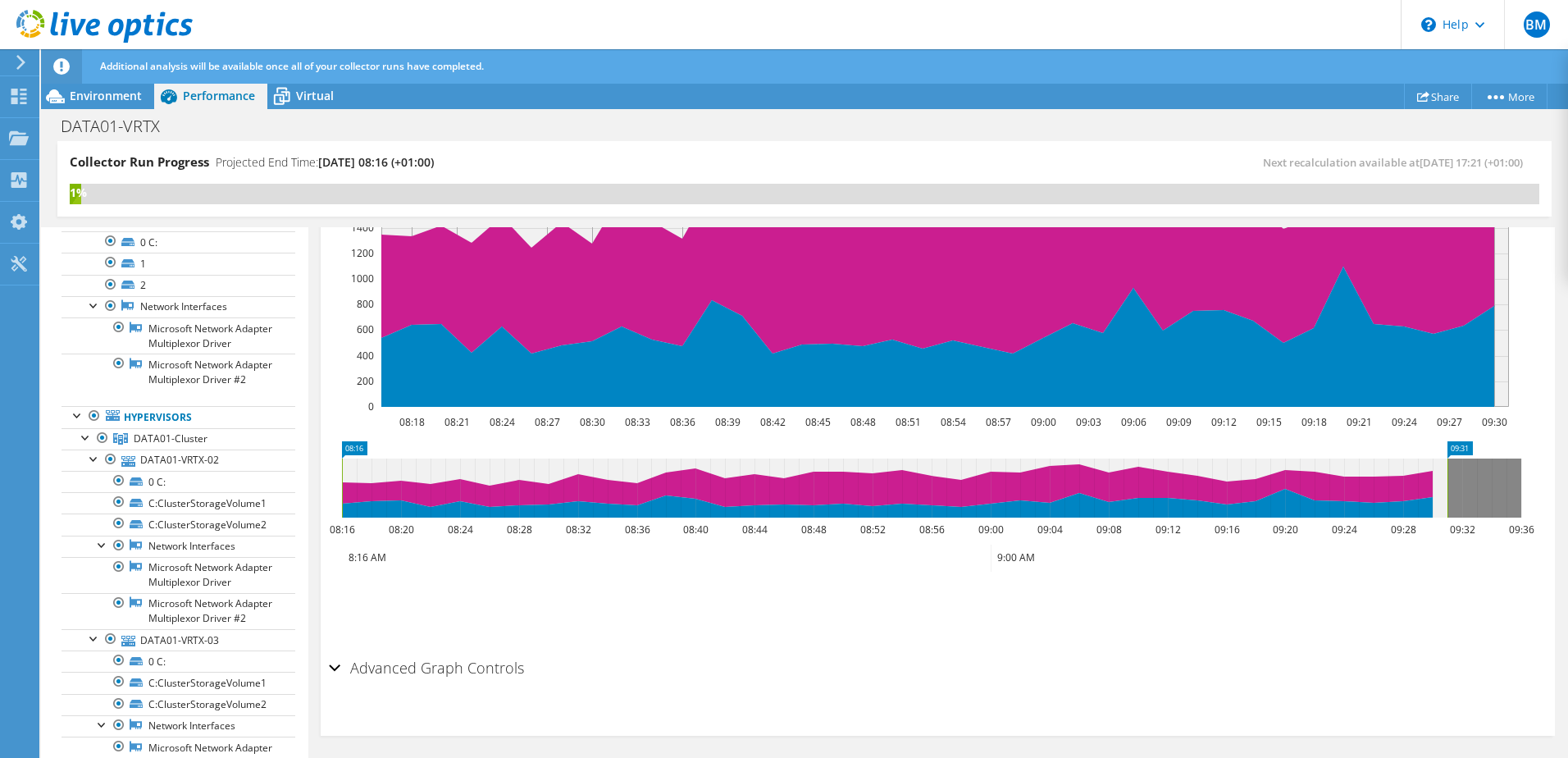
drag, startPoint x: 308, startPoint y: 343, endPoint x: 315, endPoint y: 673, distance: 330.1
click at [315, 673] on div "DATA01-VRTX-01 Details Duration 1 hr, 20 min Start Time 09/12/2025, 08:16 (+01:…" at bounding box center [937, 372] width 1259 height 783
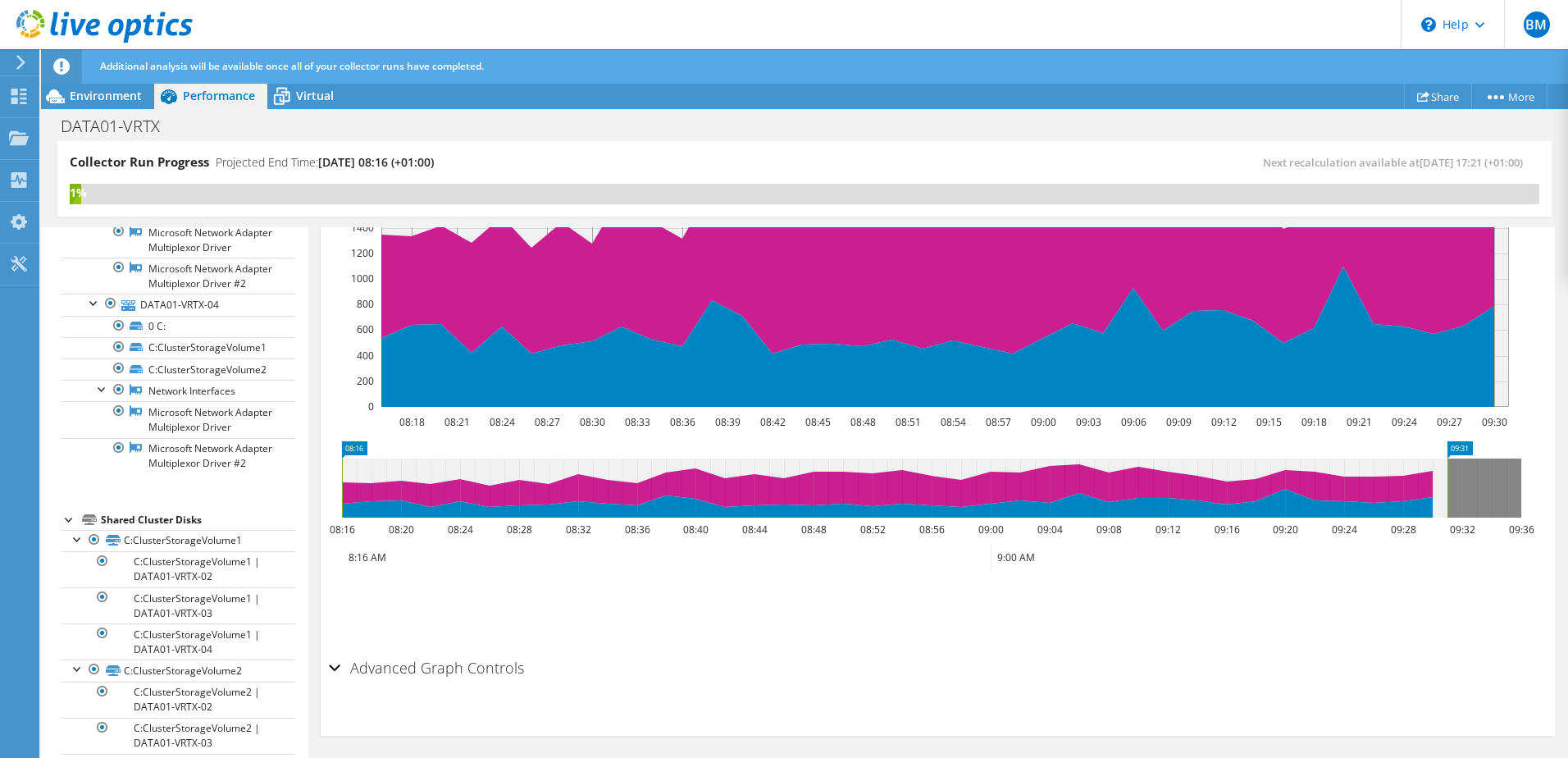
scroll to position [821, 0]
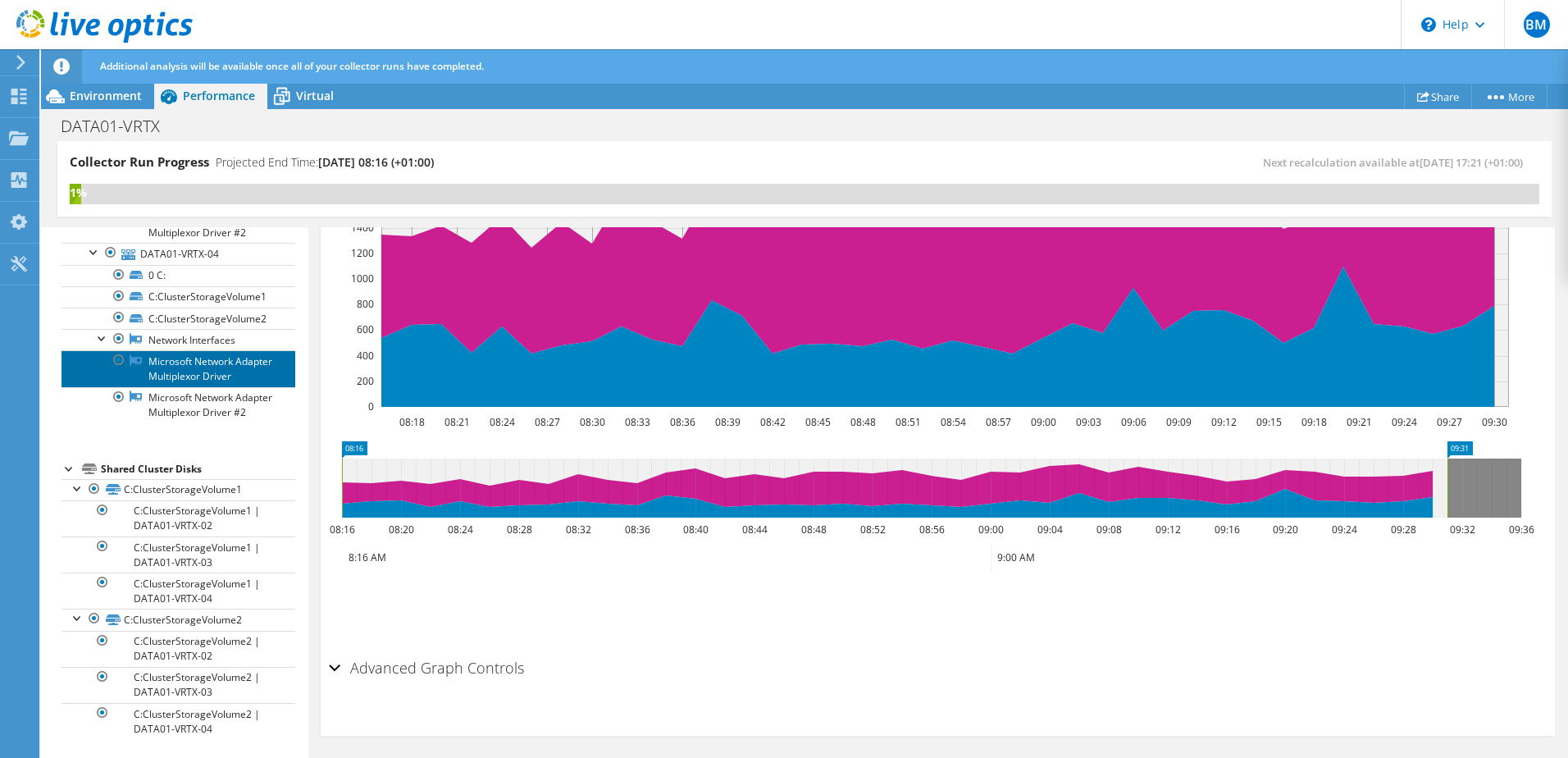
click at [182, 350] on link "Microsoft Network Adapter Multiplexor Driver" at bounding box center [179, 368] width 233 height 36
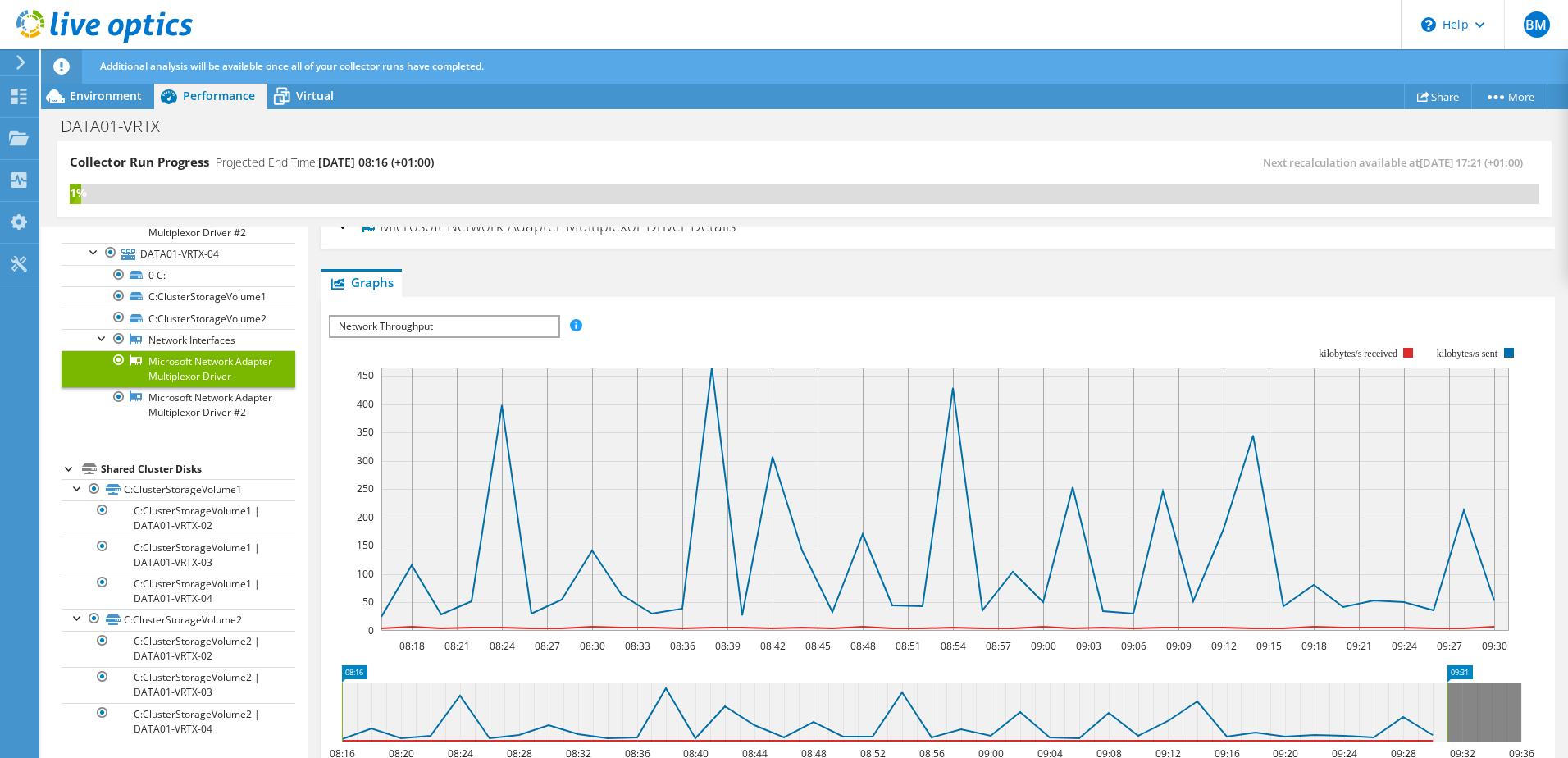
scroll to position [0, 0]
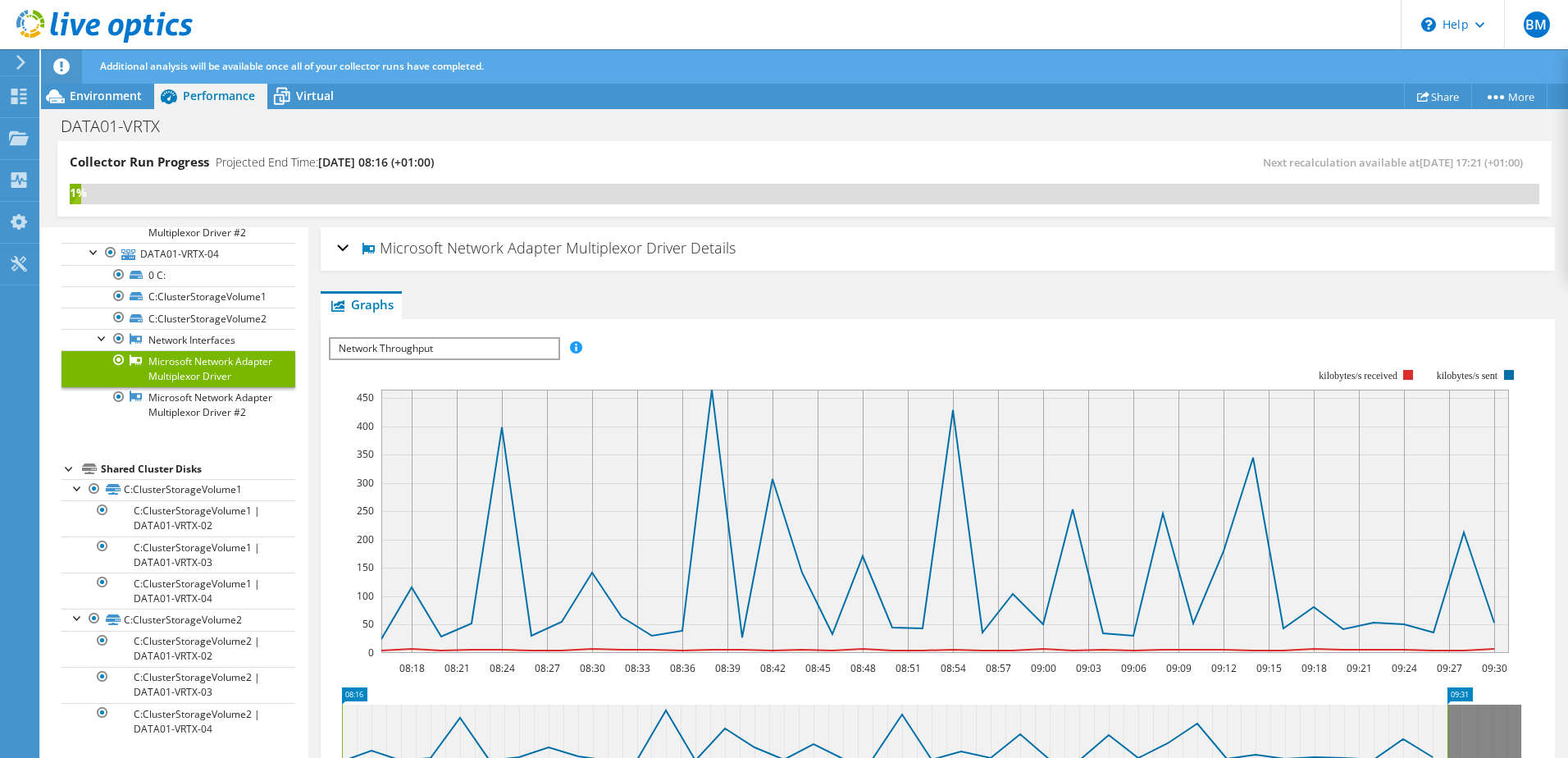
click at [531, 353] on span "Network Throughput" at bounding box center [443, 349] width 227 height 20
click at [890, 368] on rect at bounding box center [926, 511] width 1193 height 328
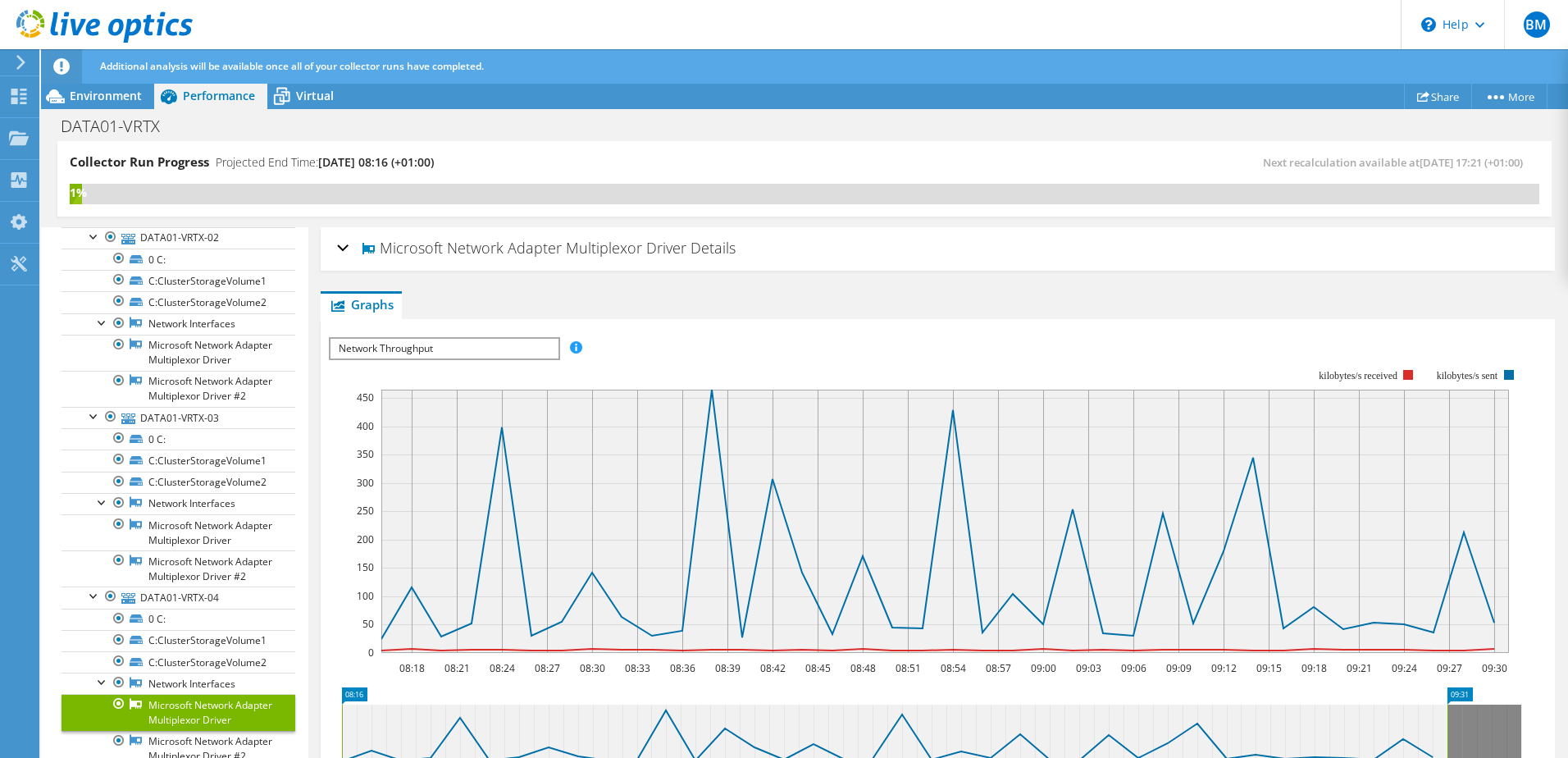
scroll to position [328, 0]
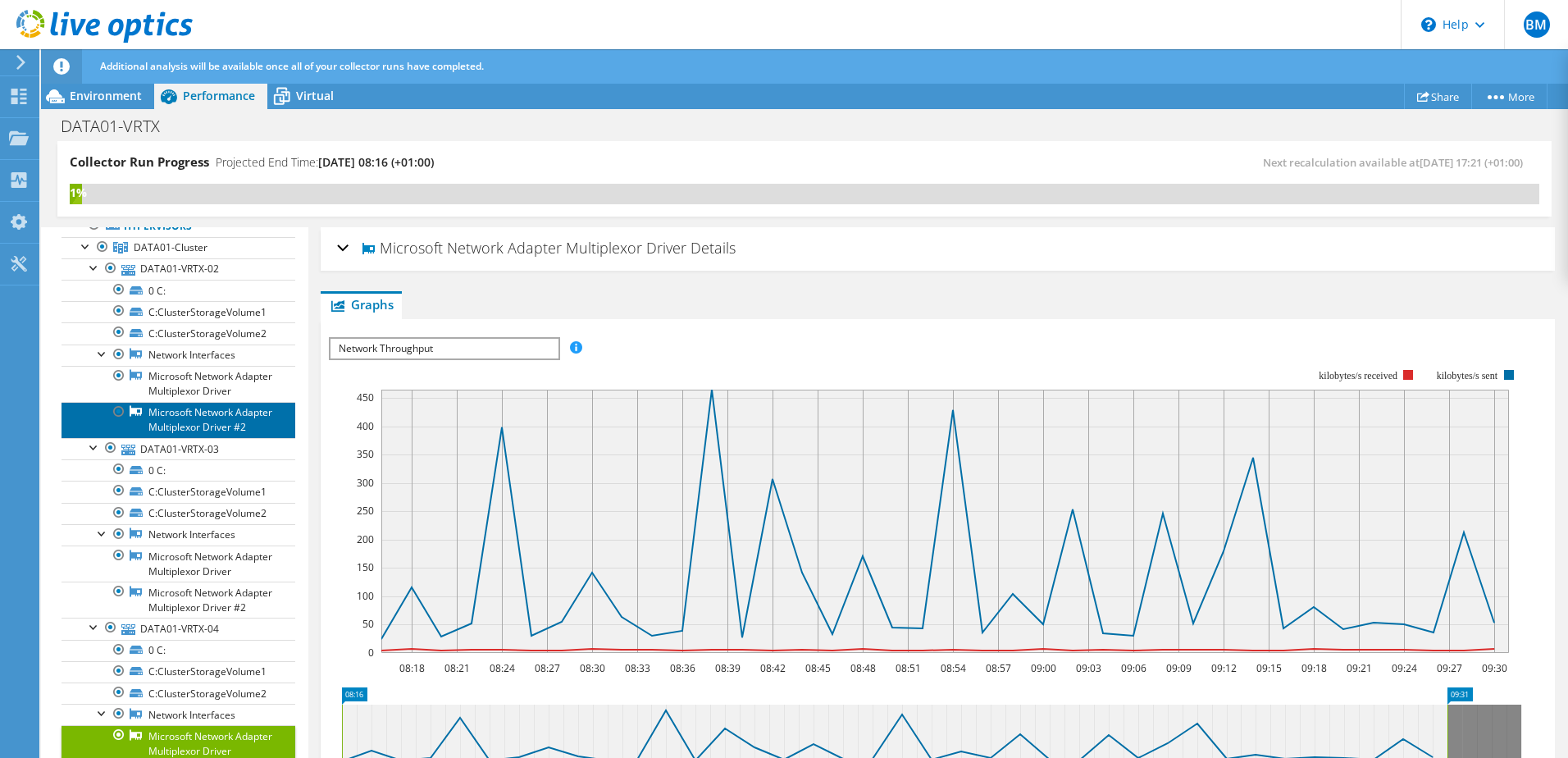
click at [203, 438] on link "Microsoft Network Adapter Multiplexor Driver #2" at bounding box center [179, 419] width 233 height 36
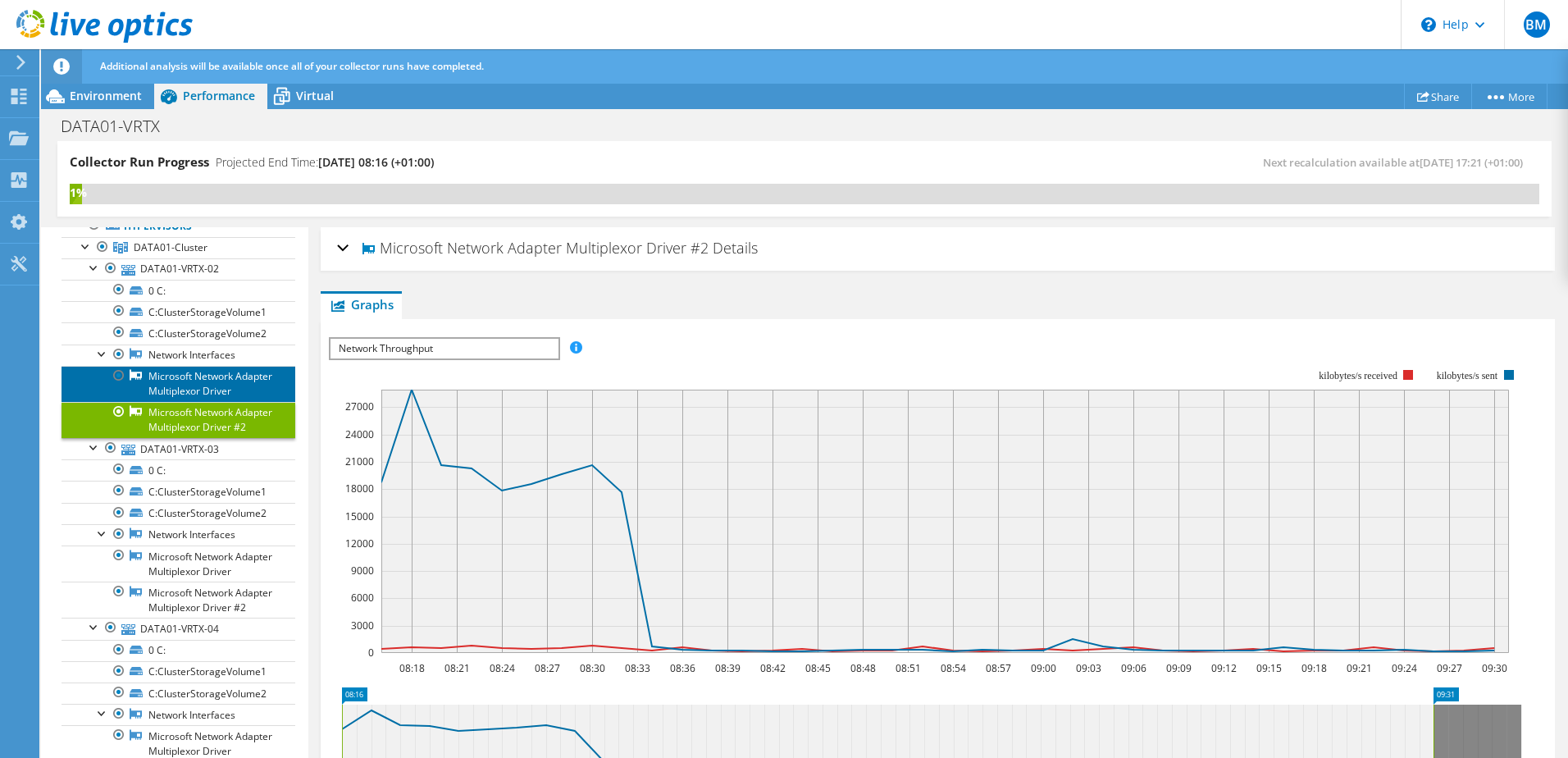
click at [199, 402] on link "Microsoft Network Adapter Multiplexor Driver" at bounding box center [179, 383] width 233 height 36
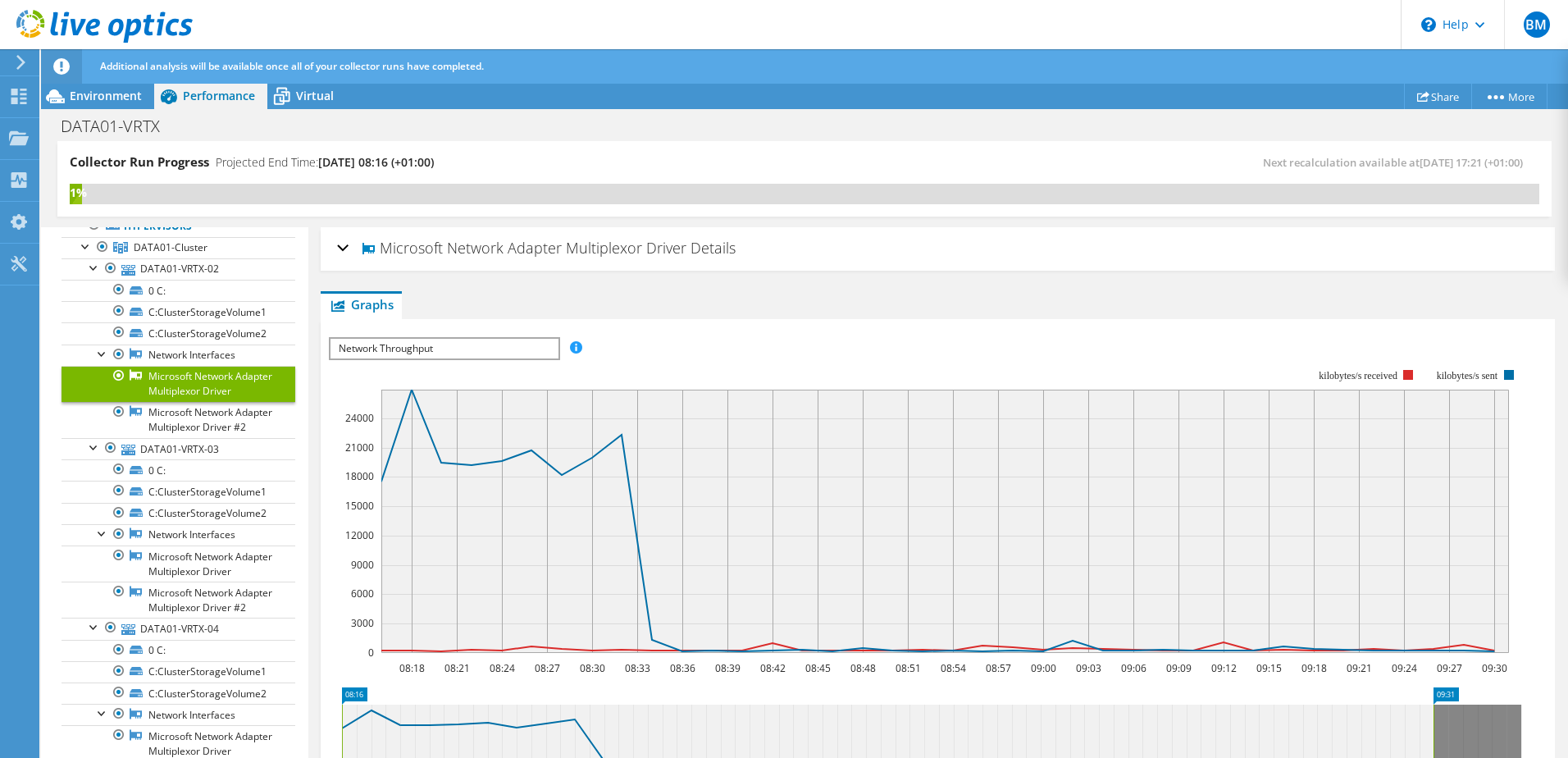
scroll to position [164, 0]
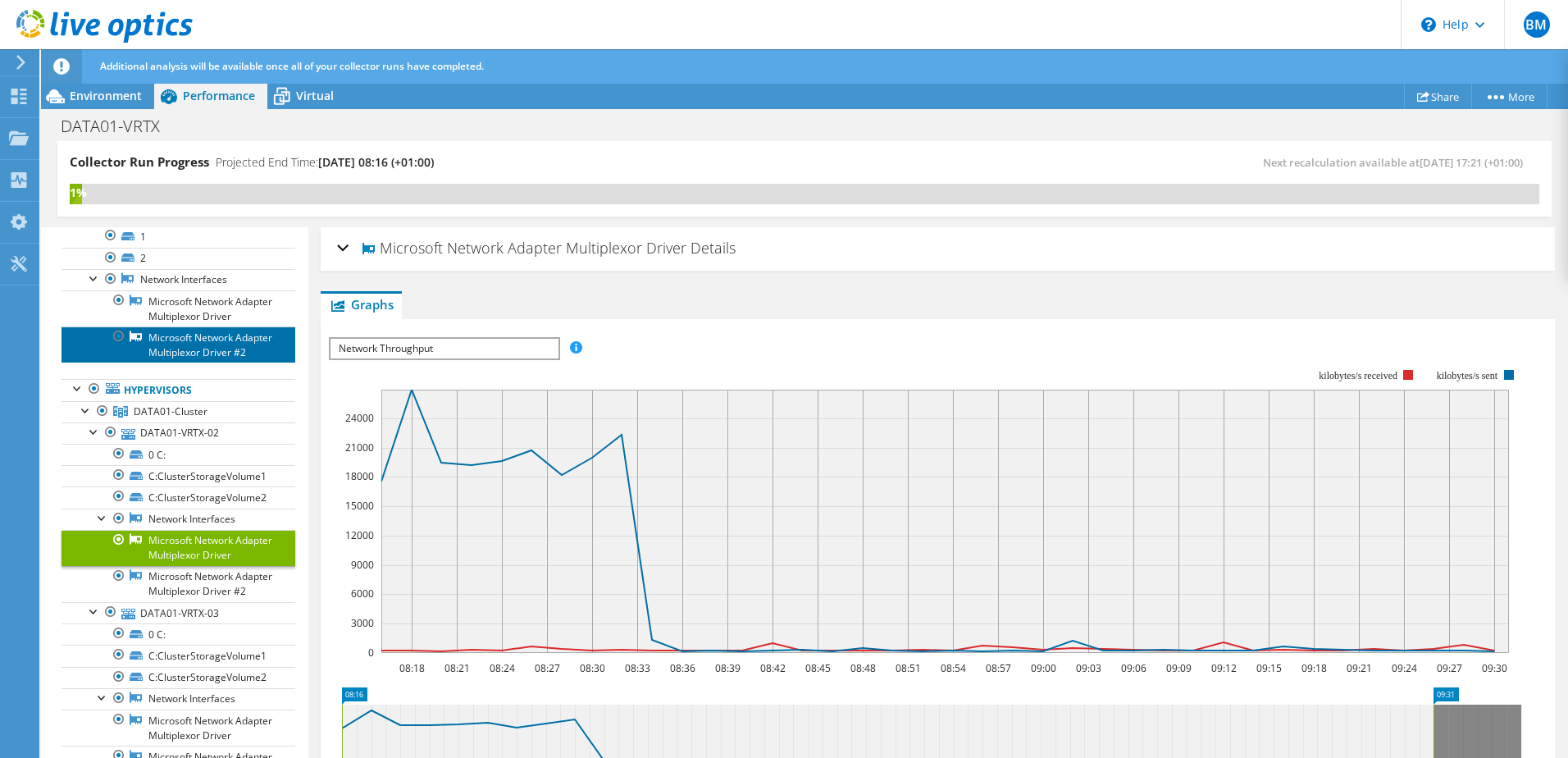
click at [195, 362] on link "Microsoft Network Adapter Multiplexor Driver #2" at bounding box center [179, 344] width 233 height 36
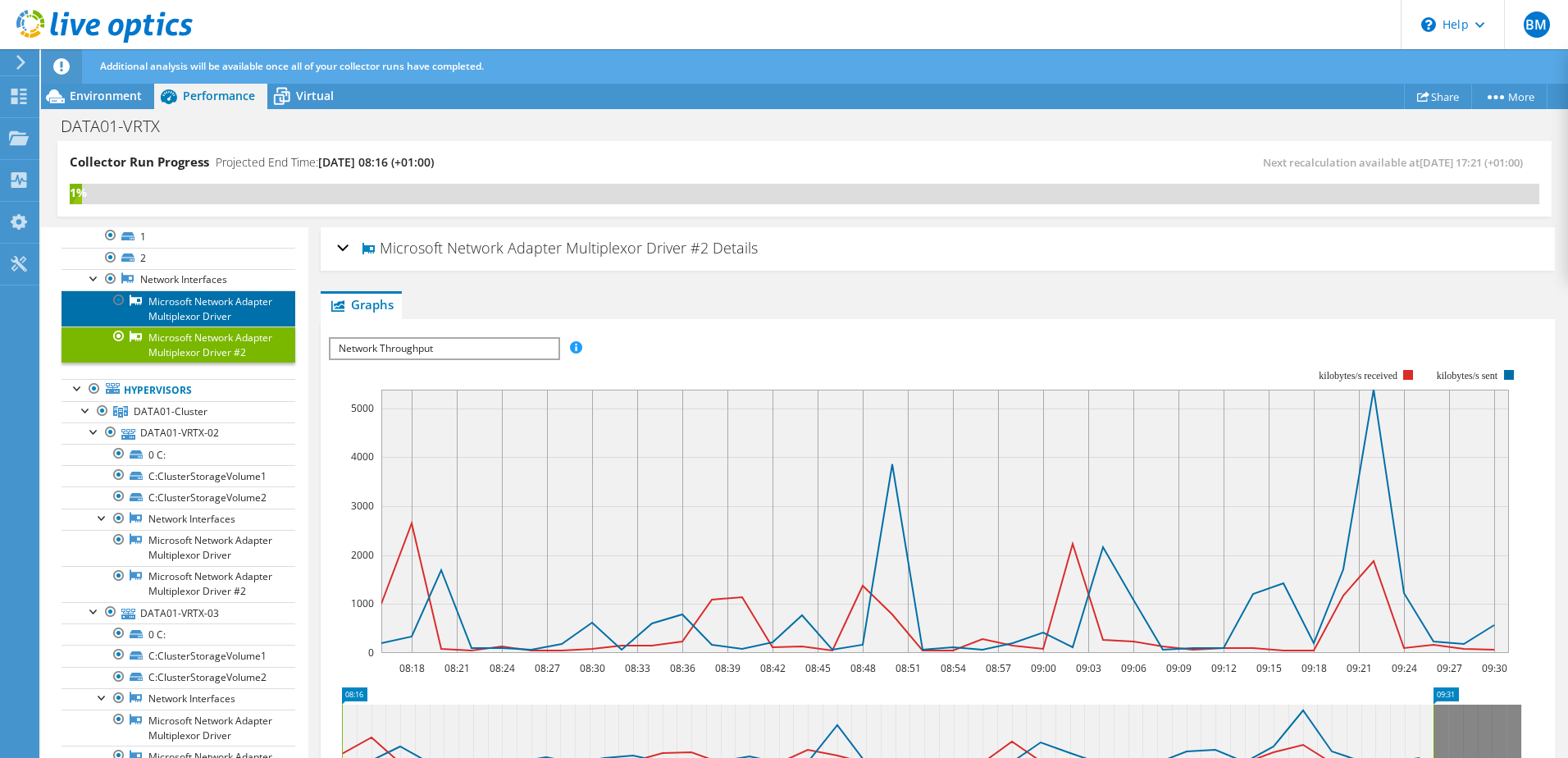
click at [200, 322] on link "Microsoft Network Adapter Multiplexor Driver" at bounding box center [179, 308] width 233 height 36
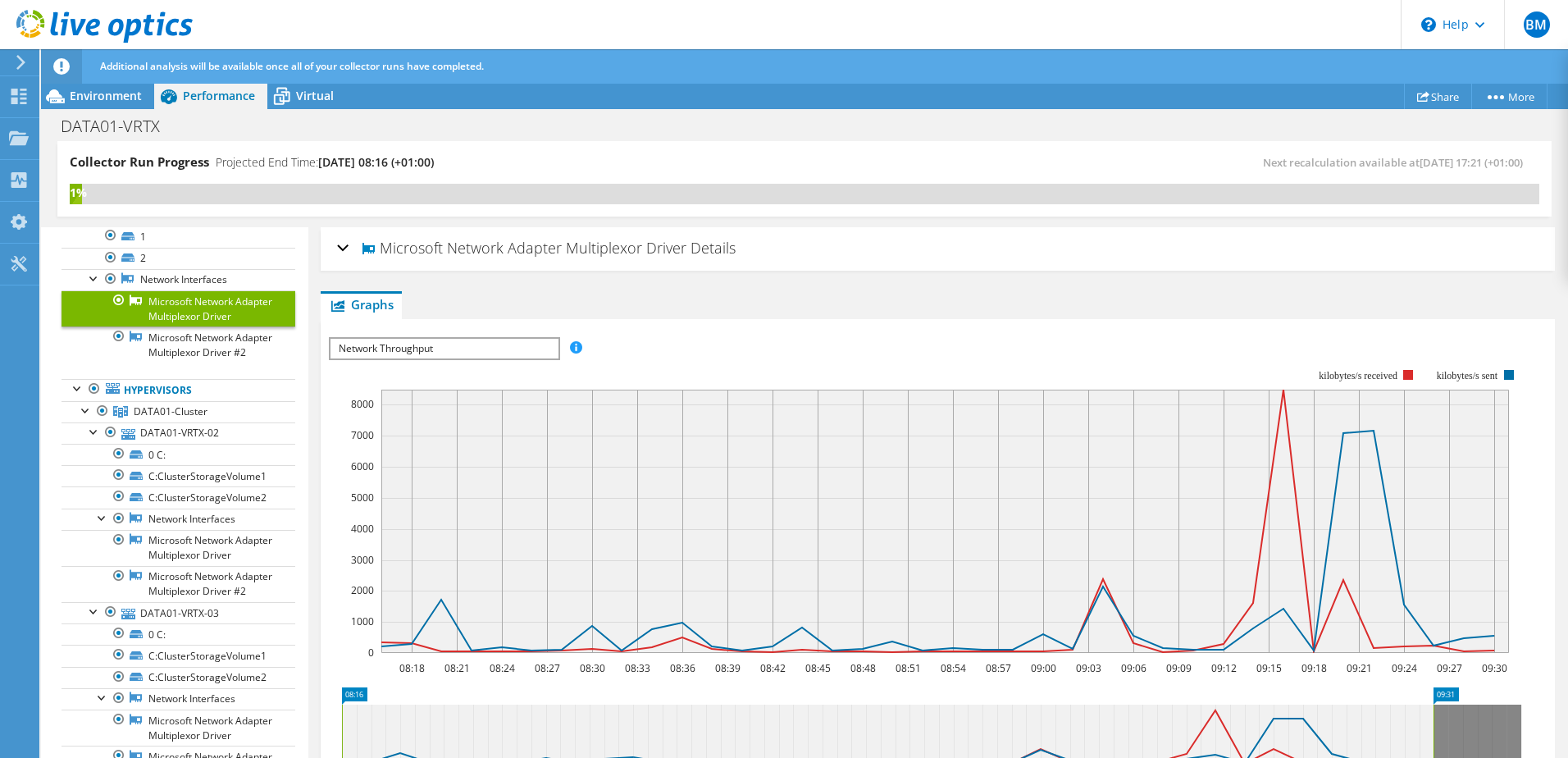
scroll to position [251, 0]
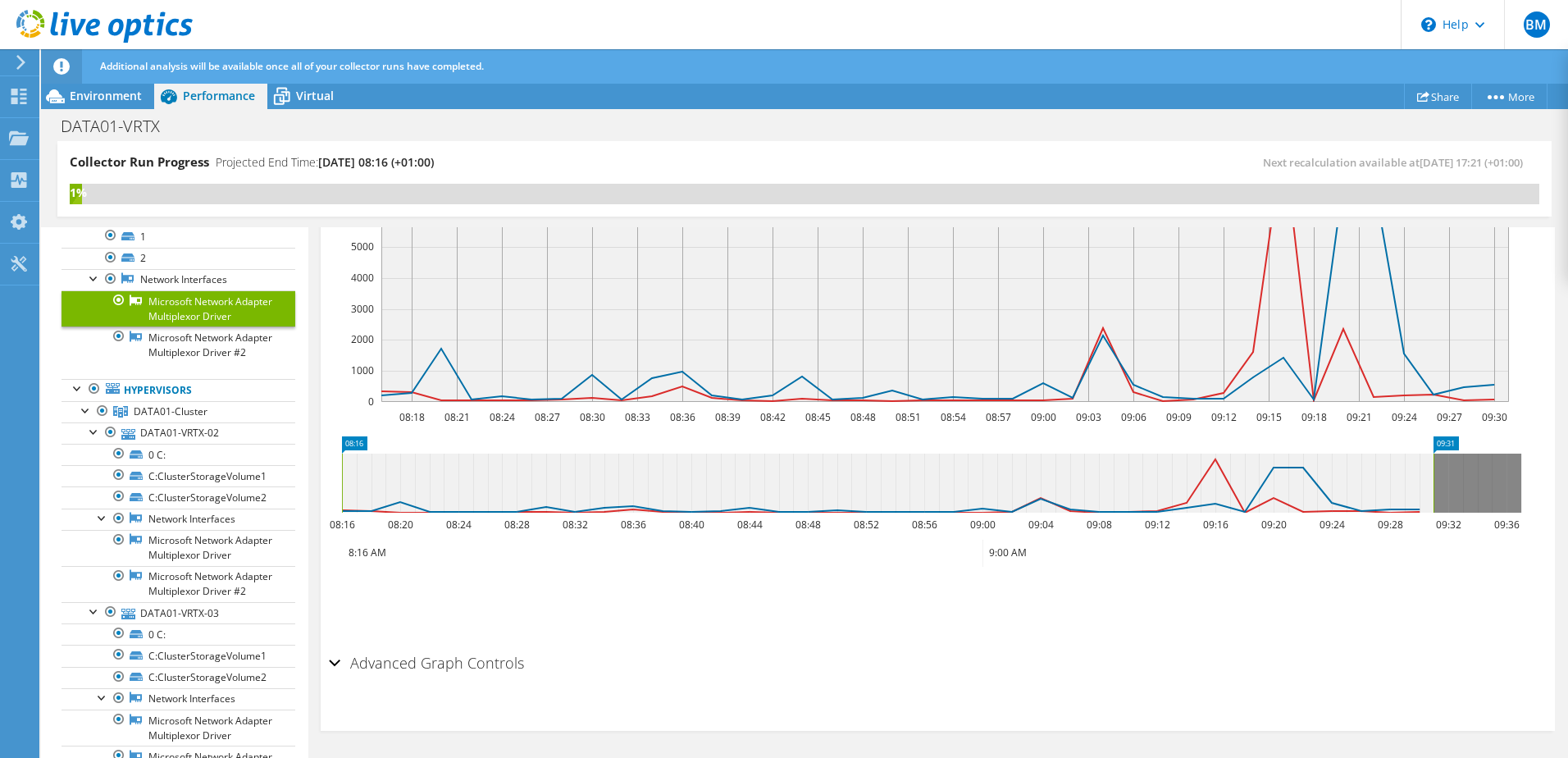
click at [509, 664] on h2 "Advanced Graph Controls" at bounding box center [427, 663] width 195 height 33
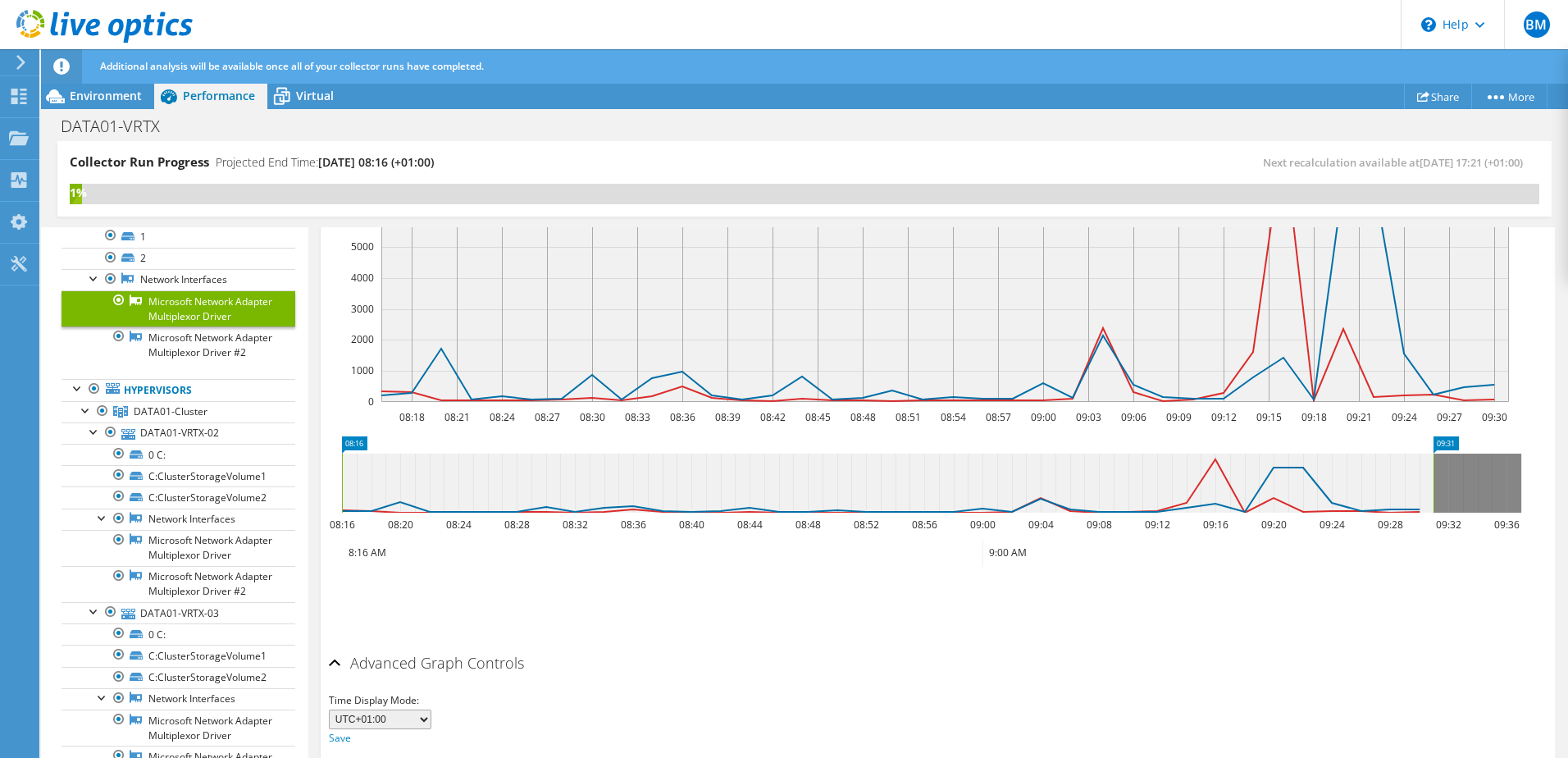
click at [509, 664] on h2 "Advanced Graph Controls" at bounding box center [427, 663] width 195 height 33
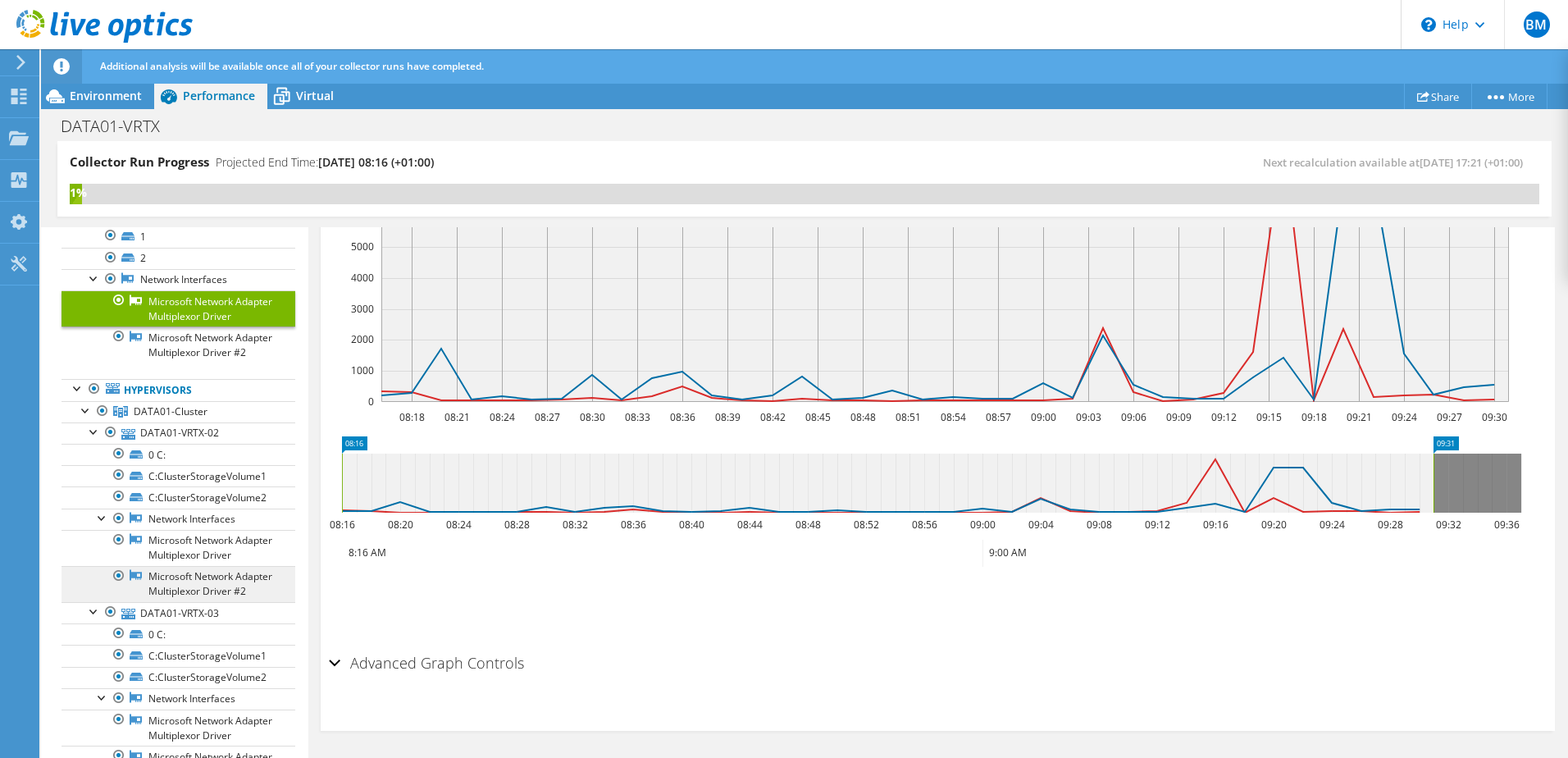
scroll to position [0, 0]
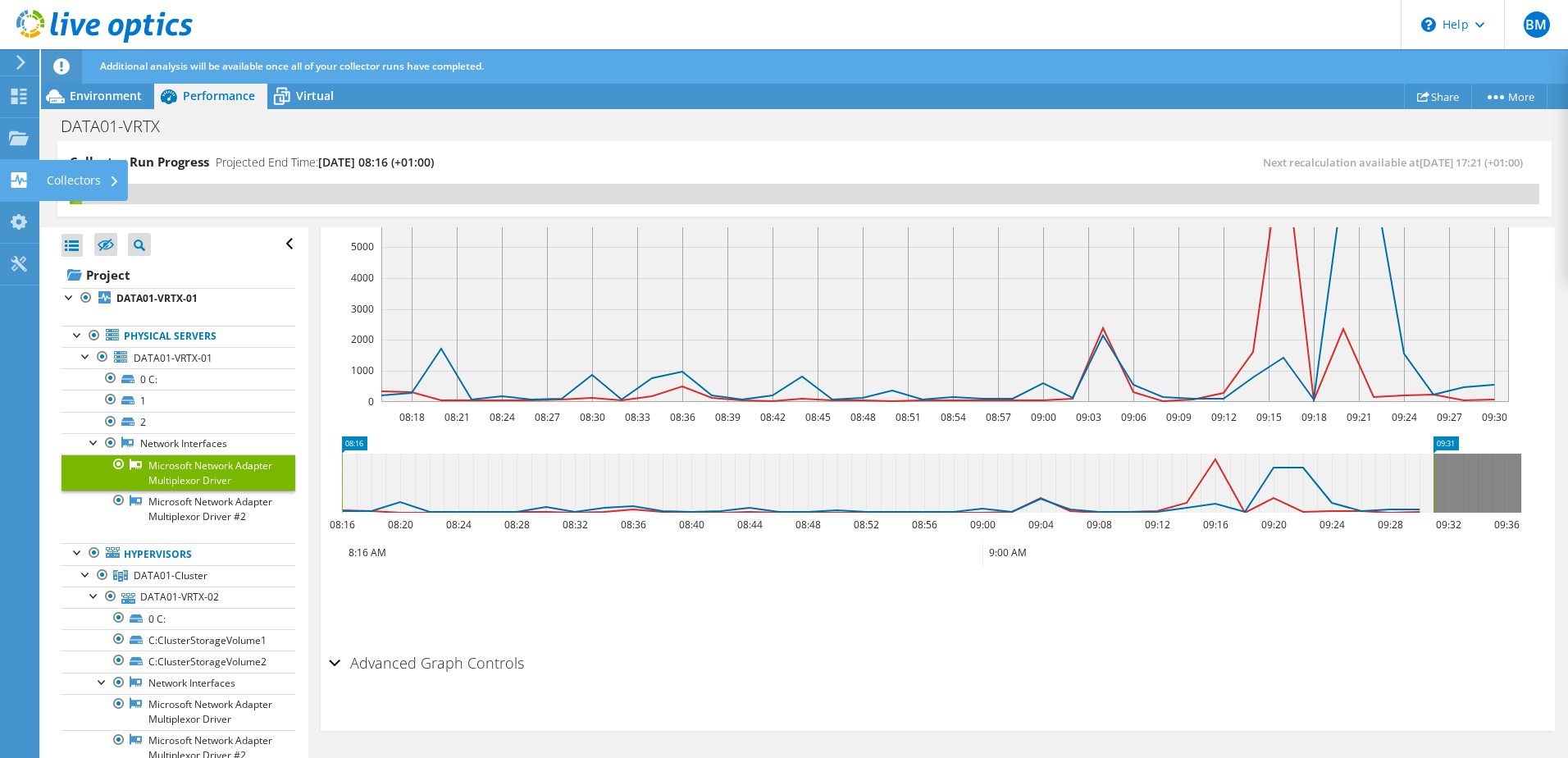
click at [17, 190] on div at bounding box center [18, 182] width 20 height 18
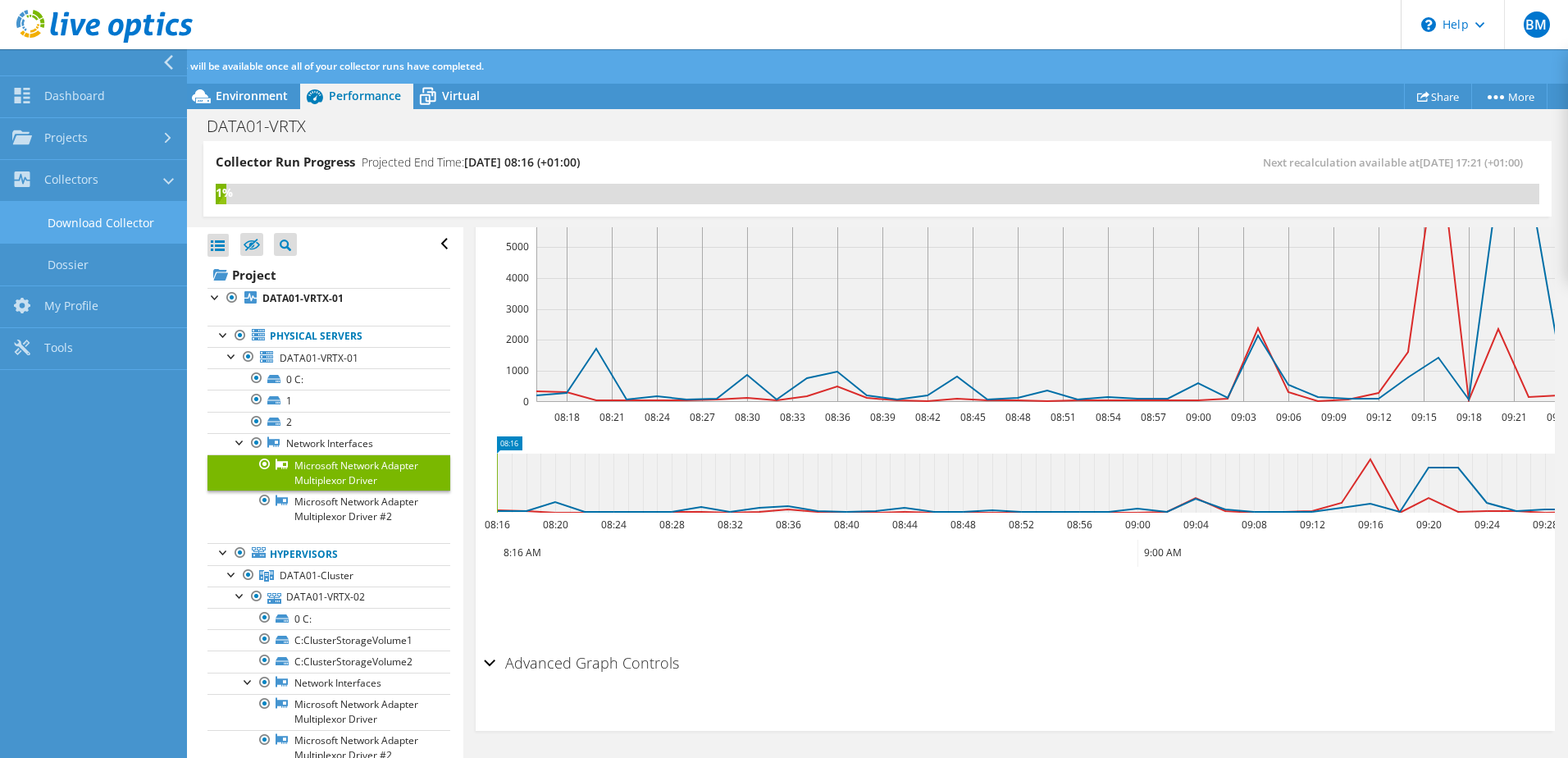
click at [92, 220] on link "Download Collector" at bounding box center [93, 223] width 187 height 42
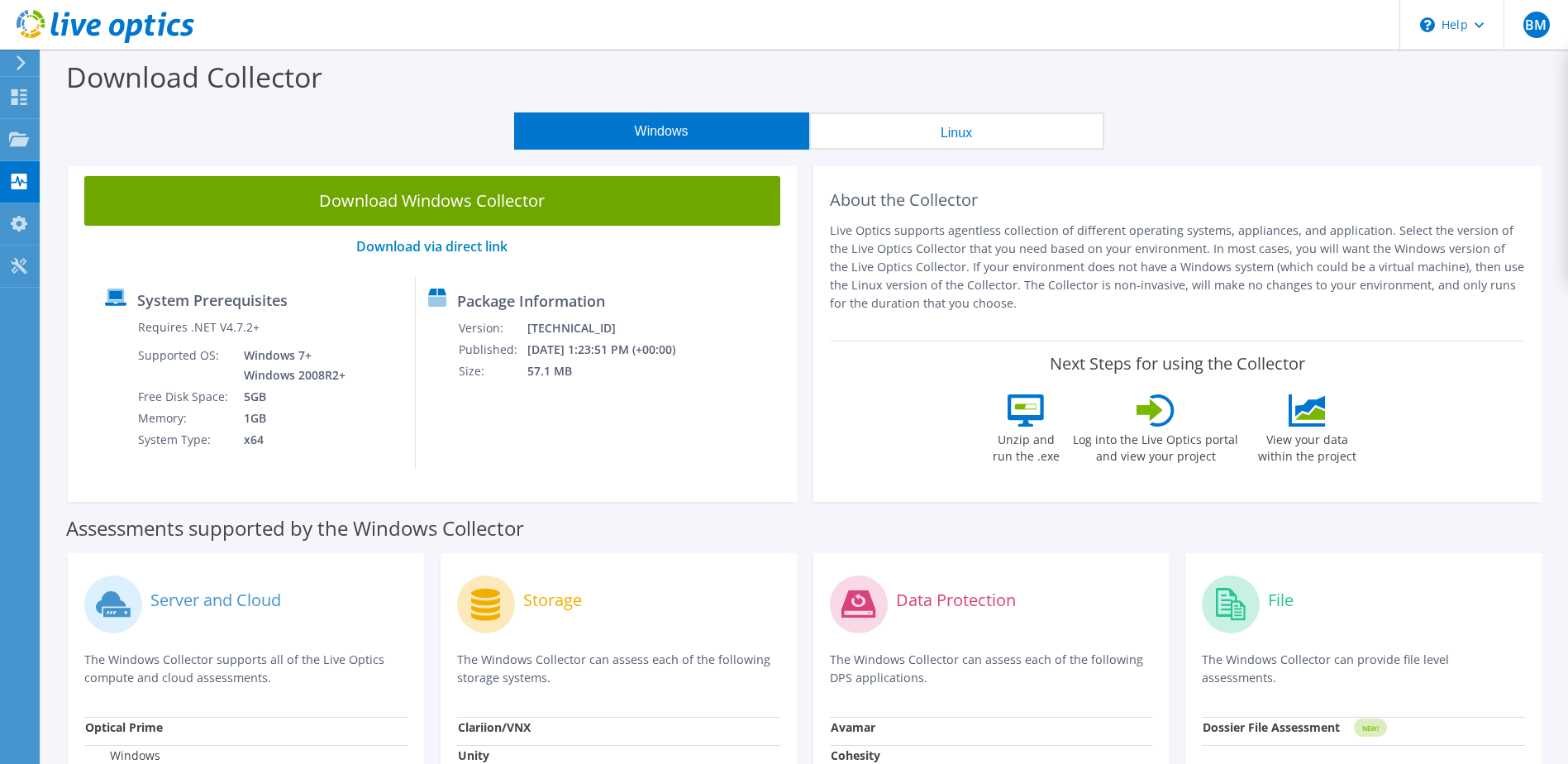
click at [1315, 417] on icon at bounding box center [1311, 414] width 30 height 12
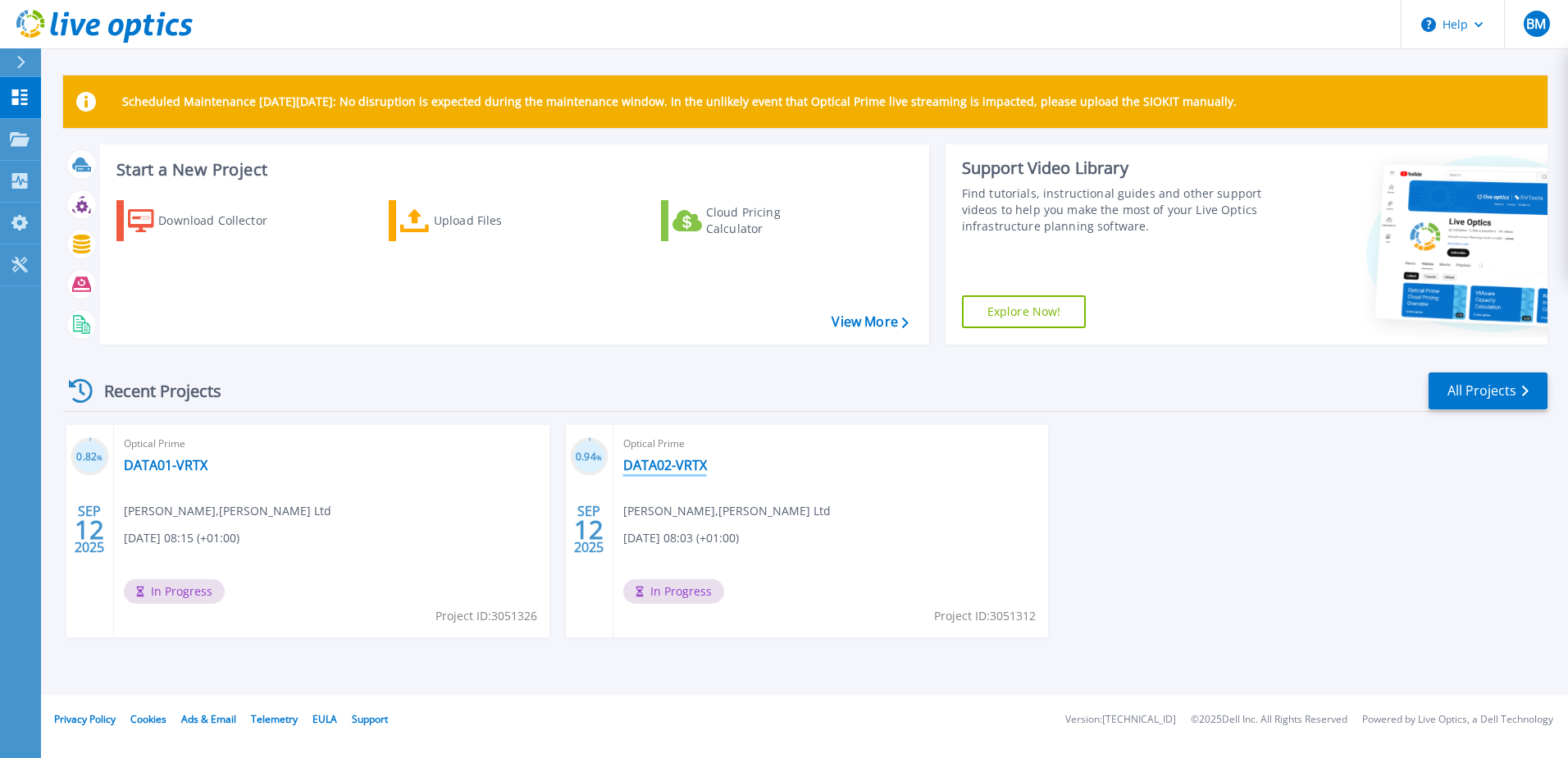
click at [683, 464] on link "DATA02-VRTX" at bounding box center [666, 464] width 84 height 17
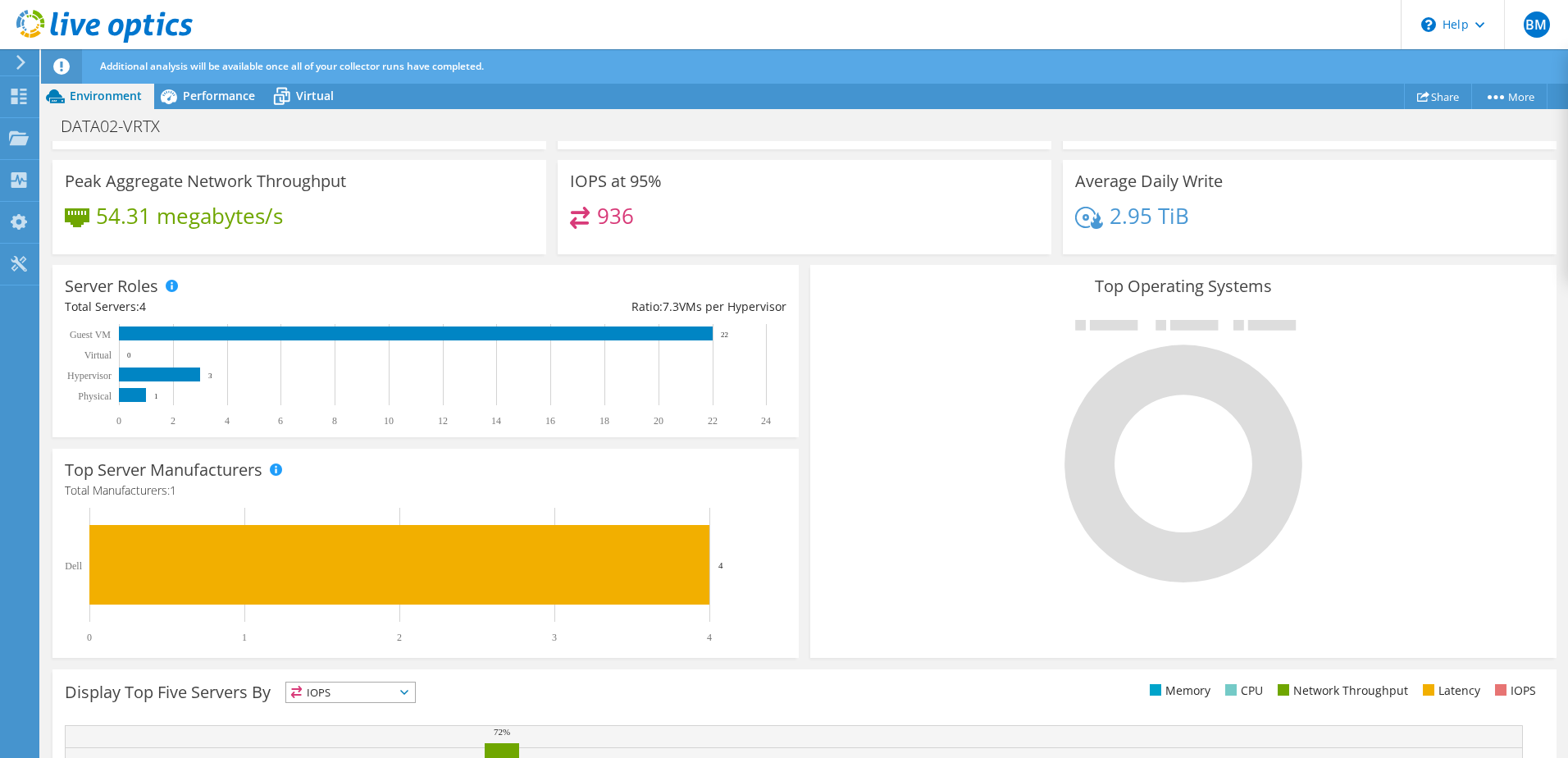
scroll to position [187, 0]
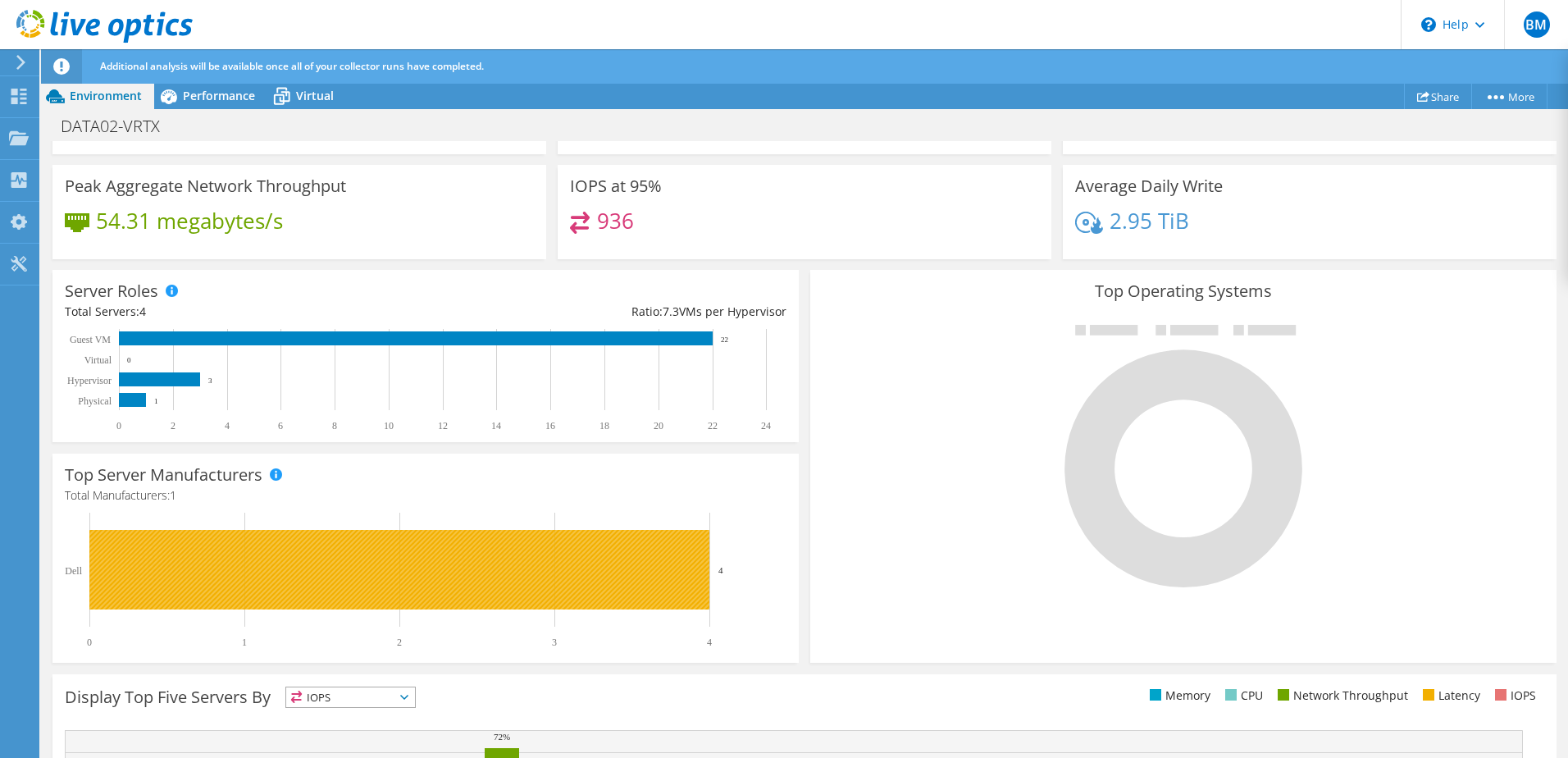
click at [468, 583] on rect at bounding box center [400, 569] width 620 height 79
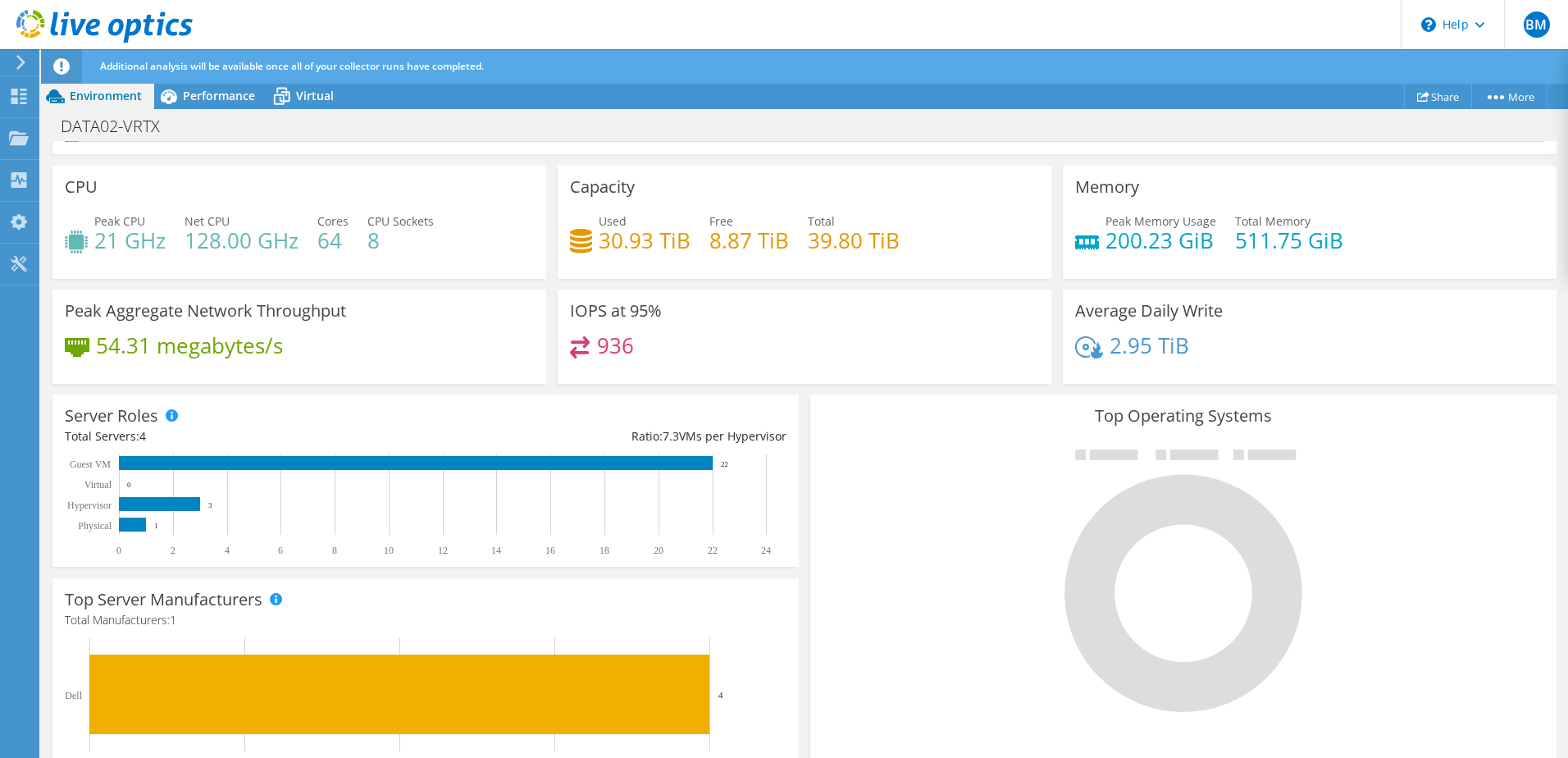
scroll to position [0, 0]
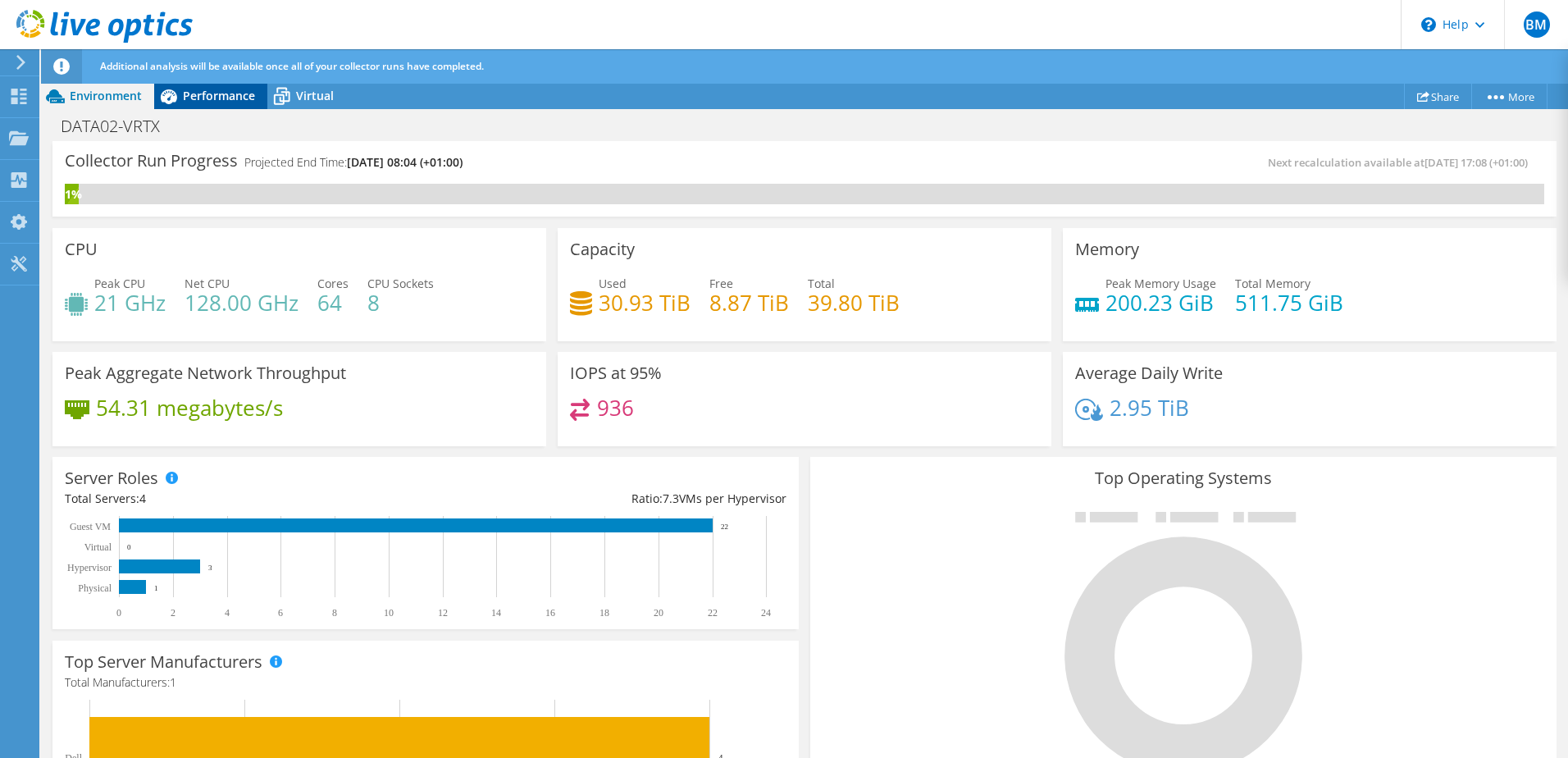
click at [203, 100] on span "Performance" at bounding box center [219, 96] width 72 height 16
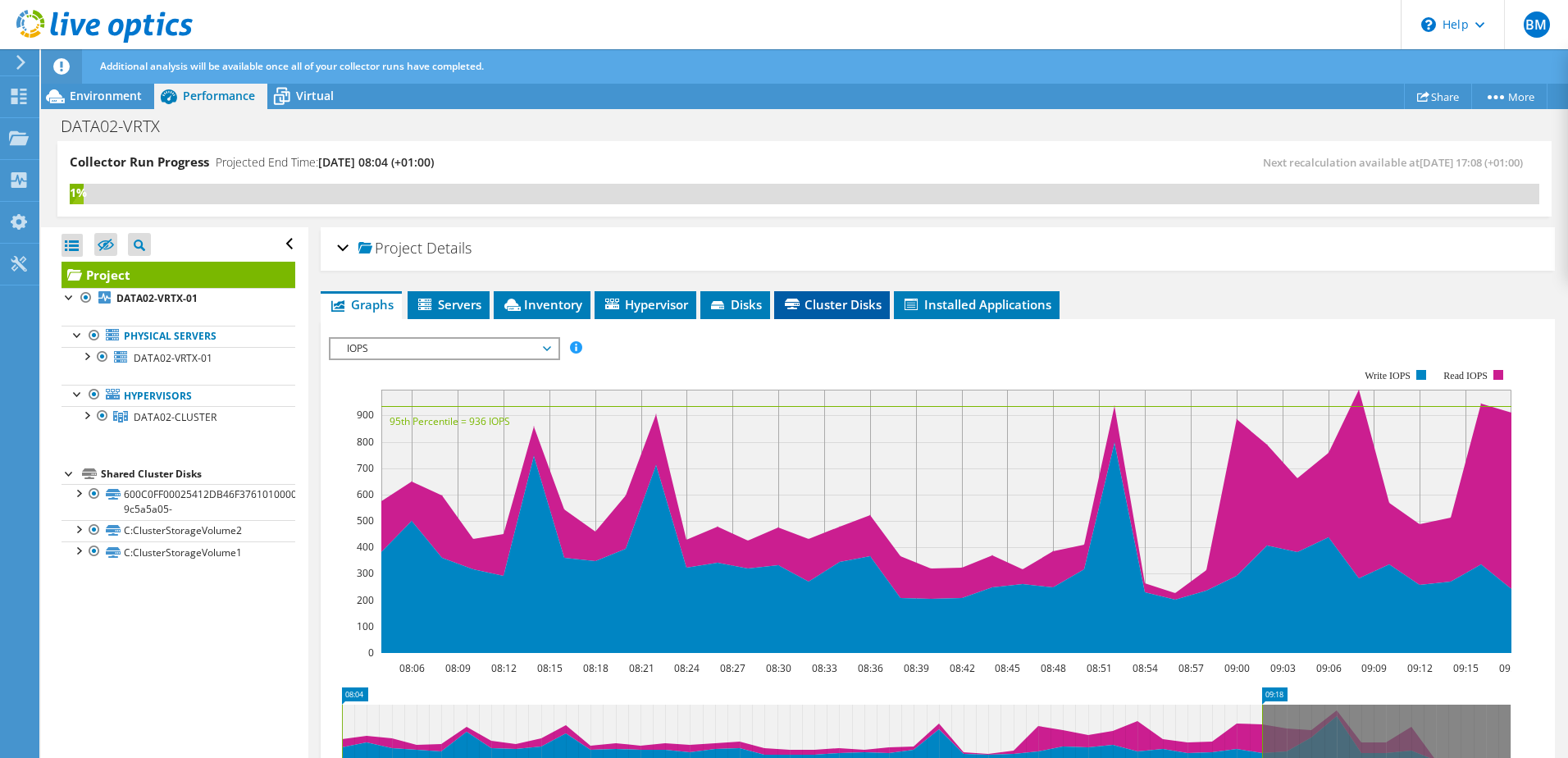
click at [826, 291] on li "Cluster Disks" at bounding box center [832, 305] width 116 height 28
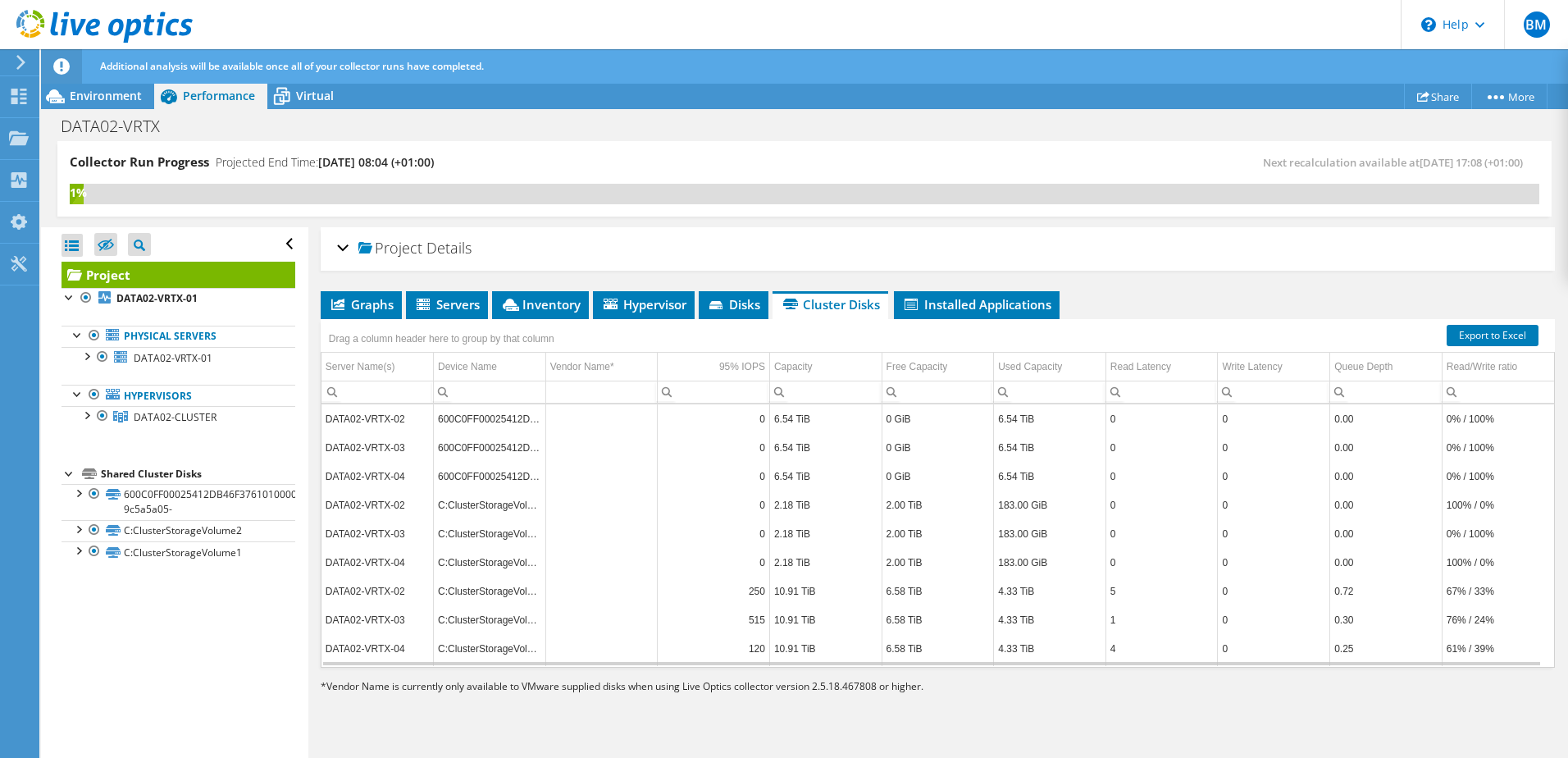
click at [752, 595] on td "250" at bounding box center [713, 591] width 112 height 29
click at [748, 609] on td "515" at bounding box center [713, 619] width 112 height 29
click at [745, 640] on td "120" at bounding box center [713, 648] width 112 height 29
click at [726, 309] on icon at bounding box center [718, 307] width 17 height 10
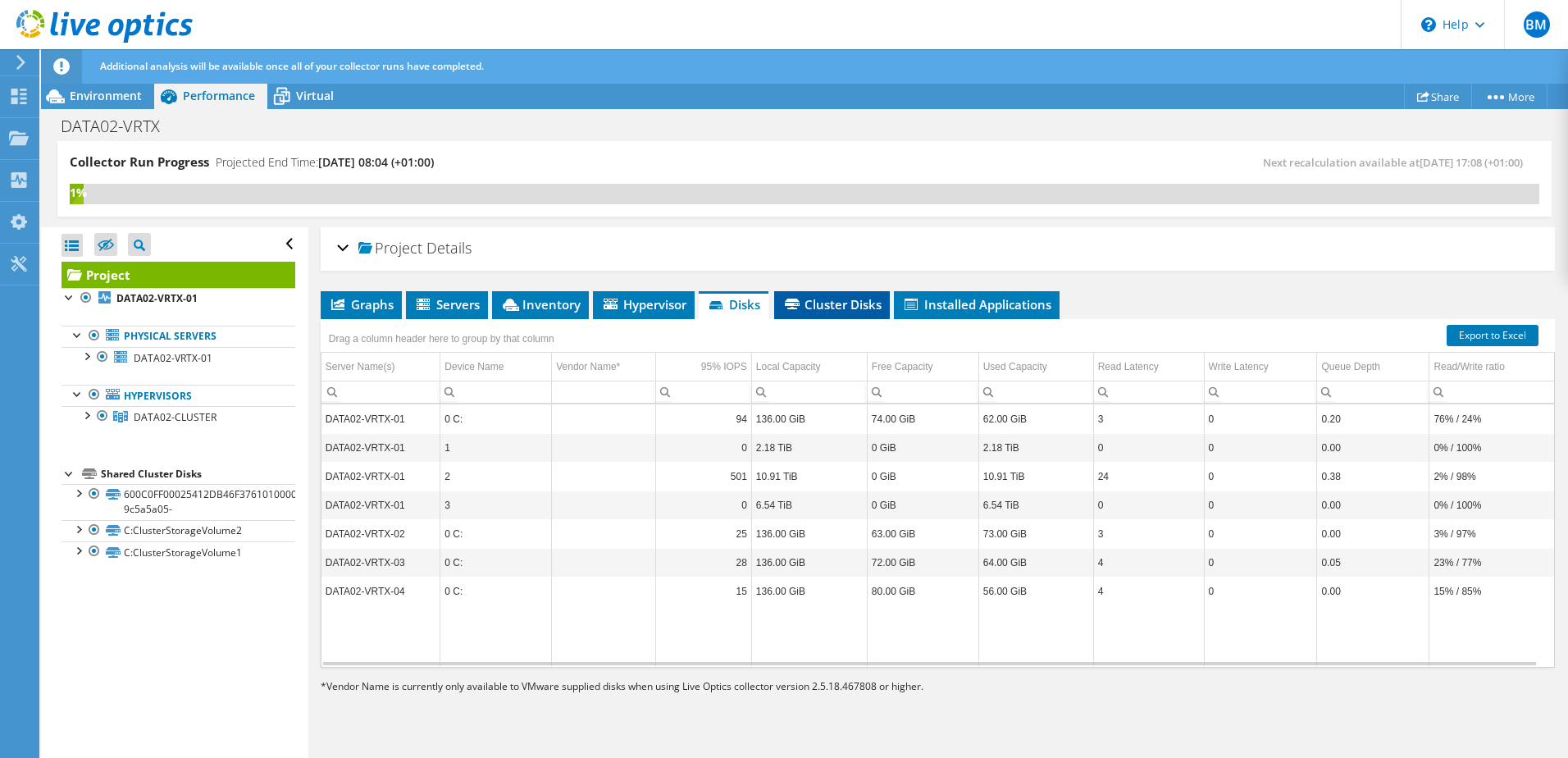
click at [822, 311] on span "Cluster Disks" at bounding box center [832, 304] width 99 height 17
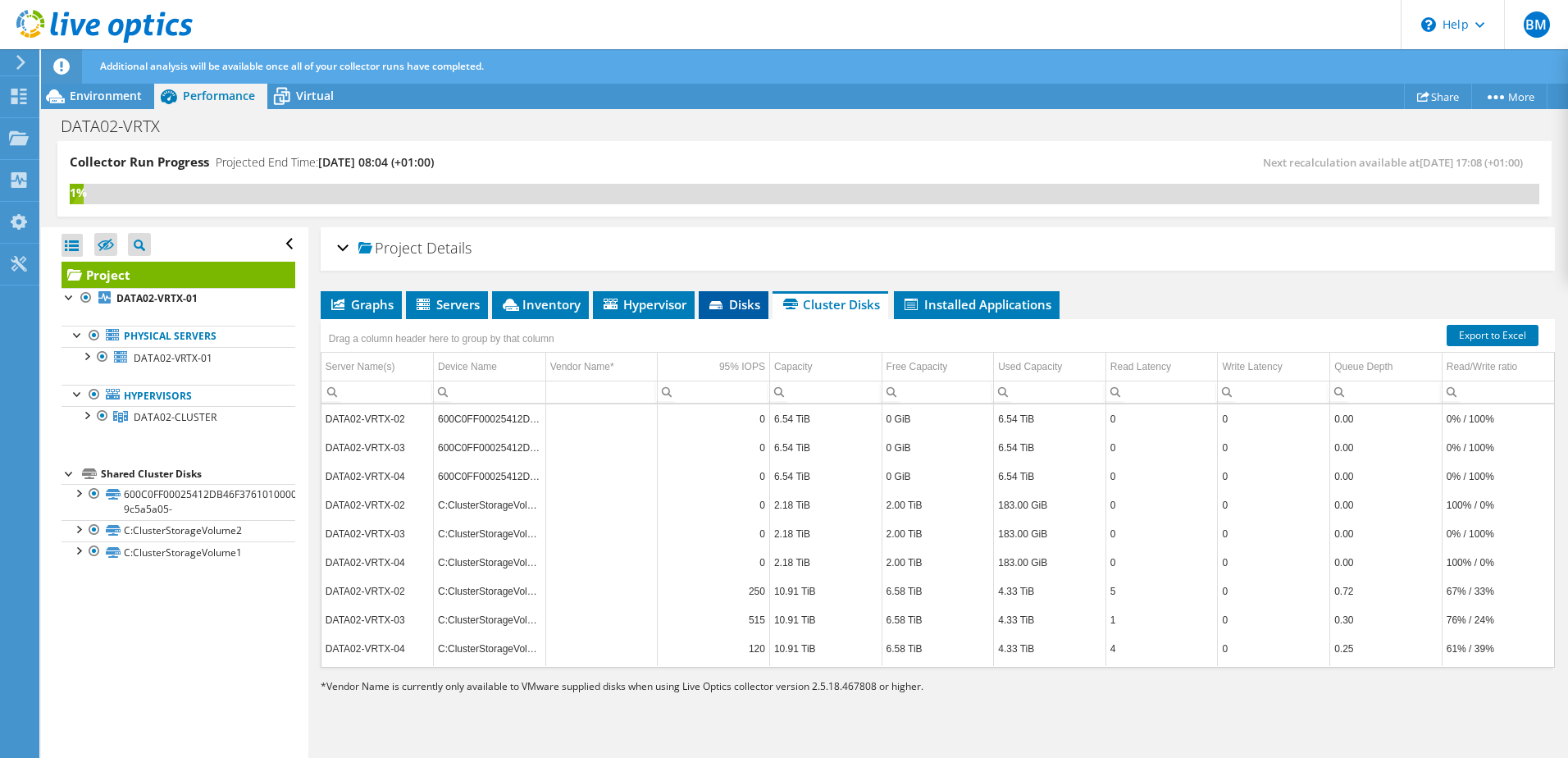
click at [729, 308] on span "Disks" at bounding box center [733, 304] width 53 height 17
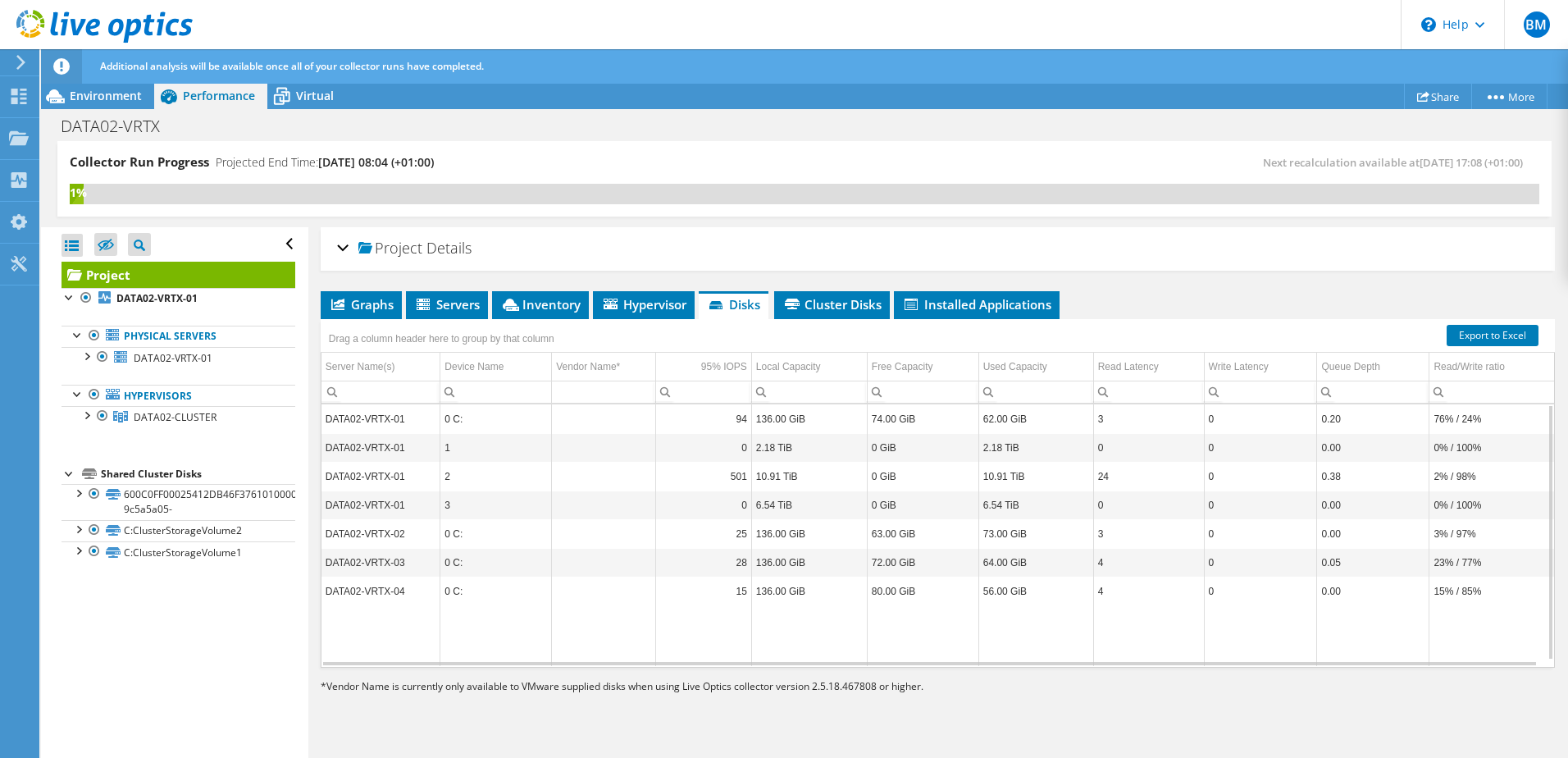
click at [736, 484] on td "501" at bounding box center [704, 476] width 96 height 29
click at [551, 308] on span "Inventory" at bounding box center [540, 304] width 80 height 17
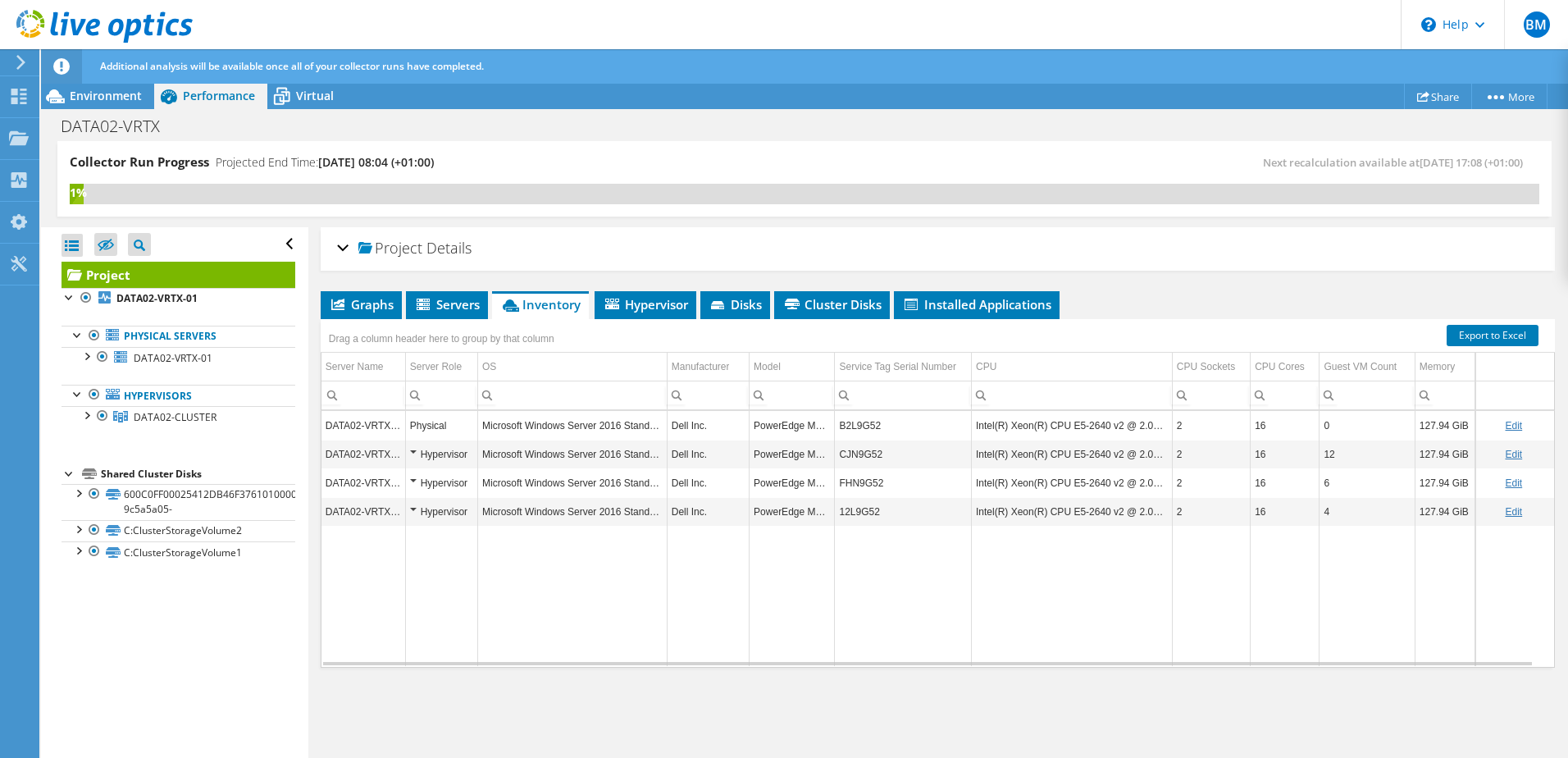
click at [399, 457] on td "DATA02-VRTX-02" at bounding box center [363, 454] width 84 height 29
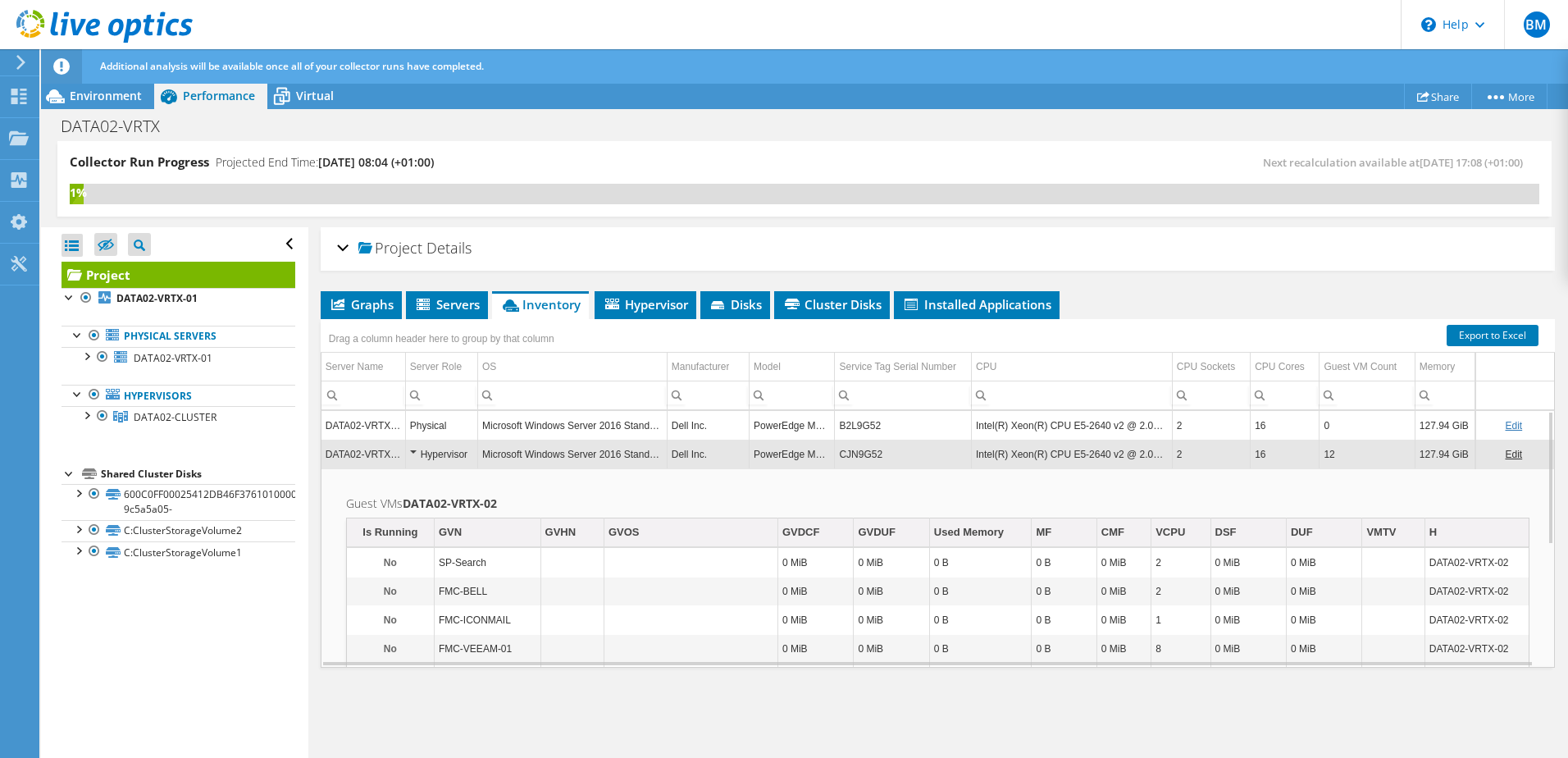
click at [389, 420] on td "DATA02-VRTX-01" at bounding box center [363, 425] width 84 height 29
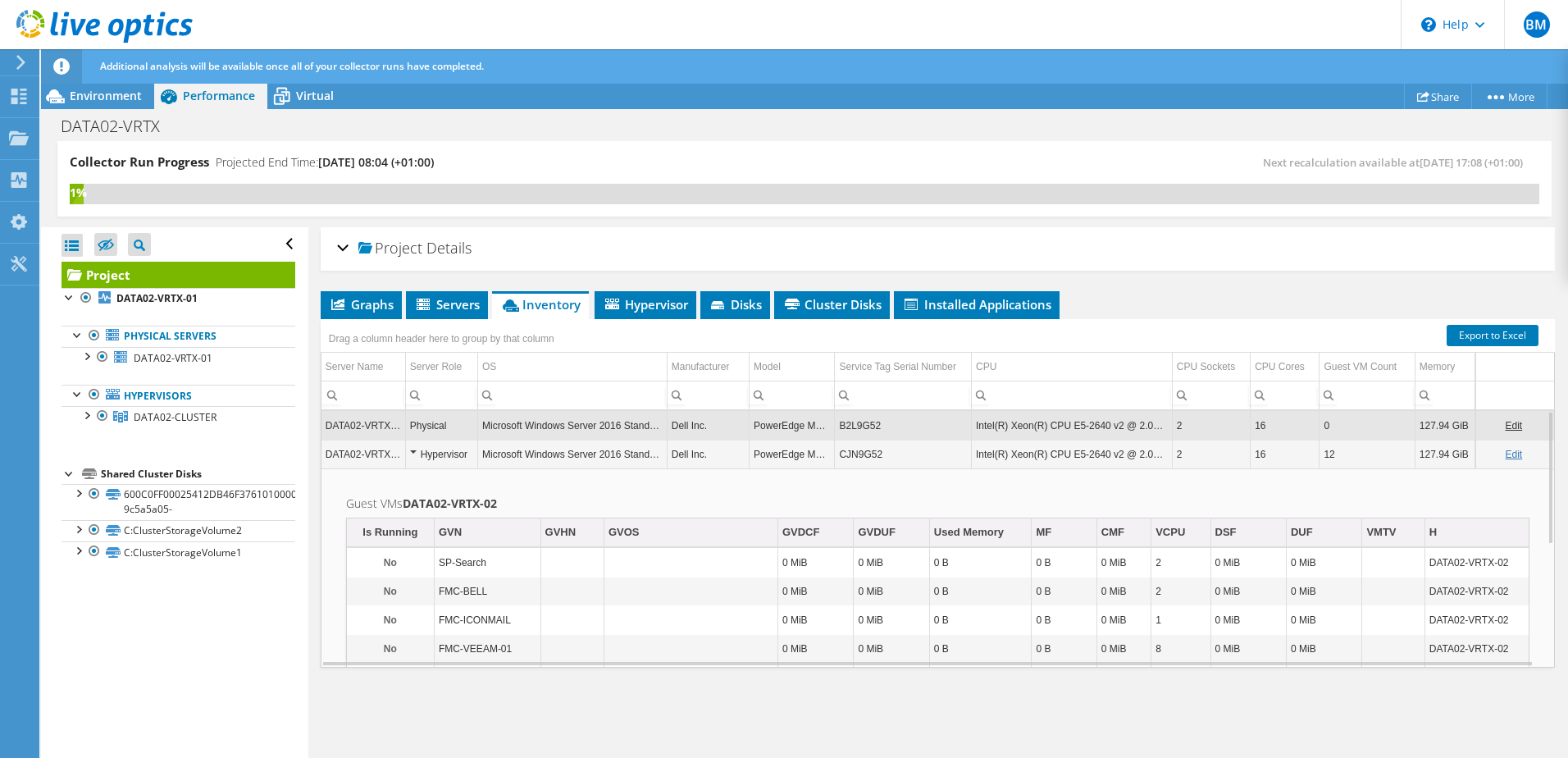
click at [389, 420] on td "DATA02-VRTX-01" at bounding box center [363, 425] width 84 height 29
click at [439, 425] on div "Physical" at bounding box center [442, 425] width 64 height 20
click at [432, 429] on div "Physical" at bounding box center [442, 425] width 64 height 20
click at [368, 431] on td "DATA02-VRTX-01" at bounding box center [363, 425] width 84 height 29
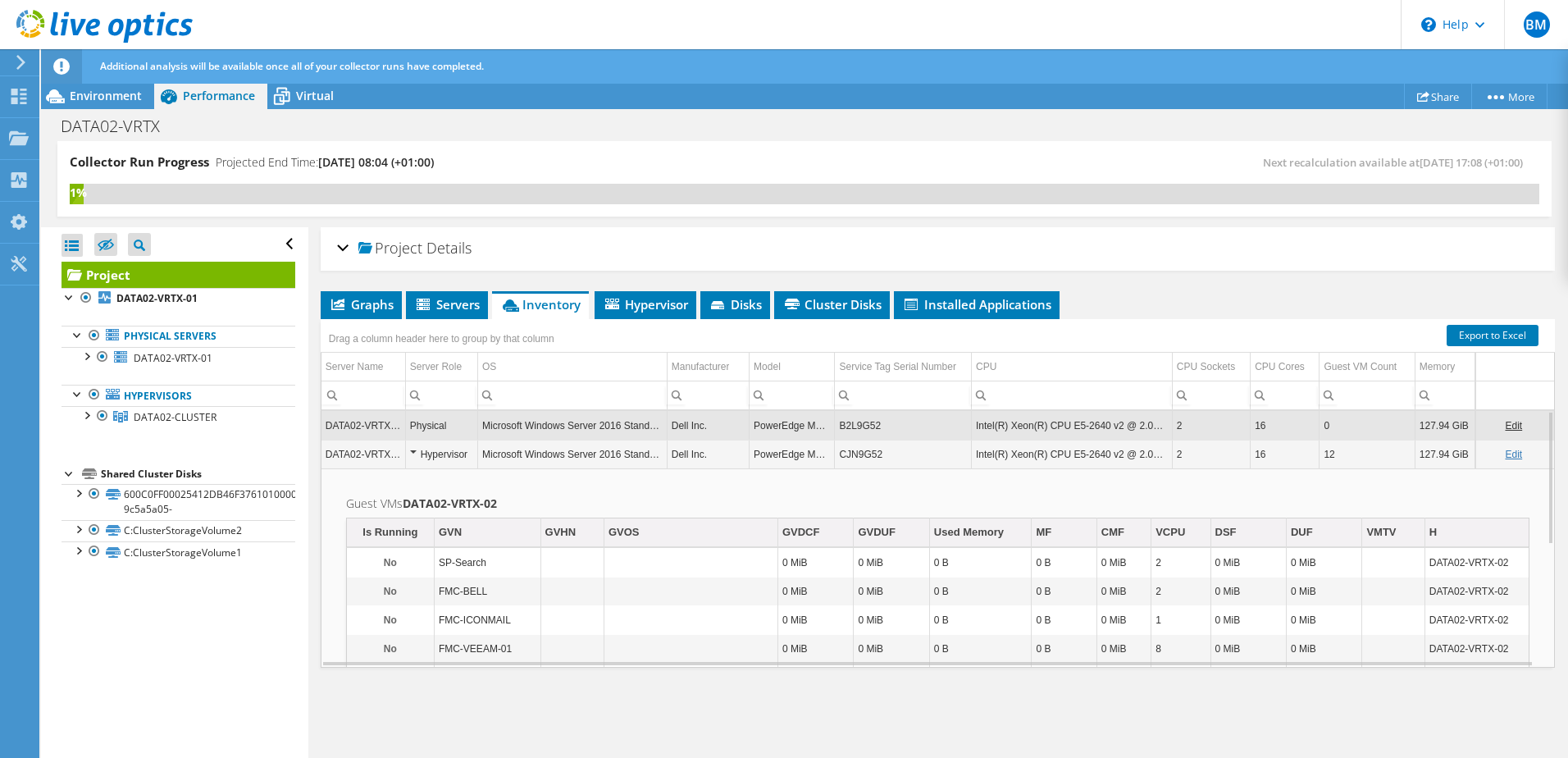
click at [405, 452] on td "Hypervisor" at bounding box center [441, 454] width 72 height 29
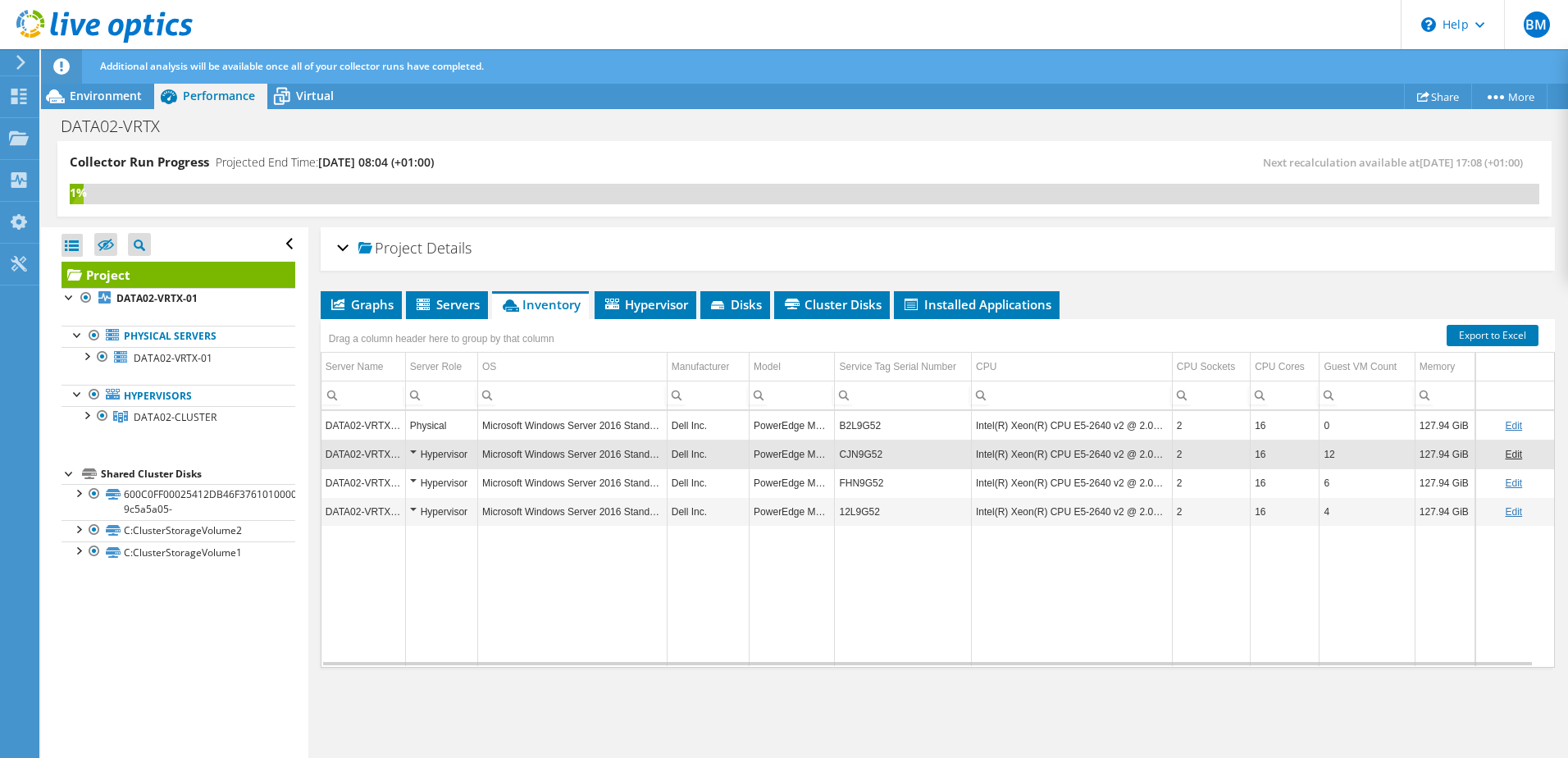
click at [410, 452] on div "Hypervisor" at bounding box center [442, 454] width 64 height 20
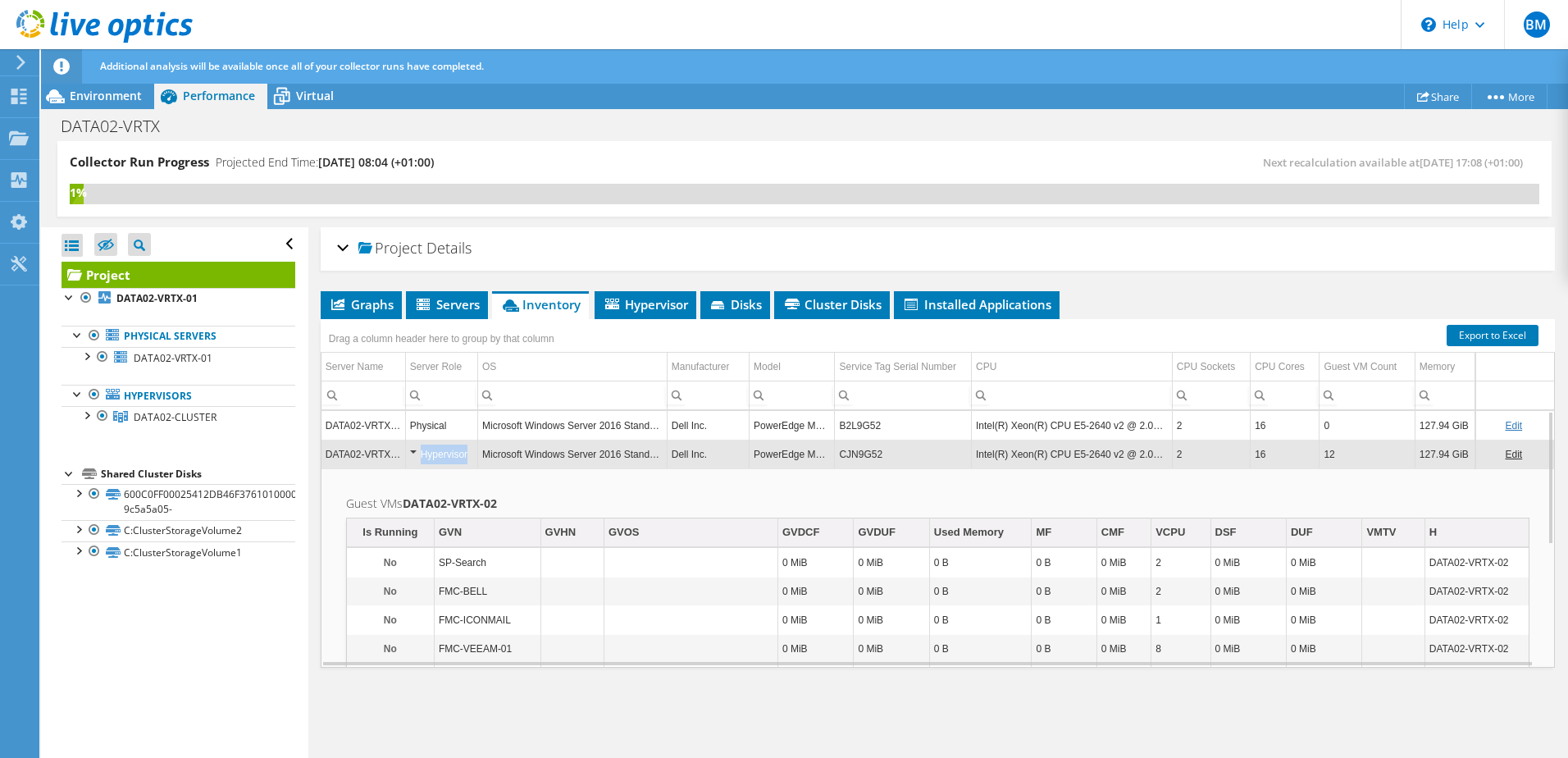
click at [410, 452] on div "Hypervisor" at bounding box center [442, 454] width 64 height 20
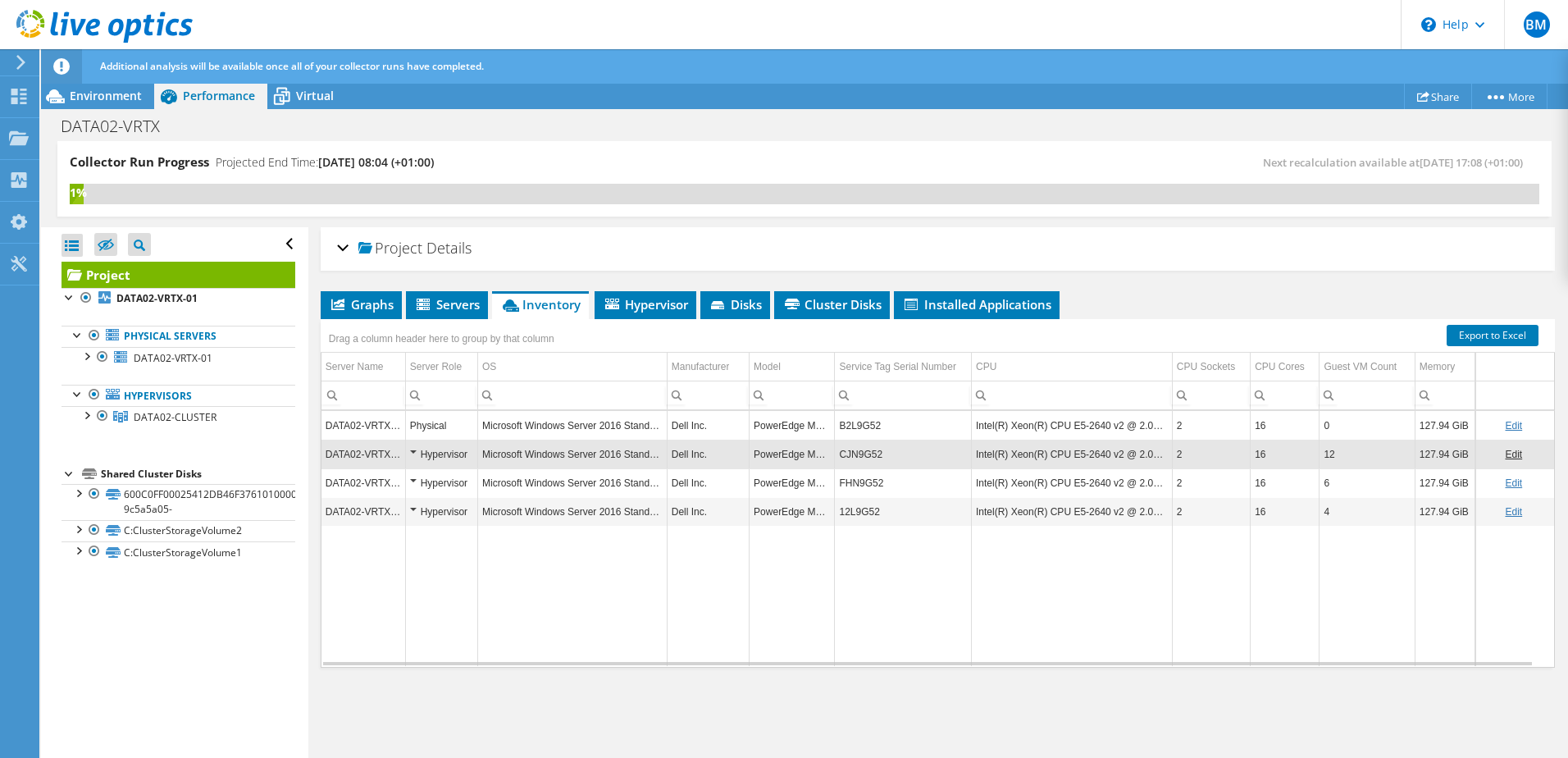
click at [418, 486] on div "Hypervisor" at bounding box center [442, 483] width 64 height 20
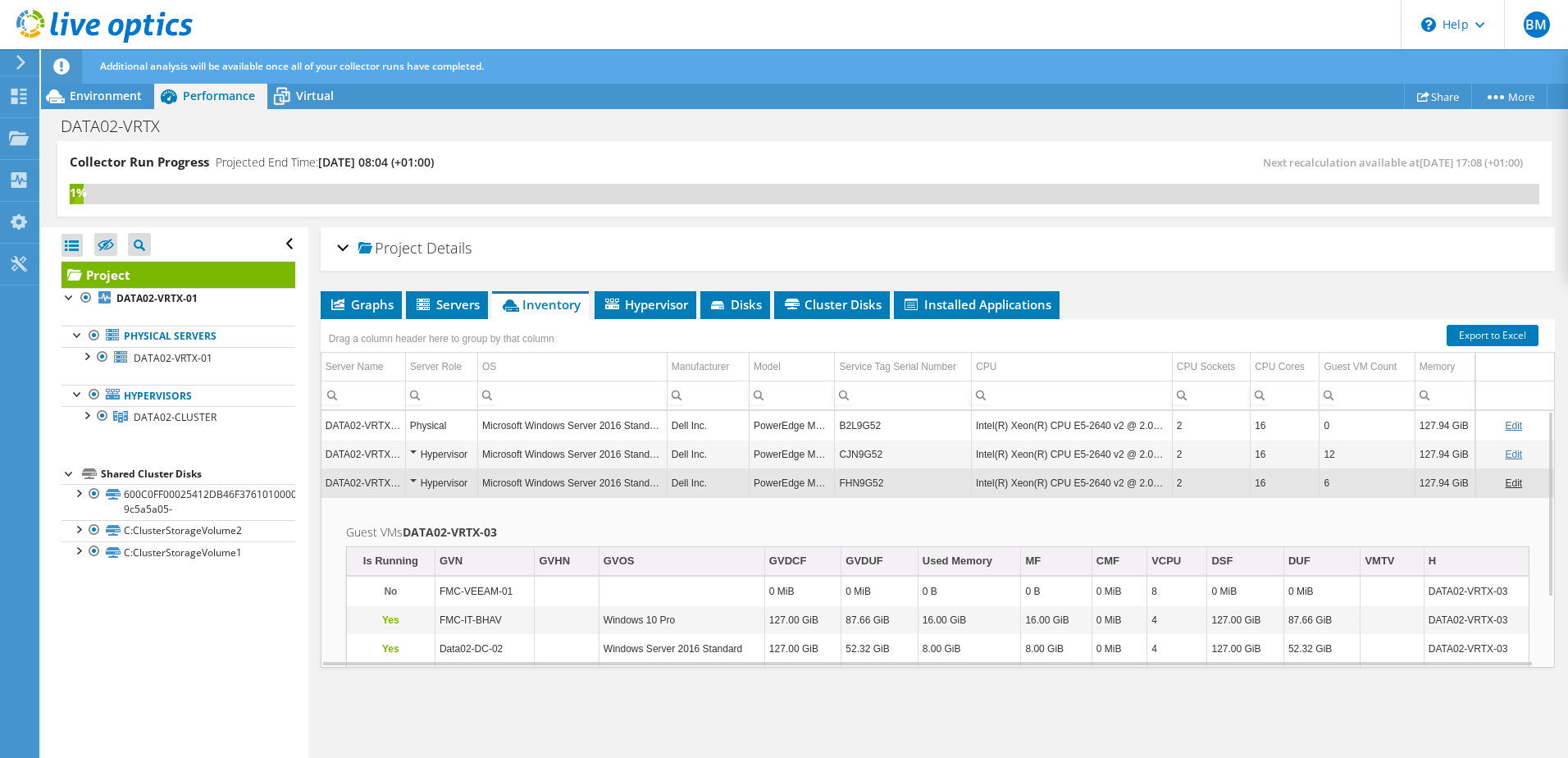
click at [416, 486] on div "Hypervisor" at bounding box center [442, 483] width 64 height 20
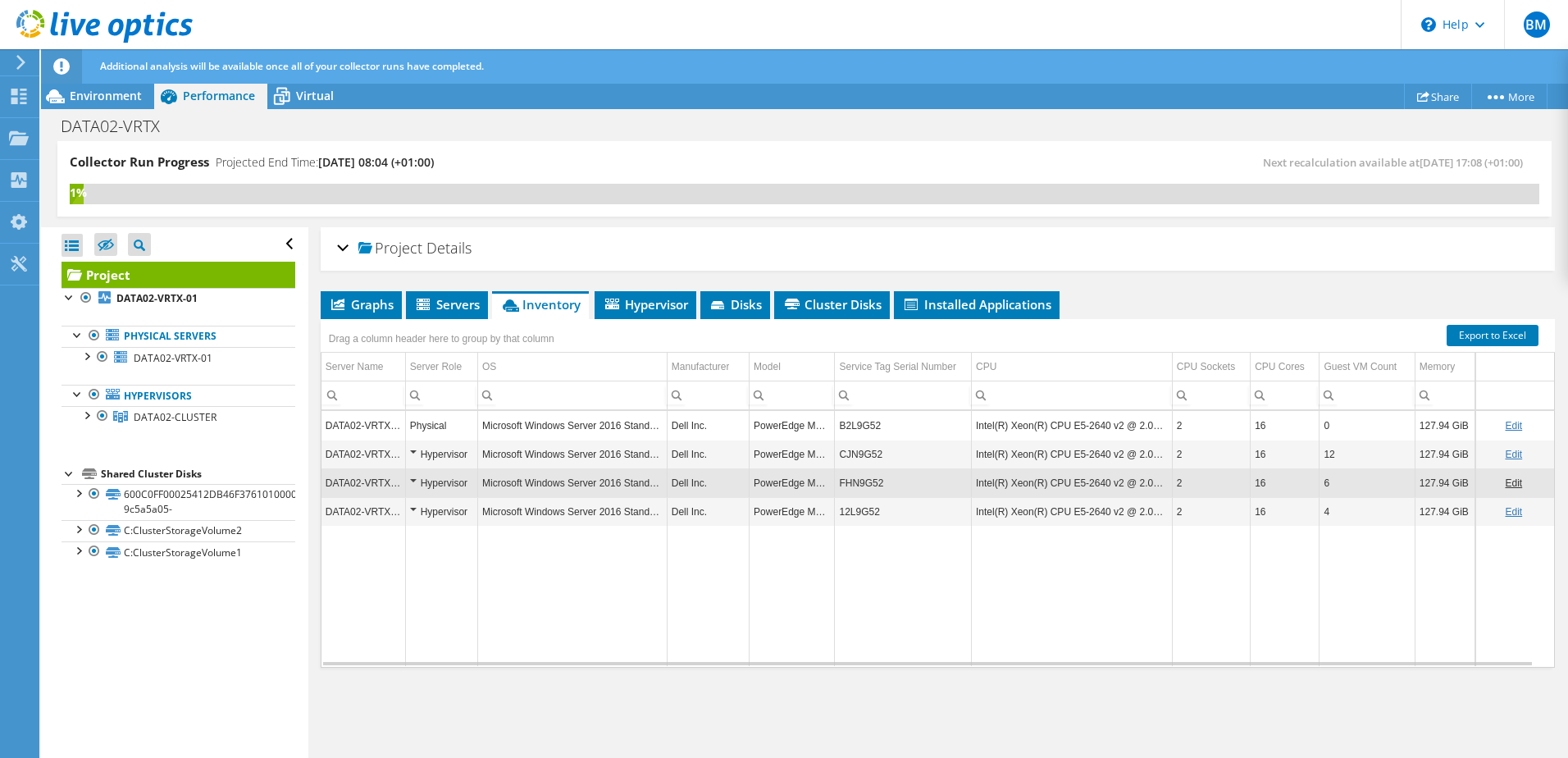
click at [416, 486] on div "Hypervisor" at bounding box center [442, 483] width 64 height 20
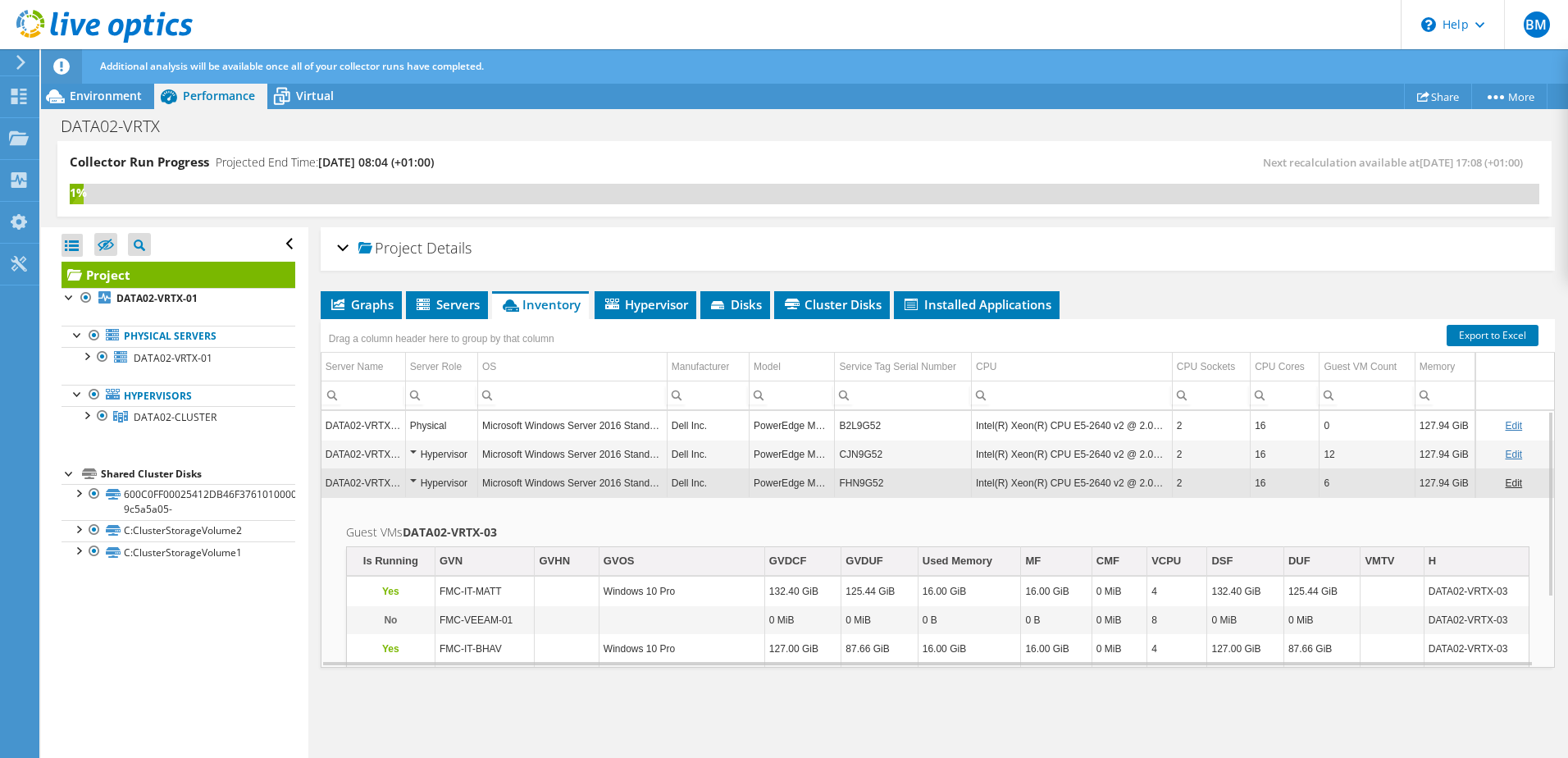
scroll to position [95, 0]
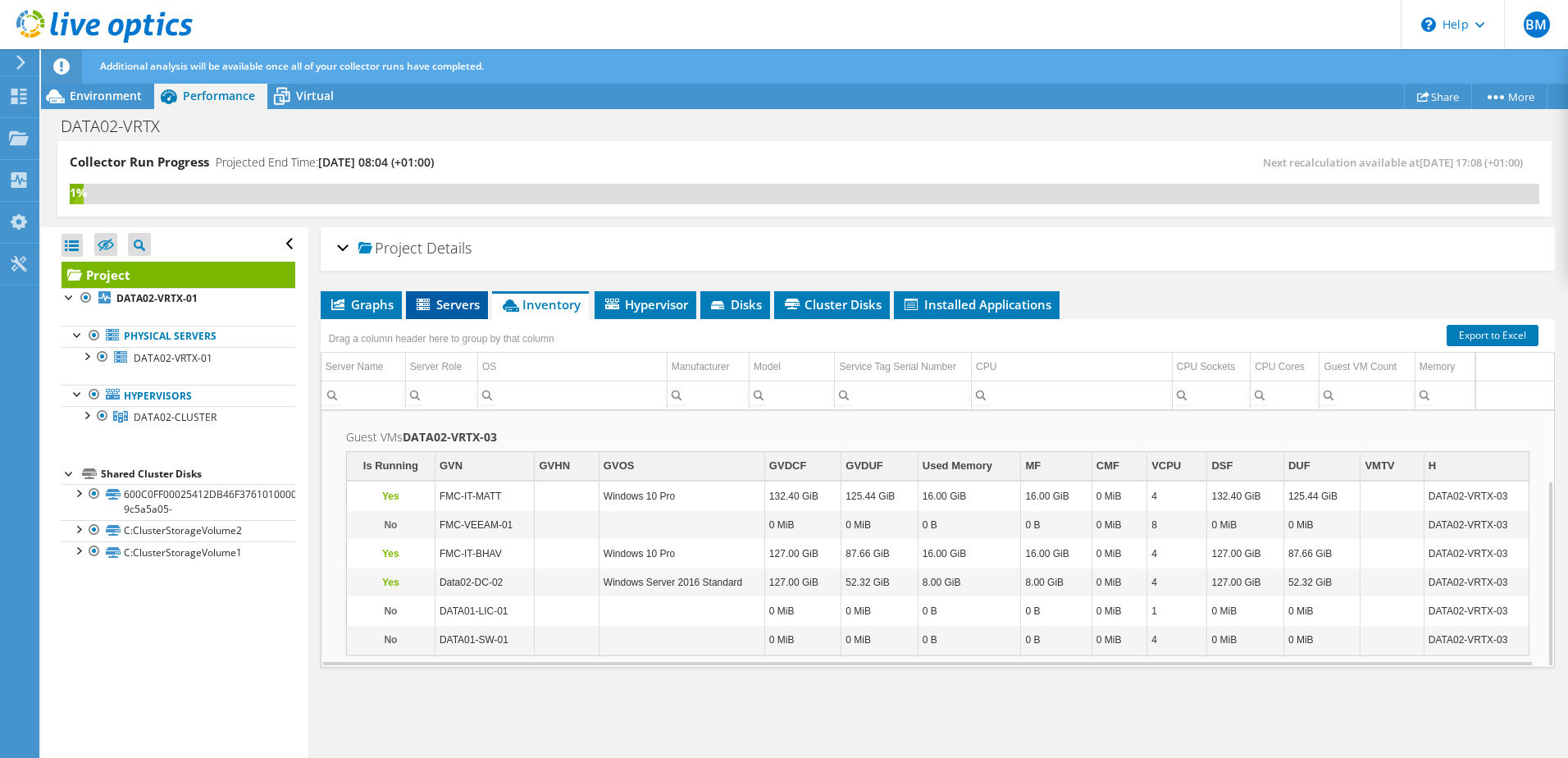
click at [435, 307] on span "Servers" at bounding box center [447, 304] width 65 height 17
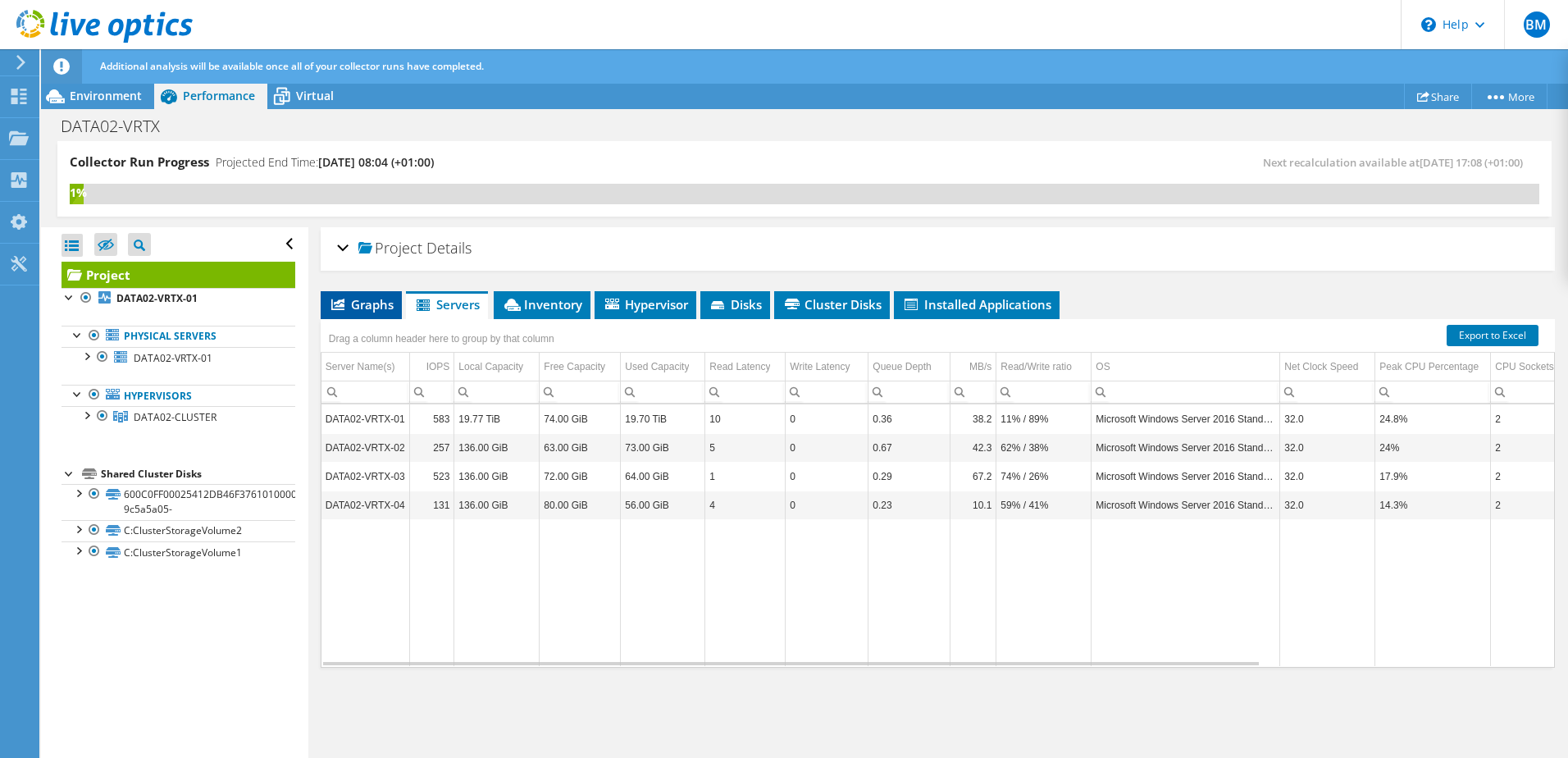
click at [342, 312] on span "Graphs" at bounding box center [362, 304] width 64 height 17
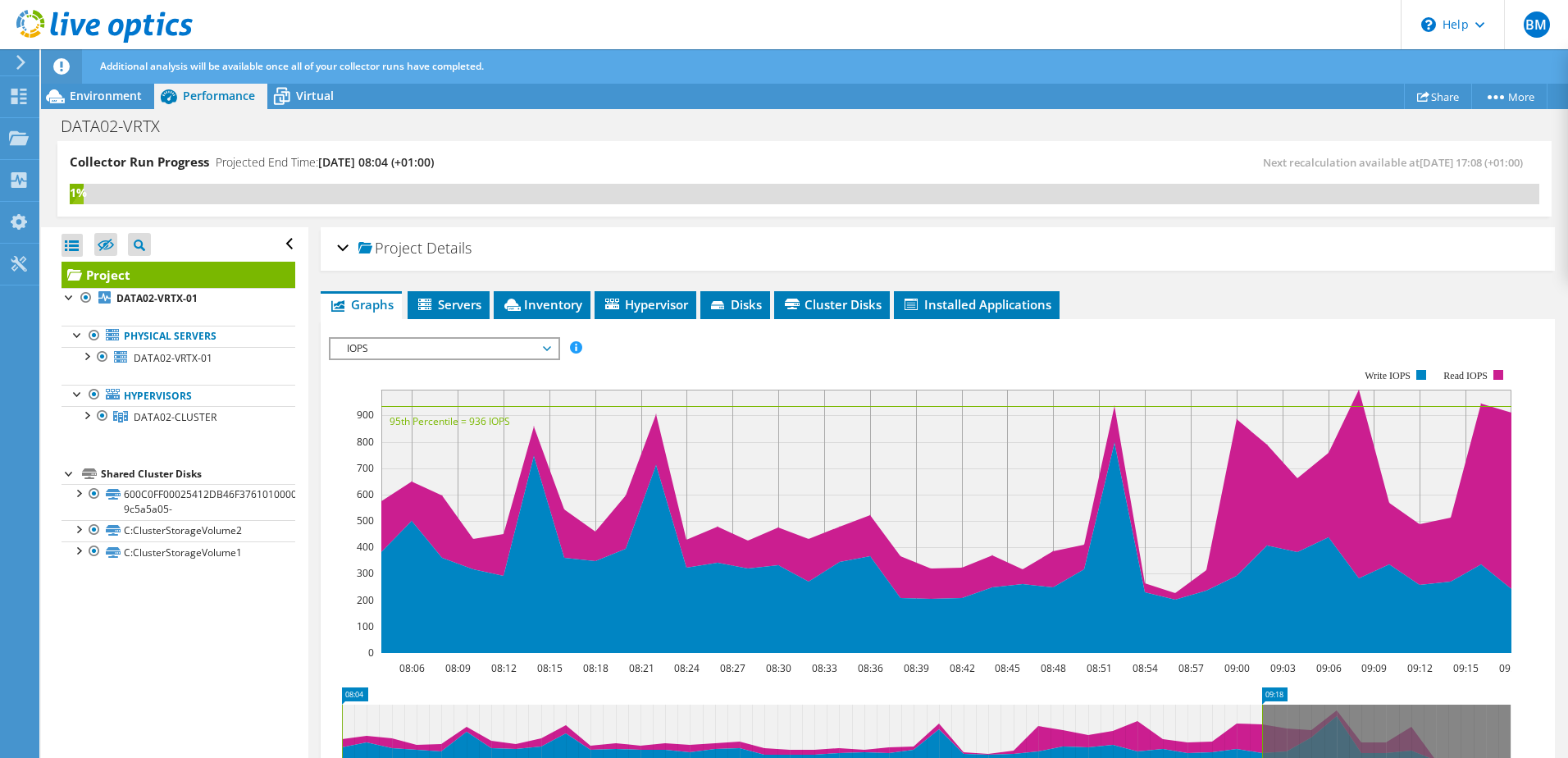
scroll to position [251, 0]
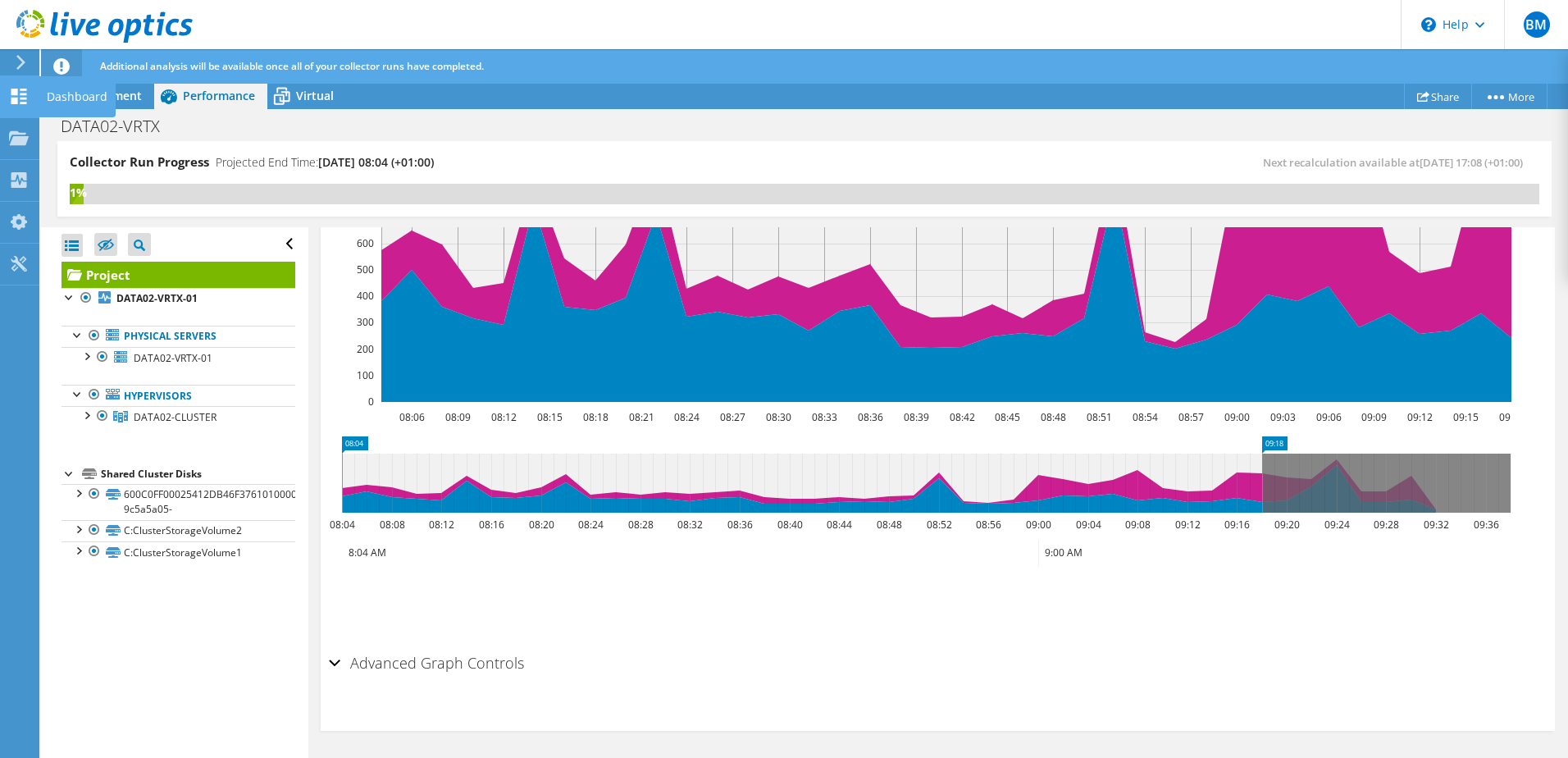
click at [24, 89] on icon at bounding box center [18, 97] width 20 height 16
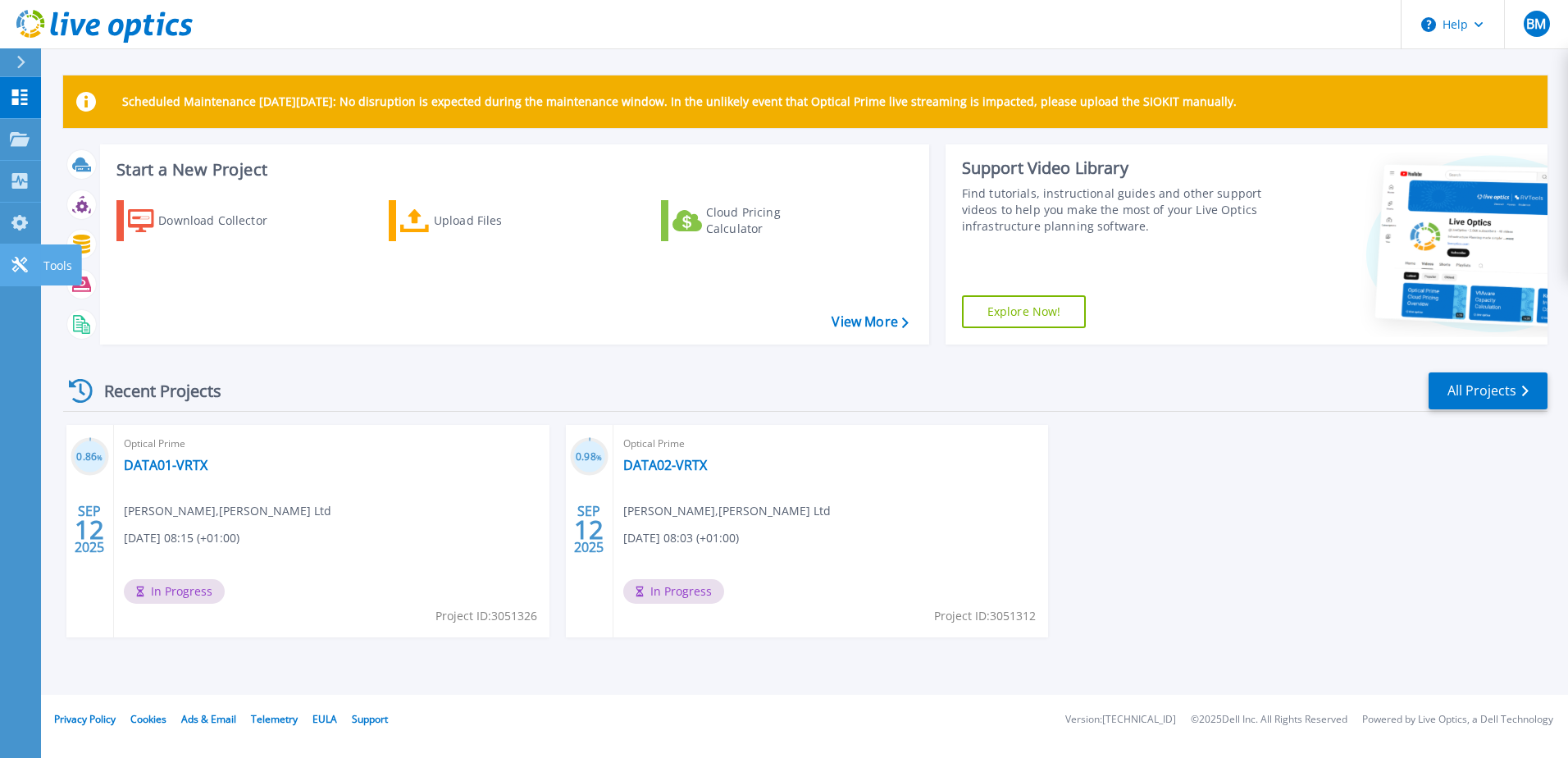
click at [18, 268] on icon at bounding box center [19, 265] width 16 height 16
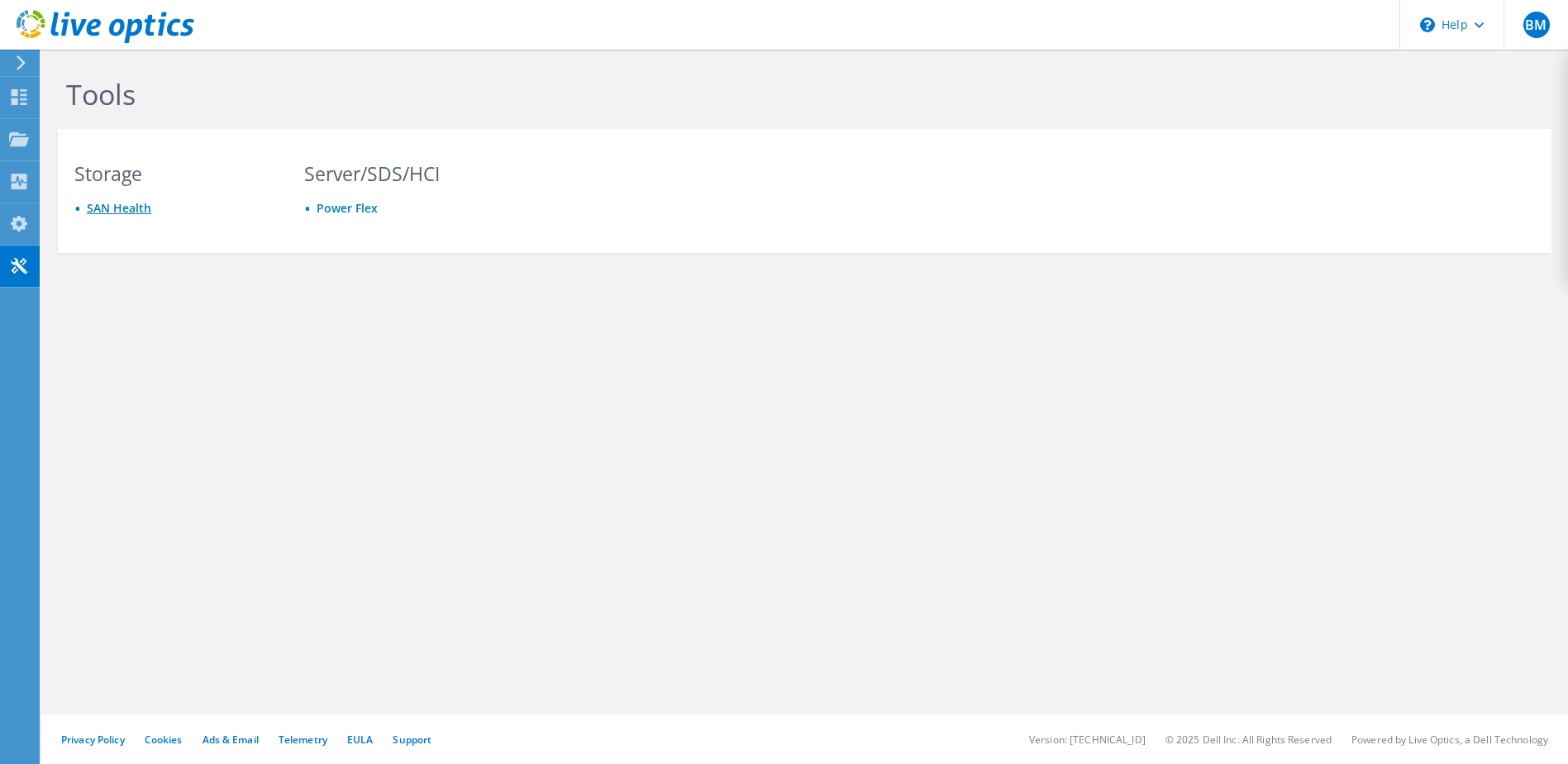
click at [140, 209] on link "SAN Health" at bounding box center [119, 208] width 64 height 16
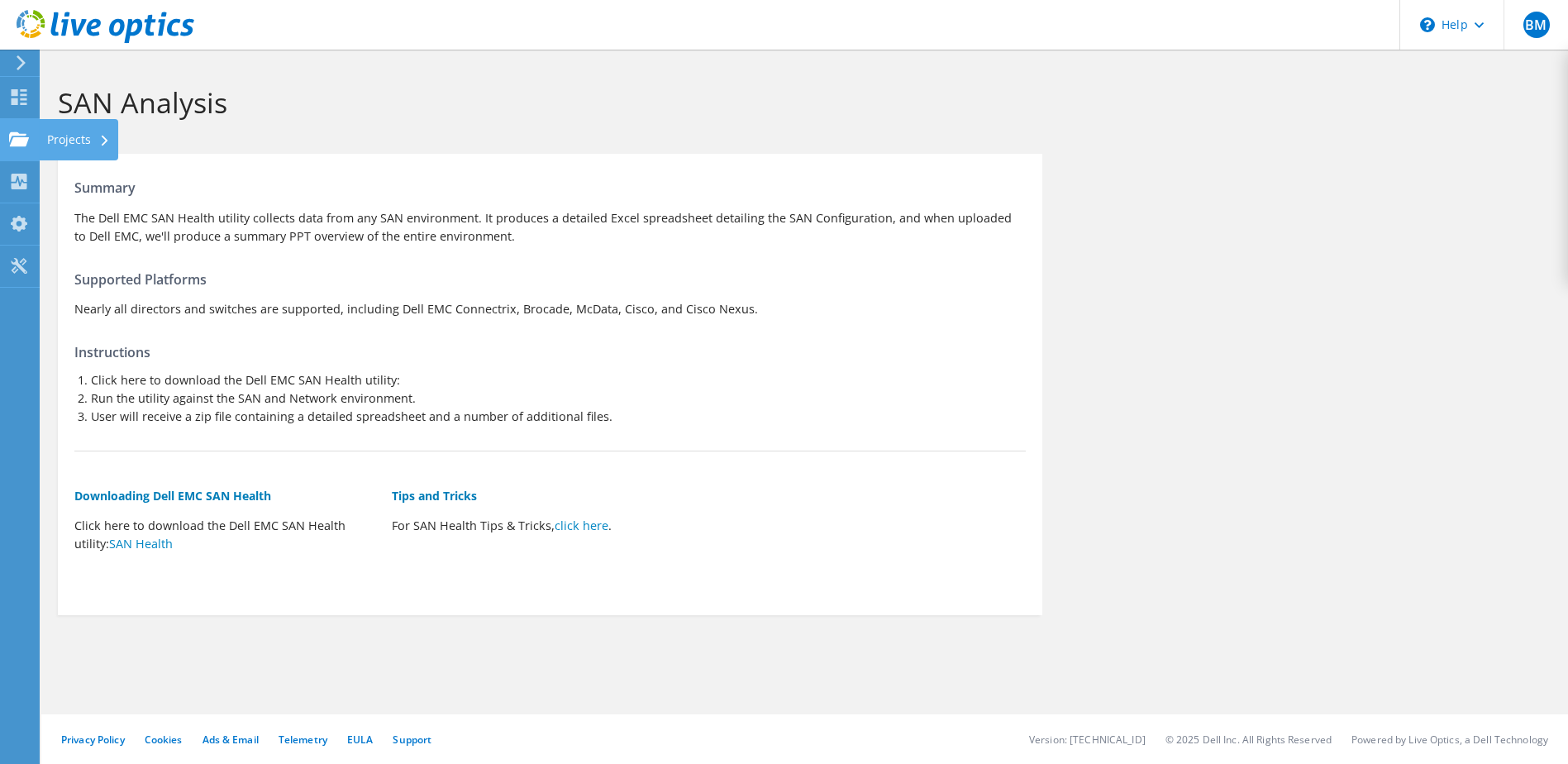
click at [9, 138] on use at bounding box center [18, 139] width 20 height 14
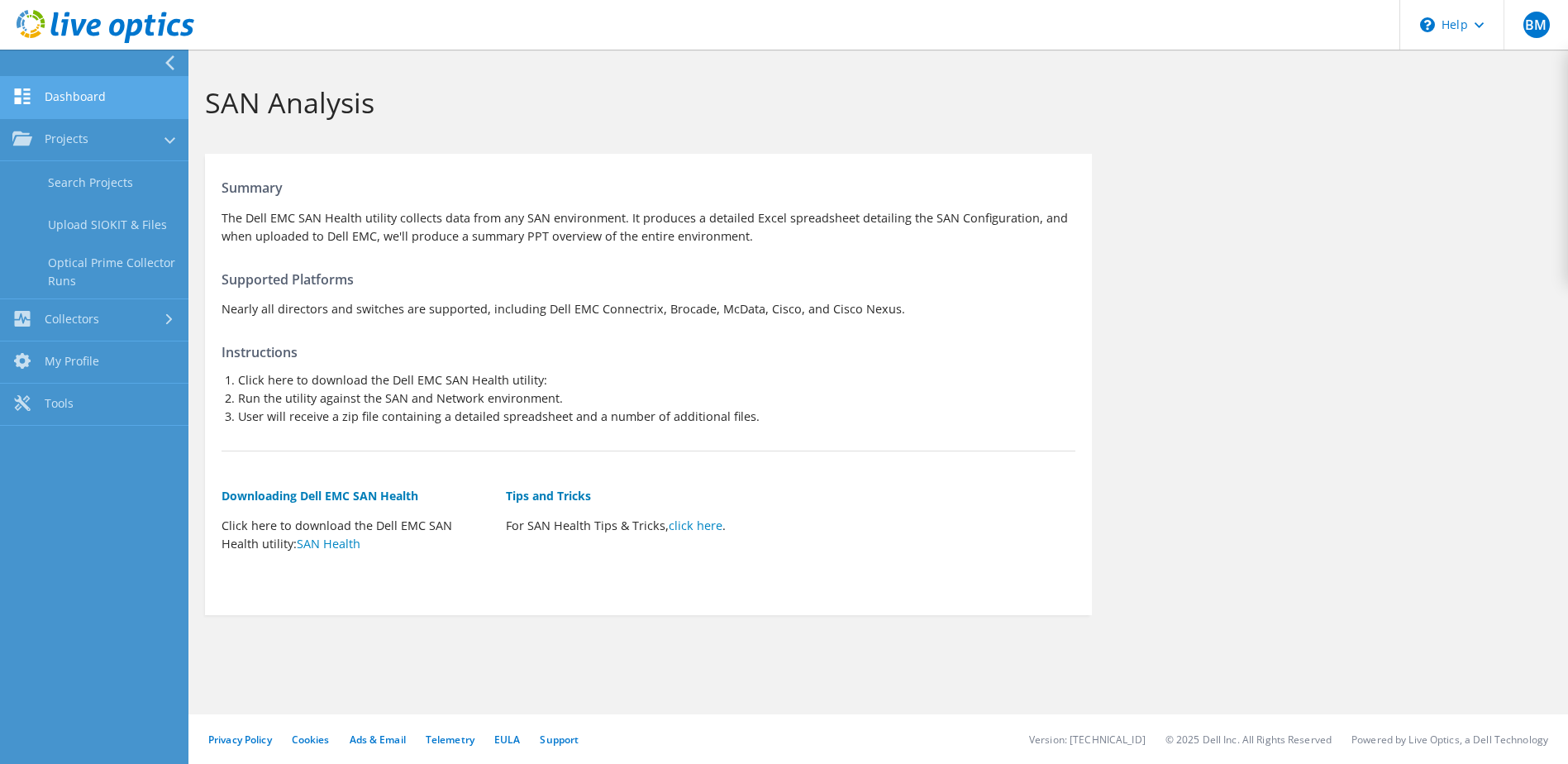
click at [78, 98] on link "Dashboard" at bounding box center [94, 98] width 189 height 42
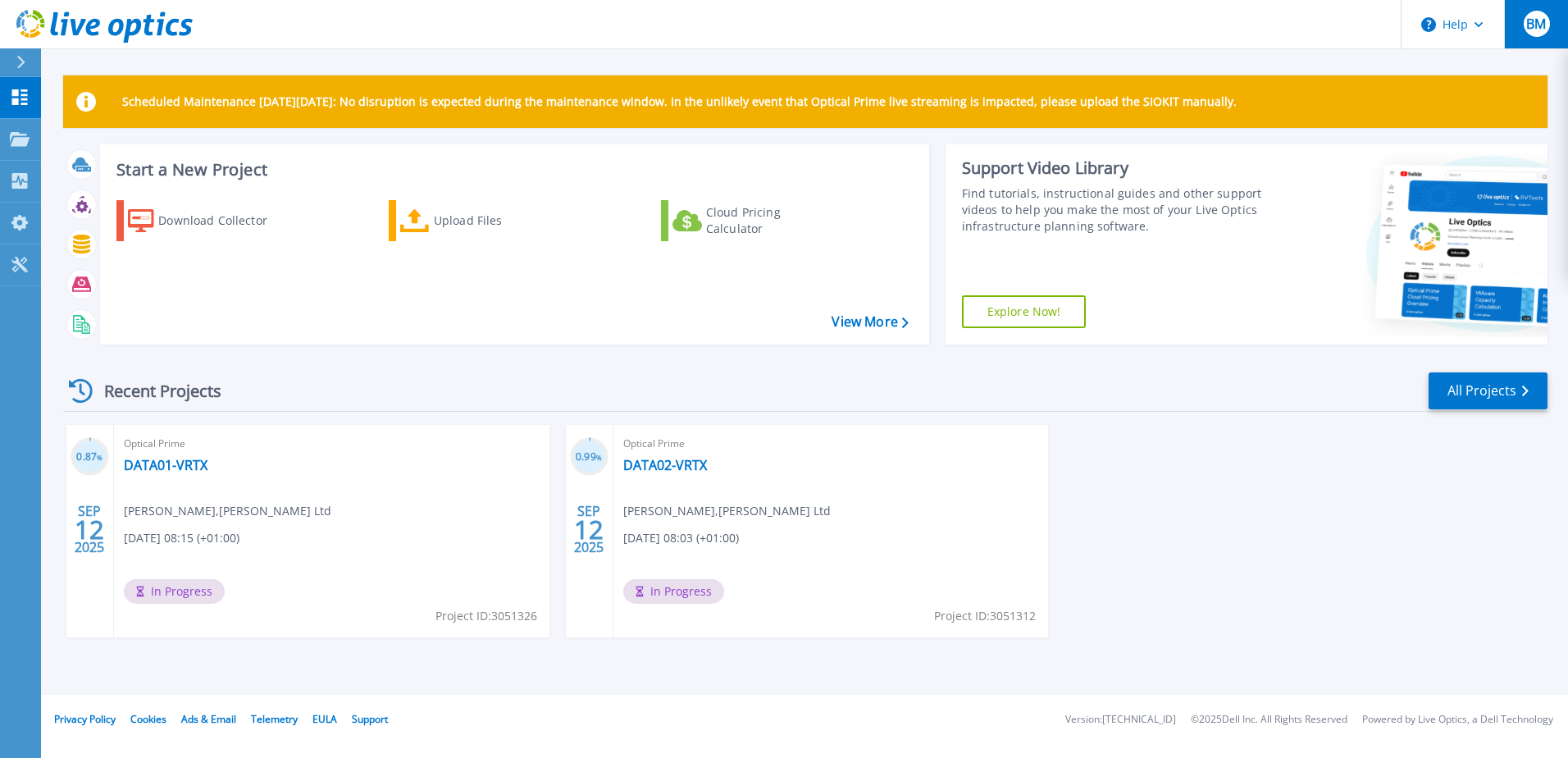
click at [1526, 36] on div "BM" at bounding box center [1538, 24] width 26 height 26
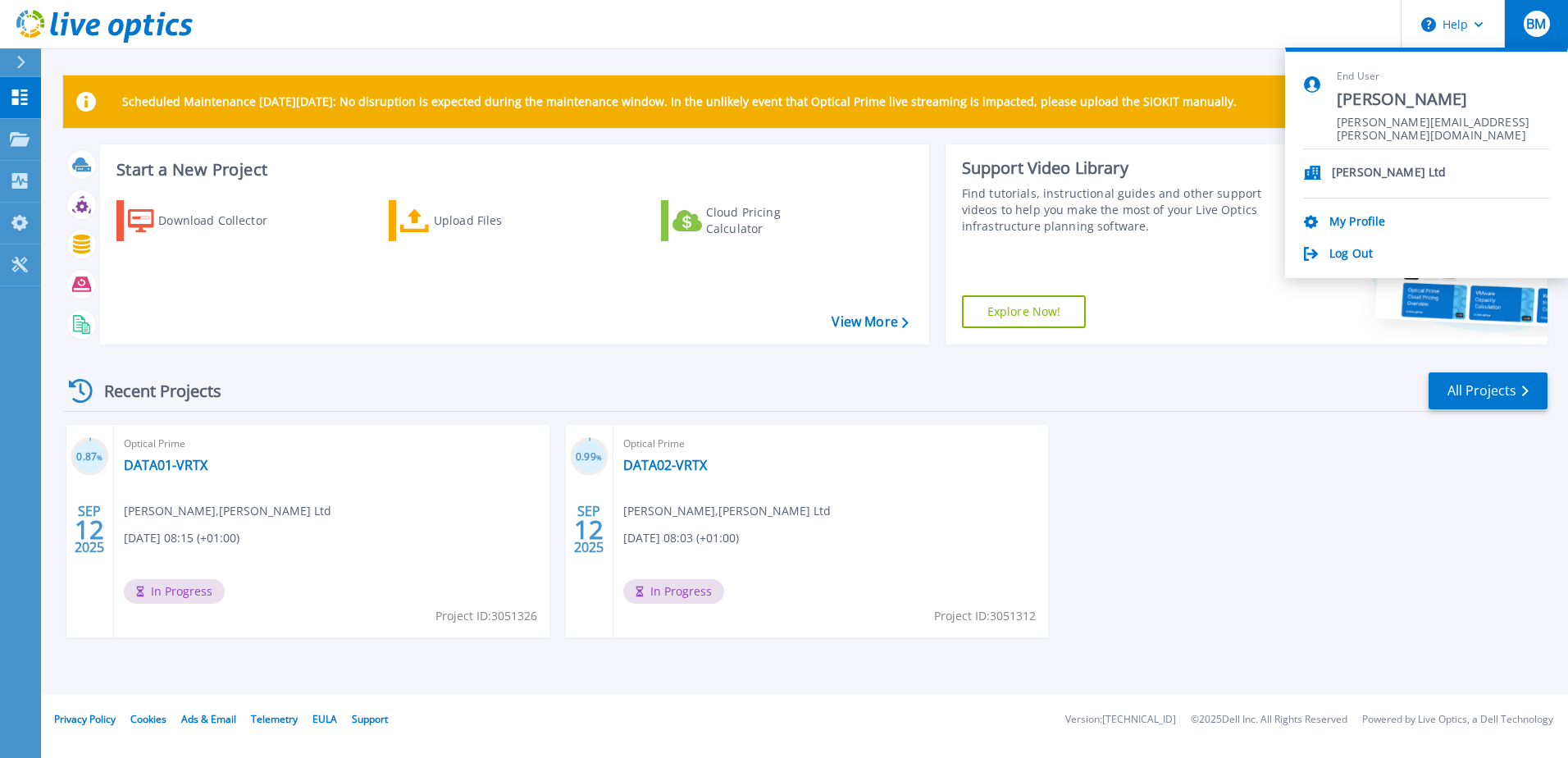
click at [1384, 176] on p "[PERSON_NAME] Ltd" at bounding box center [1389, 173] width 114 height 16
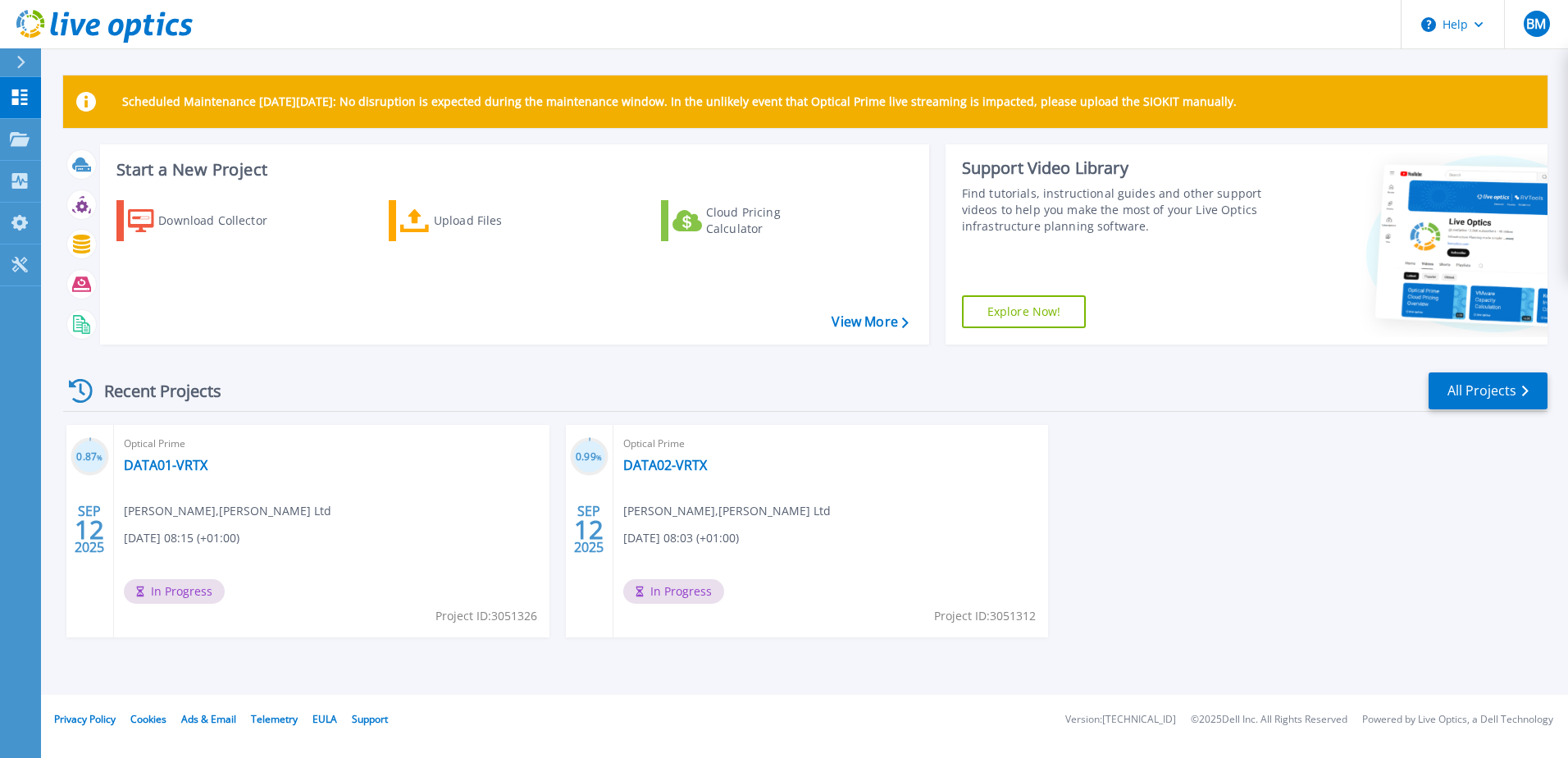
click at [1159, 570] on div "0.87 % [DATE] Optical Prime DATA01-VRTX [PERSON_NAME] , [PERSON_NAME] Ltd [DATE…" at bounding box center [798, 548] width 1497 height 246
click at [25, 186] on icon at bounding box center [20, 181] width 16 height 16
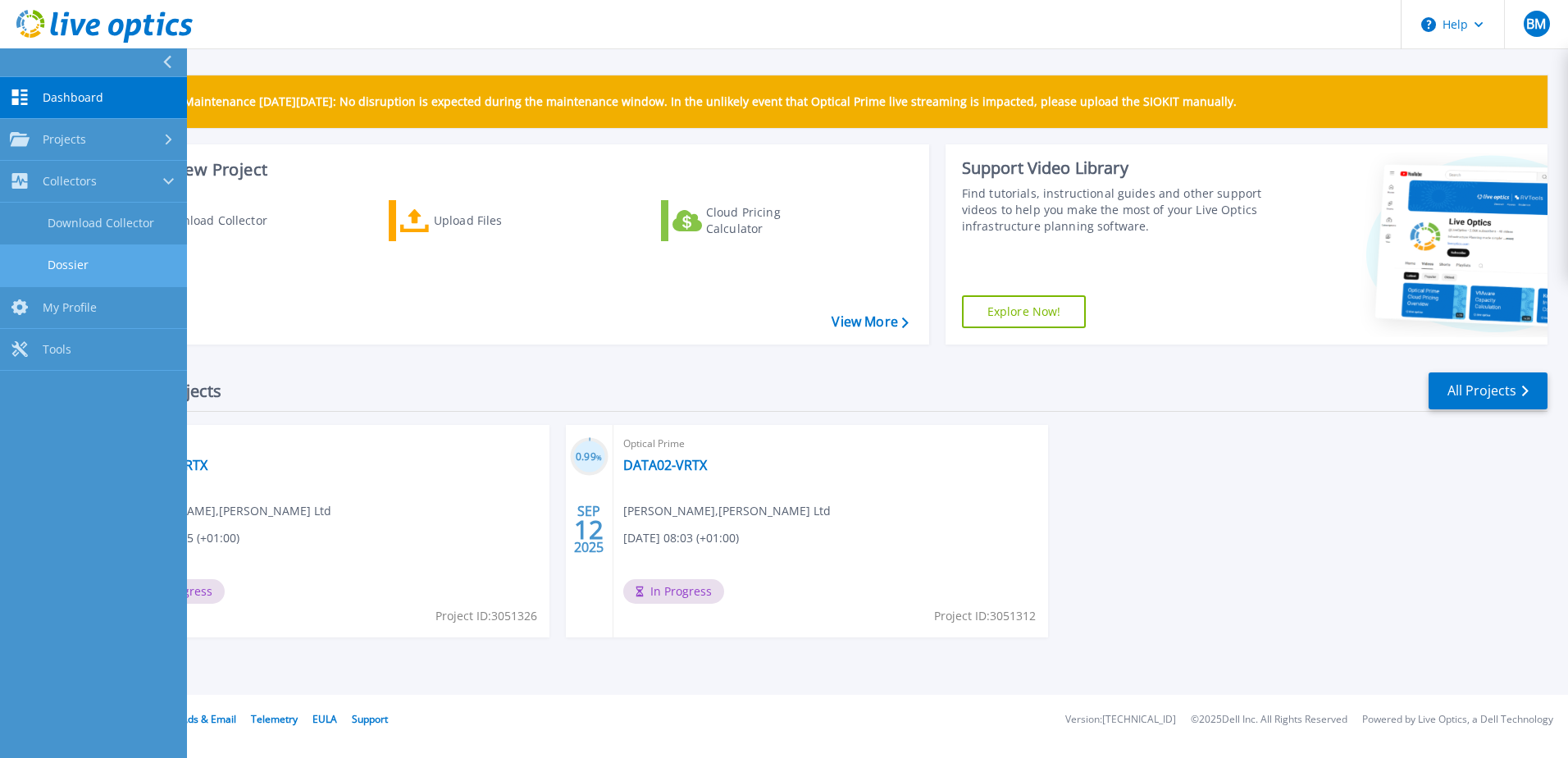
click at [77, 263] on link "Dossier" at bounding box center [93, 266] width 187 height 42
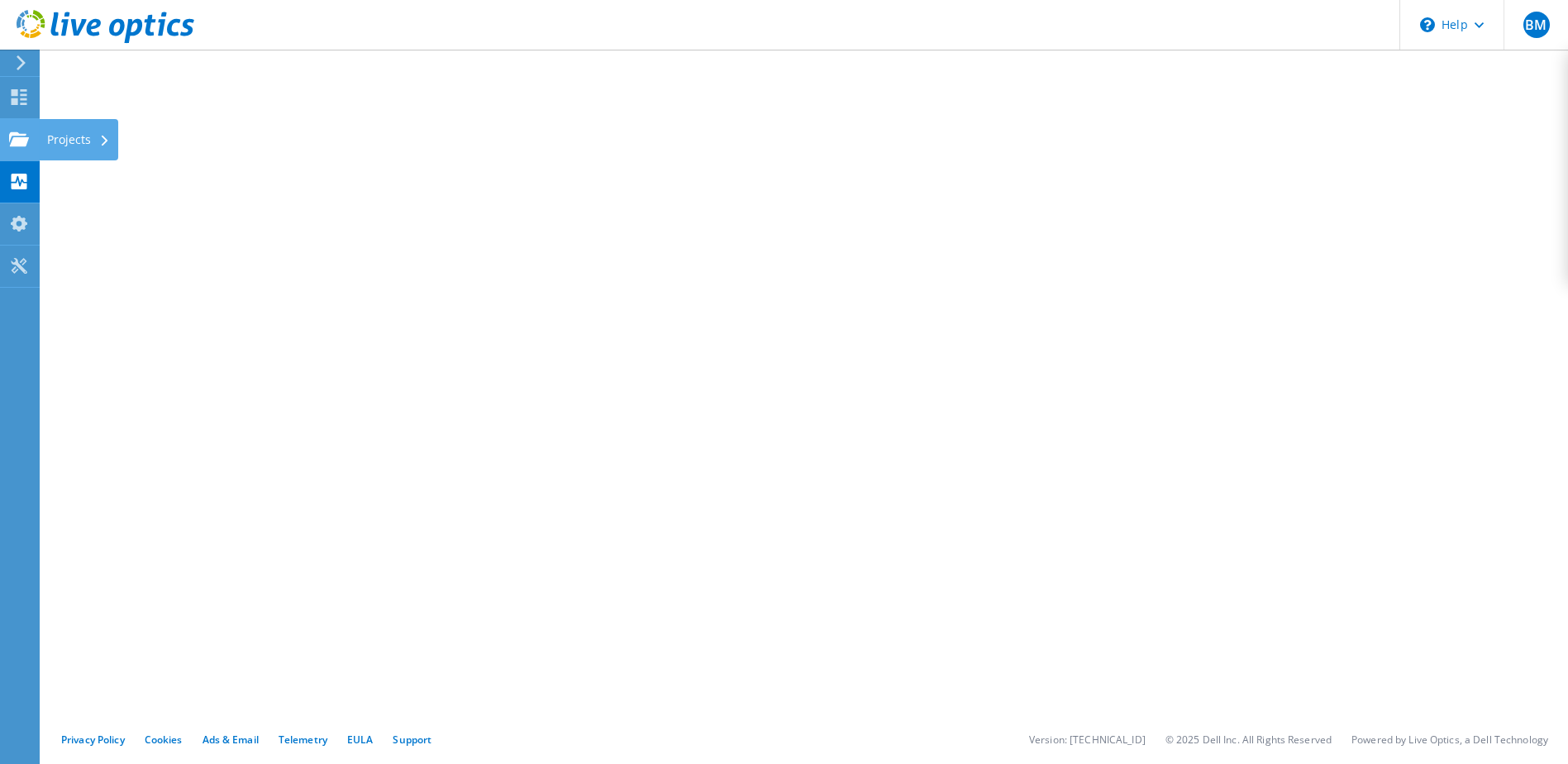
click at [10, 136] on use at bounding box center [18, 139] width 20 height 14
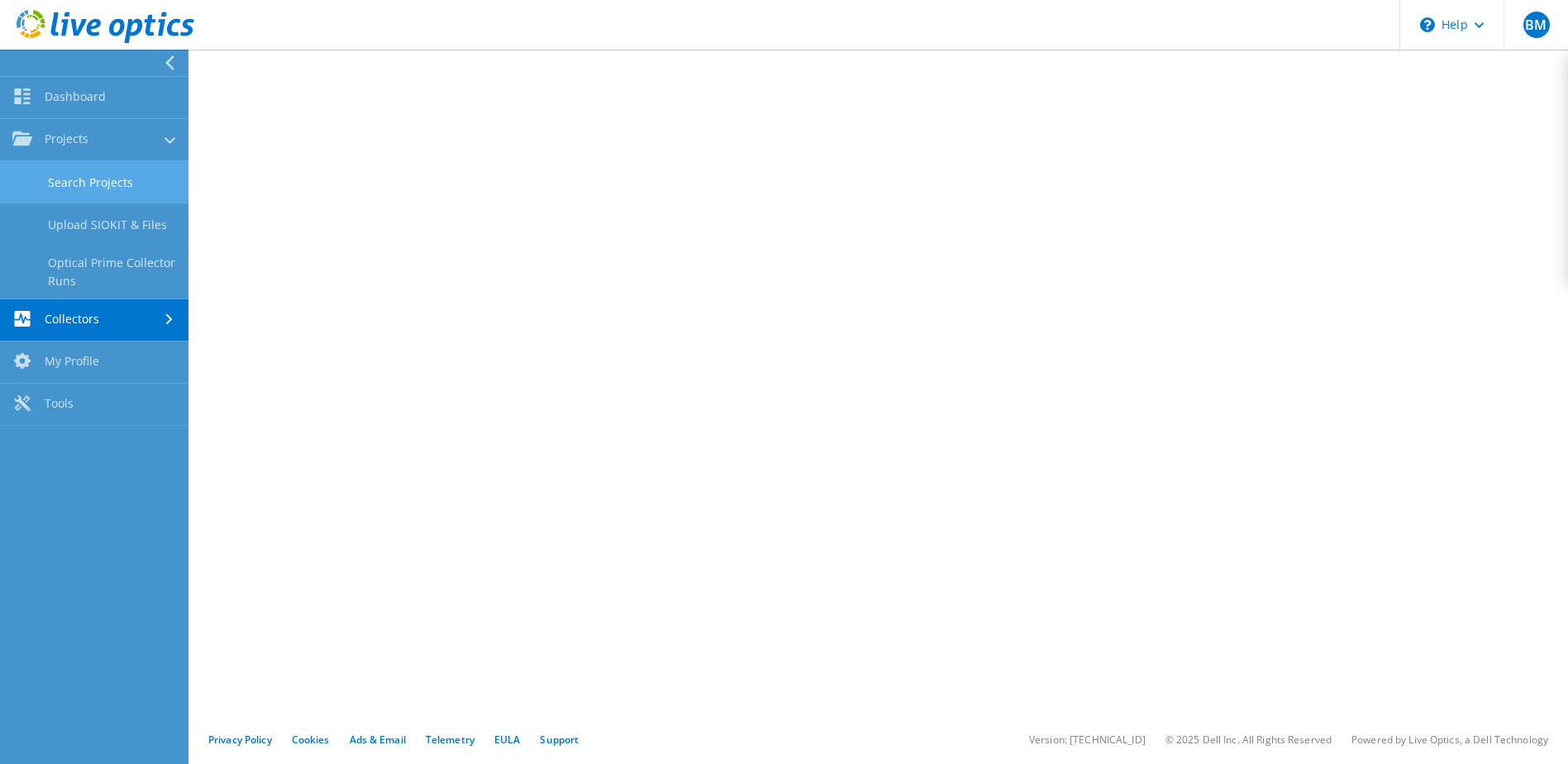
click at [101, 188] on link "Search Projects" at bounding box center [94, 183] width 189 height 42
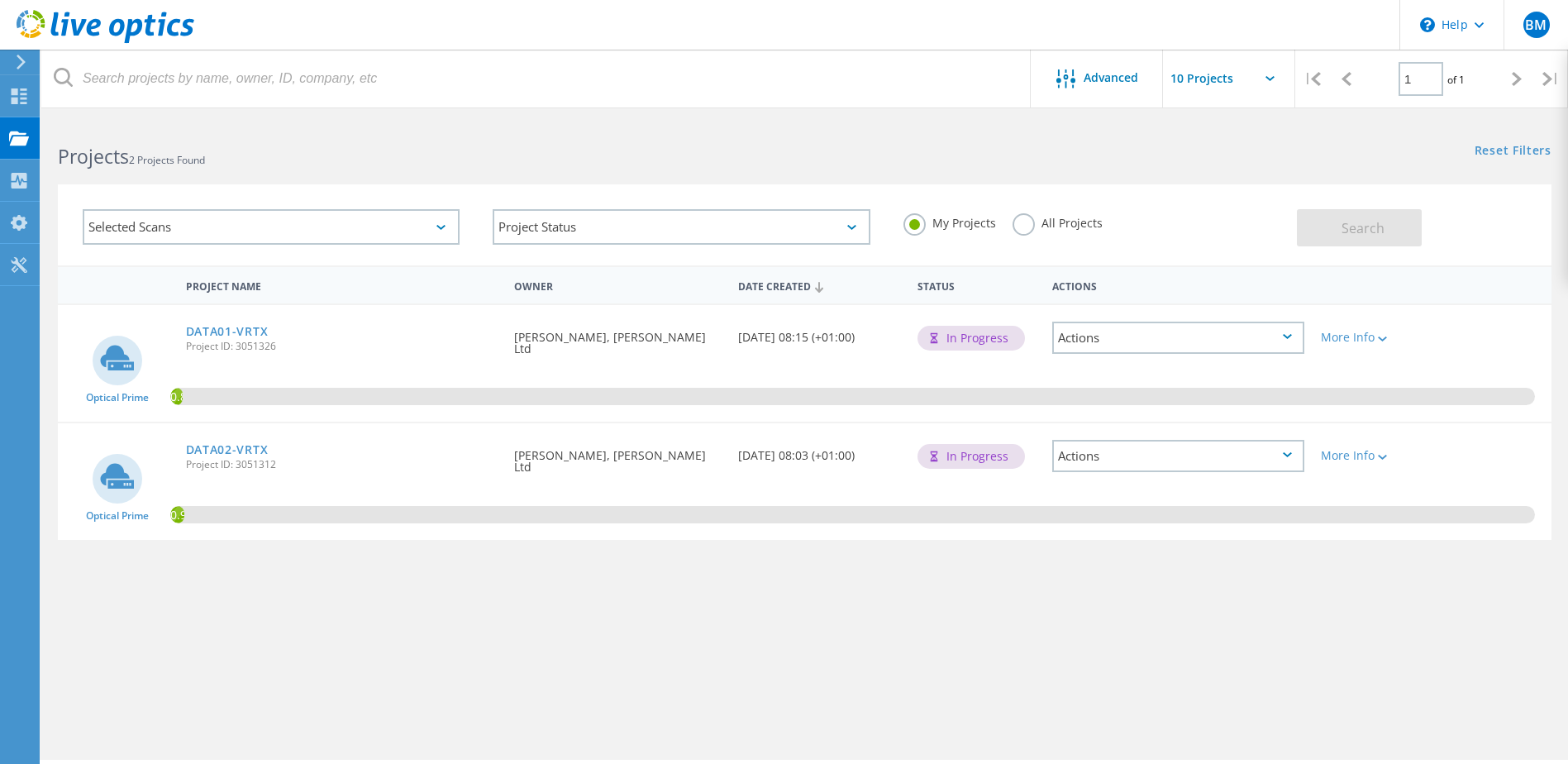
click at [1175, 345] on div "Actions" at bounding box center [1178, 337] width 252 height 32
click at [1127, 549] on div "Project Name Owner Date Created Status Actions Optical Prime DATA01-VRTX Projec…" at bounding box center [805, 480] width 1494 height 430
click at [1383, 328] on div "More Info" at bounding box center [1372, 332] width 120 height 54
click at [1382, 339] on icon at bounding box center [1383, 339] width 9 height 5
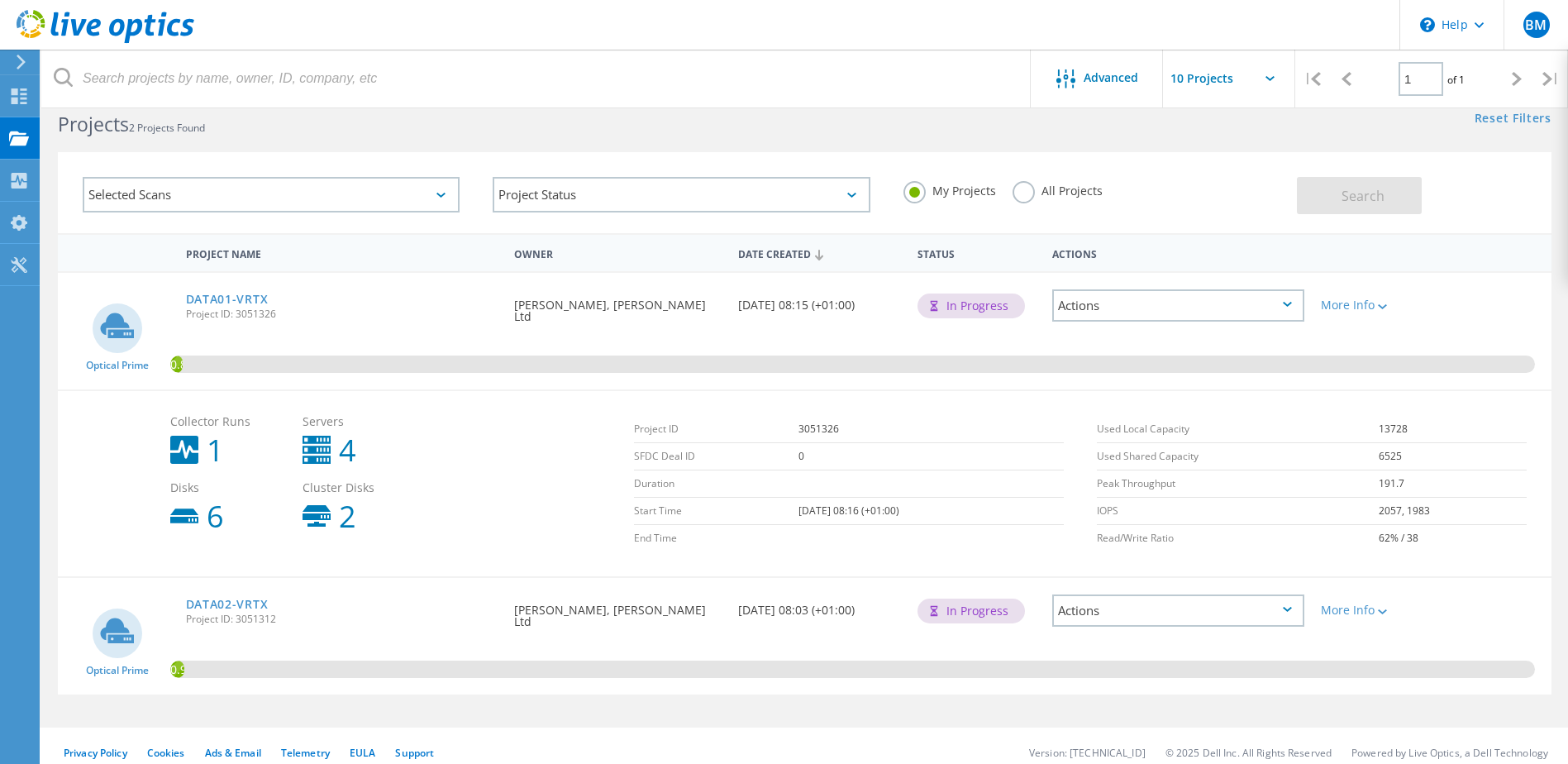
scroll to position [46, 0]
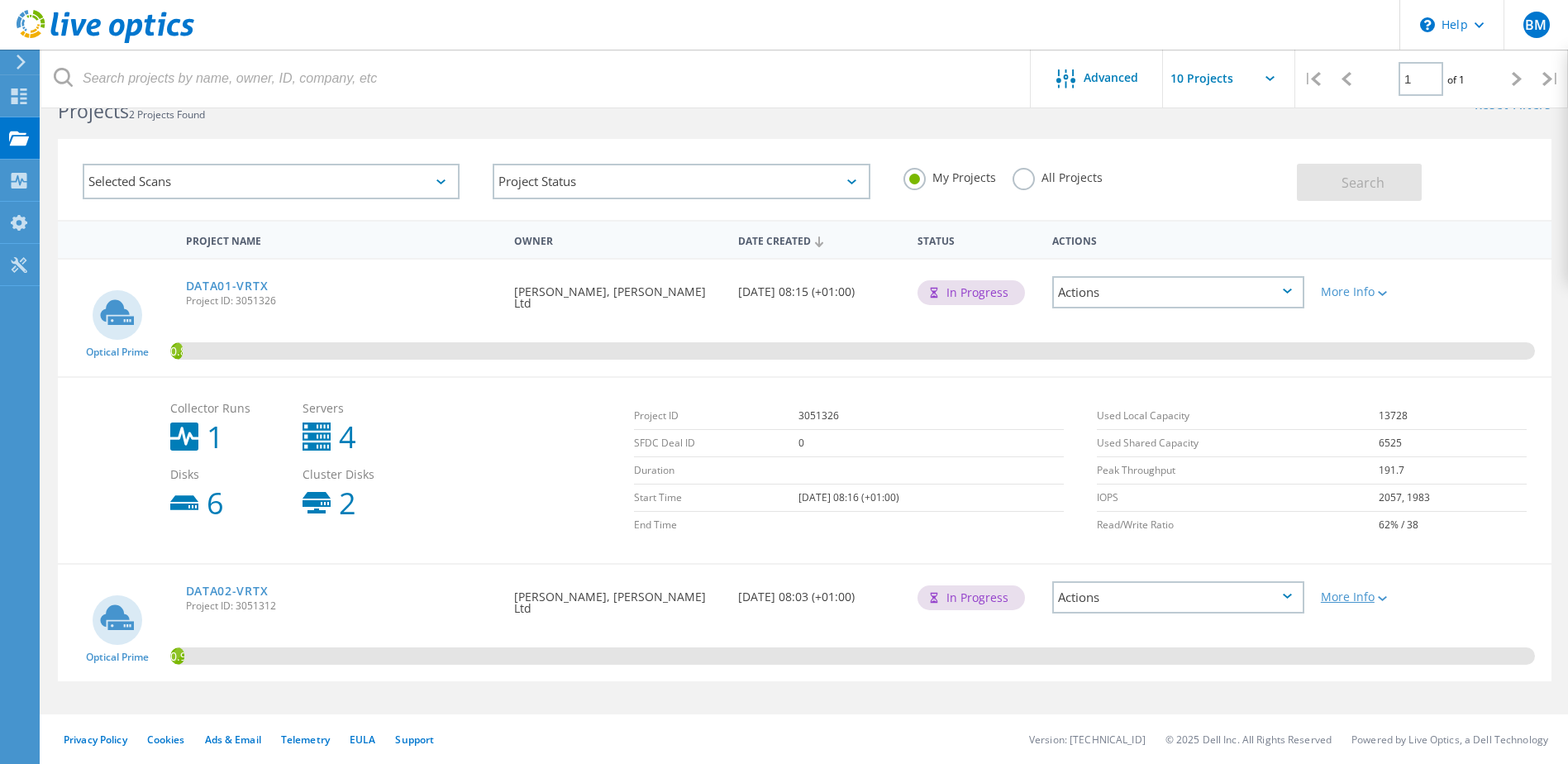
click at [1366, 591] on div "More Info" at bounding box center [1373, 596] width 104 height 11
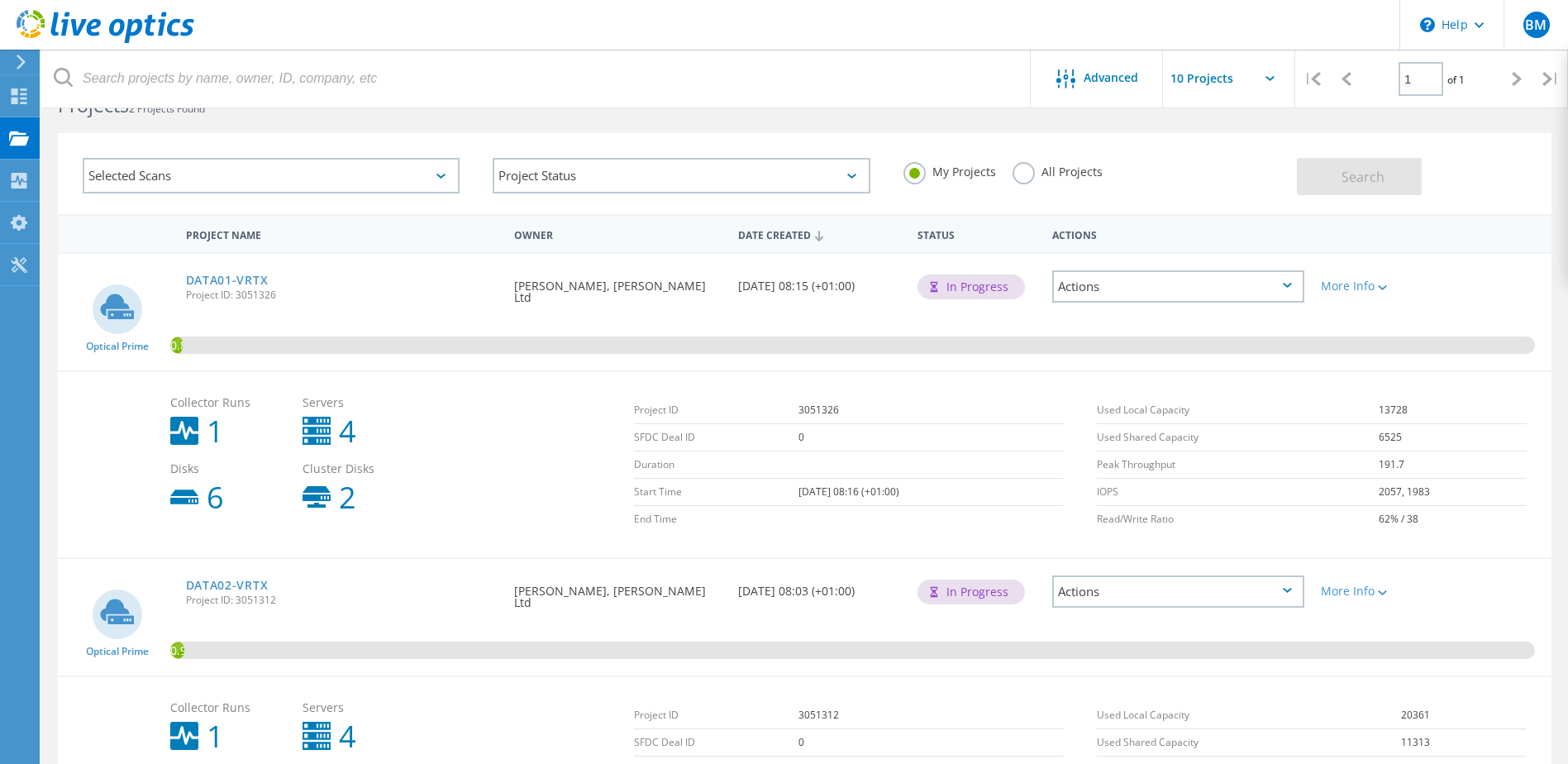
scroll to position [216, 0]
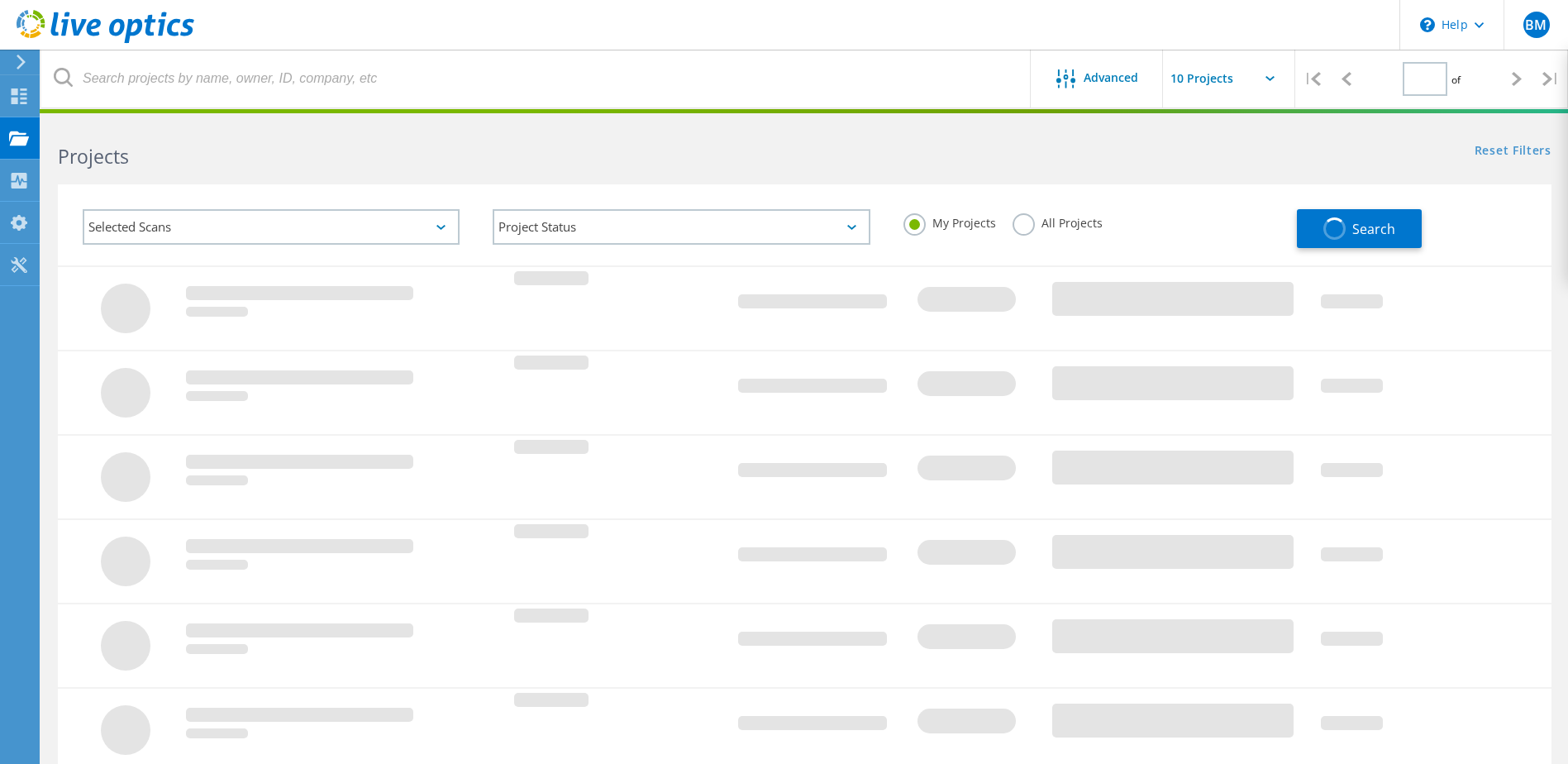
type input "1"
